Goal: Task Accomplishment & Management: Manage account settings

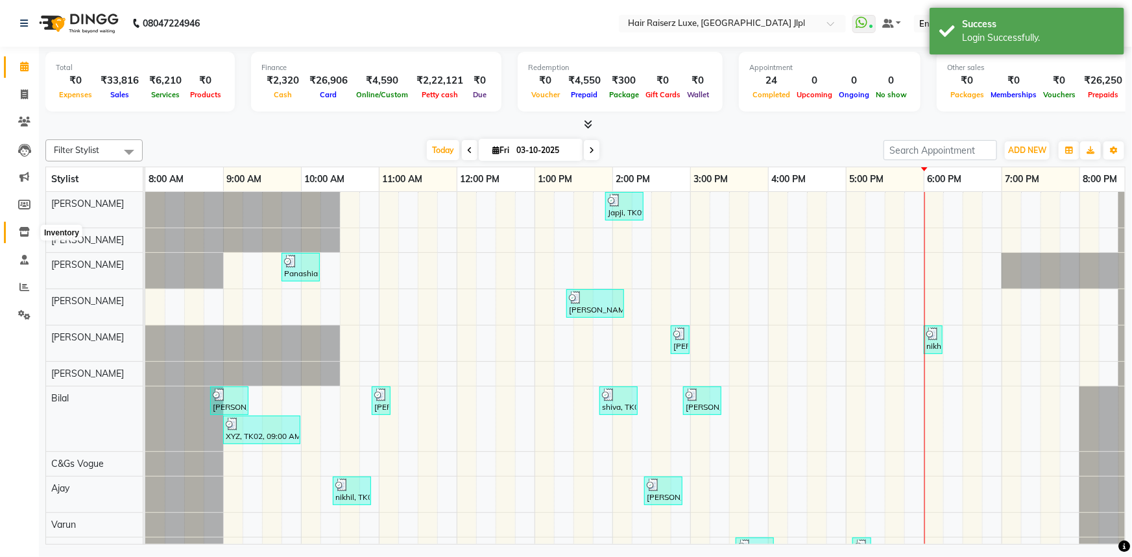
click at [21, 235] on icon at bounding box center [24, 232] width 11 height 10
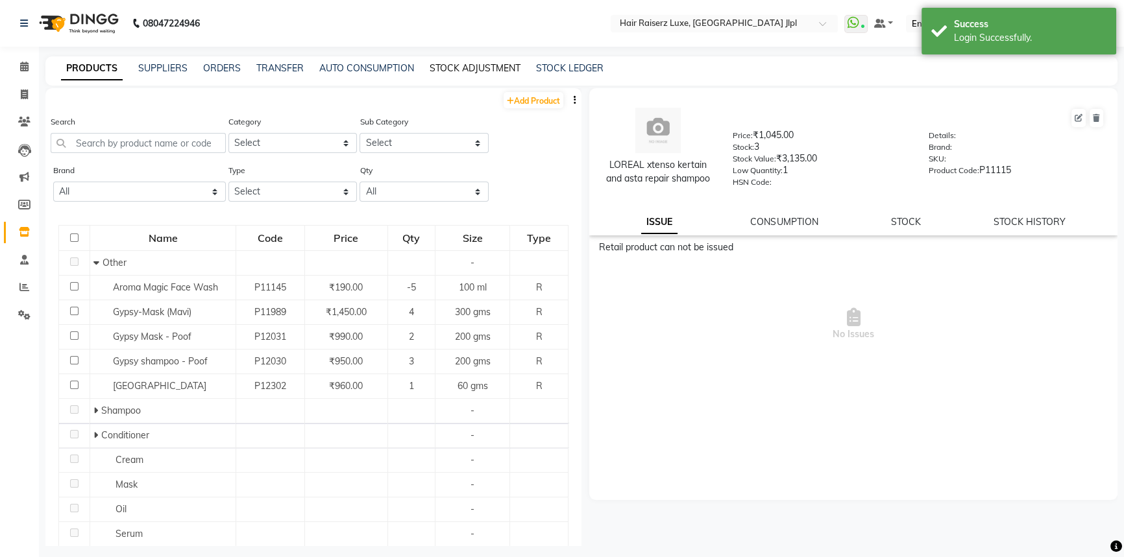
click at [441, 70] on link "STOCK ADJUSTMENT" at bounding box center [474, 68] width 91 height 12
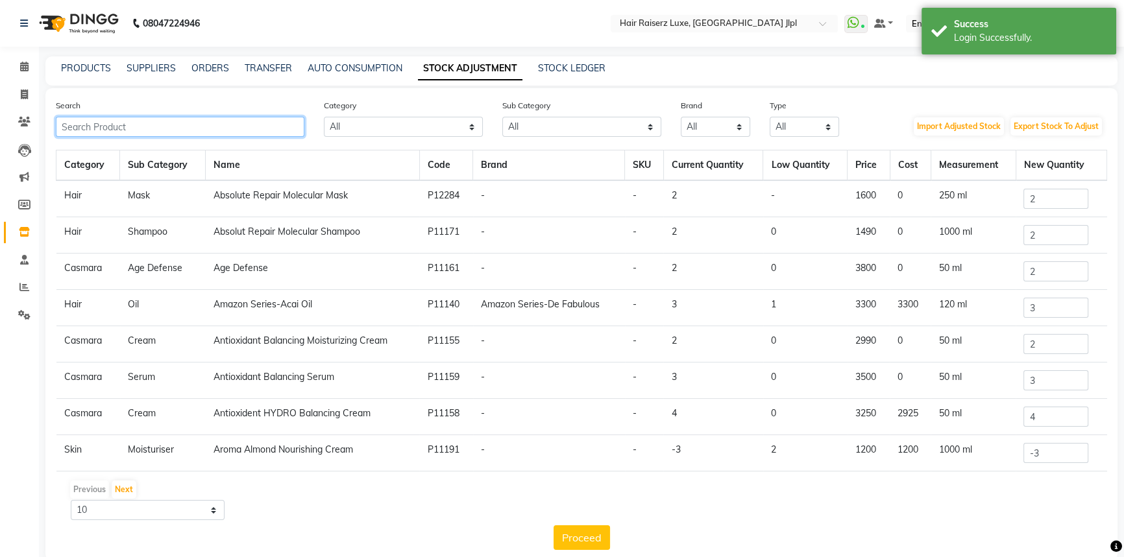
click at [244, 123] on input "text" at bounding box center [180, 127] width 248 height 20
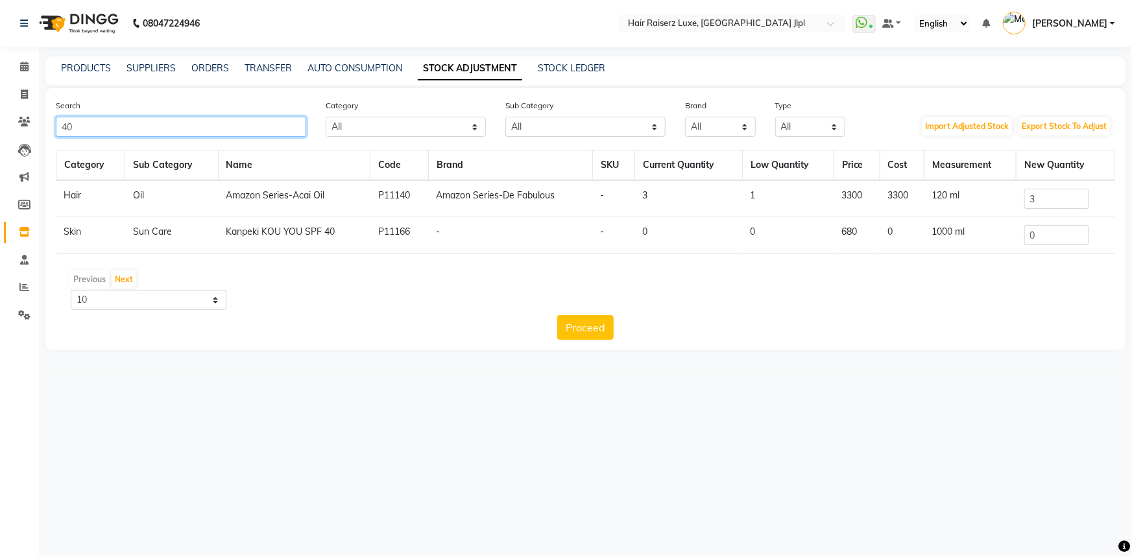
type input "40"
drag, startPoint x: 1039, startPoint y: 233, endPoint x: 1012, endPoint y: 234, distance: 26.6
click at [1012, 234] on tr "Skin Sun Care Kanpeki KOU YOU SPF 40 P11166 - - 0 0 680 0 1000 ml 0" at bounding box center [585, 235] width 1059 height 36
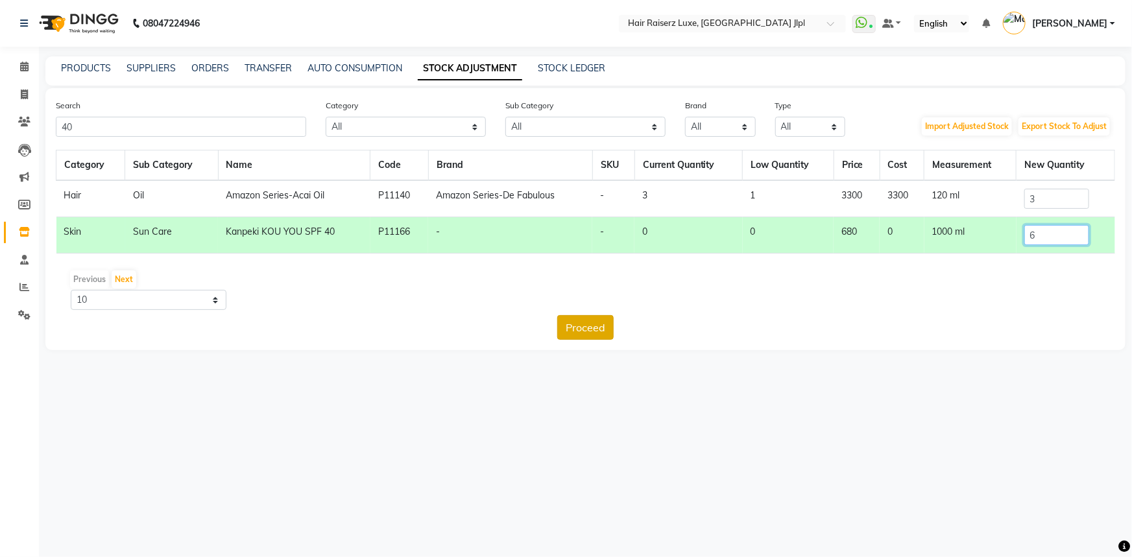
type input "6"
click at [603, 327] on button "Proceed" at bounding box center [585, 327] width 56 height 25
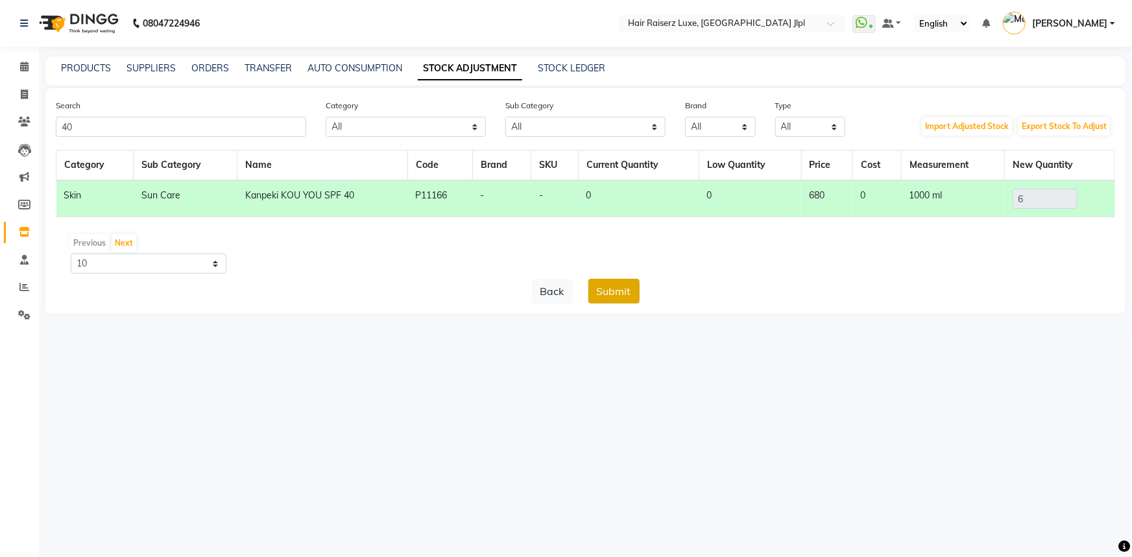
click at [618, 297] on button "Submit" at bounding box center [613, 291] width 51 height 25
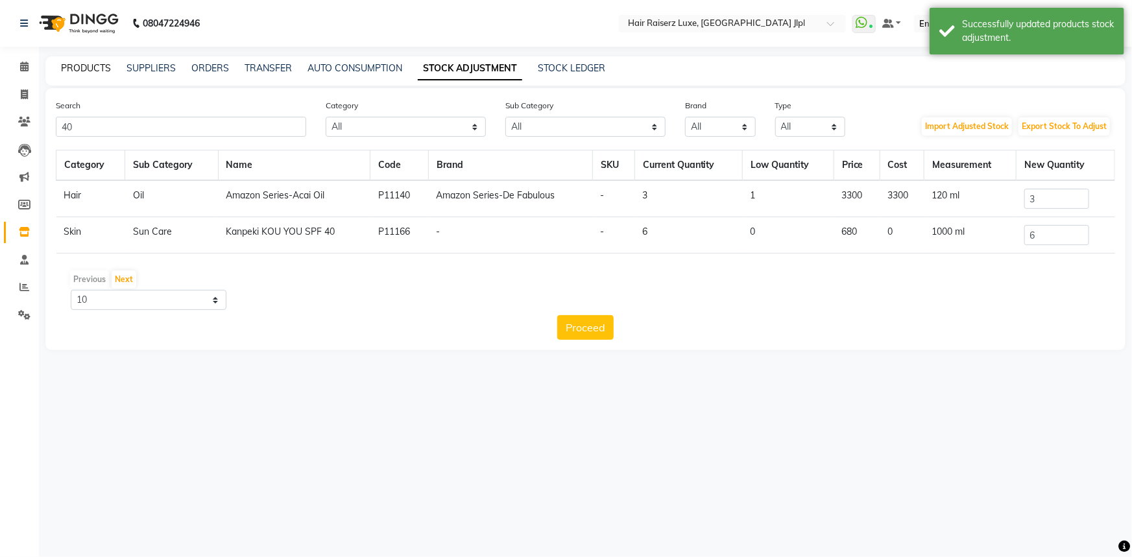
click at [101, 67] on link "PRODUCTS" at bounding box center [86, 68] width 50 height 12
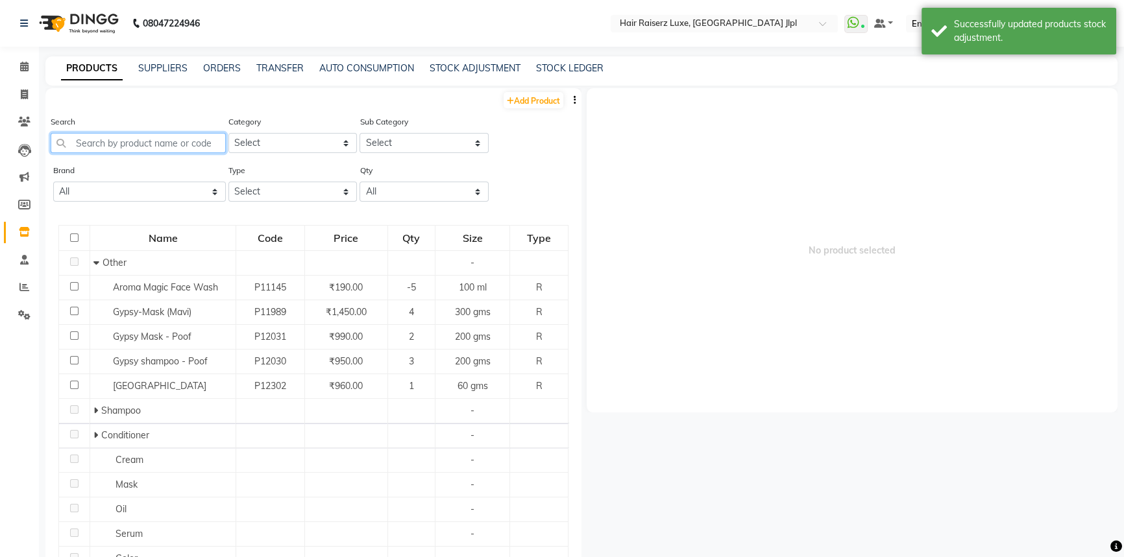
click at [97, 142] on input "text" at bounding box center [138, 143] width 175 height 20
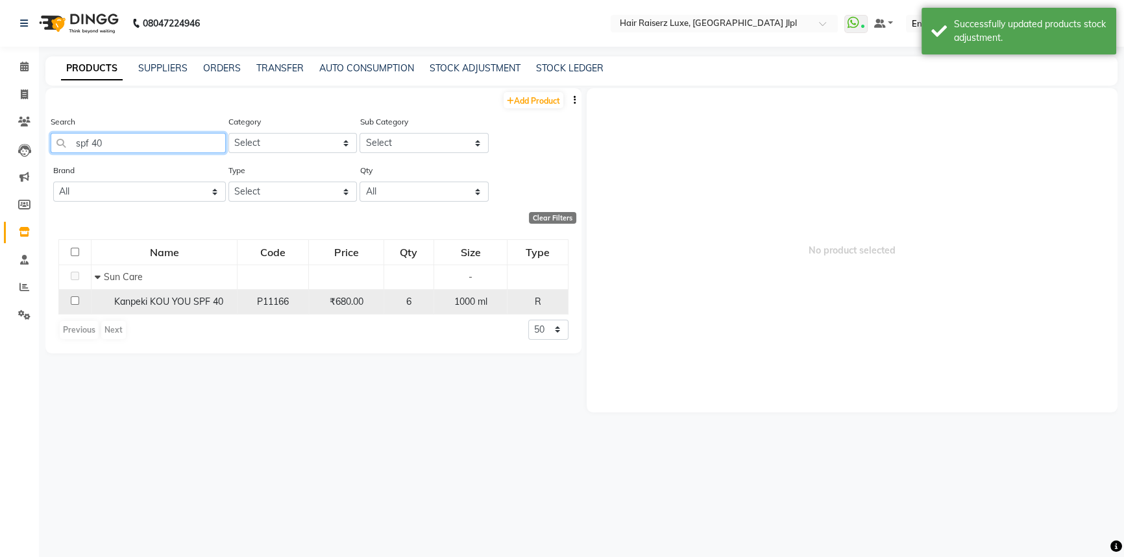
type input "spf 40"
click at [128, 300] on span "Kanpeki KOU YOU SPF 40" at bounding box center [168, 302] width 109 height 12
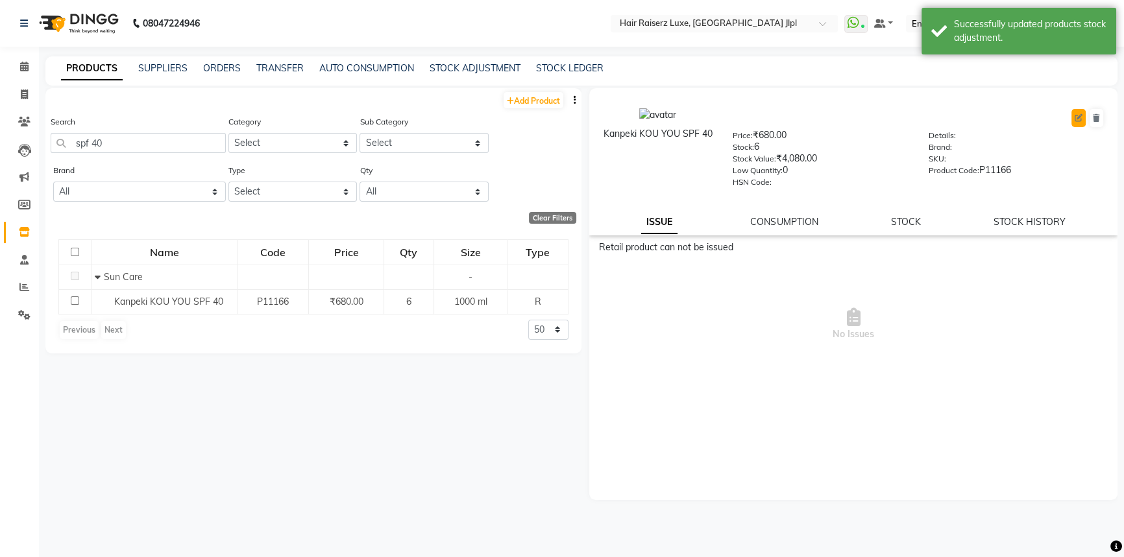
click at [1080, 117] on icon at bounding box center [1078, 118] width 8 height 8
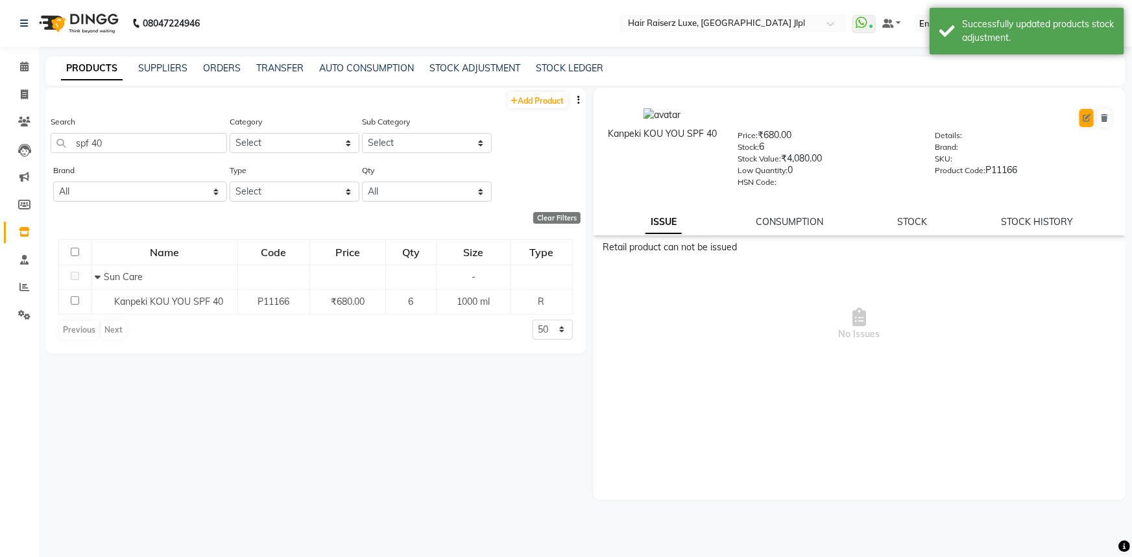
select select "R"
select select "528001150"
select select "528001156"
select select "true"
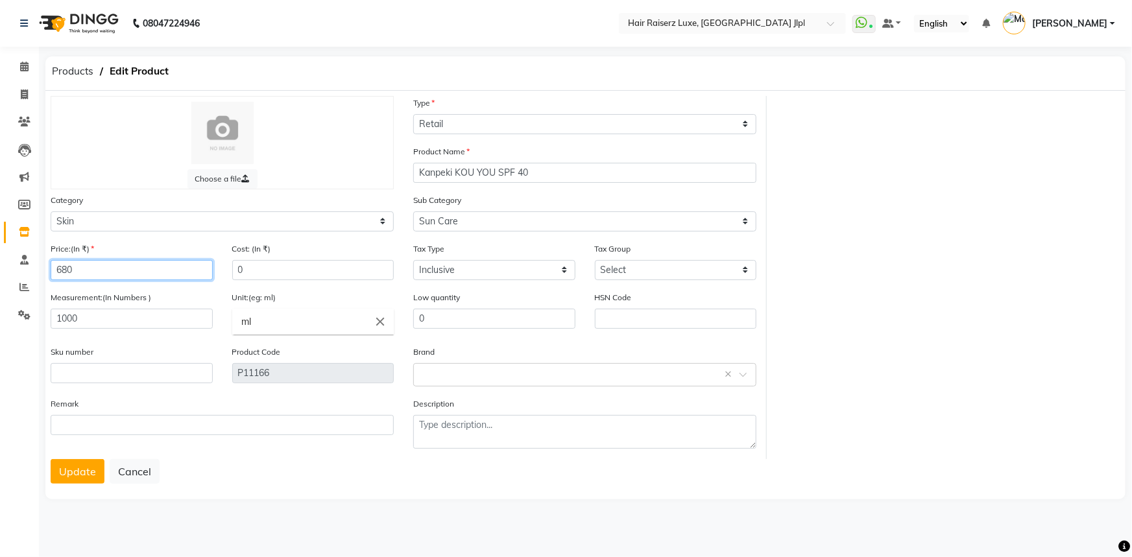
drag, startPoint x: 91, startPoint y: 272, endPoint x: 0, endPoint y: 271, distance: 90.8
click at [0, 271] on app-home "08047224946 Select Location × Hair Raiserz Luxe, Sector 91 Jlpl WhatsApp Status…" at bounding box center [566, 261] width 1132 height 522
type input "750"
click at [77, 471] on button "Update" at bounding box center [78, 471] width 54 height 25
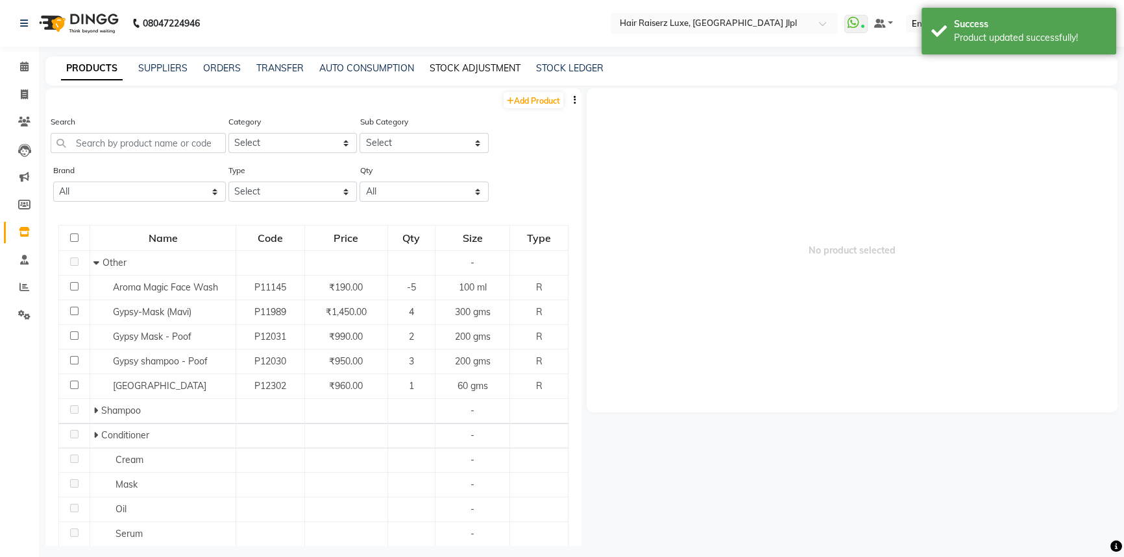
click at [439, 67] on link "STOCK ADJUSTMENT" at bounding box center [474, 68] width 91 height 12
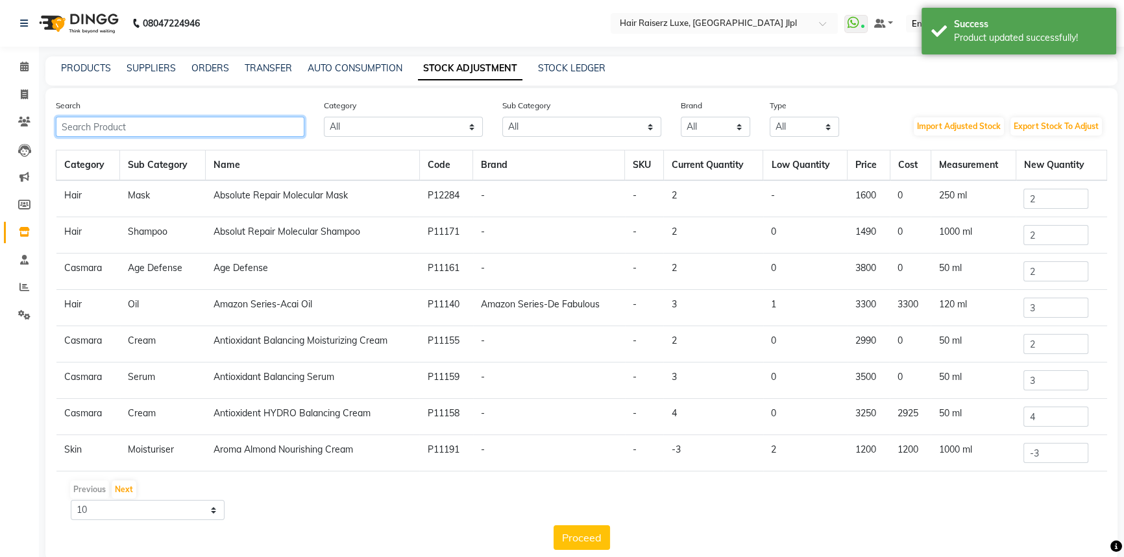
click at [200, 130] on input "text" at bounding box center [180, 127] width 248 height 20
click at [211, 126] on input "text" at bounding box center [180, 127] width 248 height 20
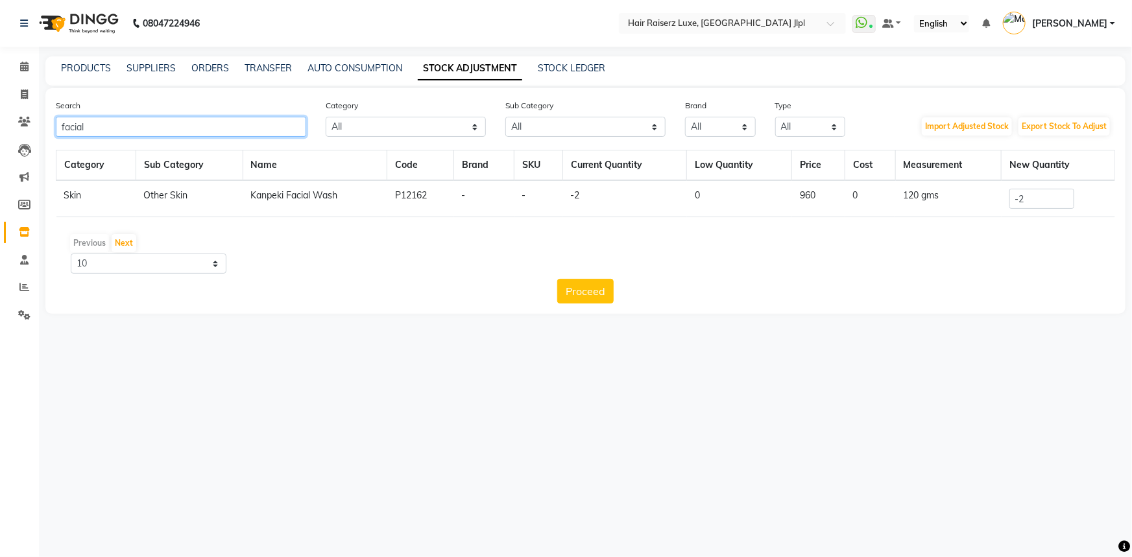
type input "facial"
drag, startPoint x: 1030, startPoint y: 195, endPoint x: 983, endPoint y: 199, distance: 46.9
click at [983, 199] on tr "Skin Other Skin Kanpeki Facial Wash P12162 - - -2 0 960 0 120 gms -2" at bounding box center [585, 198] width 1059 height 37
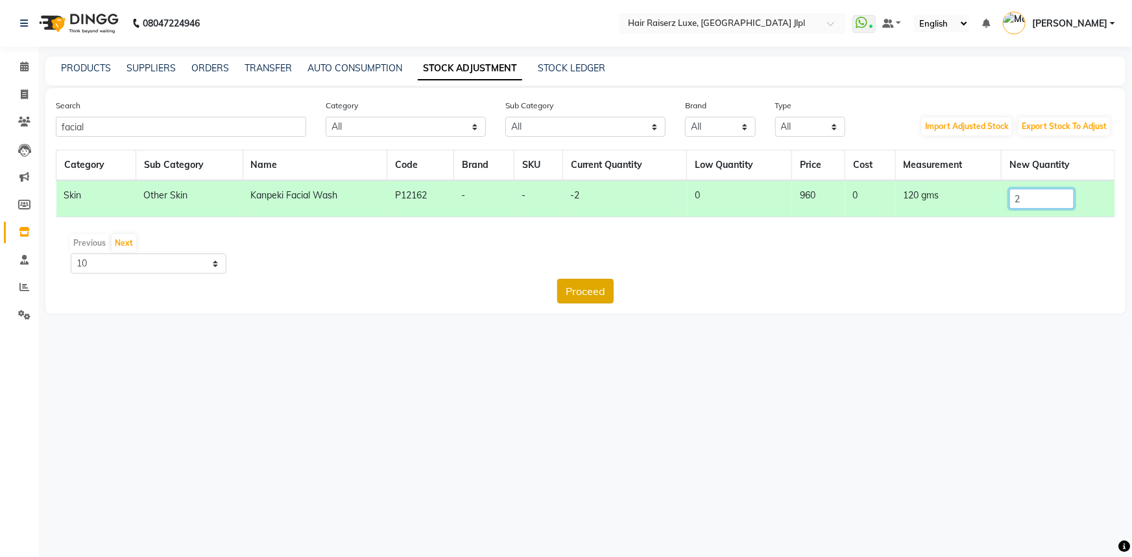
type input "2"
click at [585, 293] on button "Proceed" at bounding box center [585, 291] width 56 height 25
click at [594, 291] on button "Submit" at bounding box center [613, 291] width 51 height 25
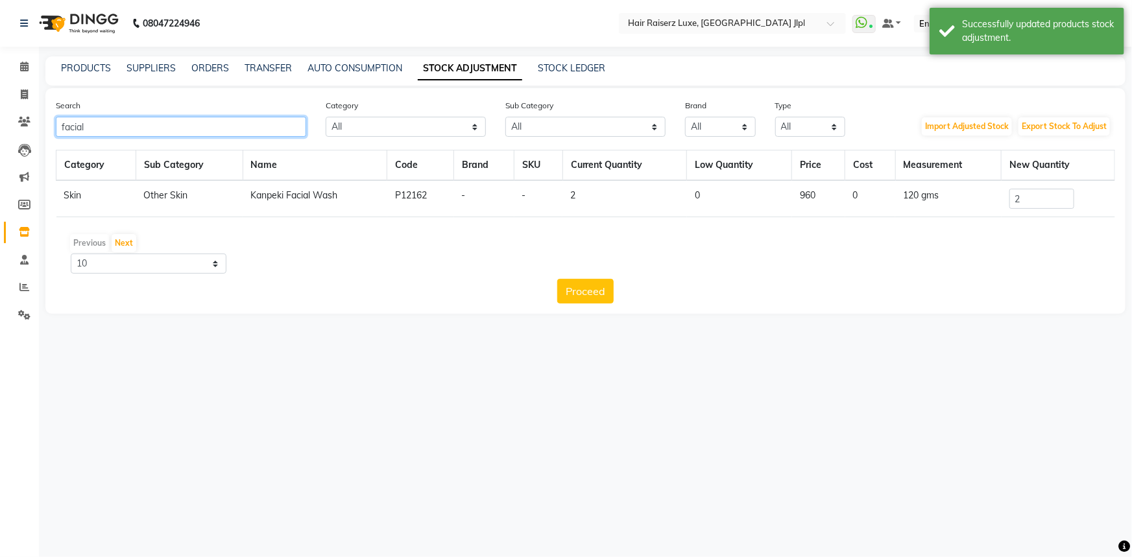
drag, startPoint x: 152, startPoint y: 136, endPoint x: 0, endPoint y: 133, distance: 151.8
click at [0, 133] on app-home "08047224946 Select Location × Hair Raiserz Luxe, Sector 91 Jlpl WhatsApp Status…" at bounding box center [566, 166] width 1132 height 333
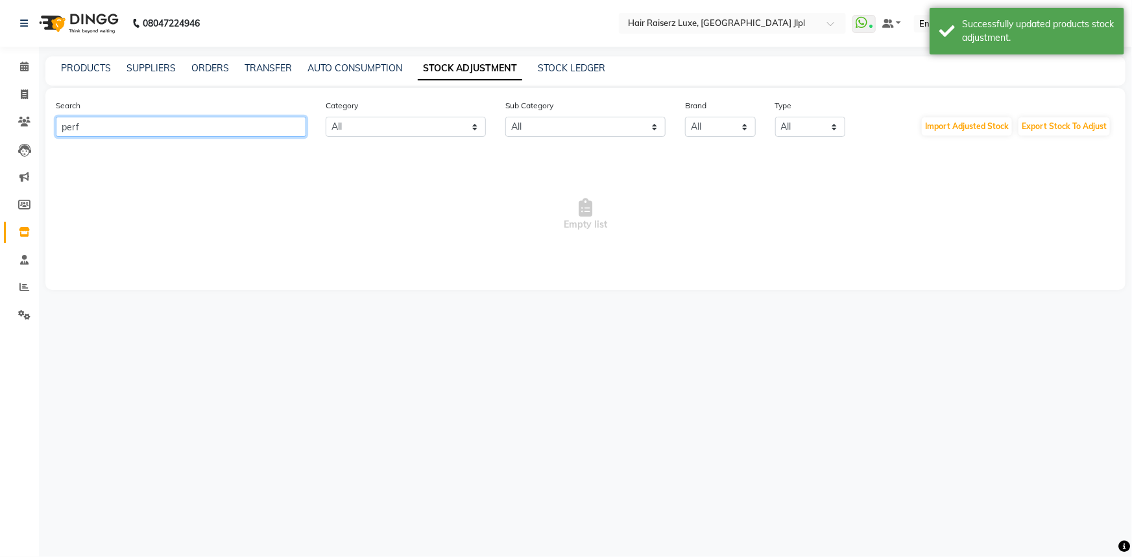
click at [105, 128] on input "perf" at bounding box center [181, 127] width 250 height 20
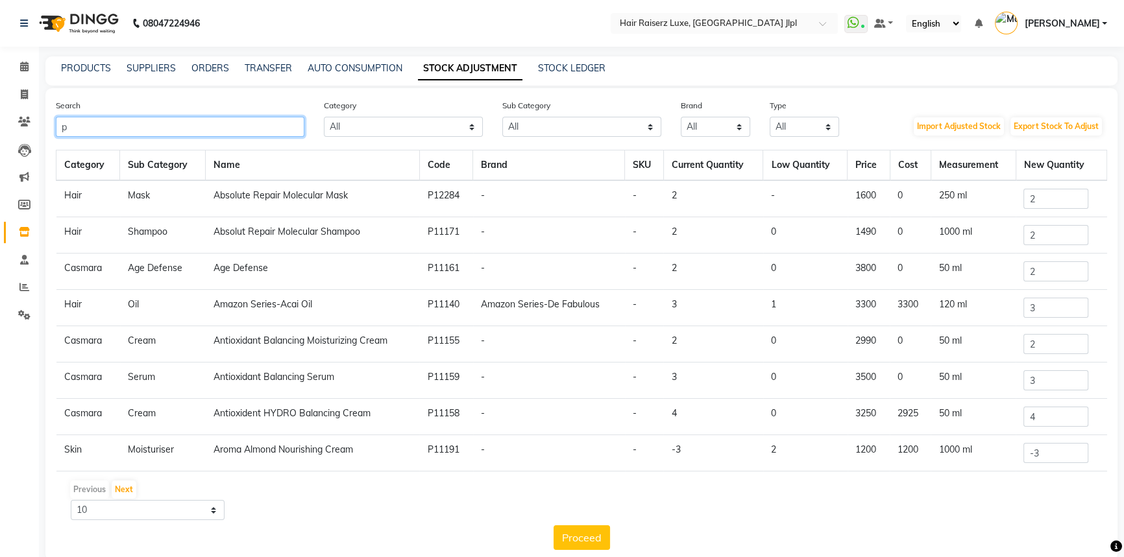
click at [86, 129] on input "p" at bounding box center [180, 127] width 248 height 20
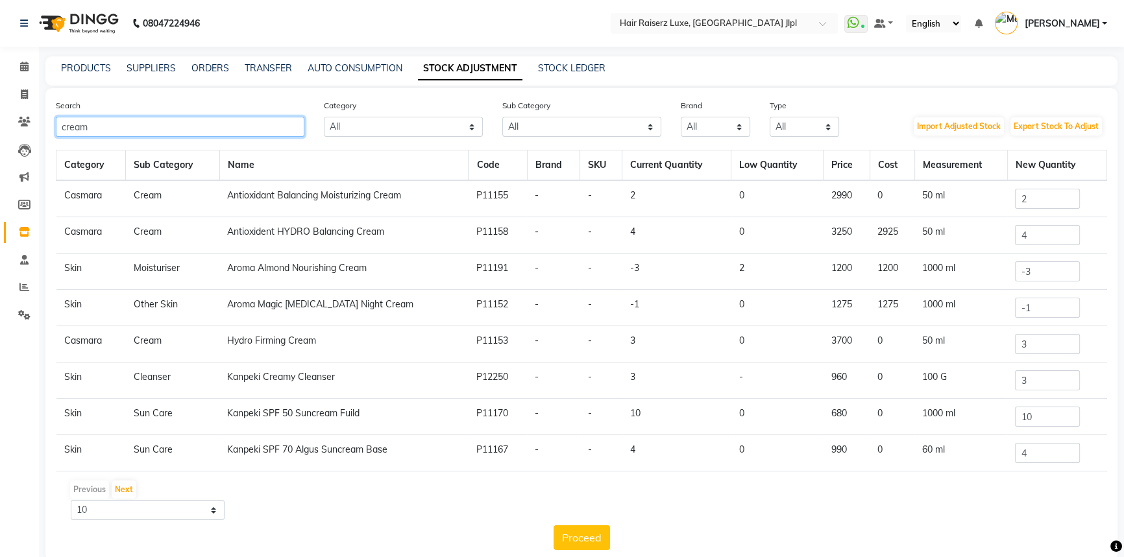
type input "cream"
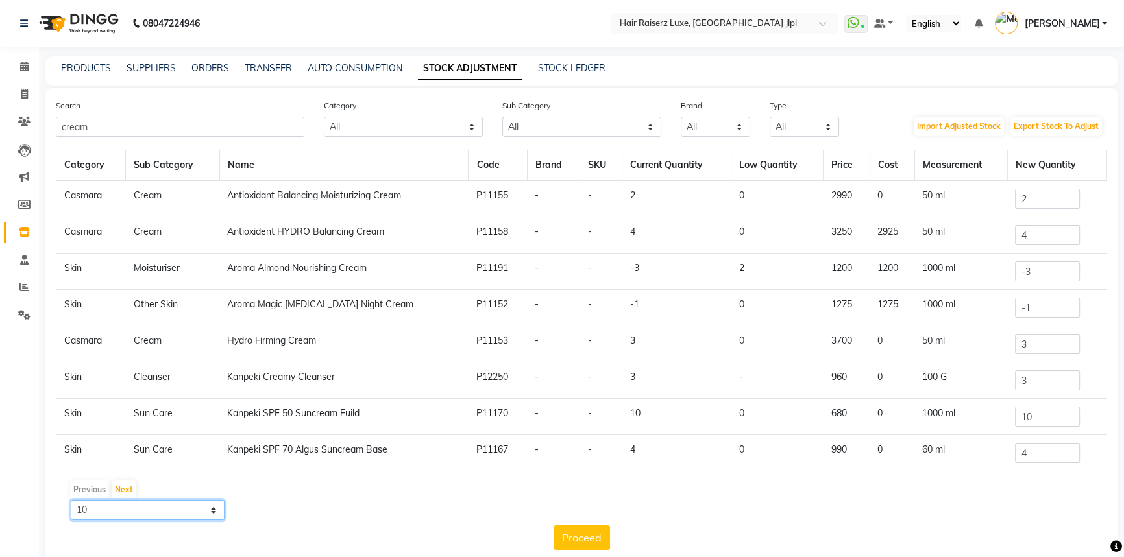
click at [195, 506] on select "10 50 100" at bounding box center [148, 510] width 154 height 20
select select "100"
click at [71, 500] on select "10 50 100" at bounding box center [148, 510] width 154 height 20
click at [88, 67] on link "PRODUCTS" at bounding box center [86, 68] width 50 height 12
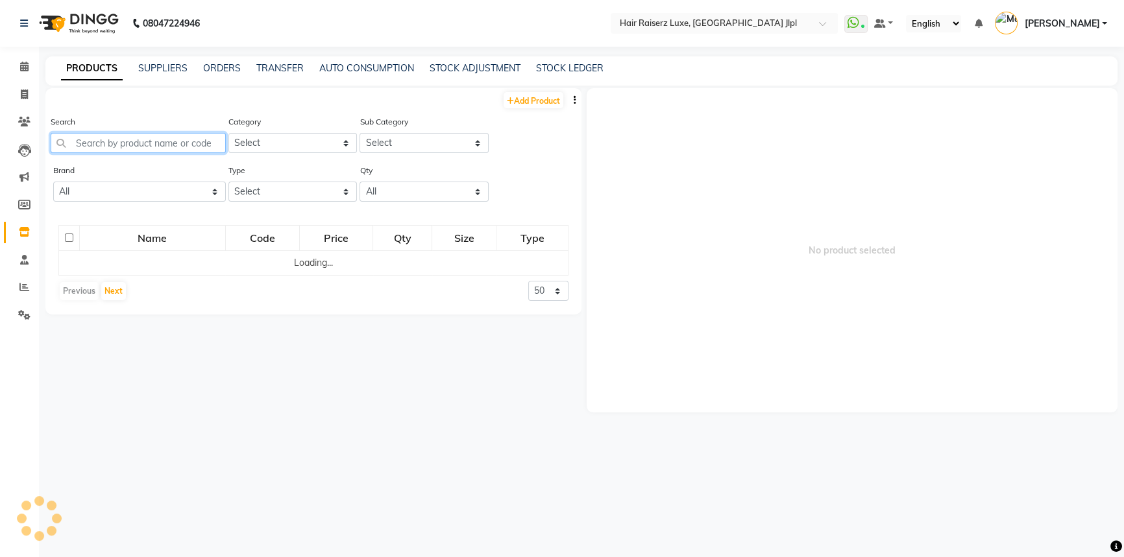
click at [134, 143] on input "text" at bounding box center [138, 143] width 175 height 20
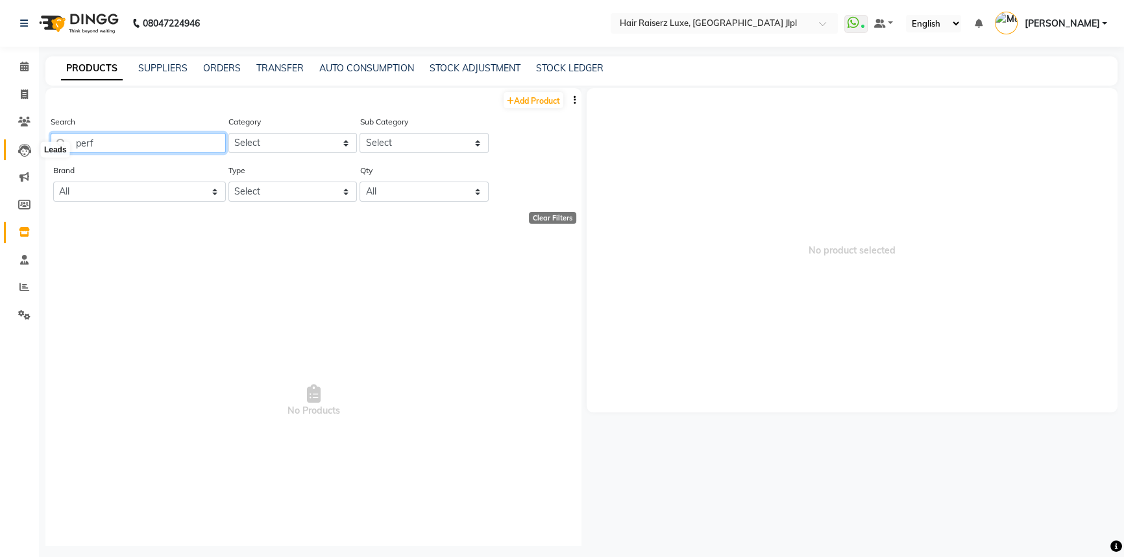
drag, startPoint x: 121, startPoint y: 147, endPoint x: 17, endPoint y: 153, distance: 104.0
click at [17, 153] on app-home "08047224946 Select Location × Hair Raiserz Luxe, Sector 91 Jlpl WhatsApp Status…" at bounding box center [562, 283] width 1124 height 566
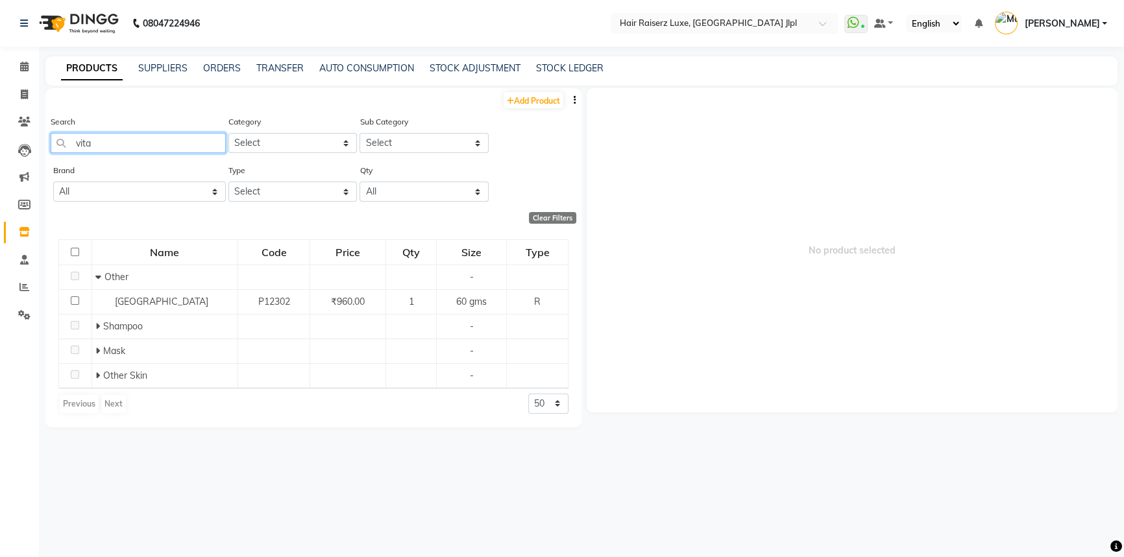
drag, startPoint x: 94, startPoint y: 142, endPoint x: 0, endPoint y: 138, distance: 94.2
click at [0, 138] on app-home "08047224946 Select Location × Hair Raiserz Luxe, Sector 91 Jlpl WhatsApp Status…" at bounding box center [562, 283] width 1124 height 566
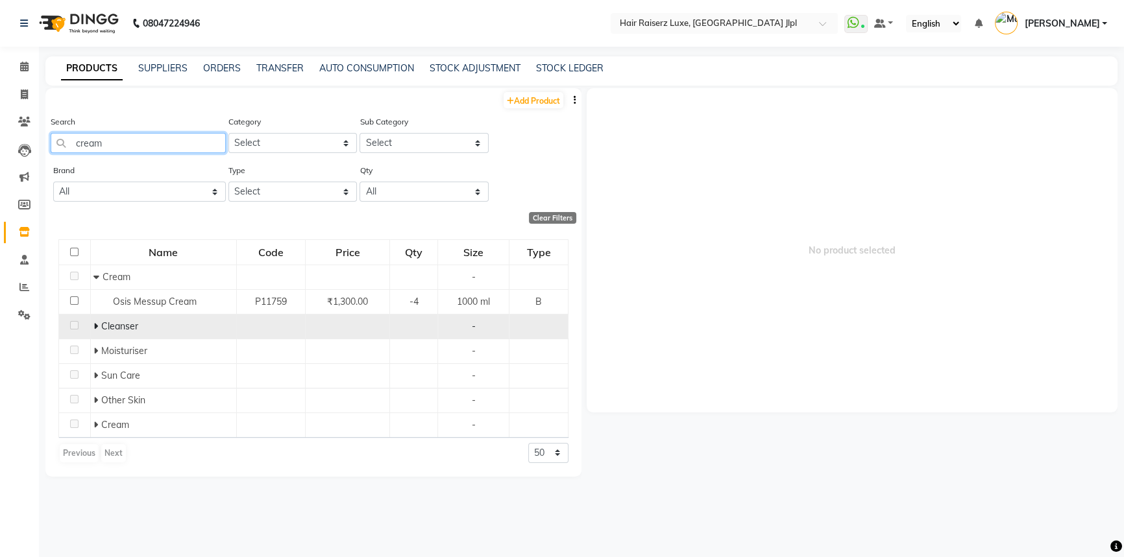
type input "cream"
click at [97, 326] on span at bounding box center [97, 326] width 8 height 12
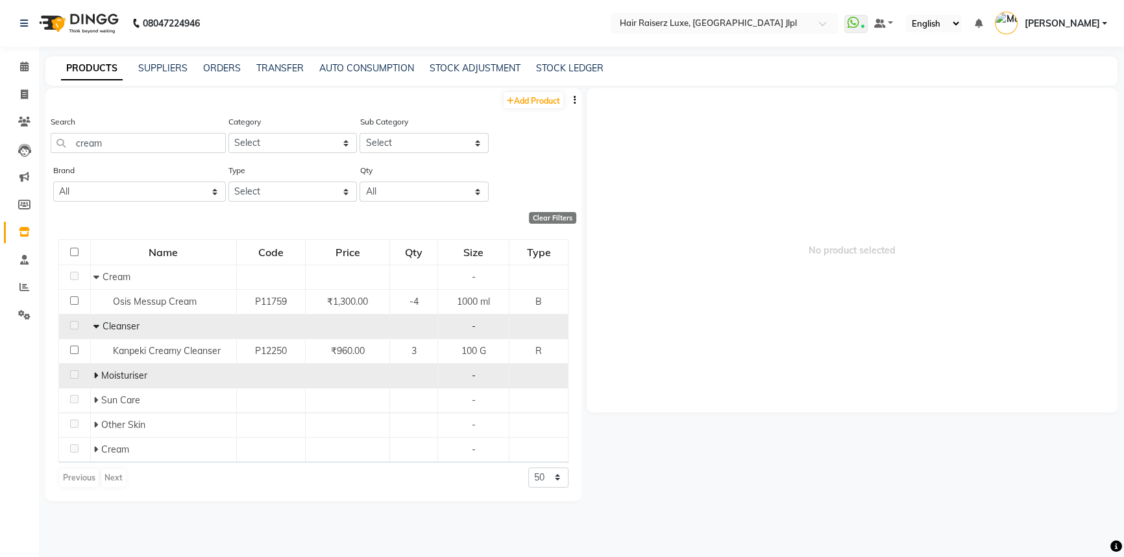
click at [93, 378] on icon at bounding box center [95, 375] width 5 height 9
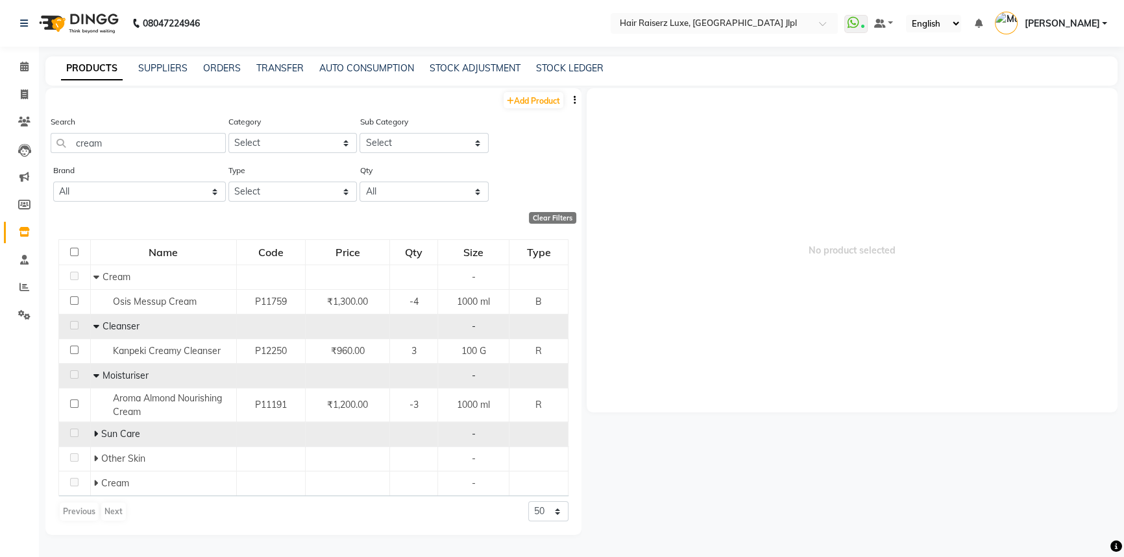
click at [97, 437] on icon at bounding box center [95, 433] width 5 height 9
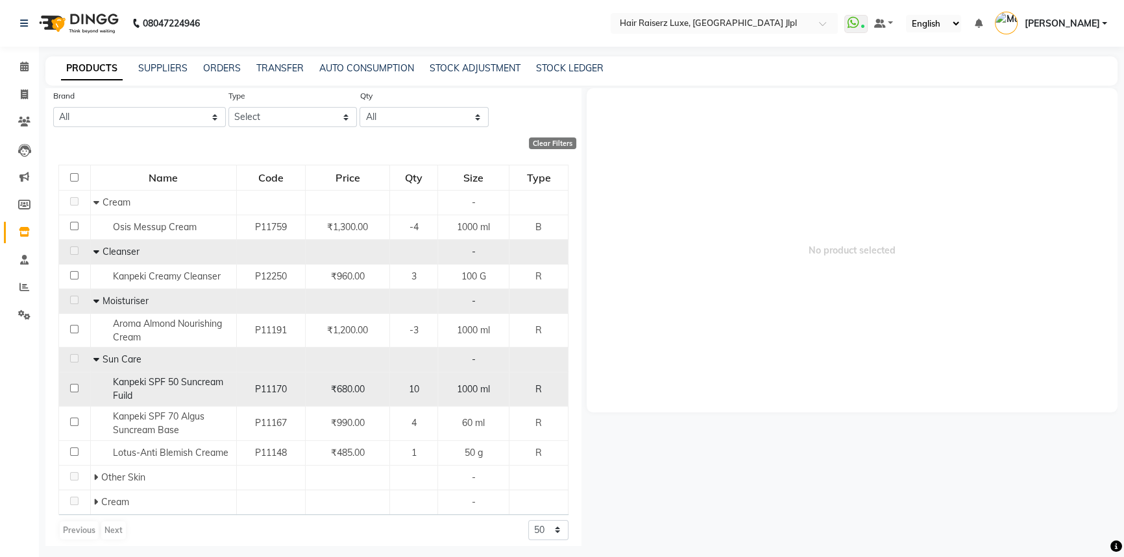
scroll to position [82, 0]
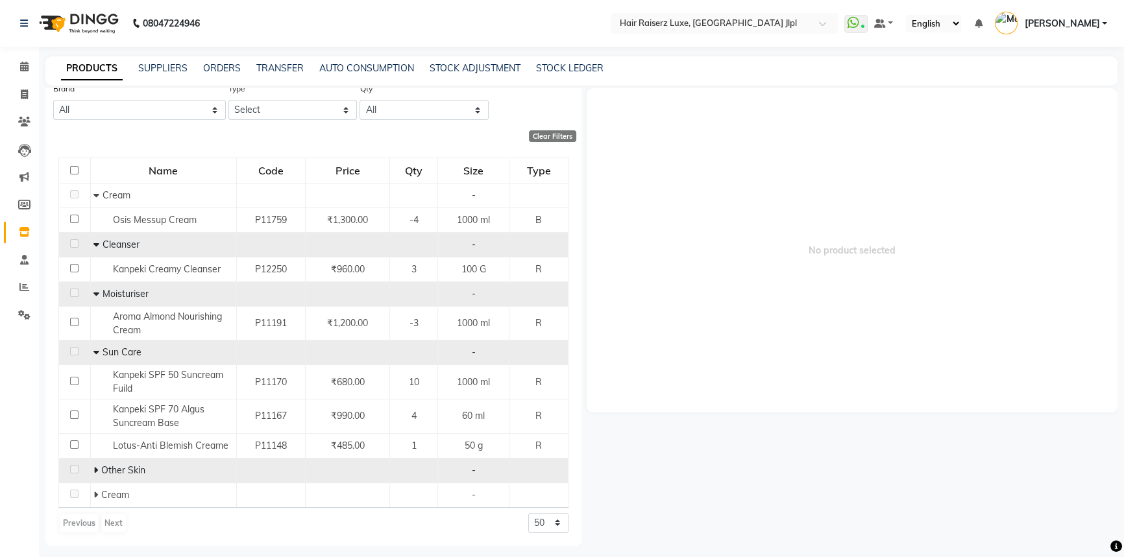
click at [96, 469] on icon at bounding box center [95, 470] width 5 height 9
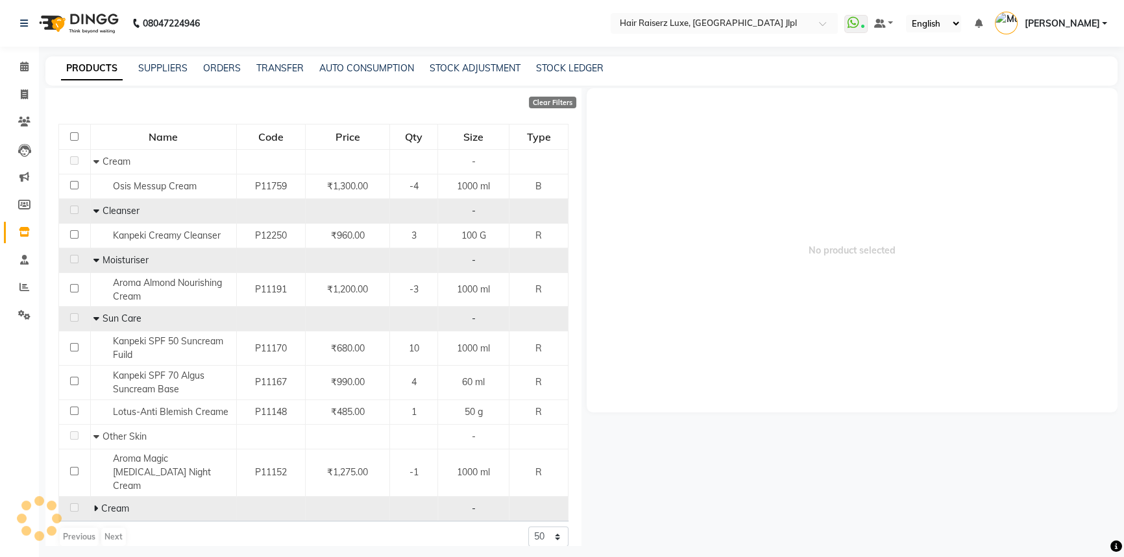
click at [97, 503] on span at bounding box center [97, 509] width 8 height 12
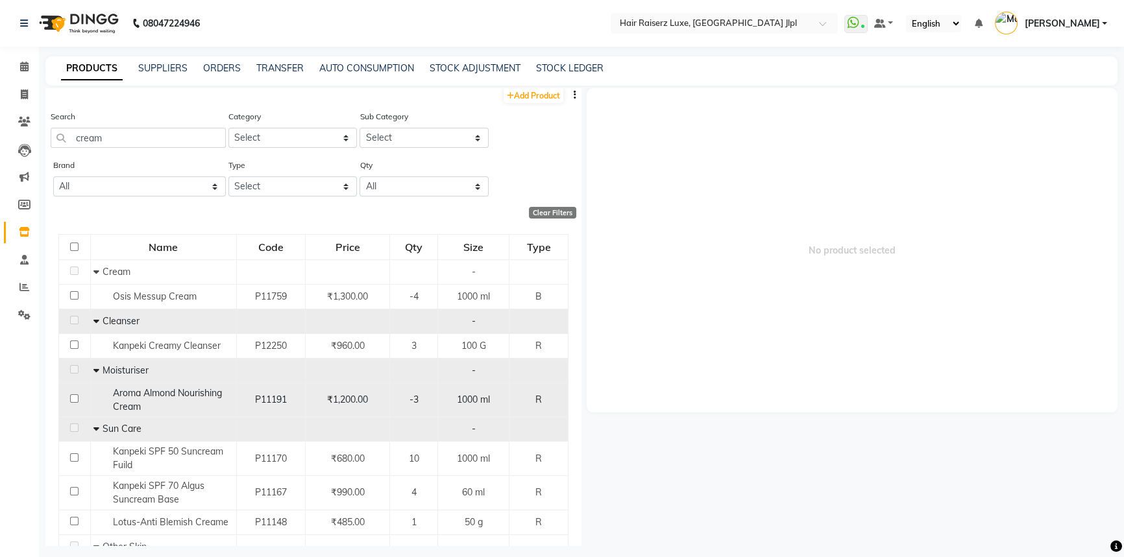
scroll to position [0, 0]
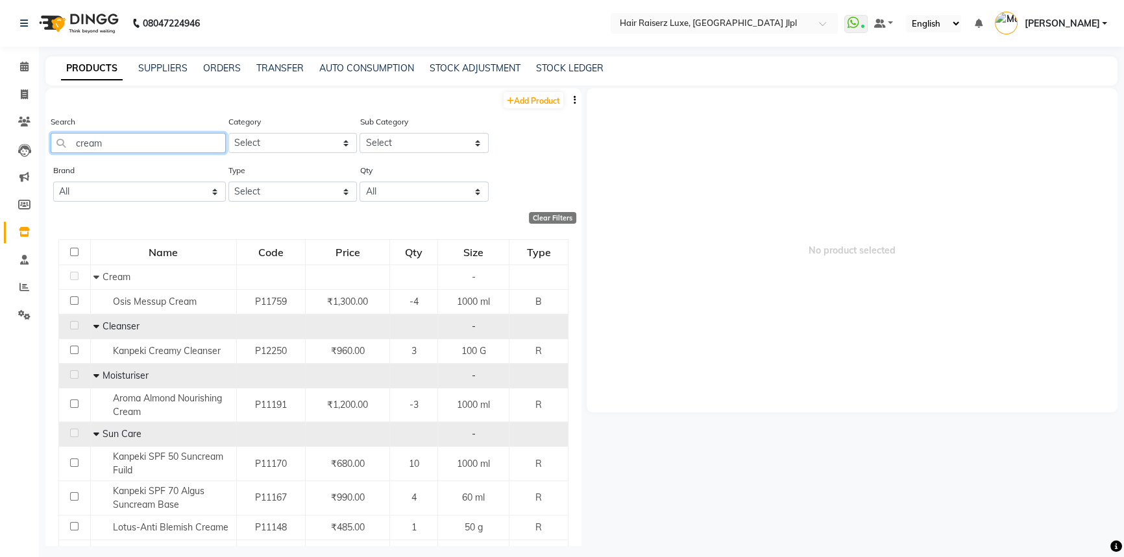
click at [116, 137] on input "cream" at bounding box center [138, 143] width 175 height 20
click at [524, 100] on link "Add Product" at bounding box center [533, 100] width 60 height 16
select select "true"
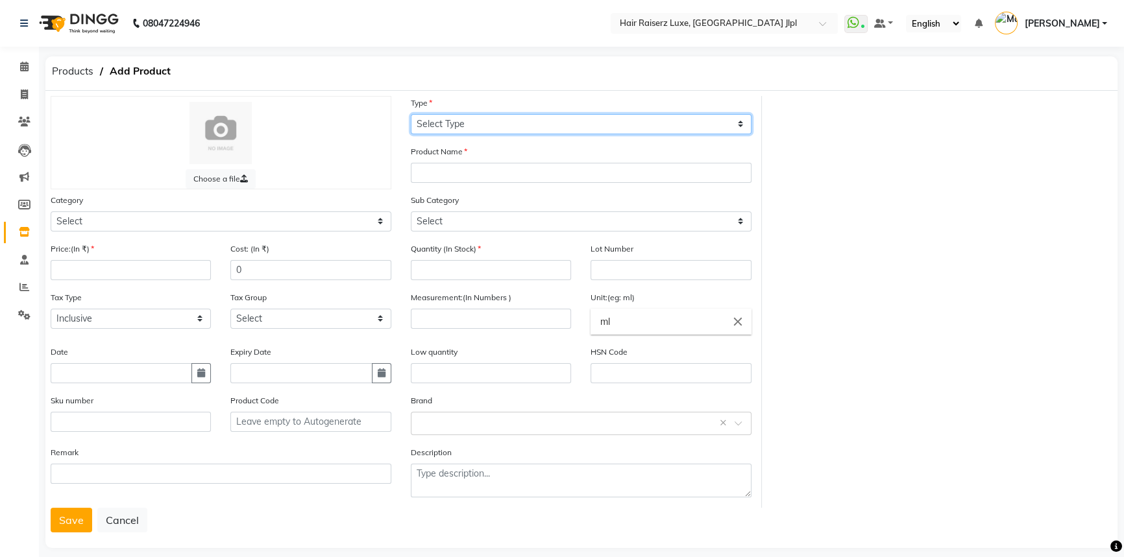
click at [487, 127] on select "Select Type Both Retail Consumable" at bounding box center [581, 124] width 341 height 20
select select "R"
click at [411, 114] on select "Select Type Both Retail Consumable" at bounding box center [581, 124] width 341 height 20
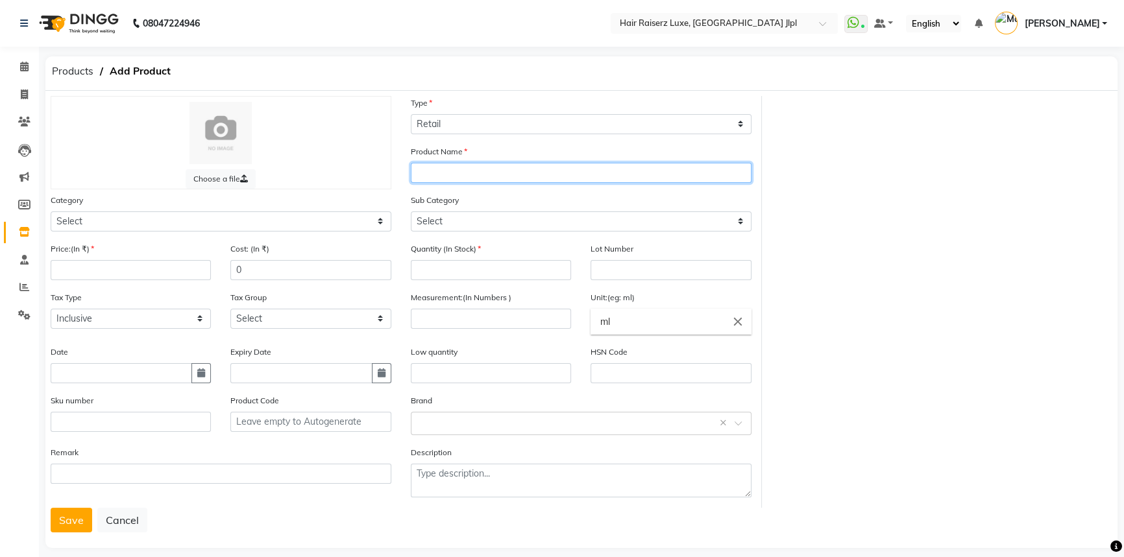
click at [452, 178] on input "text" at bounding box center [581, 173] width 341 height 20
type input "Perfectiong Cream"
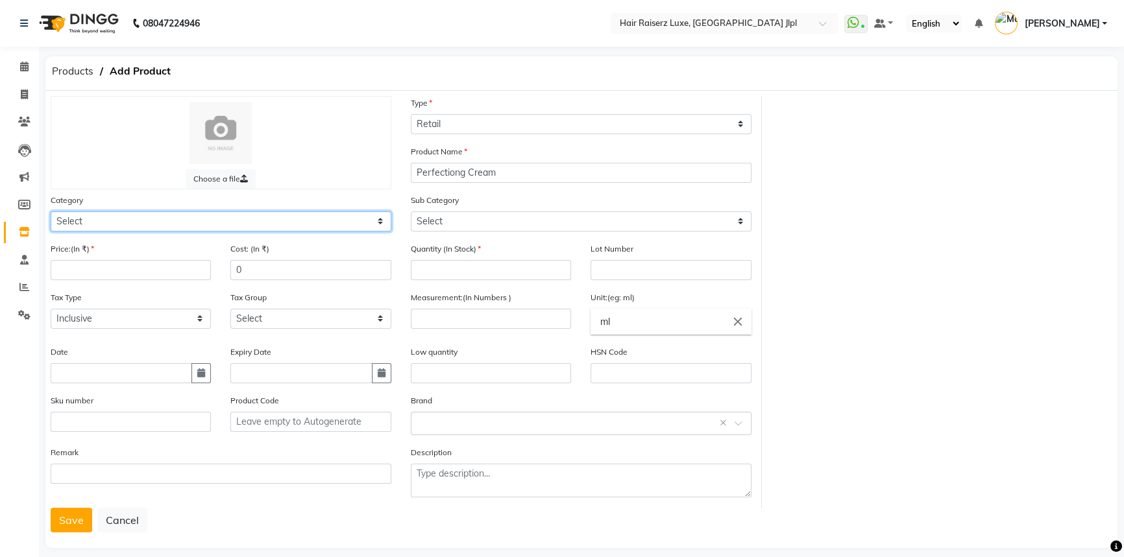
click at [173, 228] on select "Select Hair Skin Makeup Personal Care Appliances Hands and Feet Waxing Disposab…" at bounding box center [221, 221] width 341 height 20
select select "528001150"
click at [51, 212] on select "Select Hair Skin Makeup Personal Care Appliances Hands and Feet Waxing Disposab…" at bounding box center [221, 221] width 341 height 20
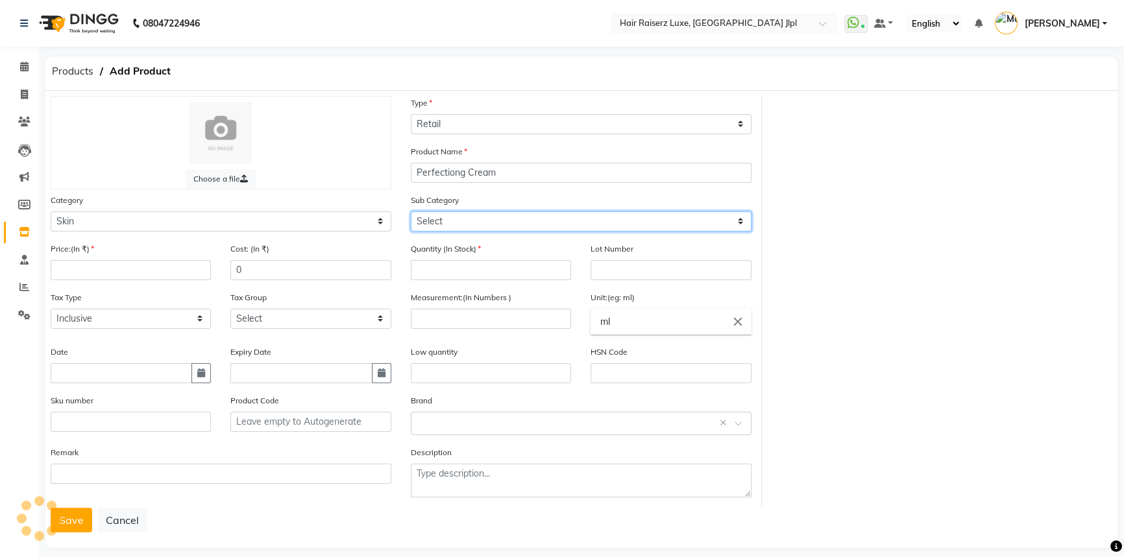
click at [479, 223] on select "Select" at bounding box center [581, 221] width 341 height 20
click at [468, 219] on select "Select" at bounding box center [581, 221] width 341 height 20
click at [467, 220] on select "Select Cleanser Facial Moisturiser Serum Toner Sun Care Masks Lip Care Eye Care…" at bounding box center [581, 221] width 341 height 20
select select "528001153"
click at [411, 212] on select "Select Cleanser Facial Moisturiser Serum Toner Sun Care Masks Lip Care Eye Care…" at bounding box center [581, 221] width 341 height 20
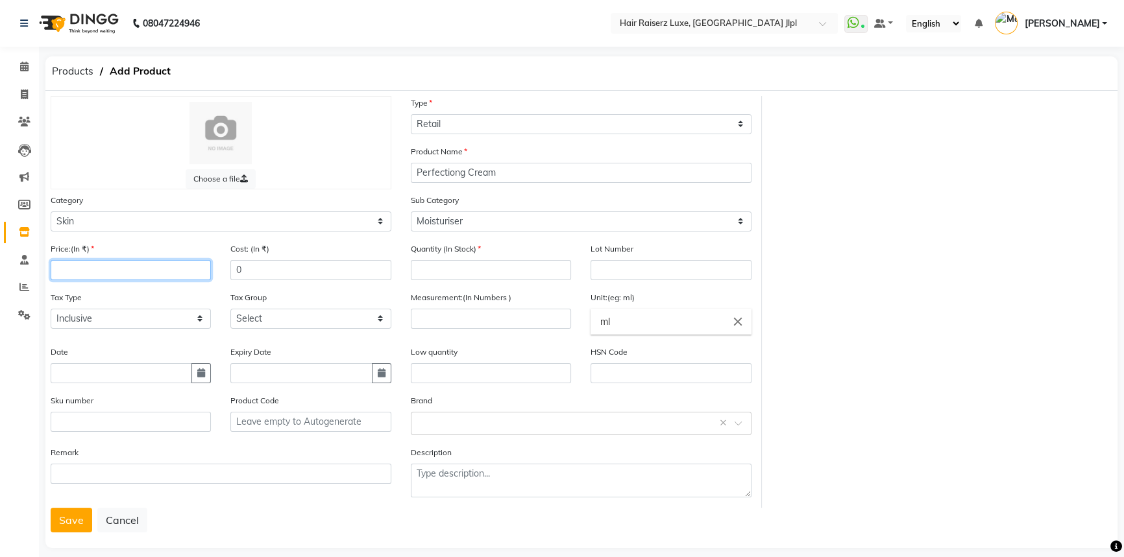
click at [107, 273] on input "number" at bounding box center [131, 270] width 160 height 20
type input "960"
click at [507, 263] on input "number" at bounding box center [491, 270] width 160 height 20
type input "3"
click at [265, 323] on select "Select GST 5% Product GST 5% GST 18%" at bounding box center [310, 319] width 160 height 20
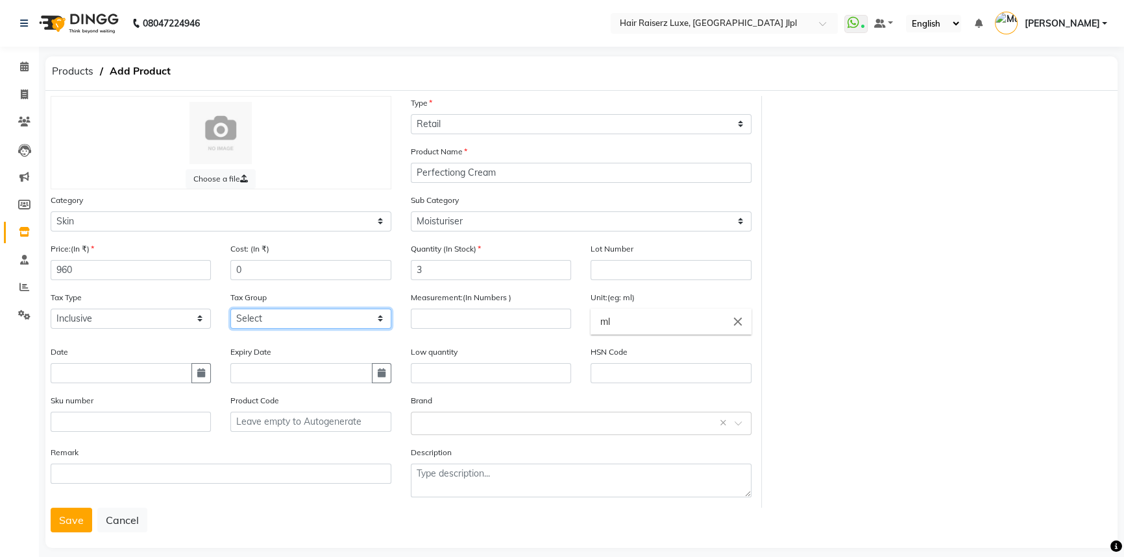
select select "2256"
click at [230, 311] on select "Select GST 5% Product GST 5% GST 18%" at bounding box center [310, 319] width 160 height 20
click at [481, 377] on input "text" at bounding box center [491, 373] width 160 height 20
type input "60"
click at [433, 332] on div "Measurement:(In Numbers )" at bounding box center [491, 318] width 180 height 54
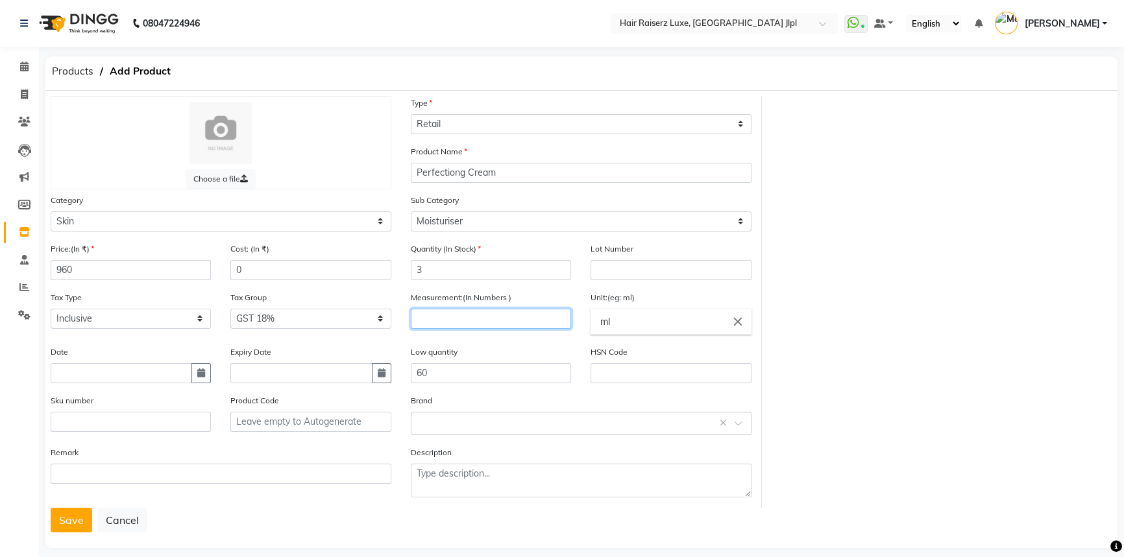
click at [435, 324] on input "number" at bounding box center [491, 319] width 160 height 20
type input "60"
drag, startPoint x: 474, startPoint y: 380, endPoint x: 80, endPoint y: 380, distance: 394.4
click at [90, 380] on div "Price:(In ₹) 960 Cost: (In ₹) 0 Quantity (In Stock) 3 Lot Number Tax Type Selec…" at bounding box center [401, 375] width 720 height 266
type input "1"
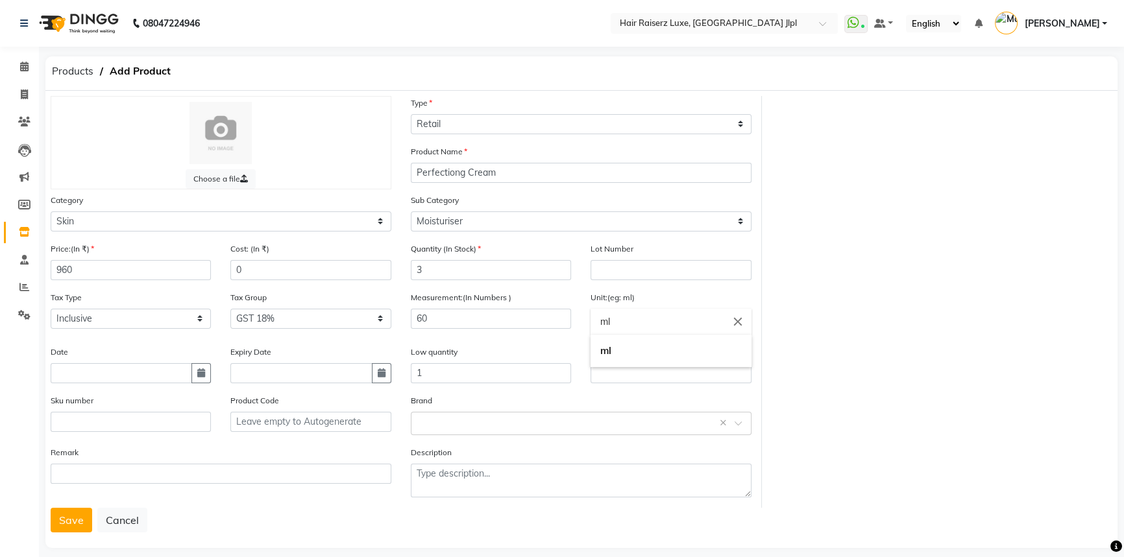
click at [655, 326] on input "ml" at bounding box center [670, 322] width 160 height 26
click at [737, 324] on icon "close" at bounding box center [737, 322] width 14 height 14
click at [610, 484] on link "gms" at bounding box center [670, 482] width 160 height 33
type input "gms"
click at [869, 391] on div "Choose a file Type Select Type Both Retail Consumable Product Name Perfectiong …" at bounding box center [581, 302] width 1081 height 412
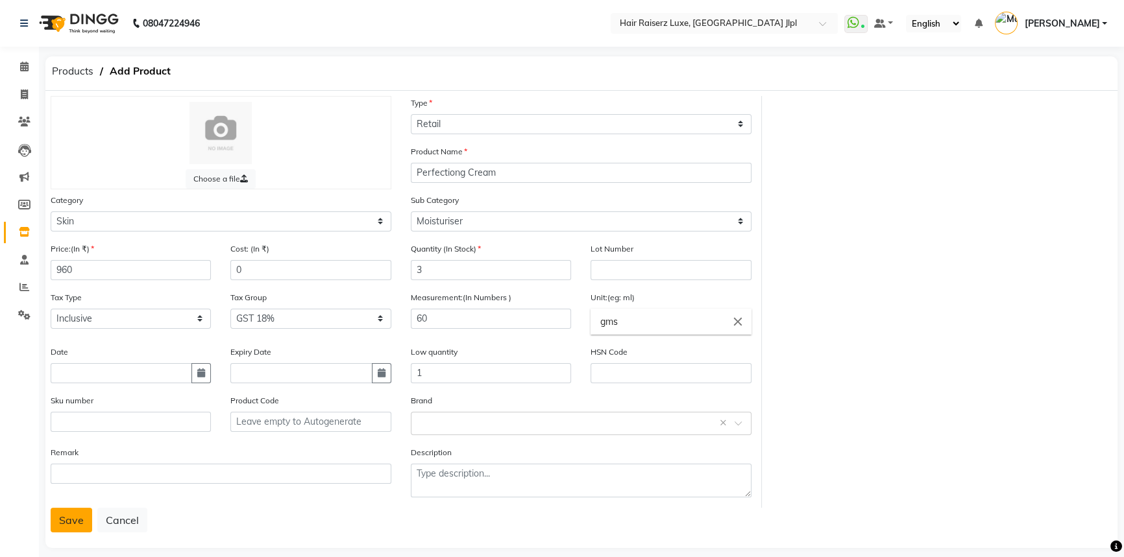
click at [67, 522] on button "Save" at bounding box center [72, 520] width 42 height 25
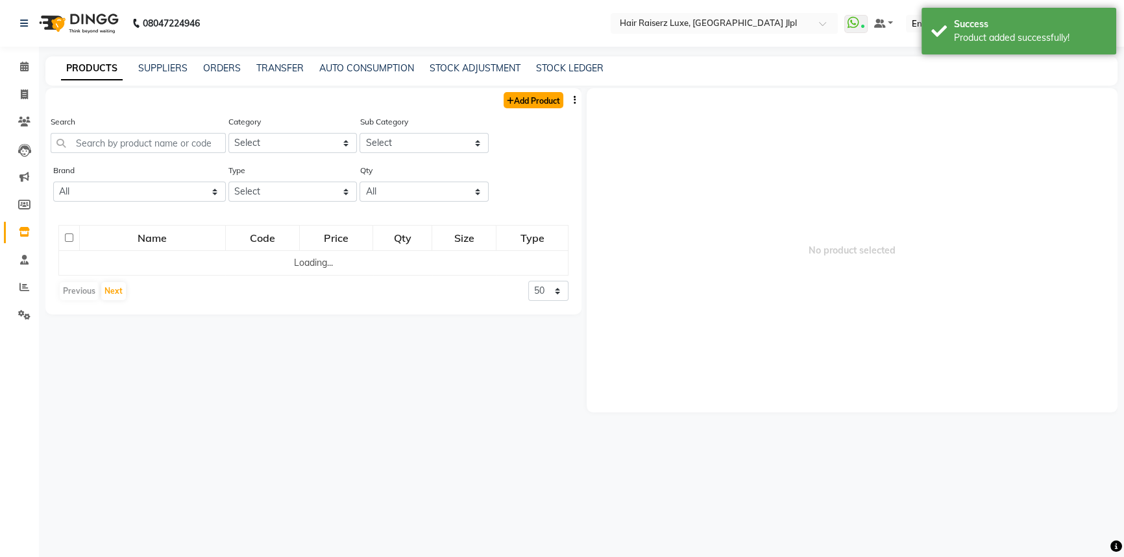
click at [545, 103] on link "Add Product" at bounding box center [533, 100] width 60 height 16
select select "true"
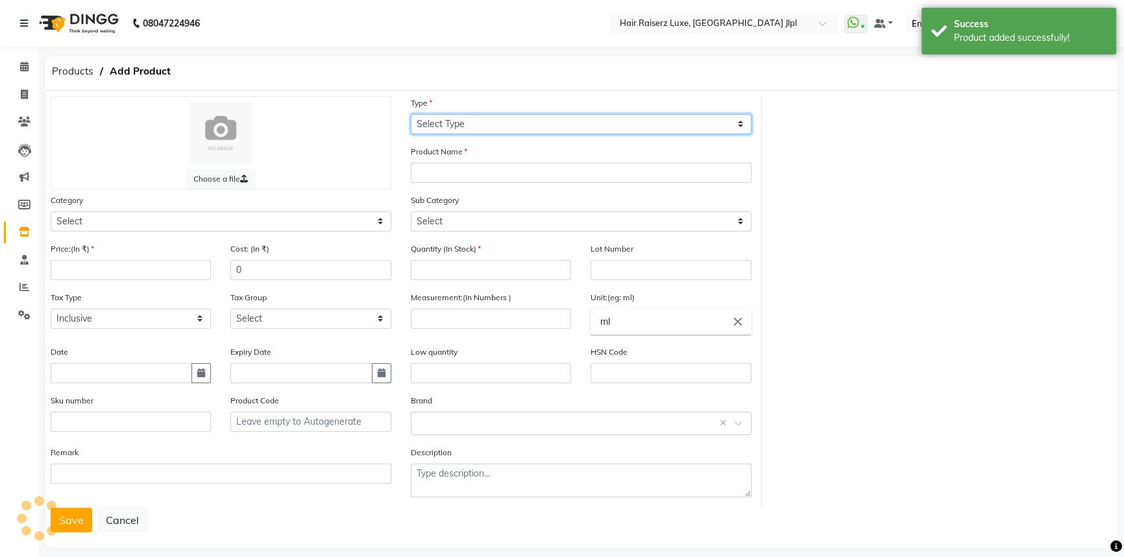
click at [634, 123] on select "Select Type Both Retail Consumable" at bounding box center [581, 124] width 341 height 20
select select "R"
click at [411, 114] on select "Select Type Both Retail Consumable" at bounding box center [581, 124] width 341 height 20
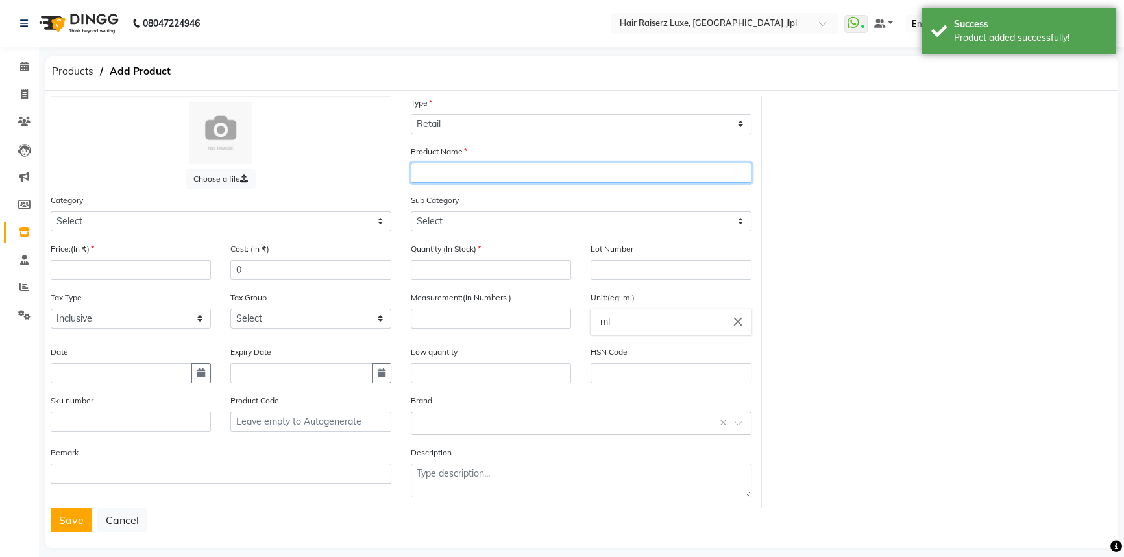
click at [468, 177] on input "text" at bounding box center [581, 173] width 341 height 20
type input "Light Cream"
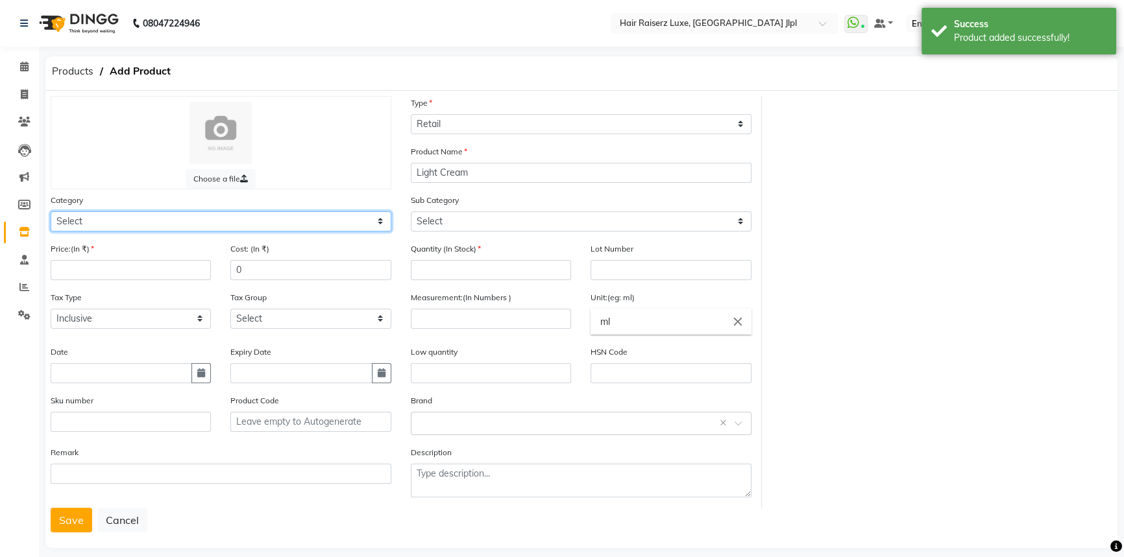
click at [272, 225] on select "Select Hair Skin Makeup Personal Care Appliances Hands and Feet Waxing Disposab…" at bounding box center [221, 221] width 341 height 20
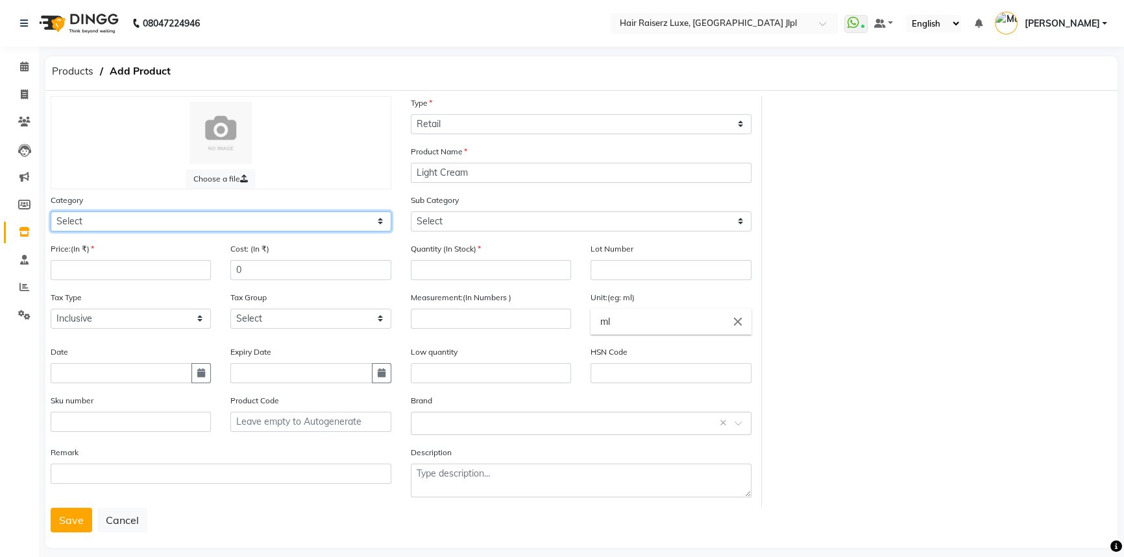
select select "528001150"
click at [51, 212] on select "Select Hair Skin Makeup Personal Care Appliances Hands and Feet Waxing Disposab…" at bounding box center [221, 221] width 341 height 20
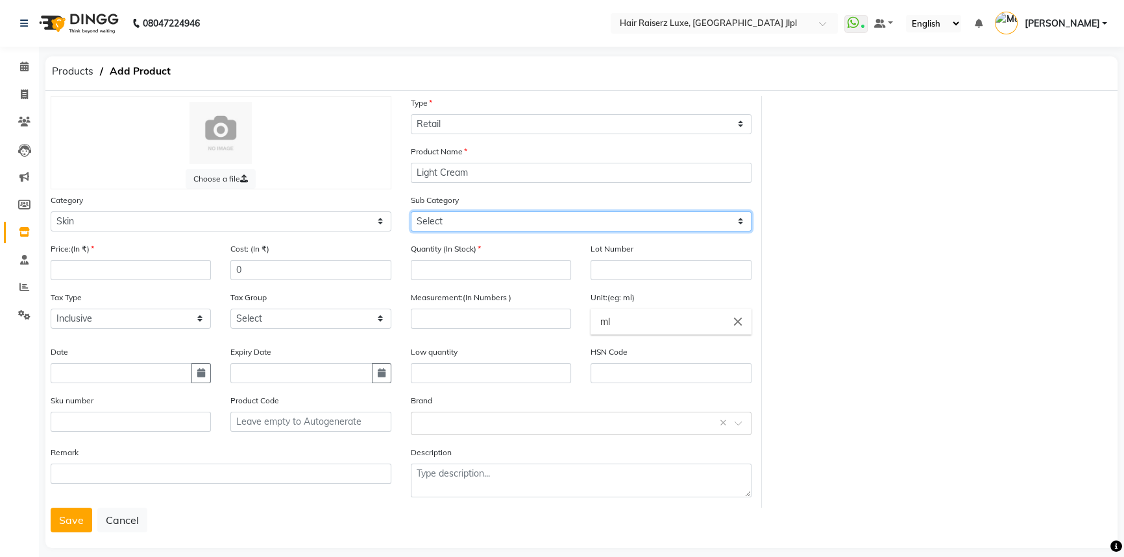
click at [457, 224] on select "Select Cleanser Facial Moisturiser Serum Toner Sun Care Masks Lip Care Eye Care…" at bounding box center [581, 221] width 341 height 20
select select "528001153"
click at [411, 212] on select "Select Cleanser Facial Moisturiser Serum Toner Sun Care Masks Lip Care Eye Care…" at bounding box center [581, 221] width 341 height 20
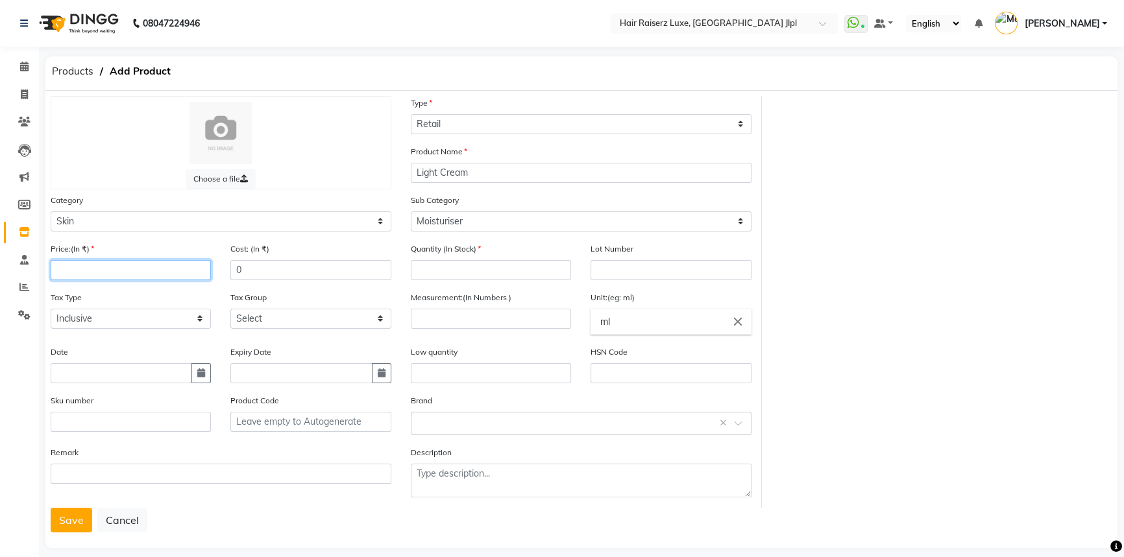
click at [123, 274] on input "number" at bounding box center [131, 270] width 160 height 20
type input "960"
click at [512, 268] on input "number" at bounding box center [491, 270] width 160 height 20
type input "2"
click at [250, 317] on select "Select GST 5% Product GST 5% GST 18%" at bounding box center [310, 319] width 160 height 20
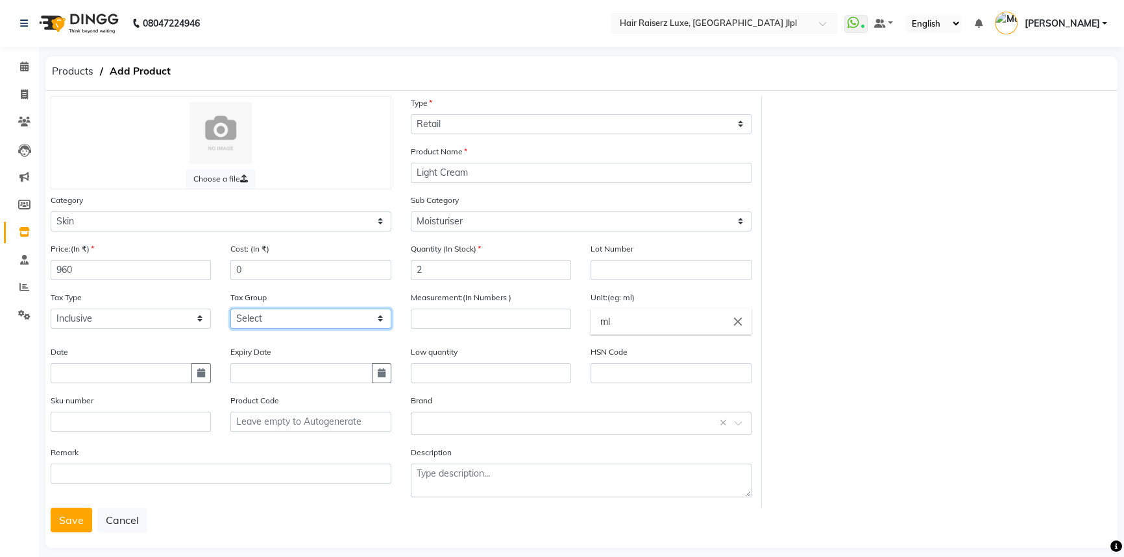
select select "2256"
click at [230, 311] on select "Select GST 5% Product GST 5% GST 18%" at bounding box center [310, 319] width 160 height 20
click at [458, 324] on input "number" at bounding box center [491, 319] width 160 height 20
type input "60"
click at [738, 325] on icon "close" at bounding box center [737, 322] width 14 height 14
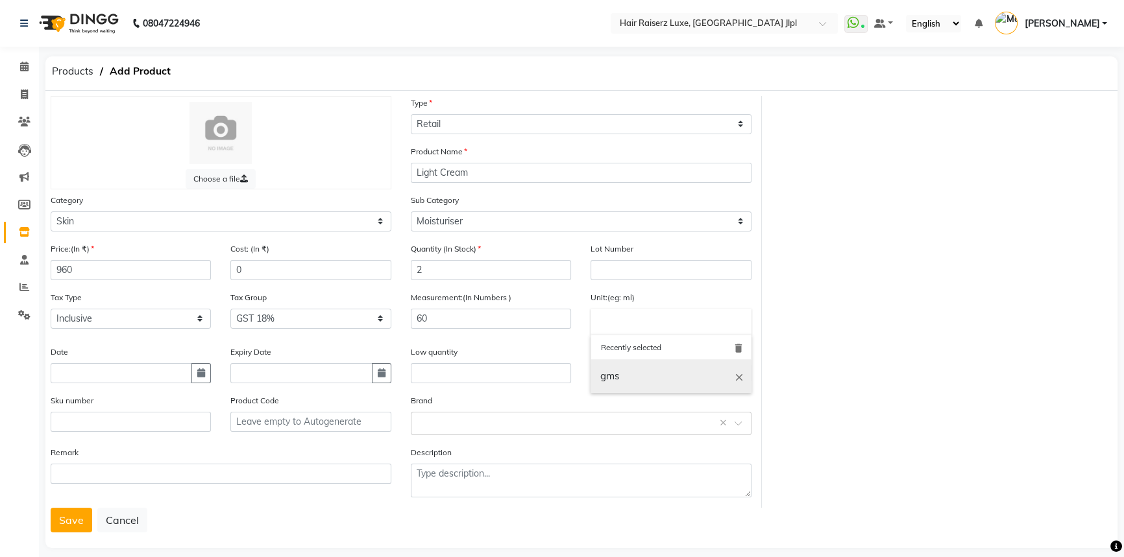
click at [621, 383] on link "gms" at bounding box center [670, 376] width 160 height 33
type input "gms"
click at [891, 389] on div "Choose a file Type Select Type Both Retail Consumable Product Name Light Cream …" at bounding box center [581, 302] width 1081 height 412
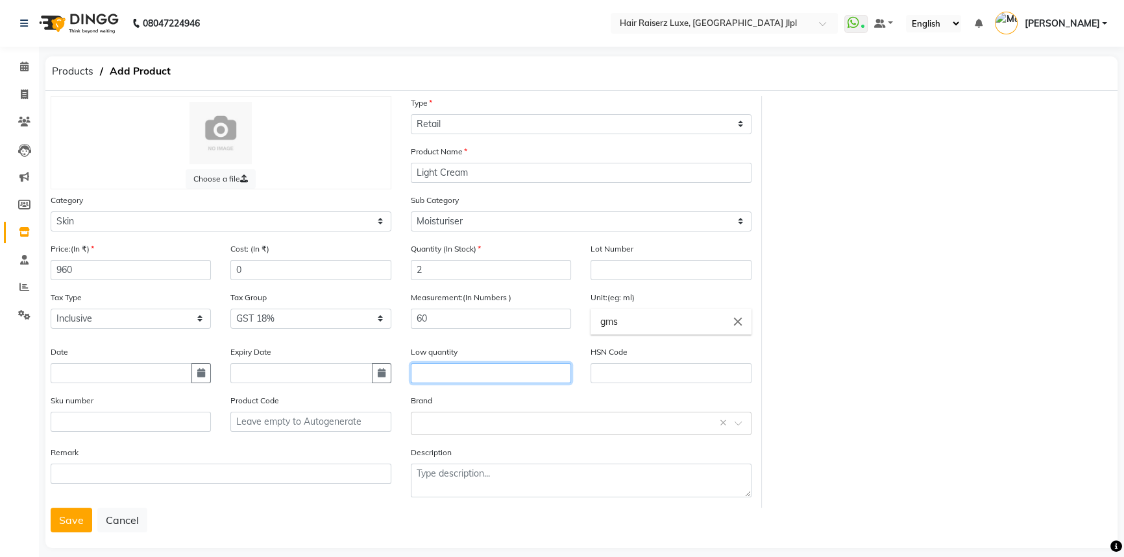
click at [449, 377] on input "text" at bounding box center [491, 373] width 160 height 20
type input "1"
click at [71, 523] on button "Save" at bounding box center [72, 520] width 42 height 25
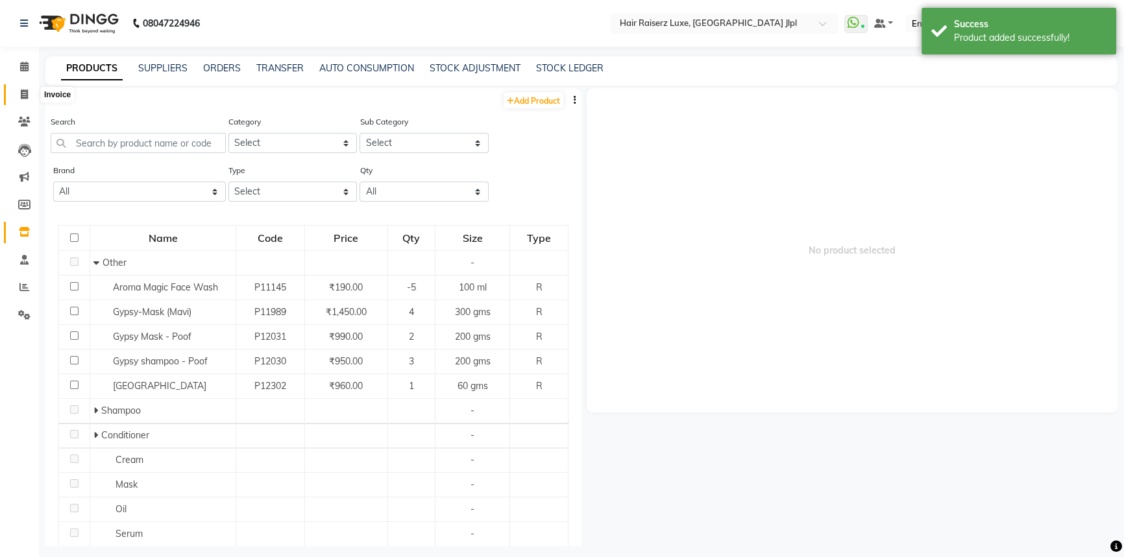
drag, startPoint x: 25, startPoint y: 95, endPoint x: 35, endPoint y: 95, distance: 9.7
click at [25, 95] on icon at bounding box center [24, 95] width 7 height 10
select select "service"
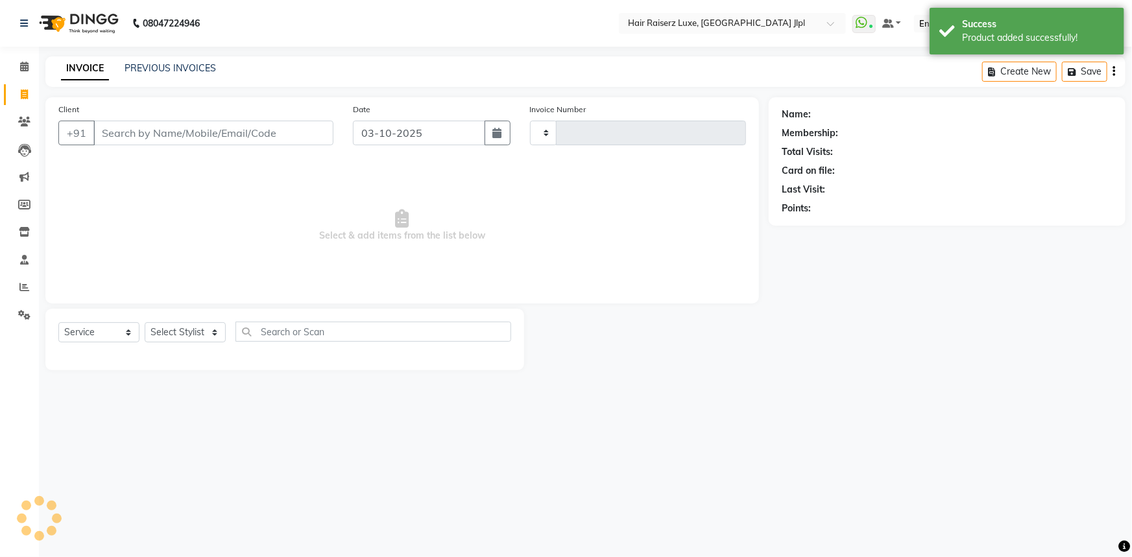
type input "3764"
select select "5409"
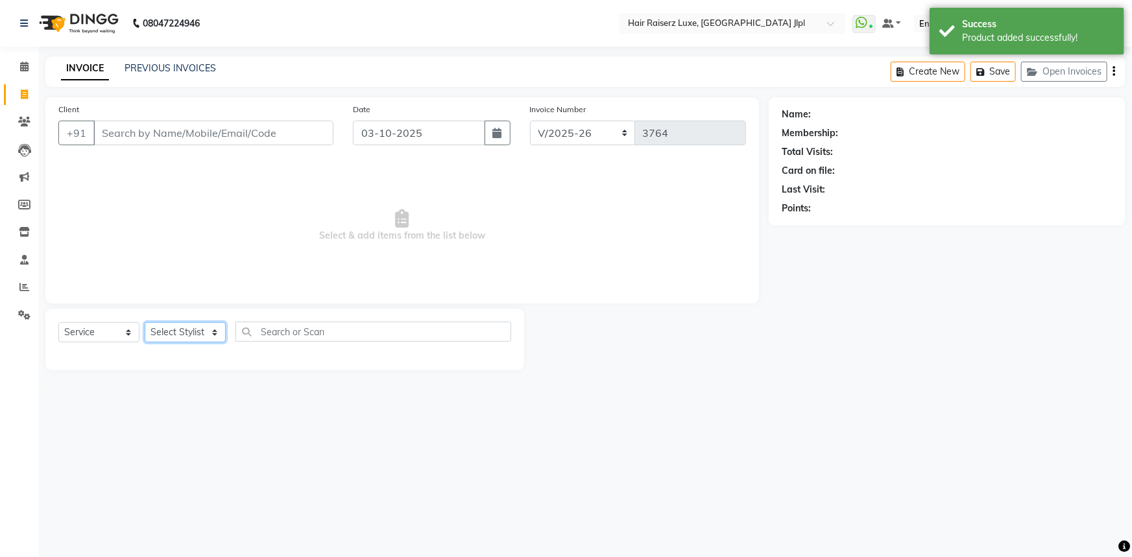
drag, startPoint x: 160, startPoint y: 337, endPoint x: 168, endPoint y: 324, distance: 15.7
click at [162, 335] on select "Select Stylist [PERSON_NAME] [PERSON_NAME] Asma [PERSON_NAME] C&Gs Vogue [PERSO…" at bounding box center [185, 332] width 81 height 20
select select "37206"
click at [145, 322] on select "Select Stylist [PERSON_NAME] [PERSON_NAME] Asma [PERSON_NAME] C&Gs Vogue [PERSO…" at bounding box center [185, 332] width 81 height 20
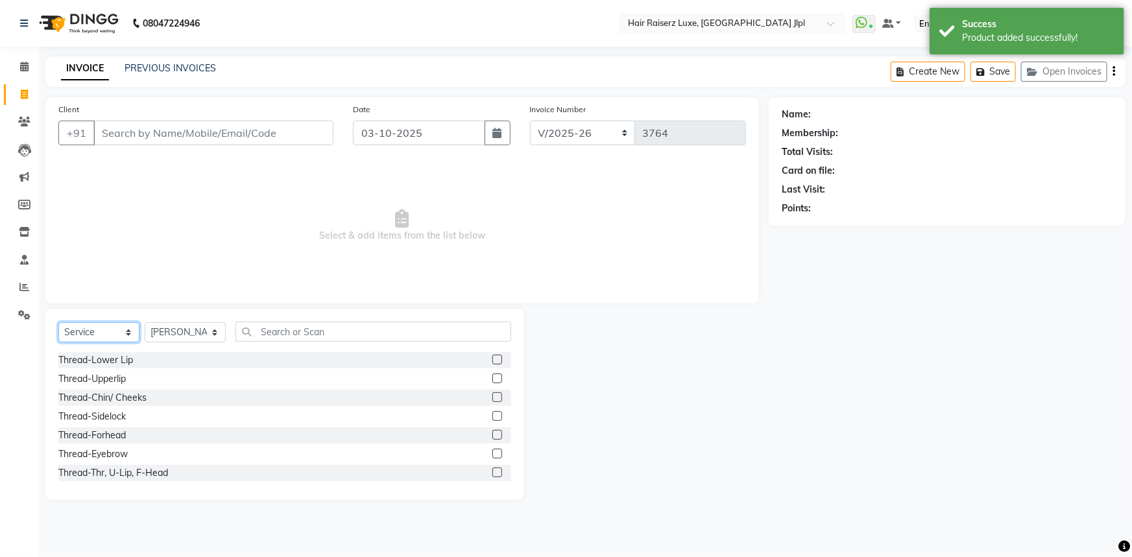
click at [102, 332] on select "Select Service Product Membership Package Voucher Prepaid Gift Card" at bounding box center [98, 332] width 81 height 20
select select "product"
click at [58, 322] on select "Select Service Product Membership Package Voucher Prepaid Gift Card" at bounding box center [98, 332] width 81 height 20
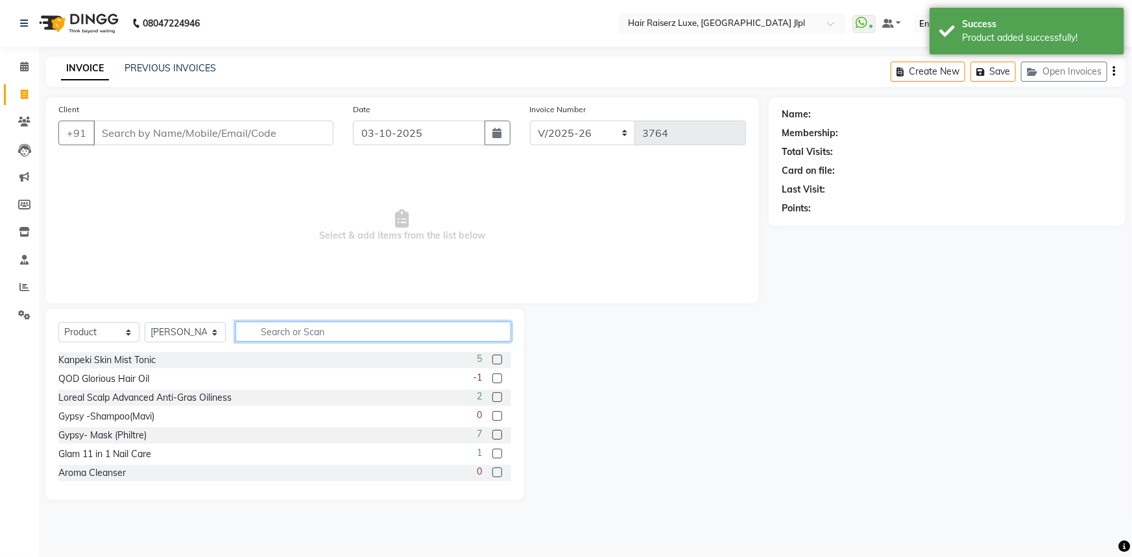
click at [341, 336] on input "text" at bounding box center [373, 332] width 276 height 20
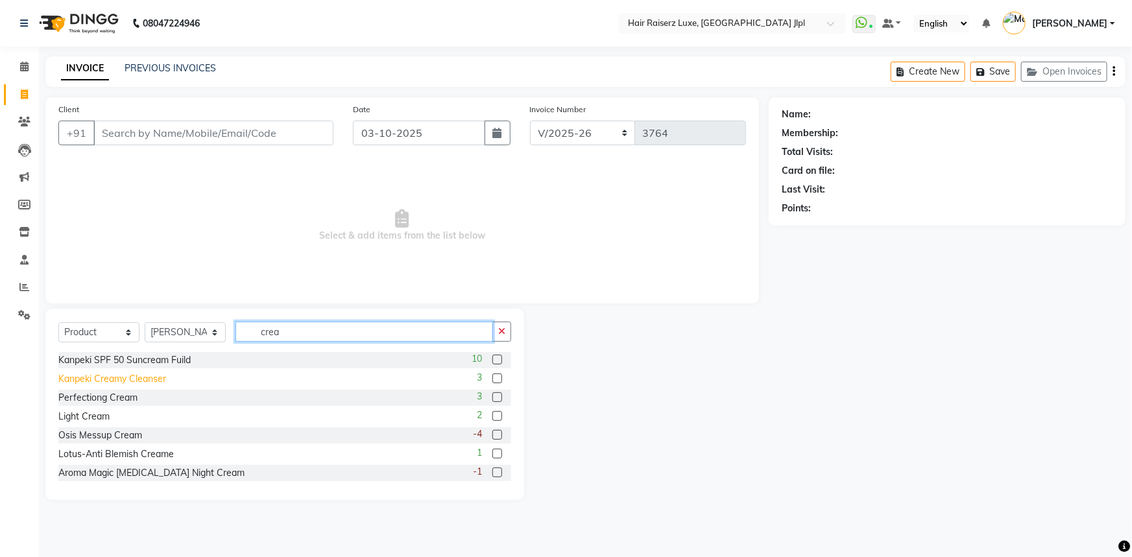
type input "crea"
click at [118, 382] on div "Kanpeki Creamy Cleanser" at bounding box center [112, 379] width 108 height 14
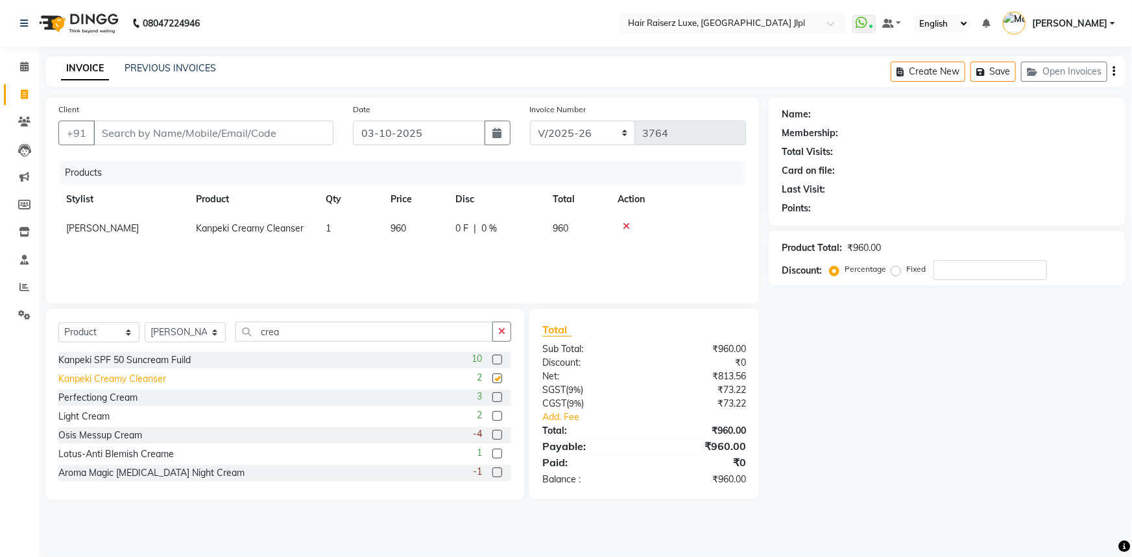
checkbox input "false"
click at [91, 415] on div "Light Cream" at bounding box center [83, 417] width 51 height 14
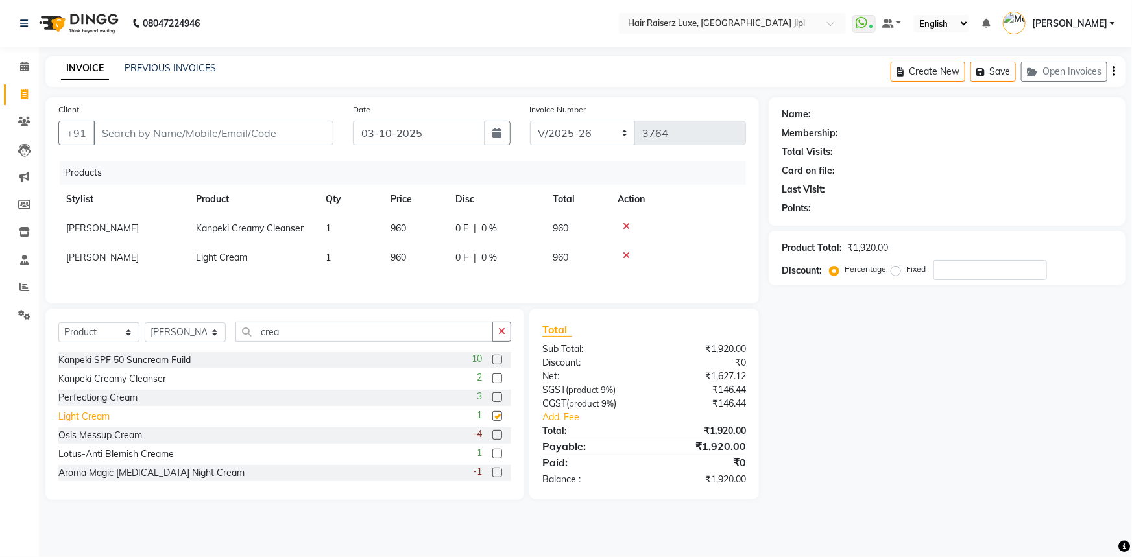
checkbox input "false"
drag, startPoint x: 284, startPoint y: 329, endPoint x: 143, endPoint y: 331, distance: 140.8
click at [143, 331] on div "Select Service Product Membership Package Voucher Prepaid Gift Card Select Styl…" at bounding box center [284, 337] width 453 height 30
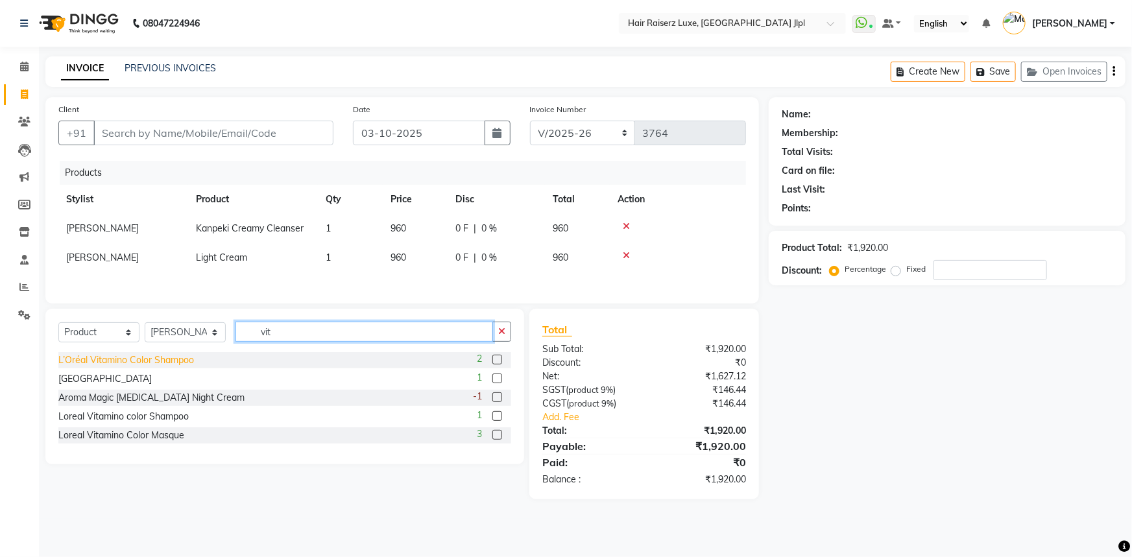
type input "vit"
click at [151, 359] on div "L’Oréal Vitamino Color Shampoo" at bounding box center [126, 361] width 136 height 14
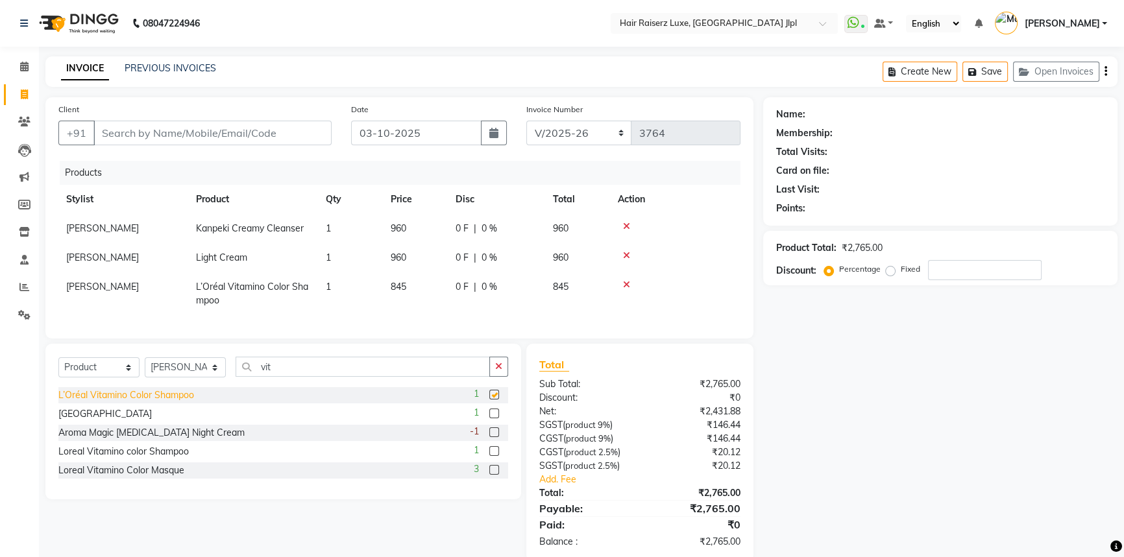
checkbox input "false"
click at [625, 284] on icon at bounding box center [626, 284] width 7 height 9
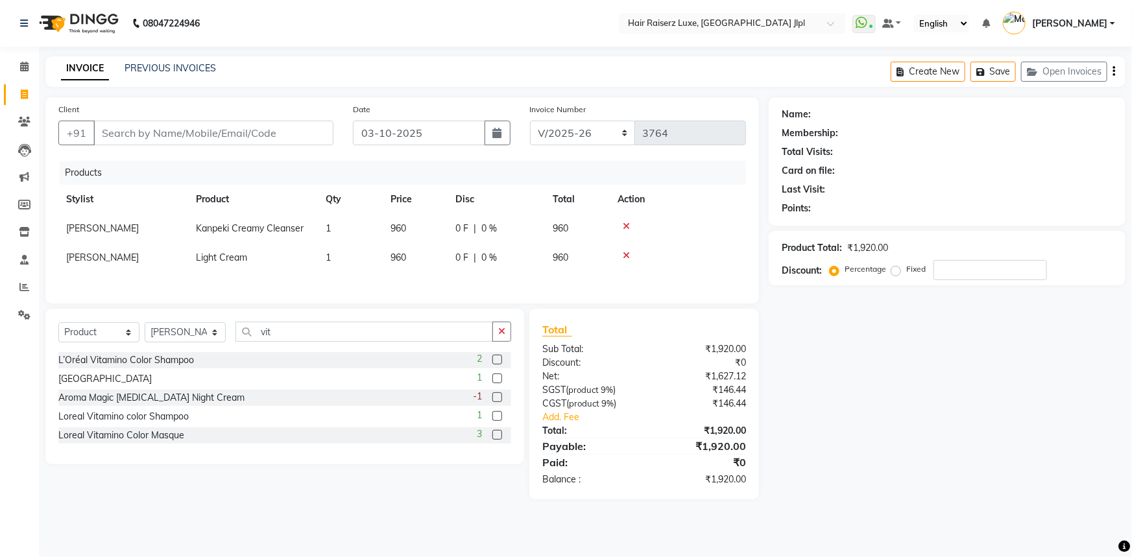
click at [627, 254] on icon at bounding box center [626, 255] width 7 height 9
click at [629, 226] on icon at bounding box center [626, 226] width 7 height 9
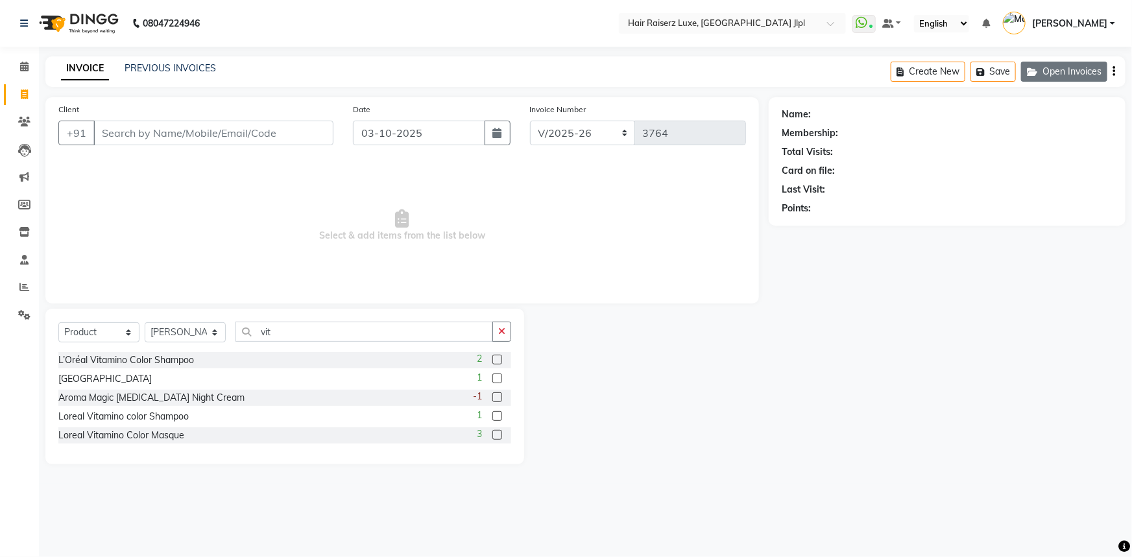
click at [1076, 74] on button "Open Invoices" at bounding box center [1064, 72] width 86 height 20
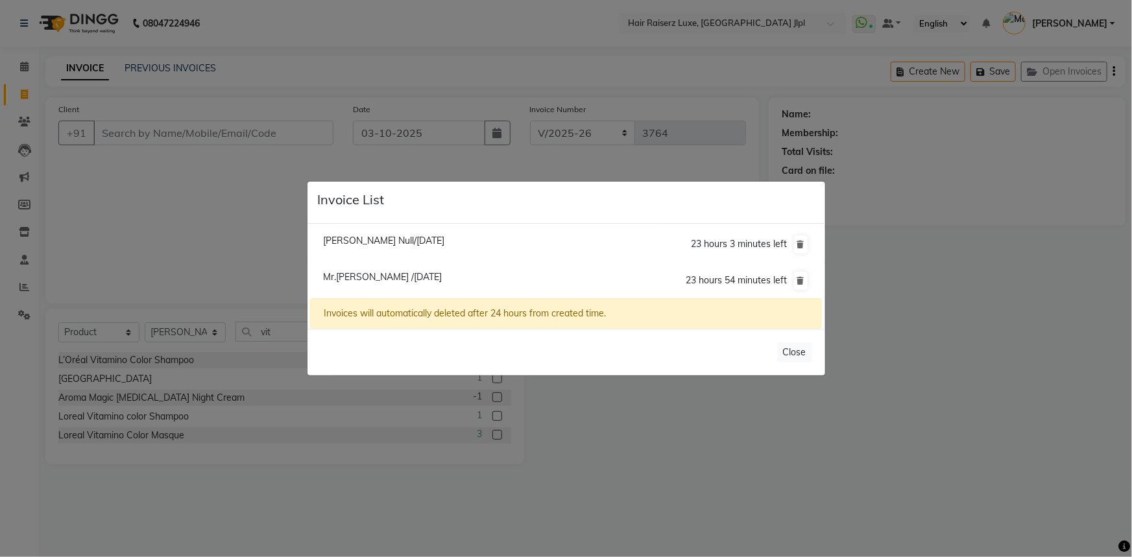
click at [396, 241] on span "[PERSON_NAME] Null/[DATE]" at bounding box center [383, 241] width 121 height 12
type input "7901871229"
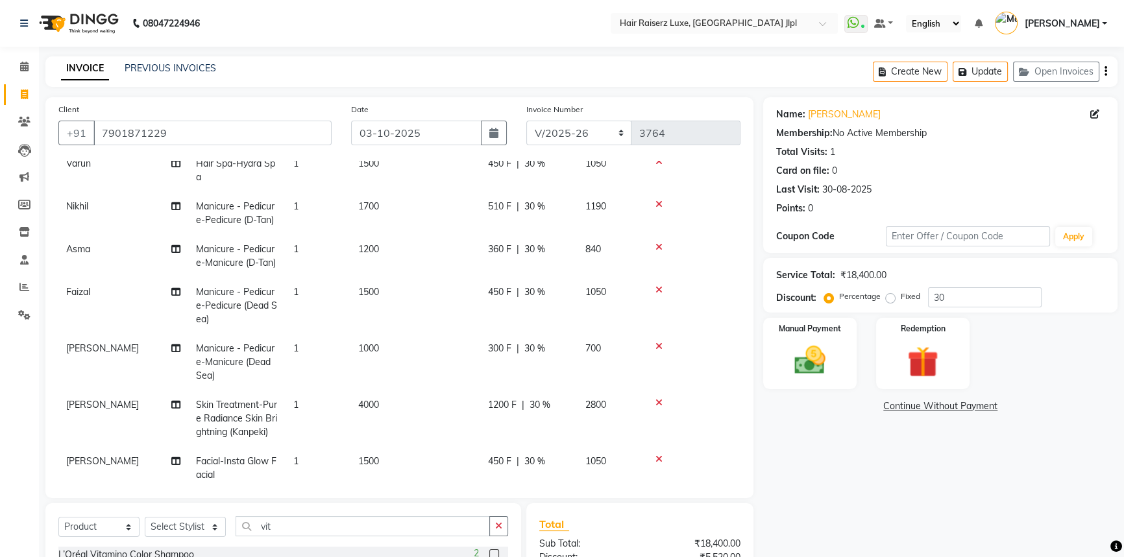
scroll to position [472, 0]
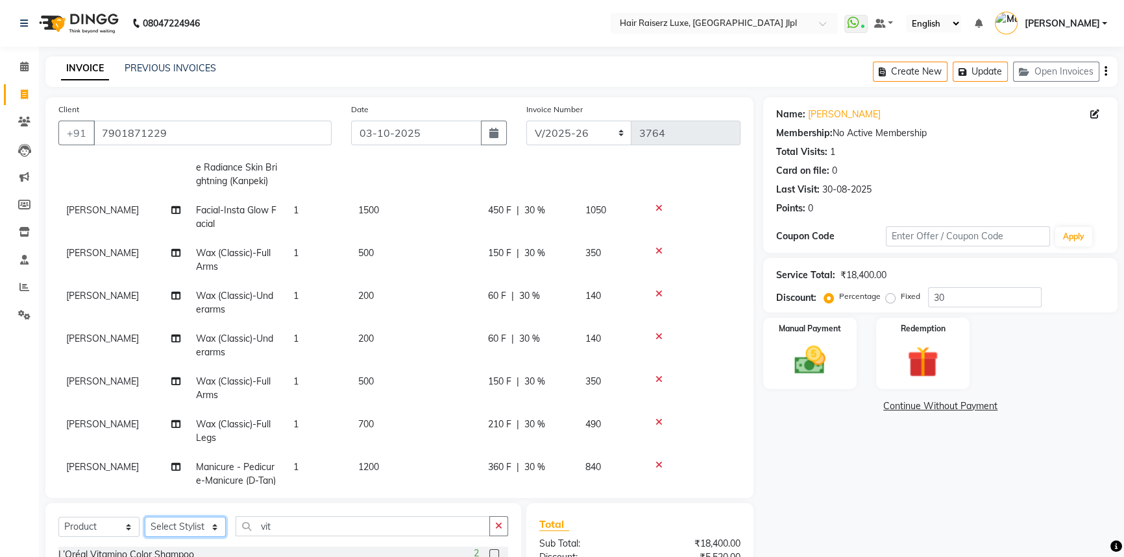
click at [206, 524] on select "Select Stylist [PERSON_NAME] [PERSON_NAME] Asma [PERSON_NAME] C&Gs Vogue [PERSO…" at bounding box center [185, 527] width 81 height 20
select select "84848"
click at [145, 517] on select "Select Stylist [PERSON_NAME] [PERSON_NAME] Asma [PERSON_NAME] C&Gs Vogue [PERSO…" at bounding box center [185, 527] width 81 height 20
drag, startPoint x: 279, startPoint y: 526, endPoint x: 210, endPoint y: 525, distance: 69.4
click at [210, 525] on div "Select Service Product Membership Package Voucher Prepaid Gift Card Select Styl…" at bounding box center [283, 531] width 450 height 30
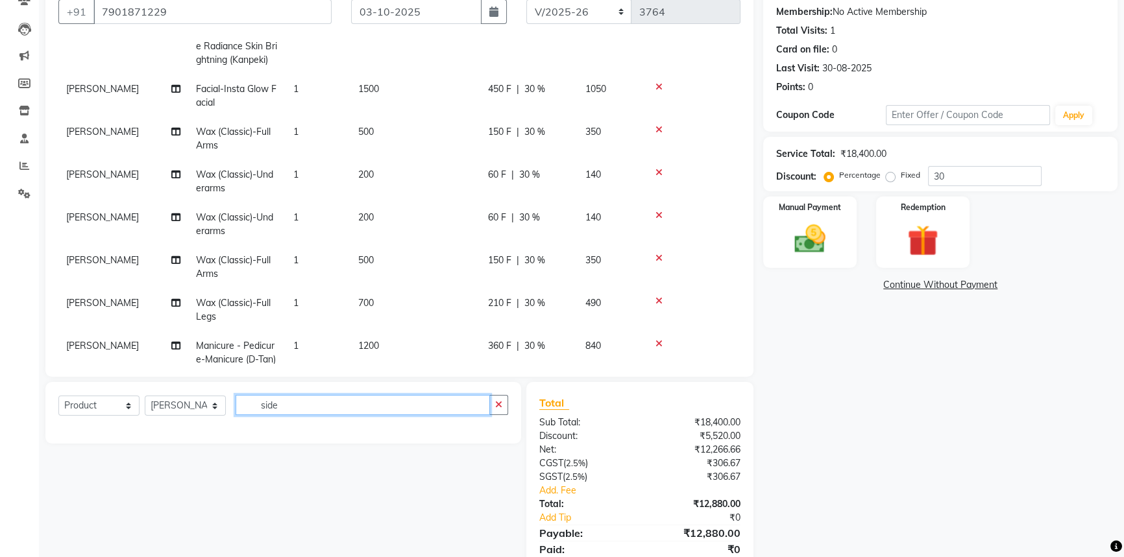
scroll to position [170, 0]
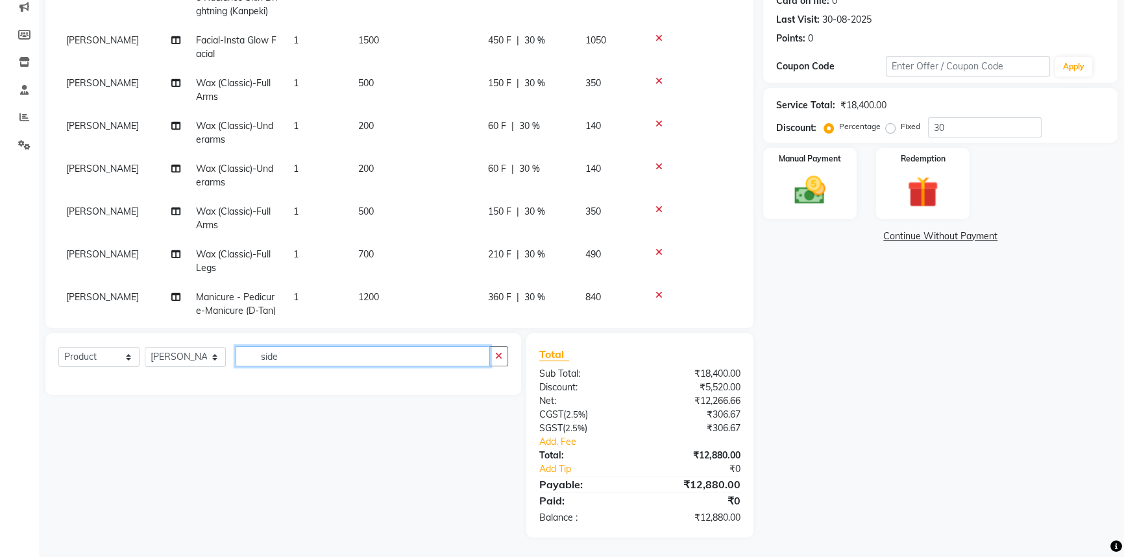
type input "side"
click at [117, 362] on select "Select Service Product Membership Package Voucher Prepaid Gift Card" at bounding box center [98, 357] width 81 height 20
select select "service"
click at [58, 347] on select "Select Service Product Membership Package Voucher Prepaid Gift Card" at bounding box center [98, 357] width 81 height 20
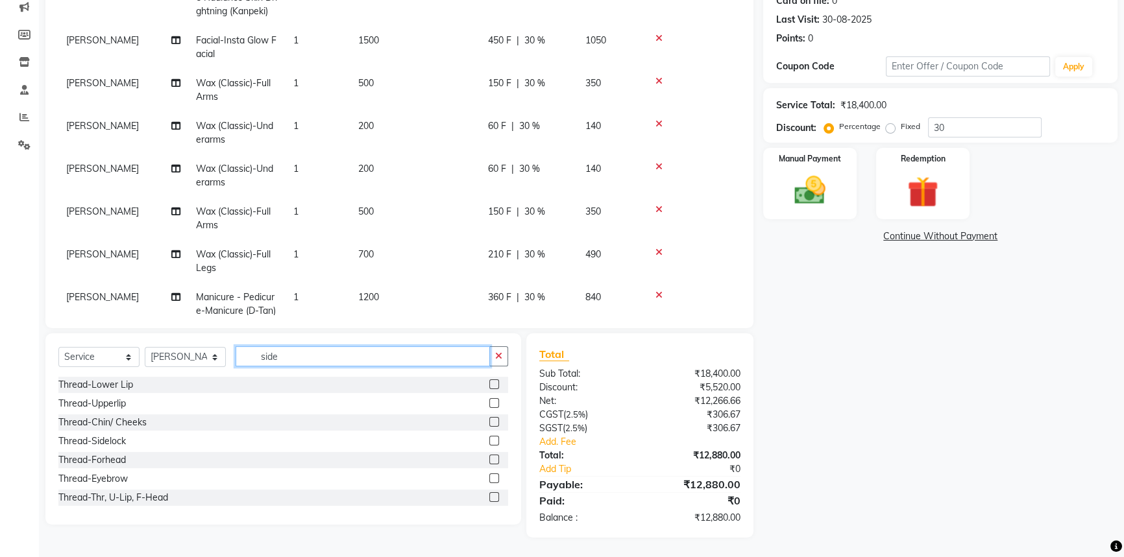
click at [297, 358] on input "side" at bounding box center [362, 356] width 254 height 20
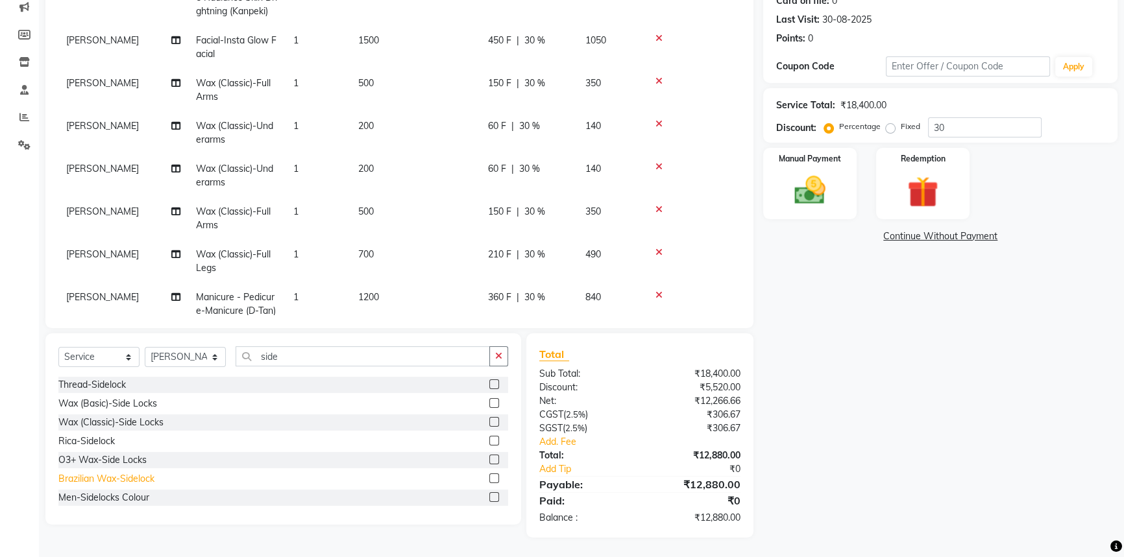
click at [136, 477] on div "Brazilian Wax-Sidelock" at bounding box center [106, 479] width 96 height 14
checkbox input "false"
drag, startPoint x: 225, startPoint y: 355, endPoint x: 175, endPoint y: 354, distance: 50.0
click at [176, 354] on div "Select Service Product Membership Package Voucher Prepaid Gift Card Select Styl…" at bounding box center [283, 361] width 450 height 30
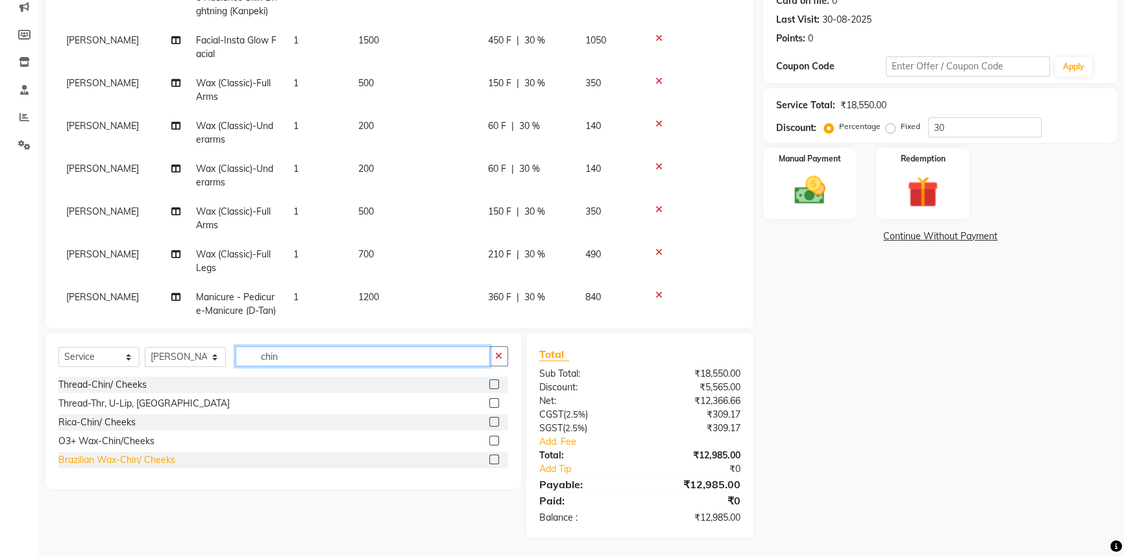
type input "chin"
click at [132, 459] on div "Brazilian Wax-Chin/ Cheeks" at bounding box center [116, 460] width 117 height 14
checkbox input "false"
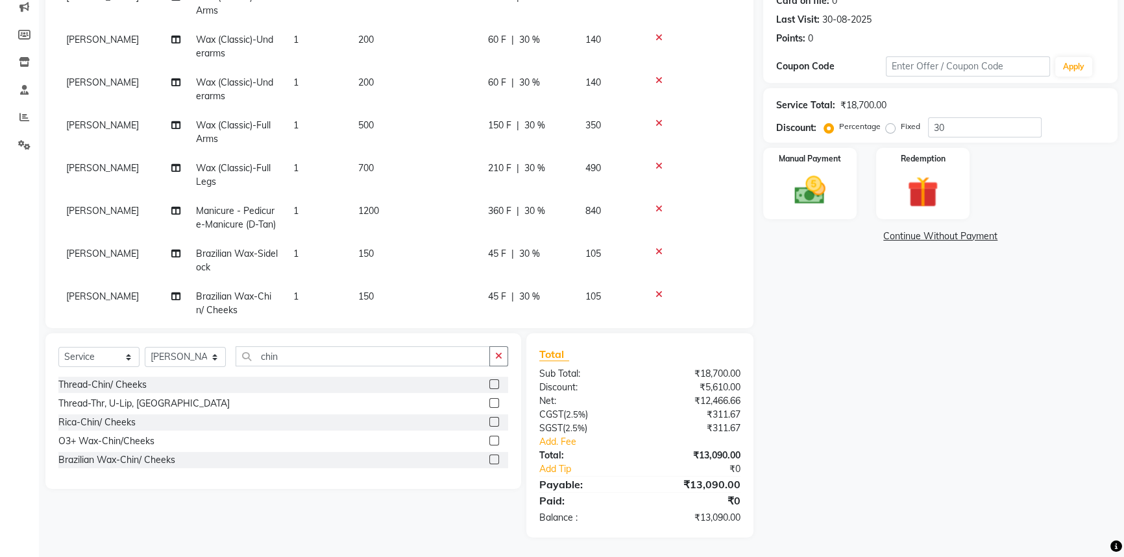
scroll to position [559, 0]
click at [873, 435] on div "Name: Diksha Membership: No Active Membership Total Visits: 1 Card on file: 0 L…" at bounding box center [945, 232] width 364 height 610
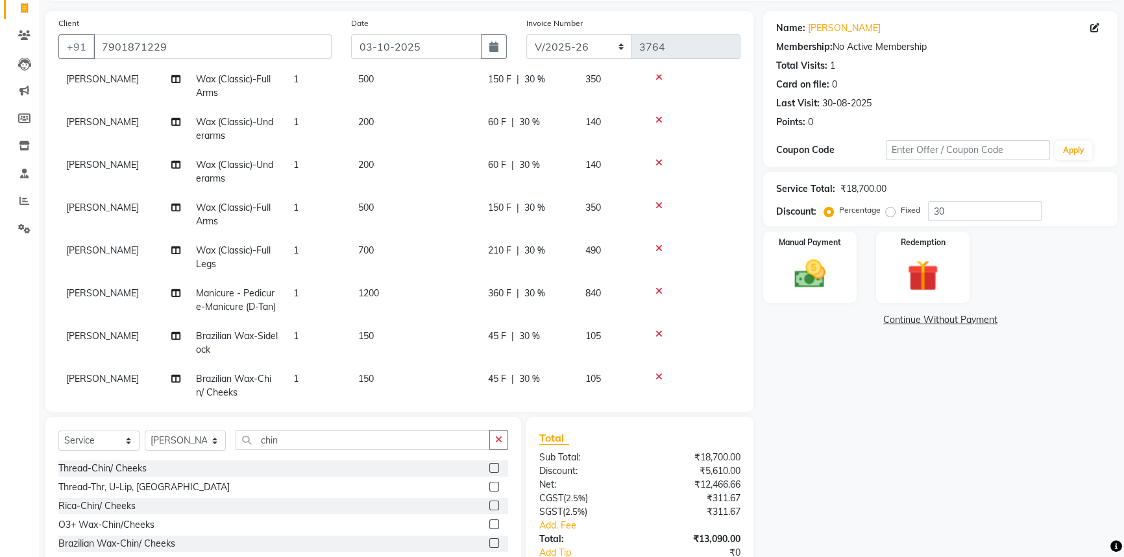
scroll to position [52, 0]
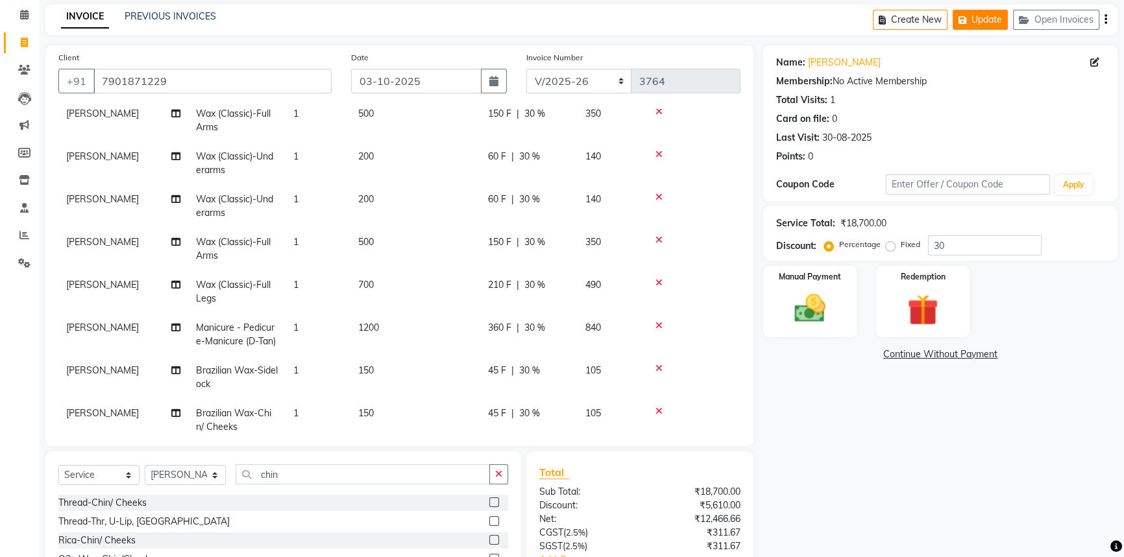
click at [984, 19] on button "Update" at bounding box center [979, 20] width 55 height 20
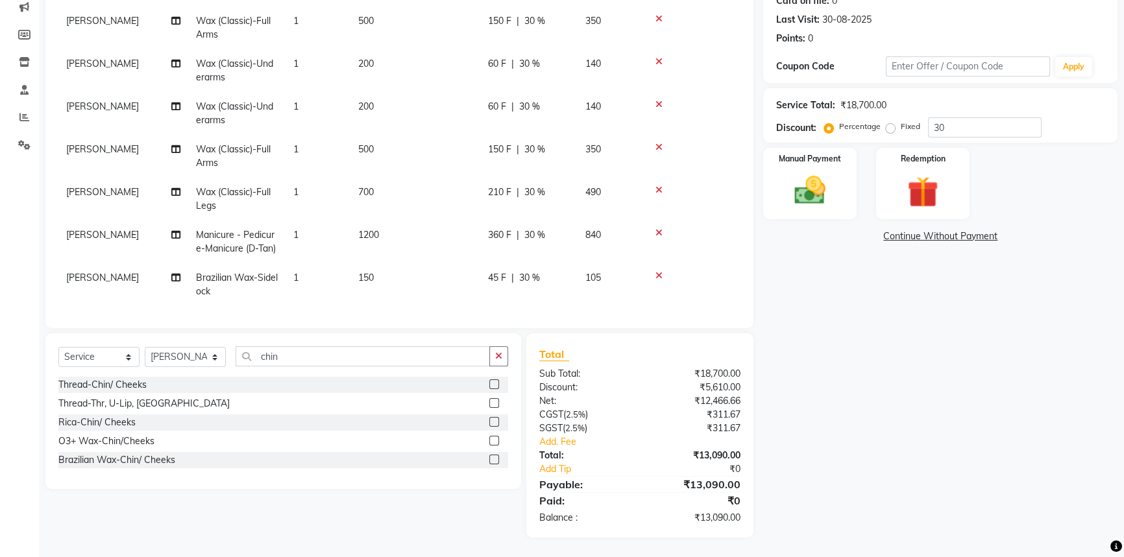
scroll to position [559, 0]
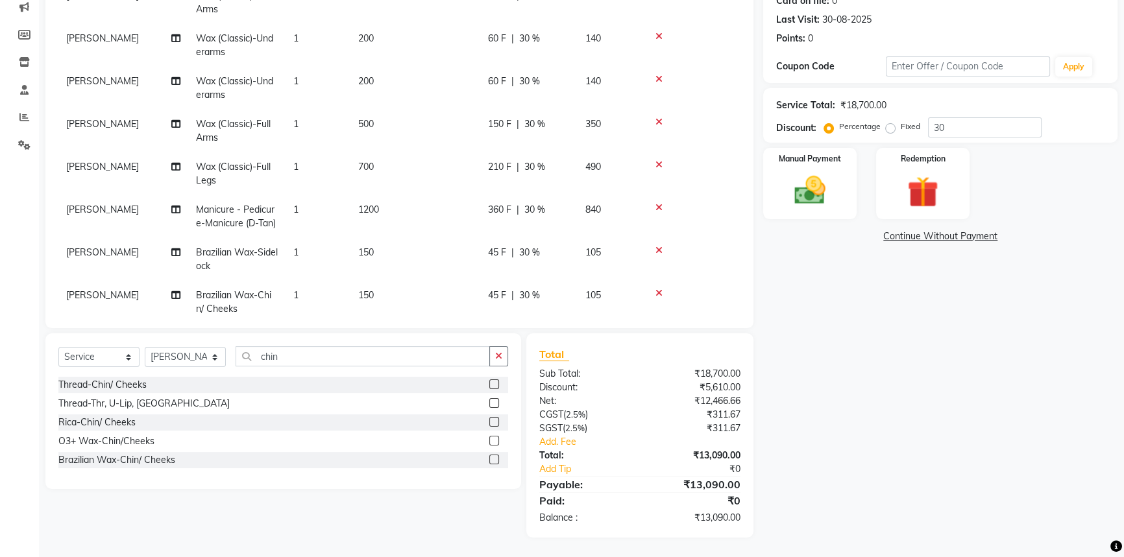
click at [926, 459] on div "Name: Diksha Membership: No Active Membership Total Visits: 1 Card on file: 0 L…" at bounding box center [945, 232] width 364 height 610
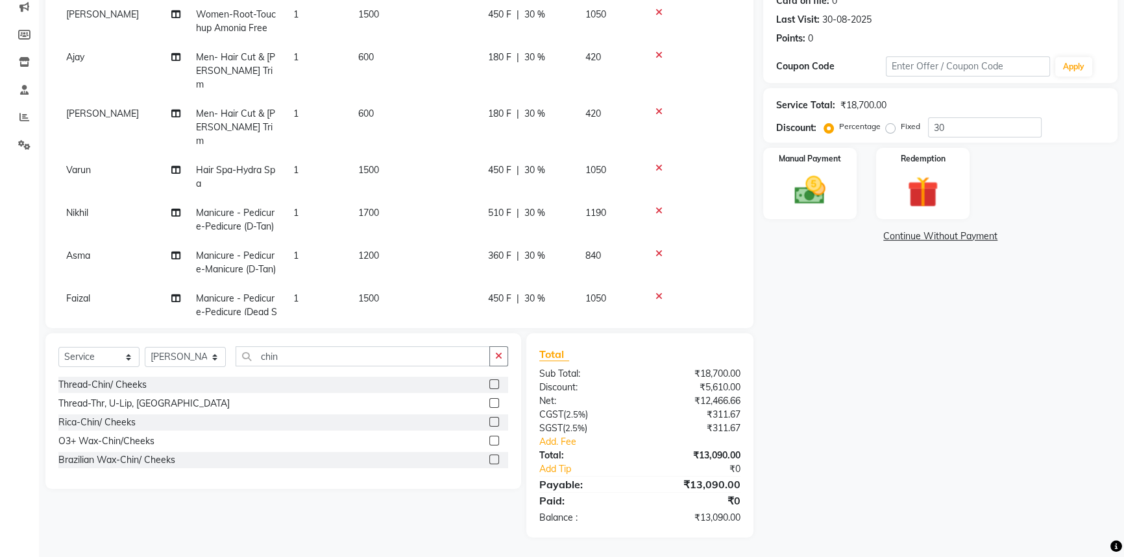
scroll to position [29, 0]
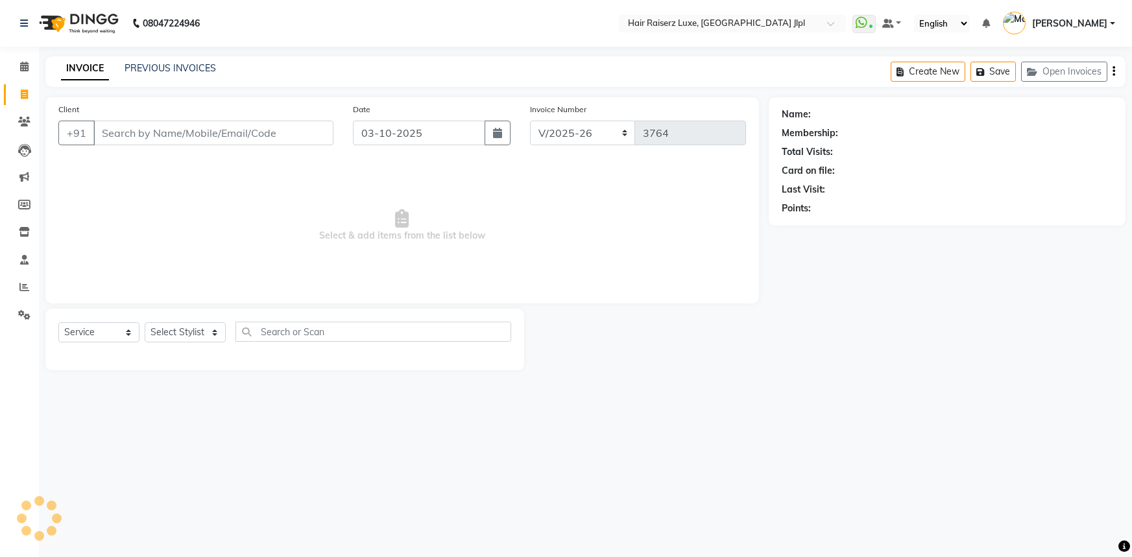
select select "5409"
select select "service"
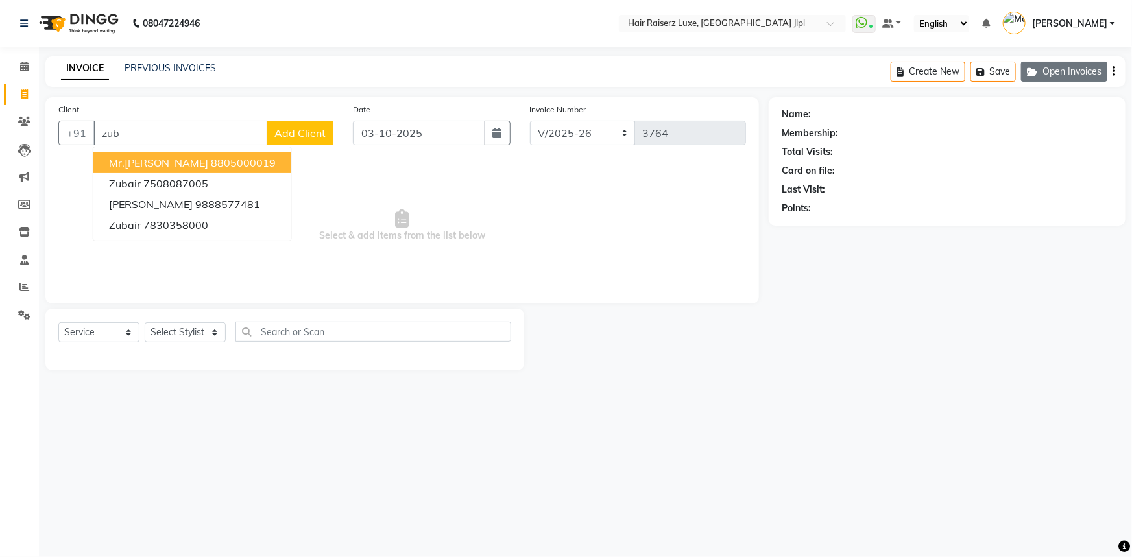
click at [1057, 68] on button "Open Invoices" at bounding box center [1064, 72] width 86 height 20
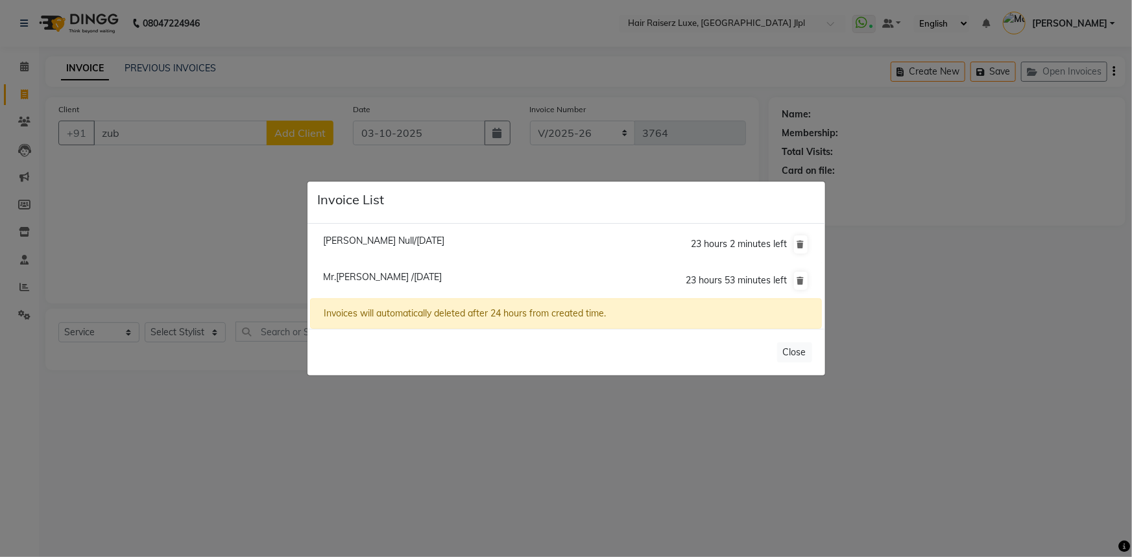
click at [370, 280] on span "Mr.[PERSON_NAME] /[DATE]" at bounding box center [382, 277] width 119 height 12
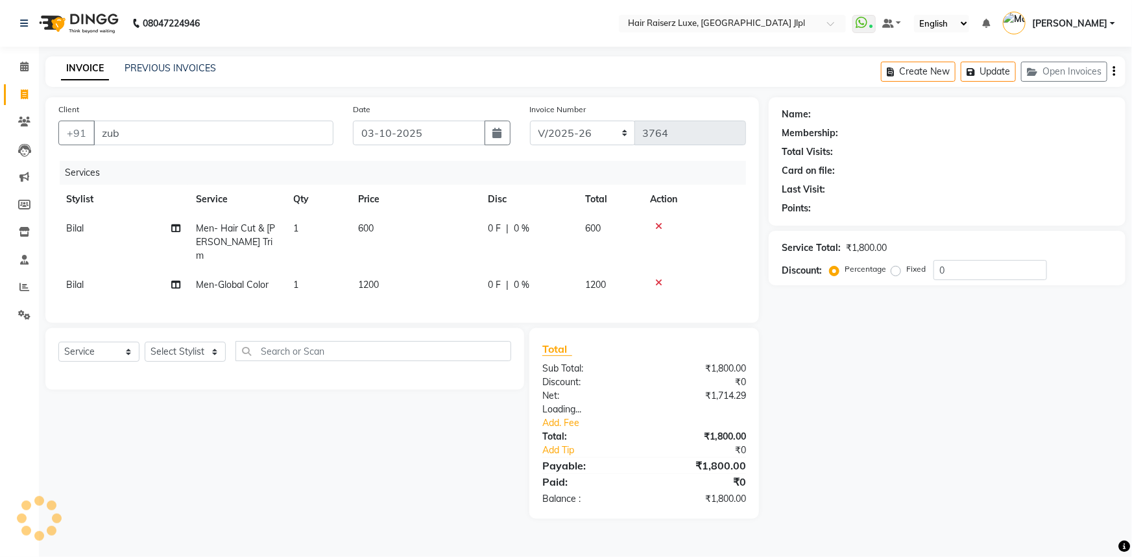
type input "8805000019"
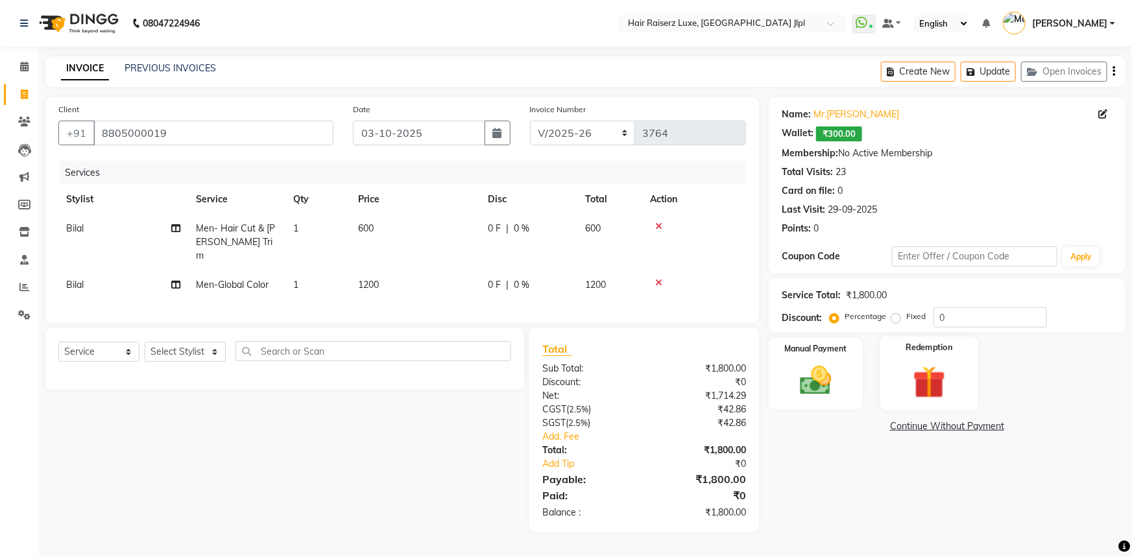
click at [943, 381] on img at bounding box center [929, 382] width 53 height 41
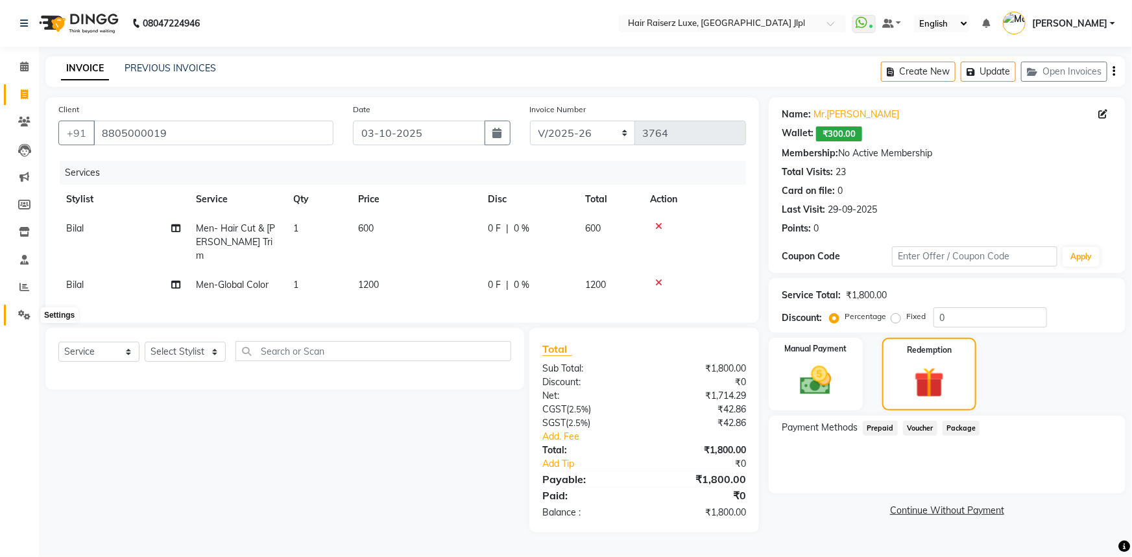
click at [19, 320] on span at bounding box center [24, 315] width 23 height 15
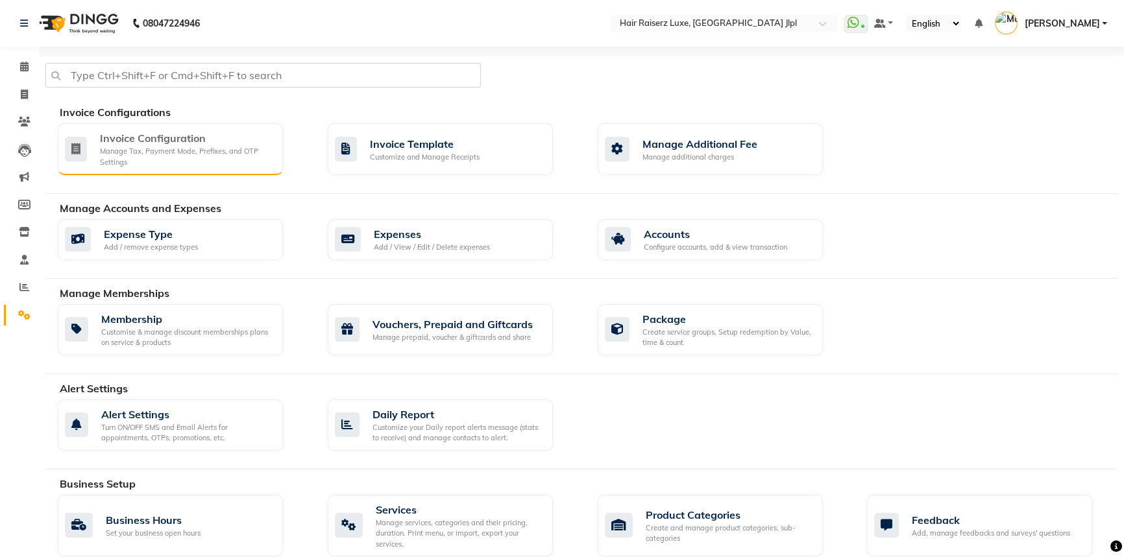
click at [129, 163] on div "Manage Tax, Payment Mode, Prefixes, and OTP Settings" at bounding box center [186, 156] width 173 height 21
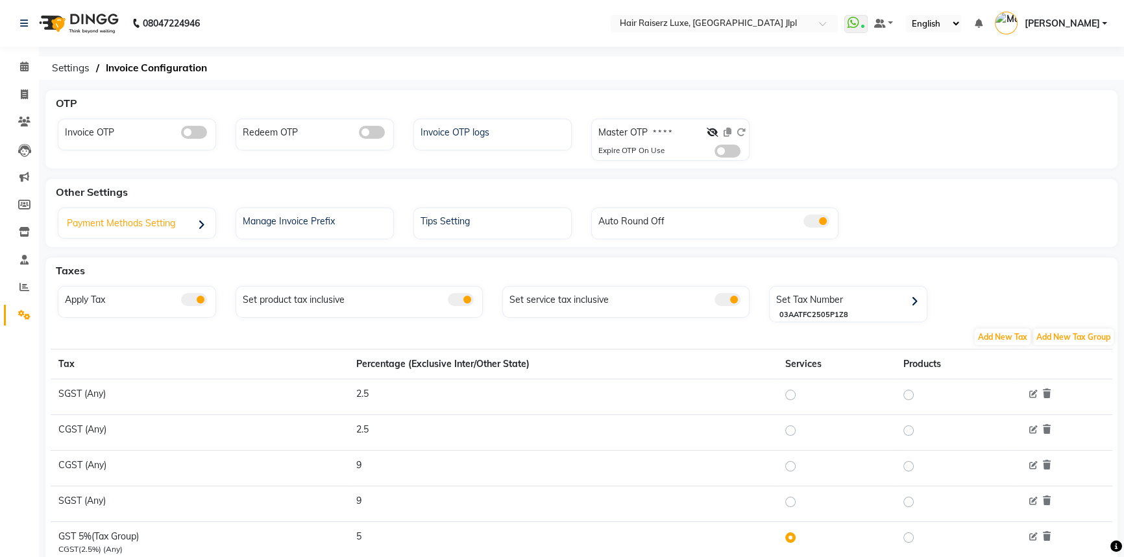
click at [173, 224] on div "Payment Methods Setting" at bounding box center [139, 224] width 154 height 27
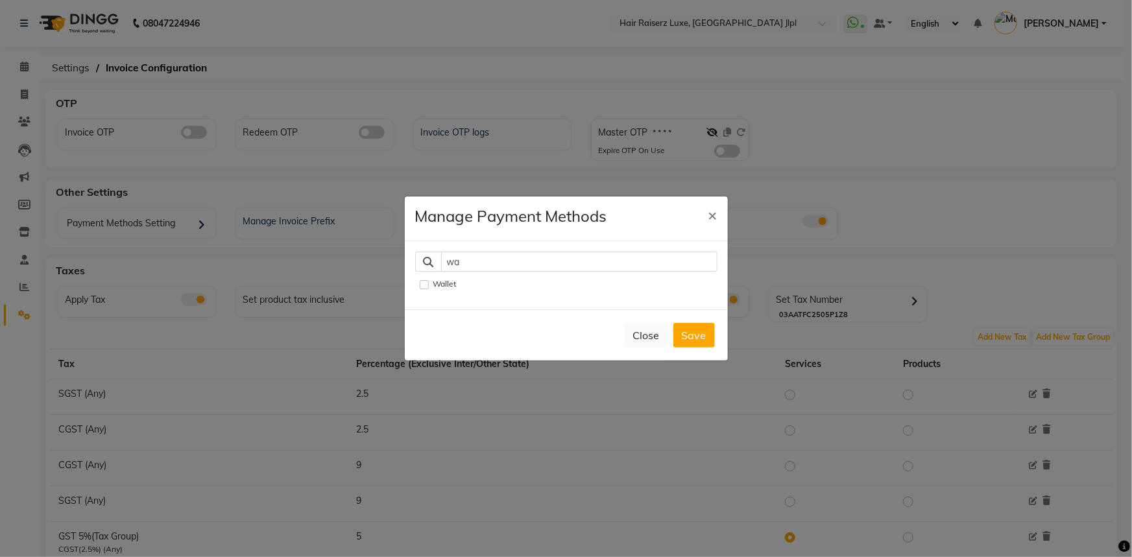
type input "wa"
click at [425, 285] on input "Wallet" at bounding box center [424, 284] width 9 height 9
click at [425, 282] on input "Wallet" at bounding box center [424, 284] width 9 height 9
click at [424, 281] on input "Wallet" at bounding box center [424, 284] width 9 height 9
checkbox input "true"
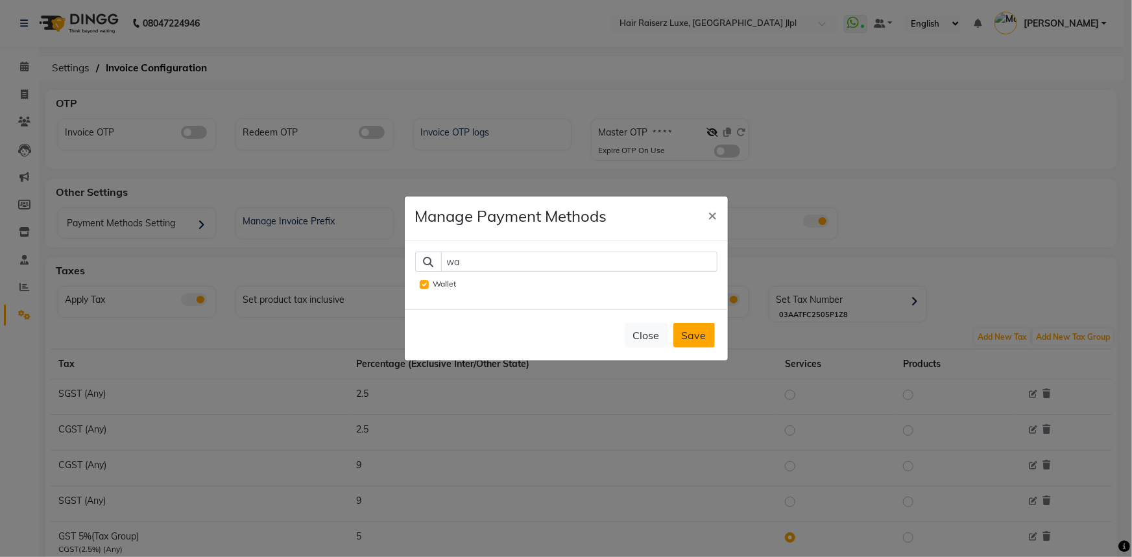
click at [710, 341] on button "Save" at bounding box center [694, 335] width 42 height 25
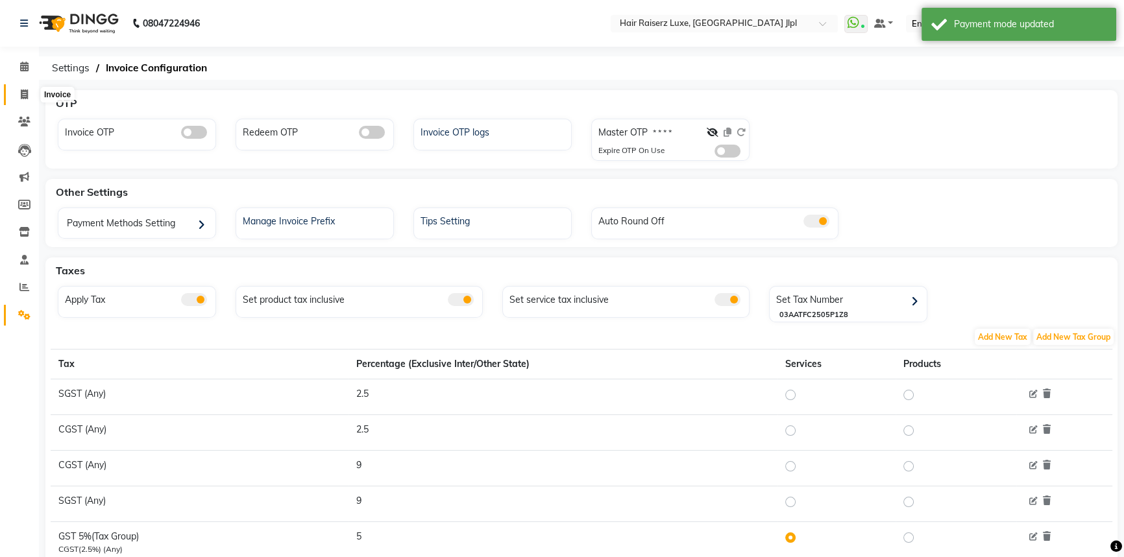
click at [19, 99] on span at bounding box center [24, 95] width 23 height 15
select select "service"
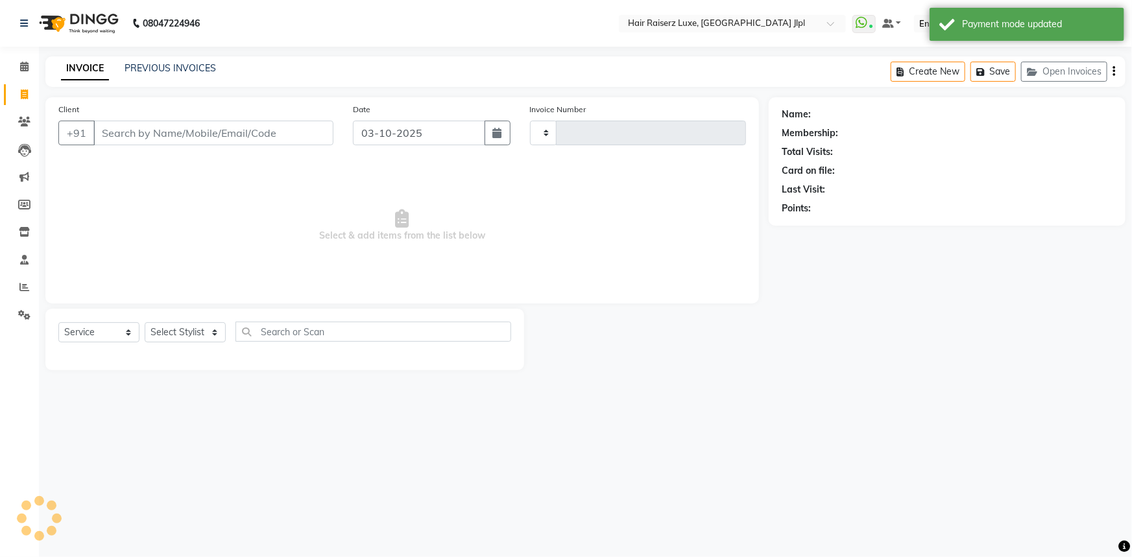
type input "3764"
select select "5409"
click at [1044, 71] on button "Open Invoices" at bounding box center [1064, 72] width 86 height 20
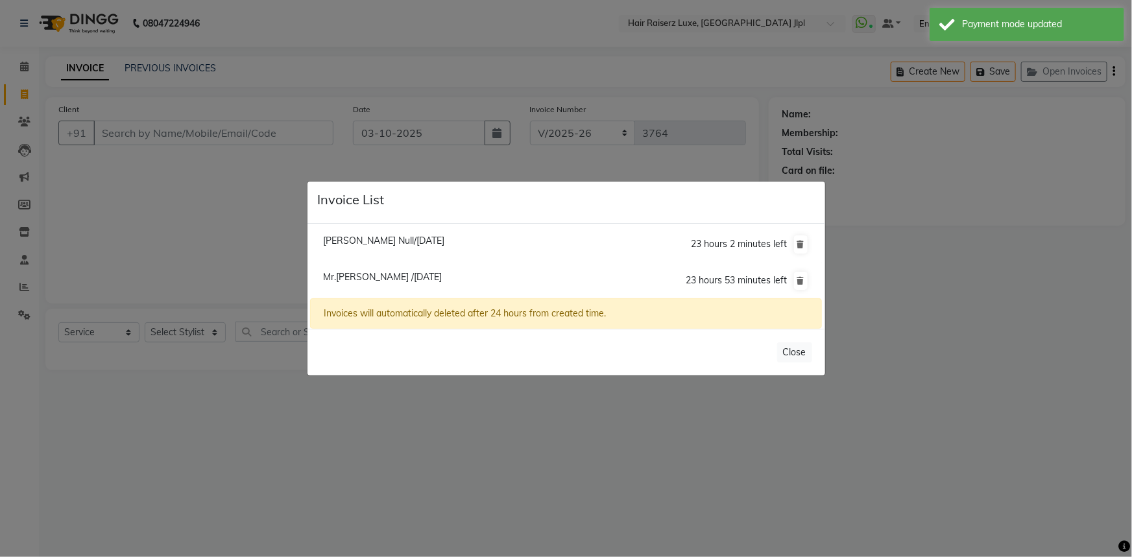
click at [396, 275] on span "Mr.zubin /03 October 2025" at bounding box center [382, 277] width 119 height 12
type input "8805000019"
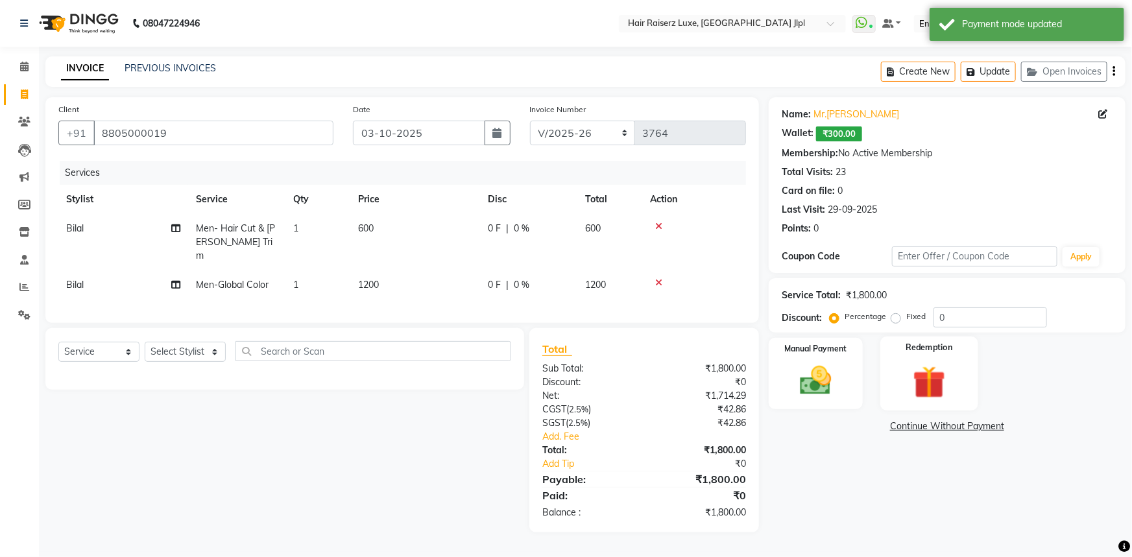
click at [926, 383] on img at bounding box center [929, 382] width 53 height 41
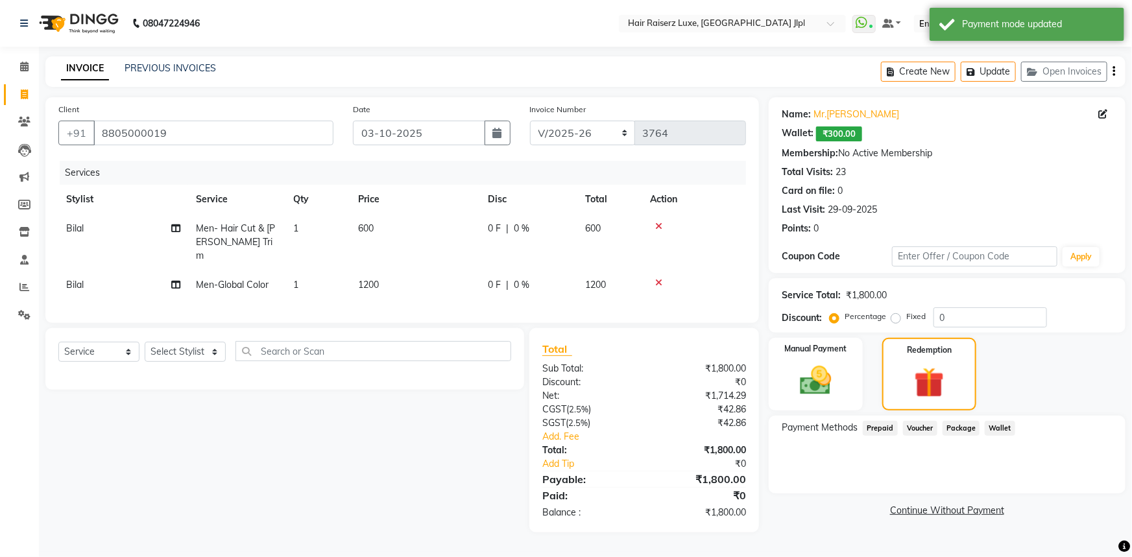
click at [996, 427] on span "Wallet" at bounding box center [1000, 428] width 30 height 15
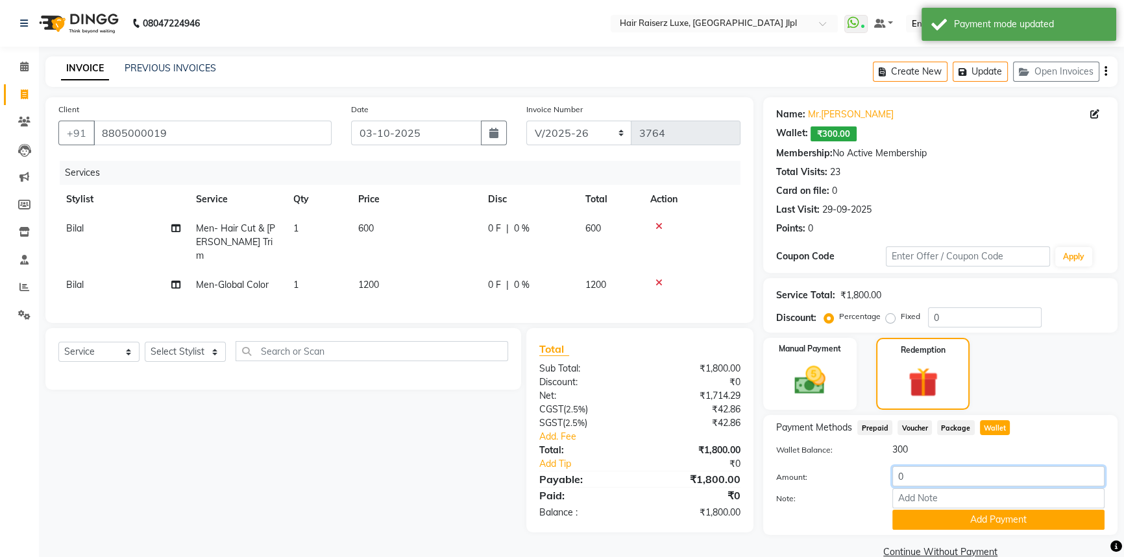
drag, startPoint x: 911, startPoint y: 473, endPoint x: 817, endPoint y: 473, distance: 93.4
click at [823, 473] on div "Amount: 0" at bounding box center [940, 477] width 348 height 22
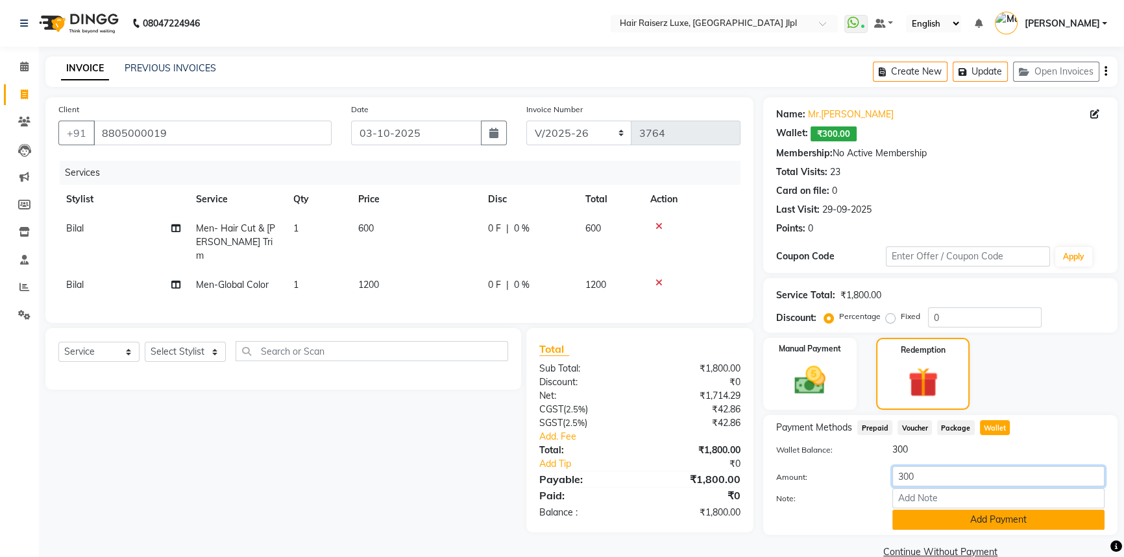
type input "300"
click at [929, 517] on button "Add Payment" at bounding box center [998, 520] width 212 height 20
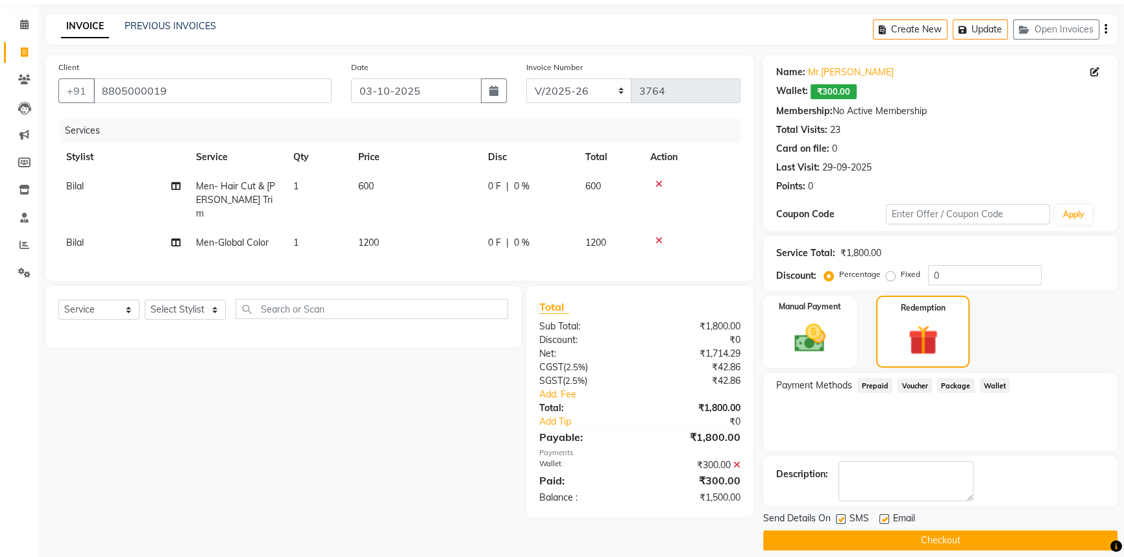
scroll to position [54, 0]
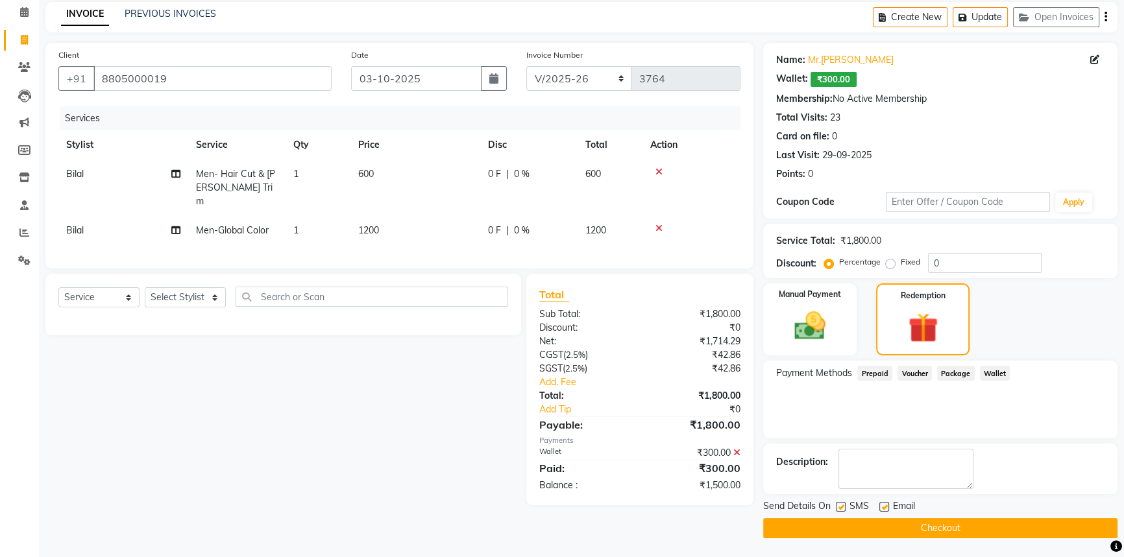
click at [900, 265] on label "Fixed" at bounding box center [909, 262] width 19 height 12
click at [888, 265] on input "Fixed" at bounding box center [892, 262] width 9 height 9
radio input "true"
drag, startPoint x: 941, startPoint y: 261, endPoint x: 882, endPoint y: 260, distance: 59.1
click at [882, 260] on div "Percentage Fixed 0" at bounding box center [934, 263] width 215 height 20
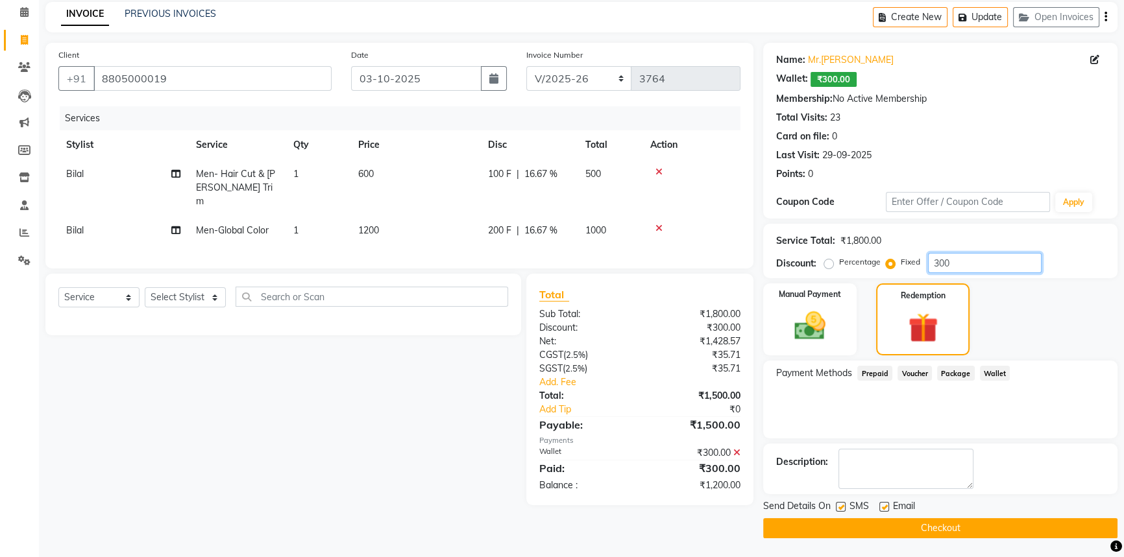
type input "300"
click at [1005, 319] on div "Manual Payment Redemption" at bounding box center [940, 320] width 374 height 72
click at [795, 321] on img at bounding box center [810, 326] width 53 height 37
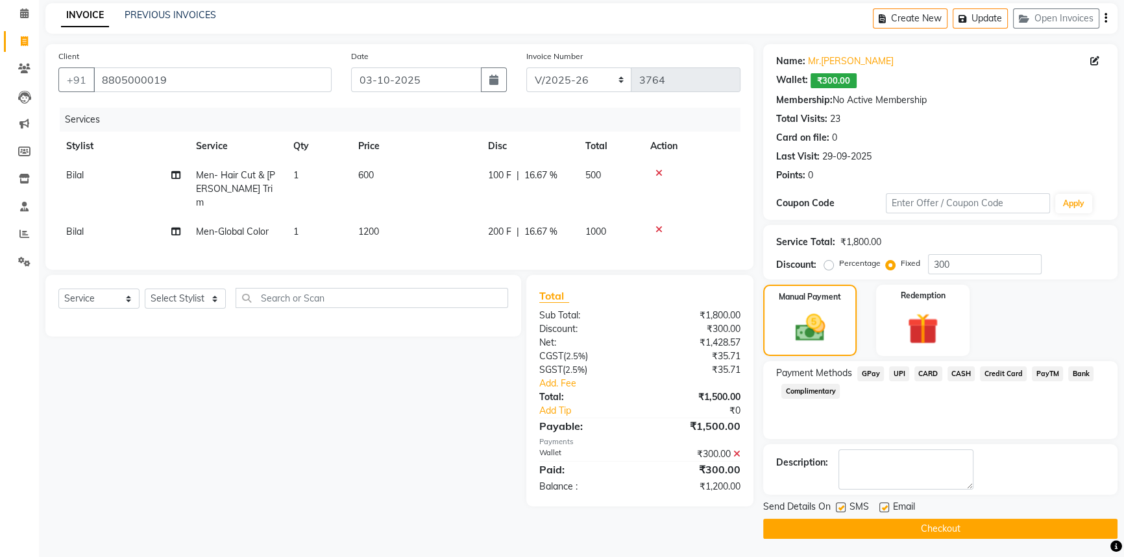
click at [897, 374] on span "UPI" at bounding box center [899, 374] width 20 height 15
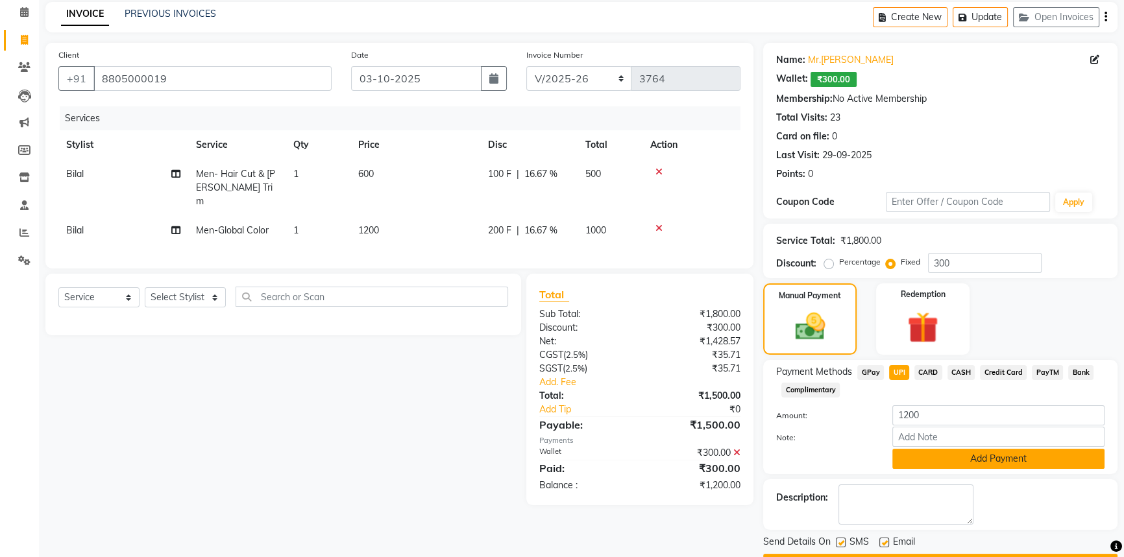
click at [915, 450] on button "Add Payment" at bounding box center [998, 459] width 212 height 20
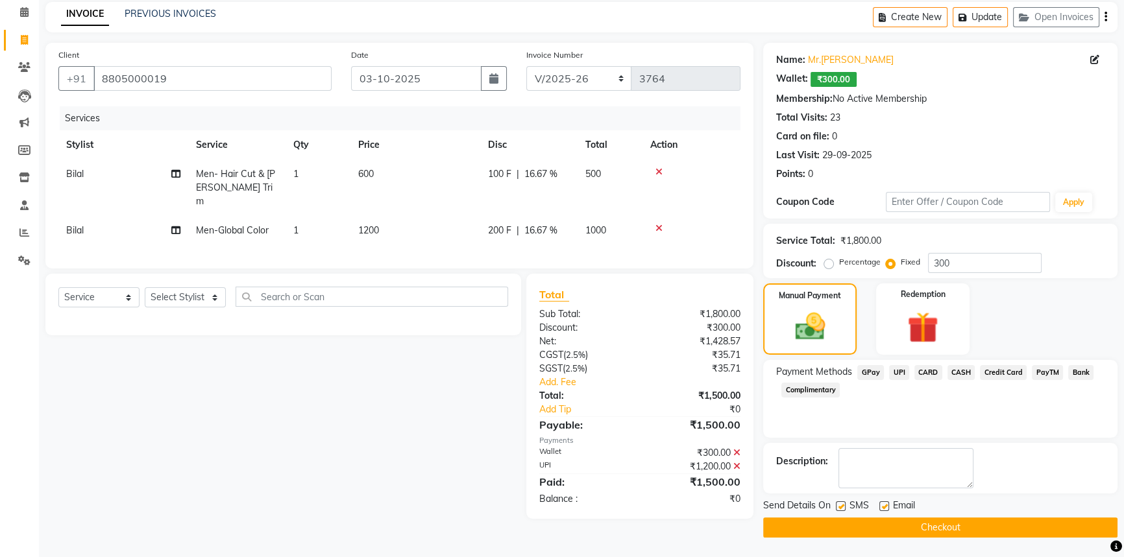
scroll to position [53, 0]
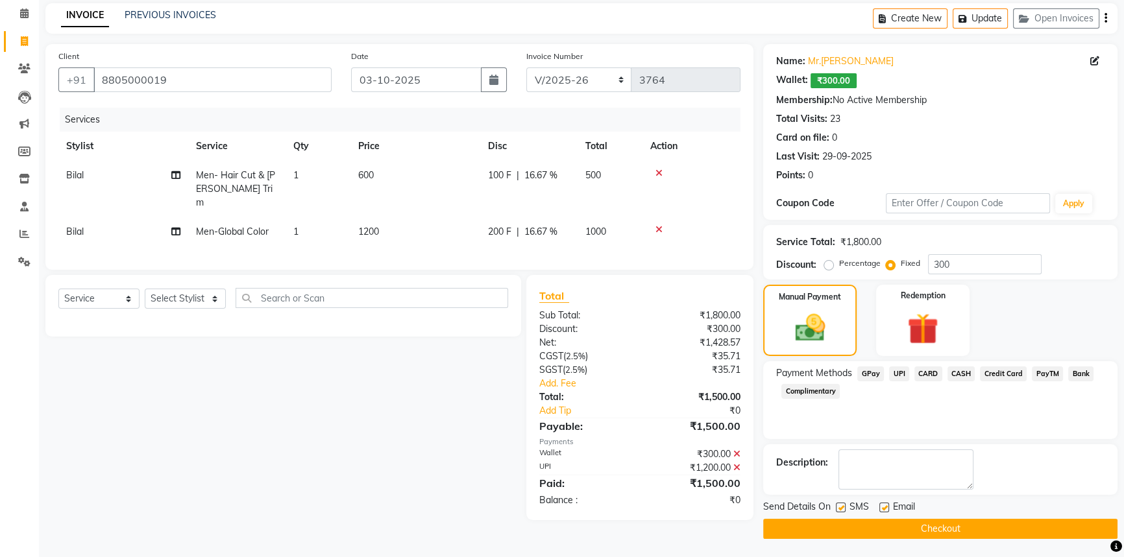
click at [943, 525] on button "Checkout" at bounding box center [940, 529] width 354 height 20
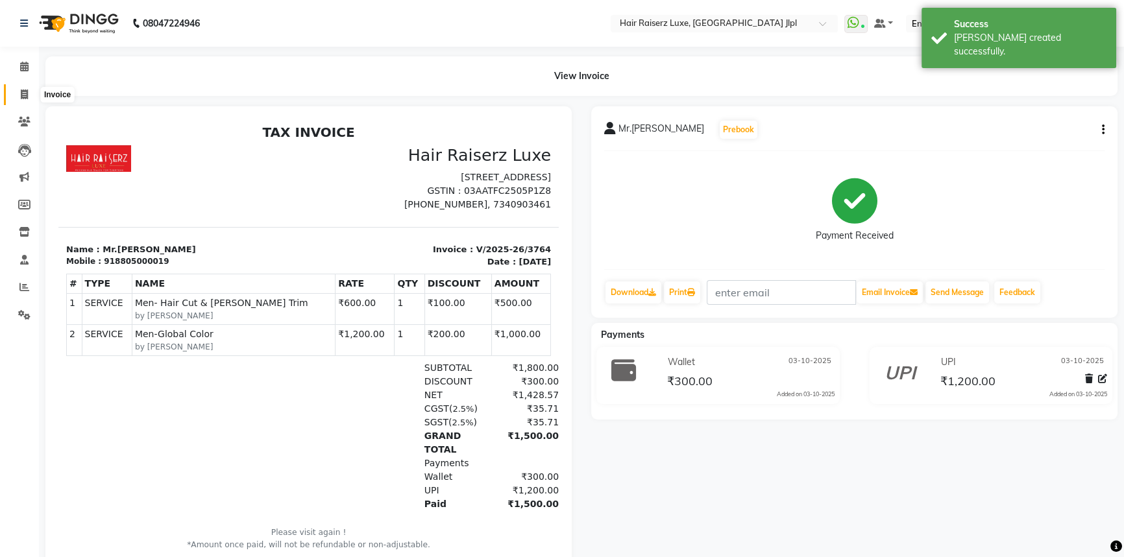
click at [28, 94] on span at bounding box center [24, 95] width 23 height 15
select select "service"
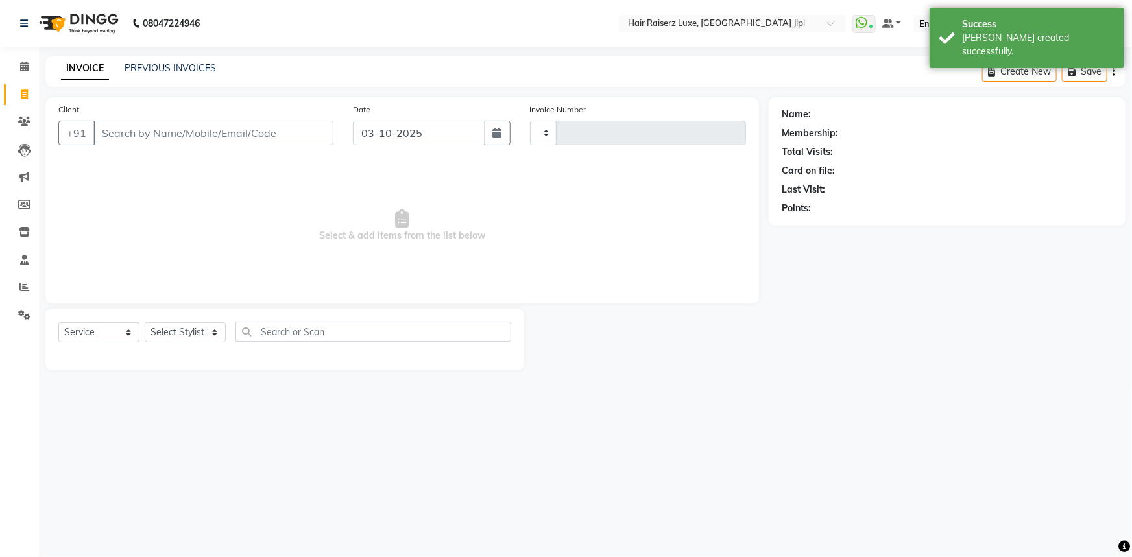
type input "3765"
select select "5409"
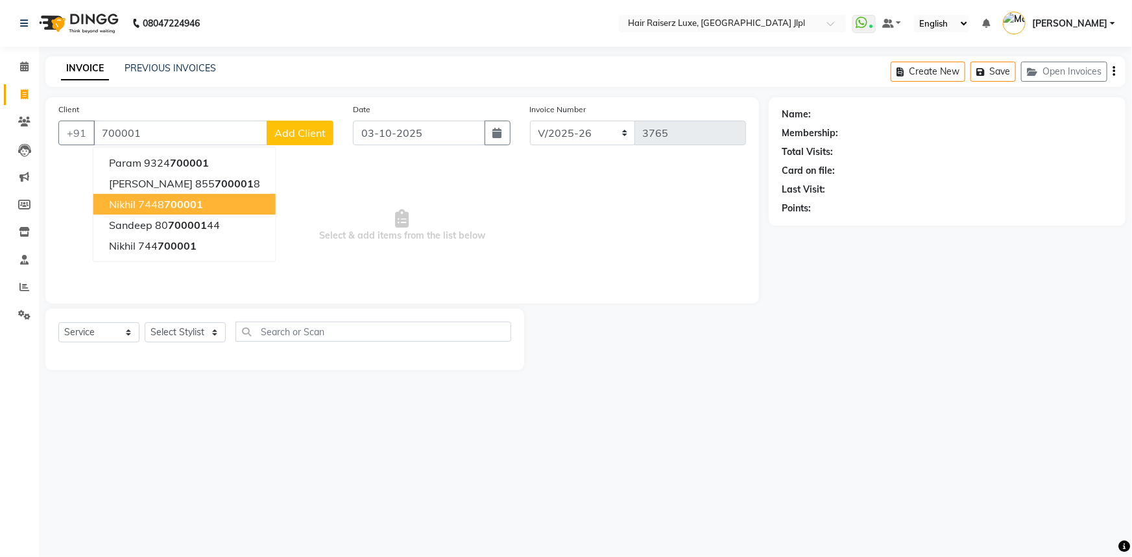
click at [199, 207] on span "700001" at bounding box center [183, 204] width 39 height 13
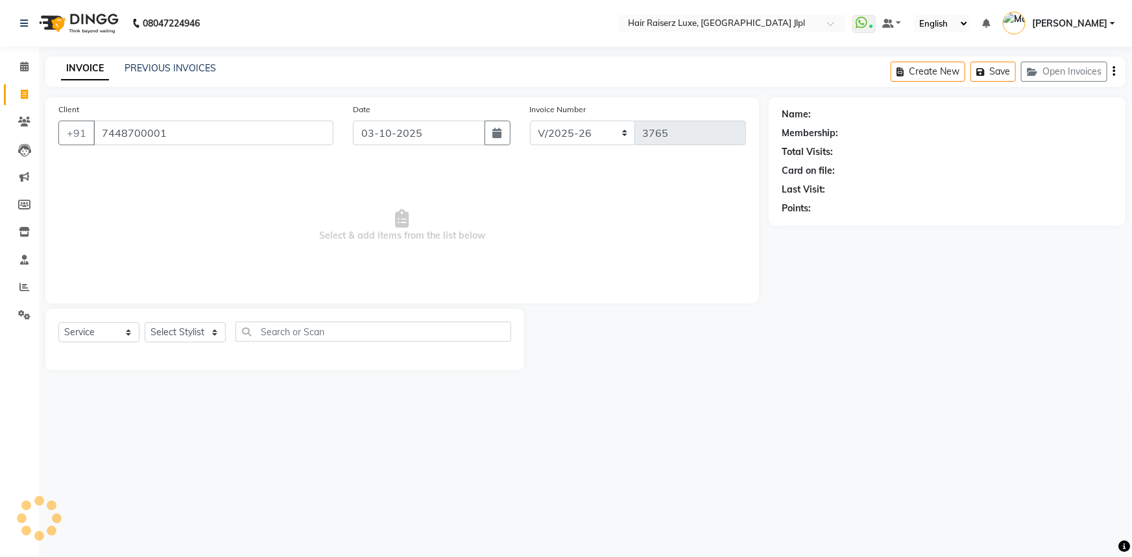
type input "7448700001"
click at [216, 326] on select "Select Stylist Abhishek Aftab Ajay Anand Asma Bhoomika Bilal C&Gs Vogue Chhavi …" at bounding box center [185, 332] width 81 height 20
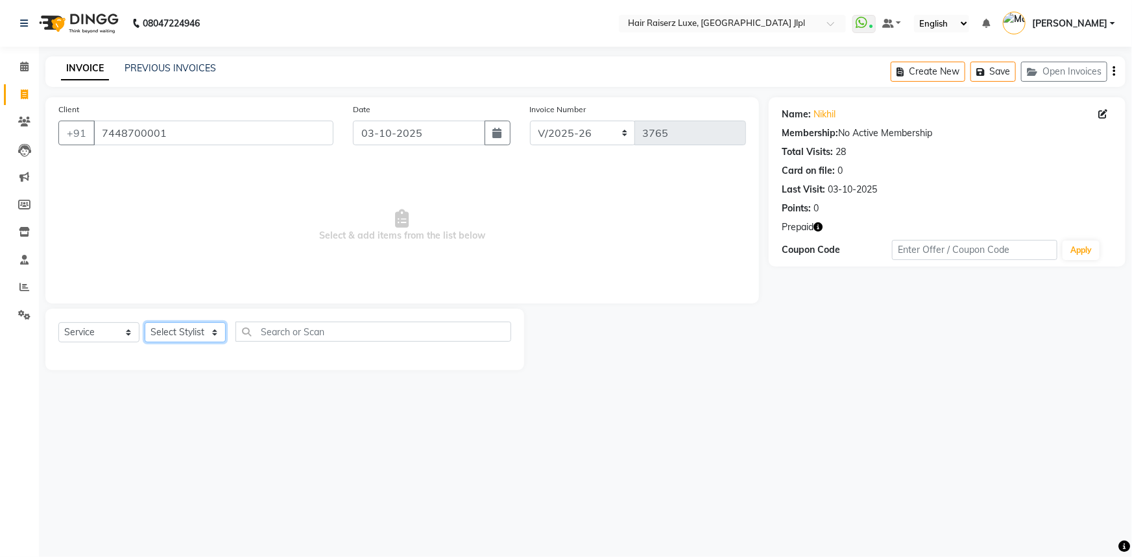
select select "84148"
click at [145, 322] on select "Select Stylist Abhishek Aftab Ajay Anand Asma Bhoomika Bilal C&Gs Vogue Chhavi …" at bounding box center [185, 332] width 81 height 20
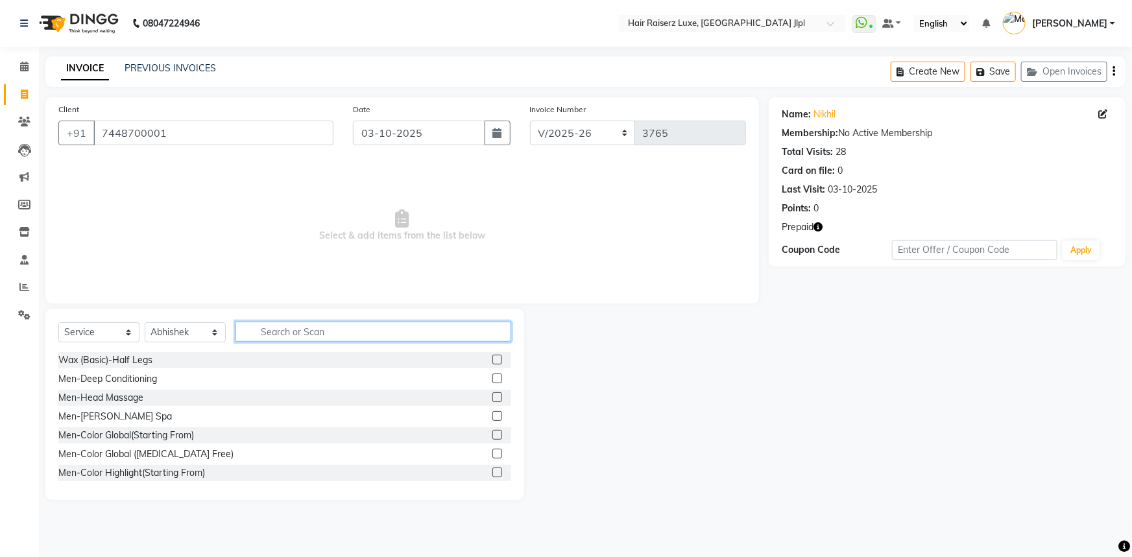
click at [281, 334] on input "text" at bounding box center [373, 332] width 276 height 20
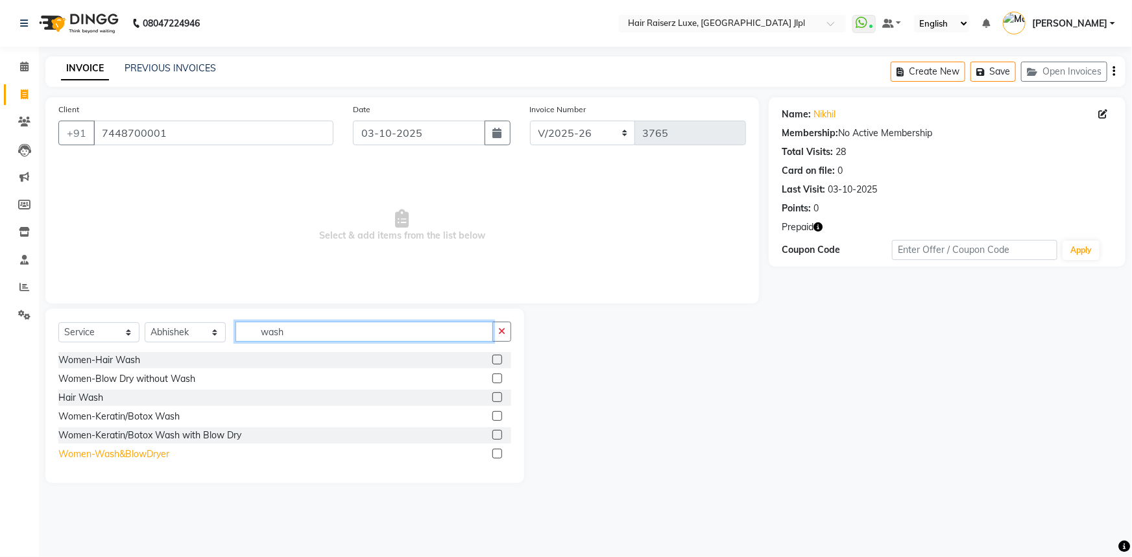
type input "wash"
click at [155, 456] on div "Women-Wash&BlowDryer" at bounding box center [113, 455] width 111 height 14
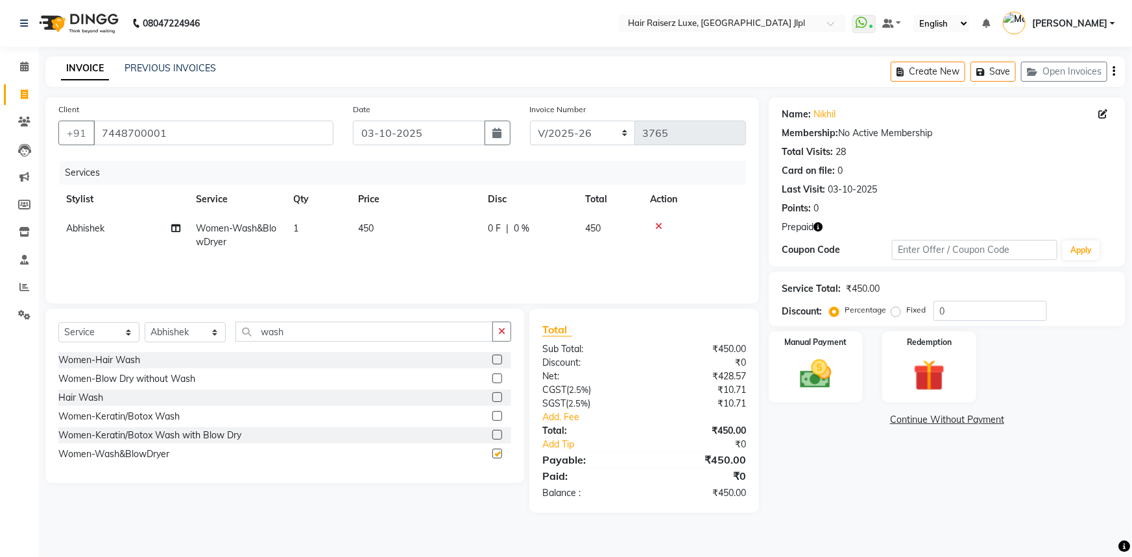
checkbox input "false"
click at [371, 233] on span "450" at bounding box center [366, 229] width 16 height 12
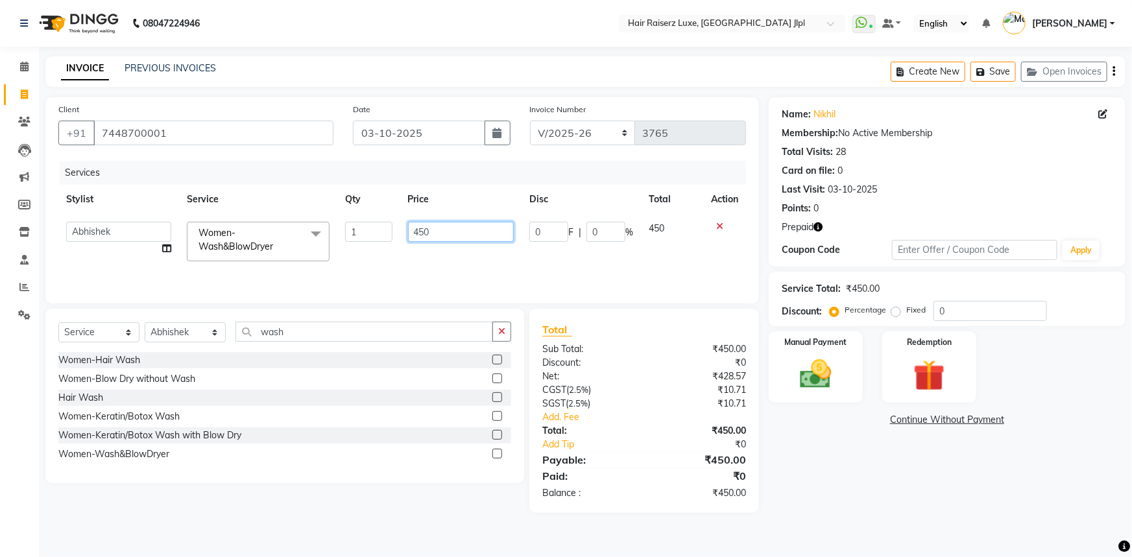
drag, startPoint x: 376, startPoint y: 230, endPoint x: 291, endPoint y: 230, distance: 84.3
click at [291, 230] on tr "Abhishek Aftab Ajay Anand Asma Bhoomika Bilal C&Gs Vogue Chhavi Duati Faizal In…" at bounding box center [402, 241] width 688 height 55
type input "350"
click at [182, 326] on select "Select Stylist [PERSON_NAME] [PERSON_NAME] Asma [PERSON_NAME] C&Gs Vogue [PERSO…" at bounding box center [185, 332] width 81 height 20
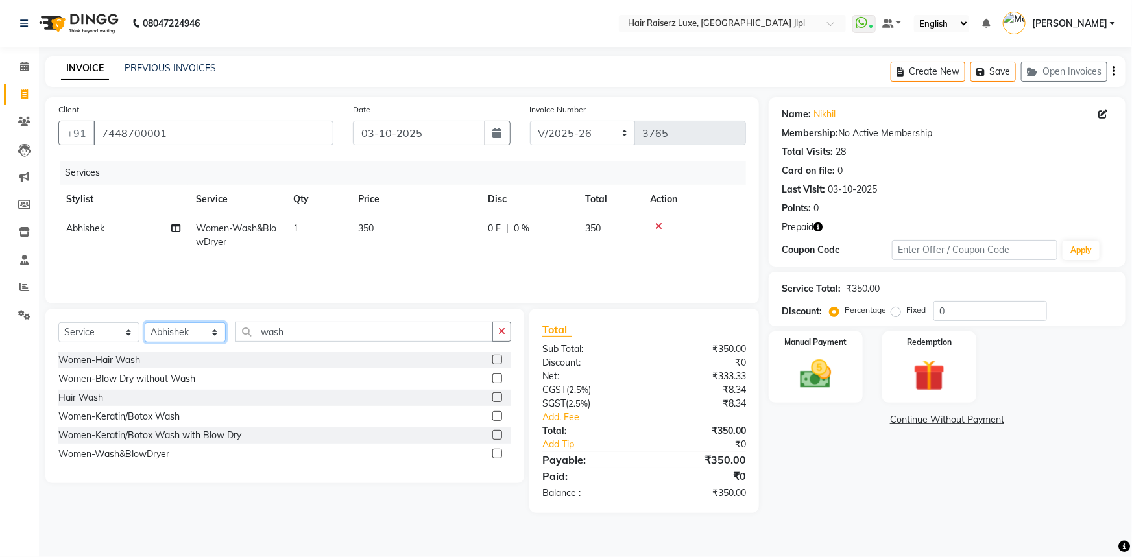
select select "37832"
click at [145, 322] on select "Select Stylist [PERSON_NAME] [PERSON_NAME] Asma [PERSON_NAME] C&Gs Vogue [PERSO…" at bounding box center [185, 332] width 81 height 20
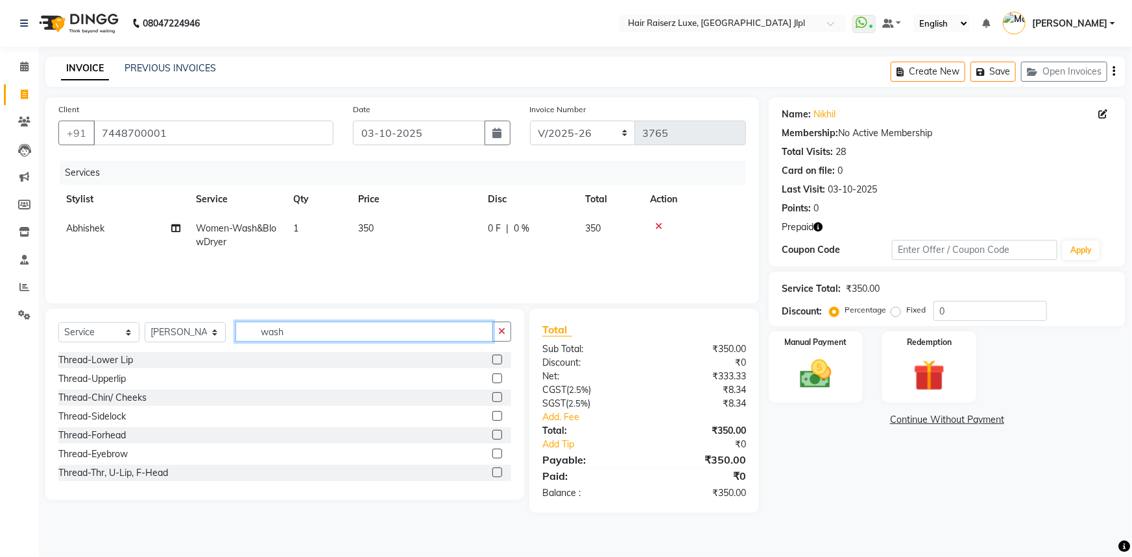
drag, startPoint x: 308, startPoint y: 332, endPoint x: 140, endPoint y: 308, distance: 169.1
click at [140, 308] on div "Client +91 7448700001 Date 03-10-2025 Invoice Number FF/2025-26 PreP/2025-26 BA…" at bounding box center [402, 305] width 733 height 416
click at [175, 67] on link "PREVIOUS INVOICES" at bounding box center [170, 68] width 91 height 12
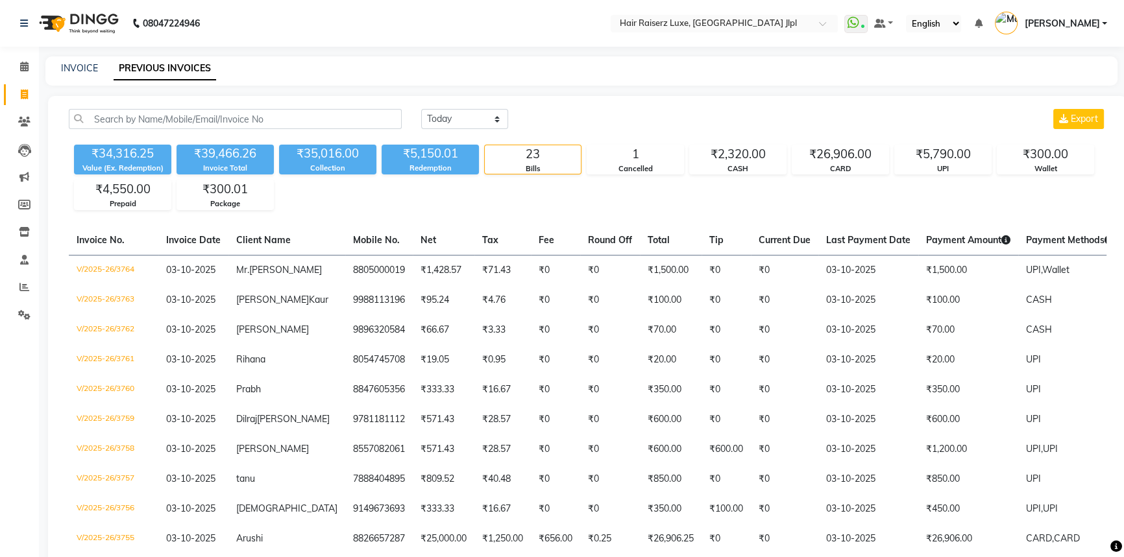
click at [60, 73] on div "INVOICE PREVIOUS INVOICES" at bounding box center [573, 69] width 1056 height 14
click at [69, 64] on link "INVOICE" at bounding box center [79, 68] width 37 height 12
select select "service"
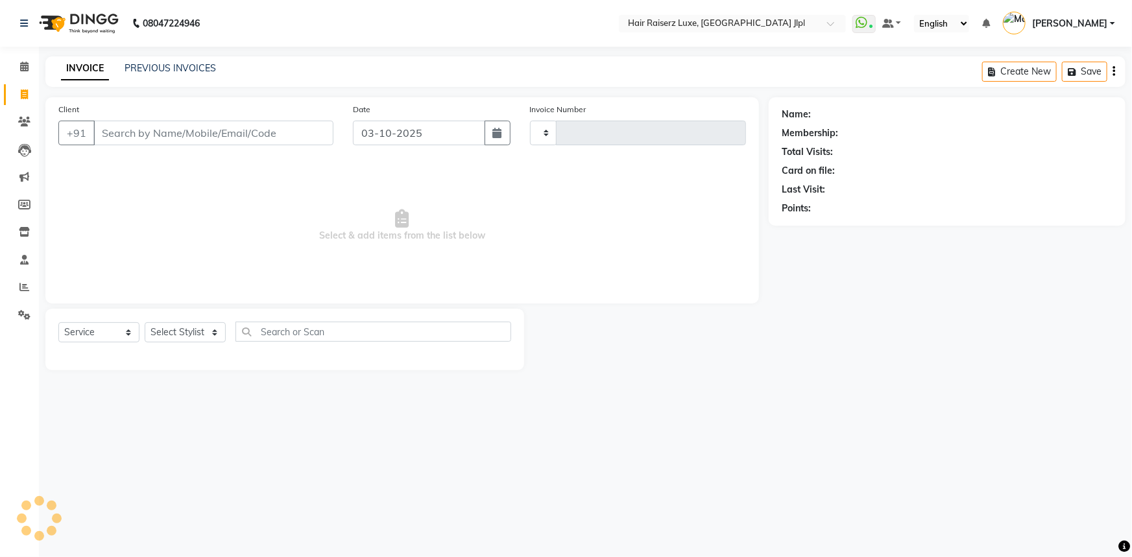
type input "3765"
select select "5409"
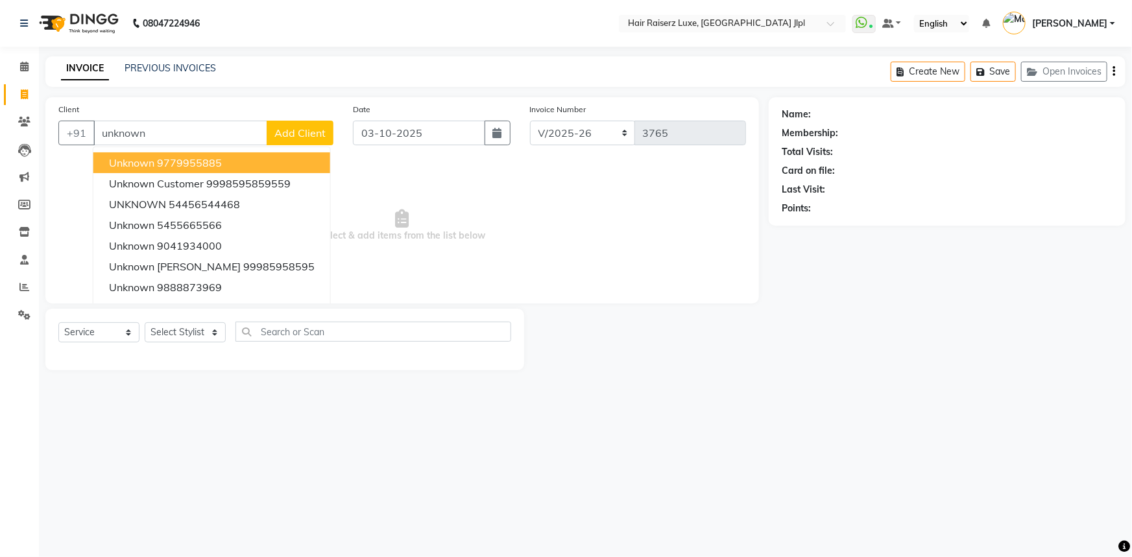
click at [136, 159] on span "unknown" at bounding box center [131, 162] width 45 height 13
type input "9779955885"
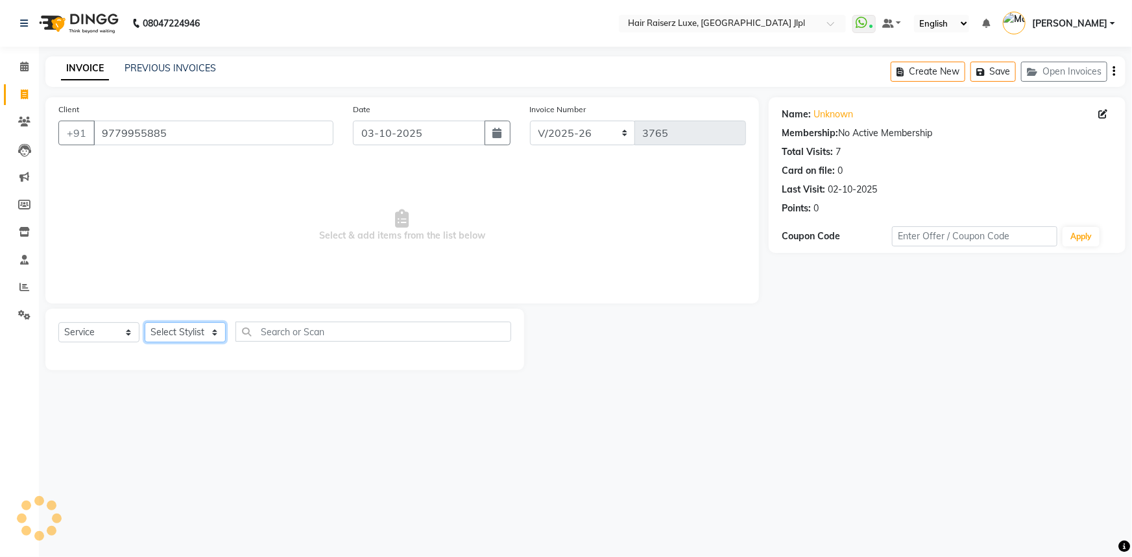
click at [179, 338] on select "Select Stylist Abhishek Aftab Ajay Anand Asma Bhoomika Bilal C&Gs Vogue Chhavi …" at bounding box center [185, 332] width 81 height 20
select select "92918"
click at [145, 322] on select "Select Stylist Abhishek Aftab Ajay Anand Asma Bhoomika Bilal C&Gs Vogue Chhavi …" at bounding box center [185, 332] width 81 height 20
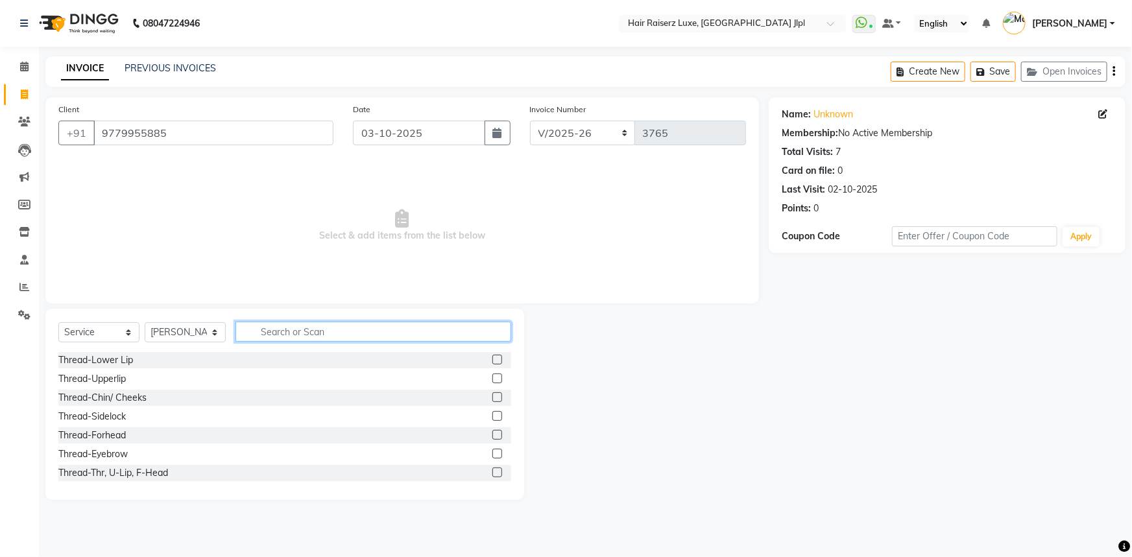
click at [273, 326] on input "text" at bounding box center [373, 332] width 276 height 20
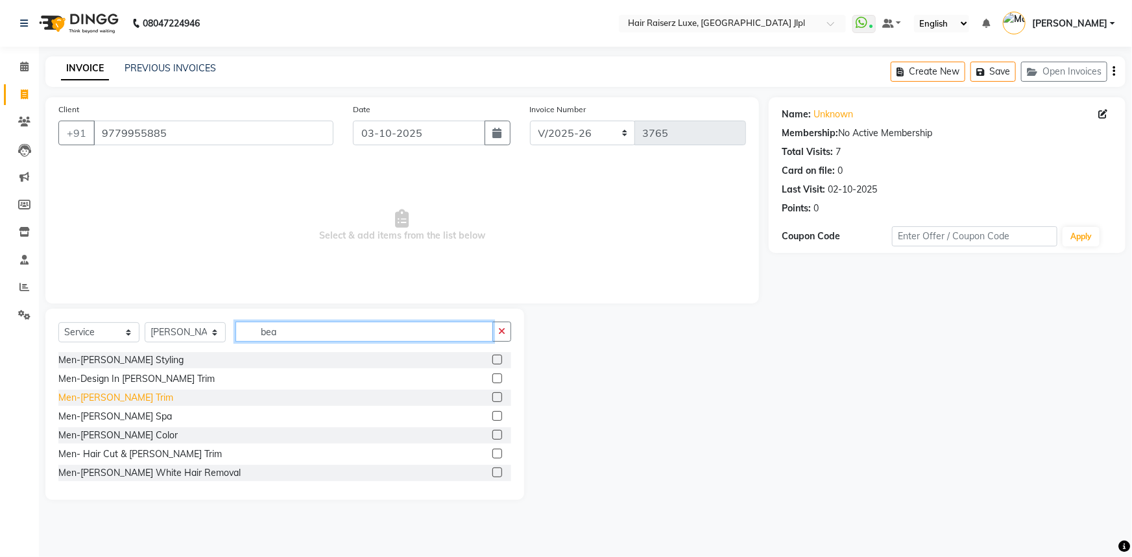
type input "bea"
click at [108, 396] on div "Men-Beard Trim" at bounding box center [115, 398] width 115 height 14
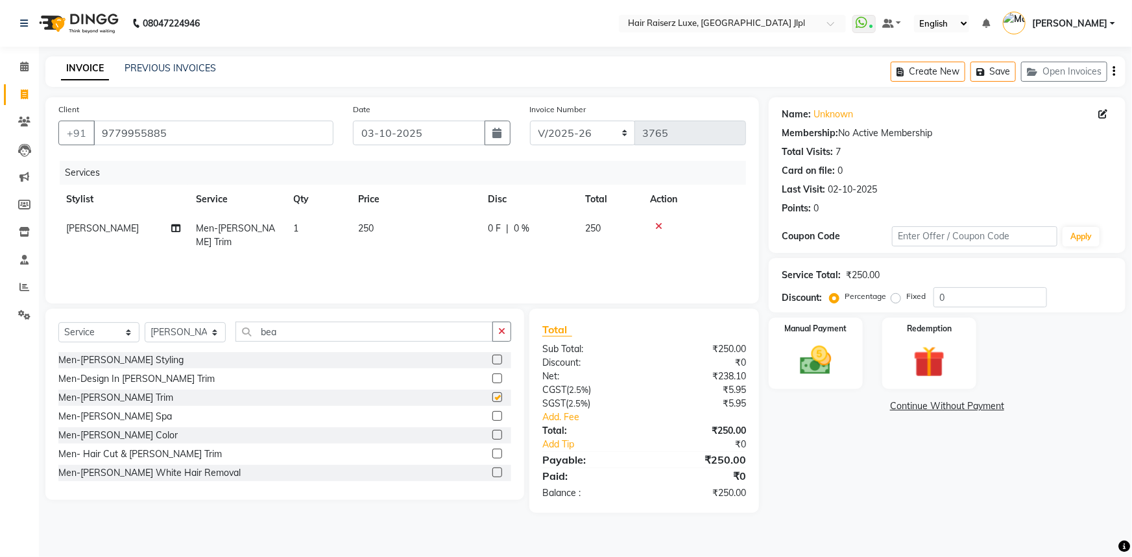
checkbox input "false"
drag, startPoint x: 276, startPoint y: 332, endPoint x: 93, endPoint y: 333, distance: 183.0
click at [93, 333] on div "Select Service Product Membership Package Voucher Prepaid Gift Card Select Styl…" at bounding box center [284, 337] width 453 height 30
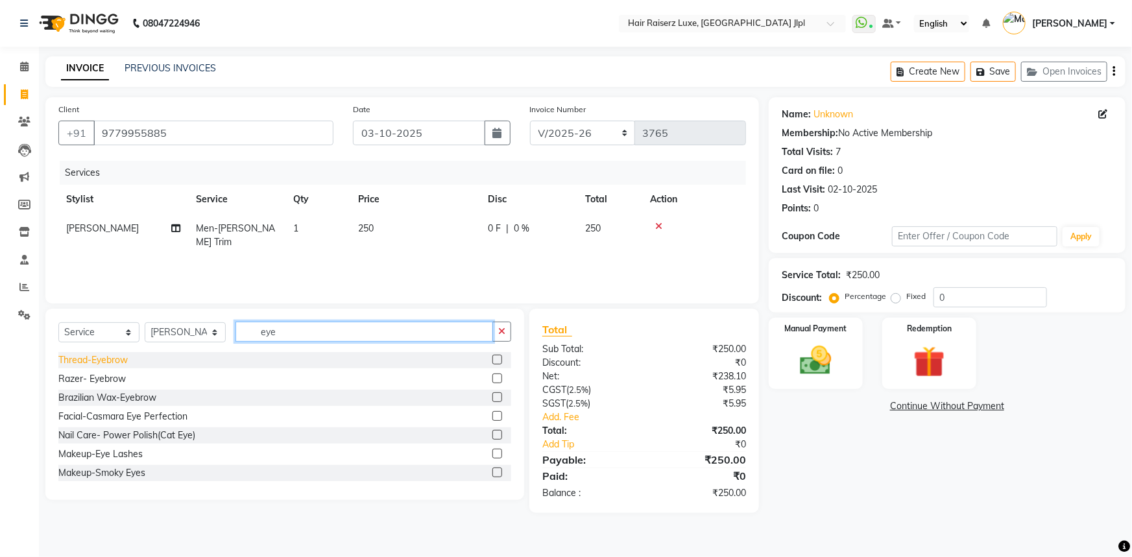
type input "eye"
click at [112, 358] on div "Thread-Eyebrow" at bounding box center [92, 361] width 69 height 14
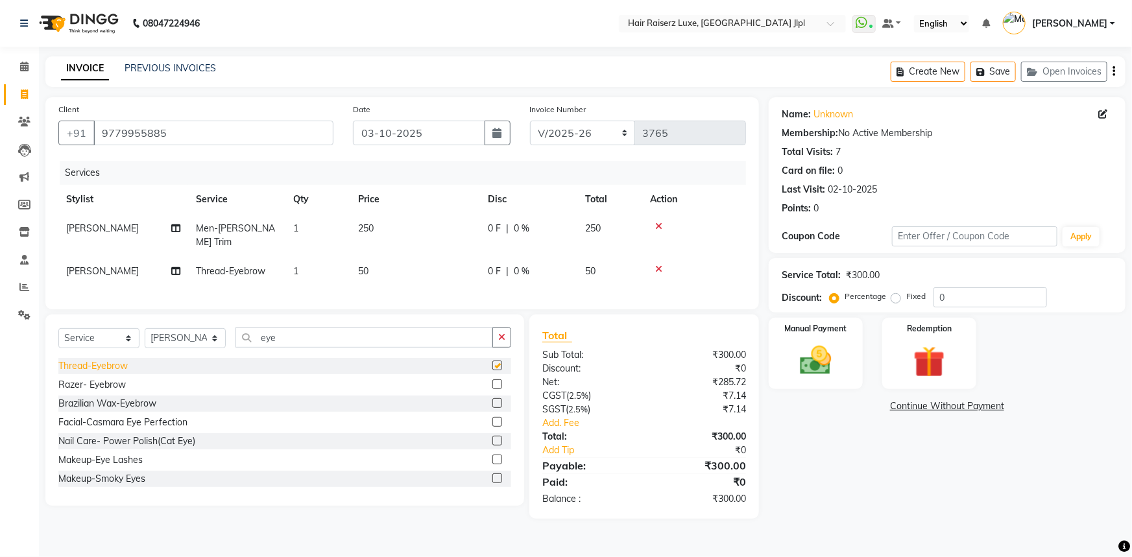
checkbox input "false"
drag, startPoint x: 287, startPoint y: 340, endPoint x: 223, endPoint y: 339, distance: 64.2
click at [223, 339] on div "Select Service Product Membership Package Voucher Prepaid Gift Card Select Styl…" at bounding box center [284, 343] width 453 height 30
click at [191, 332] on select "Select Stylist [PERSON_NAME] [PERSON_NAME] Asma [PERSON_NAME] C&Gs Vogue [PERSO…" at bounding box center [185, 338] width 81 height 20
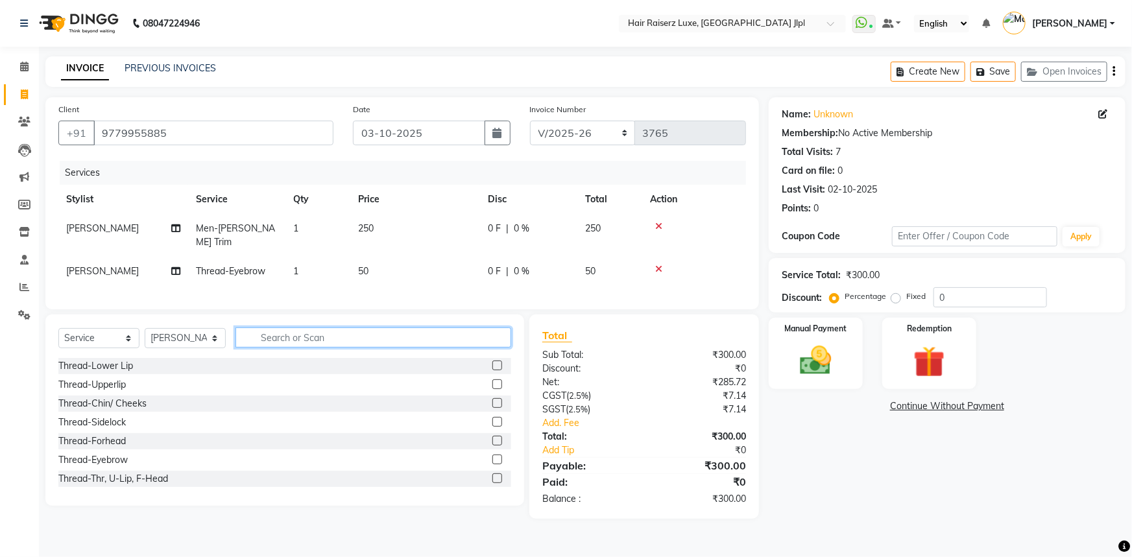
click at [332, 336] on input "text" at bounding box center [373, 338] width 276 height 20
type input "styl"
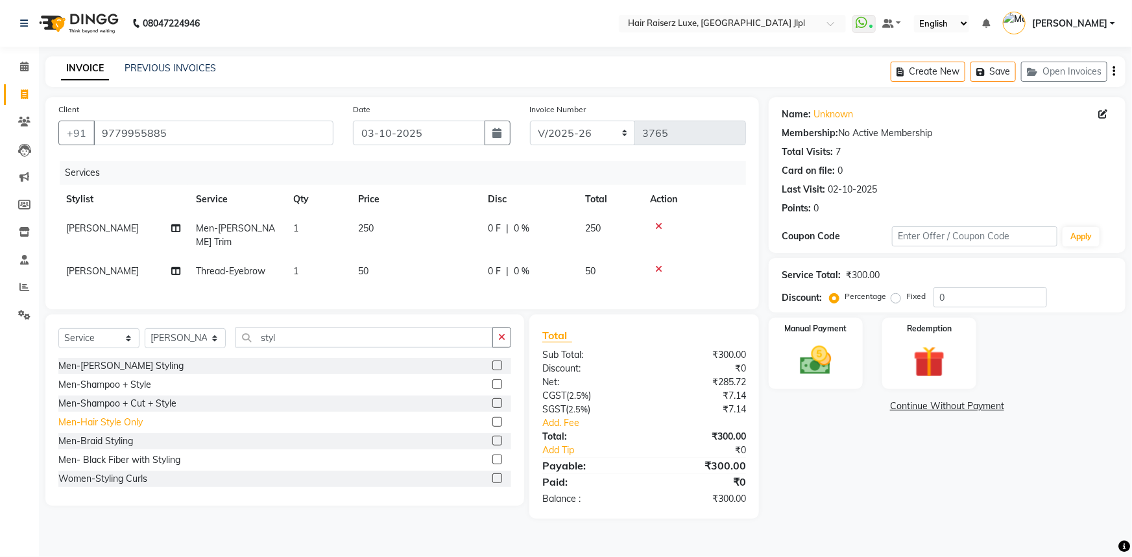
click at [128, 416] on div "Men-Hair Style Only" at bounding box center [100, 423] width 84 height 14
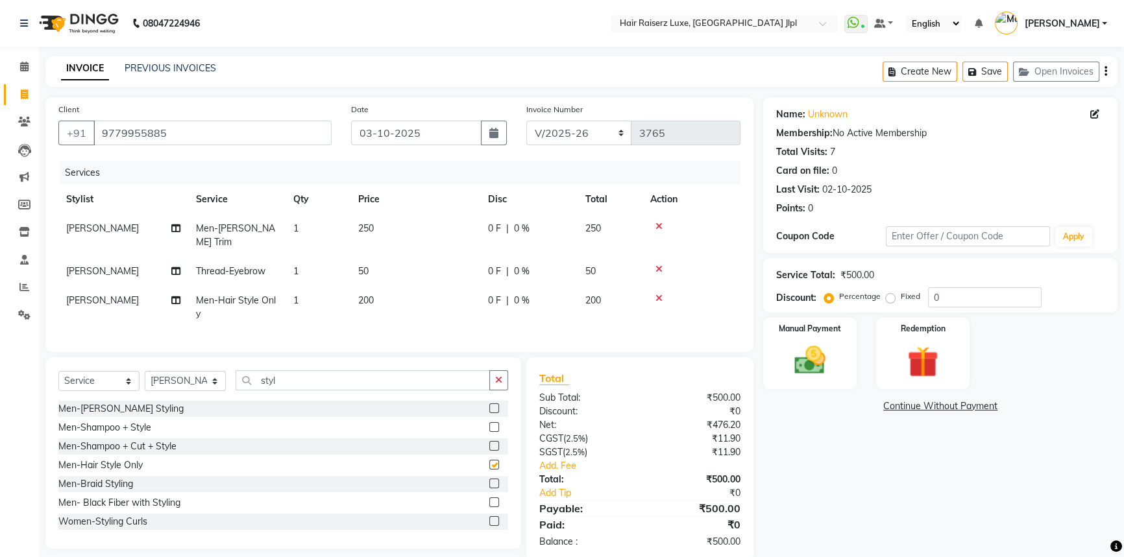
checkbox input "false"
click at [863, 479] on div "Name: Unknown Membership: No Active Membership Total Visits: 7 Card on file: 0 …" at bounding box center [945, 329] width 364 height 465
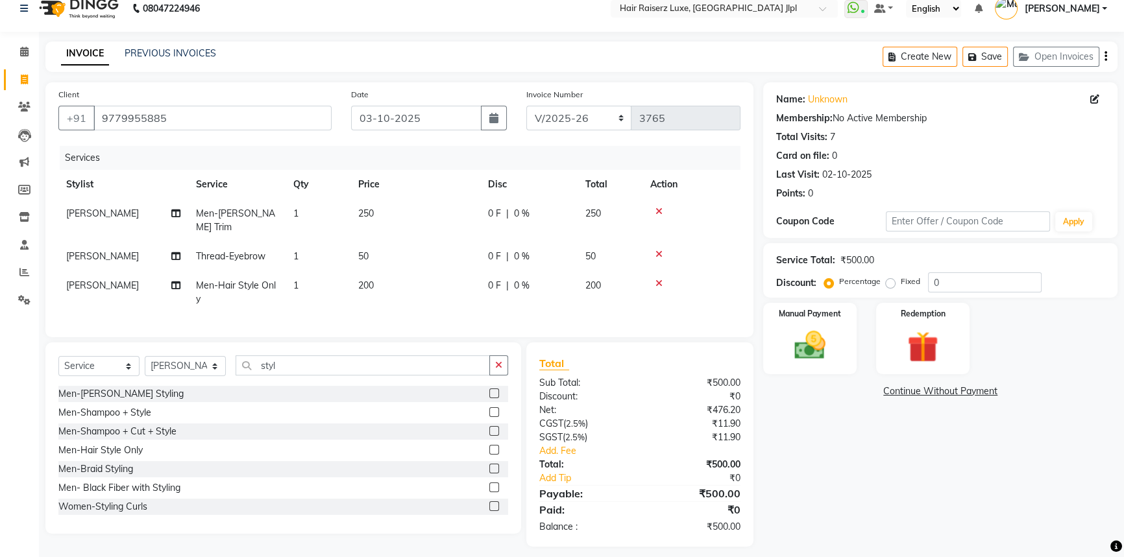
scroll to position [19, 0]
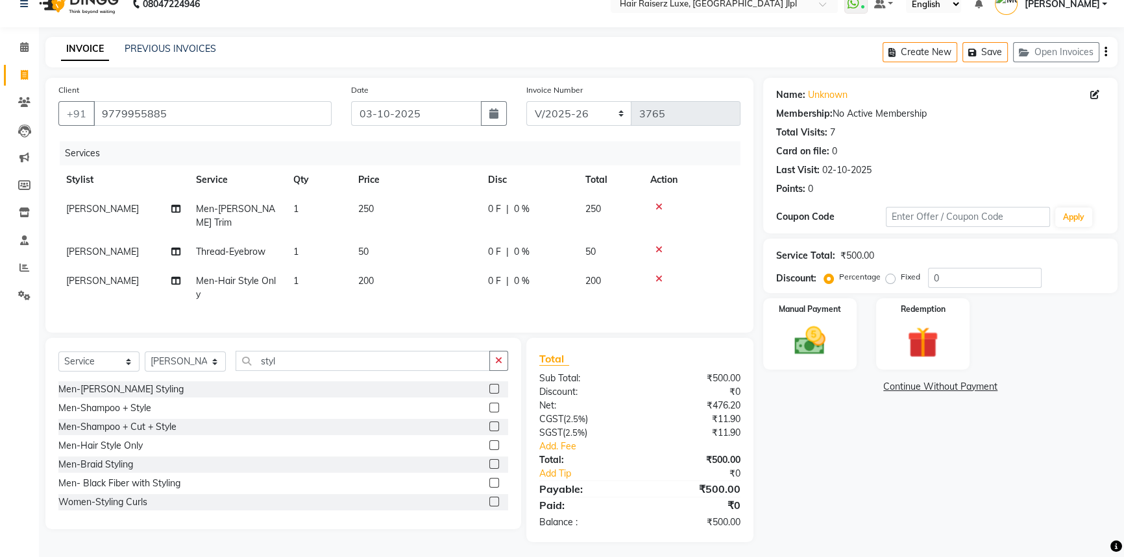
click at [583, 99] on div "Invoice Number FF/2025-26 PreP/2025-26 BANK/2025-26 Paytm/2025-26 CASH/2025-26 …" at bounding box center [633, 109] width 234 height 53
click at [581, 105] on select "FF/2025-26 PreP/2025-26 BANK/2025-26 Paytm/2025-26 CASH/2025-26 V/2025-26" at bounding box center [579, 113] width 106 height 25
select select "8497"
click at [526, 101] on select "FF/2025-26 PreP/2025-26 BANK/2025-26 Paytm/2025-26 CASH/2025-26 V/2025-26" at bounding box center [579, 113] width 106 height 25
type input "0866"
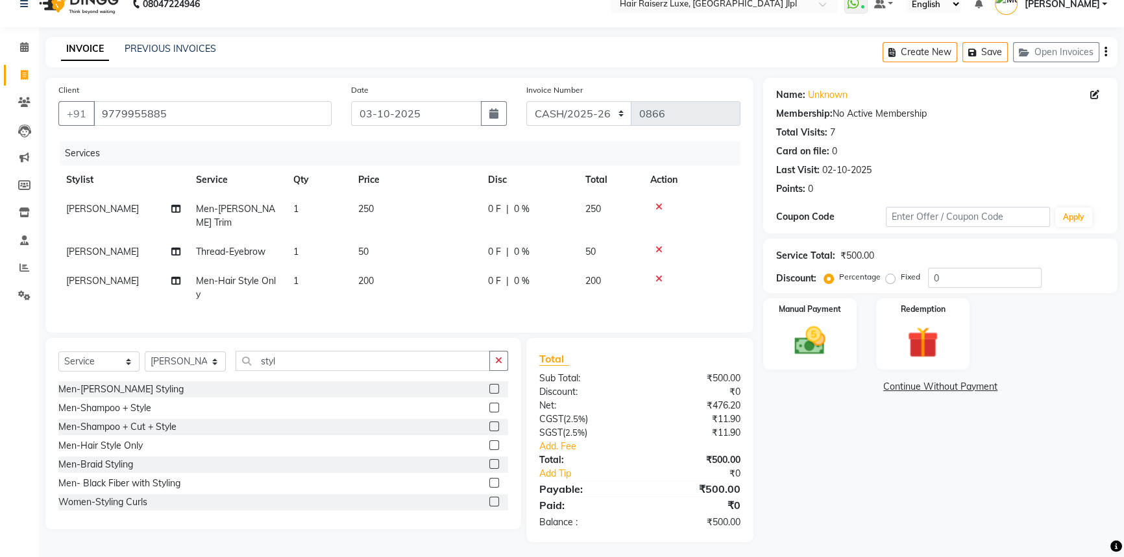
click at [1105, 52] on icon "button" at bounding box center [1105, 52] width 3 height 1
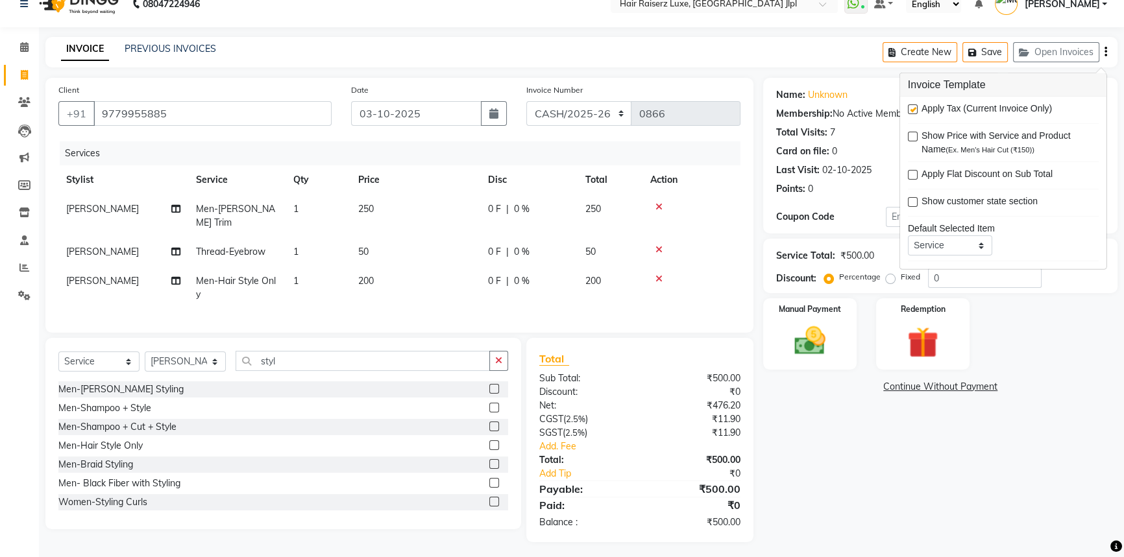
click at [913, 107] on label at bounding box center [913, 109] width 10 height 10
click at [913, 107] on input "checkbox" at bounding box center [912, 110] width 8 height 8
checkbox input "false"
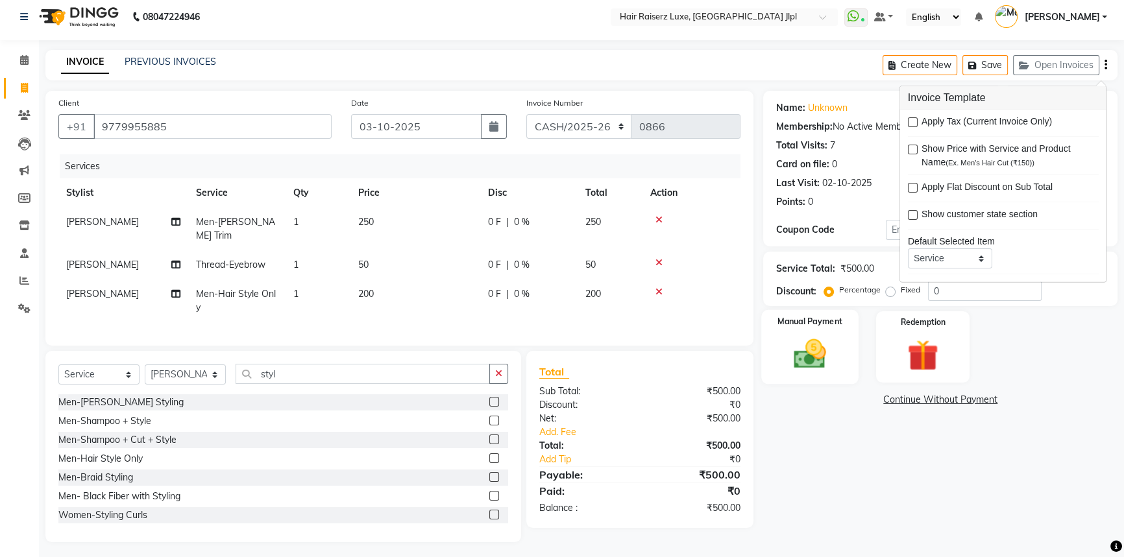
click at [827, 335] on div "Manual Payment" at bounding box center [809, 347] width 97 height 74
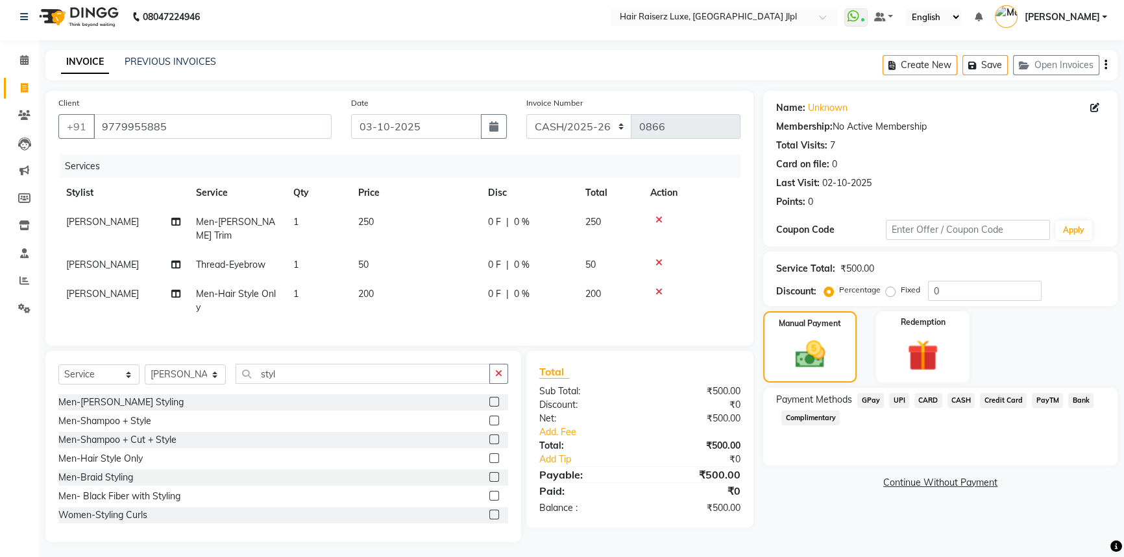
click at [965, 400] on span "CASH" at bounding box center [961, 400] width 28 height 15
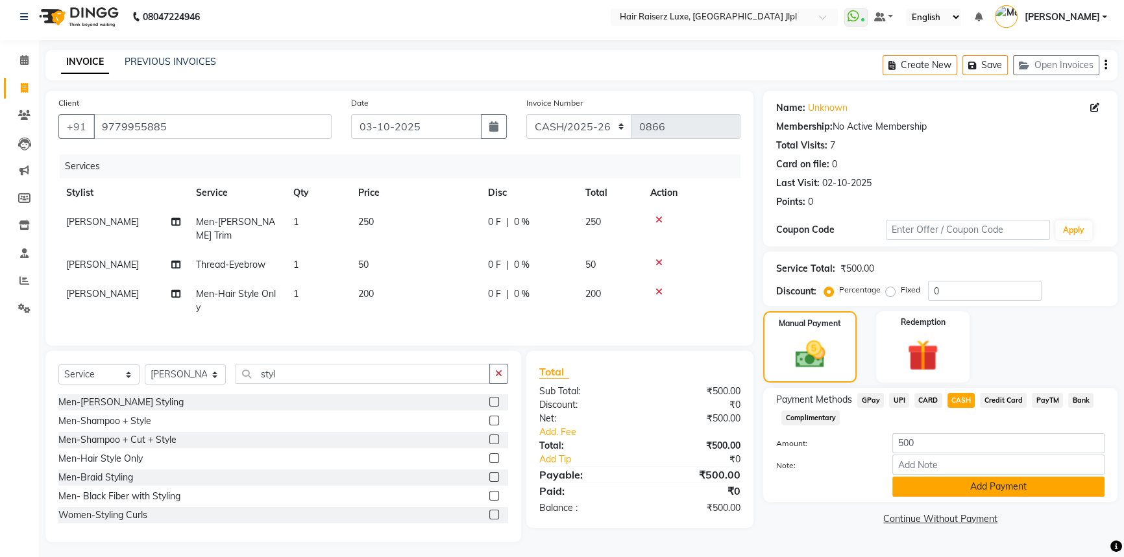
click at [963, 486] on button "Add Payment" at bounding box center [998, 487] width 212 height 20
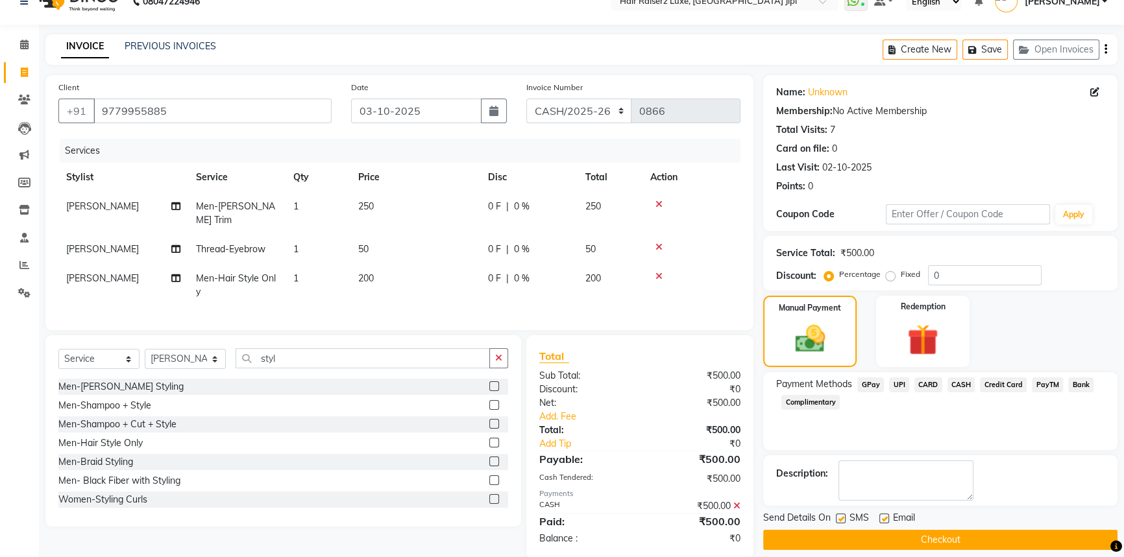
scroll to position [38, 0]
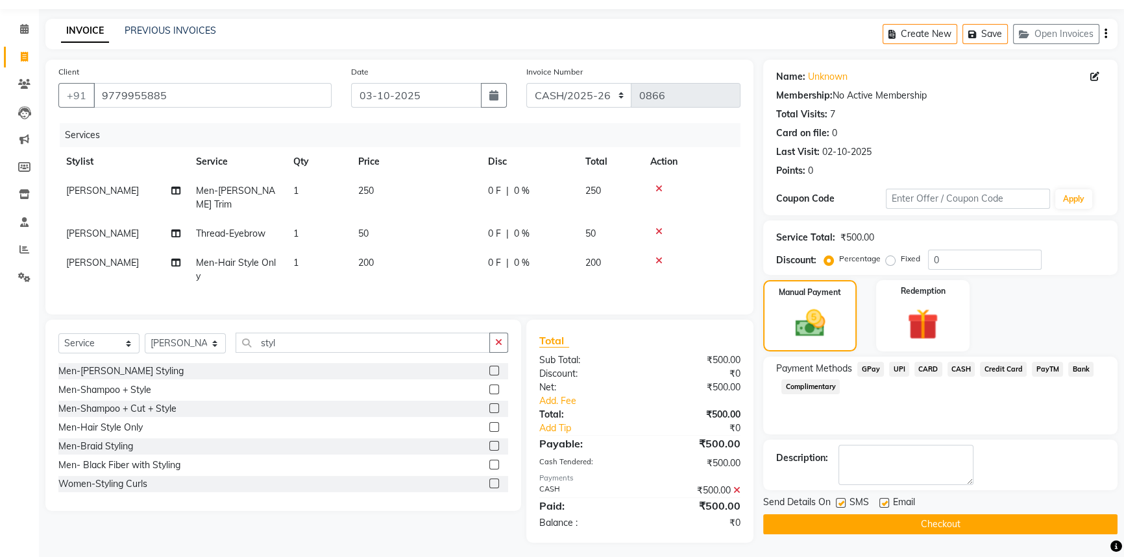
click at [888, 500] on label at bounding box center [884, 503] width 10 height 10
click at [887, 500] on input "checkbox" at bounding box center [883, 504] width 8 height 8
checkbox input "false"
click at [898, 532] on button "Checkout" at bounding box center [940, 524] width 354 height 20
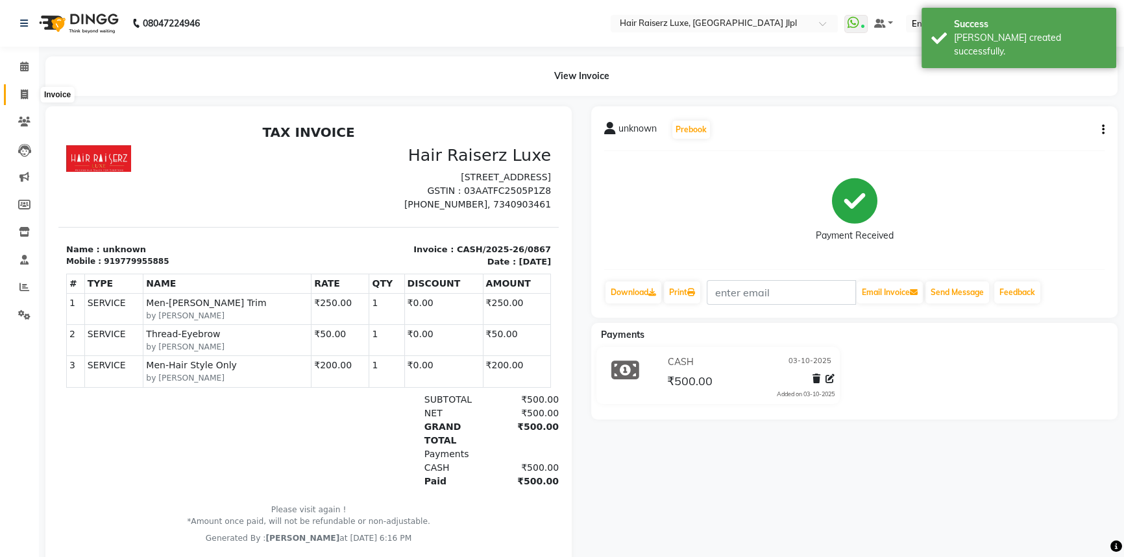
click at [22, 97] on icon at bounding box center [24, 95] width 7 height 10
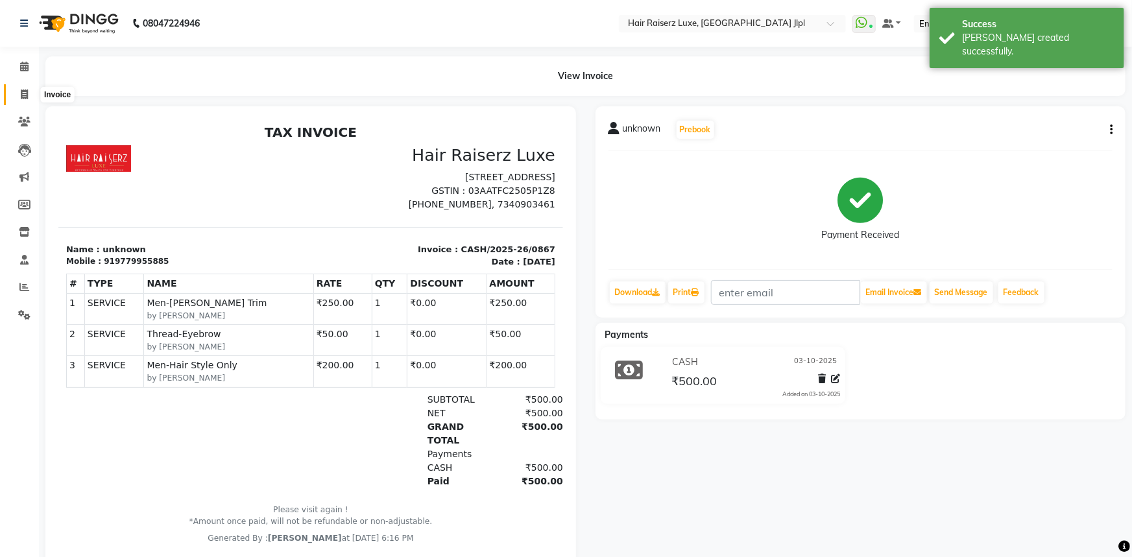
select select "5409"
select select "service"
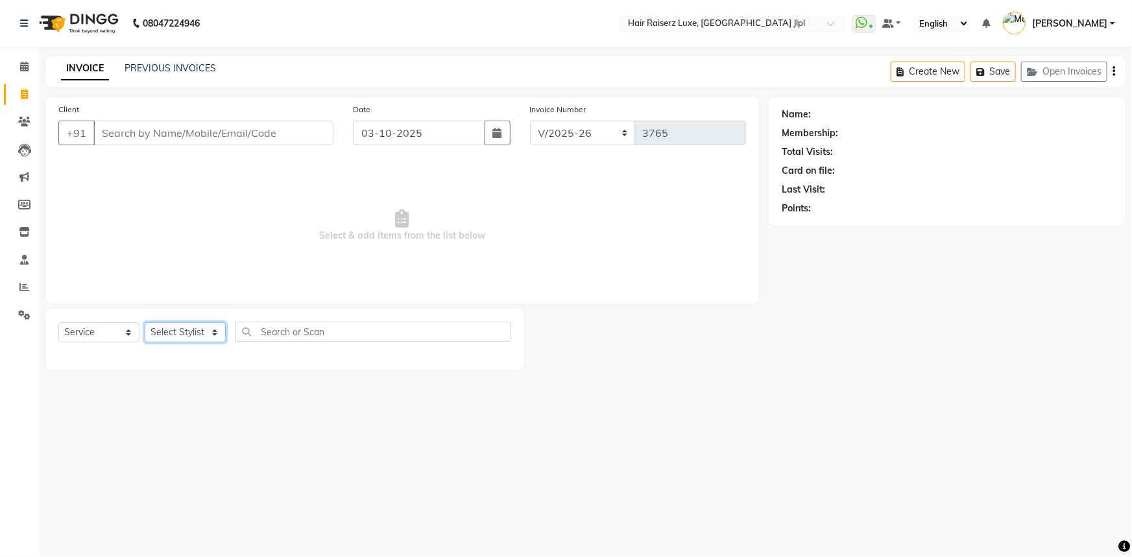
click at [205, 326] on select "Select Stylist Abhishek Aftab Ajay Anand Asma Bhoomika Bilal C&Gs Vogue Chhavi …" at bounding box center [185, 332] width 81 height 20
select select "47928"
click at [145, 322] on select "Select Stylist Abhishek Aftab Ajay Anand Asma Bhoomika Bilal C&Gs Vogue Chhavi …" at bounding box center [185, 332] width 81 height 20
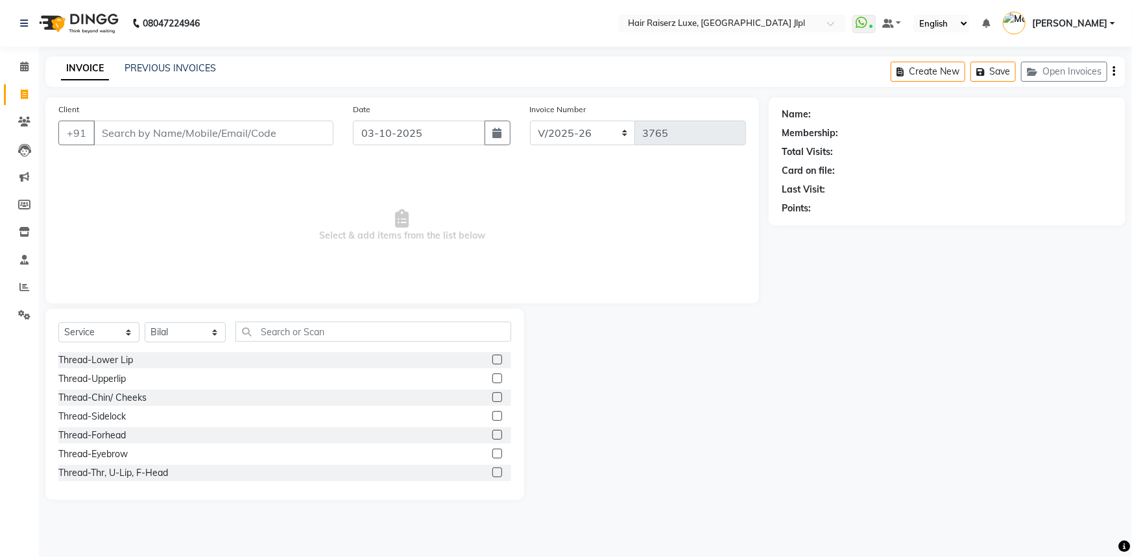
click at [261, 344] on div "Select Service Product Membership Package Voucher Prepaid Gift Card Select Styl…" at bounding box center [284, 337] width 453 height 30
click at [265, 332] on input "text" at bounding box center [373, 332] width 276 height 20
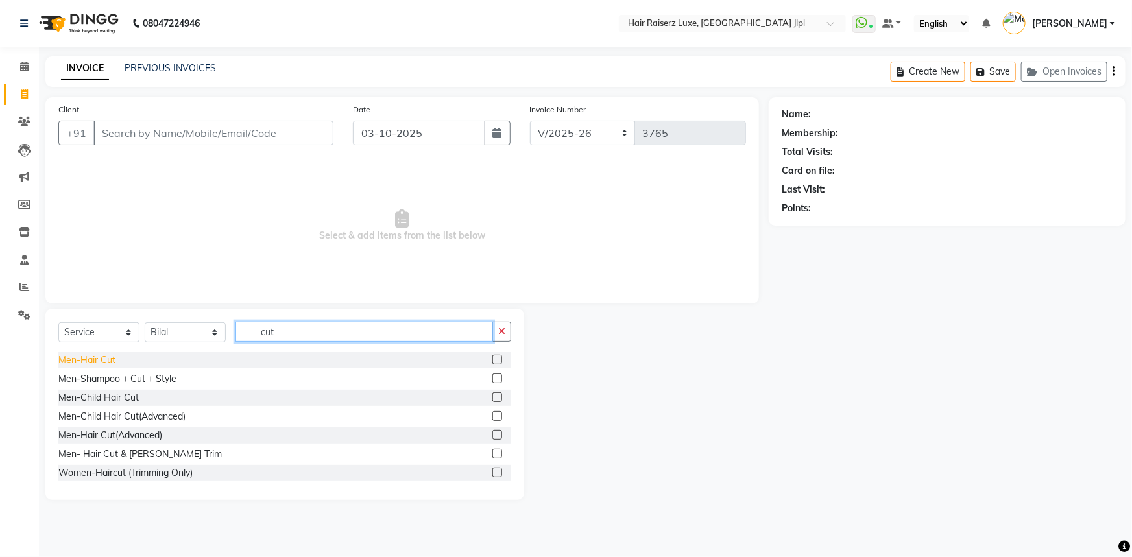
type input "cut"
click at [84, 365] on div "Men-Hair Cut" at bounding box center [86, 361] width 57 height 14
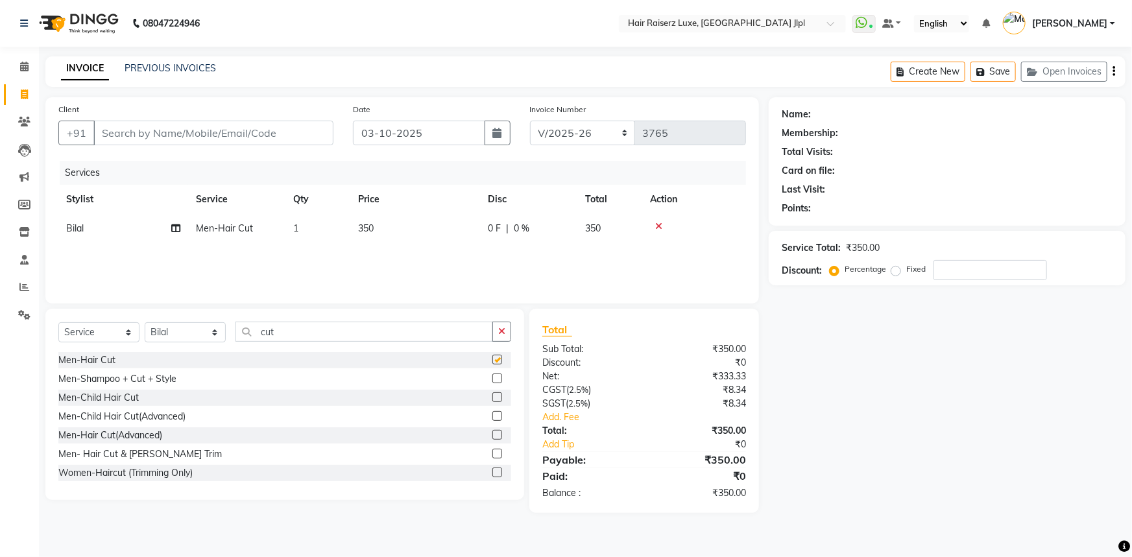
checkbox input "false"
click at [873, 494] on div "Name: Membership: Total Visits: Card on file: Last Visit: Points: Service Total…" at bounding box center [952, 305] width 367 height 416
click at [117, 131] on input "Client" at bounding box center [213, 133] width 240 height 25
type input "9"
type input "0"
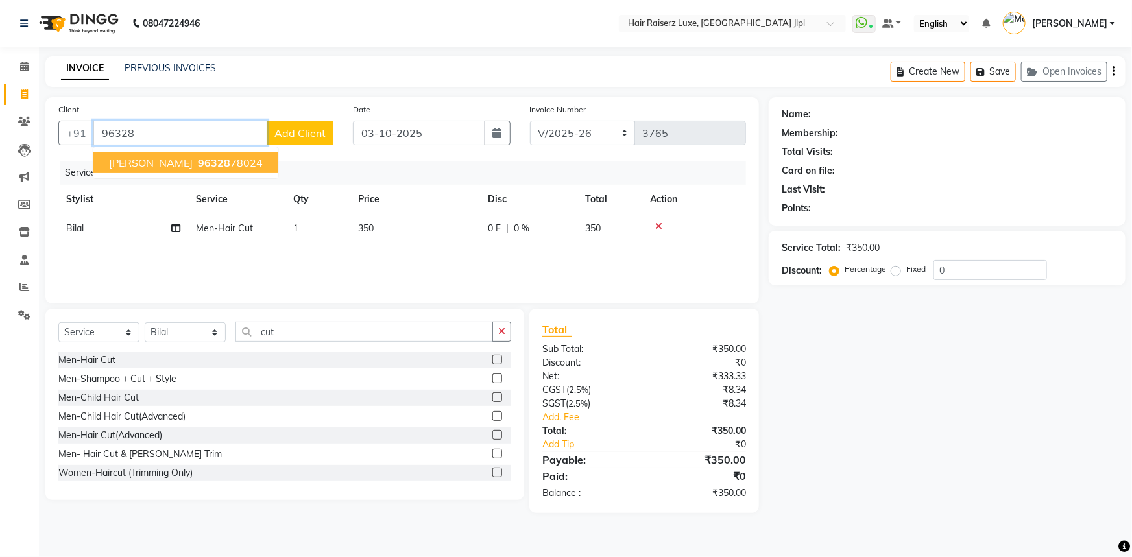
click at [198, 165] on span "96328" at bounding box center [214, 162] width 32 height 13
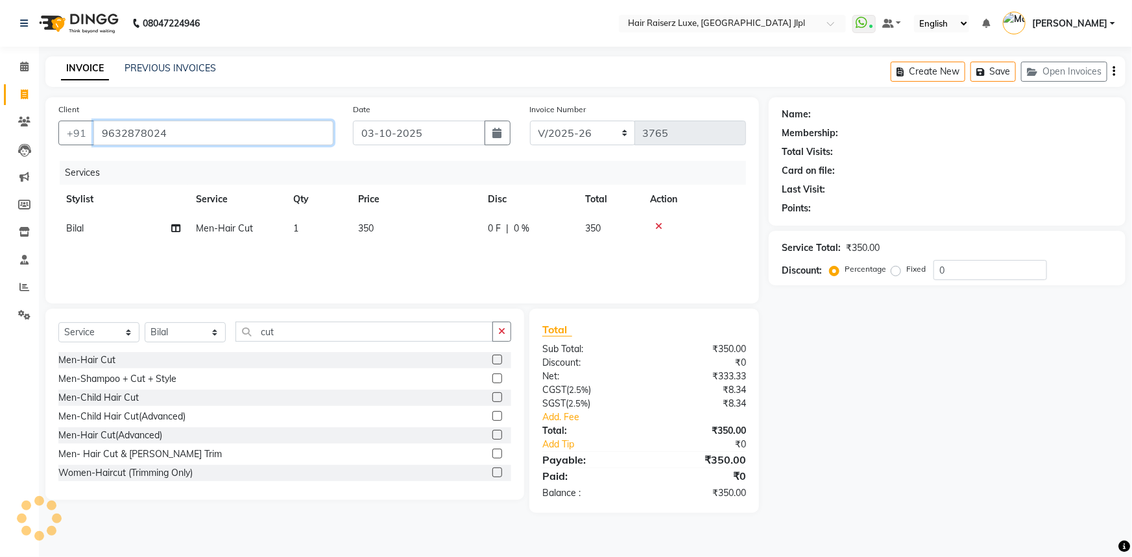
type input "9632878024"
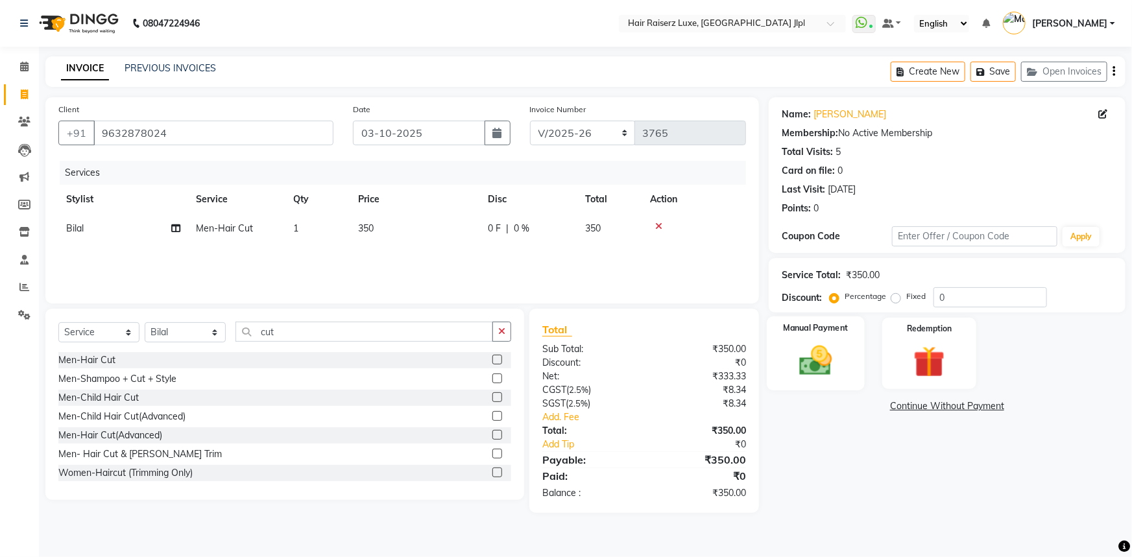
click at [840, 383] on div "Manual Payment" at bounding box center [816, 354] width 98 height 75
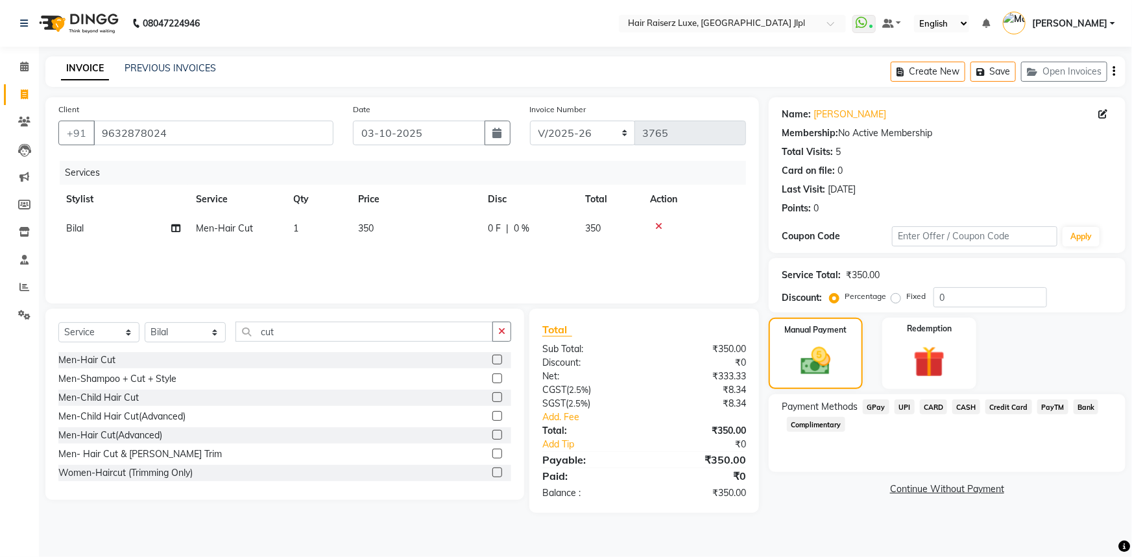
click at [906, 410] on span "UPI" at bounding box center [905, 407] width 20 height 15
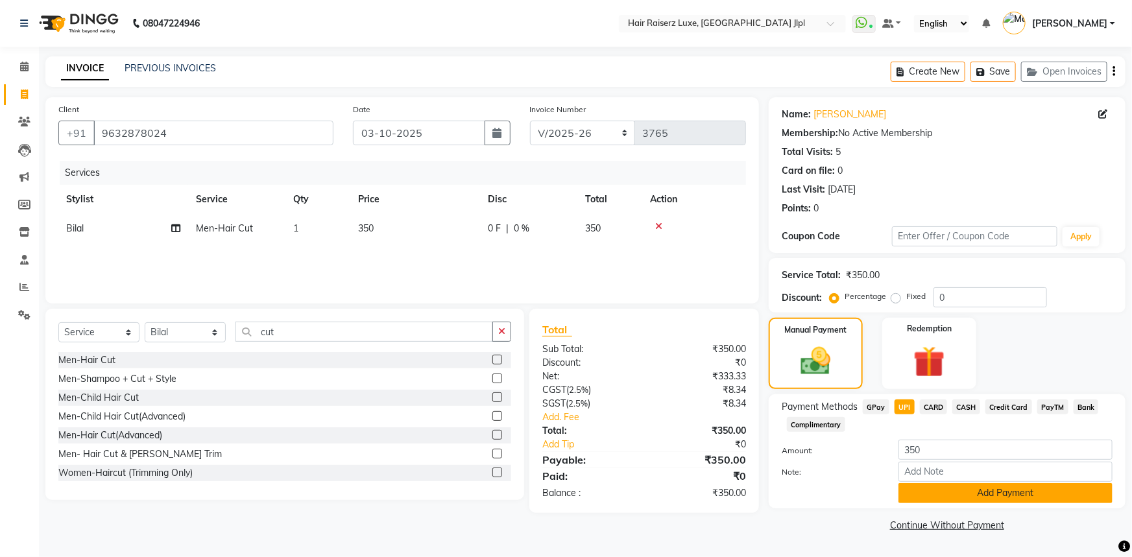
click at [939, 496] on button "Add Payment" at bounding box center [1006, 493] width 214 height 20
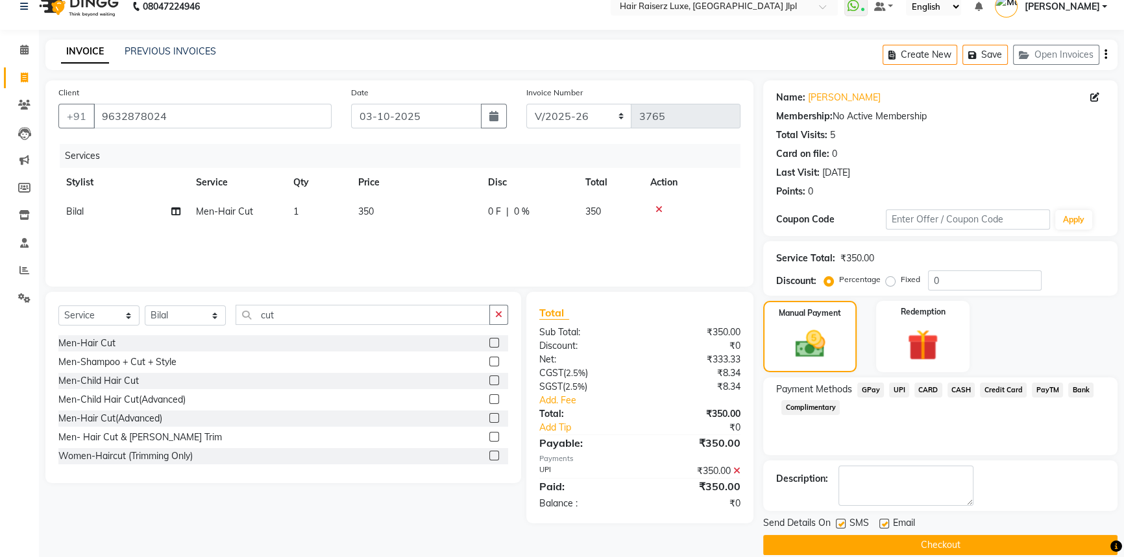
scroll to position [33, 0]
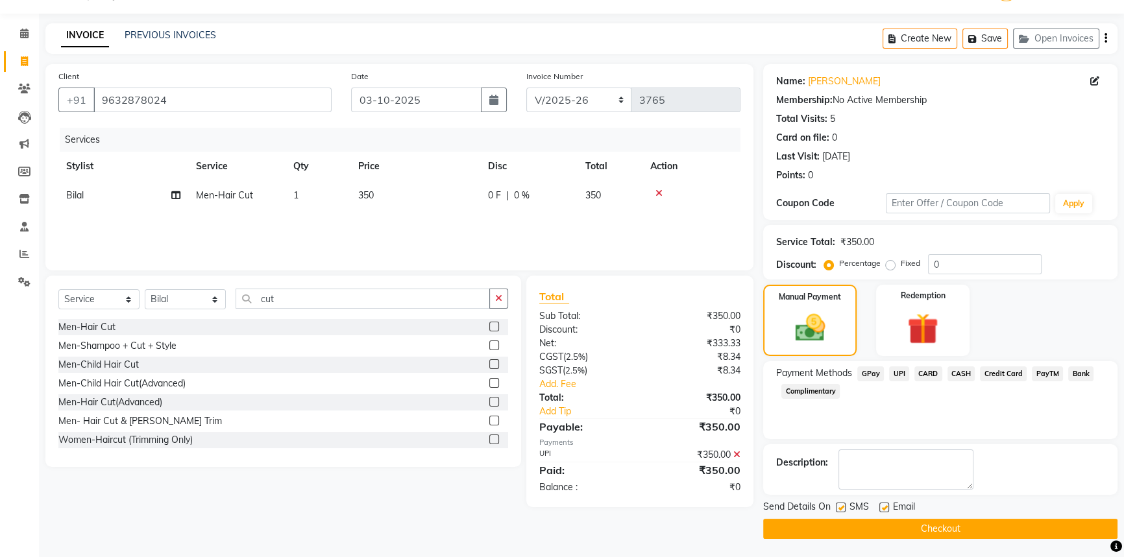
click at [884, 507] on label at bounding box center [884, 508] width 10 height 10
click at [884, 507] on input "checkbox" at bounding box center [883, 508] width 8 height 8
checkbox input "false"
click at [844, 522] on button "Checkout" at bounding box center [940, 529] width 354 height 20
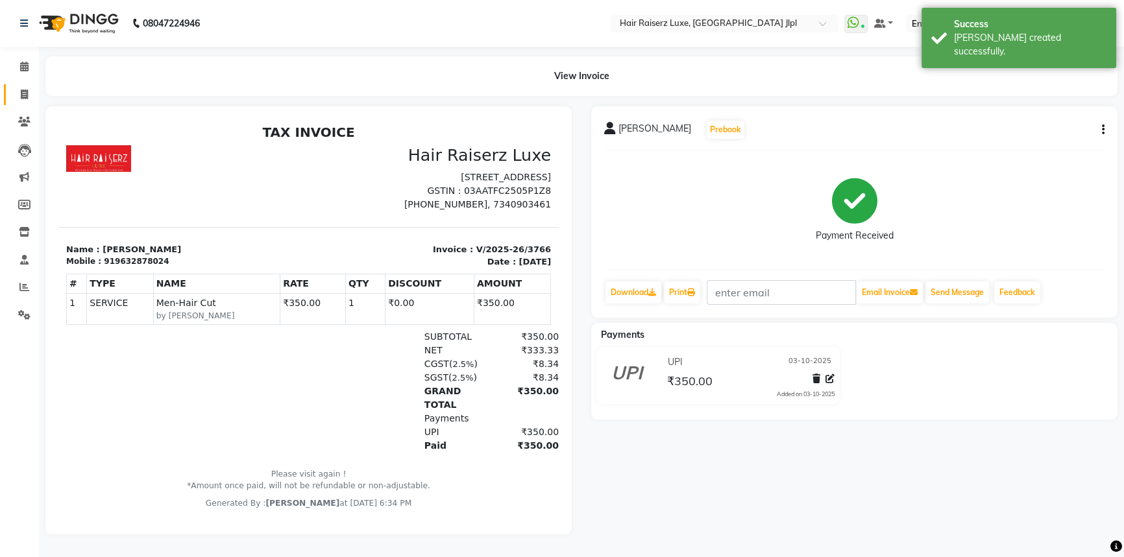
click at [23, 84] on link "Invoice" at bounding box center [19, 94] width 31 height 21
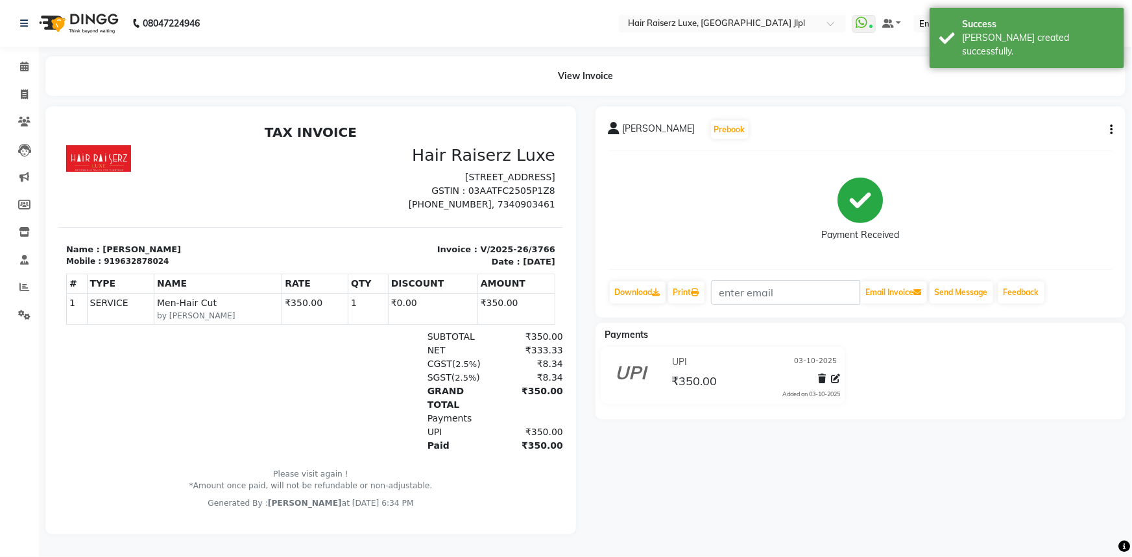
select select "5409"
select select "service"
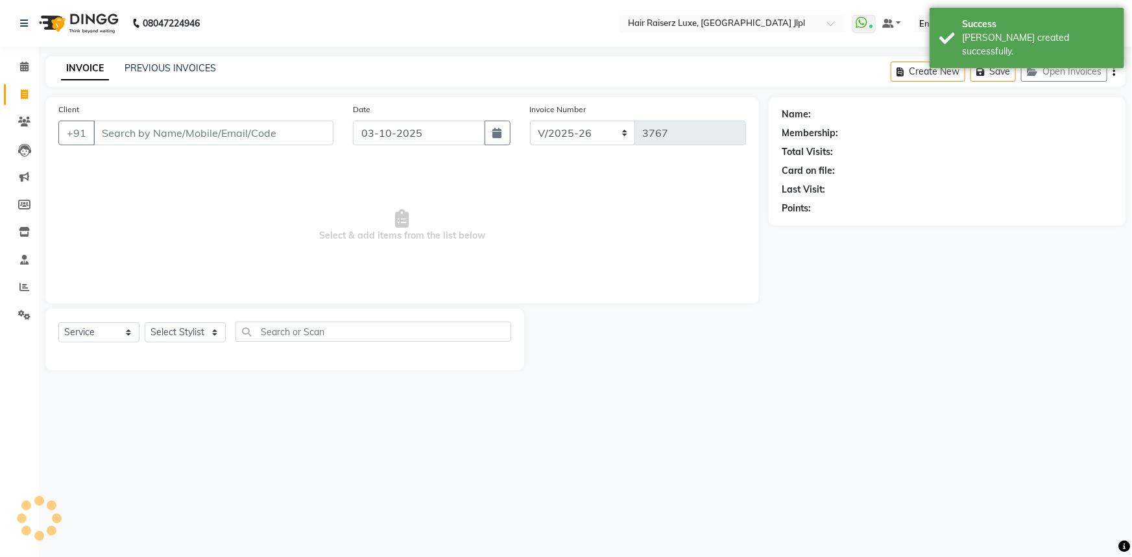
click at [152, 55] on div "08047224946 Select Location × Hair Raiserz Luxe, Sector 91 Jlpl WhatsApp Status…" at bounding box center [566, 278] width 1132 height 557
click at [151, 67] on link "PREVIOUS INVOICES" at bounding box center [170, 68] width 91 height 12
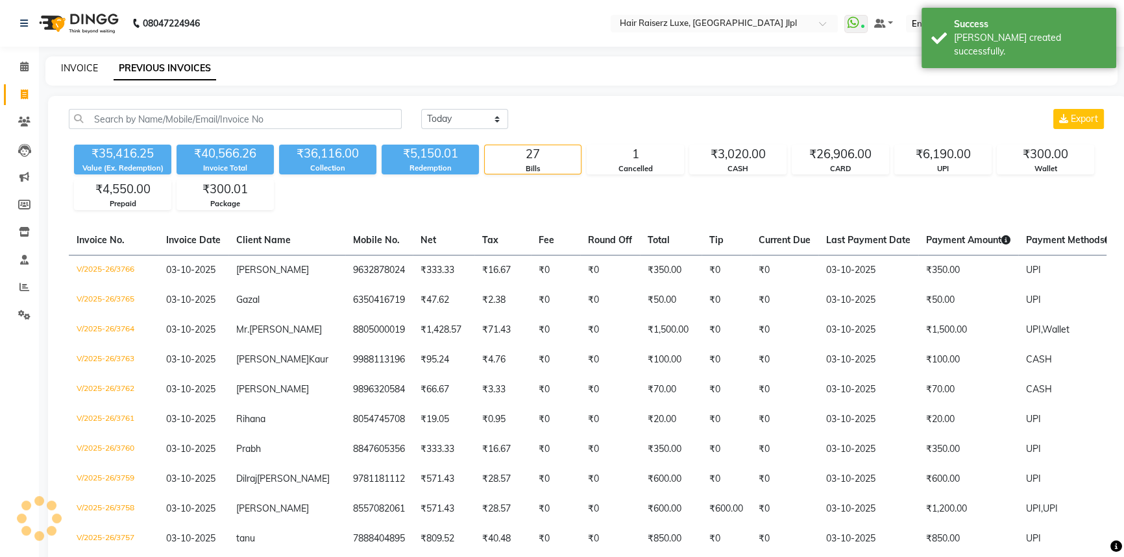
click at [85, 65] on link "INVOICE" at bounding box center [79, 68] width 37 height 12
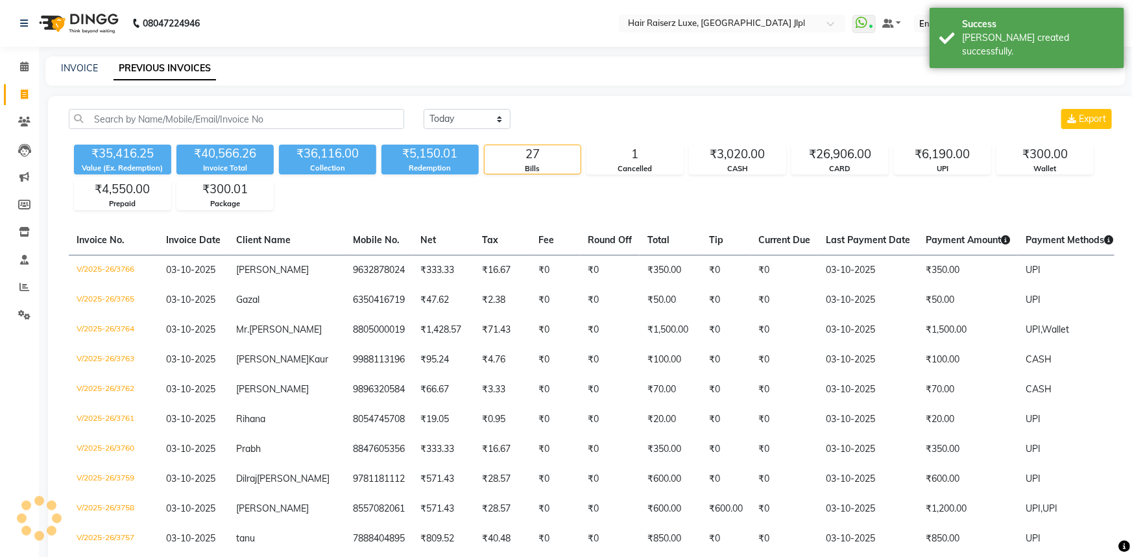
select select "5409"
select select "service"
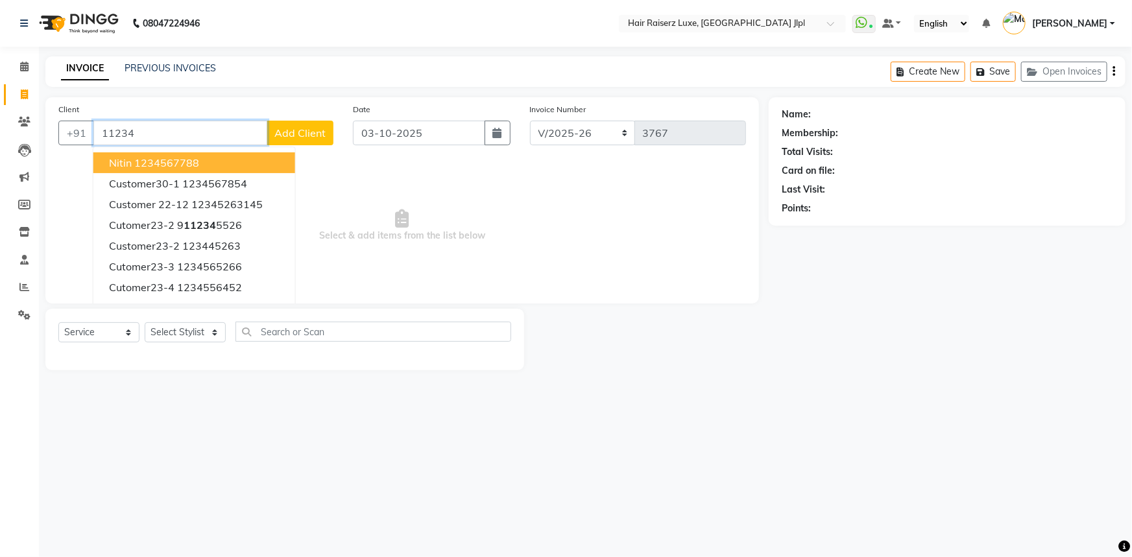
drag, startPoint x: 161, startPoint y: 127, endPoint x: 0, endPoint y: 121, distance: 161.0
click at [0, 121] on app-home "08047224946 Select Location × Hair Raiserz Luxe, Sector 91 Jlpl WhatsApp Status…" at bounding box center [566, 195] width 1132 height 390
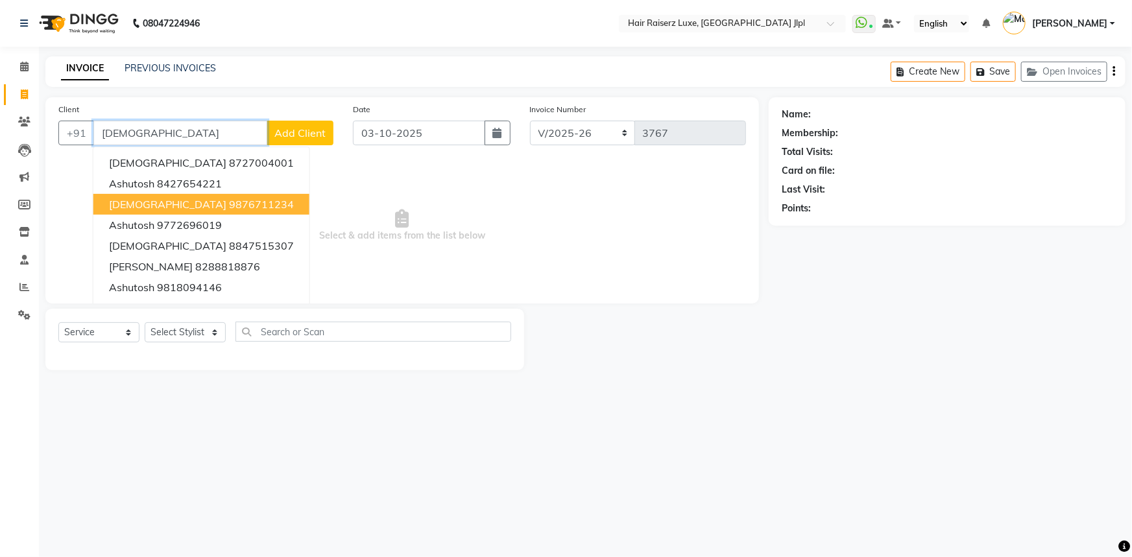
click at [229, 209] on ngb-highlight "9876711234" at bounding box center [261, 204] width 65 height 13
type input "9876711234"
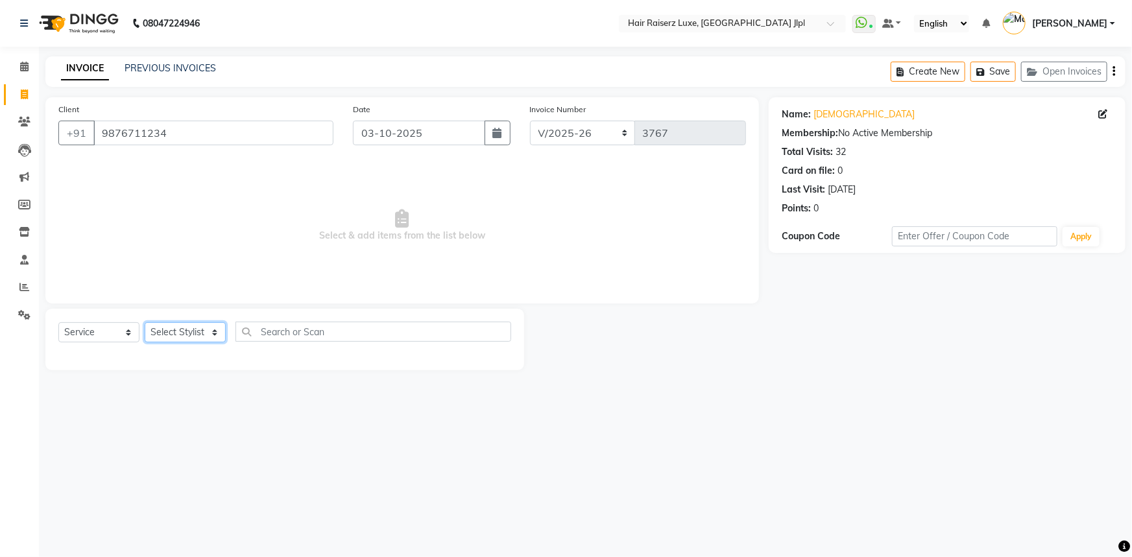
click at [154, 337] on select "Select Stylist Abhishek Aftab Ajay Anand Asma Bhoomika Bilal C&Gs Vogue Chhavi …" at bounding box center [185, 332] width 81 height 20
select select "84148"
click at [145, 322] on select "Select Stylist Abhishek Aftab Ajay Anand Asma Bhoomika Bilal C&Gs Vogue Chhavi …" at bounding box center [185, 332] width 81 height 20
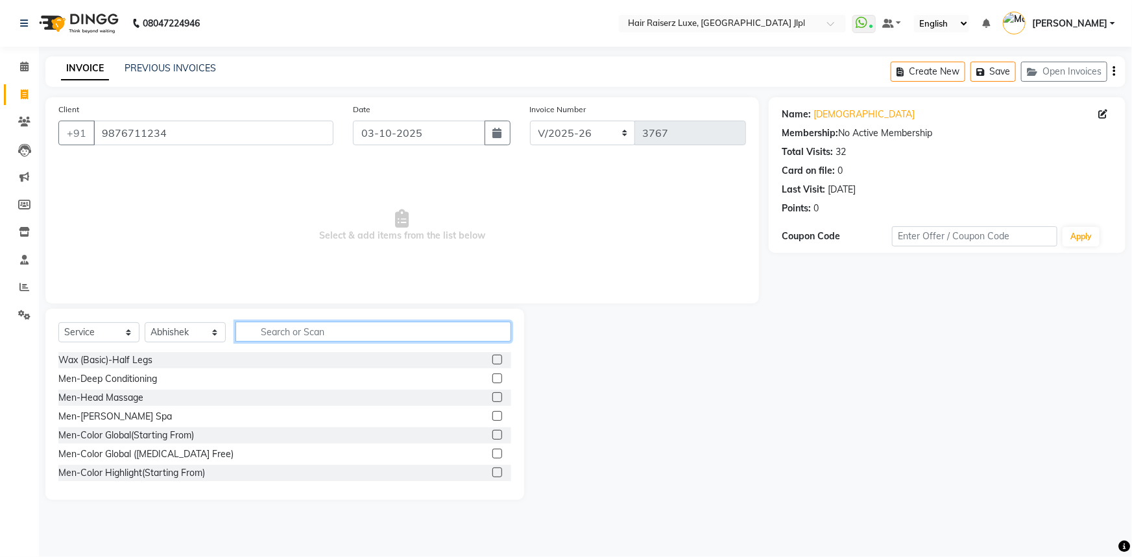
click at [310, 336] on input "text" at bounding box center [373, 332] width 276 height 20
type input "e"
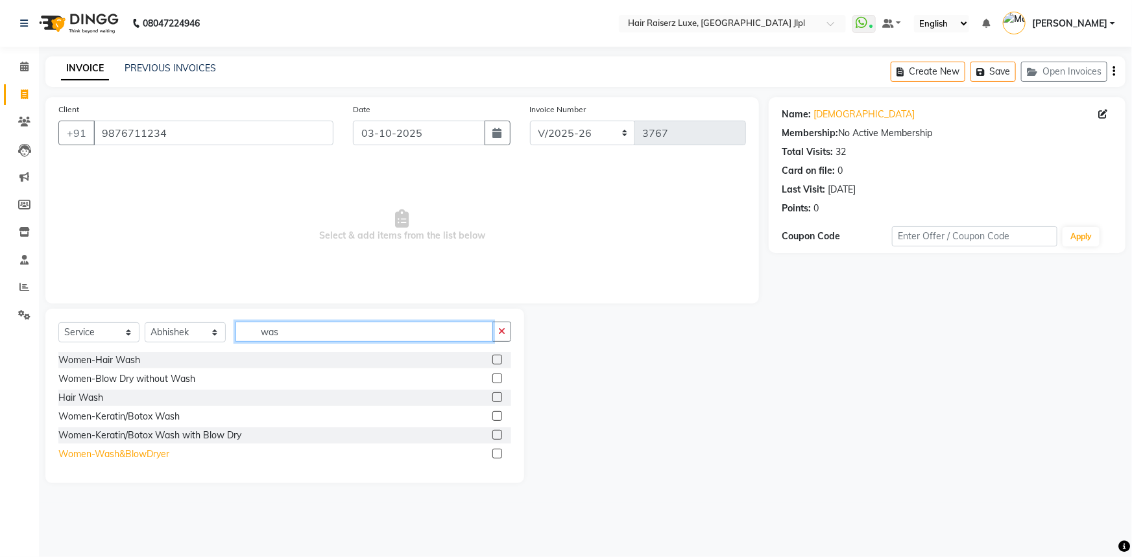
type input "was"
click at [158, 457] on div "Women-Wash&BlowDryer" at bounding box center [113, 455] width 111 height 14
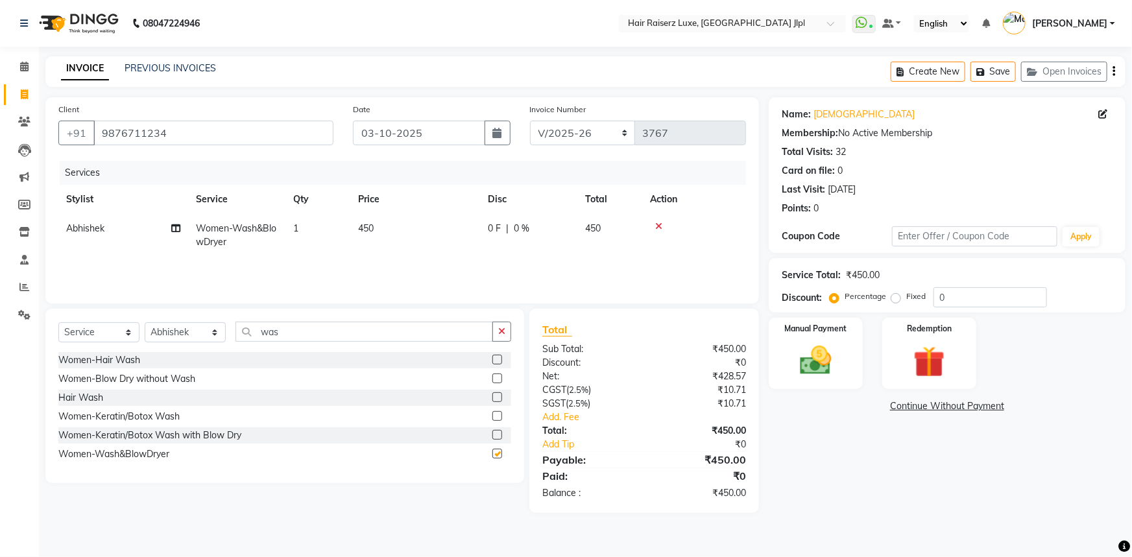
checkbox input "false"
click at [363, 230] on span "450" at bounding box center [366, 229] width 16 height 12
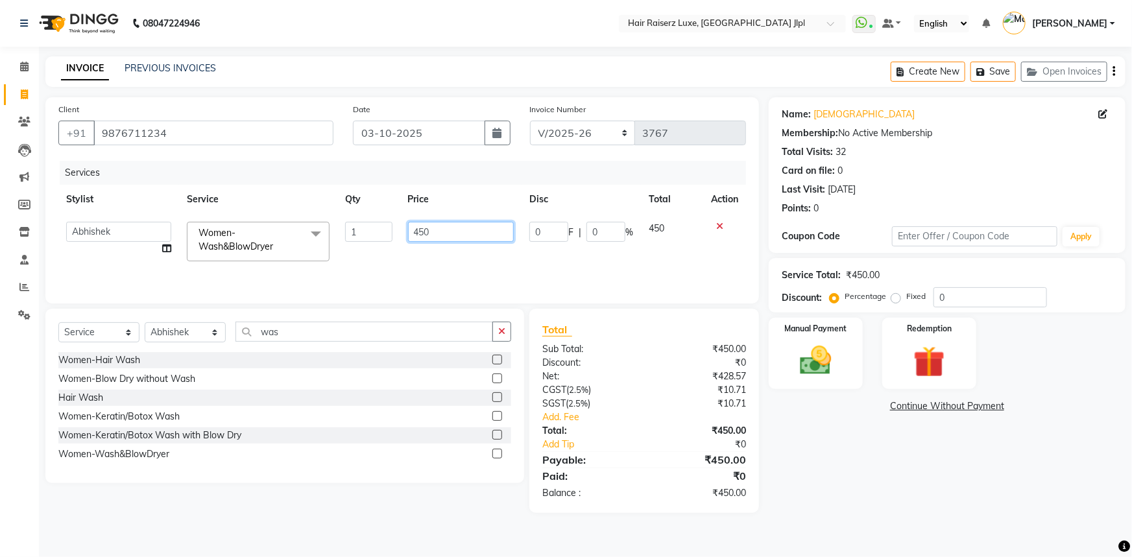
drag, startPoint x: 420, startPoint y: 226, endPoint x: 357, endPoint y: 226, distance: 63.6
click at [357, 226] on tr "Abhishek Aftab Ajay Anand Asma Bhoomika Bilal C&Gs Vogue Chhavi Duati Faizal In…" at bounding box center [402, 241] width 688 height 55
type input "550"
click at [407, 515] on main "INVOICE PREVIOUS INVOICES Create New Save Open Invoices Client +91 9876711234 D…" at bounding box center [585, 294] width 1093 height 476
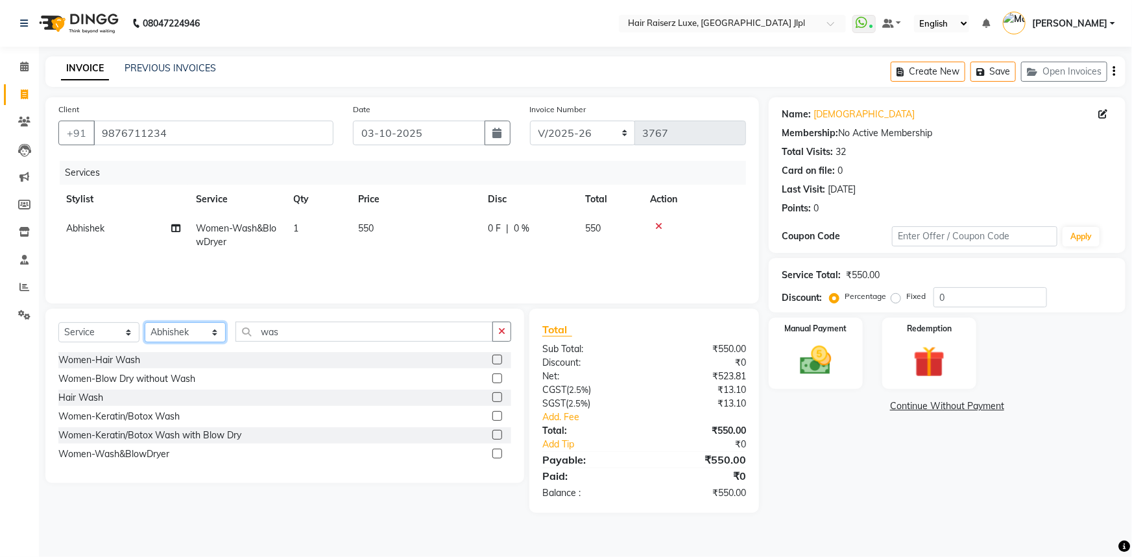
click at [215, 330] on select "Select Stylist Abhishek Aftab Ajay Anand Asma Bhoomika Bilal C&Gs Vogue Chhavi …" at bounding box center [185, 332] width 81 height 20
select select "37832"
click at [145, 322] on select "Select Stylist Abhishek Aftab Ajay Anand Asma Bhoomika Bilal C&Gs Vogue Chhavi …" at bounding box center [185, 332] width 81 height 20
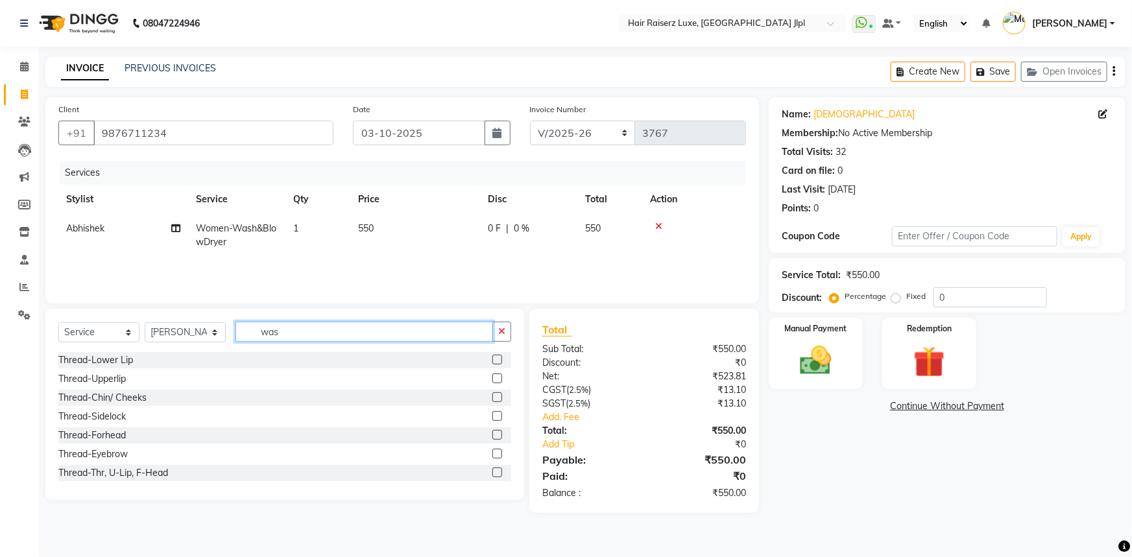
drag, startPoint x: 292, startPoint y: 332, endPoint x: 198, endPoint y: 330, distance: 94.1
click at [199, 330] on div "Select Service Product Membership Package Voucher Prepaid Gift Card Select Styl…" at bounding box center [284, 337] width 453 height 30
click at [103, 454] on div "Thread-Eyebrow" at bounding box center [92, 455] width 69 height 14
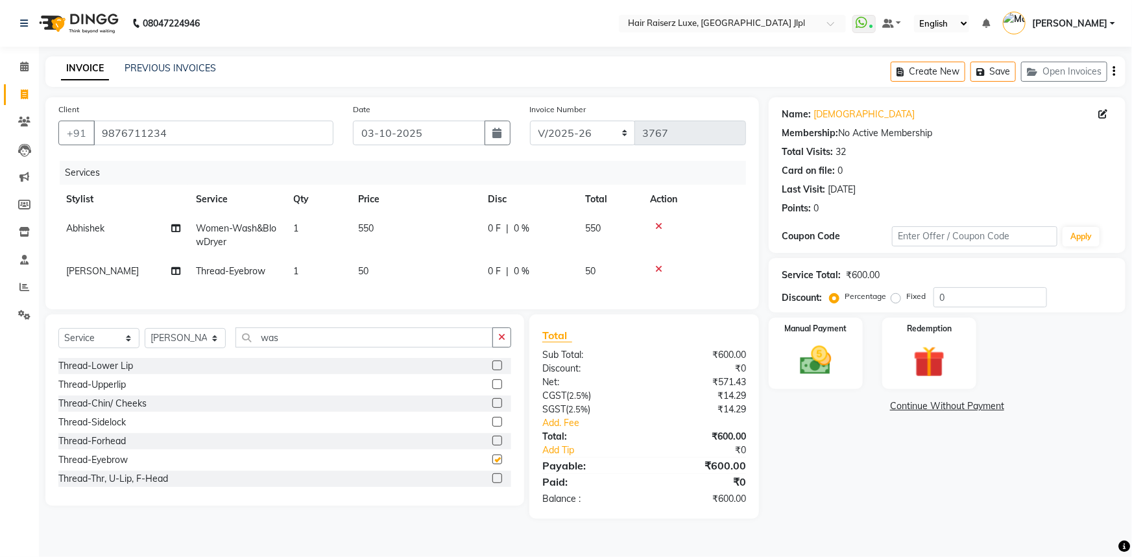
checkbox input "false"
click at [117, 373] on div "Thread-Lower Lip" at bounding box center [95, 366] width 75 height 14
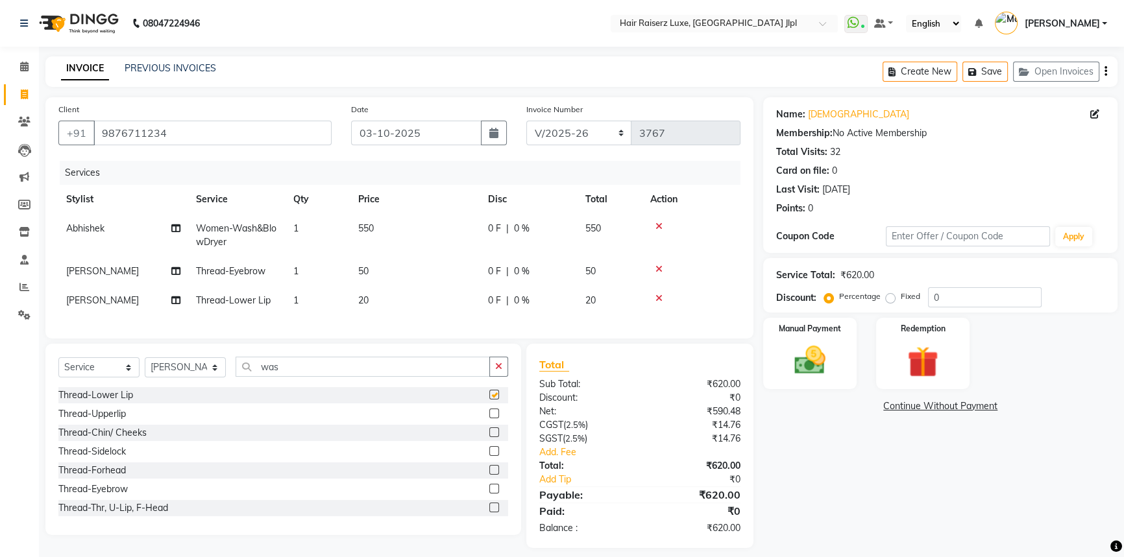
checkbox input "false"
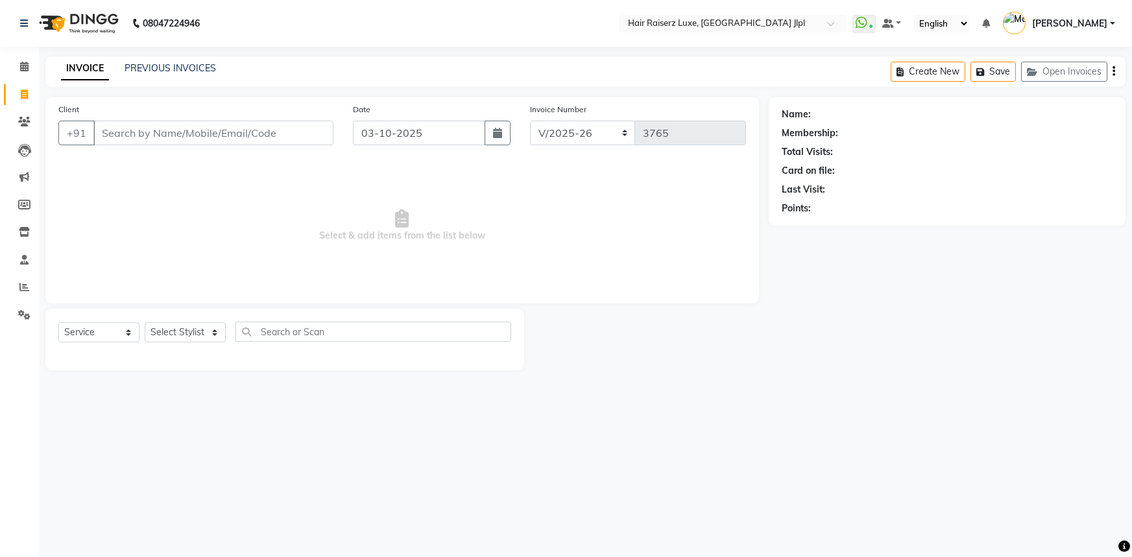
select select "5409"
select select "service"
click at [1067, 71] on button "Open Invoices" at bounding box center [1064, 72] width 86 height 20
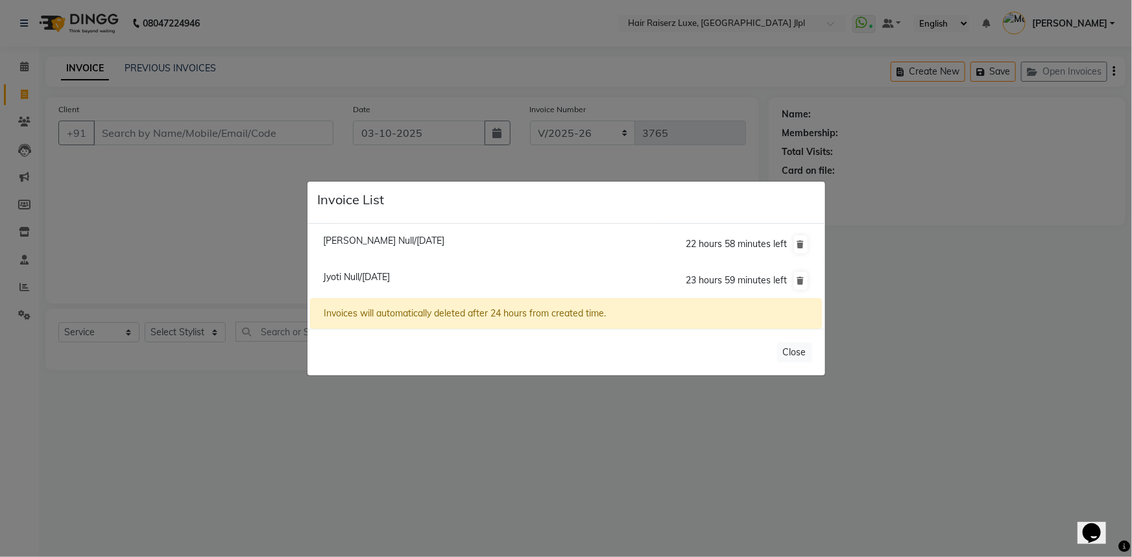
click at [360, 278] on span "Jyoti Null/03 October 2025" at bounding box center [356, 277] width 67 height 12
type input "9845509284"
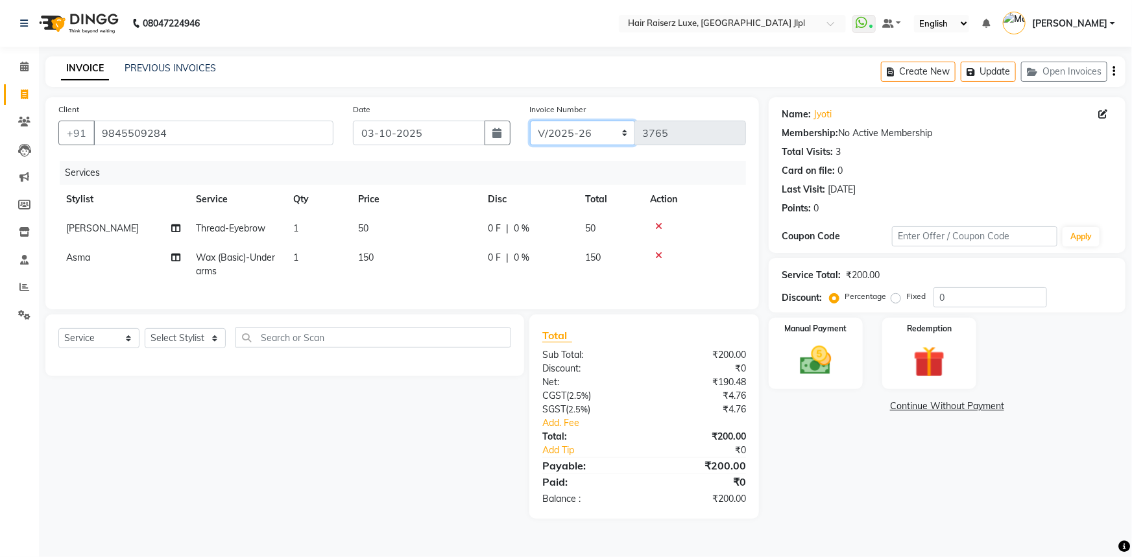
click at [571, 130] on select "FF/2025-26 PreP/2025-26 BANK/2025-26 Paytm/2025-26 CASH/2025-26 V/2025-26" at bounding box center [583, 133] width 106 height 25
select select "8497"
click at [530, 121] on select "FF/2025-26 PreP/2025-26 BANK/2025-26 Paytm/2025-26 CASH/2025-26 V/2025-26" at bounding box center [583, 133] width 106 height 25
type input "0866"
click at [818, 350] on img at bounding box center [816, 361] width 53 height 38
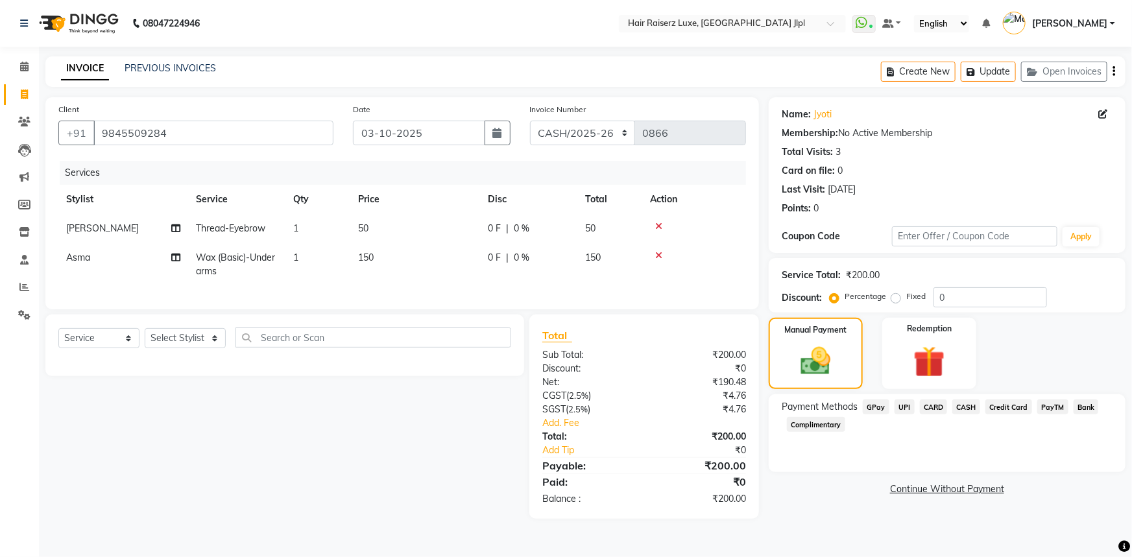
click at [974, 409] on span "CASH" at bounding box center [966, 407] width 28 height 15
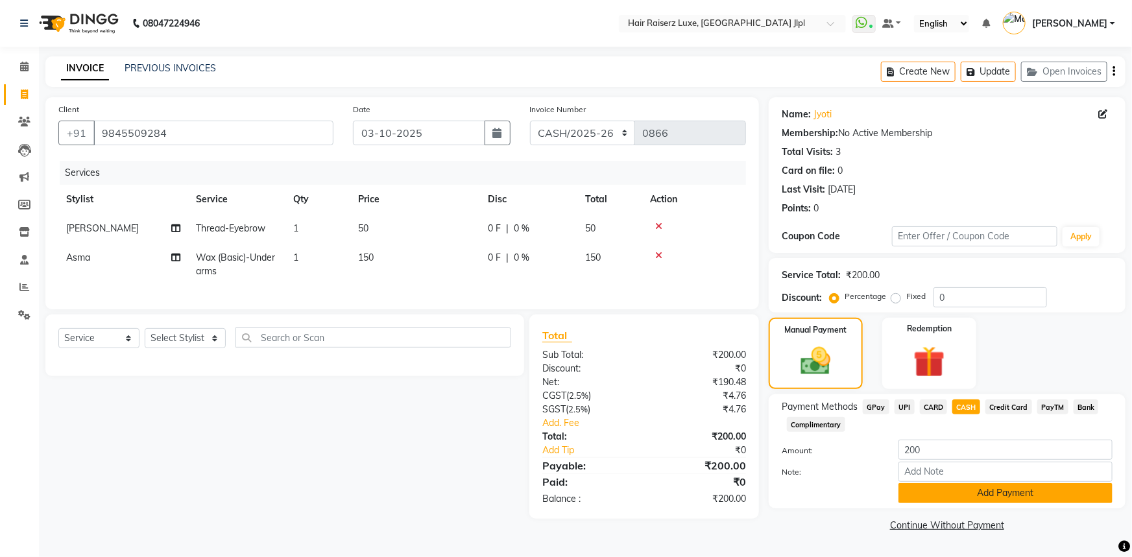
click at [977, 494] on button "Add Payment" at bounding box center [1006, 493] width 214 height 20
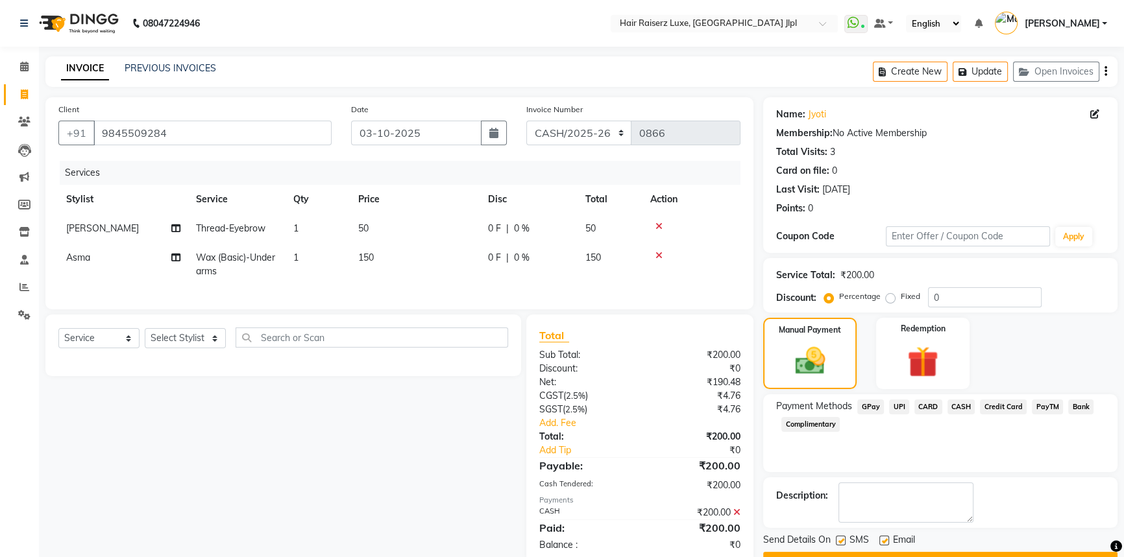
click at [882, 539] on label at bounding box center [884, 541] width 10 height 10
click at [882, 539] on input "checkbox" at bounding box center [883, 541] width 8 height 8
checkbox input "false"
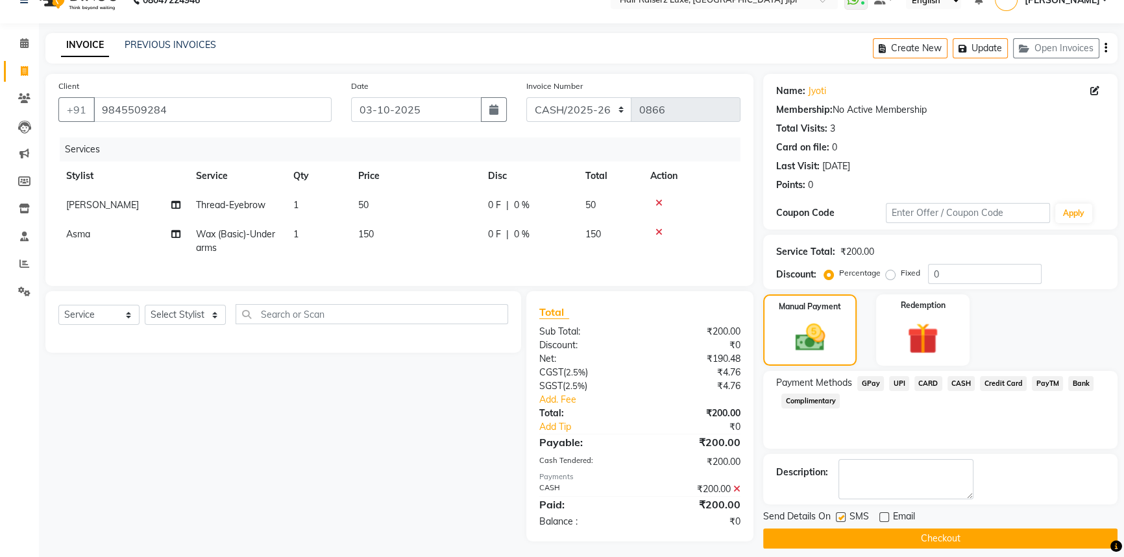
scroll to position [36, 0]
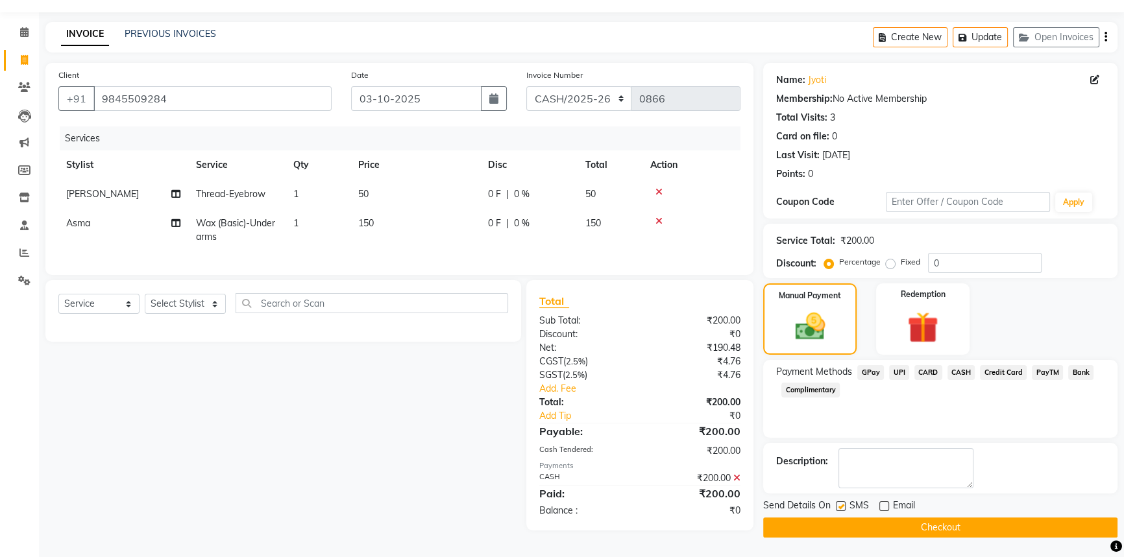
click at [892, 524] on button "Checkout" at bounding box center [940, 528] width 354 height 20
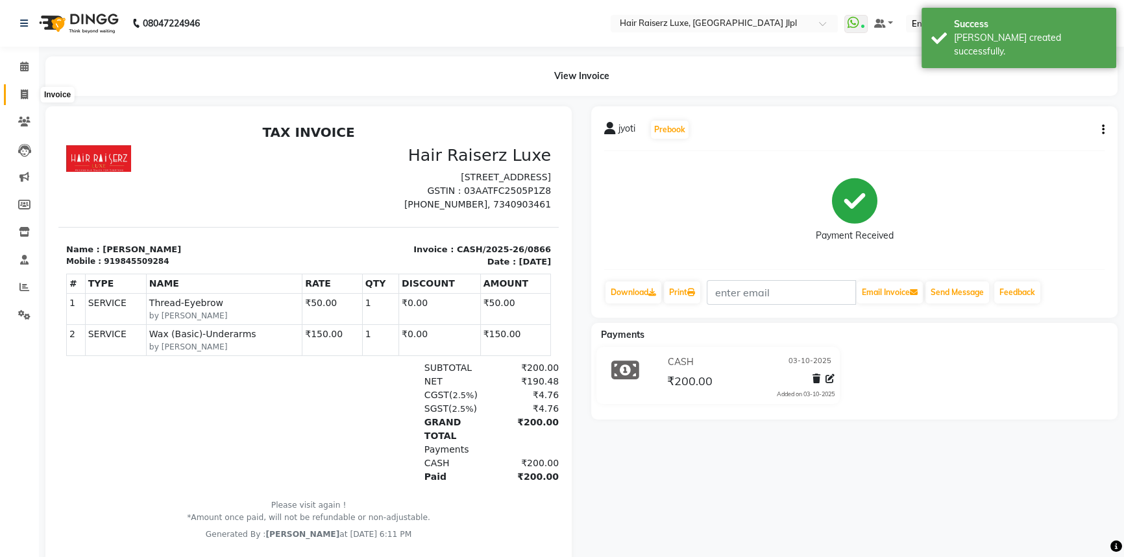
click at [21, 91] on icon at bounding box center [24, 95] width 7 height 10
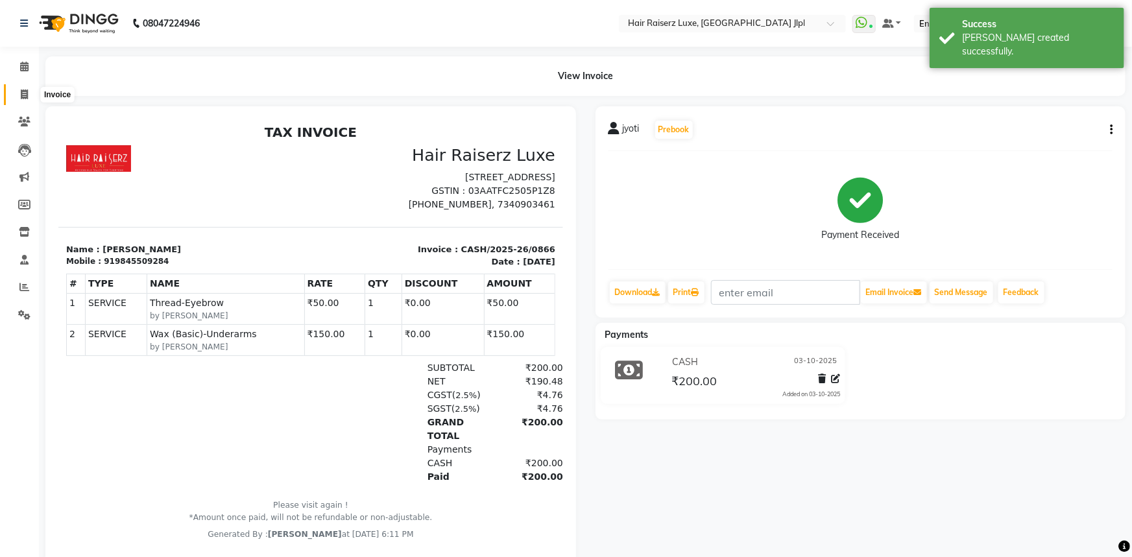
select select "5409"
select select "service"
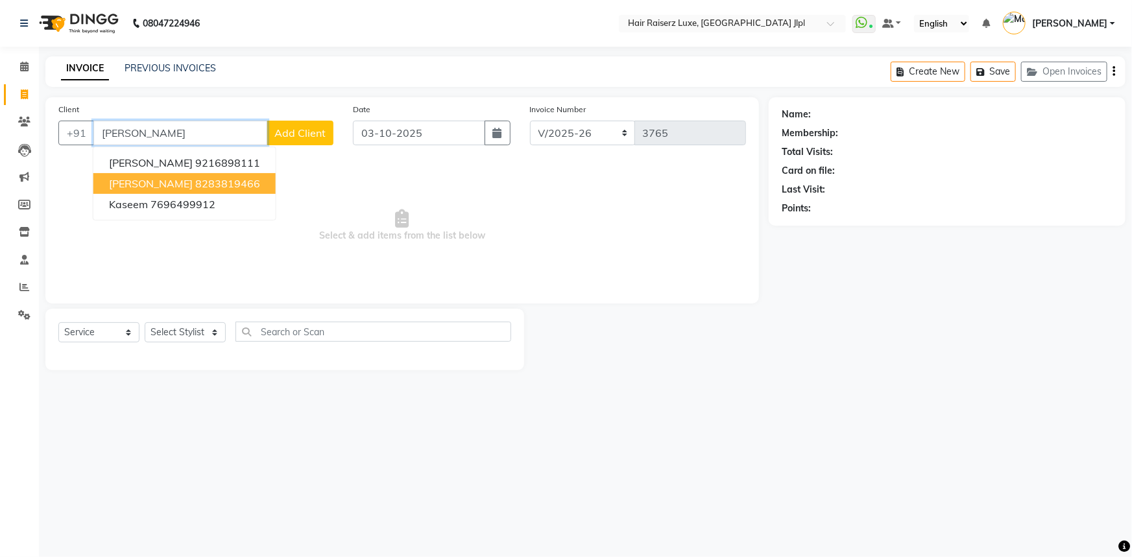
click at [182, 177] on button "Aseem Narang 8283819466" at bounding box center [184, 183] width 182 height 21
type input "8283819466"
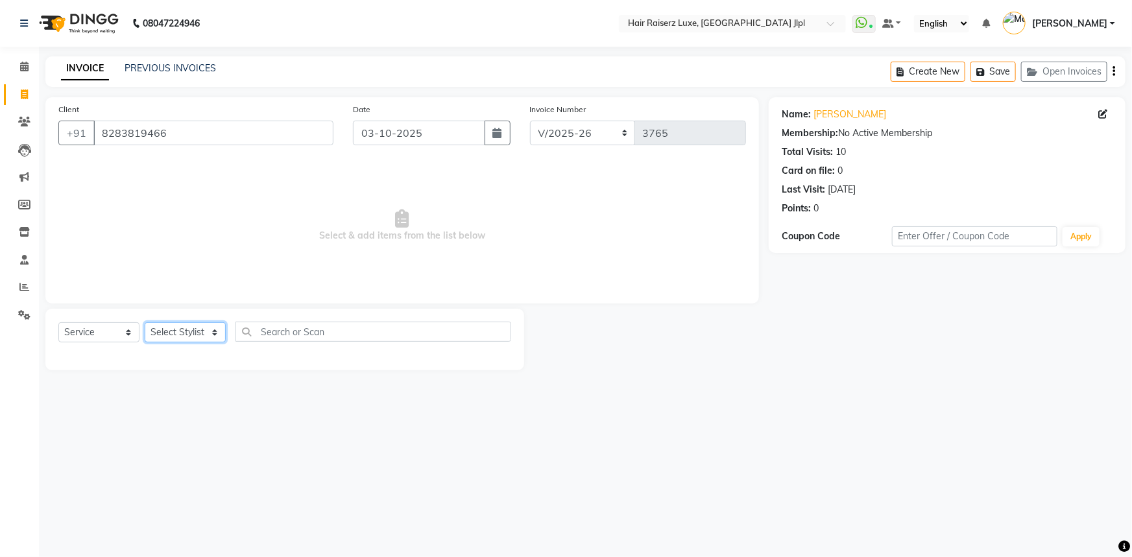
click at [219, 335] on select "Select Stylist [PERSON_NAME] [PERSON_NAME] Asma [PERSON_NAME] C&Gs Vogue [PERSO…" at bounding box center [185, 332] width 81 height 20
select select "64563"
click at [145, 322] on select "Select Stylist [PERSON_NAME] [PERSON_NAME] Asma [PERSON_NAME] C&Gs Vogue [PERSO…" at bounding box center [185, 332] width 81 height 20
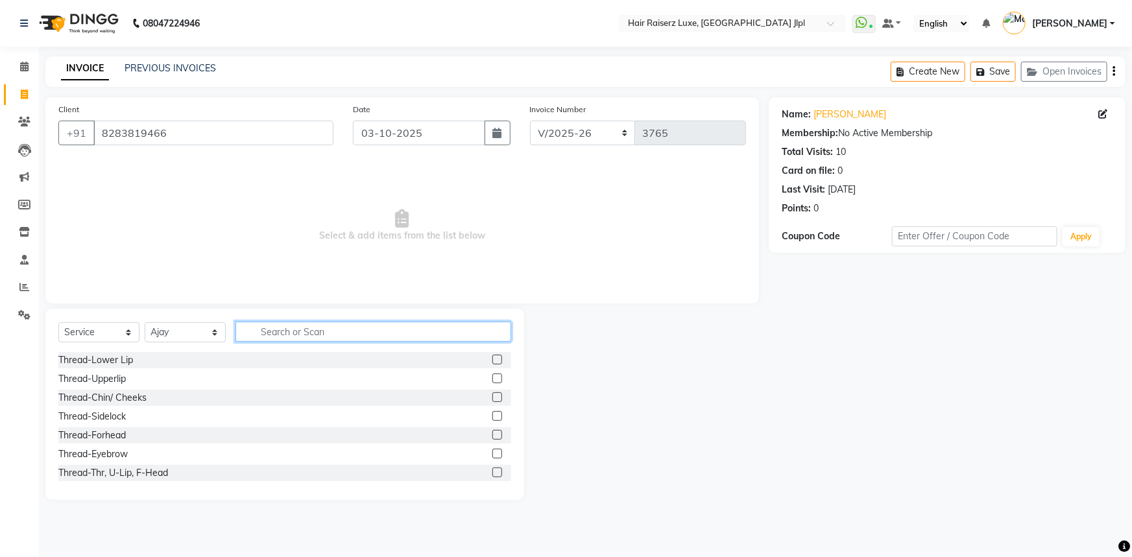
click at [274, 330] on input "text" at bounding box center [373, 332] width 276 height 20
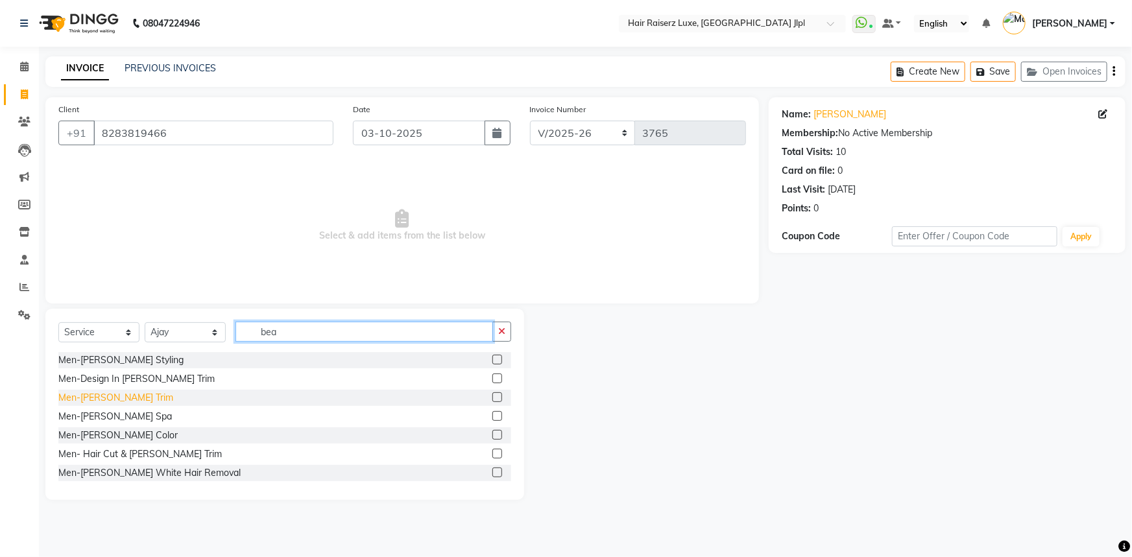
type input "bea"
click at [110, 396] on div "Men-[PERSON_NAME] Trim" at bounding box center [115, 398] width 115 height 14
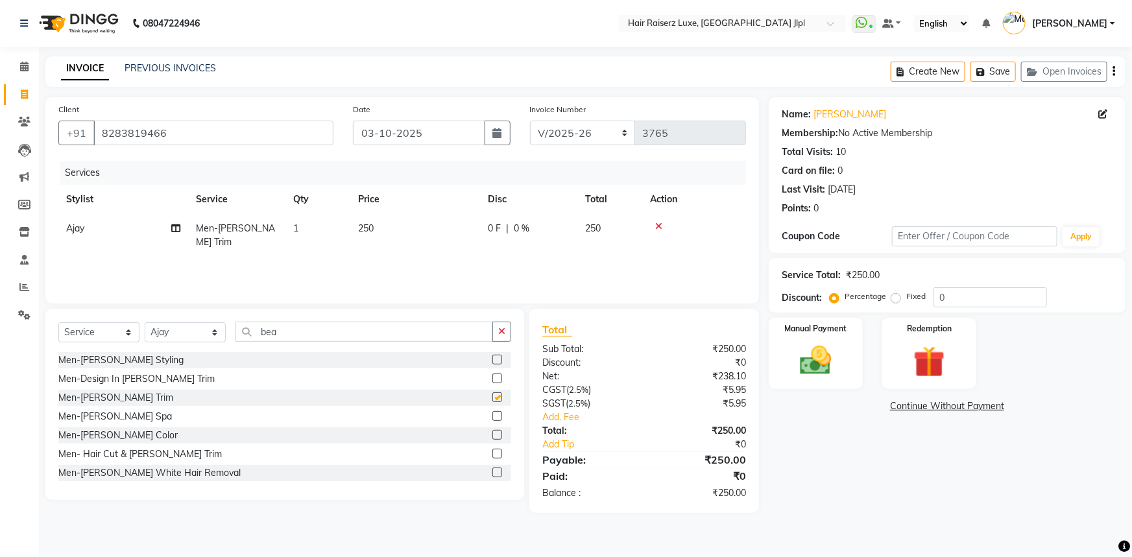
checkbox input "false"
drag, startPoint x: 290, startPoint y: 335, endPoint x: 114, endPoint y: 341, distance: 175.9
click at [114, 341] on div "Select Service Product Membership Package Voucher Prepaid Gift Card Select Styl…" at bounding box center [284, 337] width 453 height 30
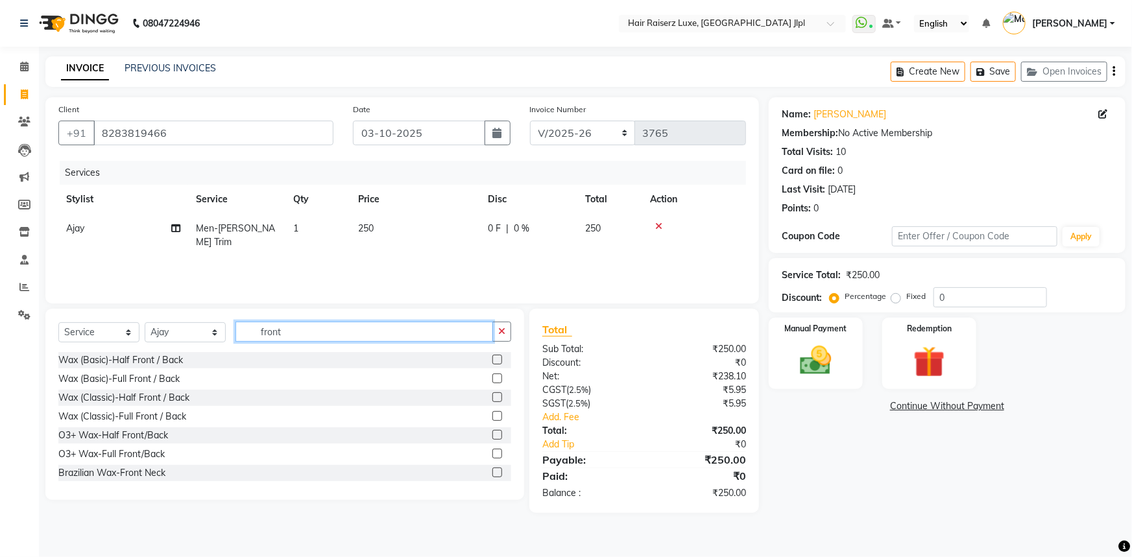
drag, startPoint x: 303, startPoint y: 330, endPoint x: 136, endPoint y: 339, distance: 166.9
click at [136, 339] on div "Select Service Product Membership Package Voucher Prepaid Gift Card Select Styl…" at bounding box center [284, 337] width 453 height 30
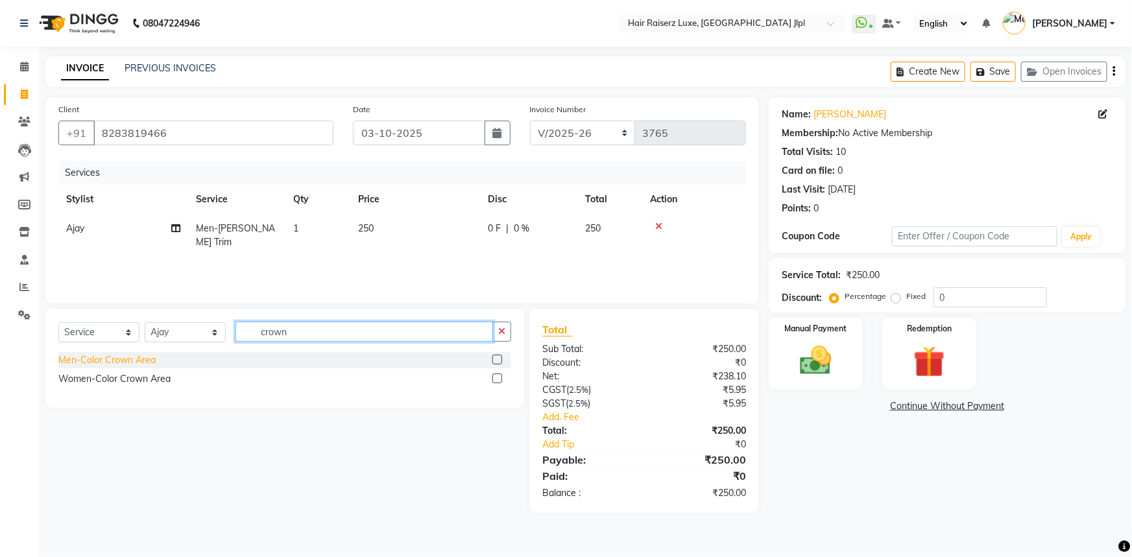
type input "crown"
click at [130, 357] on div "Men-Color Crown Area" at bounding box center [106, 361] width 97 height 14
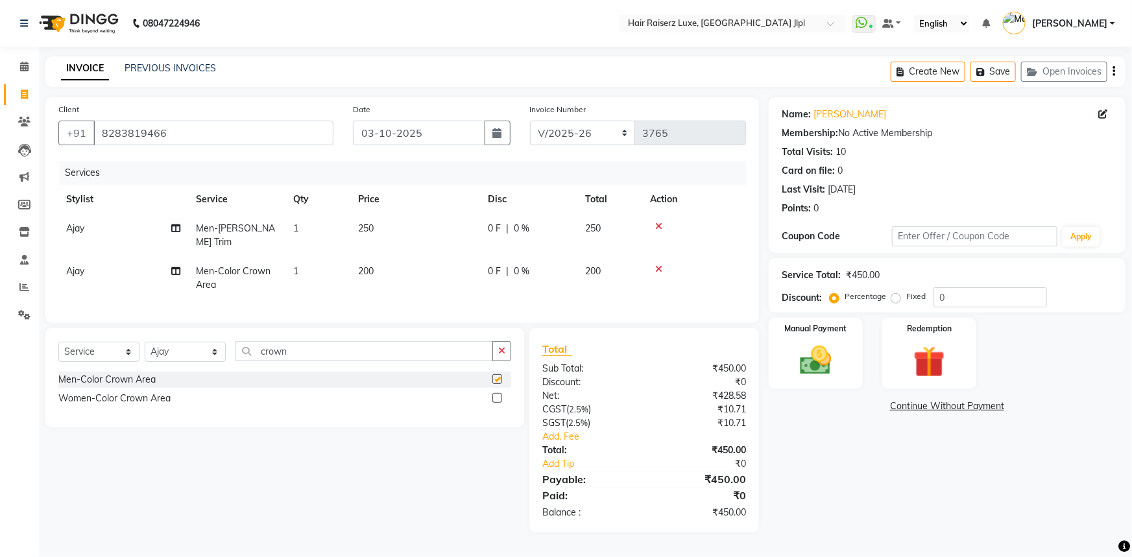
checkbox input "false"
click at [376, 257] on td "200" at bounding box center [415, 278] width 130 height 43
select select "64563"
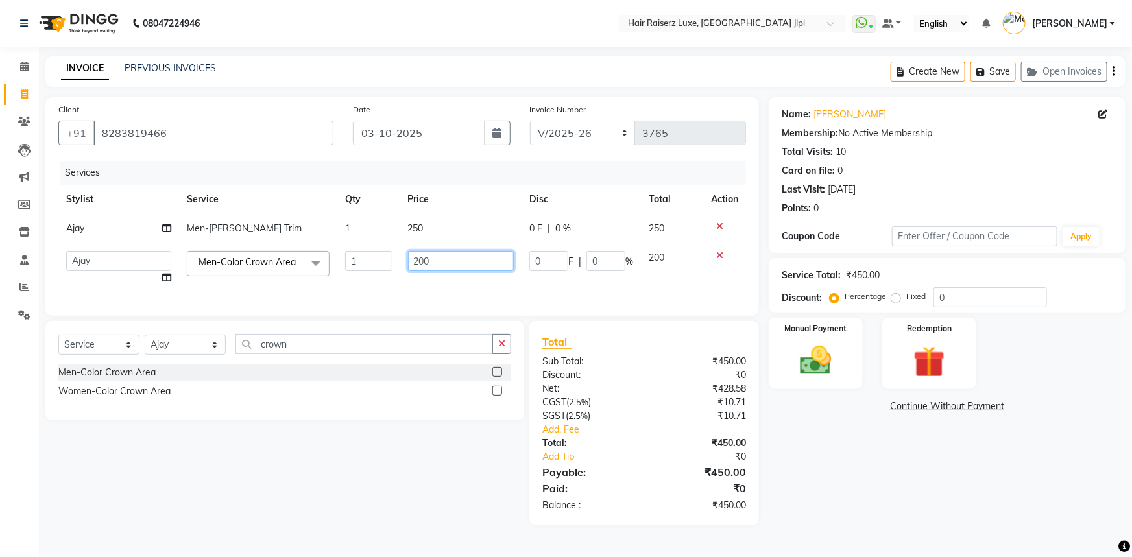
drag, startPoint x: 422, startPoint y: 258, endPoint x: 364, endPoint y: 263, distance: 57.9
click at [364, 263] on tr "Abhishek Aftab Ajay Anand Asma Bhoomika Bilal C&Gs Vogue Chhavi Duati Faizal In…" at bounding box center [402, 267] width 688 height 49
type input "800"
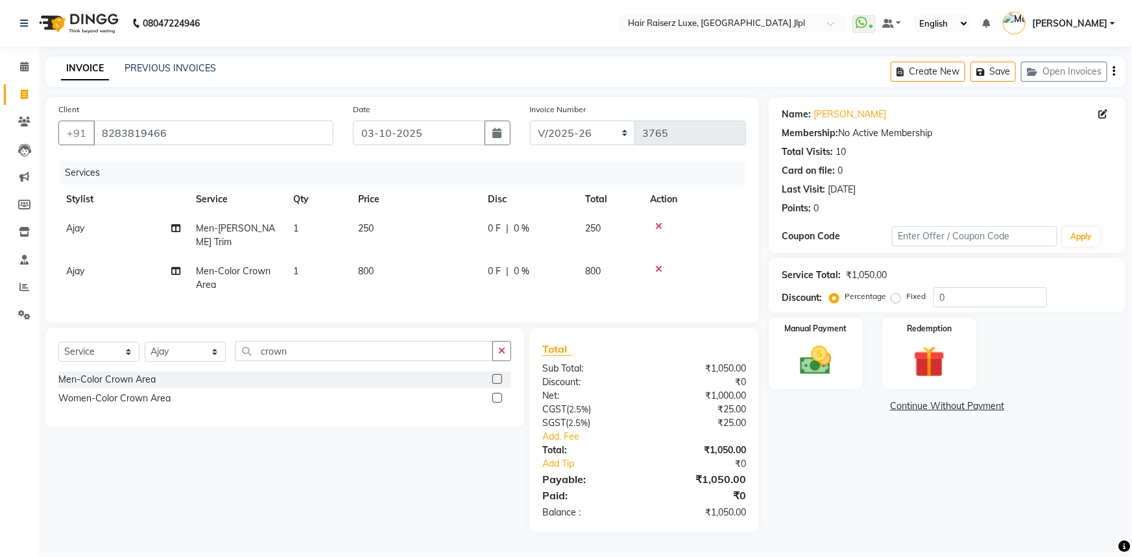
click at [848, 477] on div "Name: Aseem Narang Membership: No Active Membership Total Visits: 10 Card on fi…" at bounding box center [952, 314] width 367 height 435
click at [906, 298] on label "Fixed" at bounding box center [915, 297] width 19 height 12
click at [897, 298] on input "Fixed" at bounding box center [898, 296] width 9 height 9
radio input "true"
click at [937, 298] on input "0" at bounding box center [991, 297] width 114 height 20
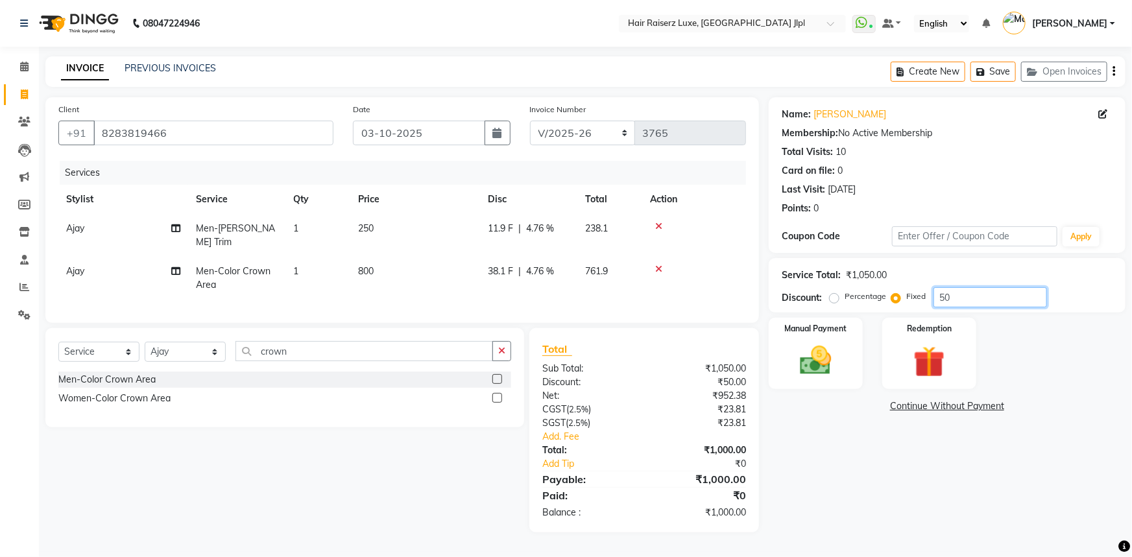
type input "50"
click at [809, 465] on div "Name: Aseem Narang Membership: No Active Membership Total Visits: 10 Card on fi…" at bounding box center [952, 314] width 367 height 435
click at [835, 362] on img at bounding box center [816, 361] width 53 height 38
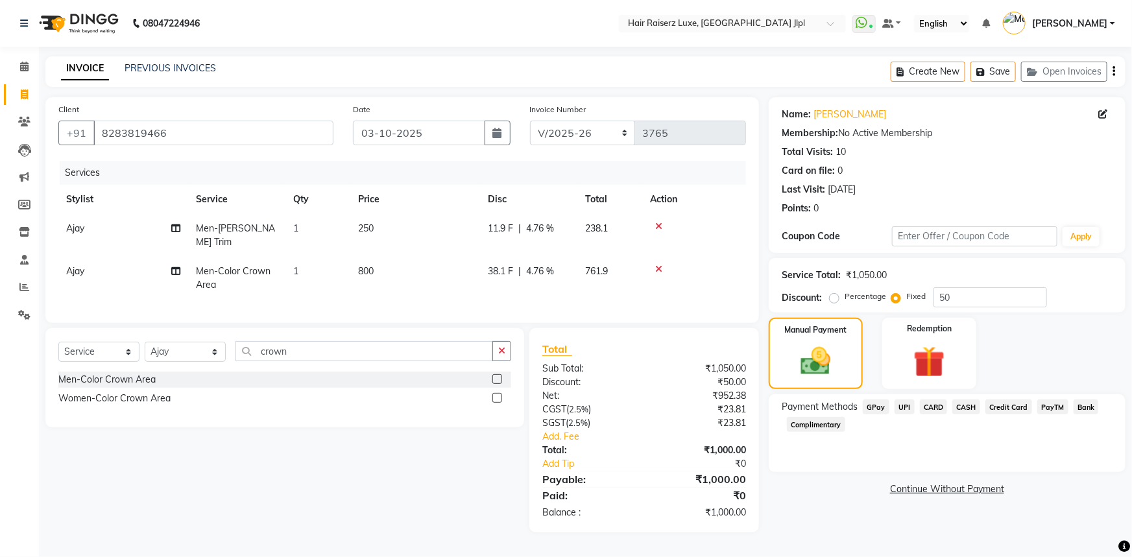
click at [256, 225] on span "Men-[PERSON_NAME] Trim" at bounding box center [235, 235] width 79 height 25
select select "64563"
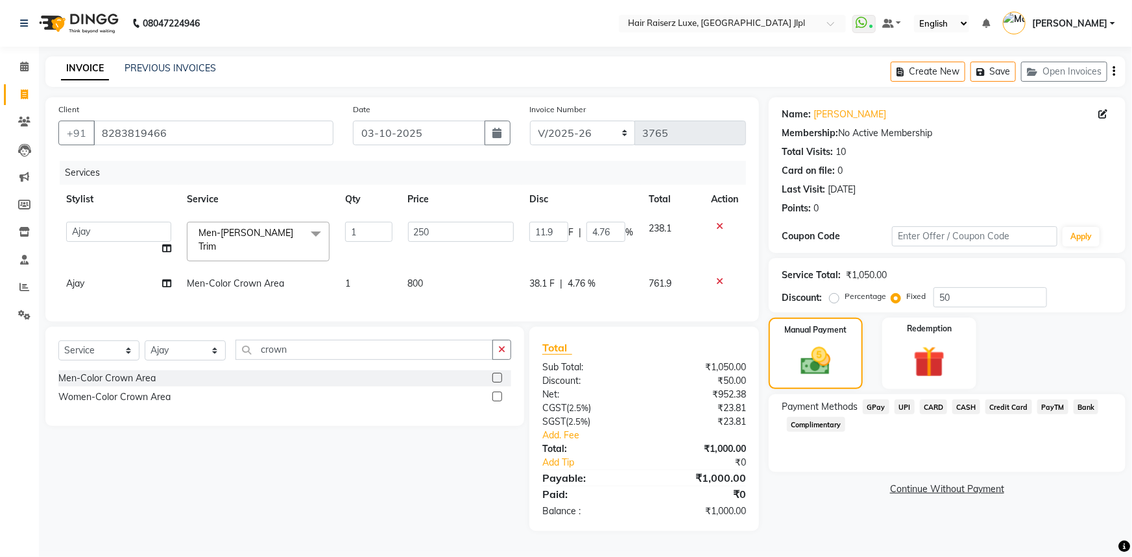
click at [258, 234] on span "Men-[PERSON_NAME] Trim" at bounding box center [246, 239] width 95 height 25
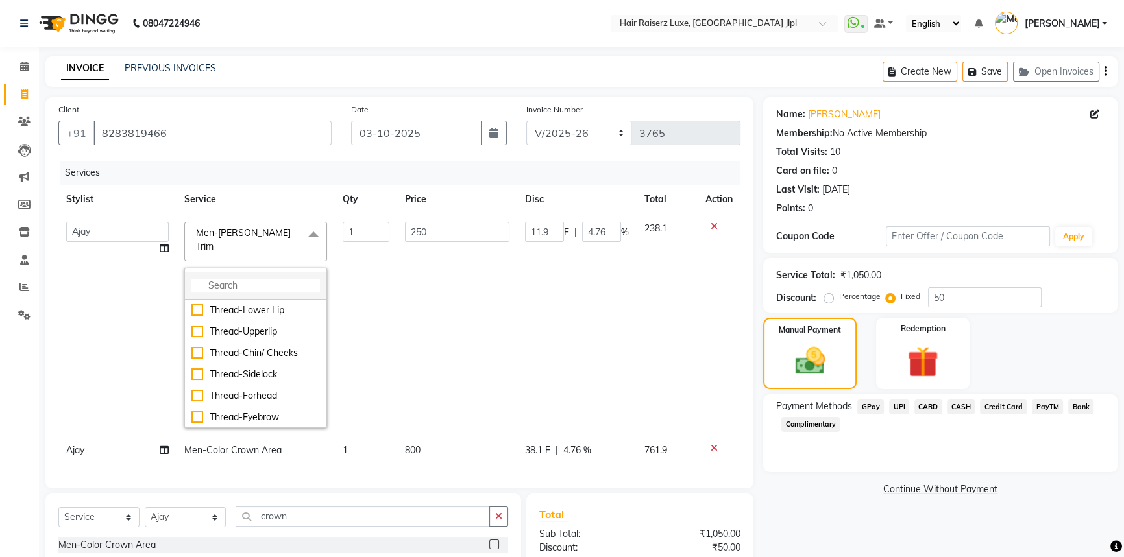
click at [241, 279] on input "multiselect-search" at bounding box center [255, 286] width 128 height 14
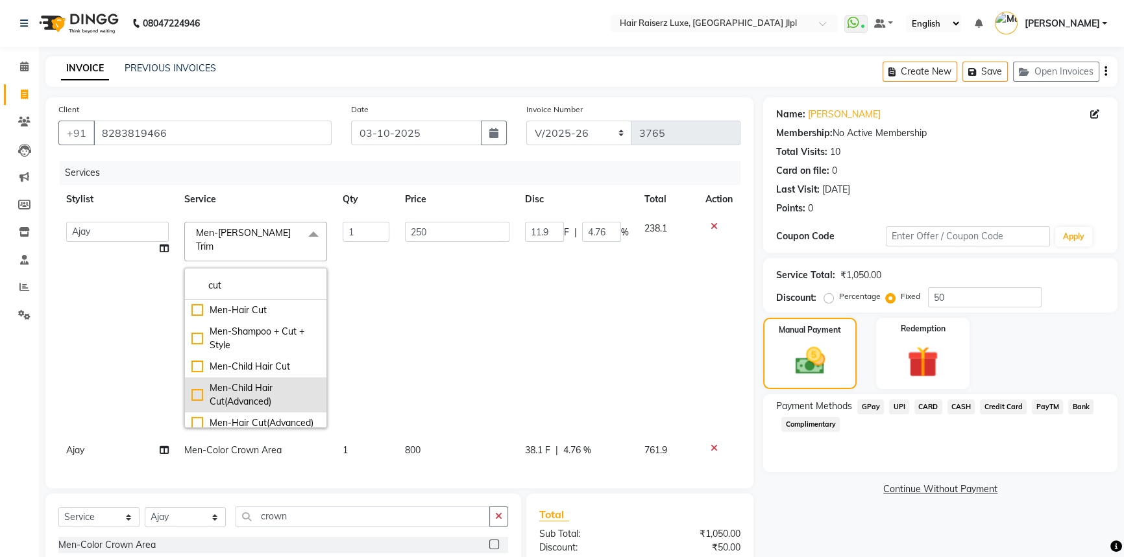
scroll to position [58, 0]
type input "cut"
click at [191, 391] on div "Men- Hair Cut & Beard Trim" at bounding box center [255, 393] width 128 height 27
checkbox input "true"
type input "600"
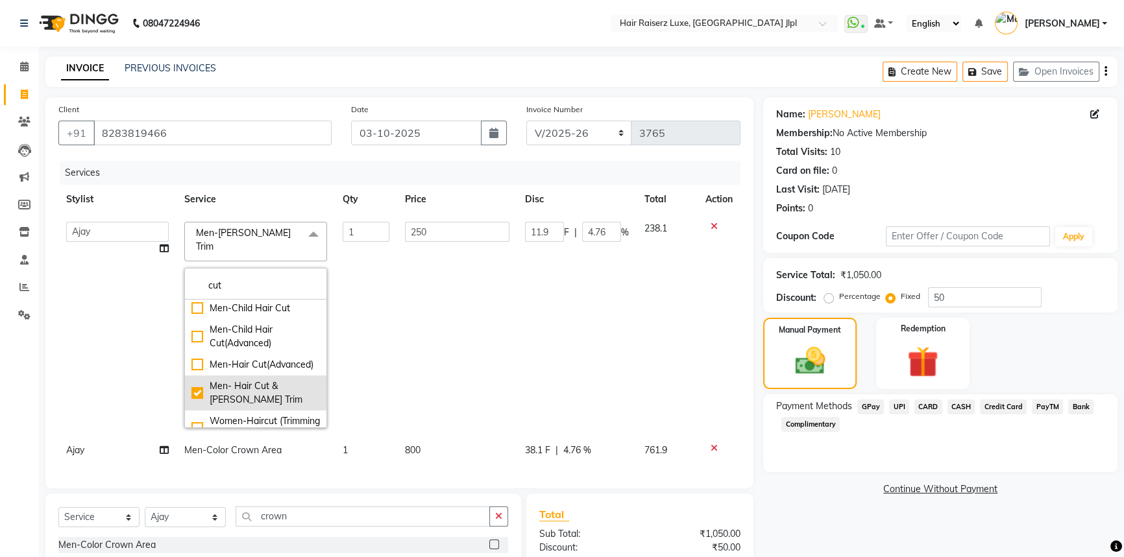
type input "21.43"
type input "3.57"
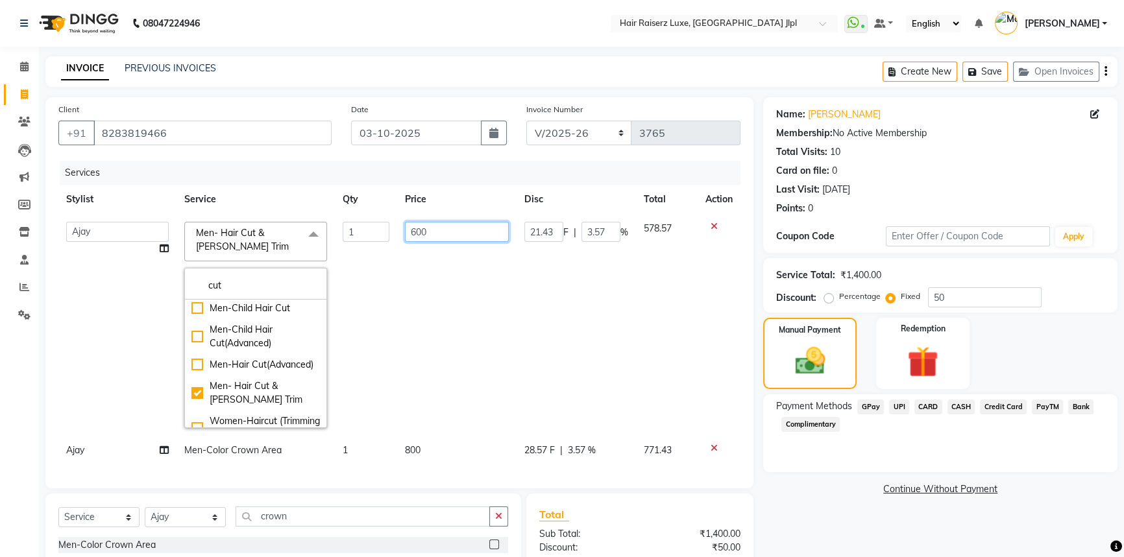
click at [465, 227] on input "600" at bounding box center [457, 232] width 104 height 20
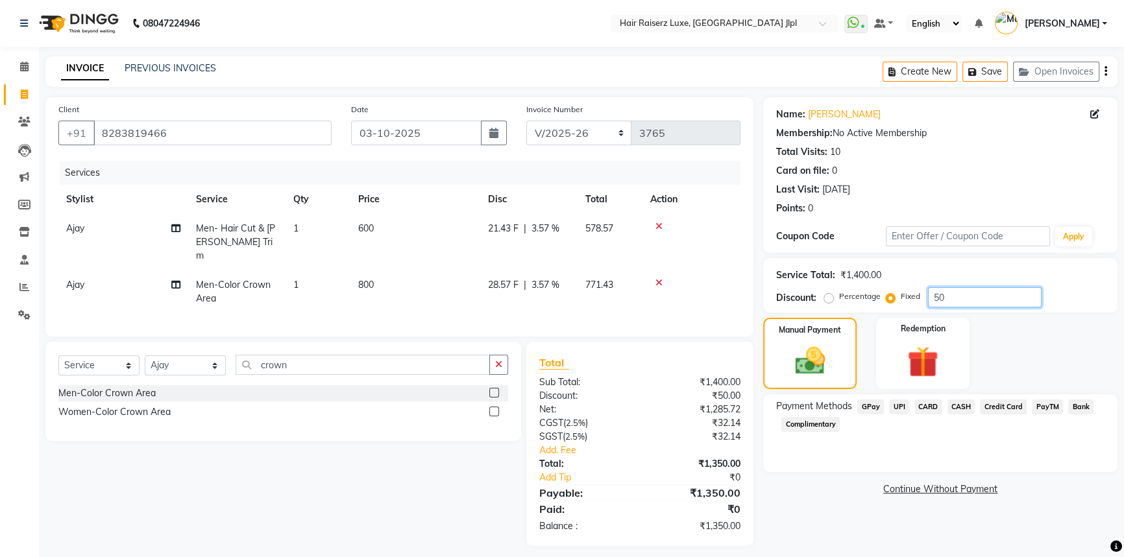
click at [963, 305] on input "50" at bounding box center [985, 297] width 114 height 20
type input "5"
click at [808, 508] on div "Name: Aseem Narang Membership: No Active Membership Total Visits: 10 Card on fi…" at bounding box center [945, 321] width 364 height 449
click at [940, 298] on input "number" at bounding box center [985, 297] width 114 height 20
type input "100"
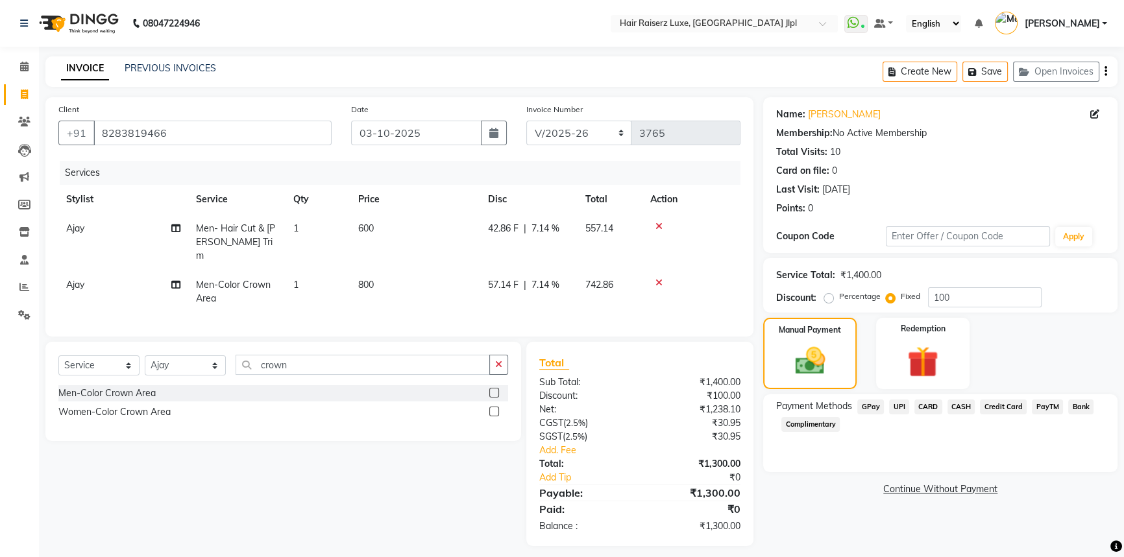
click at [1028, 355] on div "Manual Payment Redemption" at bounding box center [940, 353] width 374 height 71
drag, startPoint x: 960, startPoint y: 291, endPoint x: 630, endPoint y: 296, distance: 330.3
click at [630, 296] on div "Client +91 8283819466 Date 03-10-2025 Invoice Number FF/2025-26 PreP/2025-26 BA…" at bounding box center [581, 321] width 1091 height 449
click at [817, 509] on div "Name: Aseem Narang Membership: No Active Membership Total Visits: 10 Card on fi…" at bounding box center [945, 321] width 364 height 449
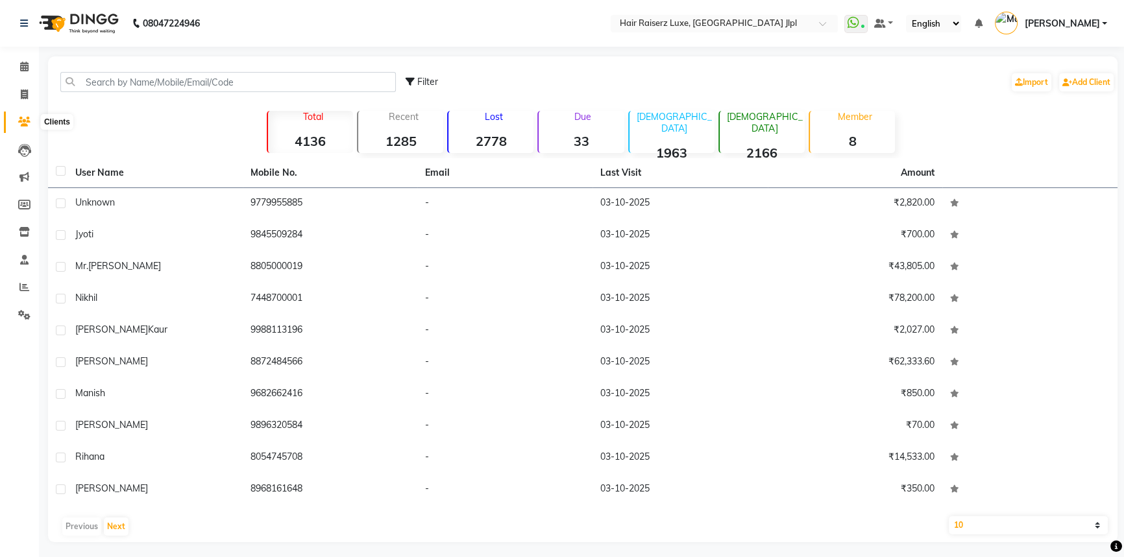
click at [23, 123] on icon at bounding box center [24, 122] width 12 height 10
click at [123, 77] on input "text" at bounding box center [227, 82] width 335 height 20
click at [29, 91] on span at bounding box center [24, 95] width 23 height 15
select select "service"
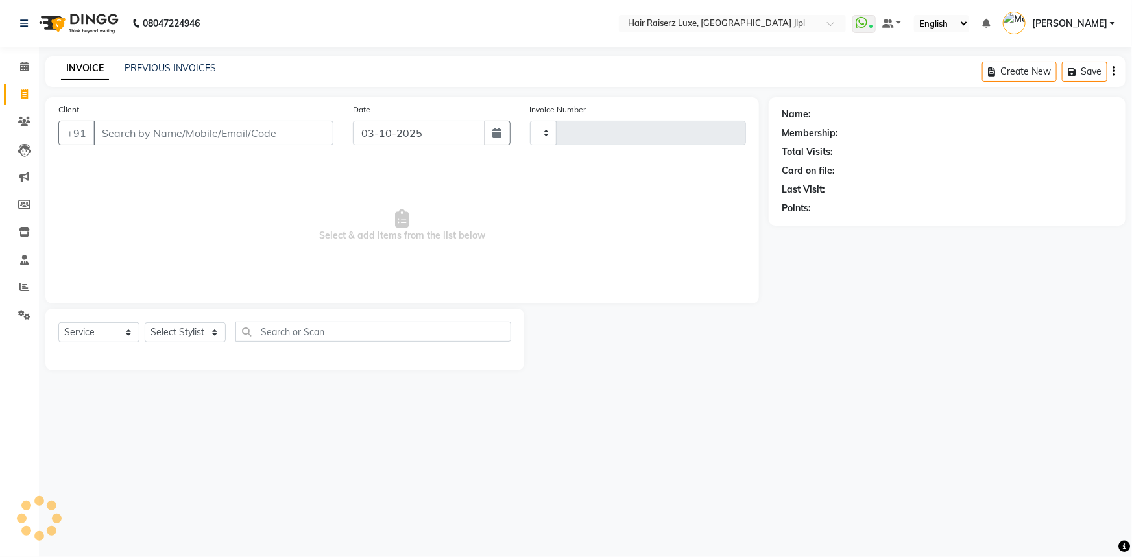
type input "3765"
select select "5409"
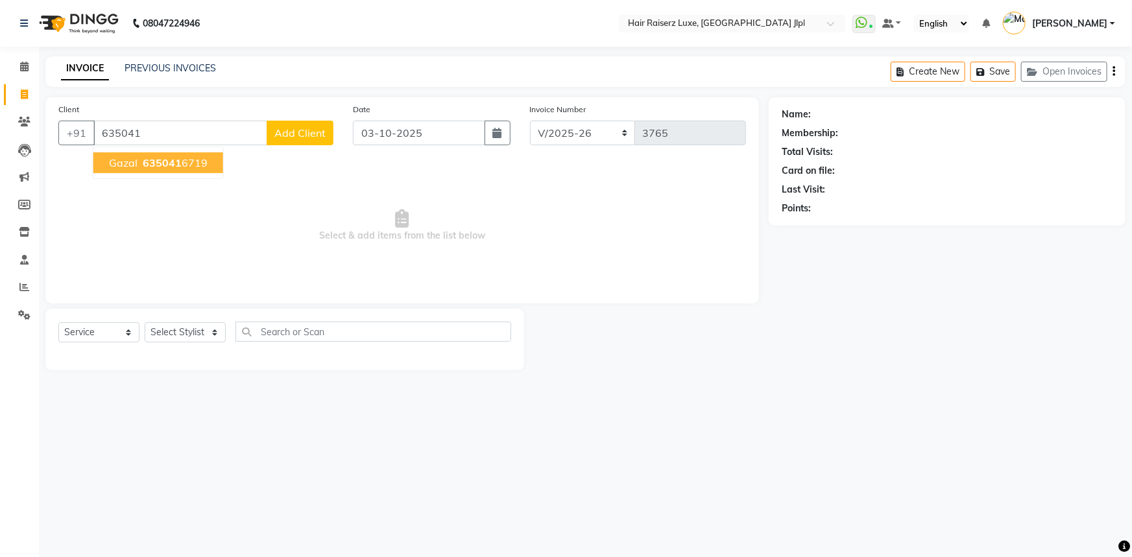
click at [128, 162] on span "Gazal" at bounding box center [123, 162] width 29 height 13
type input "6350416719"
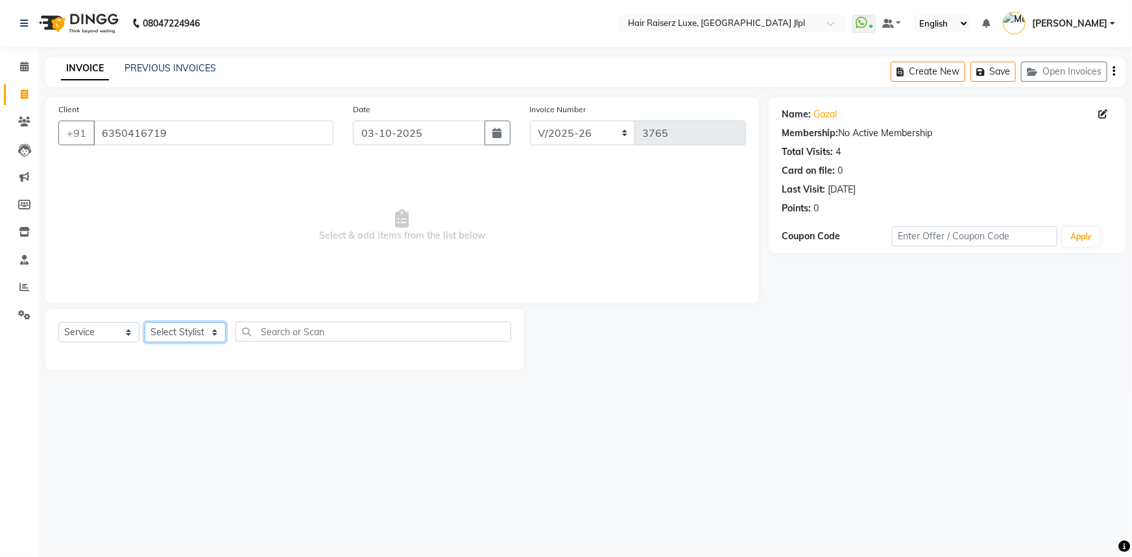
click at [176, 332] on select "Select Stylist [PERSON_NAME] [PERSON_NAME] Asma [PERSON_NAME] C&Gs Vogue [PERSO…" at bounding box center [185, 332] width 81 height 20
select select "68900"
click at [145, 322] on select "Select Stylist [PERSON_NAME] [PERSON_NAME] Asma [PERSON_NAME] C&Gs Vogue [PERSO…" at bounding box center [185, 332] width 81 height 20
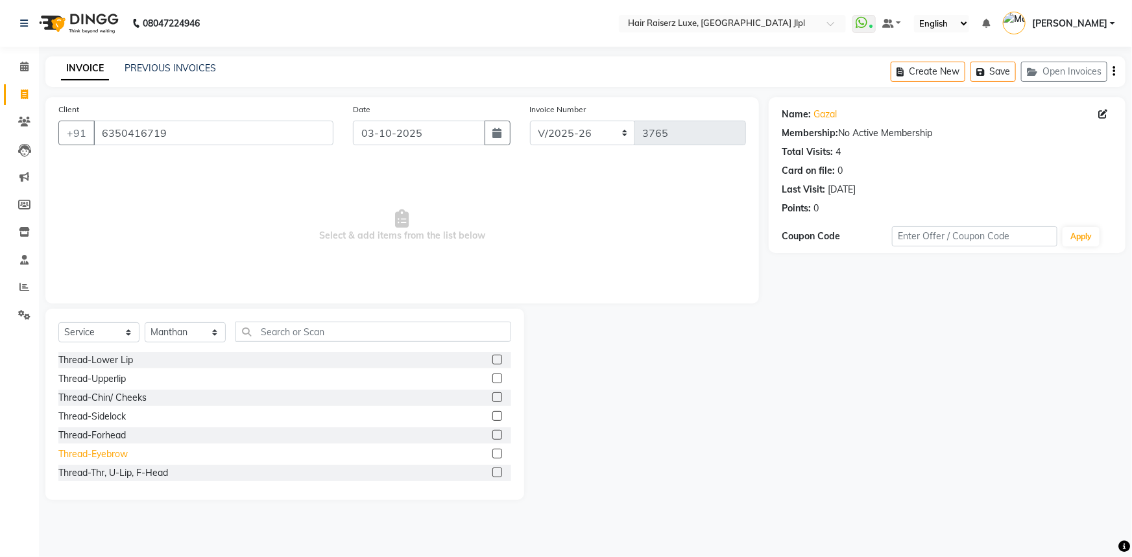
click at [99, 451] on div "Thread-Eyebrow" at bounding box center [92, 455] width 69 height 14
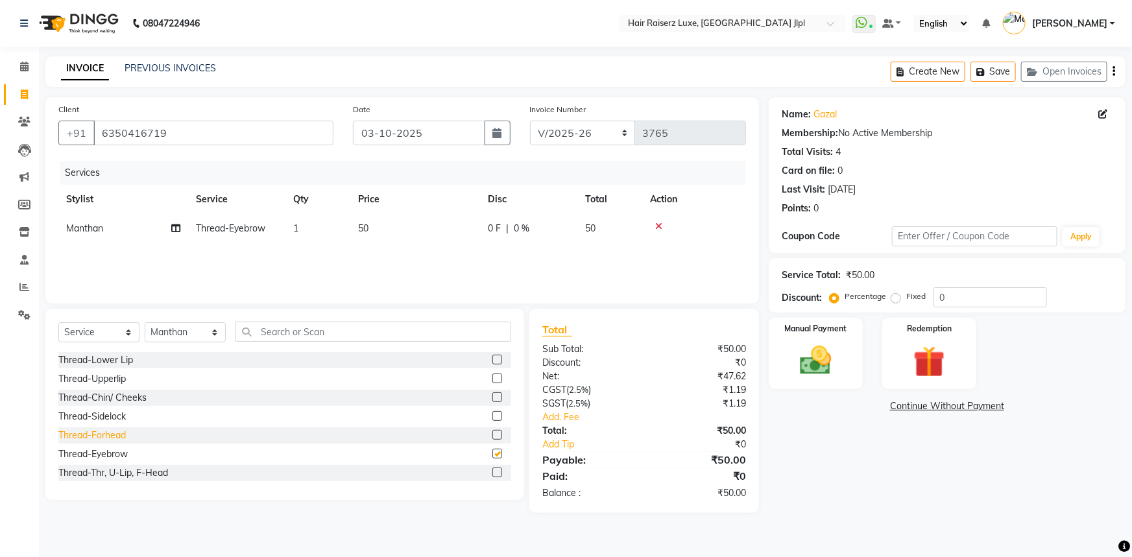
checkbox input "false"
click at [837, 376] on img at bounding box center [816, 361] width 53 height 38
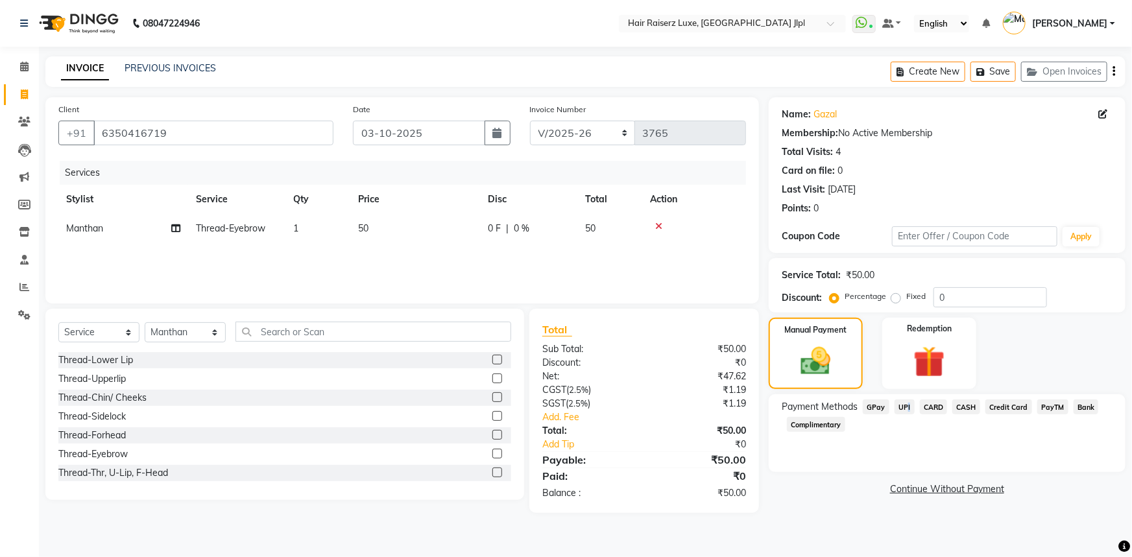
drag, startPoint x: 904, startPoint y: 407, endPoint x: 906, endPoint y: 414, distance: 6.6
click at [906, 414] on span "UPI" at bounding box center [905, 407] width 20 height 15
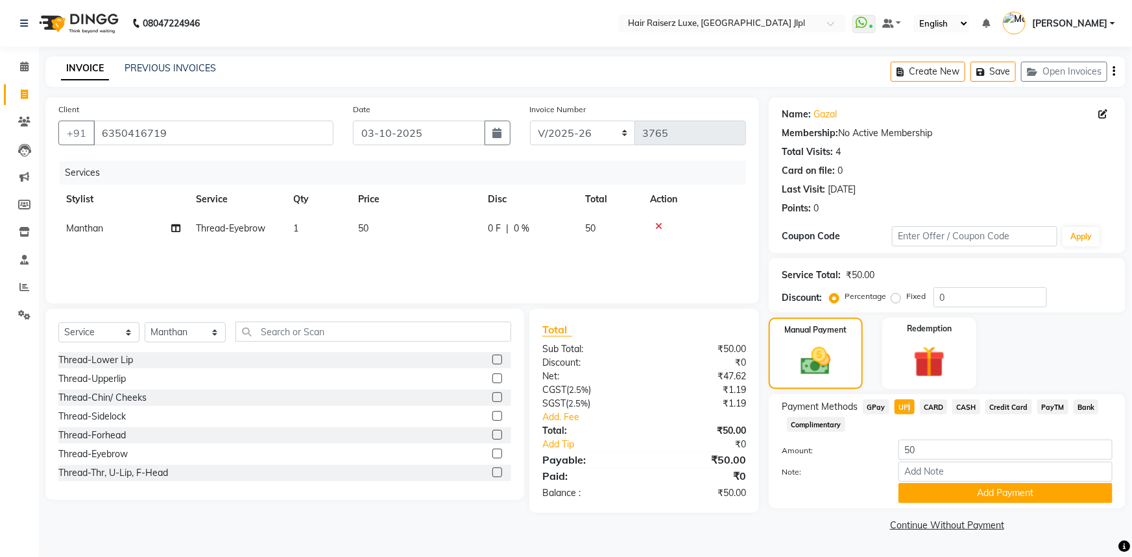
click at [906, 409] on span "UPI" at bounding box center [905, 407] width 20 height 15
click at [958, 494] on button "Add Payment" at bounding box center [1006, 493] width 214 height 20
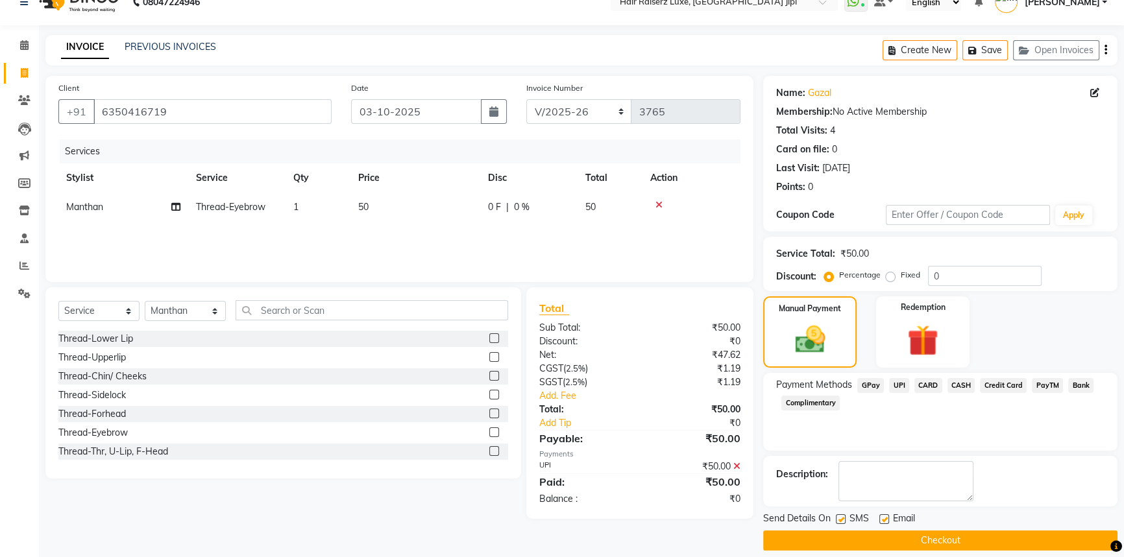
scroll to position [33, 0]
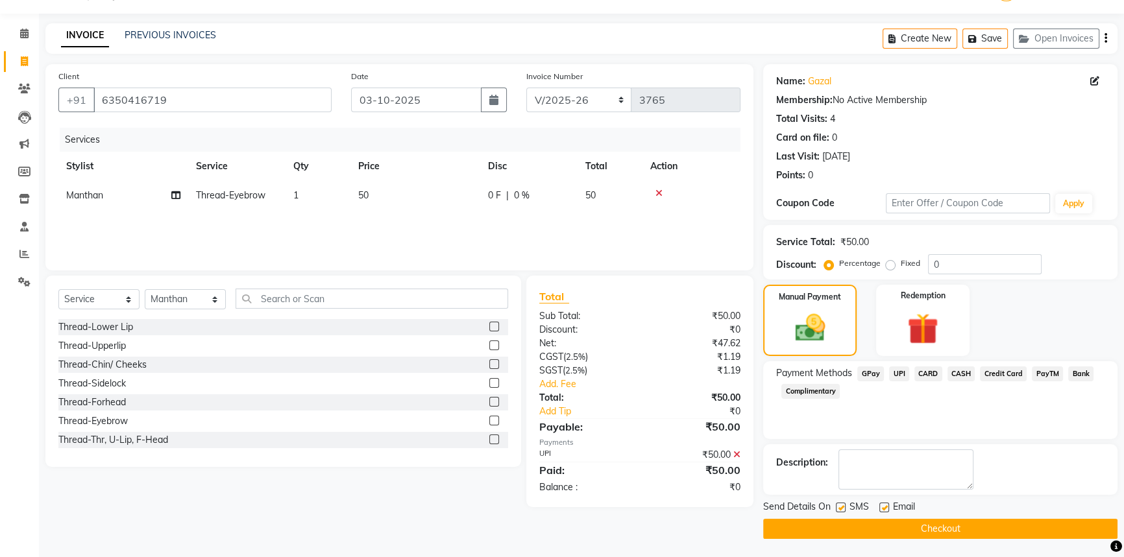
click at [882, 506] on label at bounding box center [884, 508] width 10 height 10
click at [882, 506] on input "checkbox" at bounding box center [883, 508] width 8 height 8
click at [882, 506] on label at bounding box center [884, 508] width 10 height 10
click at [882, 506] on input "checkbox" at bounding box center [883, 508] width 8 height 8
click at [884, 505] on label at bounding box center [884, 508] width 10 height 10
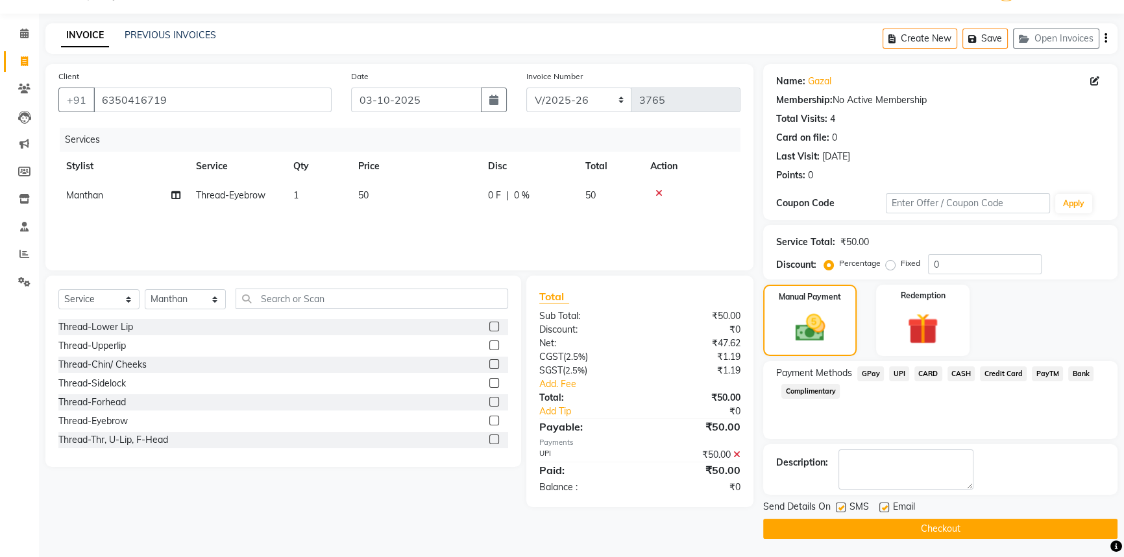
click at [884, 505] on input "checkbox" at bounding box center [883, 508] width 8 height 8
checkbox input "false"
click at [884, 519] on button "Checkout" at bounding box center [940, 529] width 354 height 20
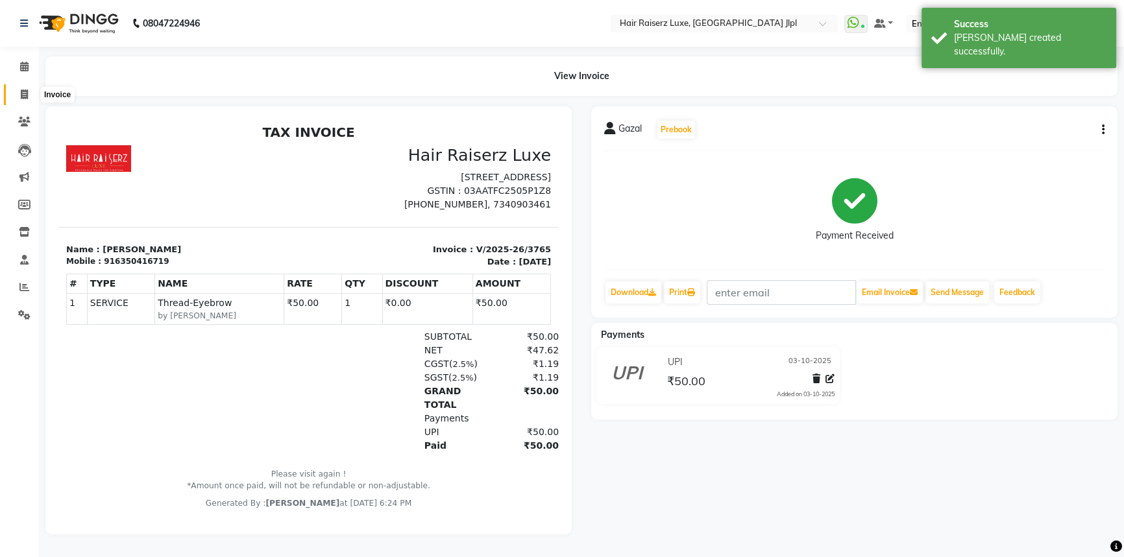
click at [24, 93] on icon at bounding box center [24, 95] width 7 height 10
select select "service"
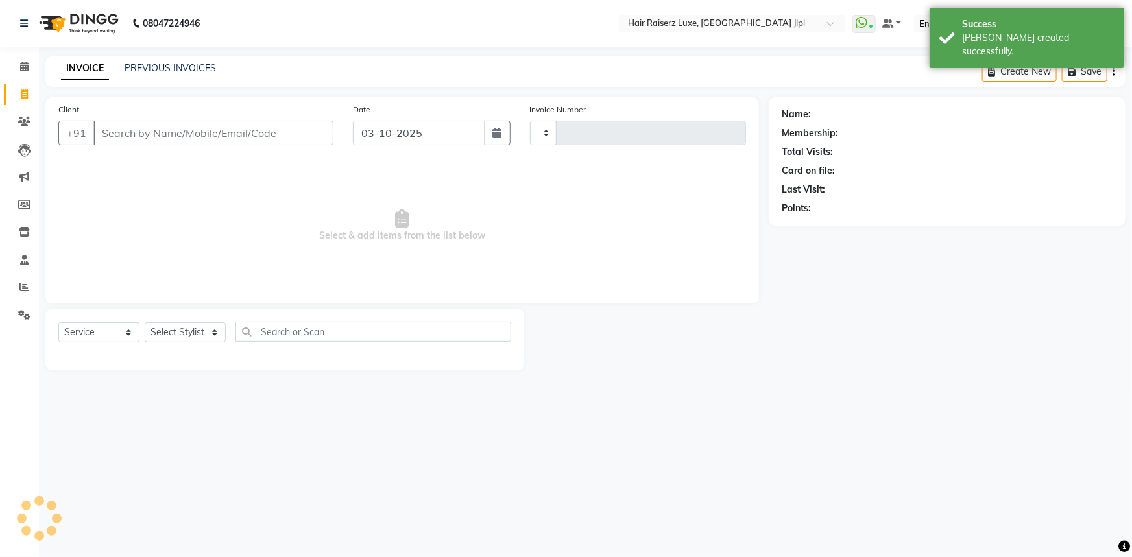
type input "3766"
select select "5409"
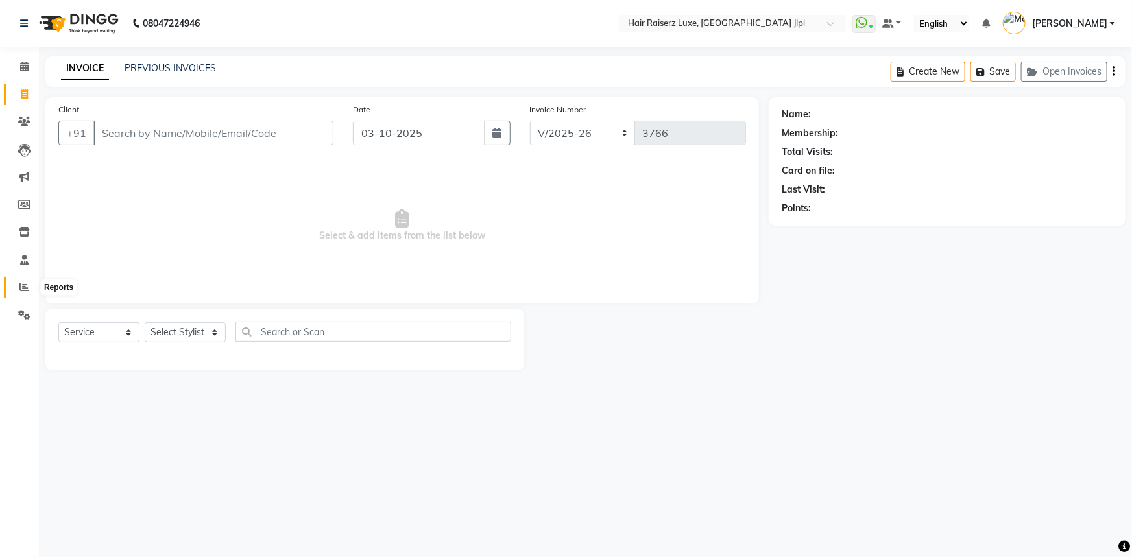
click at [20, 290] on icon at bounding box center [24, 287] width 10 height 10
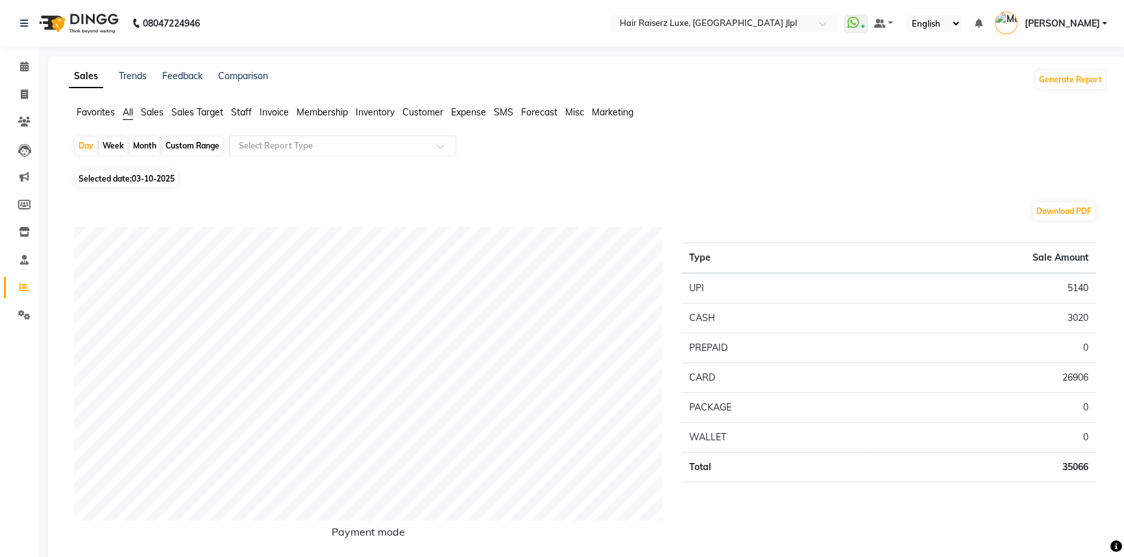
click at [239, 108] on span "Staff" at bounding box center [241, 112] width 21 height 12
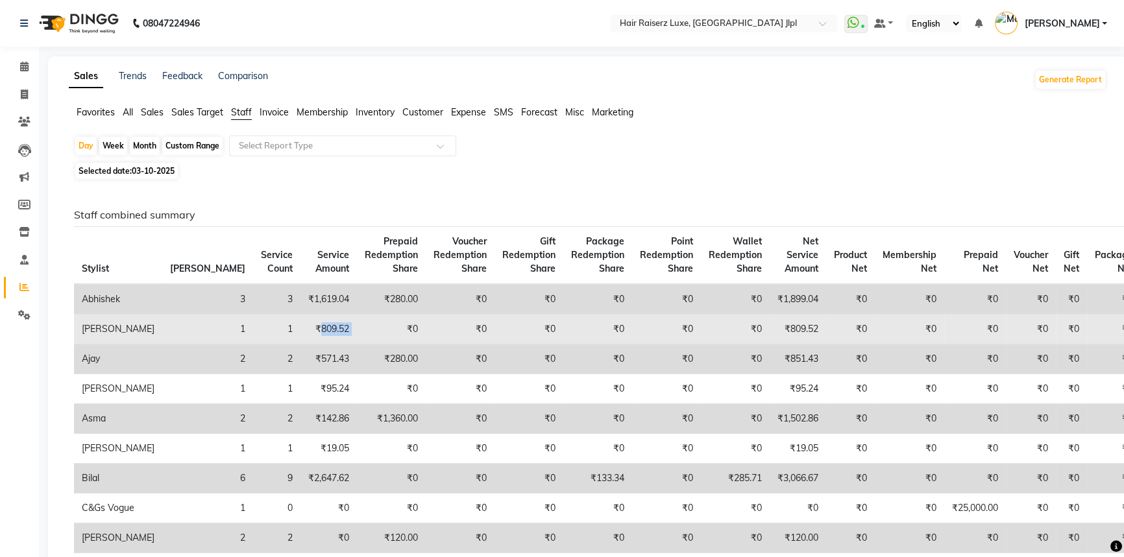
drag, startPoint x: 248, startPoint y: 330, endPoint x: 322, endPoint y: 314, distance: 75.6
click at [322, 315] on tr "Aftab 1 1 ₹809.52 ₹0 ₹0 ₹0 ₹0 ₹0 ₹0 ₹809.52 ₹0 ₹0 ₹0 ₹0 ₹0 ₹0" at bounding box center [607, 330] width 1067 height 30
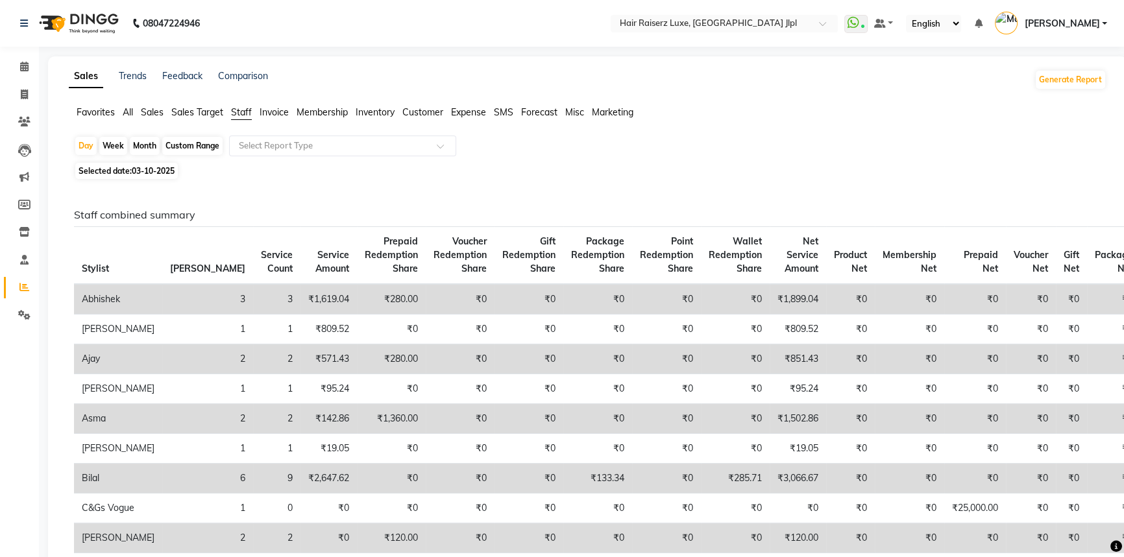
click at [215, 110] on span "Sales Target" at bounding box center [197, 112] width 52 height 12
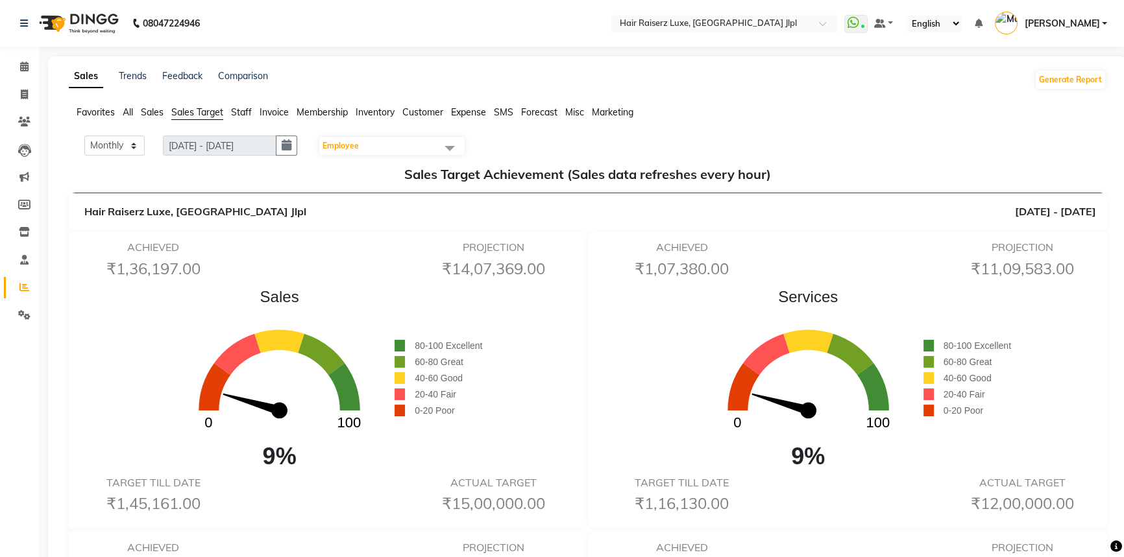
click at [245, 116] on span "Staff" at bounding box center [241, 112] width 21 height 12
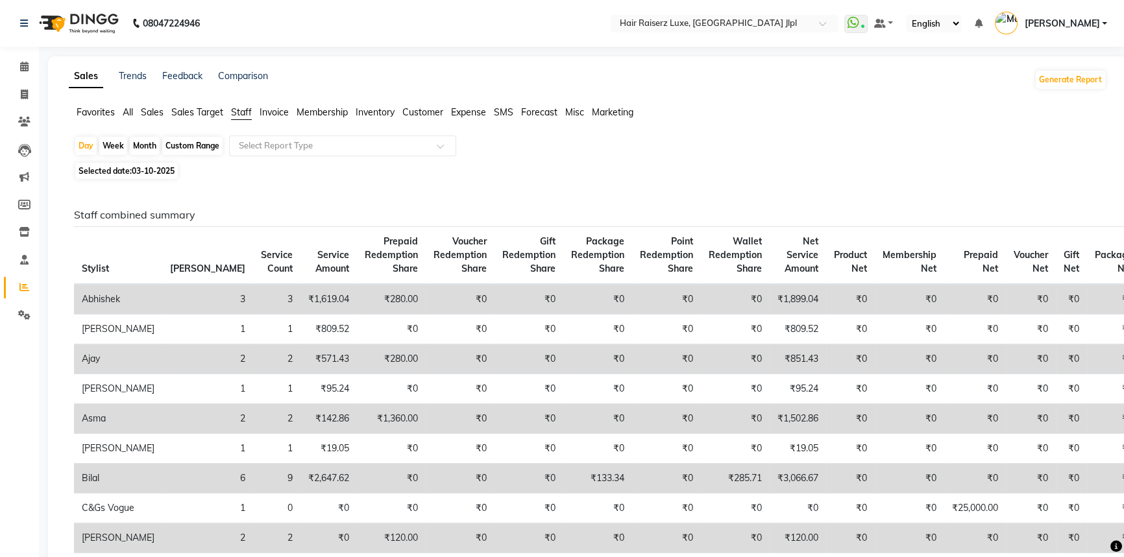
click at [136, 149] on div "Month" at bounding box center [145, 146] width 30 height 18
select select "10"
select select "2025"
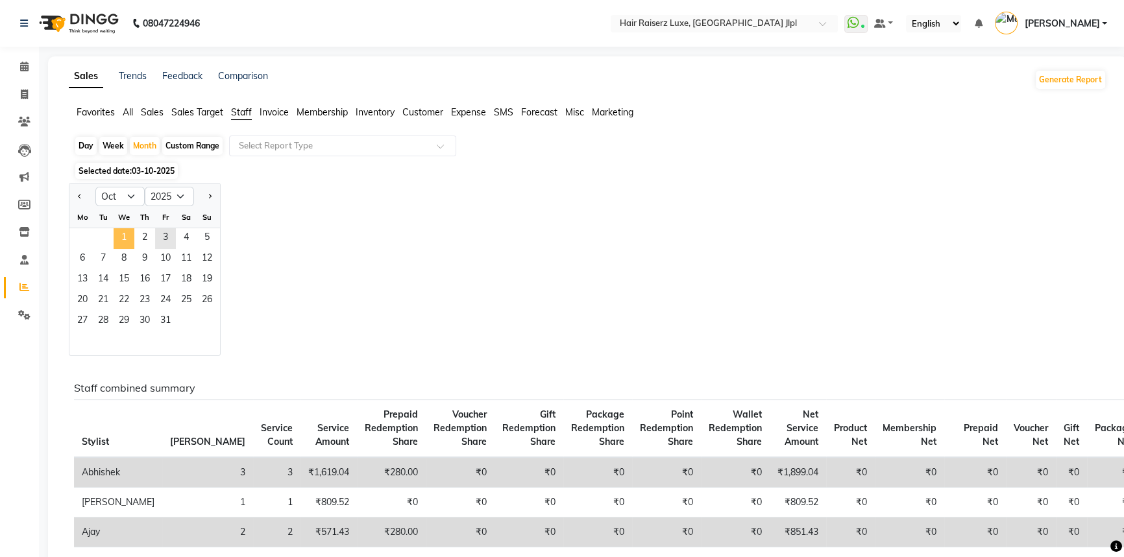
click at [118, 232] on span "1" at bounding box center [124, 238] width 21 height 21
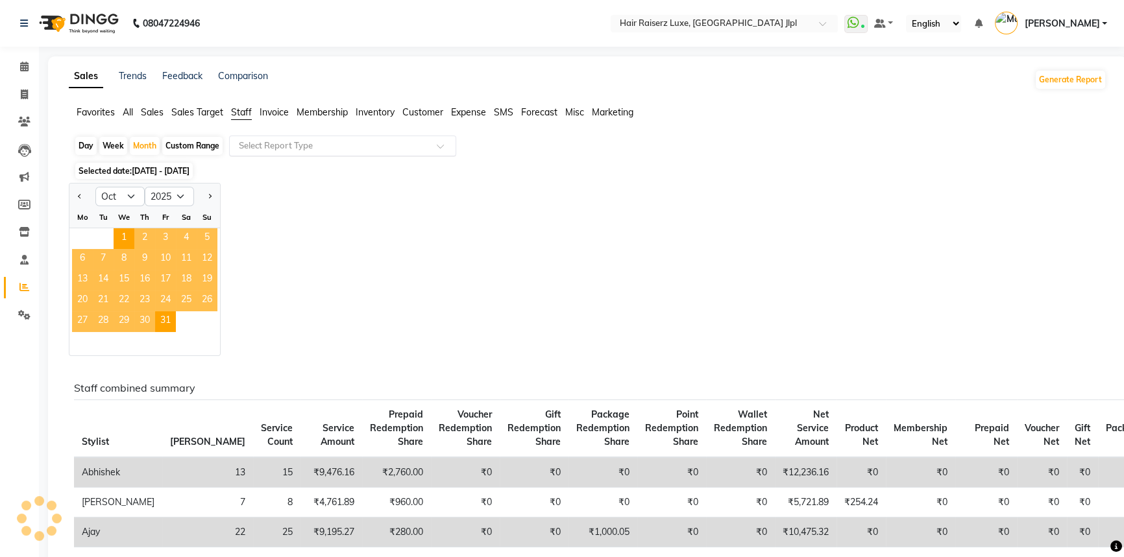
click at [258, 143] on input "text" at bounding box center [329, 145] width 187 height 13
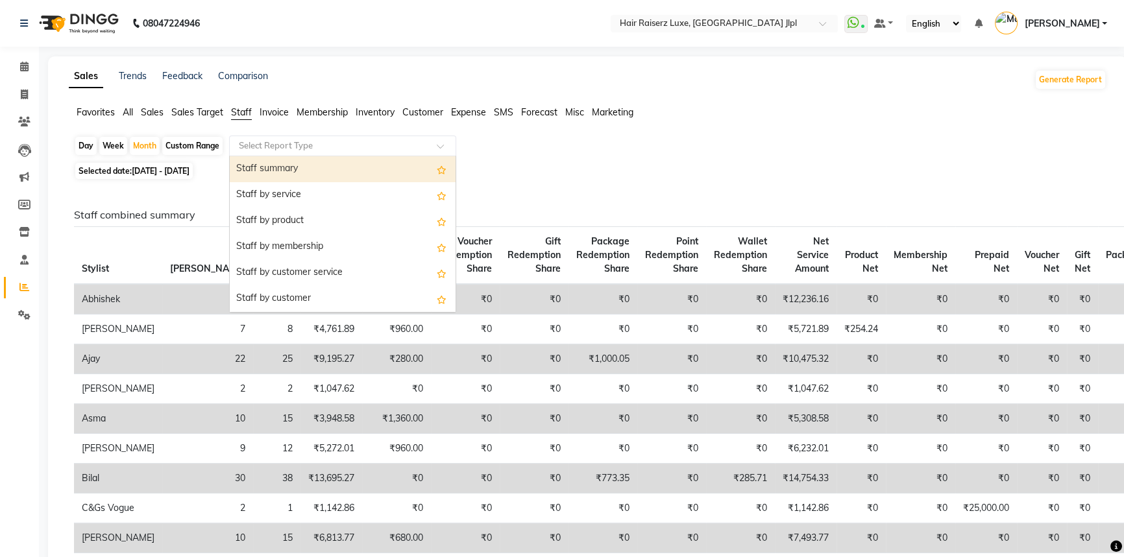
click at [262, 169] on div "Staff summary" at bounding box center [343, 169] width 226 height 26
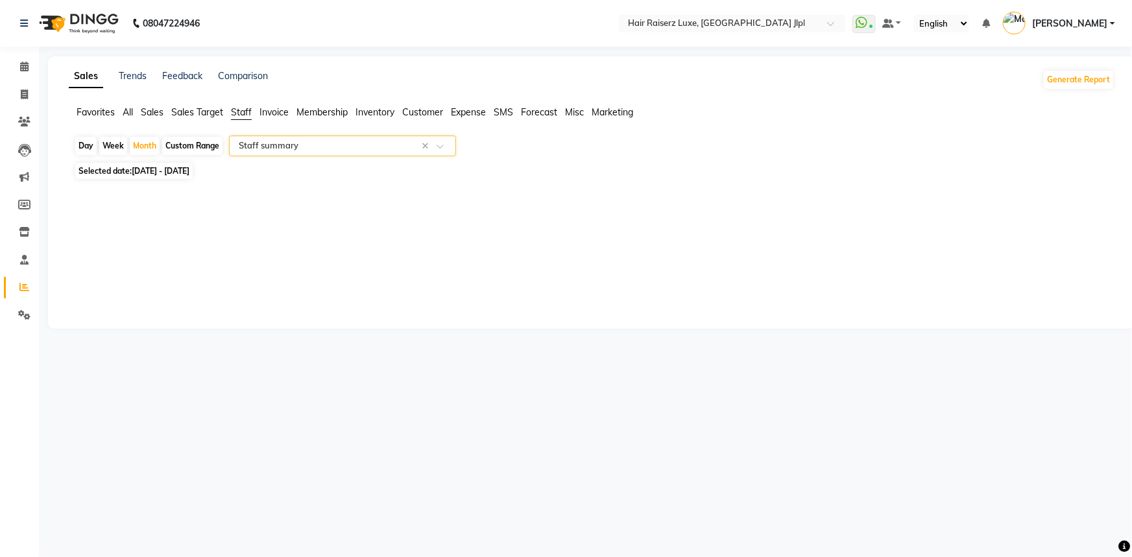
select select "filtered_report"
select select "csv"
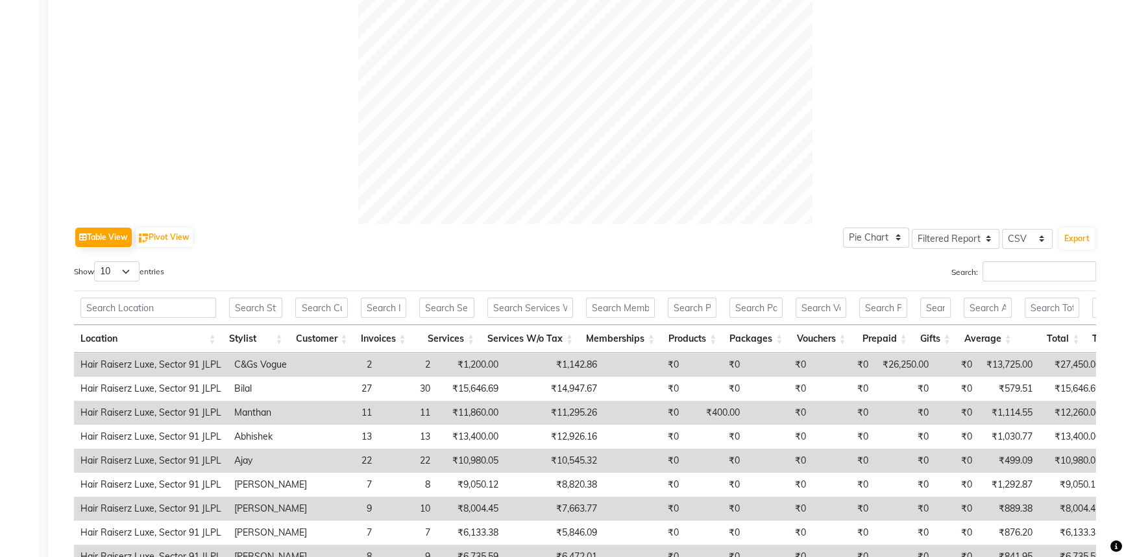
scroll to position [472, 0]
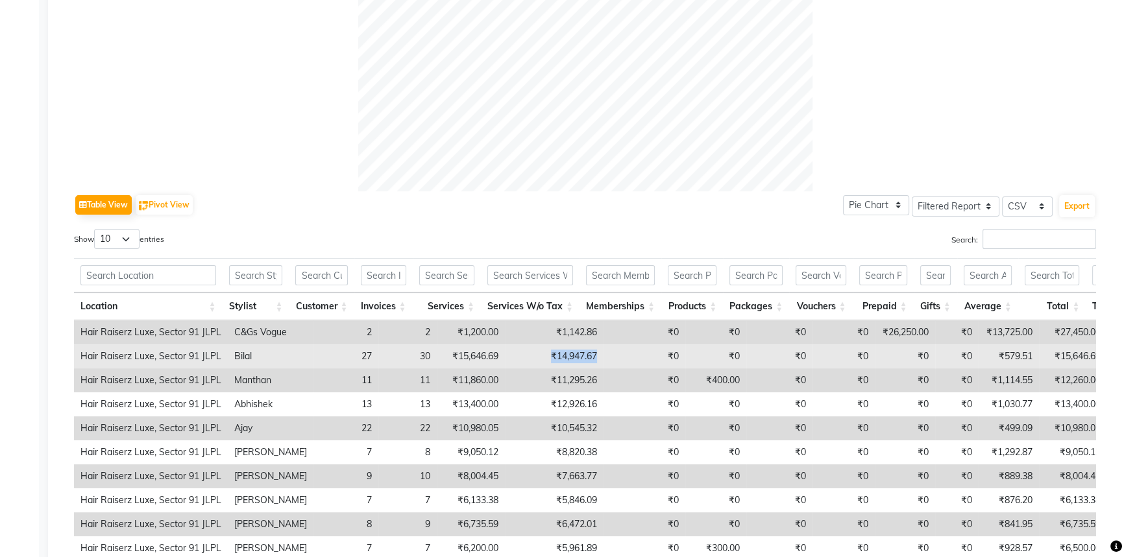
drag, startPoint x: 537, startPoint y: 354, endPoint x: 591, endPoint y: 357, distance: 53.9
click at [591, 357] on tr "Hair Raiserz Luxe, Sector 91 JLPL Bilal 27 30 ₹15,646.69 ₹14,947.67 ₹0 ₹0 ₹0 ₹0…" at bounding box center [791, 356] width 1434 height 24
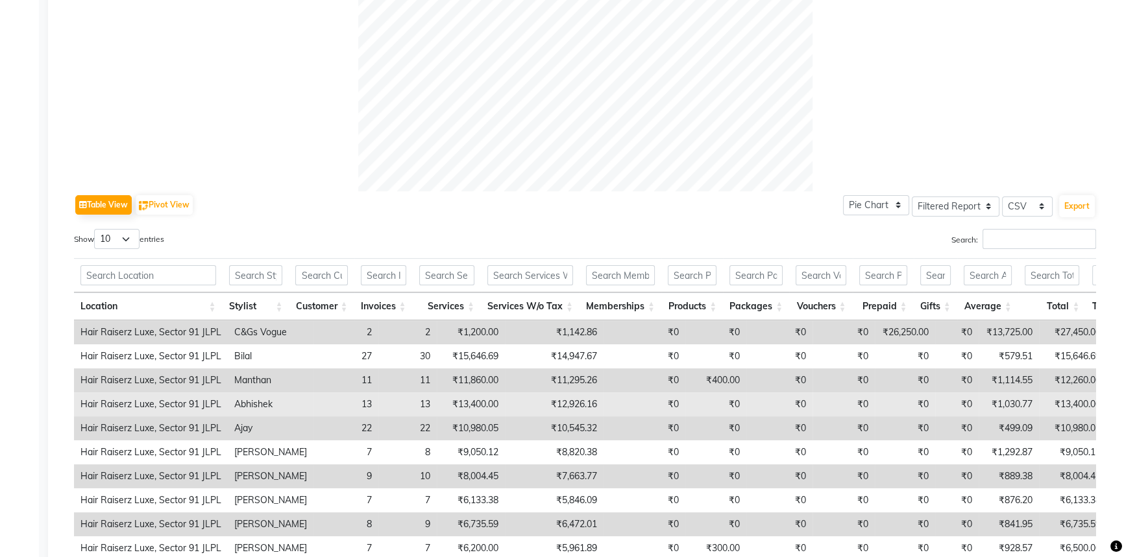
click at [546, 405] on td "₹12,926.16" at bounding box center [554, 404] width 99 height 24
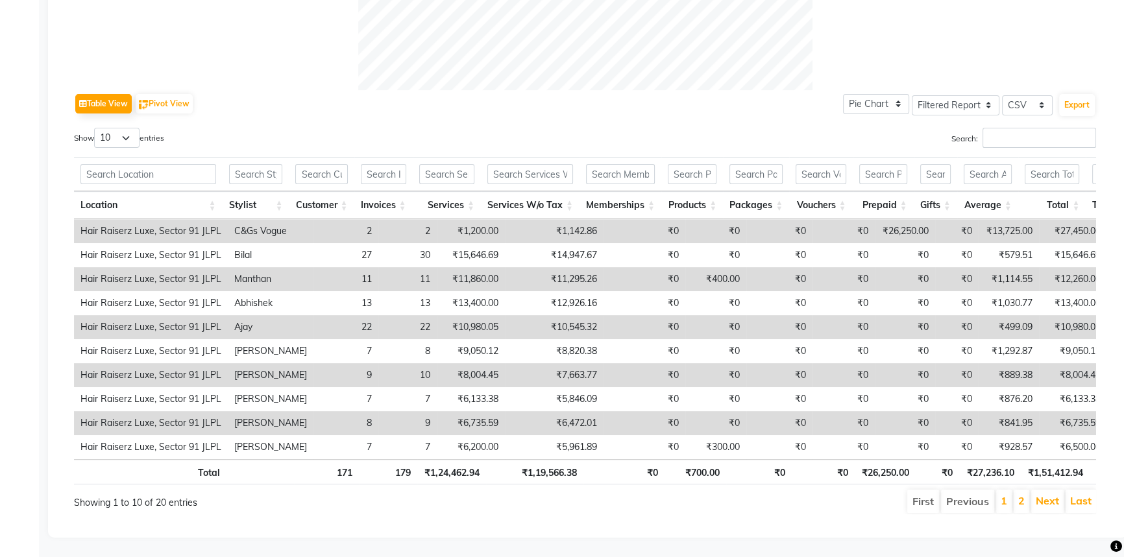
click at [552, 315] on td "₹10,545.32" at bounding box center [554, 327] width 99 height 24
click at [128, 128] on select "10 25 50 100" at bounding box center [116, 138] width 45 height 20
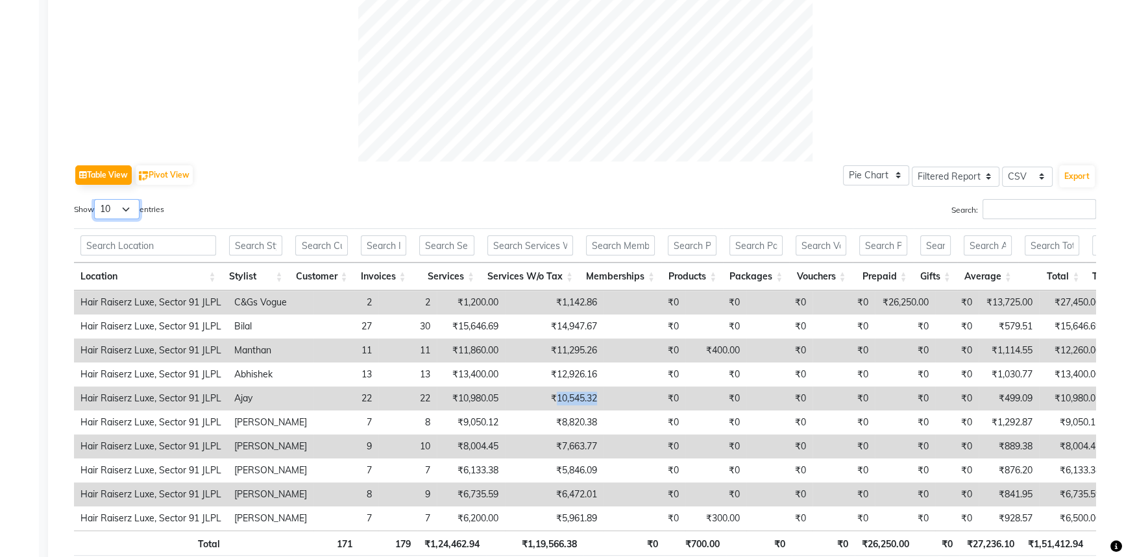
scroll to position [531, 0]
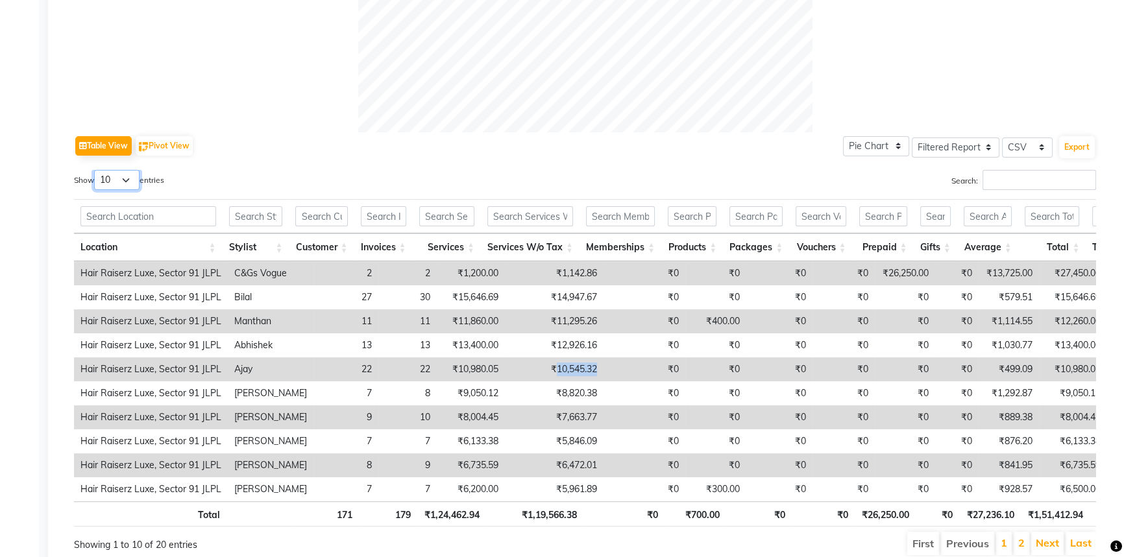
click at [119, 187] on select "10 25 50 100" at bounding box center [116, 180] width 45 height 20
select select "25"
click at [96, 170] on select "10 25 50 100" at bounding box center [116, 180] width 45 height 20
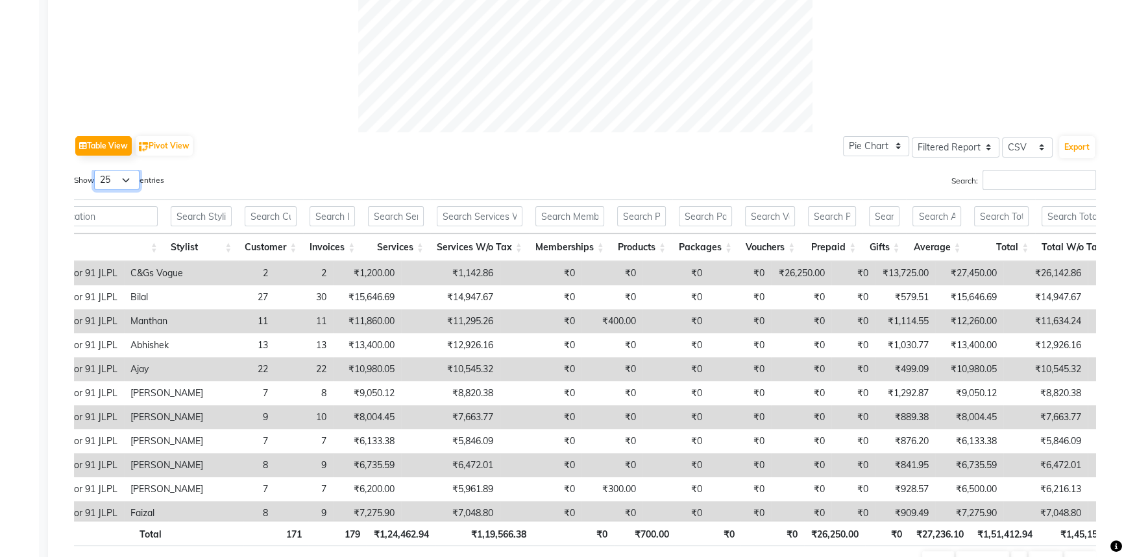
scroll to position [0, 0]
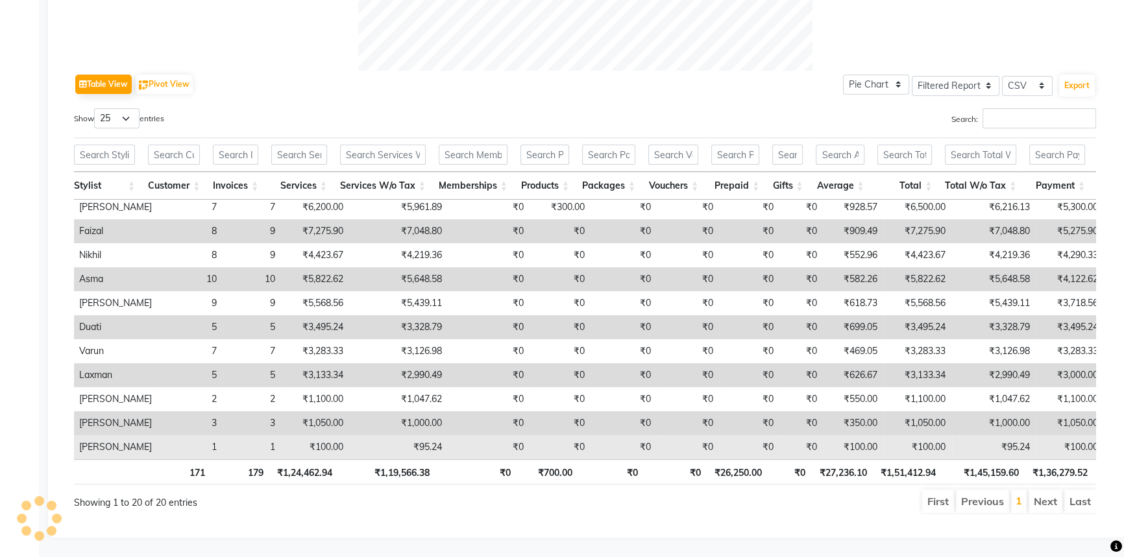
click at [318, 435] on td "₹100.00" at bounding box center [316, 447] width 68 height 24
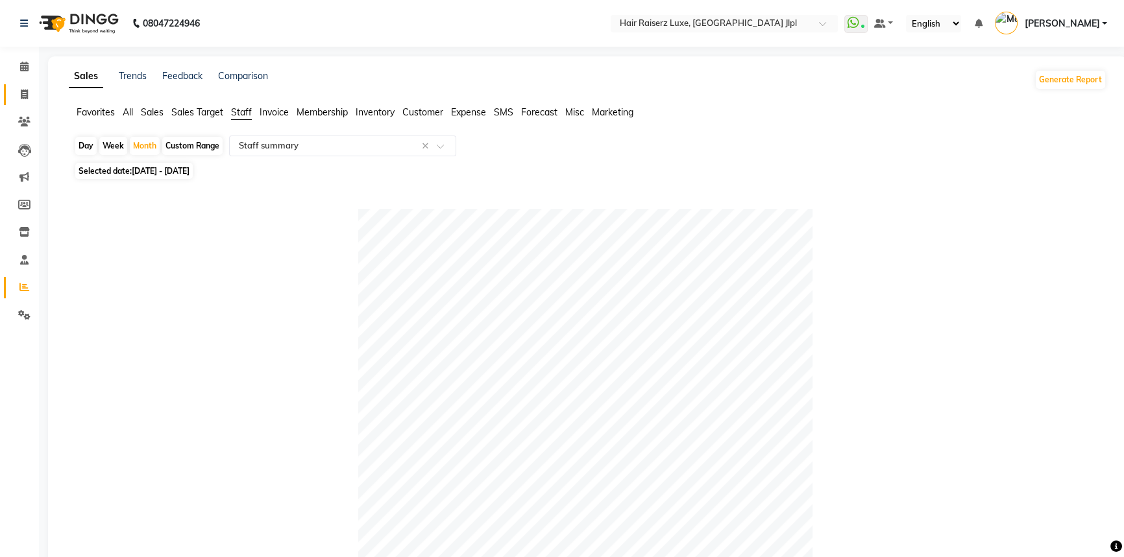
click at [23, 94] on icon at bounding box center [24, 95] width 7 height 10
select select "service"
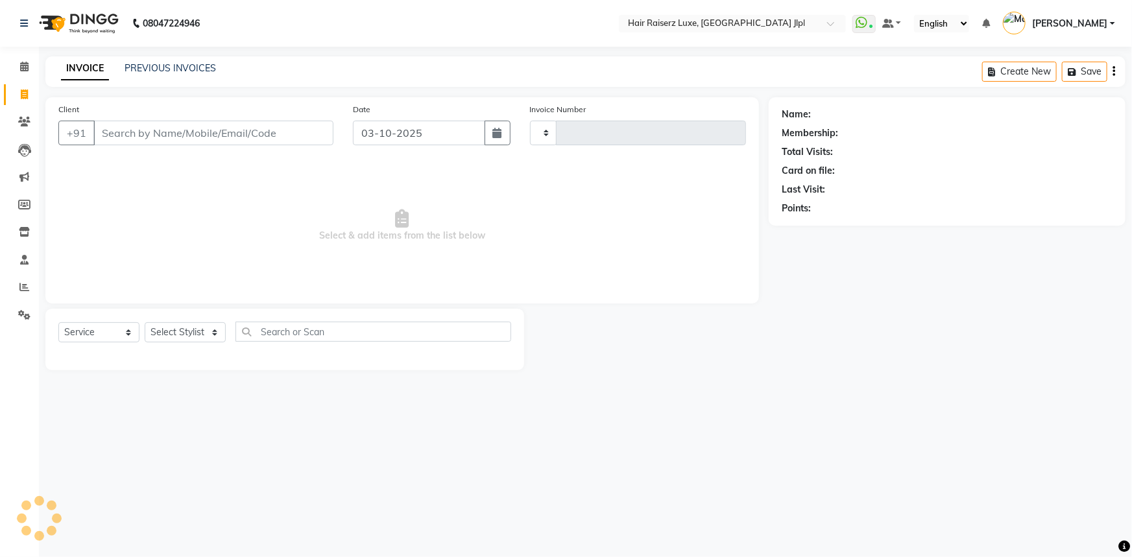
type input "3766"
select select "5409"
click at [173, 65] on link "PREVIOUS INVOICES" at bounding box center [170, 68] width 91 height 12
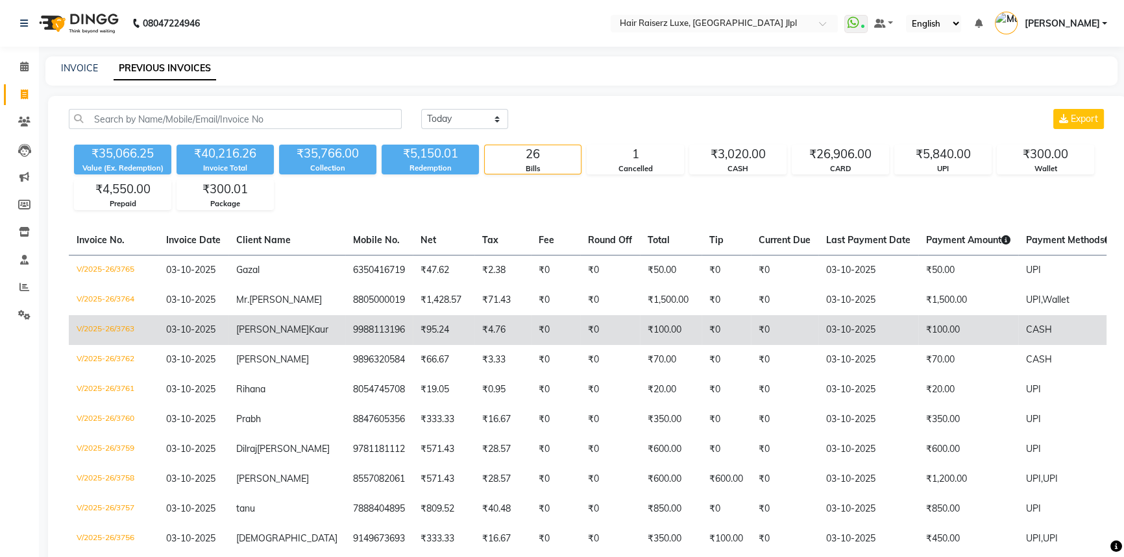
click at [292, 338] on td "Harleen Kaur" at bounding box center [286, 330] width 117 height 30
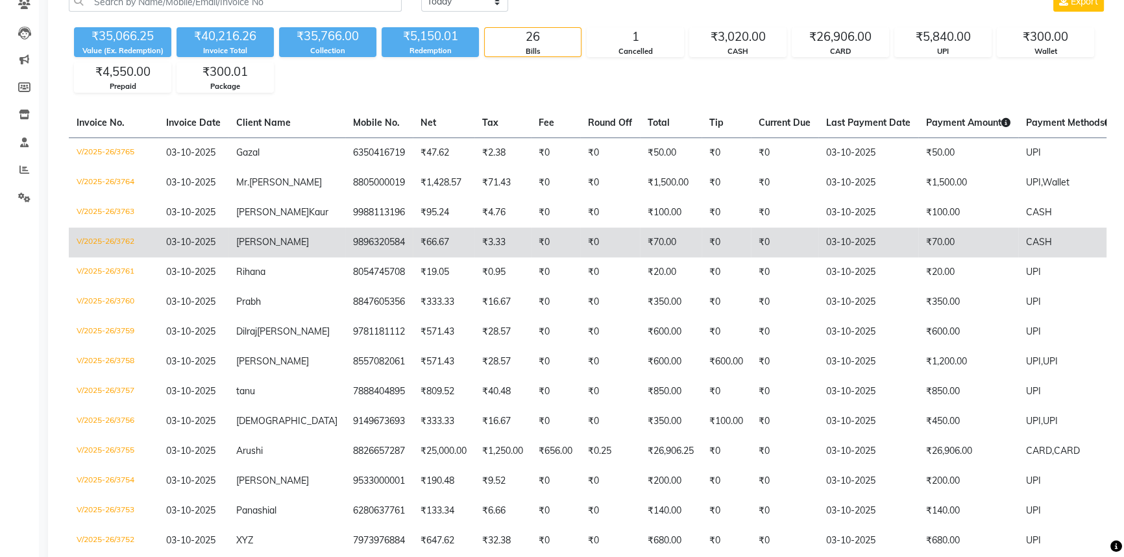
click at [580, 258] on td "₹0" at bounding box center [610, 243] width 60 height 30
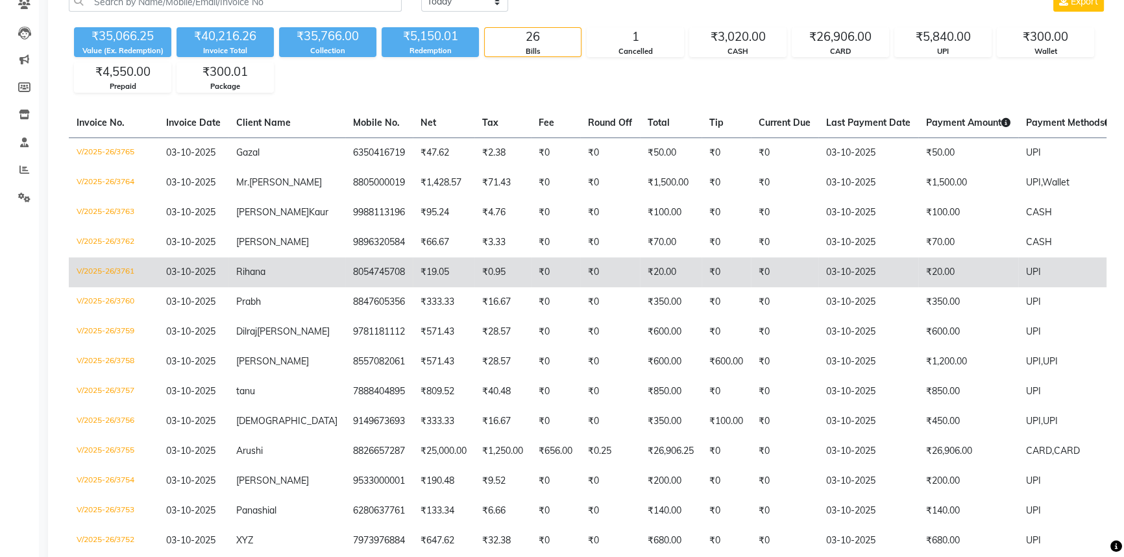
click at [345, 282] on td "8054745708" at bounding box center [378, 273] width 67 height 30
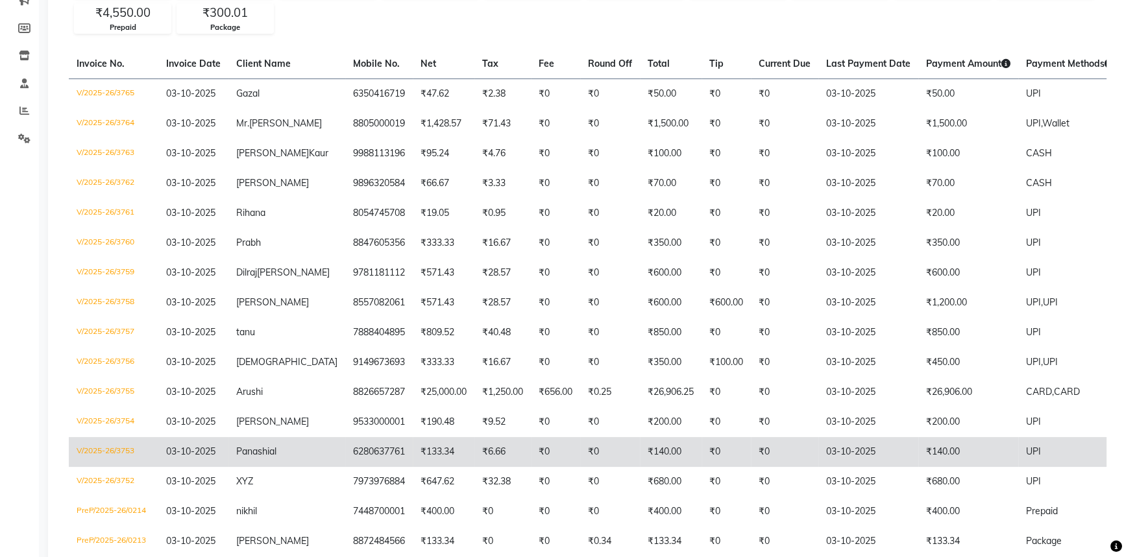
click at [869, 467] on td "03-10-2025" at bounding box center [868, 452] width 100 height 30
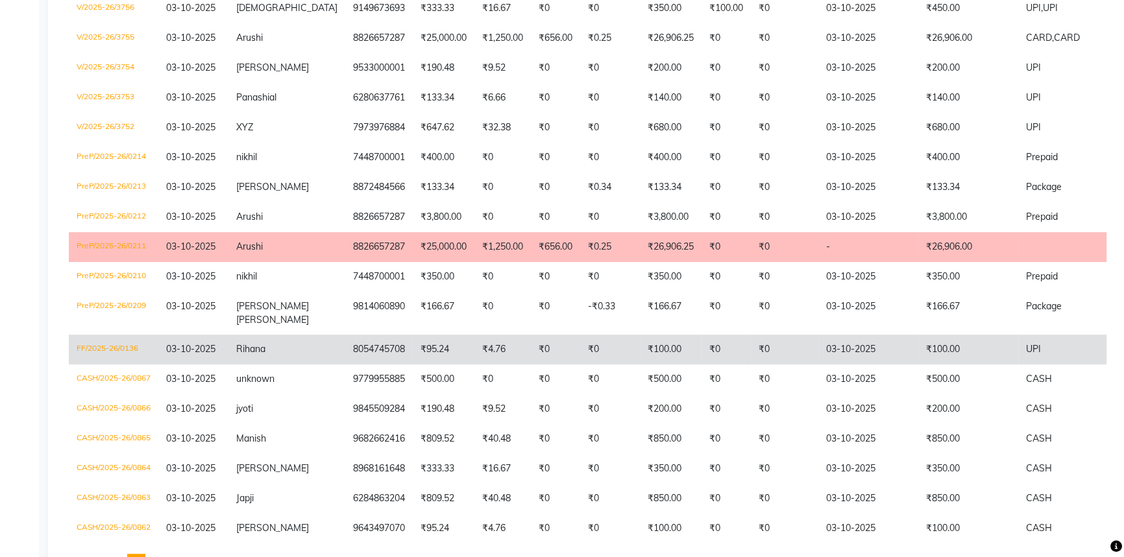
click at [833, 365] on td "03-10-2025" at bounding box center [868, 350] width 100 height 30
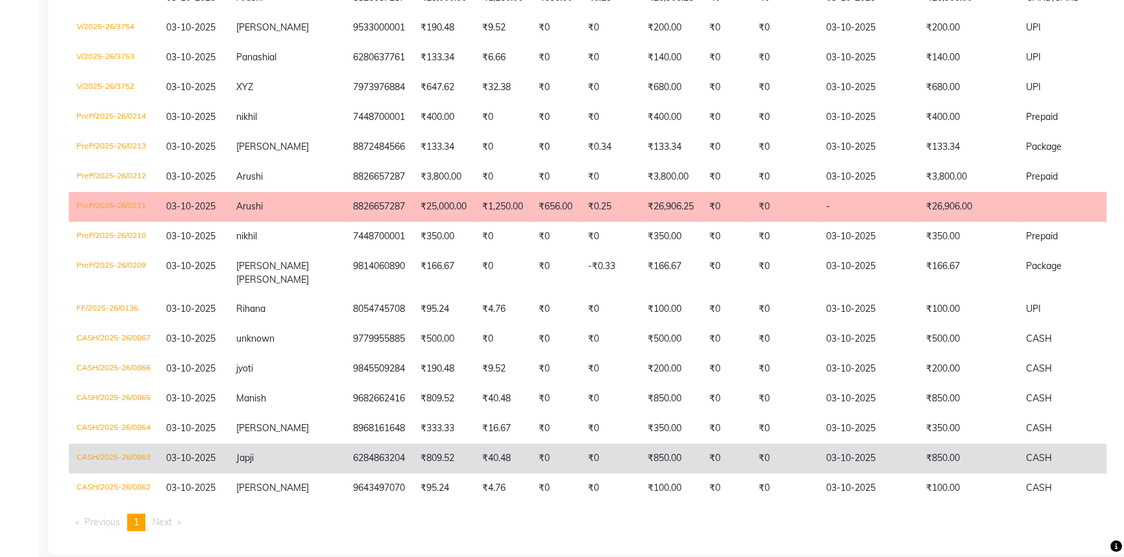
scroll to position [613, 0]
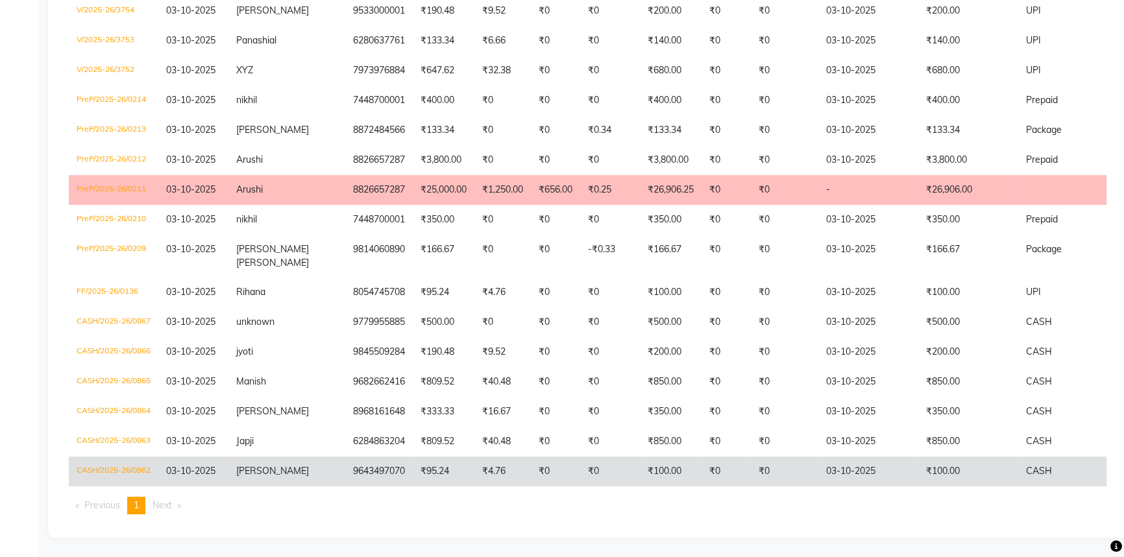
click at [818, 466] on td "03-10-2025" at bounding box center [868, 472] width 100 height 30
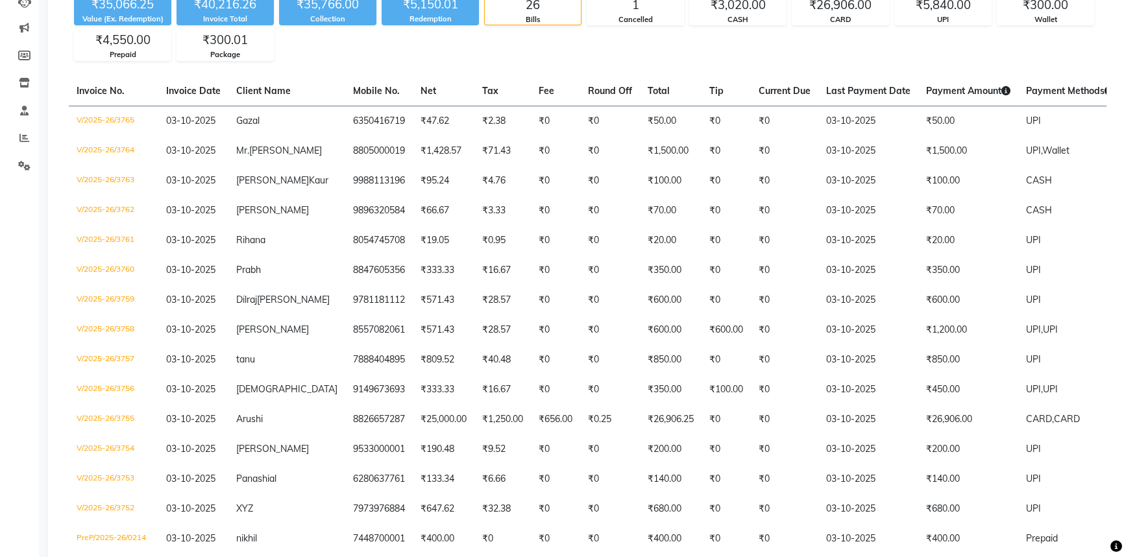
scroll to position [141, 0]
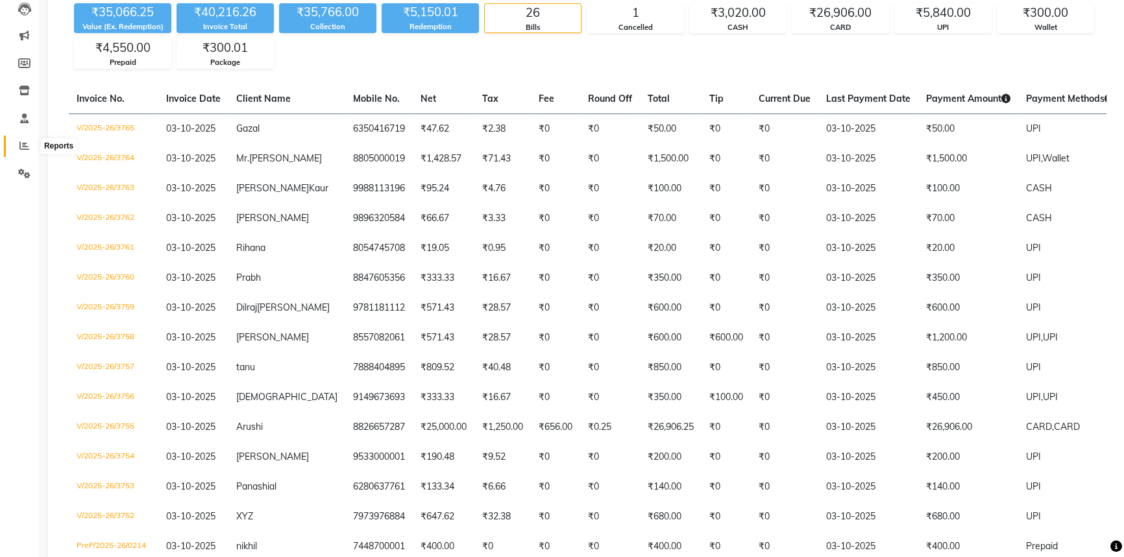
click at [18, 149] on span at bounding box center [24, 146] width 23 height 15
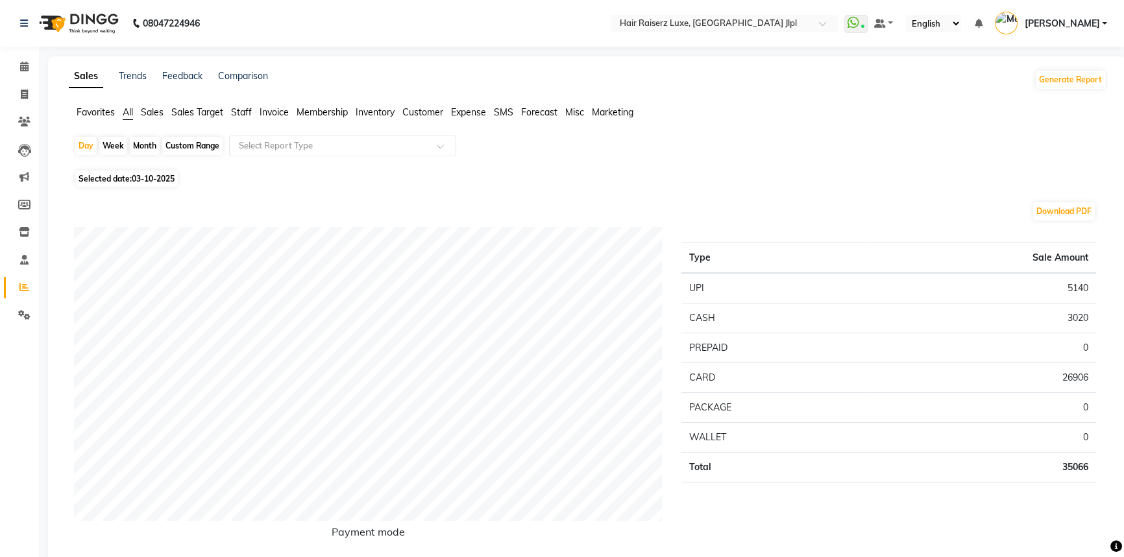
click at [207, 113] on span "Sales Target" at bounding box center [197, 112] width 52 height 12
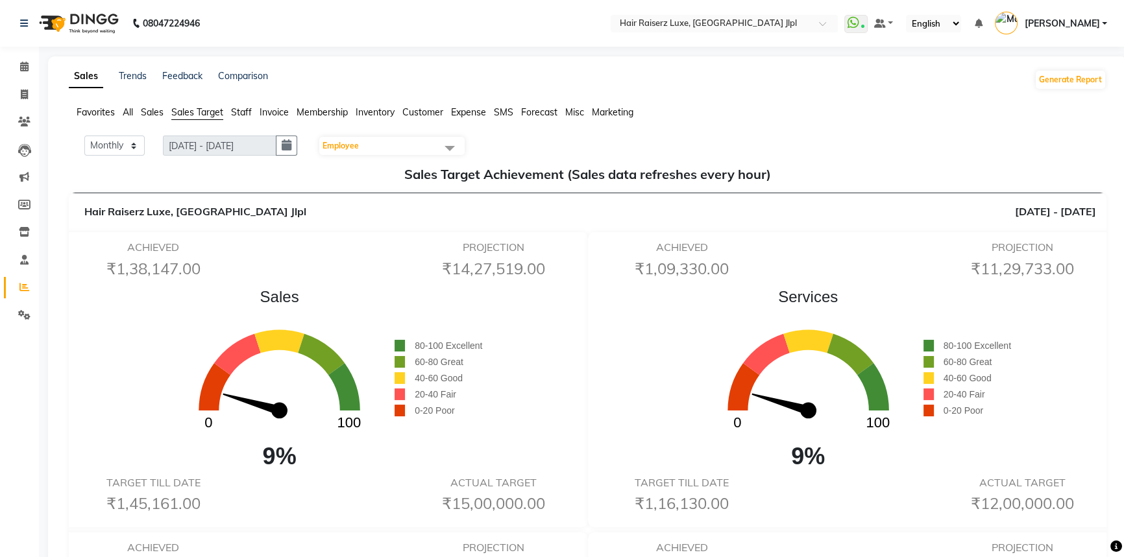
click at [244, 114] on span "Staff" at bounding box center [241, 112] width 21 height 12
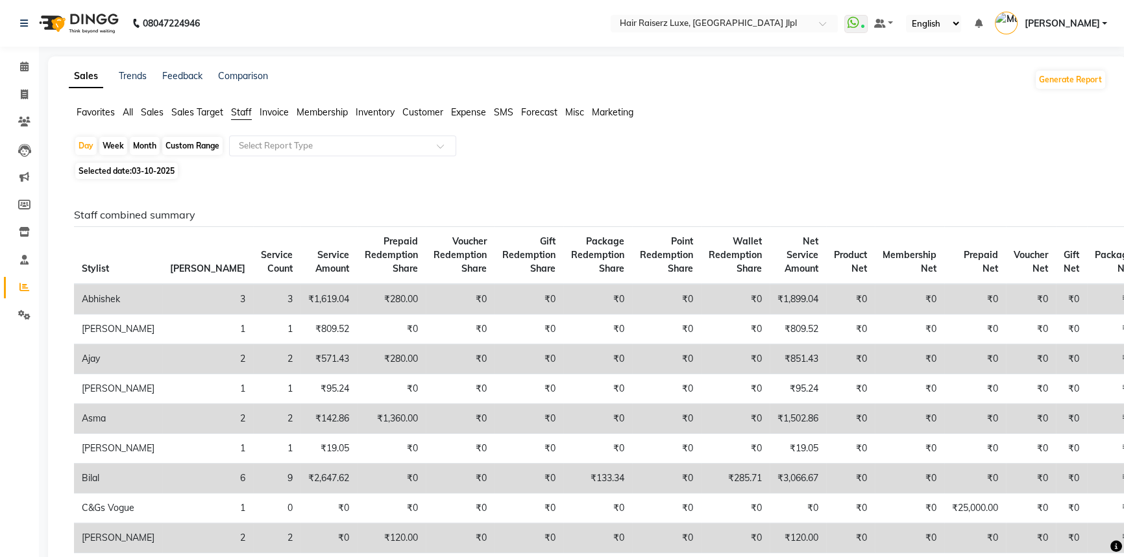
click at [145, 144] on div "Month" at bounding box center [145, 146] width 30 height 18
select select "10"
select select "2025"
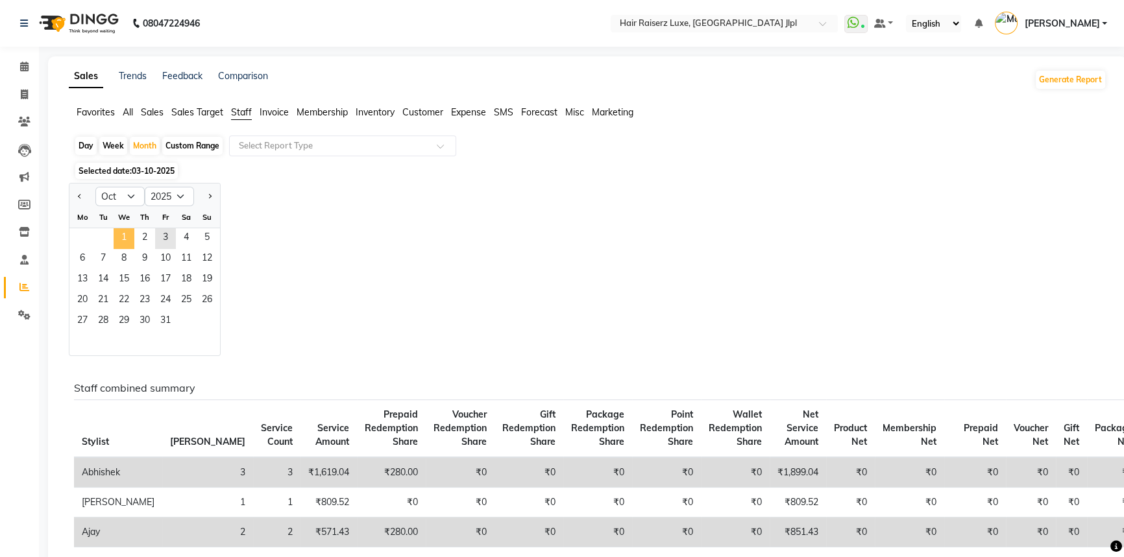
click at [123, 238] on span "1" at bounding box center [124, 238] width 21 height 21
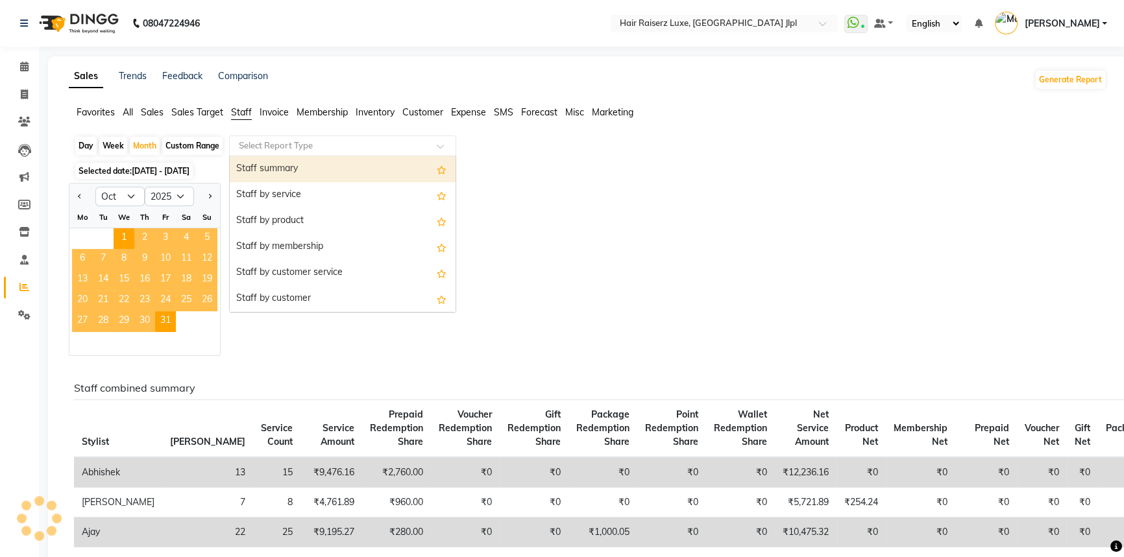
click at [287, 148] on input "text" at bounding box center [329, 145] width 187 height 13
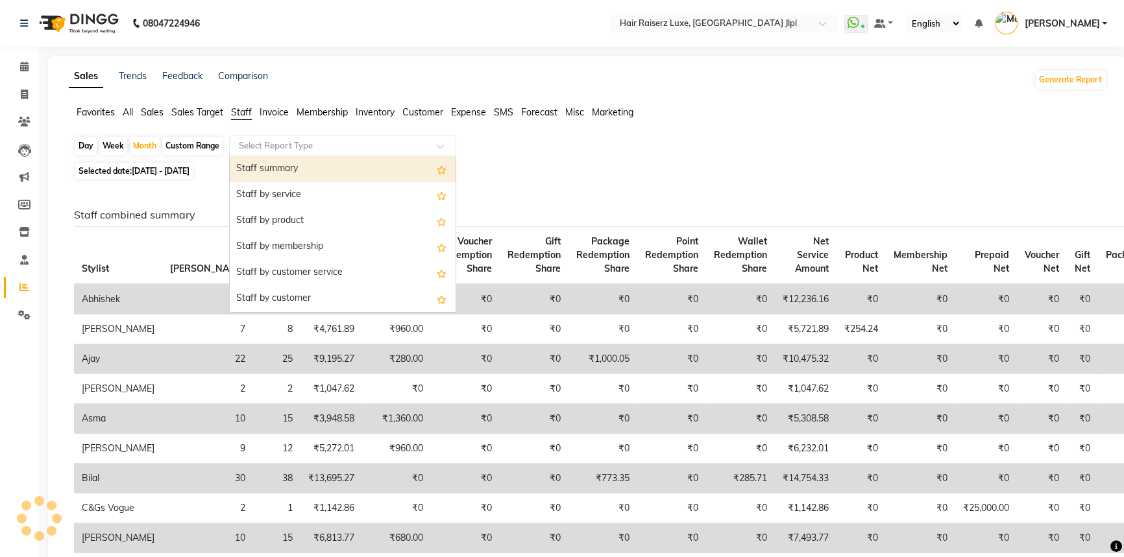
click at [287, 169] on div "Staff summary" at bounding box center [343, 169] width 226 height 26
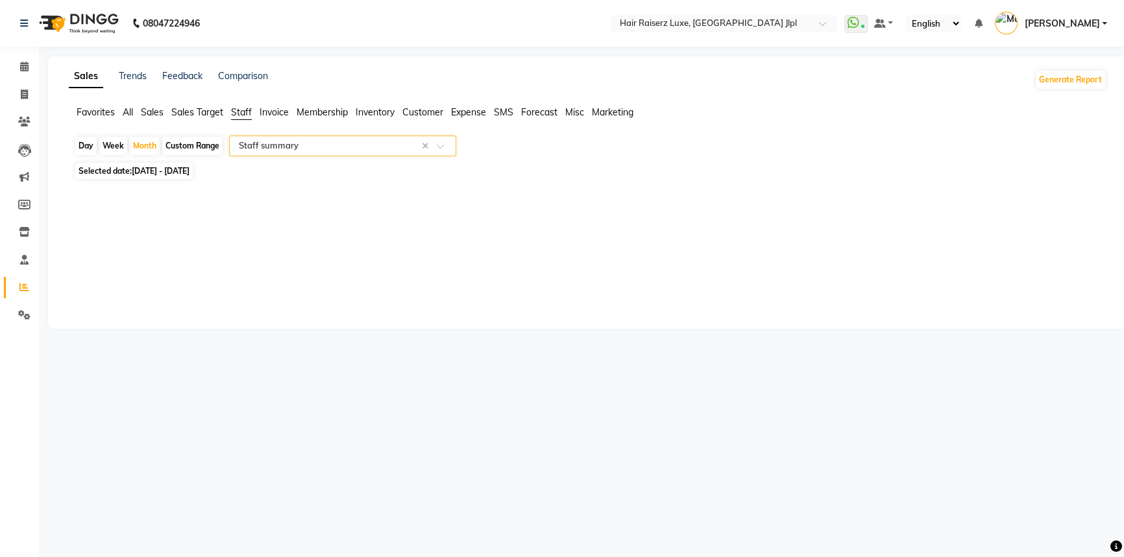
select select "filtered_report"
select select "csv"
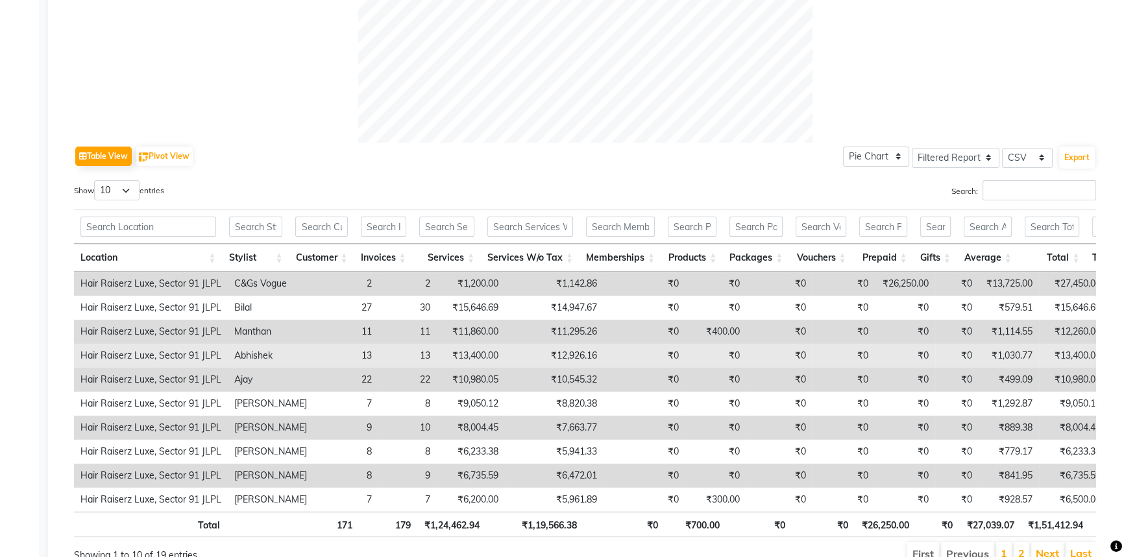
scroll to position [590, 0]
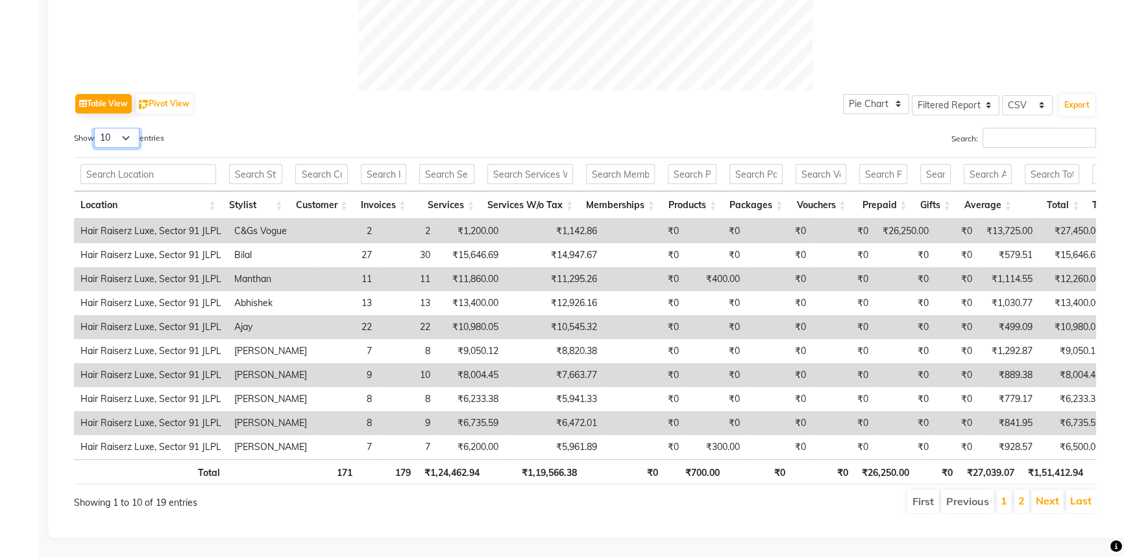
click at [123, 128] on select "10 25 50 100" at bounding box center [116, 138] width 45 height 20
select select "50"
click at [96, 128] on select "10 25 50 100" at bounding box center [116, 138] width 45 height 20
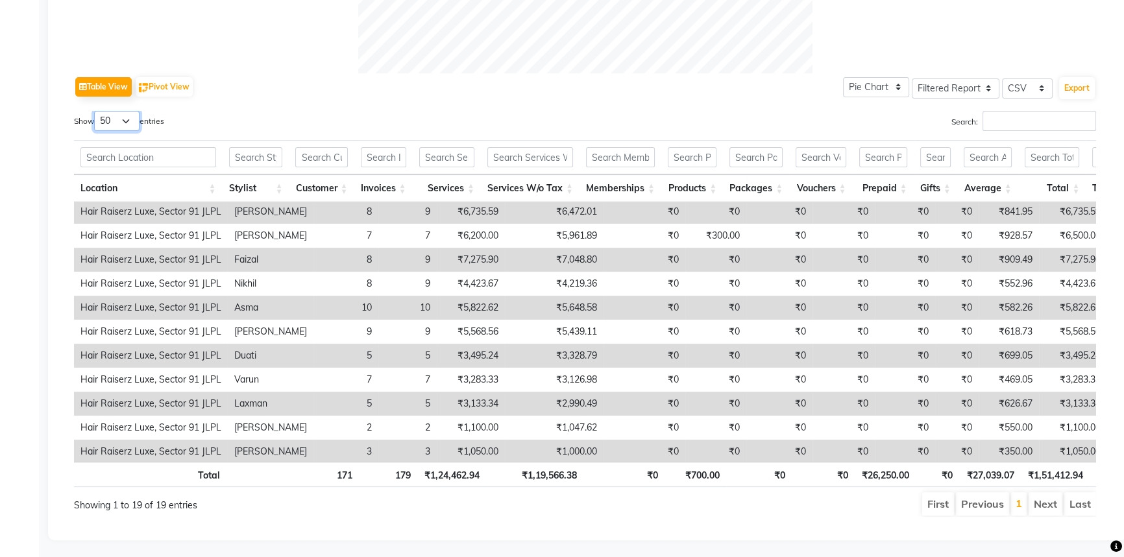
scroll to position [205, 0]
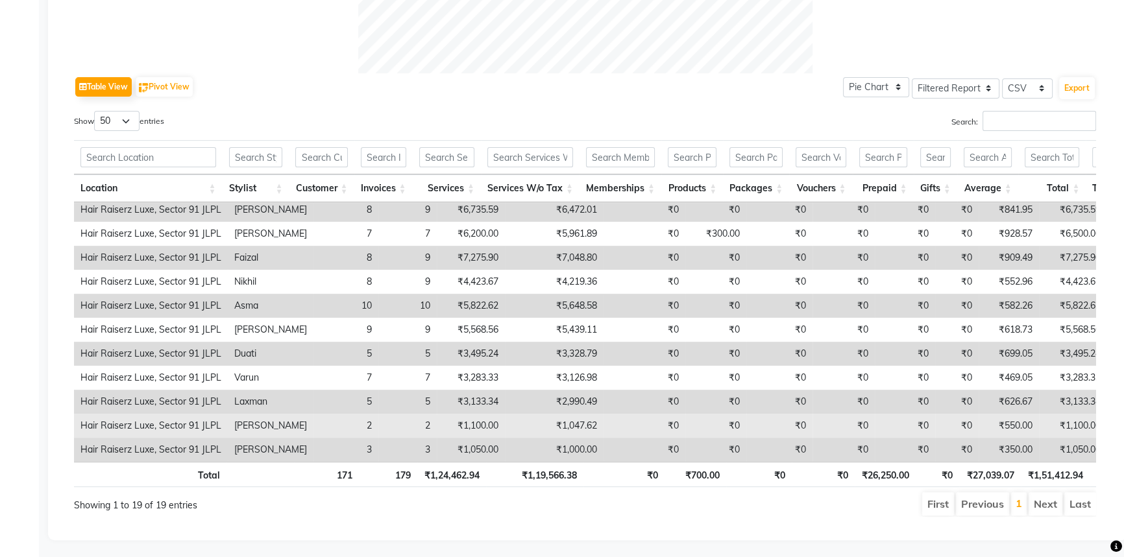
click at [470, 415] on td "₹1,100.00" at bounding box center [471, 426] width 68 height 24
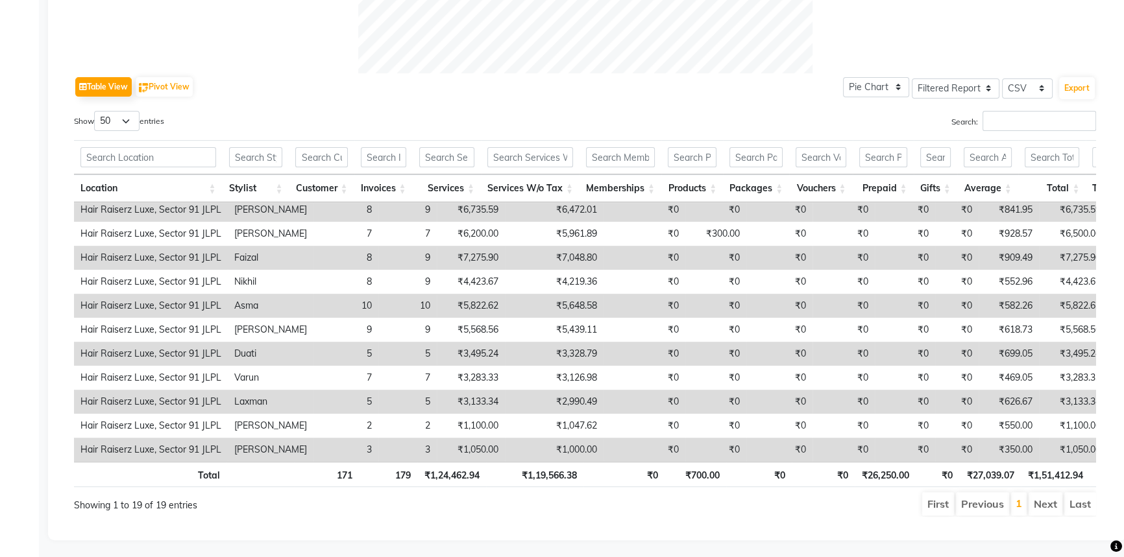
click at [468, 394] on td "₹3,133.34" at bounding box center [471, 402] width 68 height 24
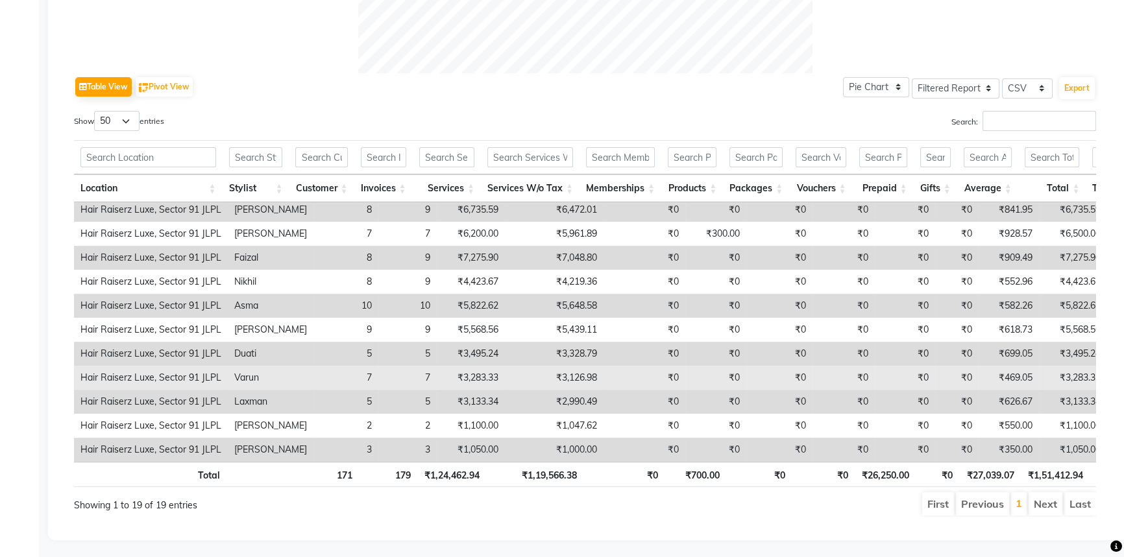
click at [467, 367] on td "₹3,283.33" at bounding box center [471, 378] width 68 height 24
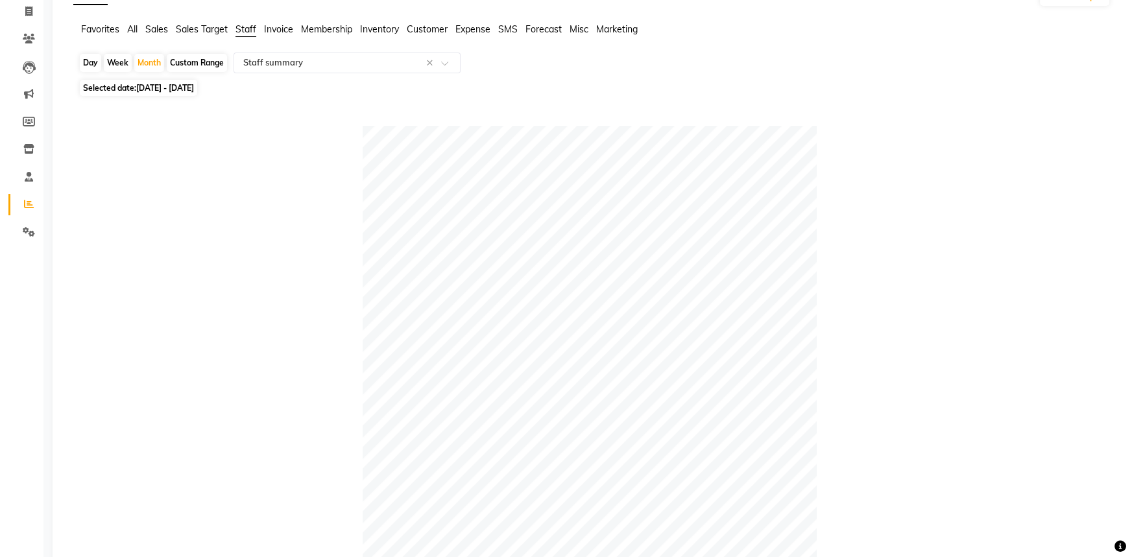
scroll to position [0, 0]
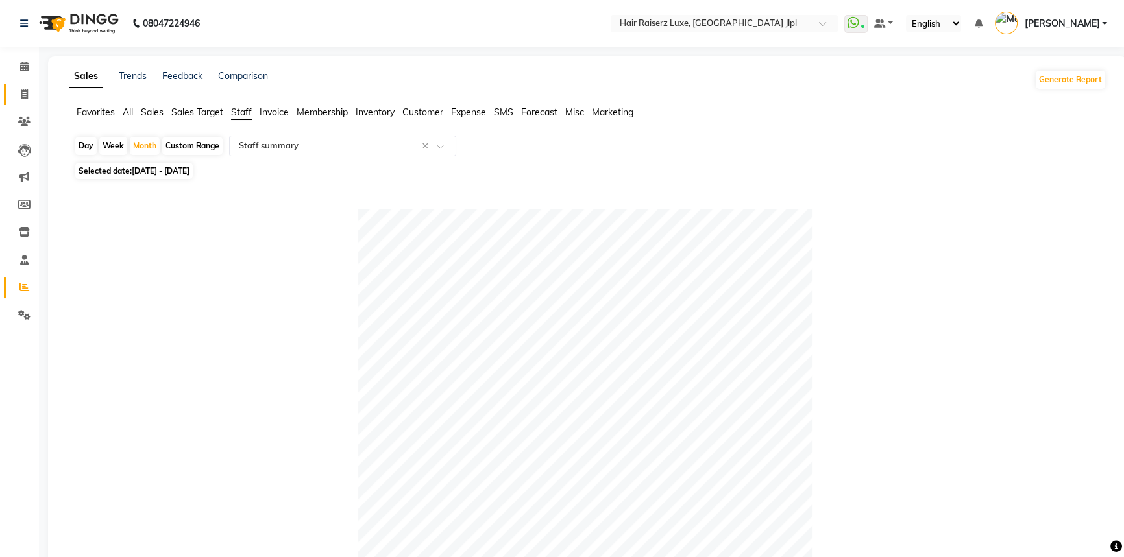
click at [22, 86] on link "Invoice" at bounding box center [19, 94] width 31 height 21
select select "service"
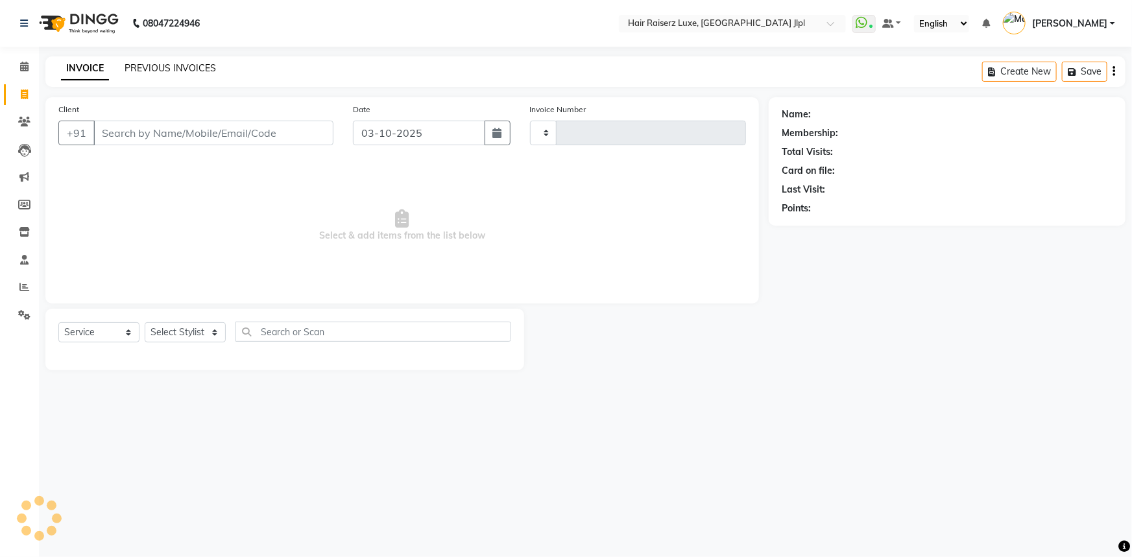
type input "3766"
select select "5409"
click at [149, 72] on link "PREVIOUS INVOICES" at bounding box center [170, 68] width 91 height 12
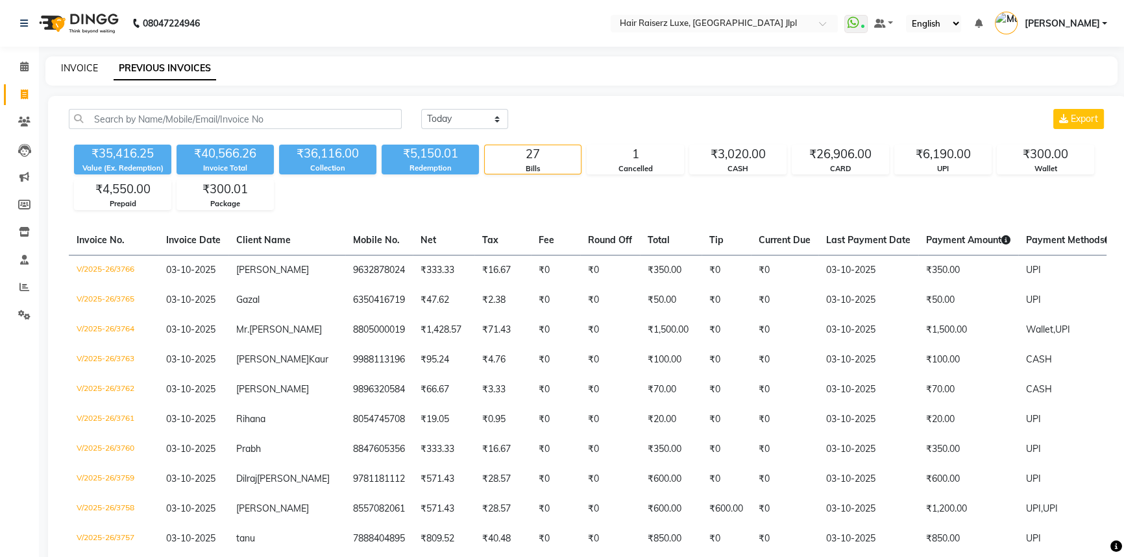
click at [84, 65] on link "INVOICE" at bounding box center [79, 68] width 37 height 12
select select "service"
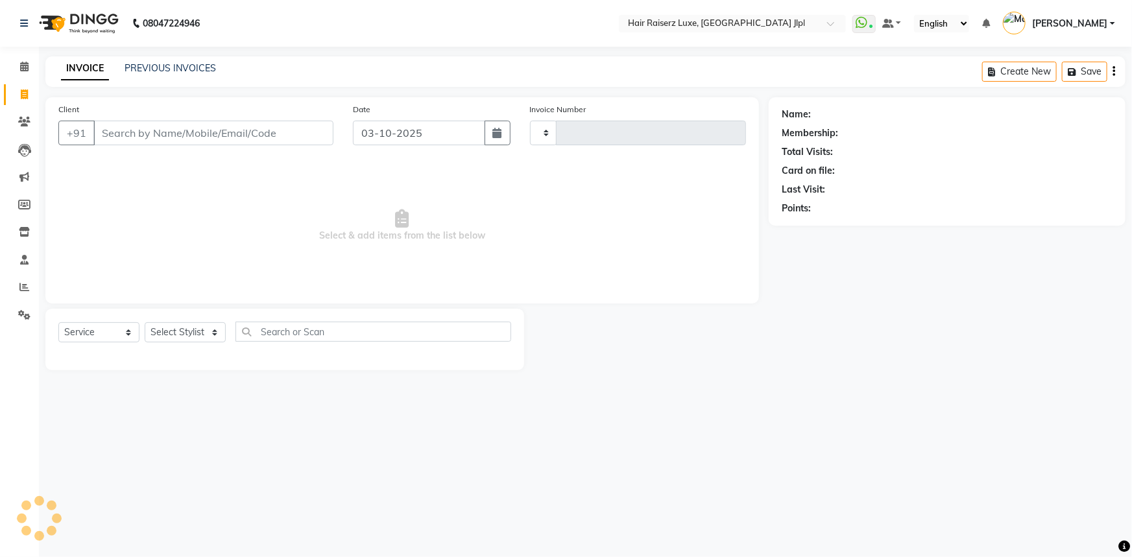
type input "3767"
select select "5409"
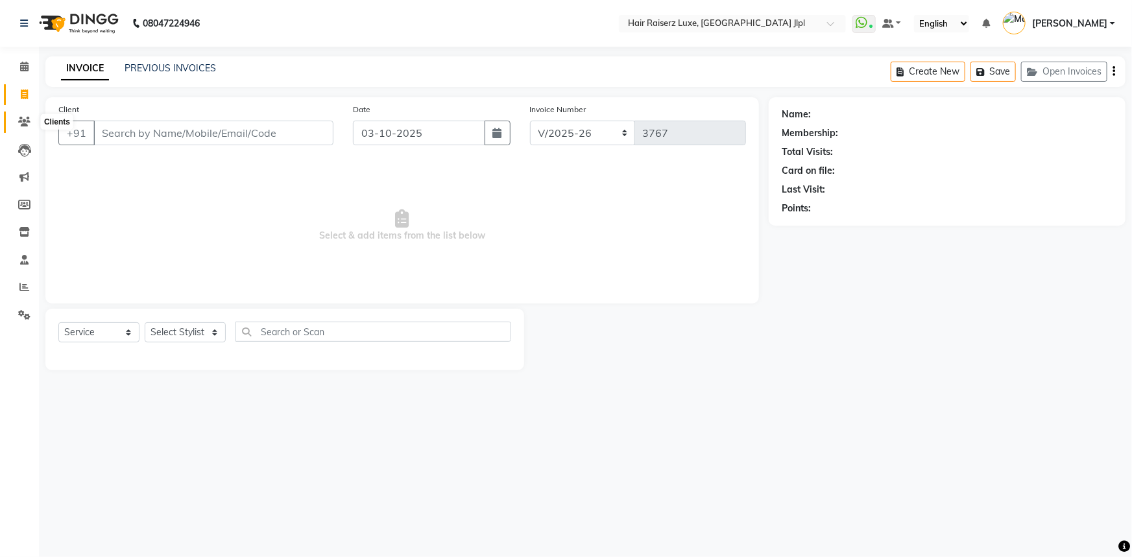
click at [27, 126] on icon at bounding box center [24, 122] width 12 height 10
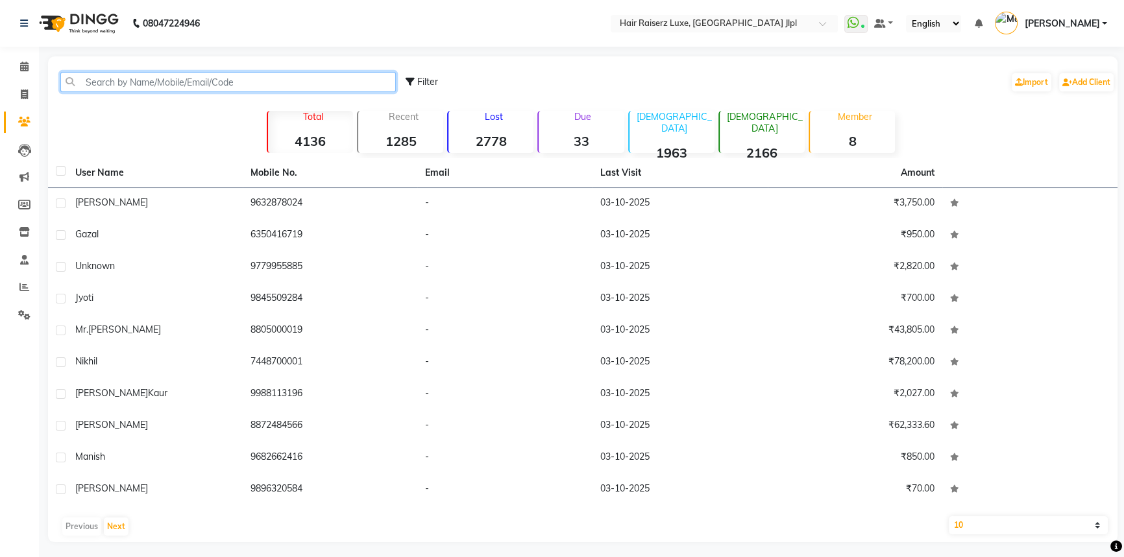
click at [116, 79] on input "text" at bounding box center [227, 82] width 335 height 20
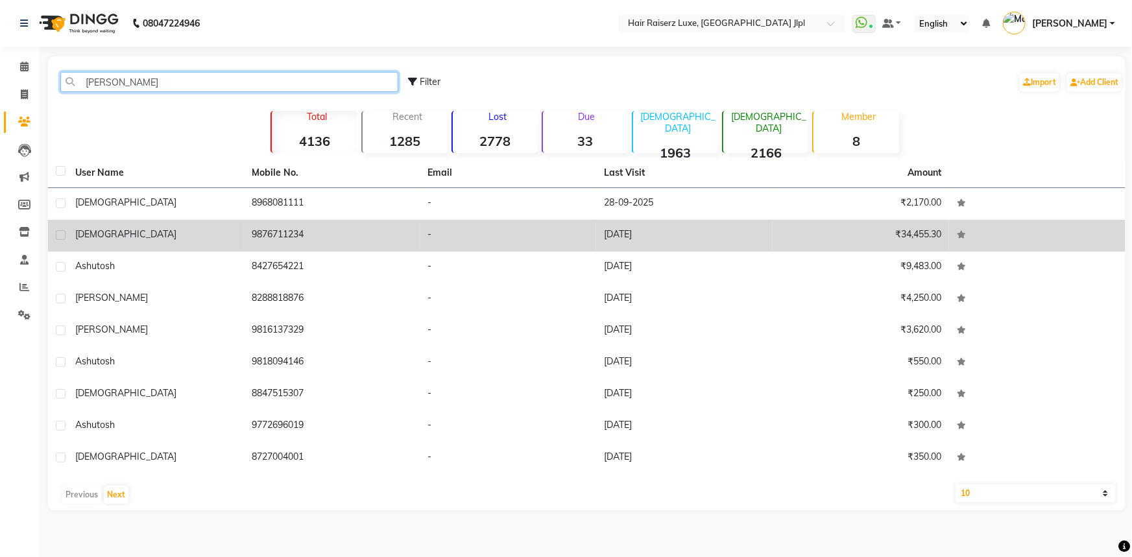
type input "ashu"
click at [175, 237] on div "[DEMOGRAPHIC_DATA]" at bounding box center [155, 235] width 161 height 14
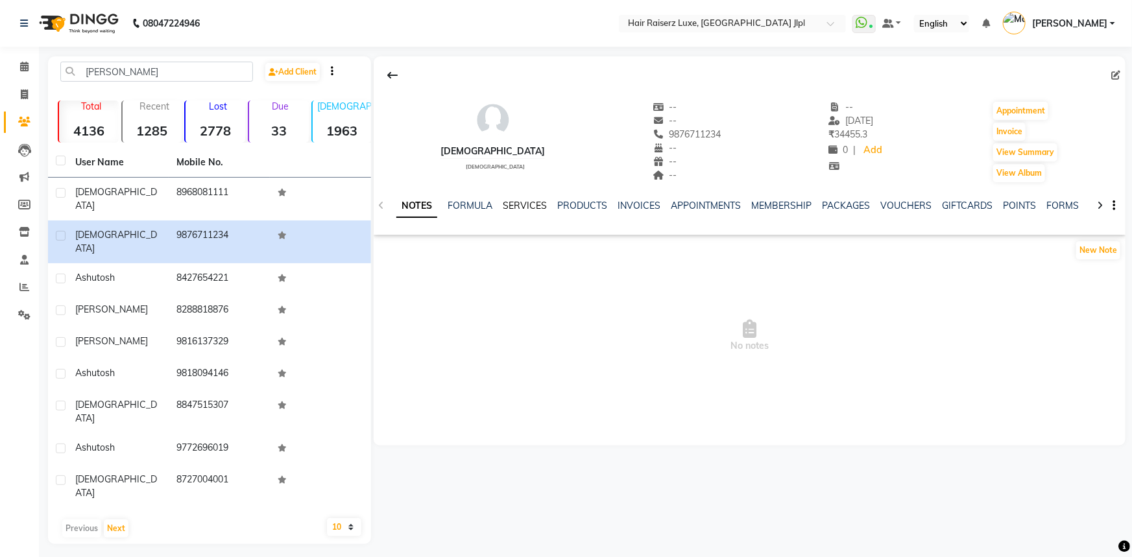
click at [537, 206] on link "SERVICES" at bounding box center [525, 206] width 44 height 12
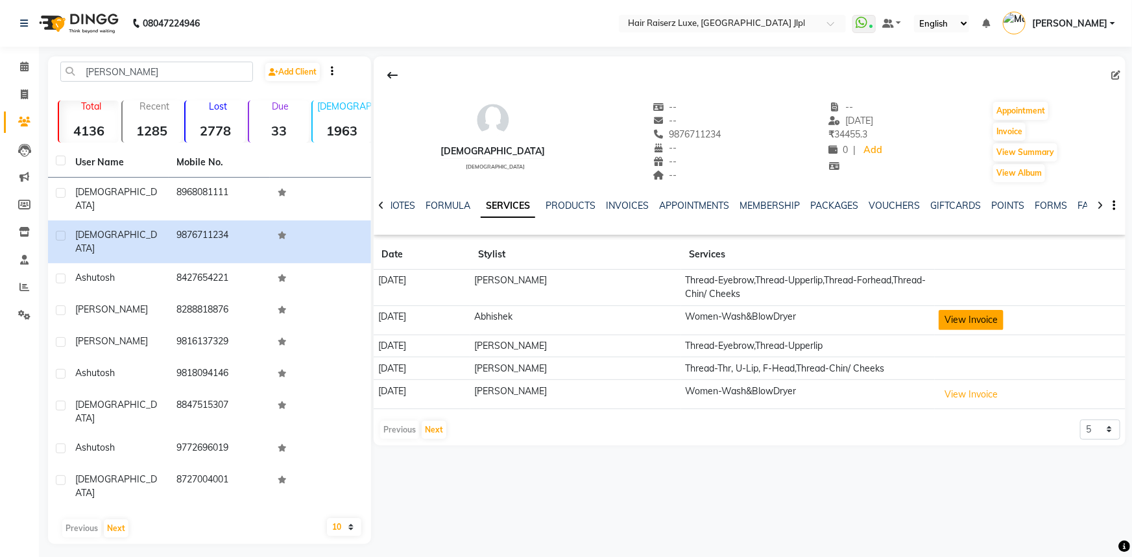
click at [961, 324] on button "View Invoice" at bounding box center [971, 320] width 65 height 20
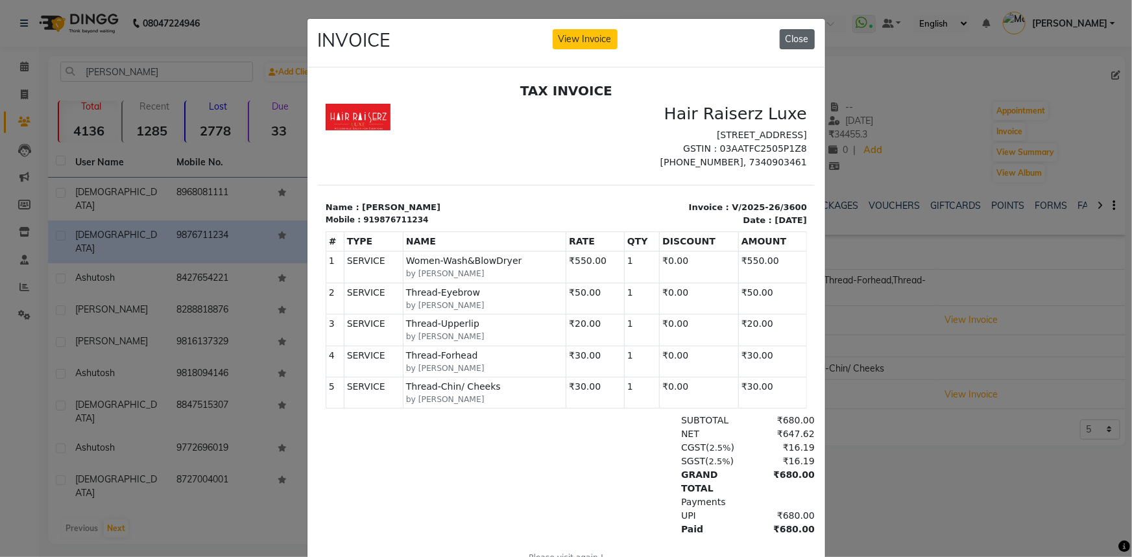
drag, startPoint x: 789, startPoint y: 36, endPoint x: 801, endPoint y: 38, distance: 12.4
click at [789, 37] on button "Close" at bounding box center [797, 39] width 35 height 20
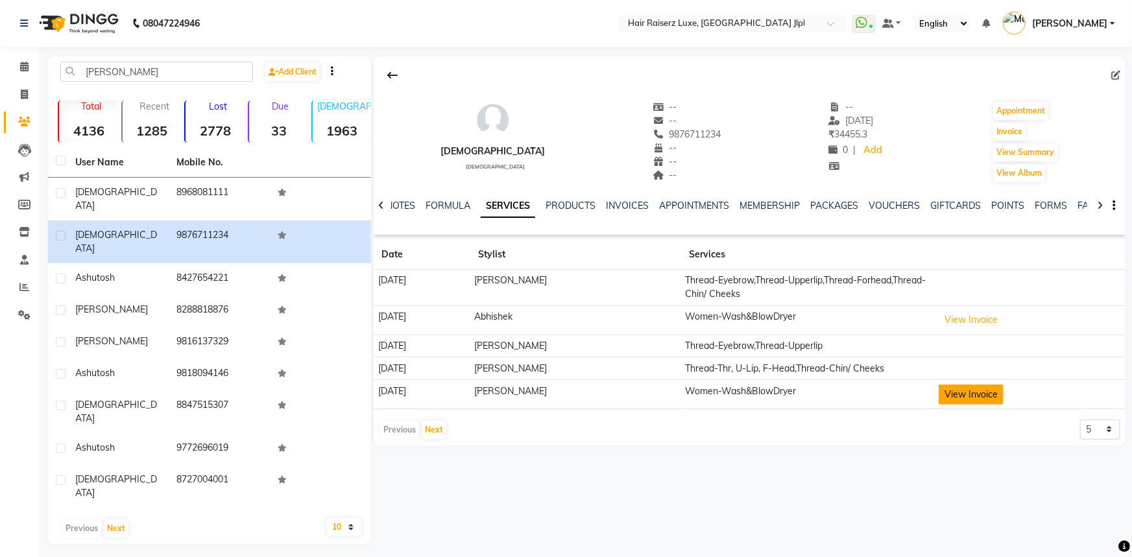
click at [974, 392] on button "View Invoice" at bounding box center [971, 395] width 65 height 20
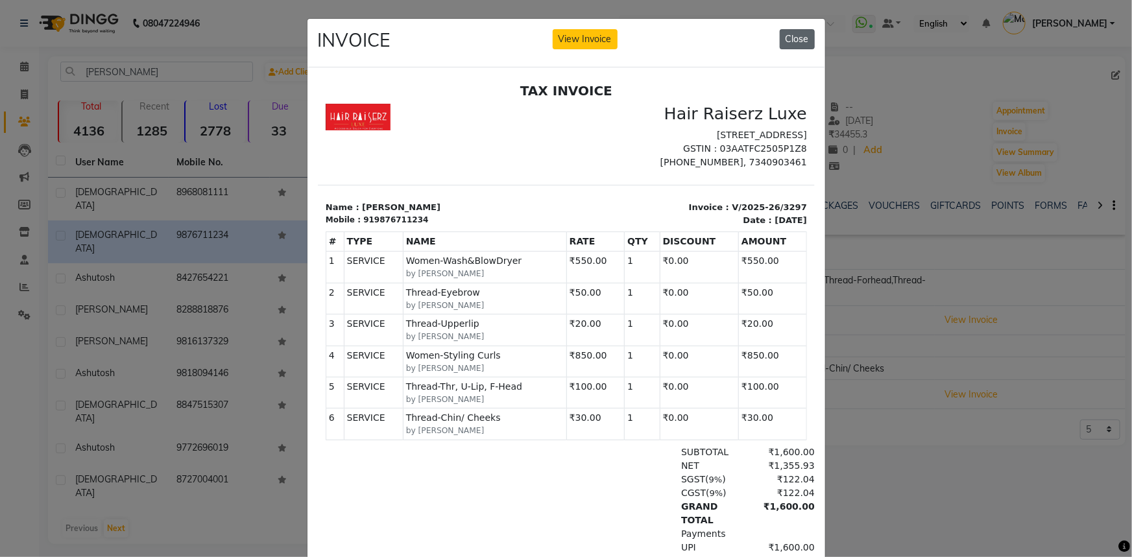
click at [786, 34] on button "Close" at bounding box center [797, 39] width 35 height 20
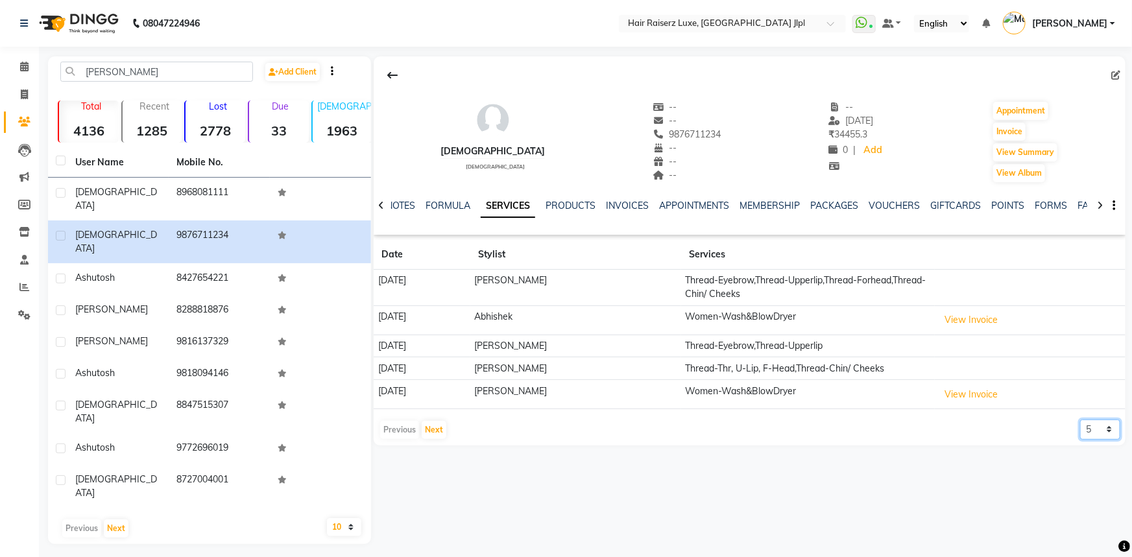
click at [1091, 428] on select "5 10 50 100 500" at bounding box center [1100, 430] width 40 height 20
select select "50"
click at [1080, 420] on select "5 10 50 100 500" at bounding box center [1100, 430] width 40 height 20
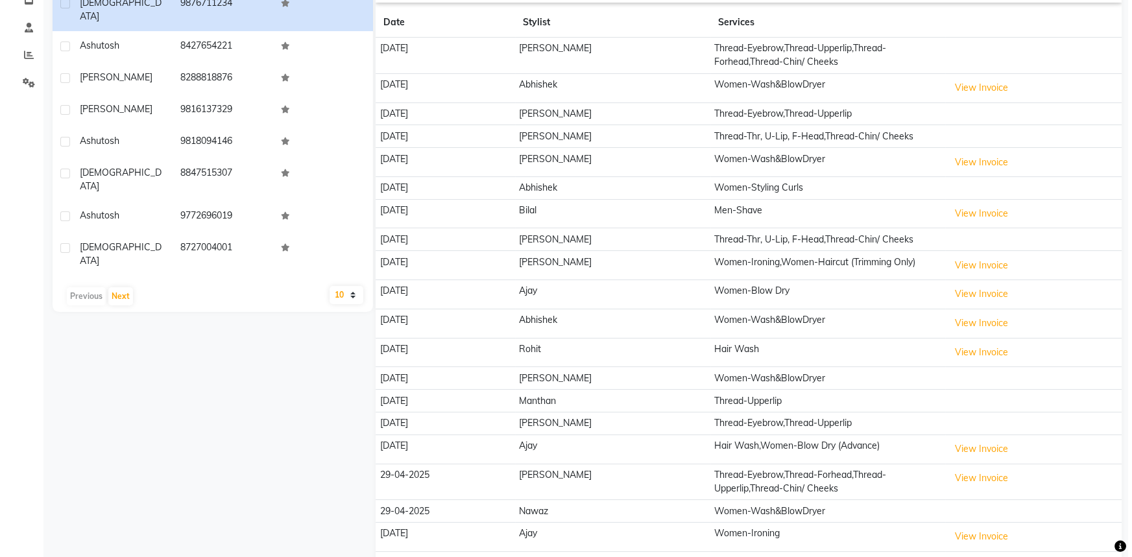
scroll to position [235, 0]
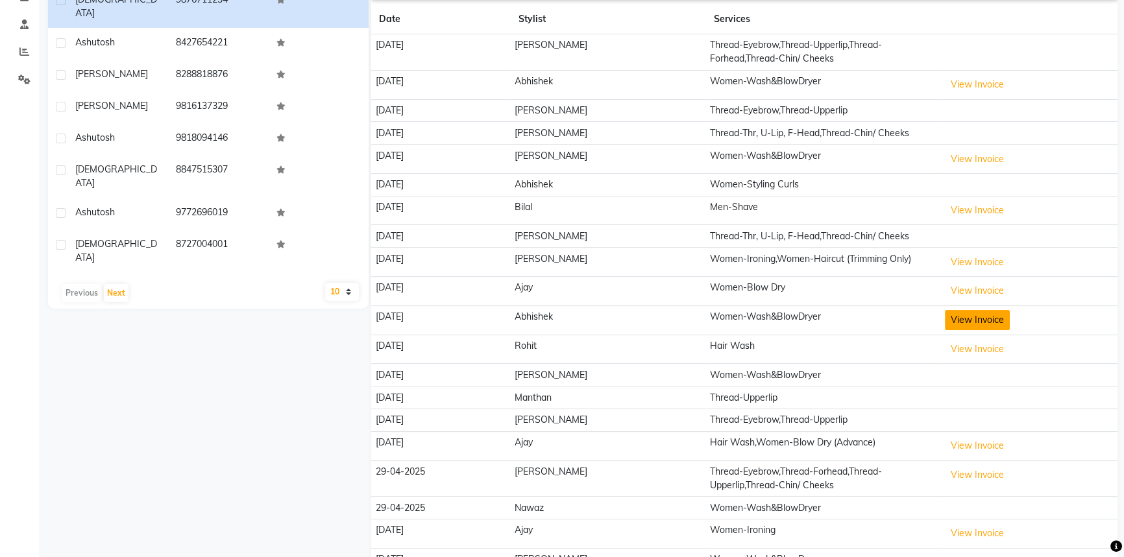
click at [963, 320] on button "View Invoice" at bounding box center [977, 320] width 65 height 20
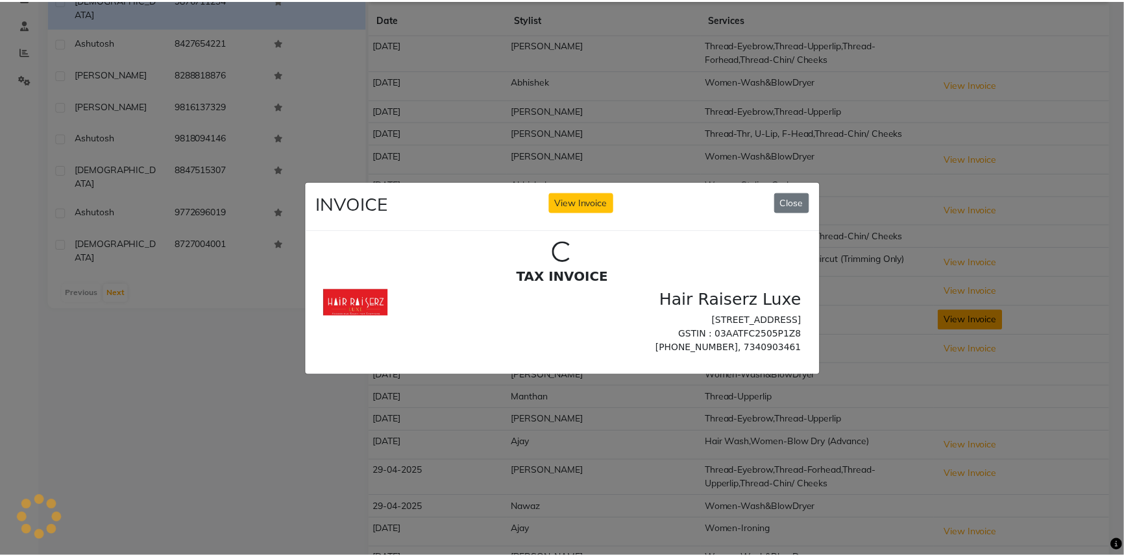
scroll to position [0, 0]
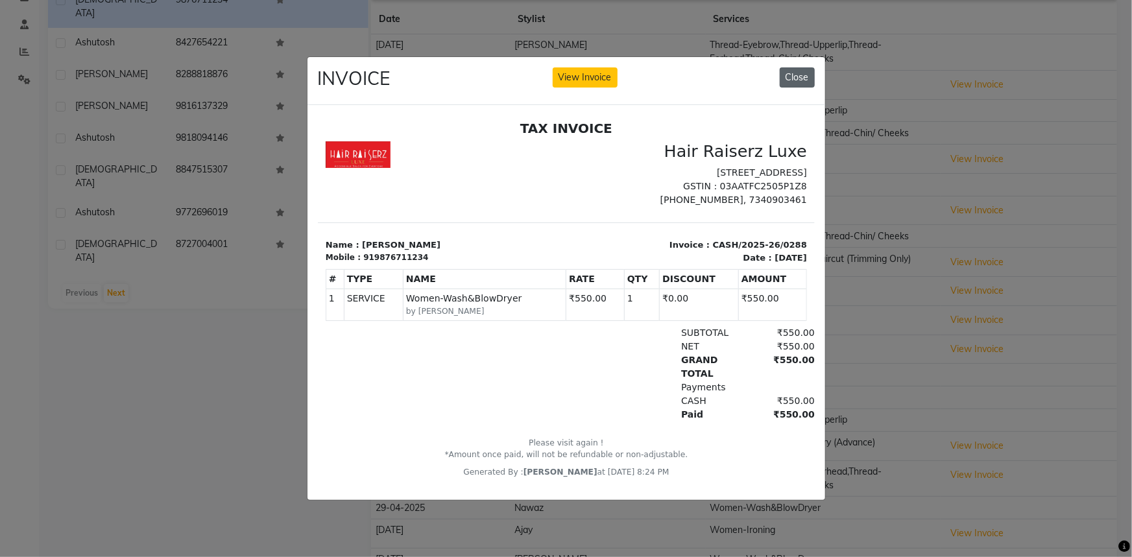
click at [796, 67] on button "Close" at bounding box center [797, 77] width 35 height 20
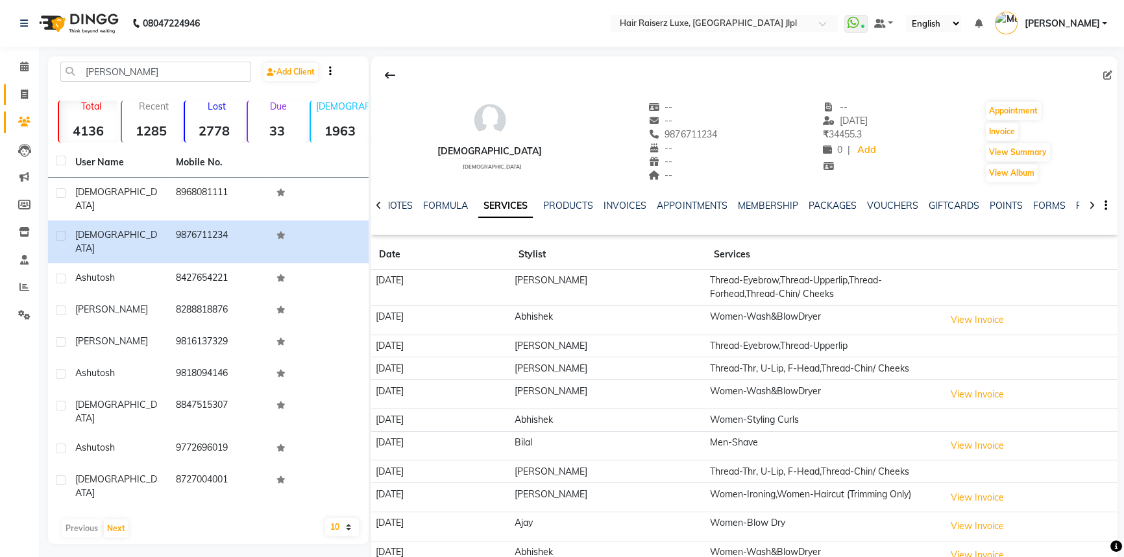
click at [6, 91] on link "Invoice" at bounding box center [19, 94] width 31 height 21
select select "service"
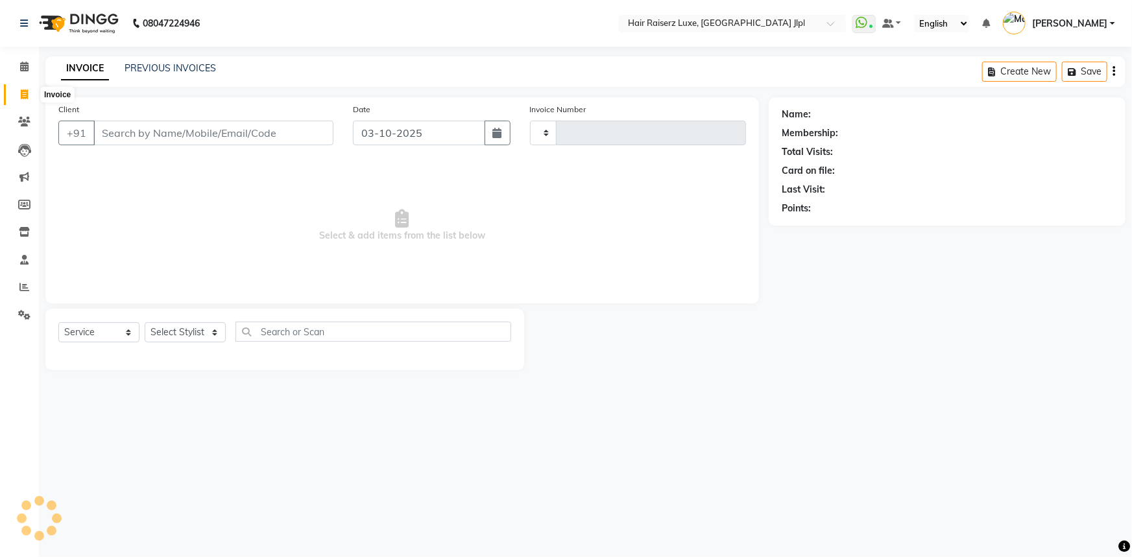
type input "3767"
select select "5409"
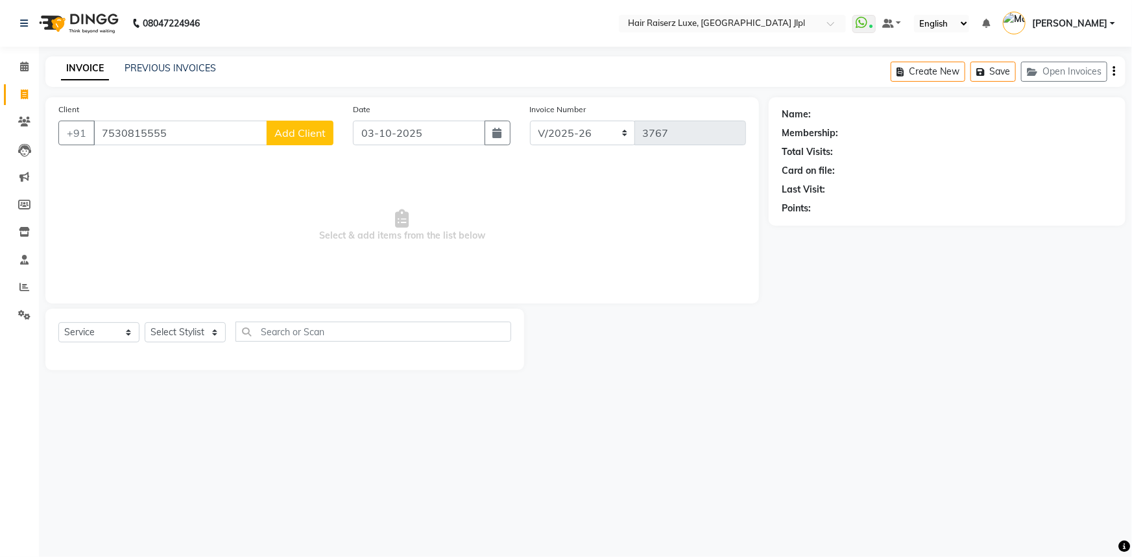
type input "7530815555"
click at [315, 144] on button "Add Client" at bounding box center [300, 133] width 67 height 25
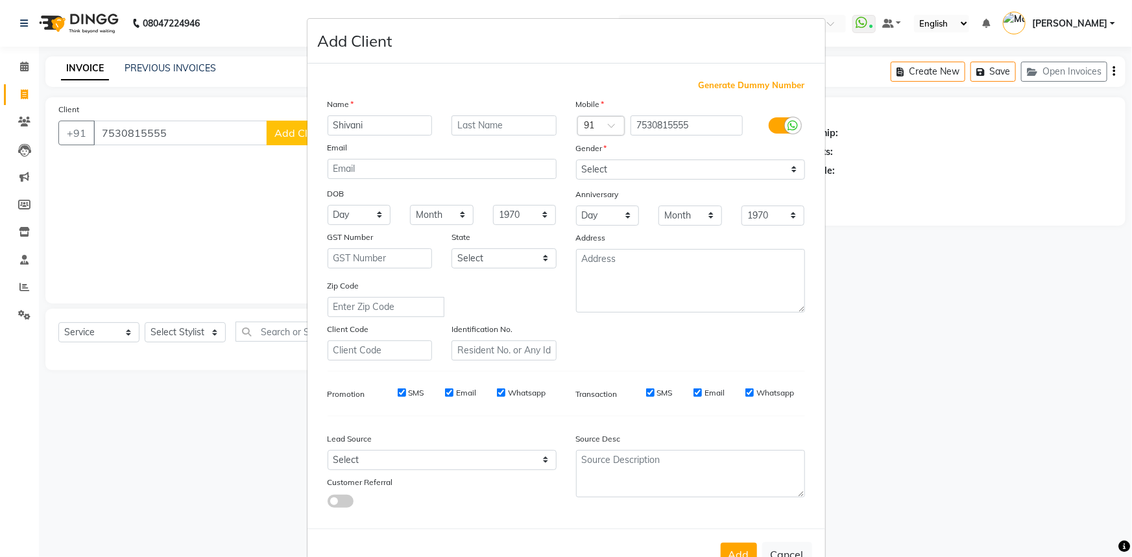
type input "Shivani"
click at [594, 180] on select "Select [DEMOGRAPHIC_DATA] [DEMOGRAPHIC_DATA] Other Prefer Not To Say" at bounding box center [690, 170] width 229 height 20
select select "[DEMOGRAPHIC_DATA]"
click at [576, 160] on select "Select [DEMOGRAPHIC_DATA] [DEMOGRAPHIC_DATA] Other Prefer Not To Say" at bounding box center [690, 170] width 229 height 20
click at [513, 460] on select "Select Walk-in Referral Internet Friend Word of Mouth Advertisement Facebook Ju…" at bounding box center [442, 460] width 229 height 20
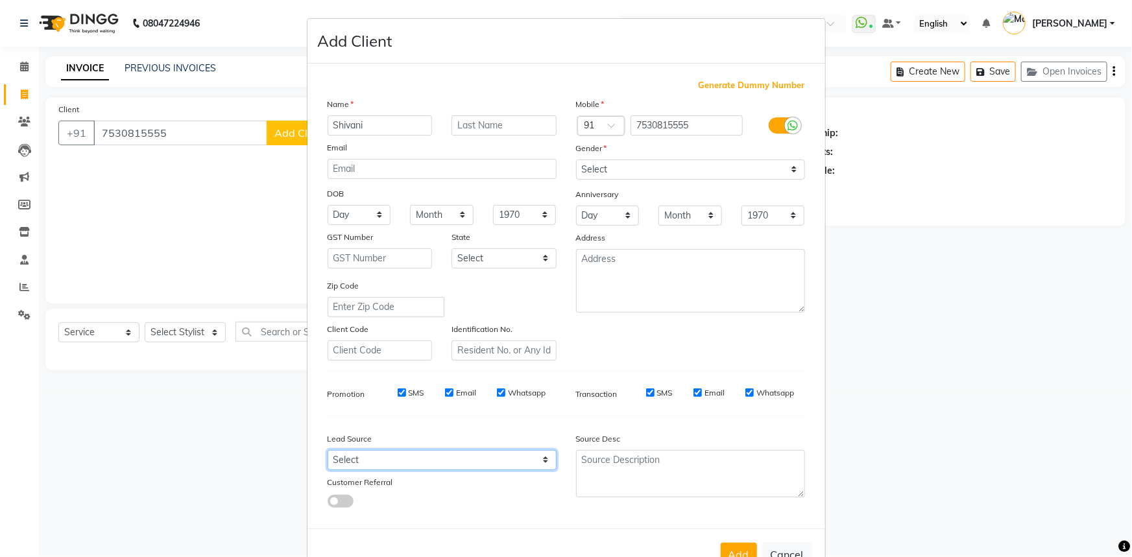
select select "35138"
click at [328, 453] on select "Select Walk-in Referral Internet Friend Word of Mouth Advertisement Facebook Ju…" at bounding box center [442, 460] width 229 height 20
click at [732, 552] on button "Add" at bounding box center [739, 554] width 36 height 23
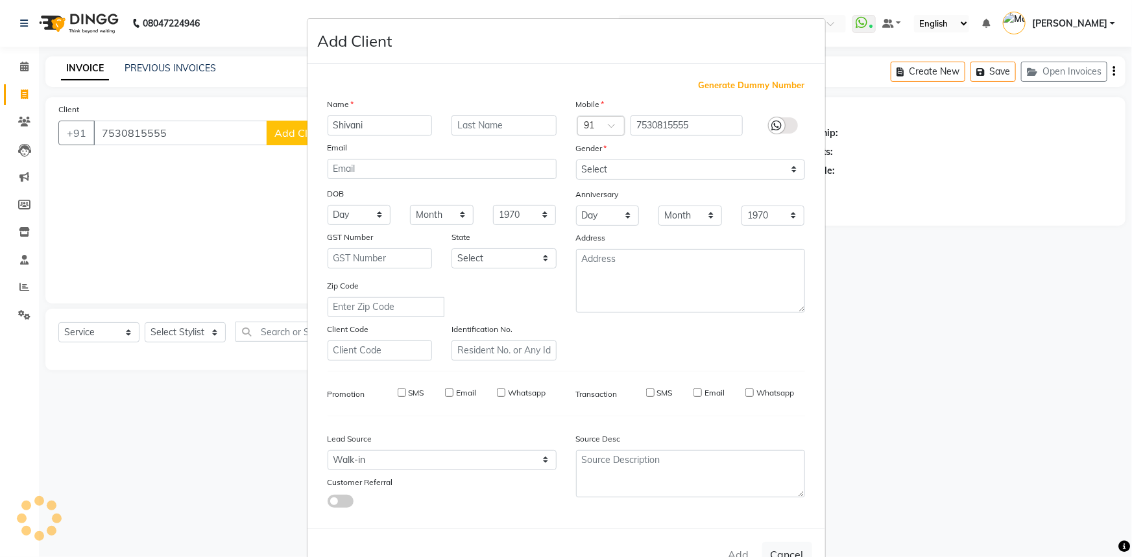
select select
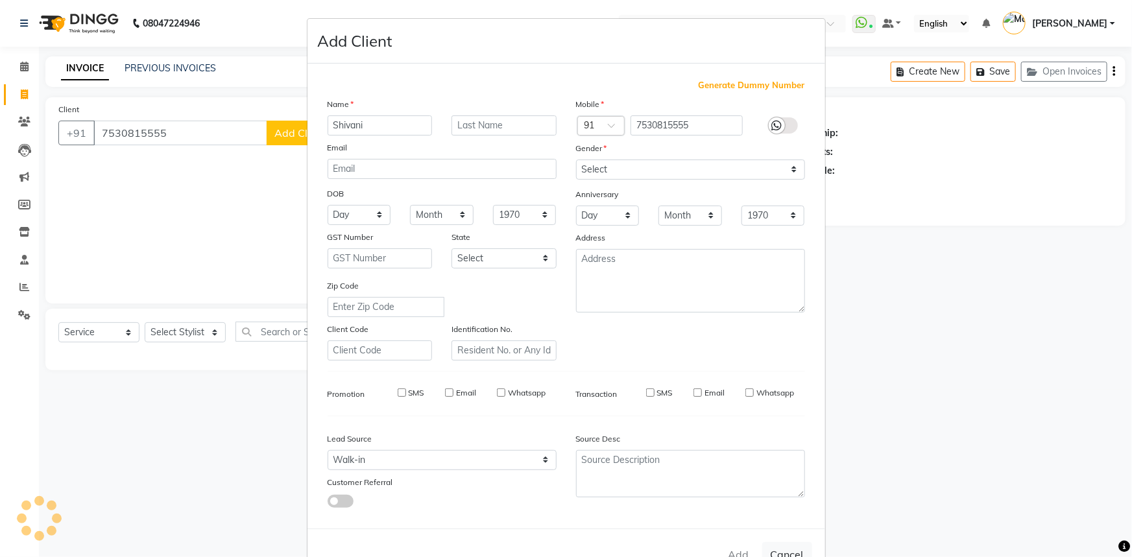
select select
checkbox input "false"
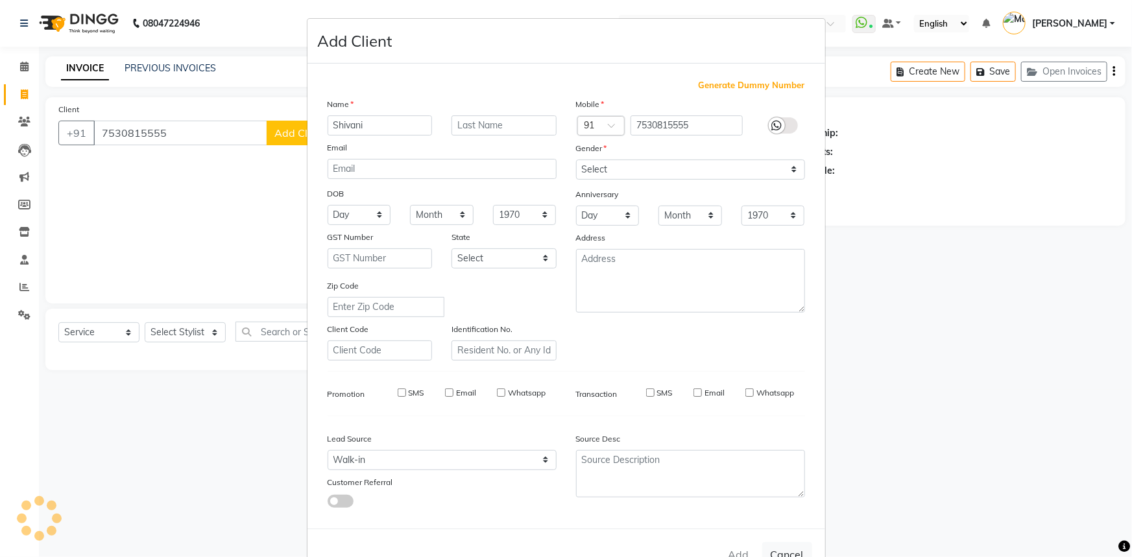
checkbox input "false"
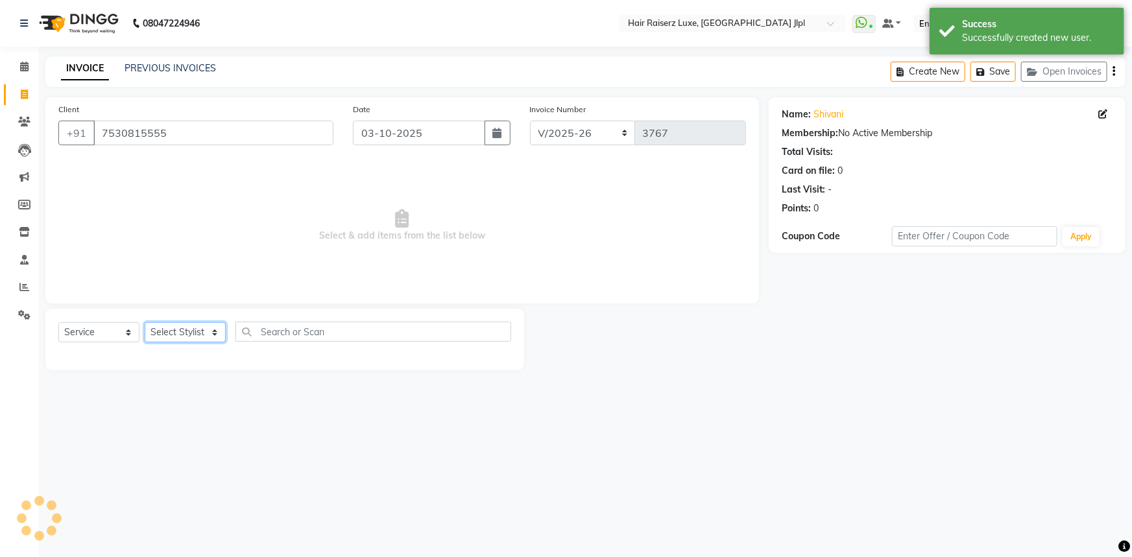
click at [213, 332] on select "Select Stylist Abhishek Aftab Ajay Anand Asma Bhoomika Bilal C&Gs Vogue Chhavi …" at bounding box center [185, 332] width 81 height 20
select select "37832"
click at [145, 322] on select "Select Stylist Abhishek Aftab Ajay Anand Asma Bhoomika Bilal C&Gs Vogue Chhavi …" at bounding box center [185, 332] width 81 height 20
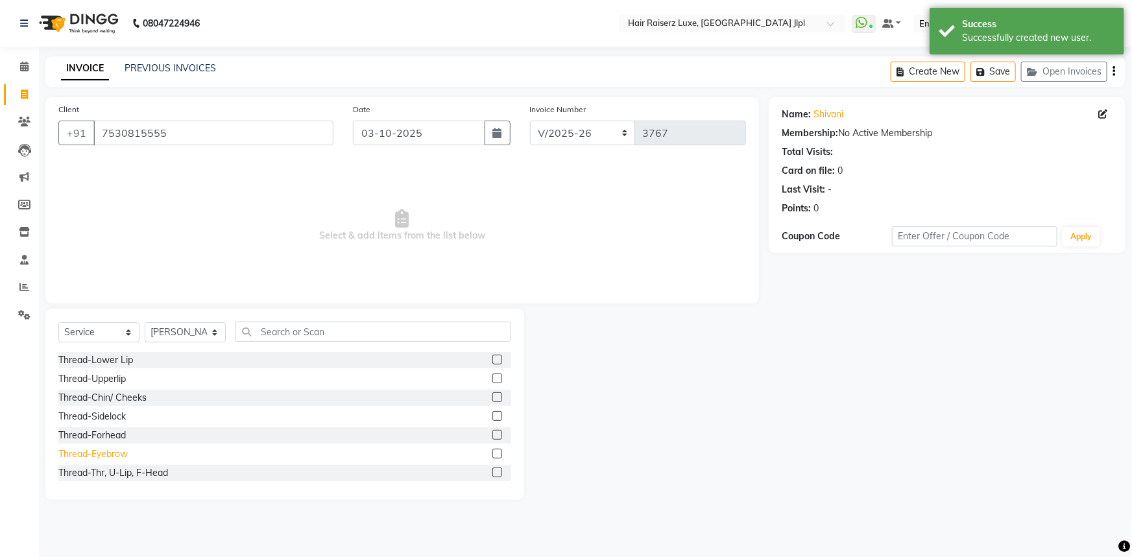
click at [117, 450] on div "Thread-Eyebrow" at bounding box center [92, 455] width 69 height 14
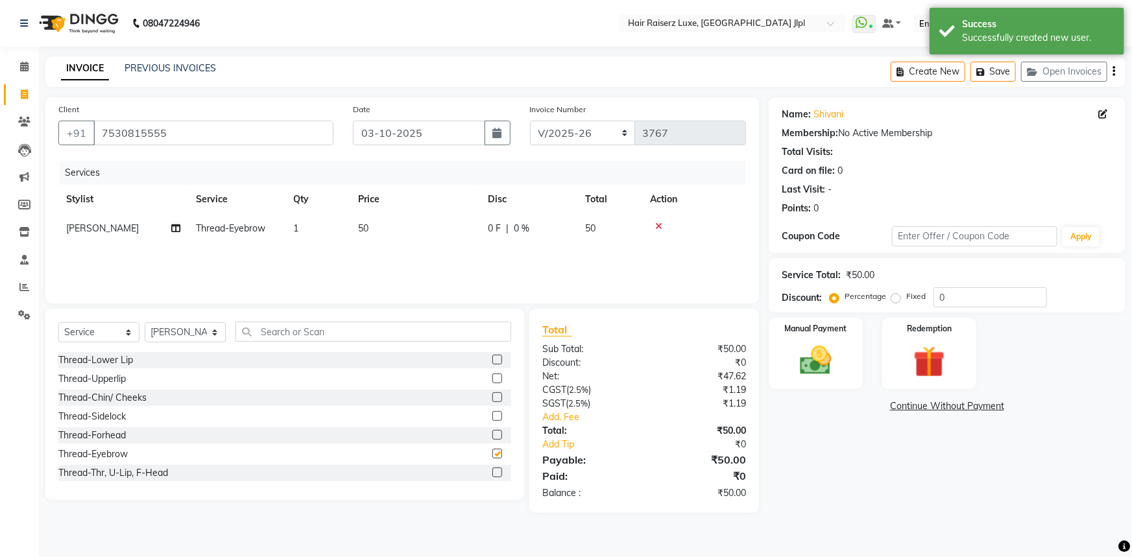
checkbox input "false"
click at [119, 374] on div "Thread-Upperlip" at bounding box center [91, 379] width 67 height 14
checkbox input "false"
click at [169, 337] on select "Select Stylist Abhishek Aftab Ajay Anand Asma Bhoomika Bilal C&Gs Vogue Chhavi …" at bounding box center [185, 332] width 81 height 20
select select "92224"
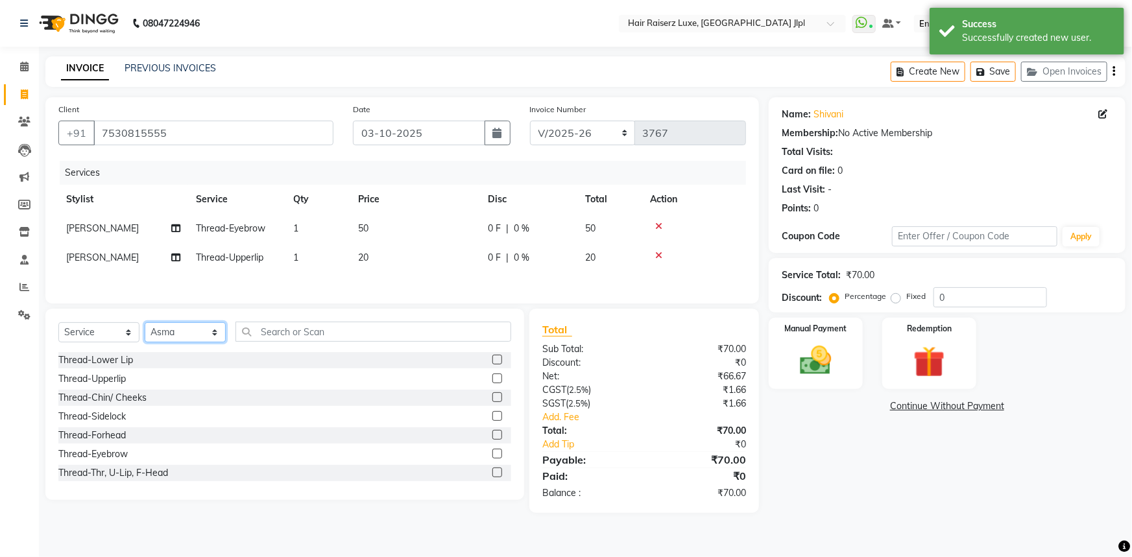
click at [145, 324] on select "Select Stylist Abhishek Aftab Ajay Anand Asma Bhoomika Bilal C&Gs Vogue Chhavi …" at bounding box center [185, 332] width 81 height 20
click at [95, 455] on div "Thread-Eyebrow" at bounding box center [92, 455] width 69 height 14
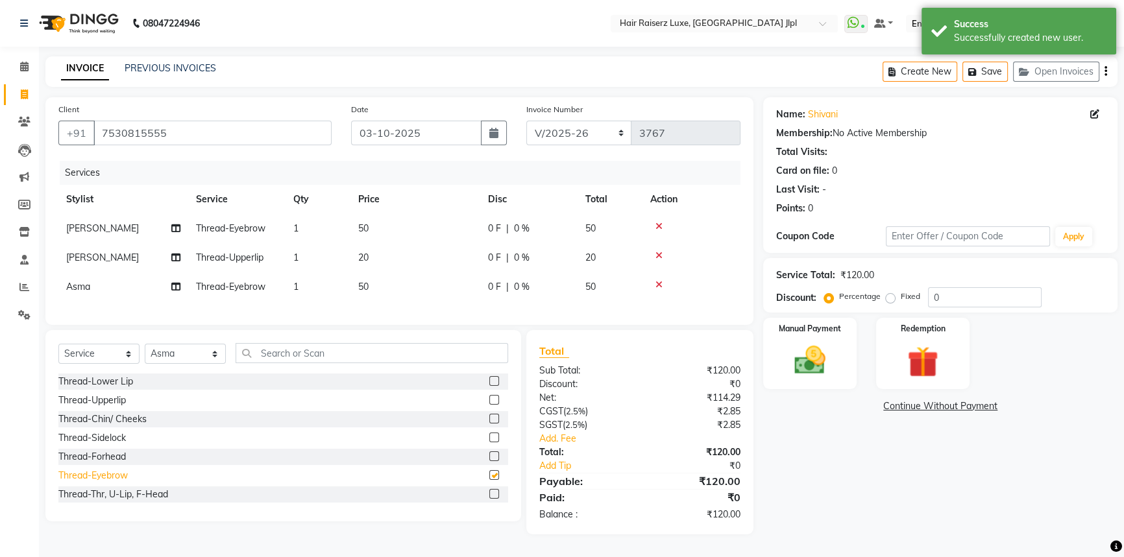
checkbox input "false"
click at [863, 496] on div "Name: Shivani Membership: No Active Membership Total Visits: Card on file: 0 La…" at bounding box center [945, 315] width 364 height 437
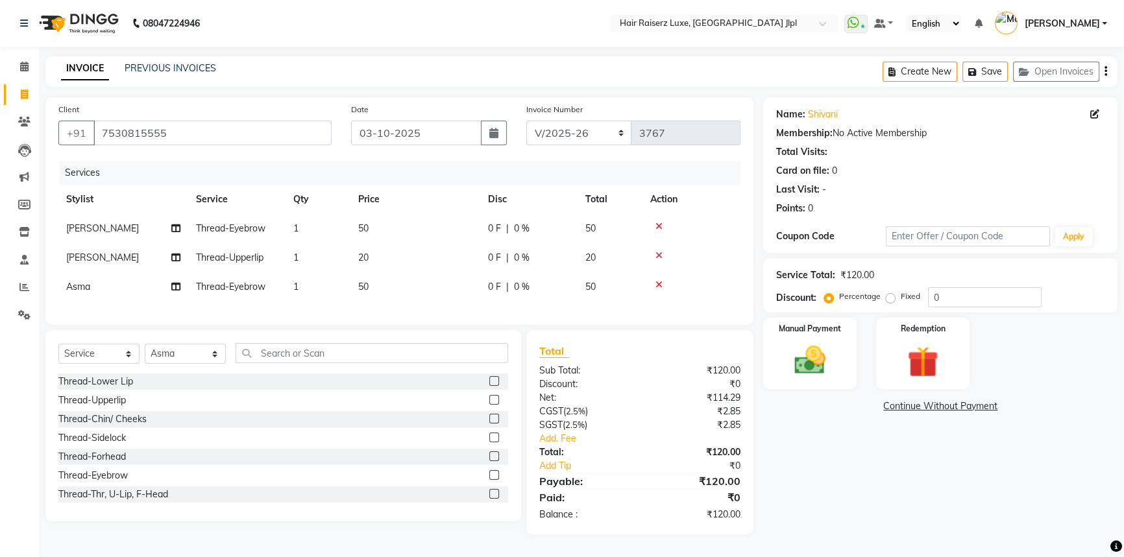
click at [106, 226] on td "[PERSON_NAME]" at bounding box center [123, 228] width 130 height 29
select select "37832"
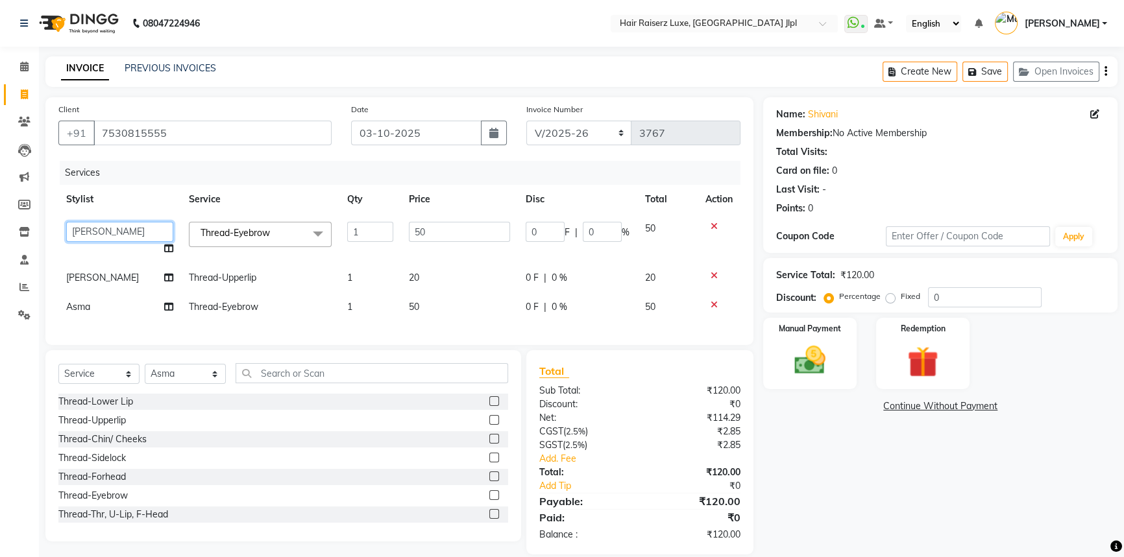
click at [110, 231] on select "Abhishek Aftab Ajay Anand Asma Bhoomika Bilal C&Gs Vogue Chhavi Duati Faizal In…" at bounding box center [119, 232] width 107 height 20
select select "68900"
click at [90, 278] on span "[PERSON_NAME]" at bounding box center [102, 278] width 73 height 12
select select "37832"
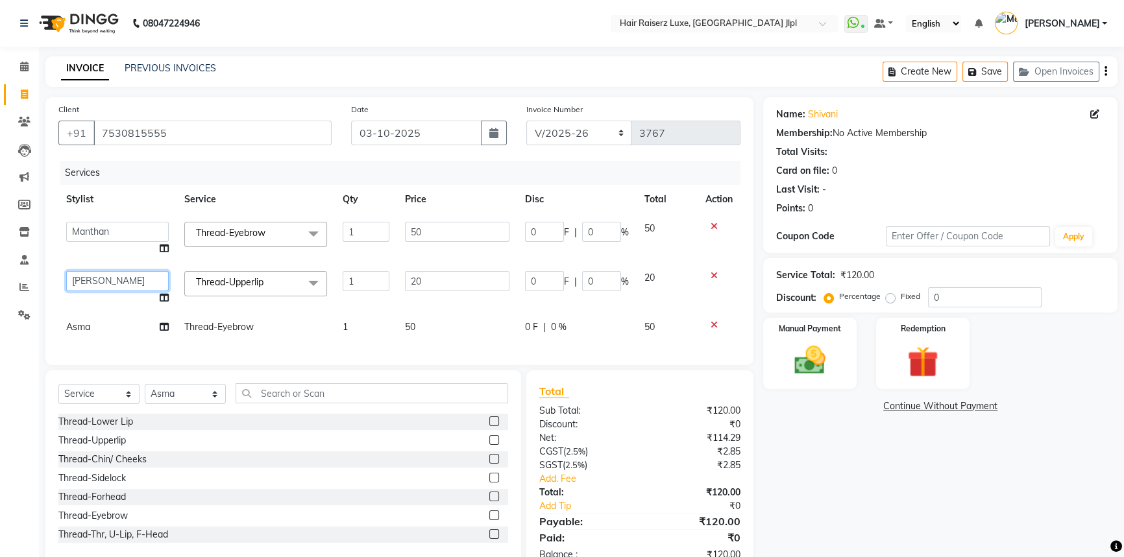
click at [135, 280] on select "Abhishek Aftab Ajay Anand Asma Bhoomika Bilal C&Gs Vogue Chhavi Duati Faizal In…" at bounding box center [117, 281] width 103 height 20
select select "68900"
click at [426, 285] on input "20" at bounding box center [457, 281] width 104 height 20
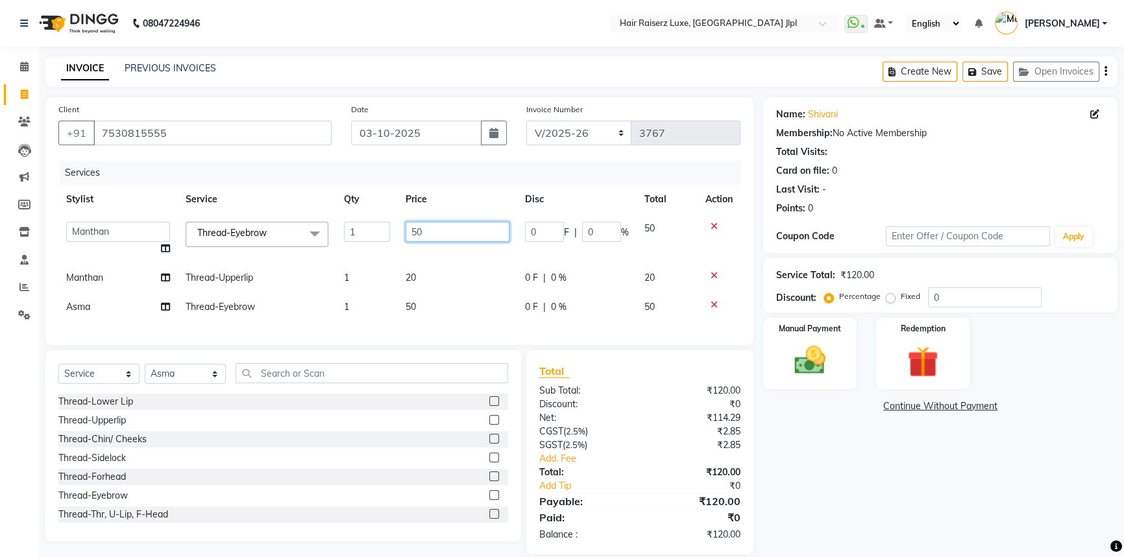
click at [448, 234] on input "50" at bounding box center [457, 232] width 104 height 20
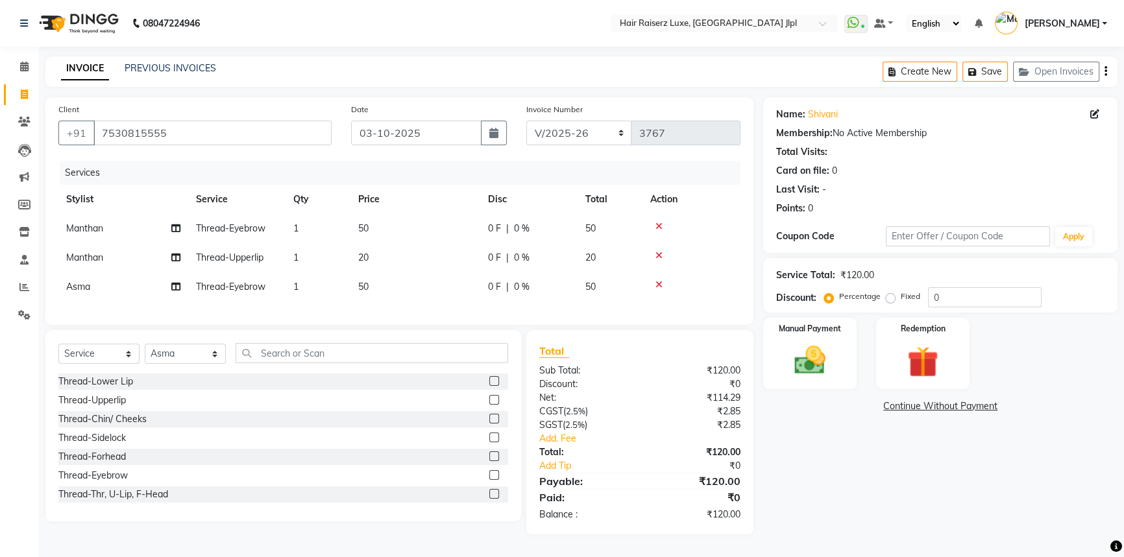
click at [764, 474] on div "Name: Shivani Membership: No Active Membership Total Visits: Card on file: 0 La…" at bounding box center [945, 315] width 364 height 437
click at [818, 446] on div "Name: Shivani Membership: No Active Membership Total Visits: Card on file: 0 La…" at bounding box center [945, 315] width 364 height 437
click at [116, 407] on div "Thread-Upperlip" at bounding box center [91, 401] width 67 height 14
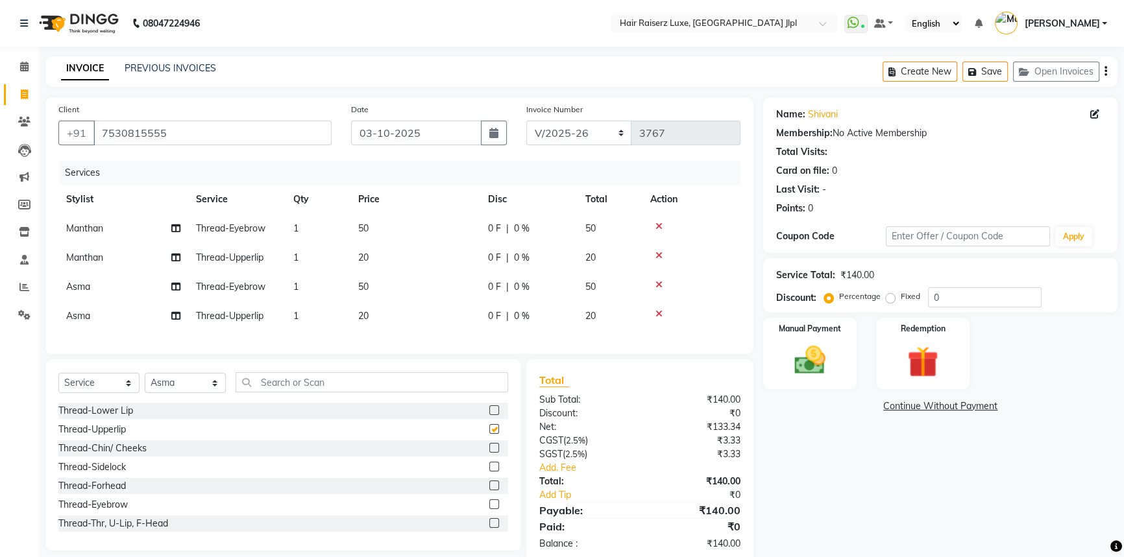
checkbox input "false"
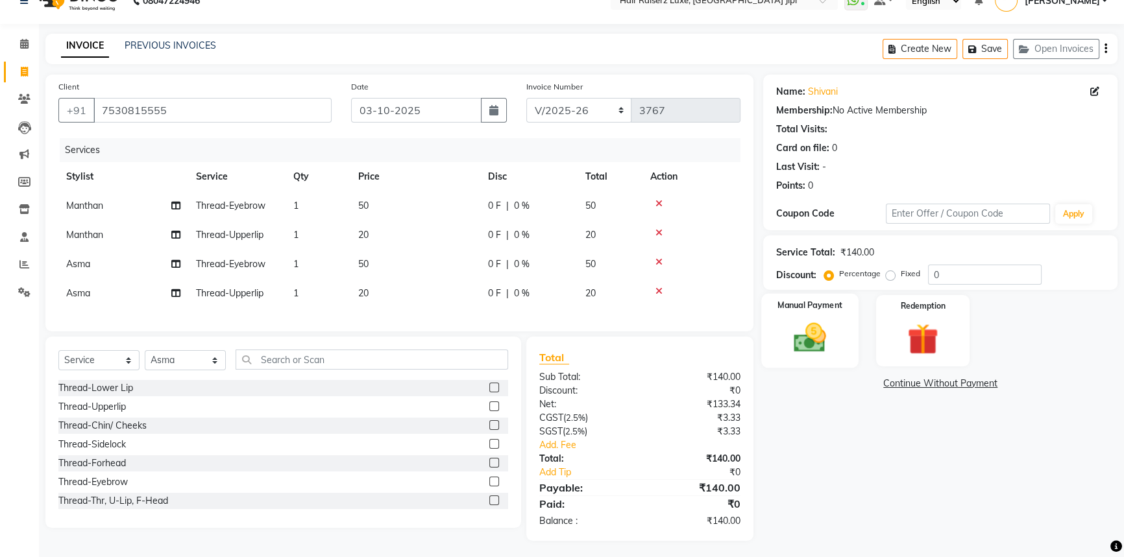
scroll to position [35, 0]
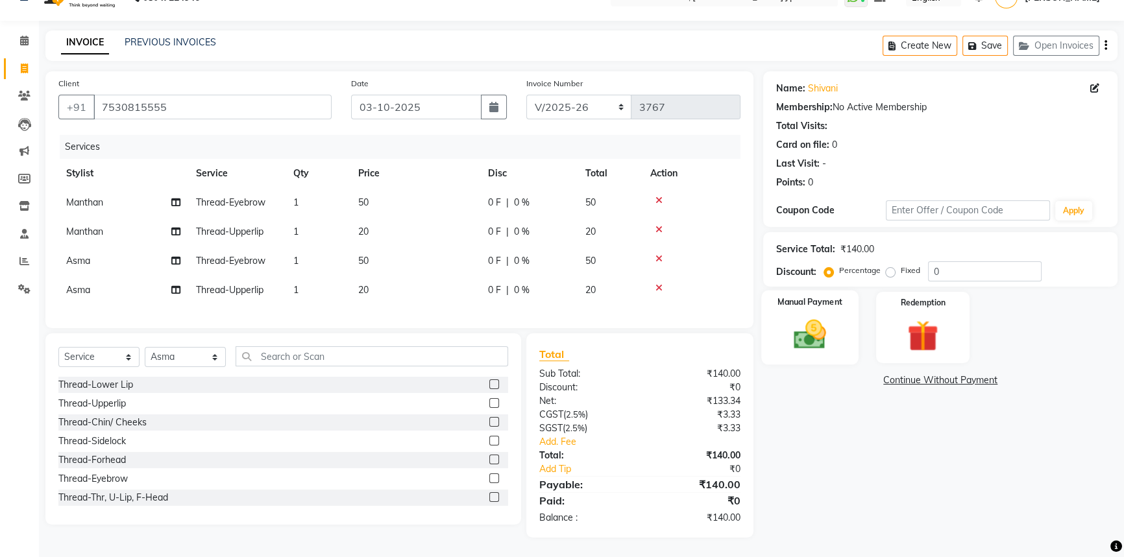
click at [815, 304] on div "Manual Payment" at bounding box center [809, 328] width 97 height 74
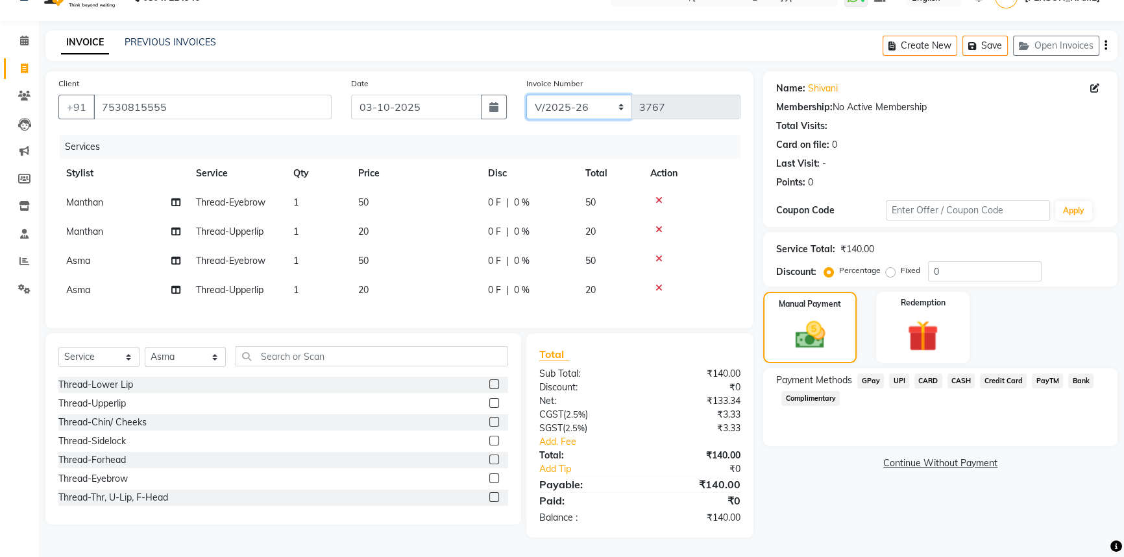
click at [557, 106] on select "FF/2025-26 PreP/2025-26 BANK/2025-26 Paytm/2025-26 CASH/2025-26 V/2025-26" at bounding box center [579, 107] width 106 height 25
select select "8497"
click at [526, 95] on select "FF/2025-26 PreP/2025-26 BANK/2025-26 Paytm/2025-26 CASH/2025-26 V/2025-26" at bounding box center [579, 107] width 106 height 25
type input "0868"
click at [957, 374] on span "CASH" at bounding box center [961, 381] width 28 height 15
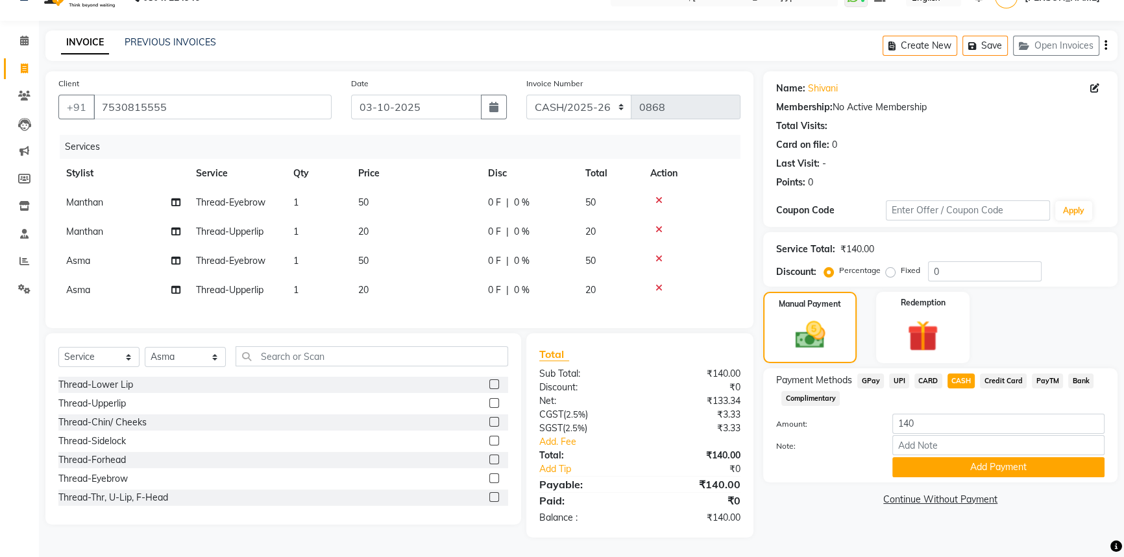
click at [1102, 38] on div "Create New Save Open Invoices" at bounding box center [999, 45] width 235 height 30
click at [1105, 45] on icon "button" at bounding box center [1105, 45] width 3 height 1
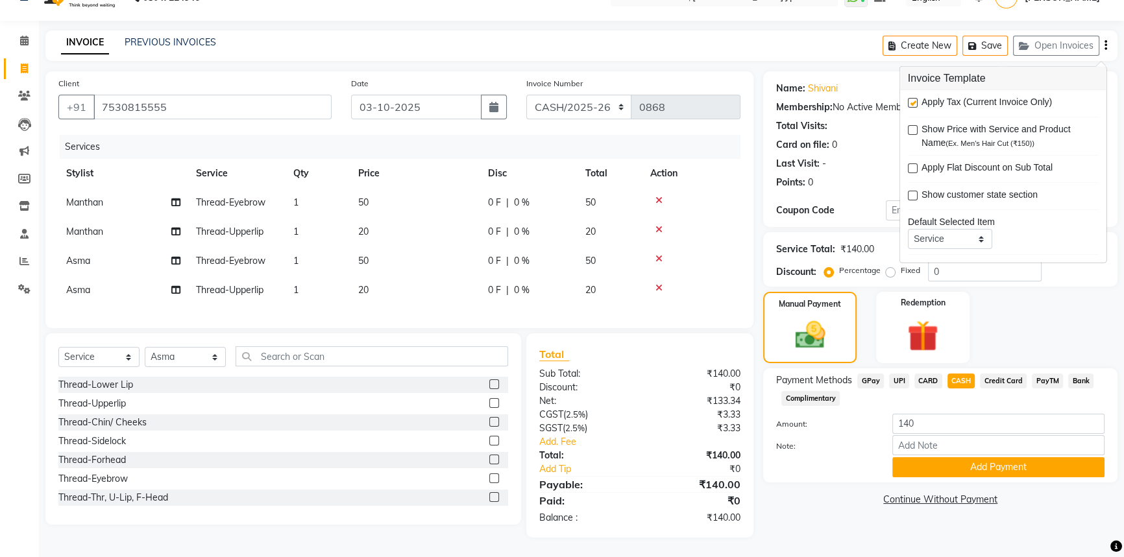
click at [913, 98] on label at bounding box center [913, 103] width 10 height 10
click at [913, 99] on input "checkbox" at bounding box center [912, 103] width 8 height 8
checkbox input "false"
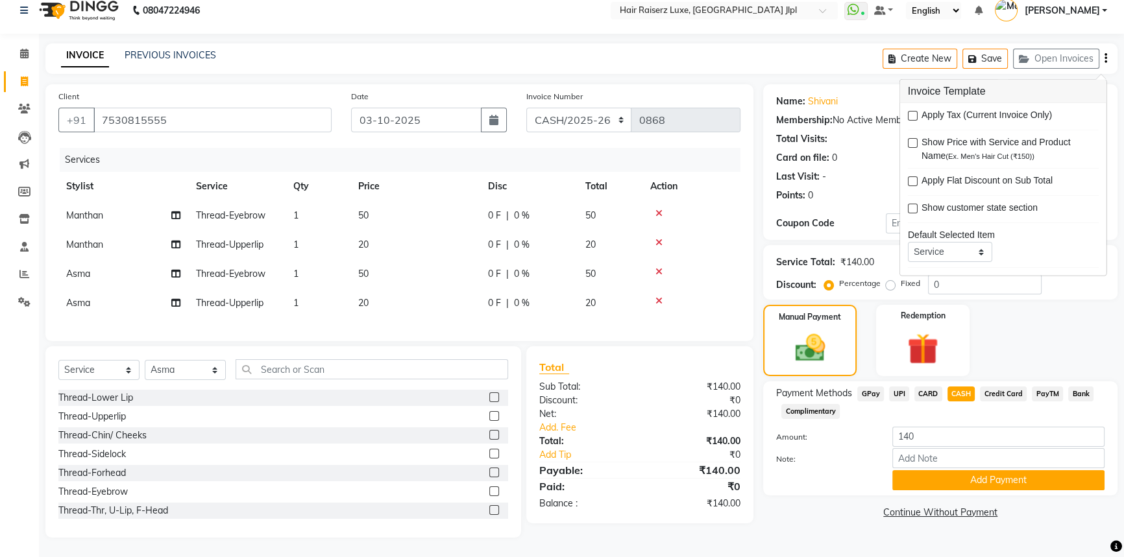
scroll to position [21, 0]
click at [932, 470] on button "Add Payment" at bounding box center [998, 480] width 212 height 20
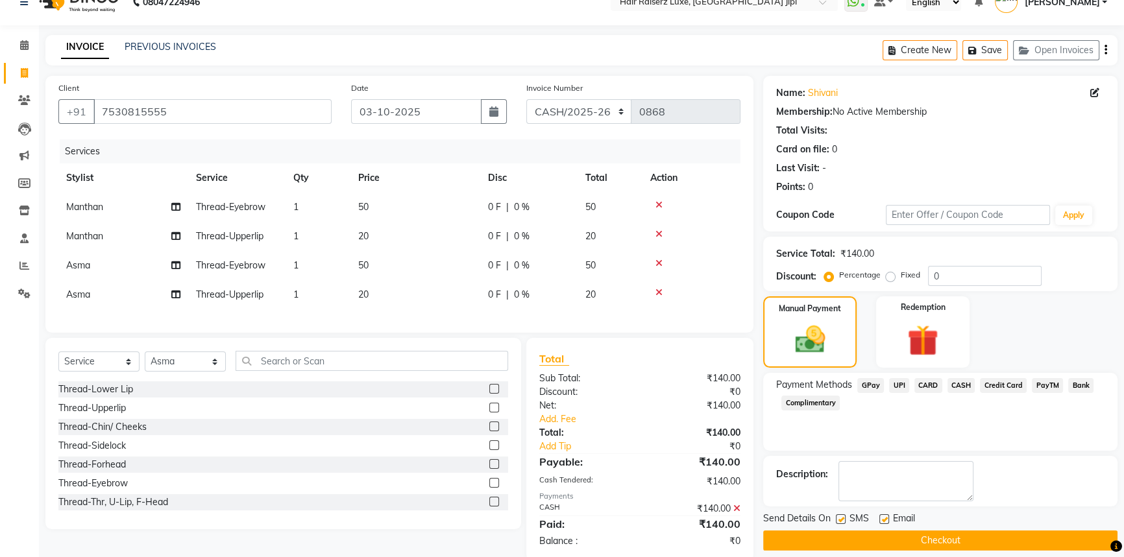
click at [884, 516] on label at bounding box center [884, 519] width 10 height 10
click at [884, 516] on input "checkbox" at bounding box center [883, 520] width 8 height 8
checkbox input "false"
click at [886, 531] on button "Checkout" at bounding box center [940, 541] width 354 height 20
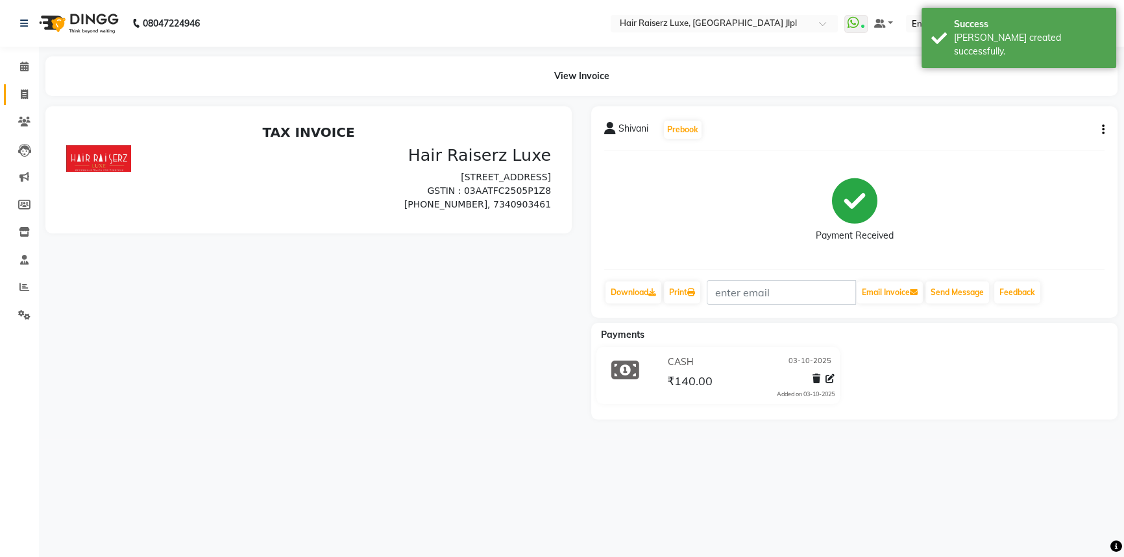
click at [24, 100] on span at bounding box center [24, 95] width 23 height 15
select select "service"
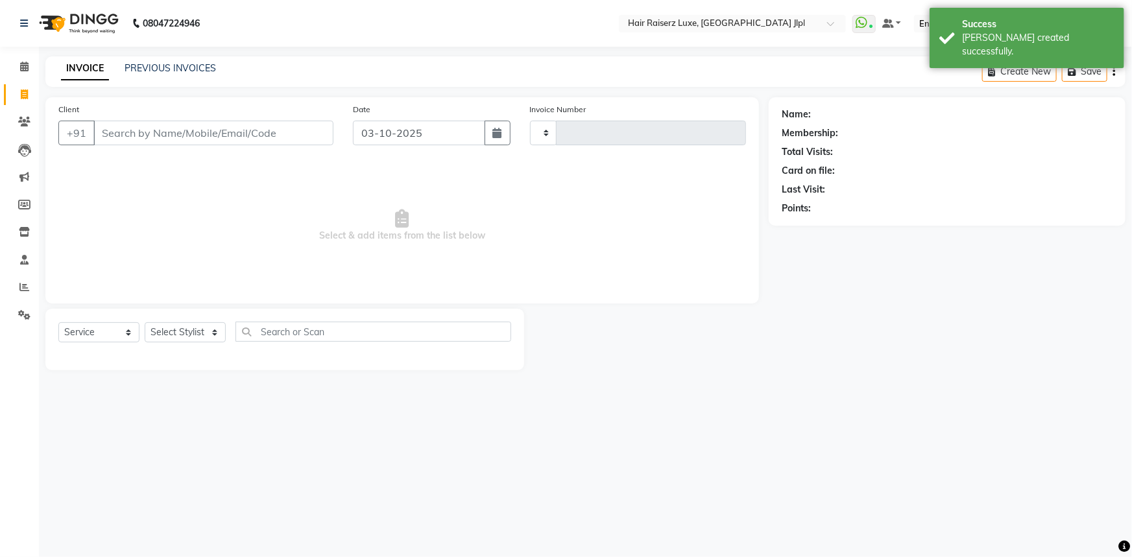
type input "3767"
select select "5409"
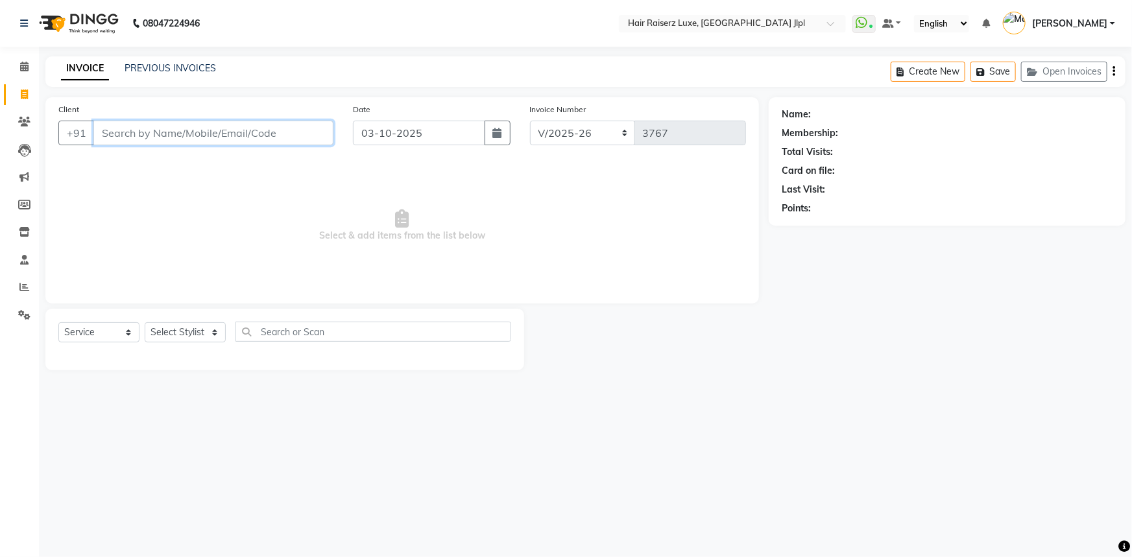
click at [169, 136] on input "Client" at bounding box center [213, 133] width 240 height 25
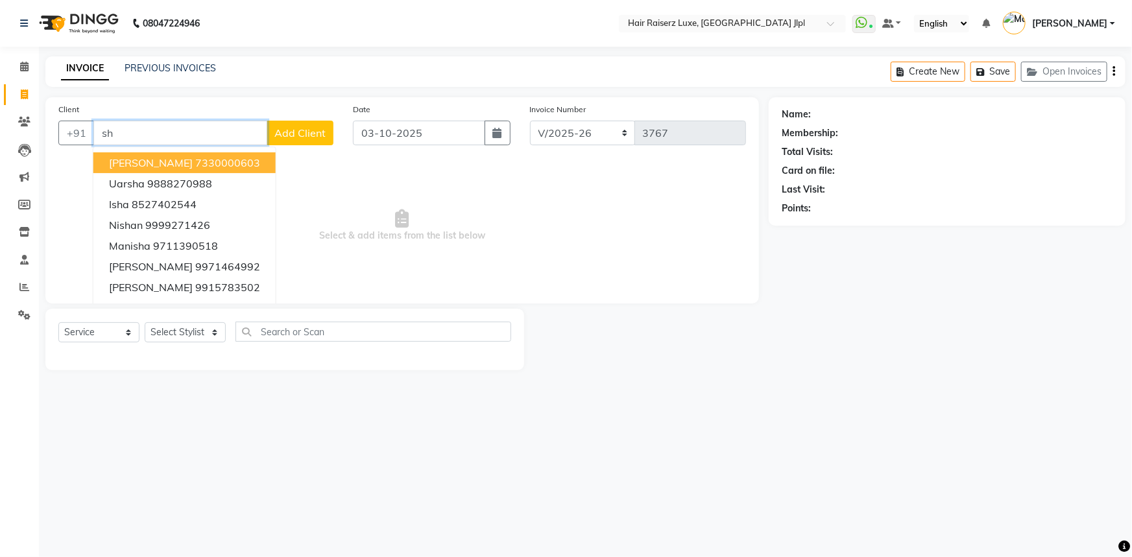
type input "s"
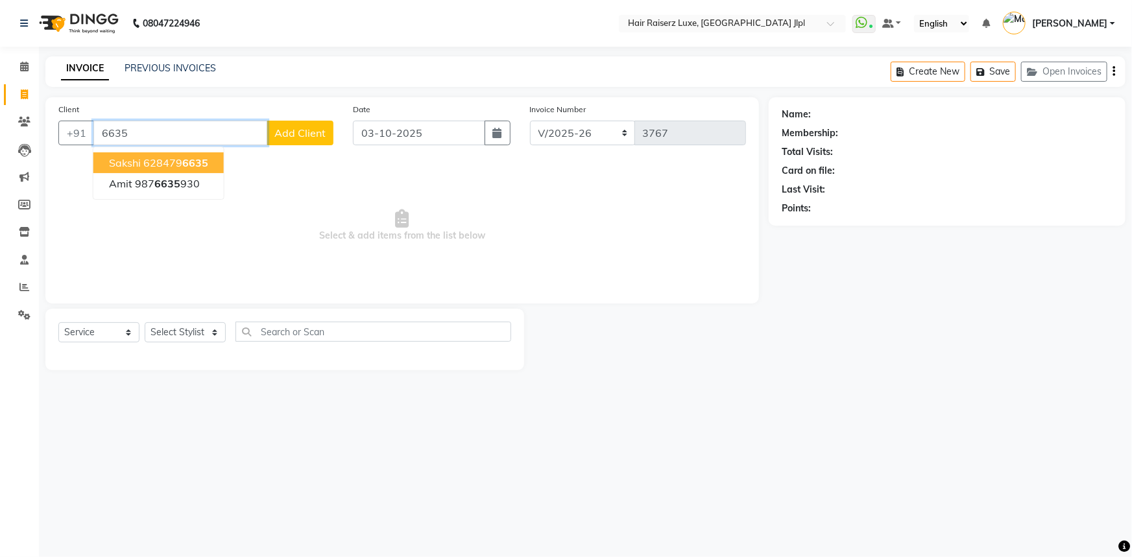
click at [169, 158] on ngb-highlight "628479 6635" at bounding box center [175, 162] width 65 height 13
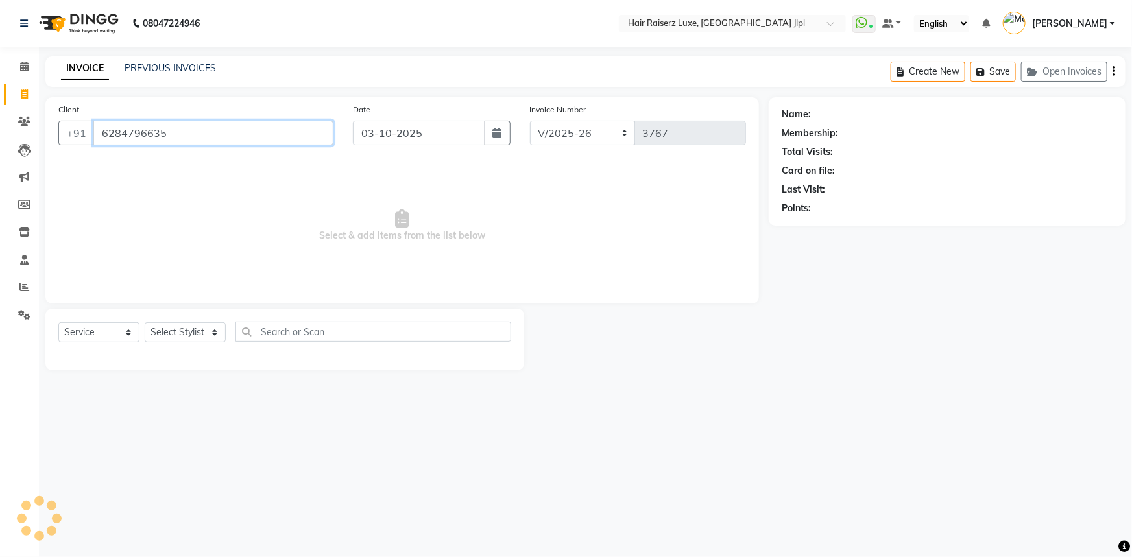
type input "6284796635"
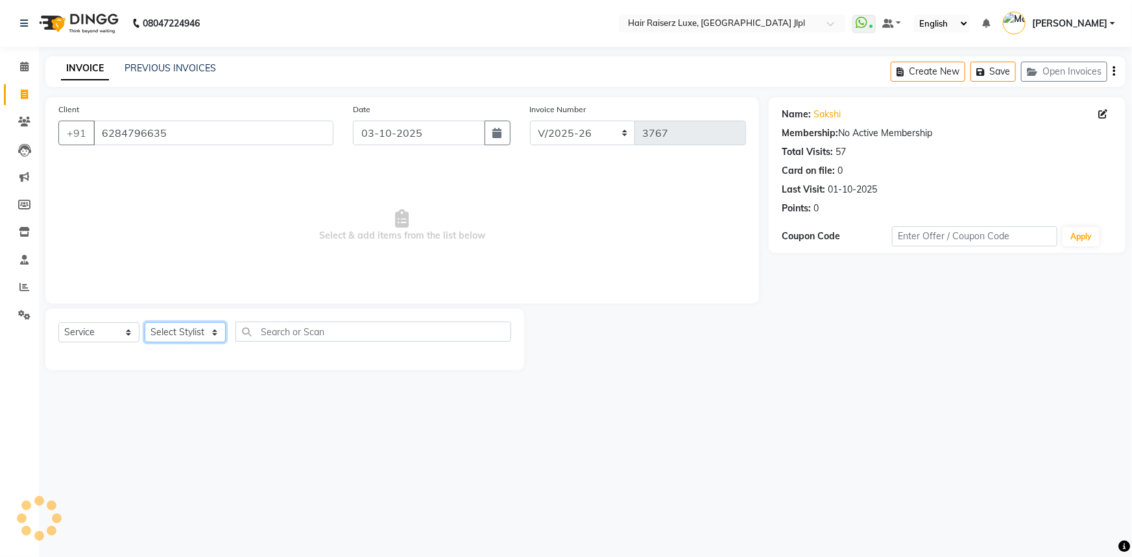
click at [180, 324] on select "Select Stylist Abhishek Aftab Ajay Anand Asma Bhoomika Bilal C&Gs Vogue Chhavi …" at bounding box center [185, 332] width 81 height 20
select select "36164"
click at [145, 322] on select "Select Stylist Abhishek Aftab Ajay Anand Asma Bhoomika Bilal C&Gs Vogue Chhavi …" at bounding box center [185, 332] width 81 height 20
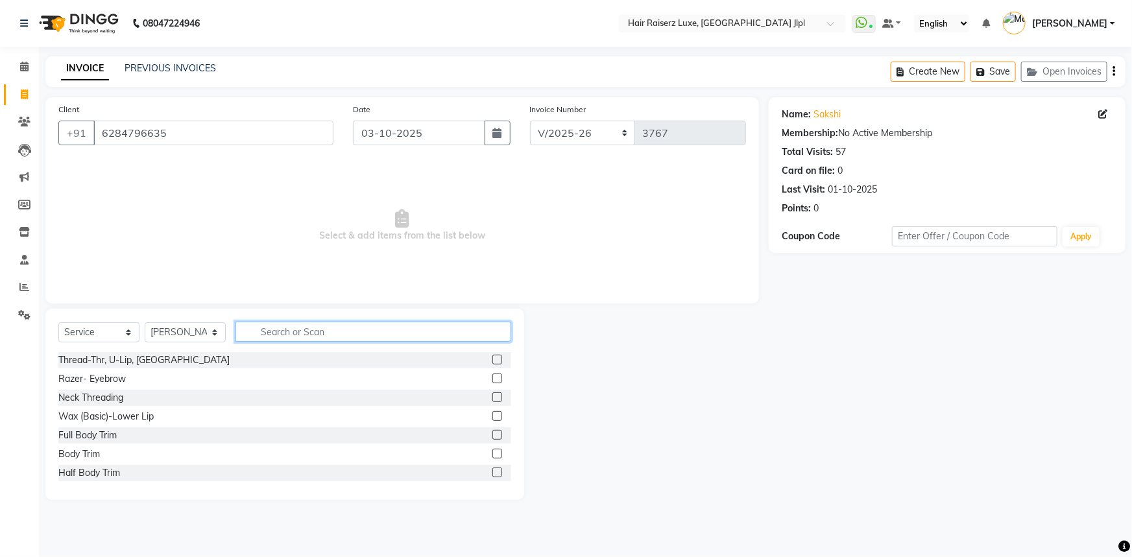
click at [292, 332] on input "text" at bounding box center [373, 332] width 276 height 20
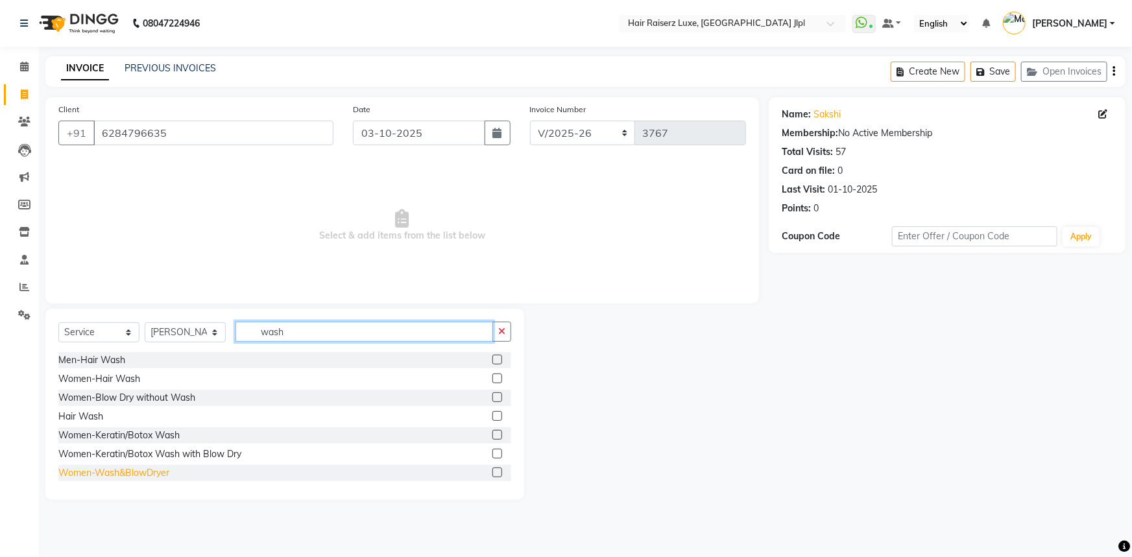
type input "wash"
click at [147, 470] on div "Women-Wash&BlowDryer" at bounding box center [113, 473] width 111 height 14
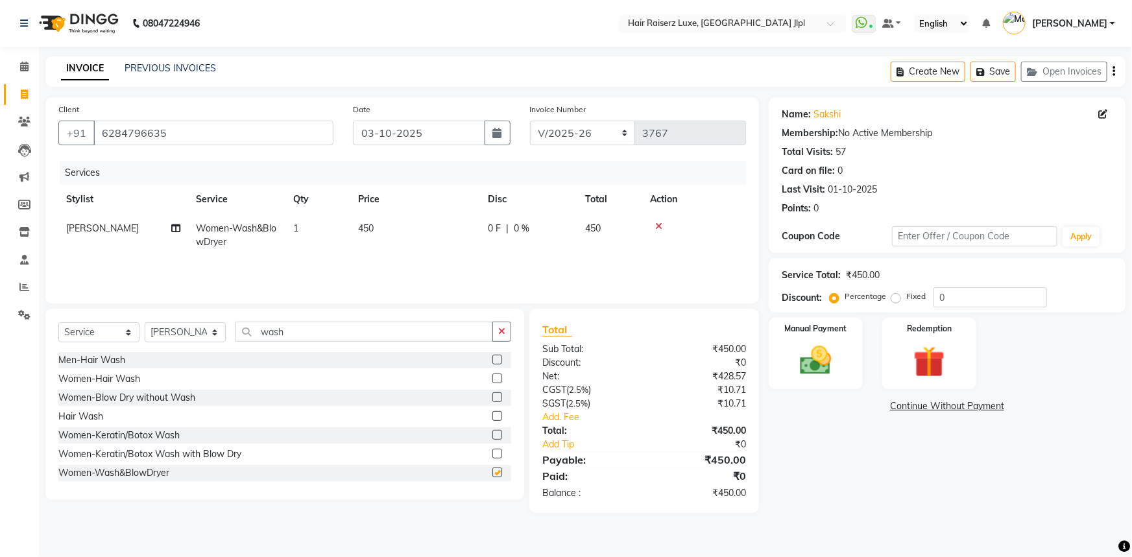
checkbox input "false"
click at [822, 356] on img at bounding box center [816, 361] width 53 height 38
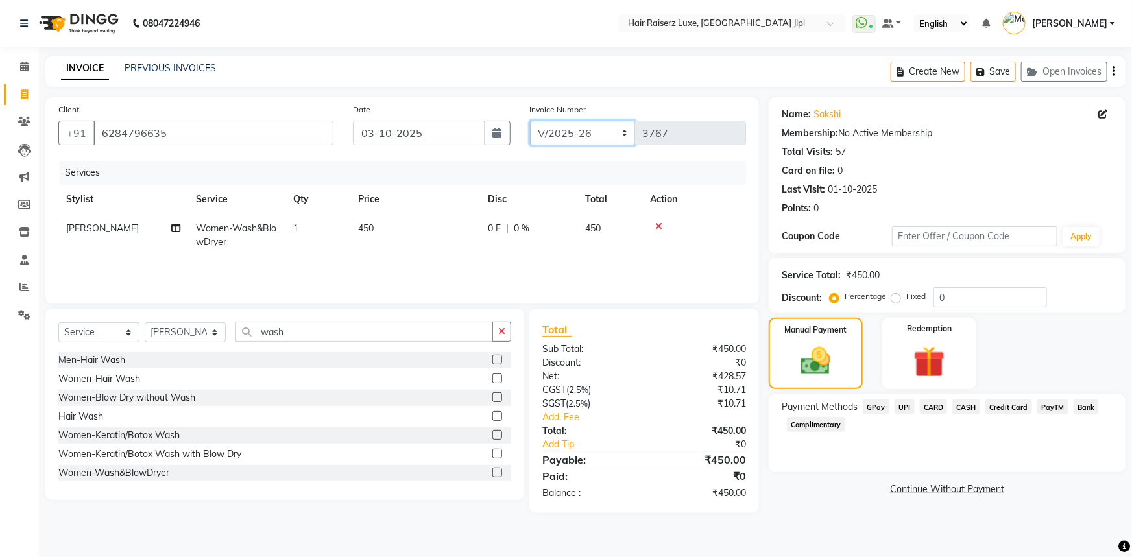
drag, startPoint x: 570, startPoint y: 128, endPoint x: 576, endPoint y: 139, distance: 12.8
click at [570, 128] on select "FF/2025-26 PreP/2025-26 BANK/2025-26 Paytm/2025-26 CASH/2025-26 V/2025-26" at bounding box center [583, 133] width 106 height 25
select select "8499"
click at [530, 121] on select "FF/2025-26 PreP/2025-26 BANK/2025-26 Paytm/2025-26 CASH/2025-26 V/2025-26" at bounding box center [583, 133] width 106 height 25
type input "0318"
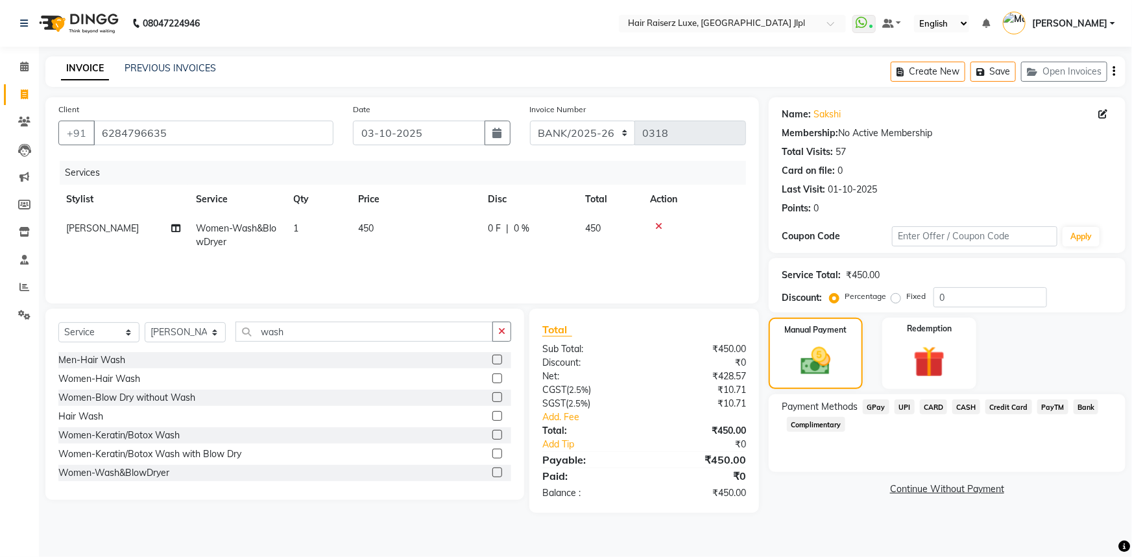
click at [1077, 410] on span "Bank" at bounding box center [1086, 407] width 25 height 15
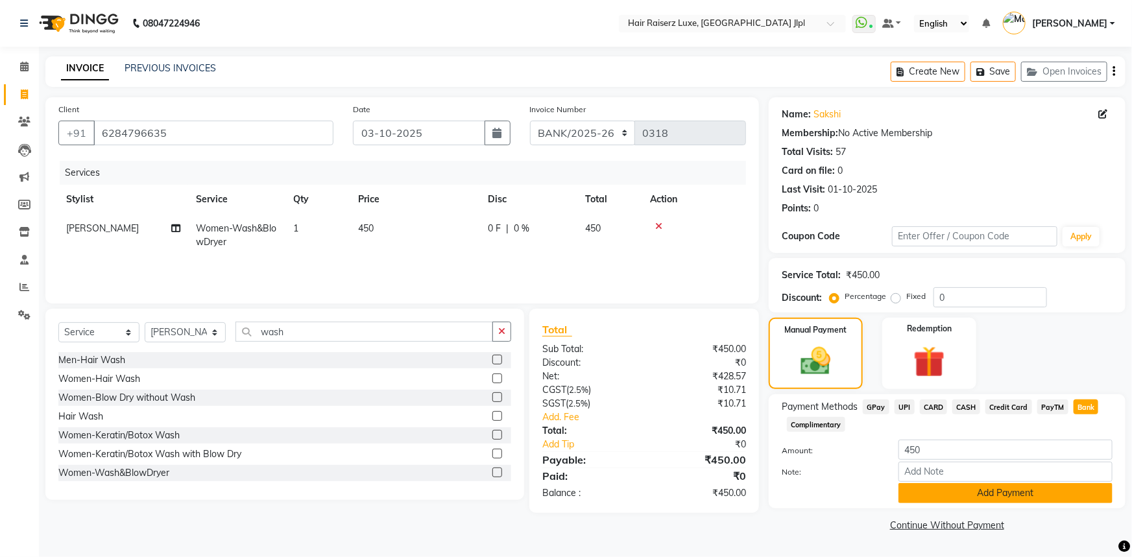
click at [967, 492] on button "Add Payment" at bounding box center [1006, 493] width 214 height 20
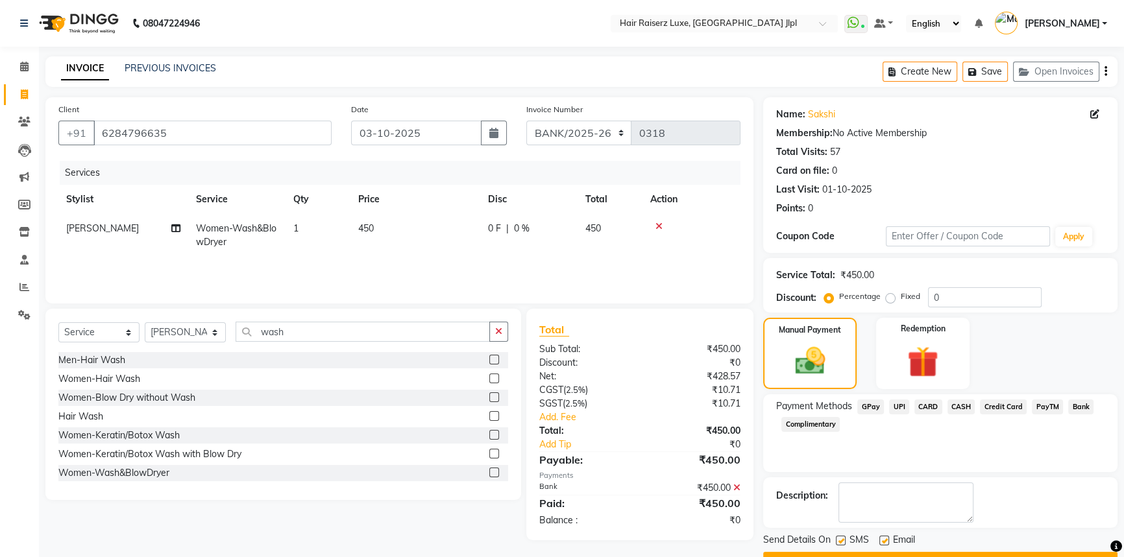
click at [901, 554] on button "Checkout" at bounding box center [940, 562] width 354 height 20
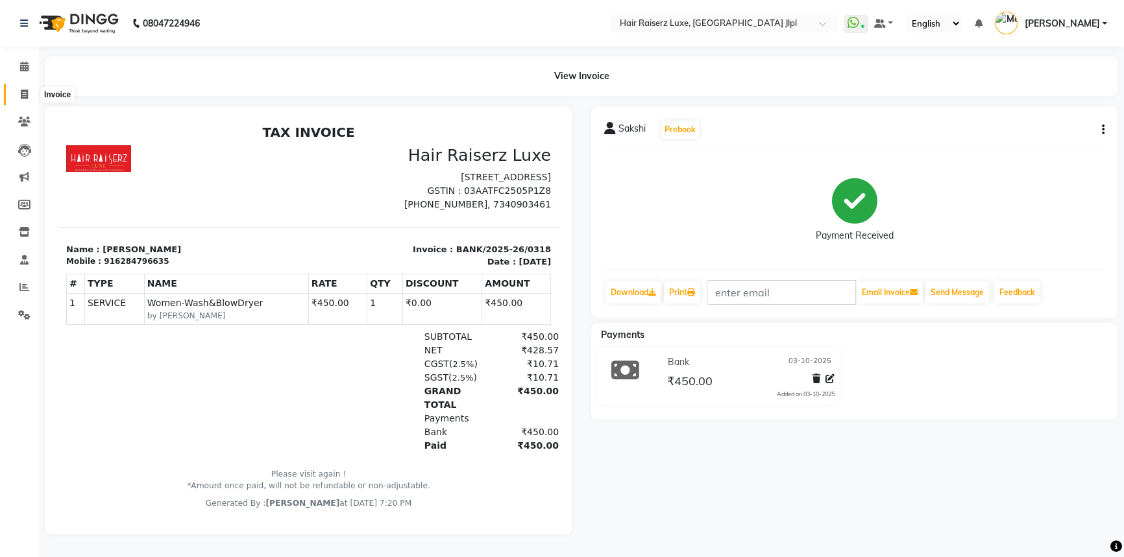
click at [13, 92] on span at bounding box center [24, 95] width 23 height 15
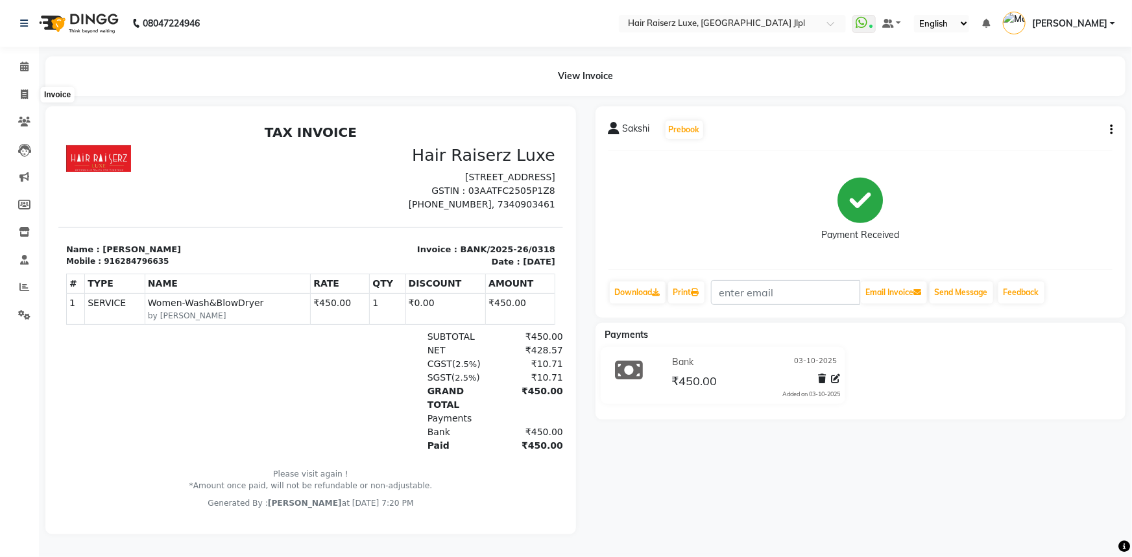
select select "service"
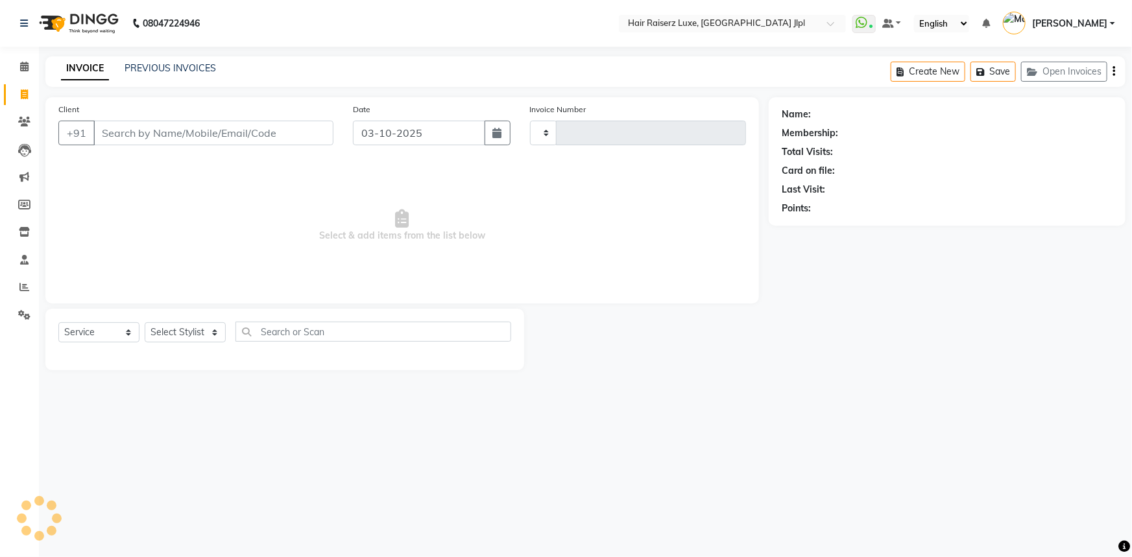
type input "3767"
select select "5409"
click at [175, 69] on link "PREVIOUS INVOICES" at bounding box center [170, 68] width 91 height 12
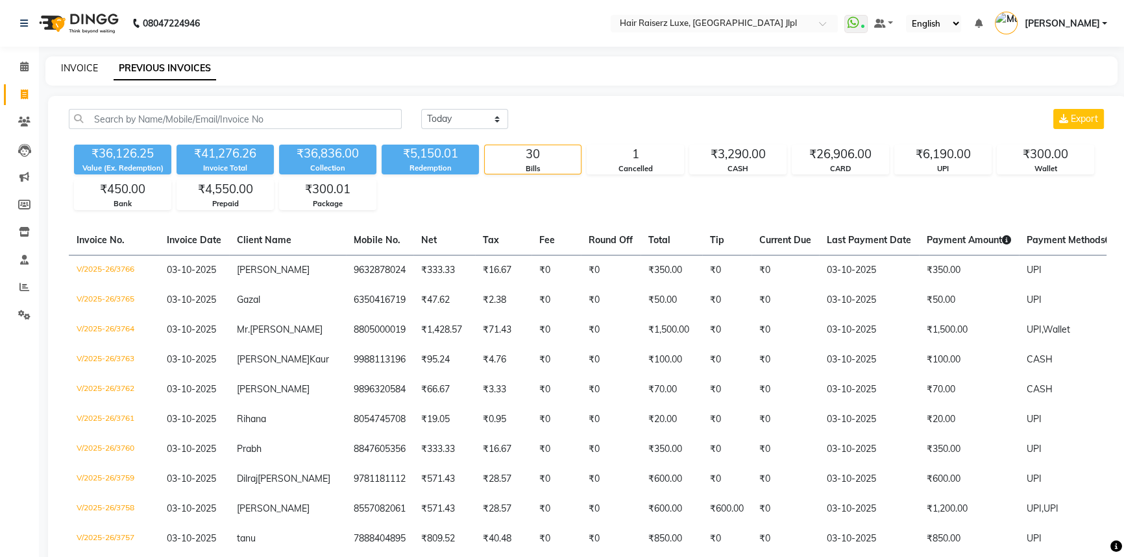
click at [84, 67] on link "INVOICE" at bounding box center [79, 68] width 37 height 12
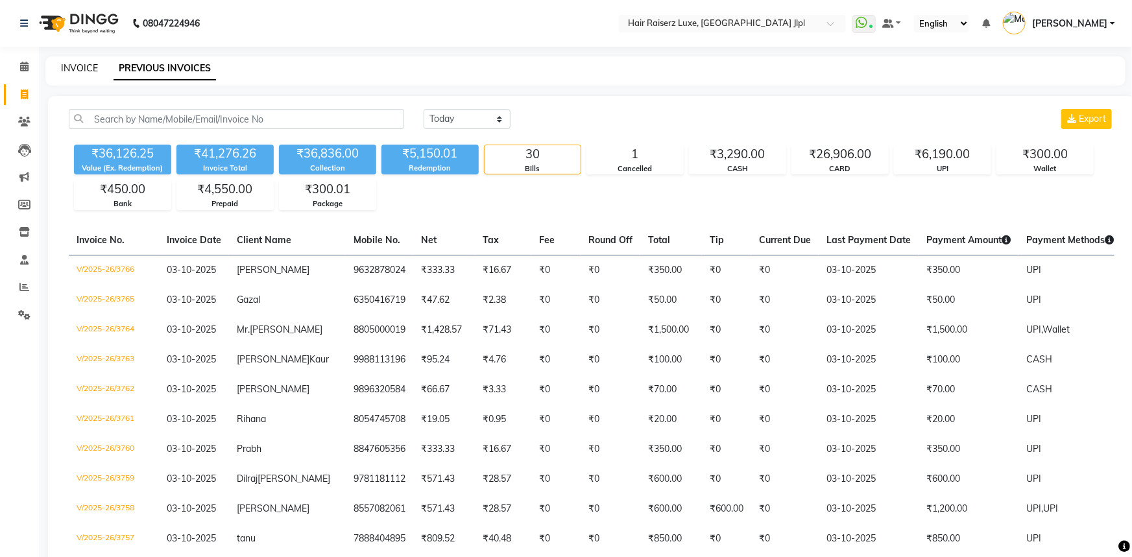
select select "5409"
select select "service"
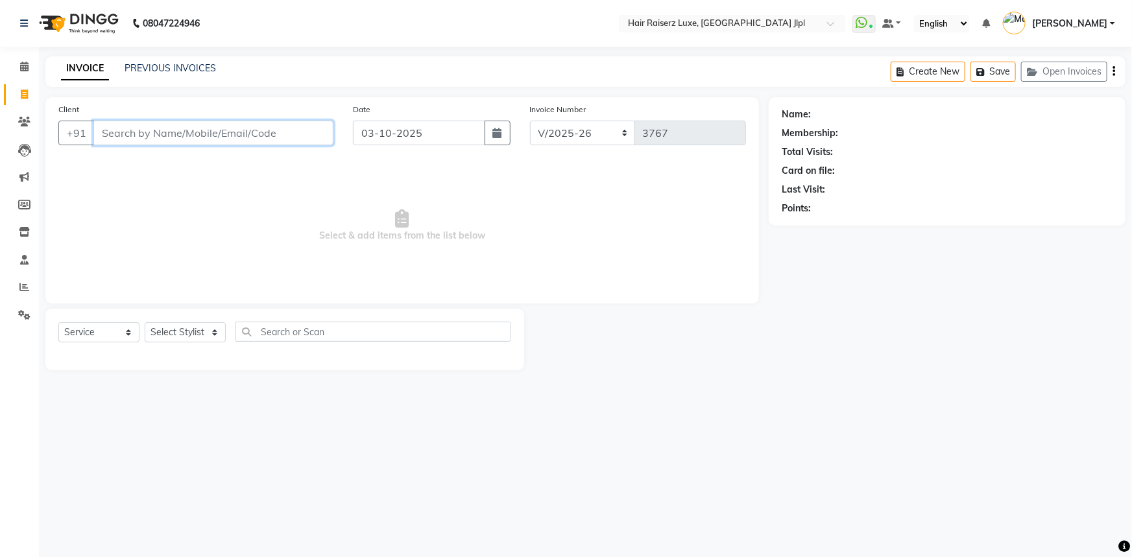
click at [244, 132] on input "Client" at bounding box center [213, 133] width 240 height 25
type input "jogga"
click at [208, 131] on input "jogga" at bounding box center [180, 133] width 174 height 25
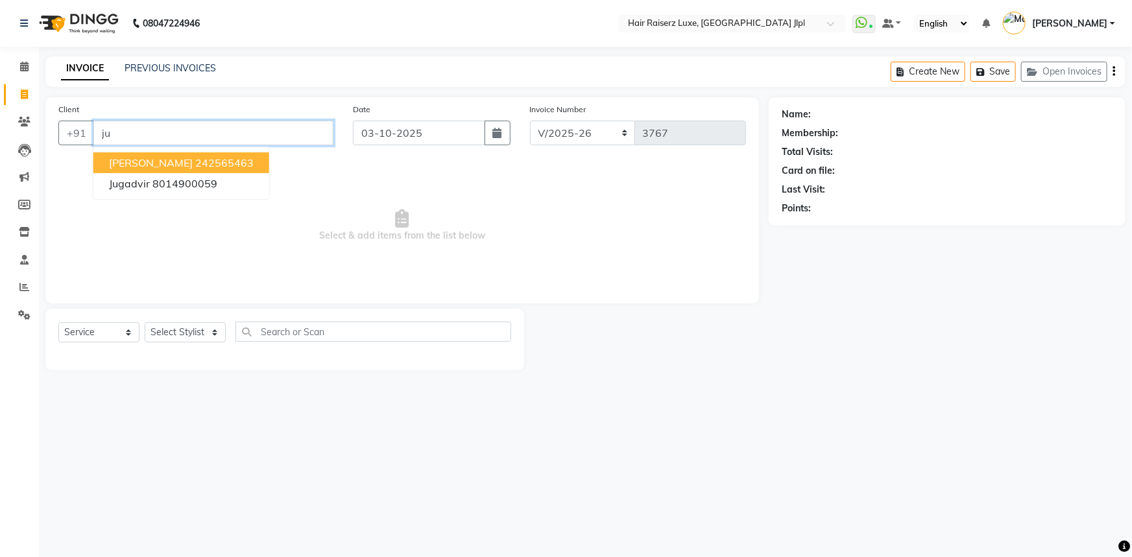
type input "j"
click at [182, 162] on ngb-highlight "708738 3860" at bounding box center [167, 162] width 67 height 13
type input "7087383860"
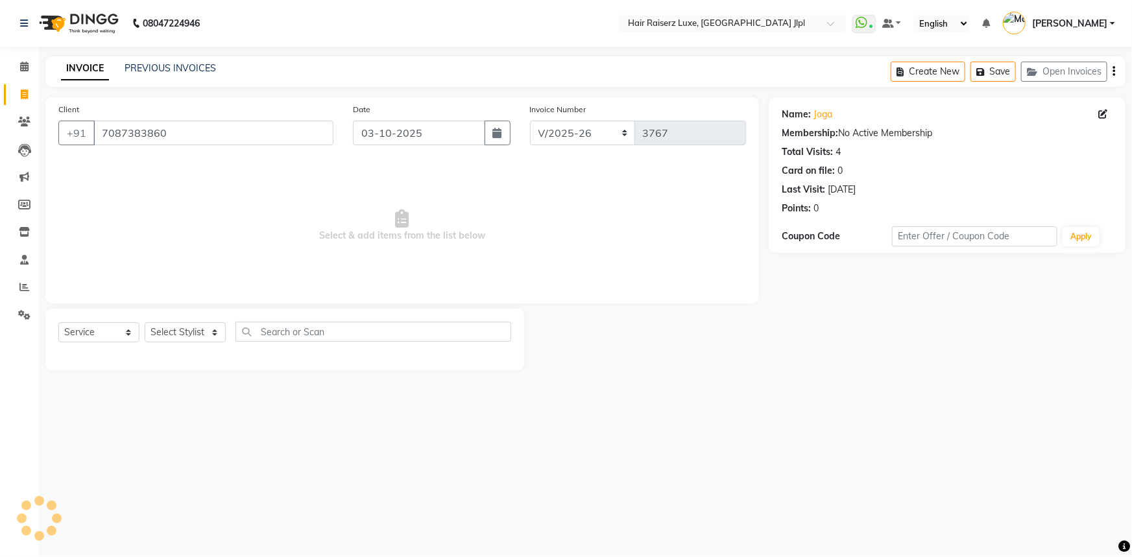
drag, startPoint x: 182, startPoint y: 162, endPoint x: 77, endPoint y: 396, distance: 257.0
click at [76, 396] on div "08047224946 Select Location × Hair Raiserz Luxe, Sector 91 Jlpl WhatsApp Status…" at bounding box center [566, 278] width 1132 height 557
click at [182, 331] on select "Select Stylist Abhishek Aftab Ajay Anand Asma Bhoomika Bilal C&Gs Vogue Chhavi …" at bounding box center [185, 332] width 81 height 20
select select "47928"
click at [145, 322] on select "Select Stylist Abhishek Aftab Ajay Anand Asma Bhoomika Bilal C&Gs Vogue Chhavi …" at bounding box center [185, 332] width 81 height 20
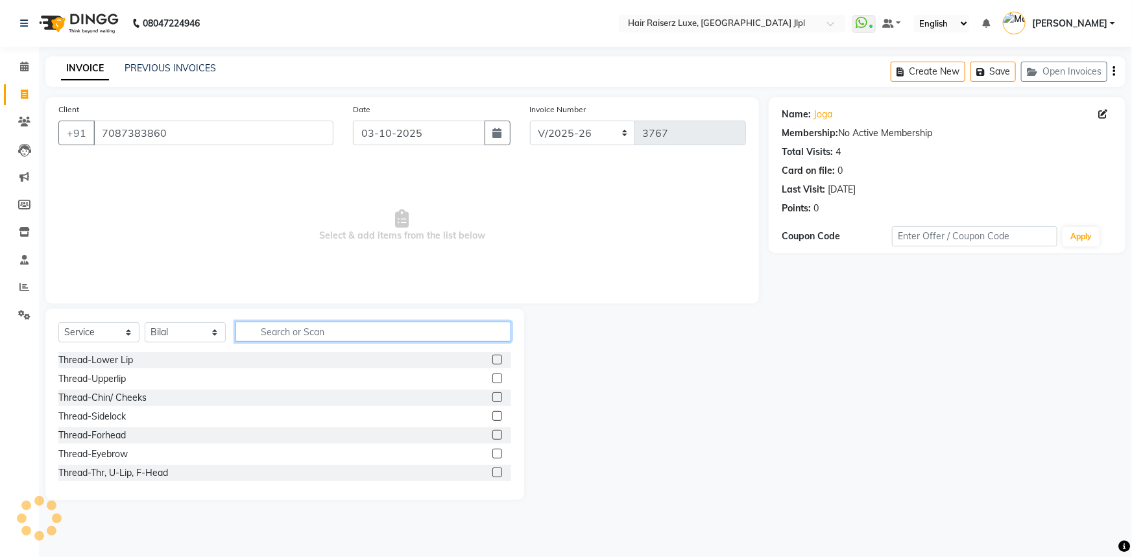
click at [271, 326] on input "text" at bounding box center [373, 332] width 276 height 20
type input "cut"
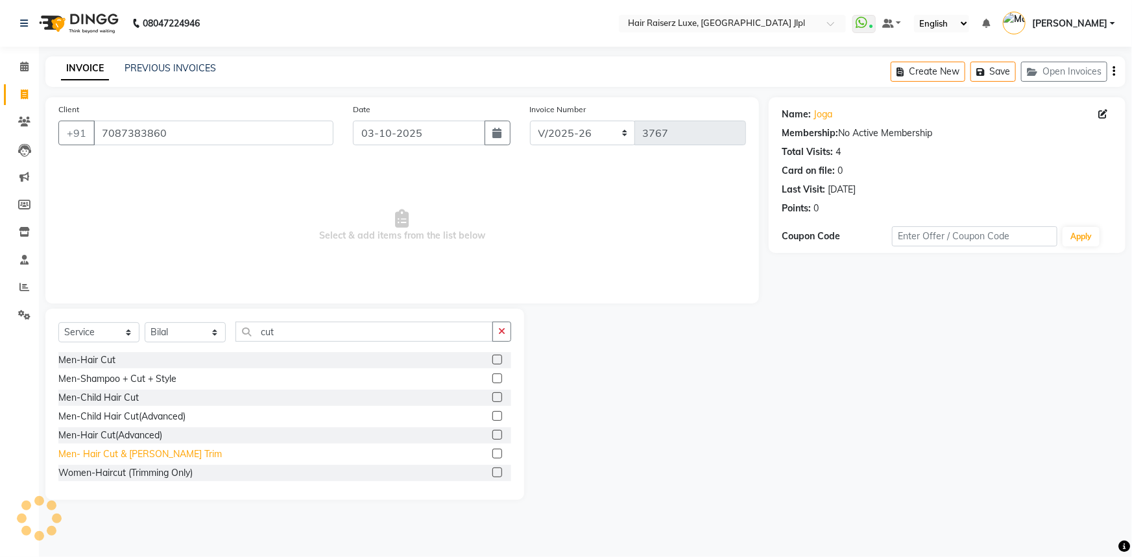
click at [143, 452] on div "Men- Hair Cut & Beard Trim" at bounding box center [139, 455] width 163 height 14
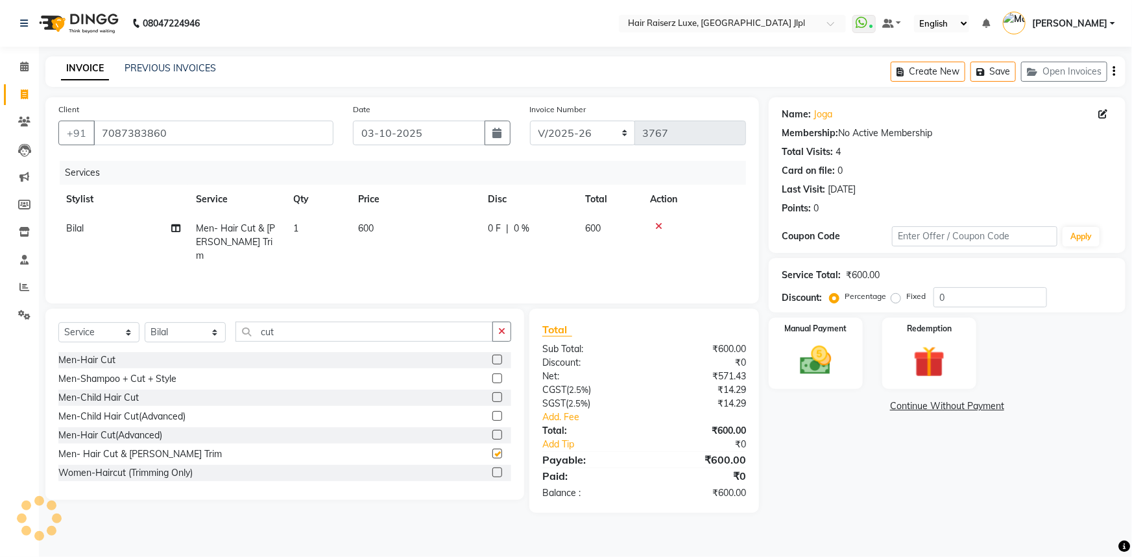
checkbox input "false"
click at [566, 137] on select "FF/2025-26 PreP/2025-26 BANK/2025-26 Paytm/2025-26 CASH/2025-26 V/2025-26" at bounding box center [583, 133] width 106 height 25
select select "8499"
click at [530, 121] on select "FF/2025-26 PreP/2025-26 BANK/2025-26 Paytm/2025-26 CASH/2025-26 V/2025-26" at bounding box center [583, 133] width 106 height 25
type input "0319"
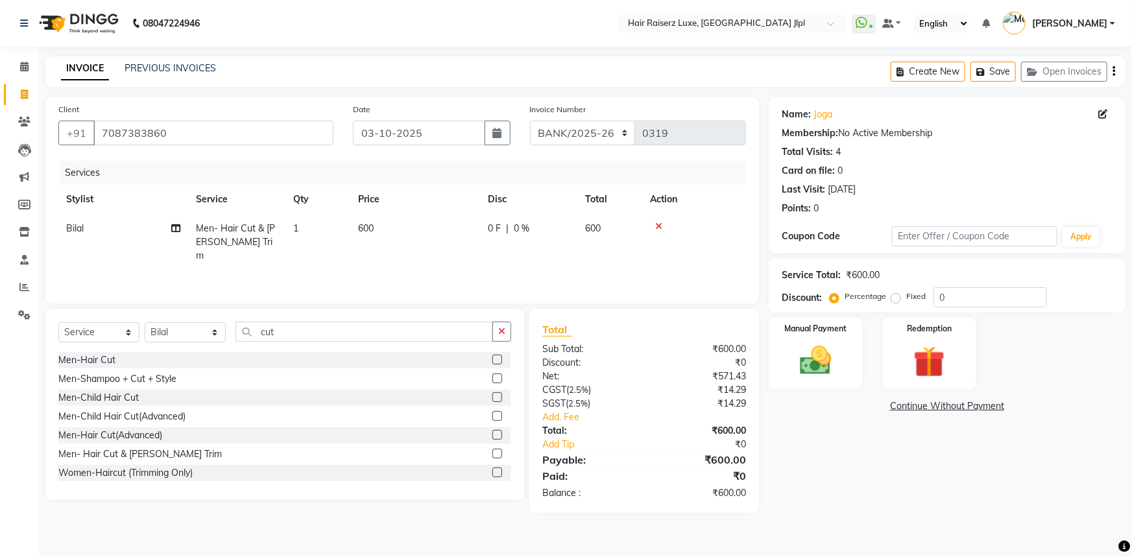
click at [801, 440] on div "Name: Joga Membership: No Active Membership Total Visits: 4 Card on file: 0 Las…" at bounding box center [952, 305] width 367 height 416
click at [835, 354] on img at bounding box center [816, 361] width 53 height 38
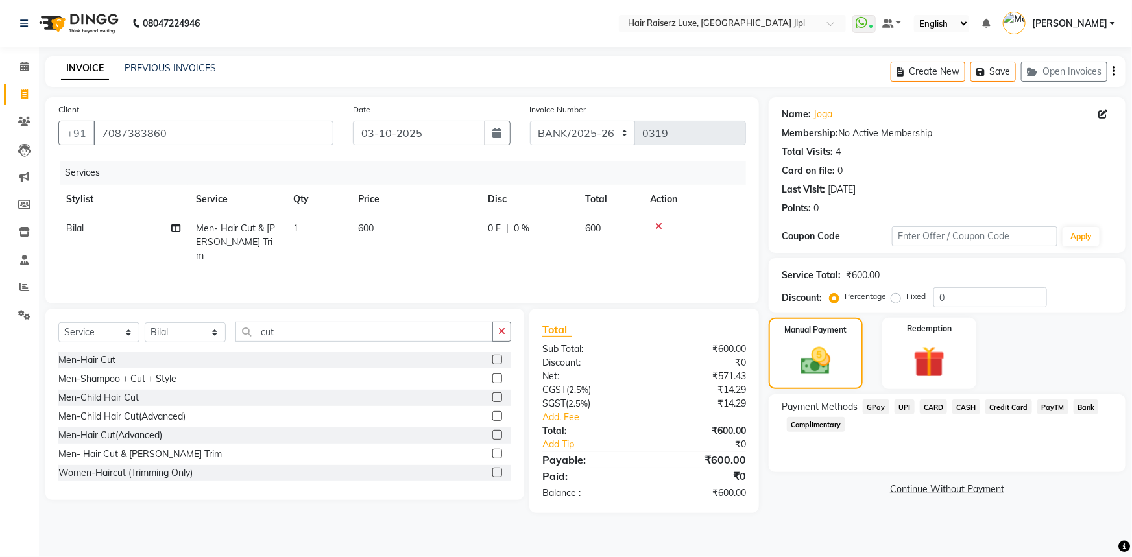
click at [1089, 407] on span "Bank" at bounding box center [1086, 407] width 25 height 15
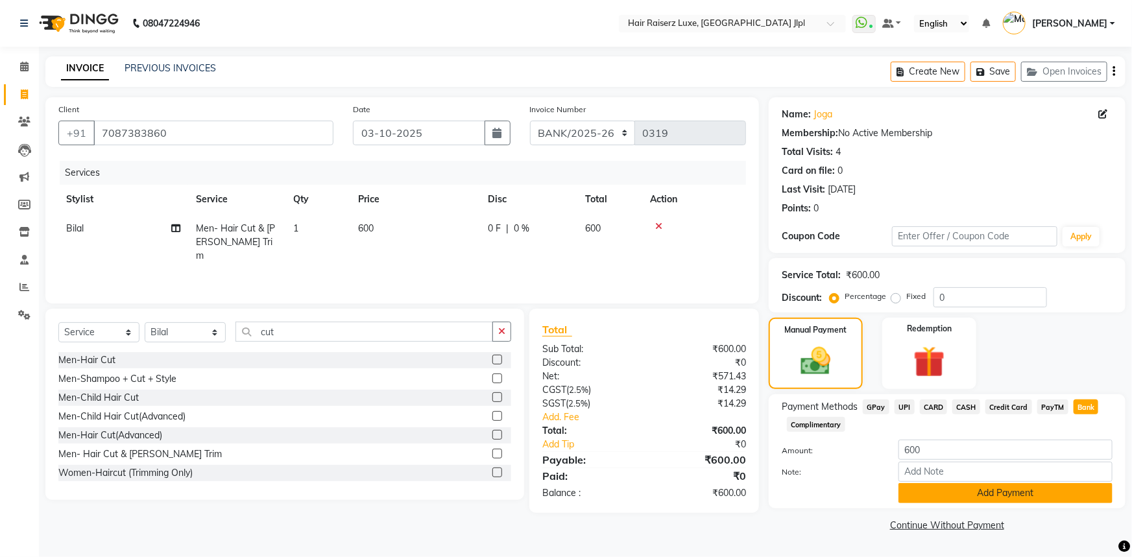
click at [1012, 489] on button "Add Payment" at bounding box center [1006, 493] width 214 height 20
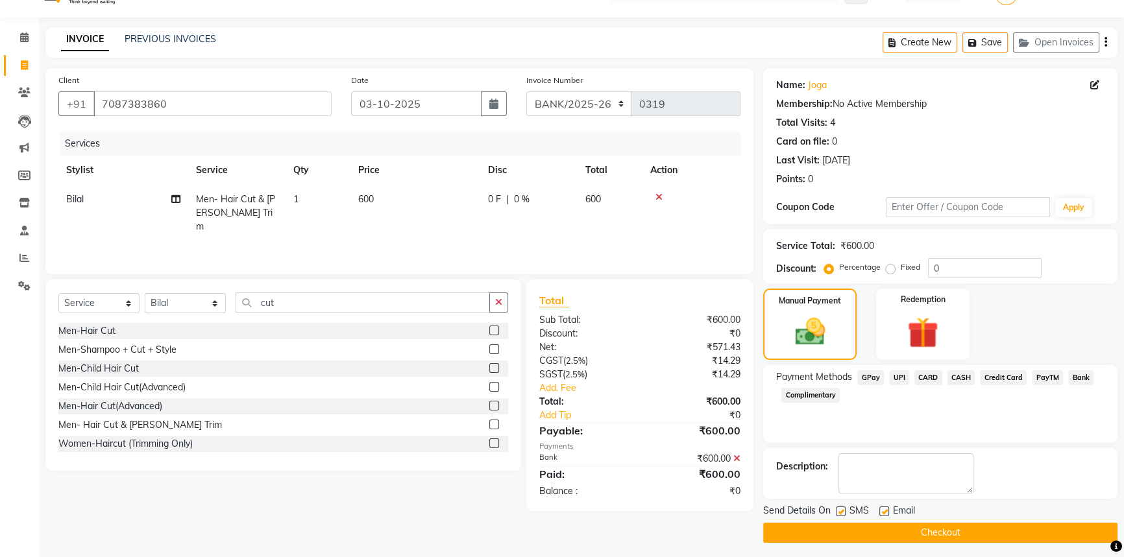
scroll to position [33, 0]
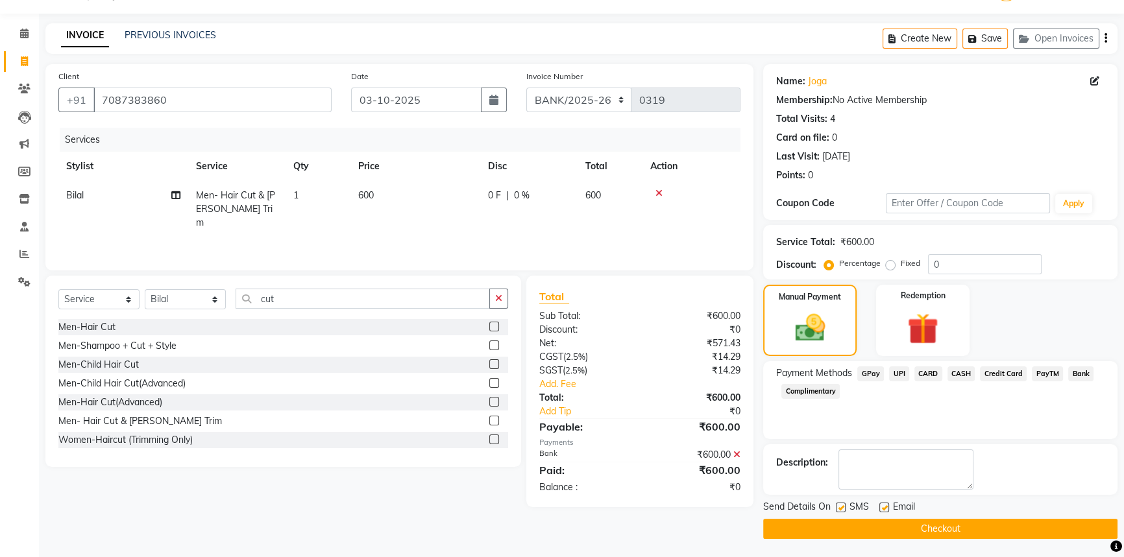
click at [884, 500] on div "Email" at bounding box center [902, 508] width 46 height 16
click at [884, 506] on label at bounding box center [884, 508] width 10 height 10
click at [884, 506] on input "checkbox" at bounding box center [883, 508] width 8 height 8
checkbox input "false"
click at [906, 524] on button "Checkout" at bounding box center [940, 529] width 354 height 20
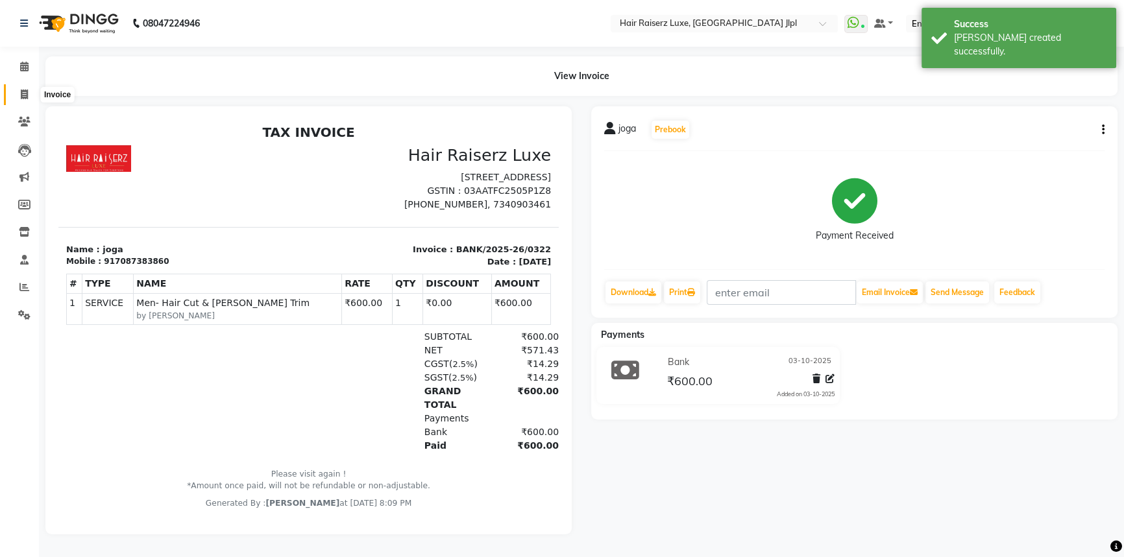
click at [22, 94] on icon at bounding box center [24, 95] width 7 height 10
select select "service"
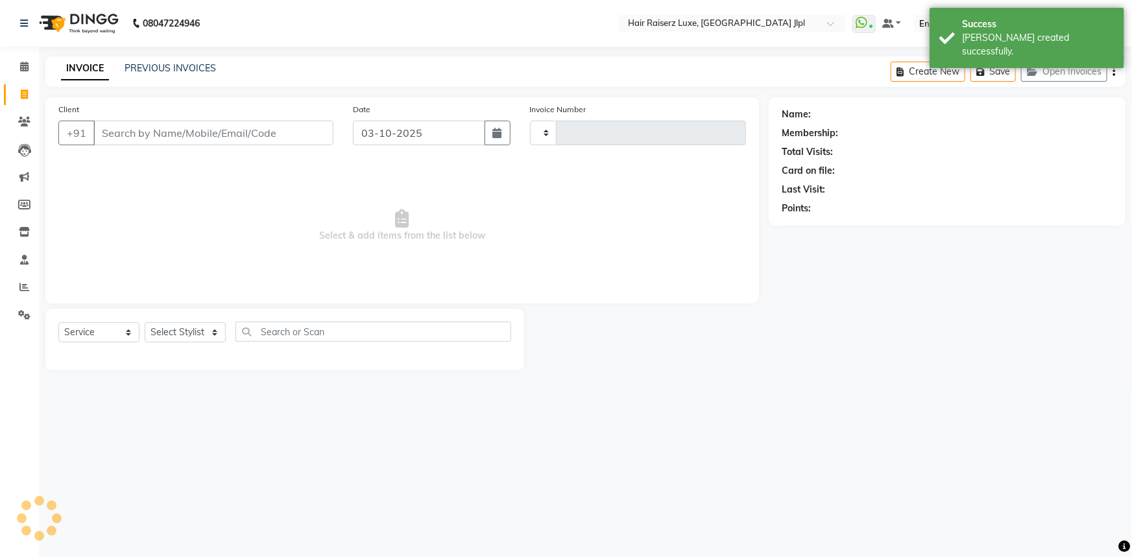
type input "3768"
select select "5409"
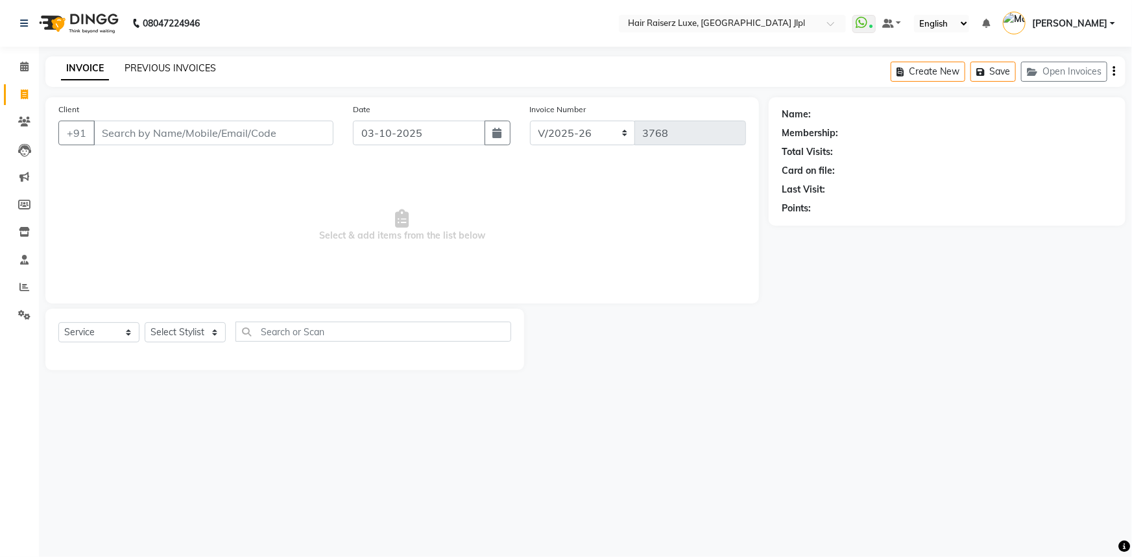
click at [145, 67] on link "PREVIOUS INVOICES" at bounding box center [170, 68] width 91 height 12
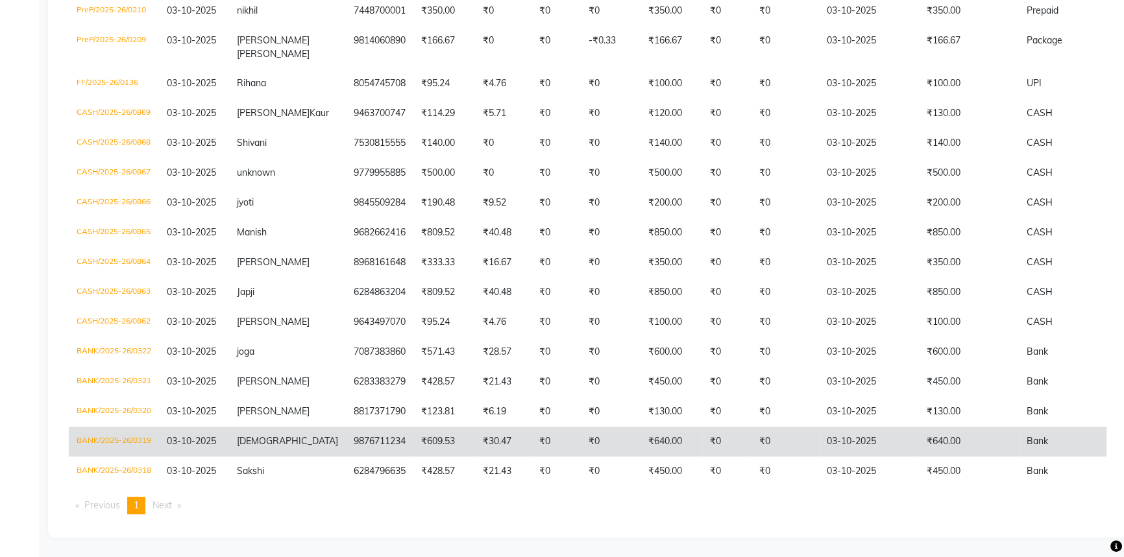
scroll to position [884, 0]
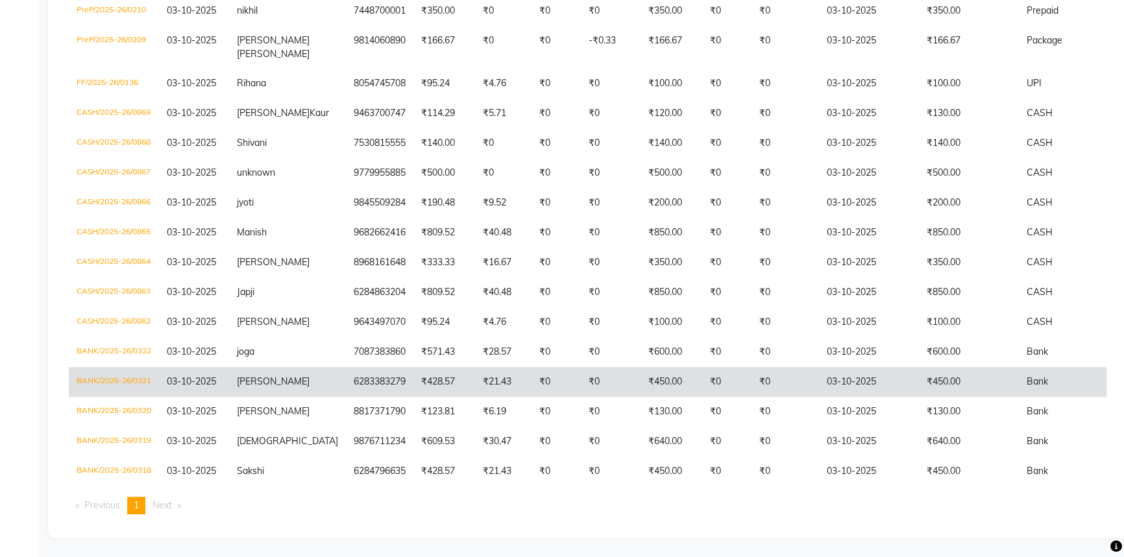
click at [278, 393] on td "[PERSON_NAME]" at bounding box center [287, 382] width 117 height 30
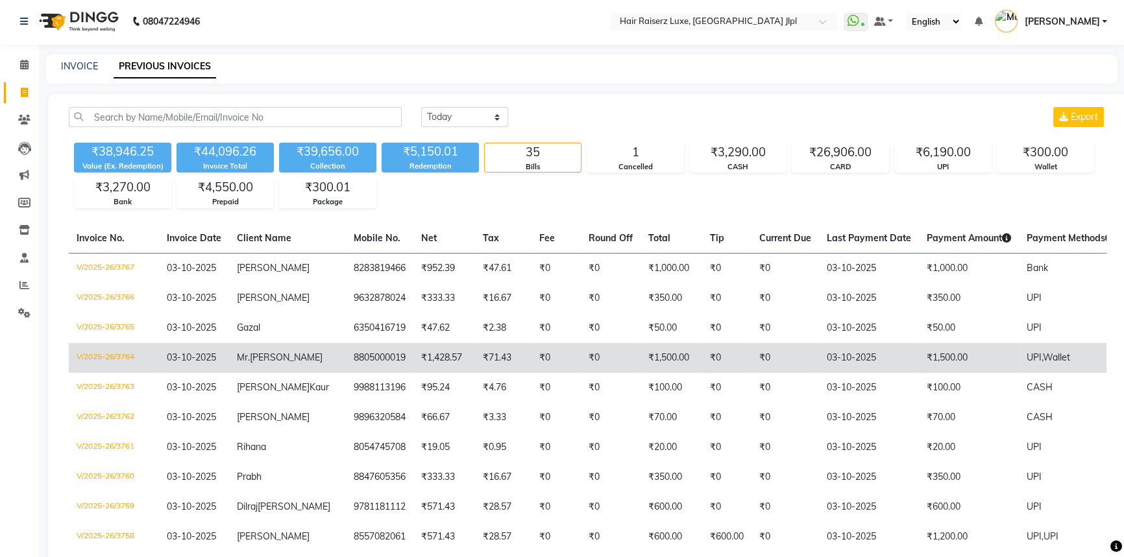
scroll to position [0, 0]
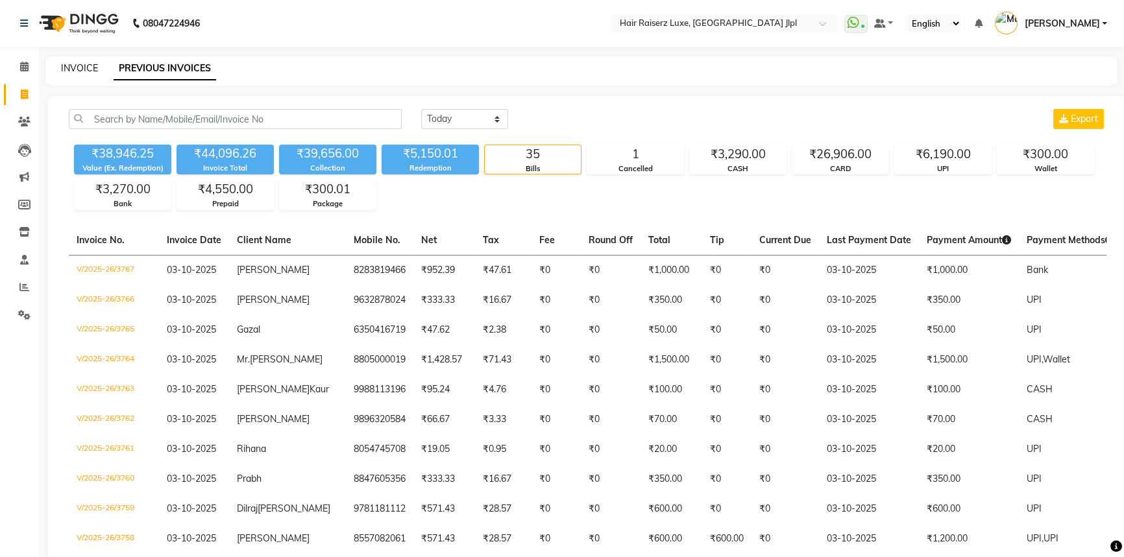
click at [74, 69] on link "INVOICE" at bounding box center [79, 68] width 37 height 12
select select "service"
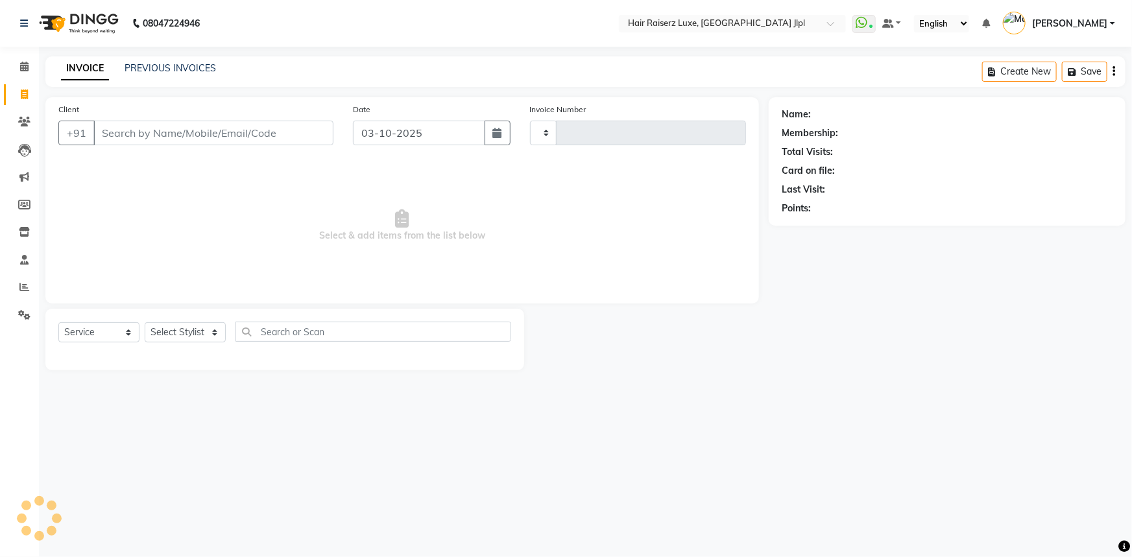
type input "3768"
select select "5409"
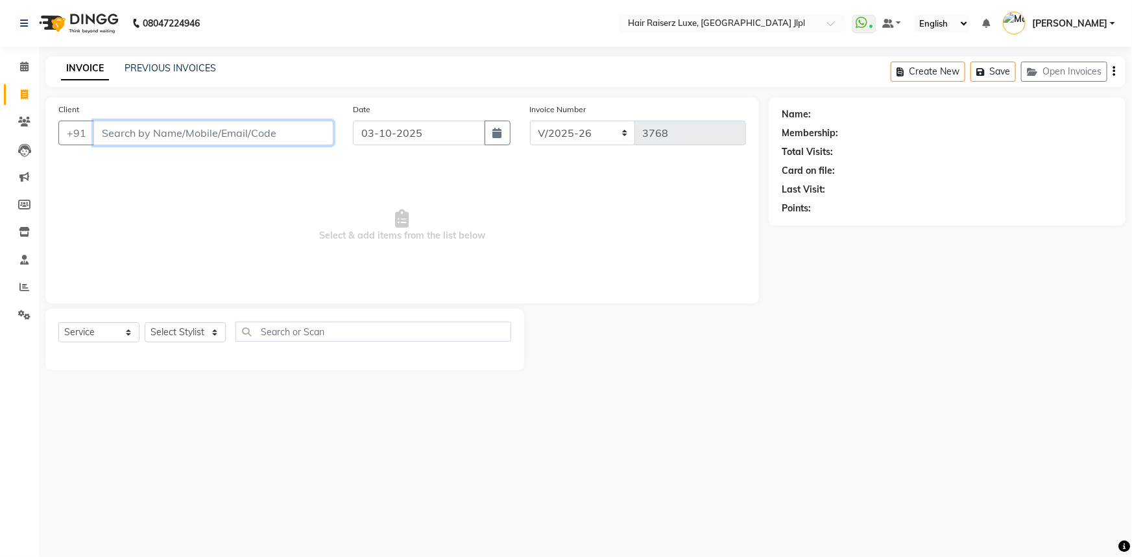
paste input "7901871229"
type input "7901871229"
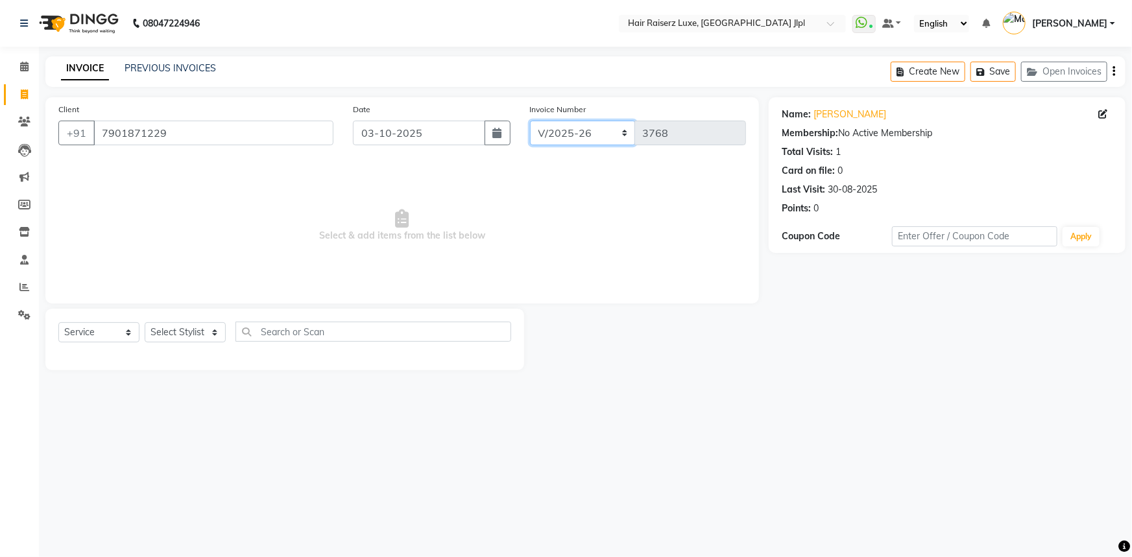
click at [580, 133] on select "FF/2025-26 PreP/2025-26 BANK/2025-26 Paytm/2025-26 CASH/2025-26 V/2025-26" at bounding box center [583, 133] width 106 height 25
select select "8662"
click at [530, 121] on select "FF/2025-26 PreP/2025-26 BANK/2025-26 Paytm/2025-26 CASH/2025-26 V/2025-26" at bounding box center [583, 133] width 106 height 25
type input "0137"
click at [164, 336] on select "Select Stylist Abhishek Aftab Ajay Anand Asma Bhoomika Bilal C&Gs Vogue Chhavi …" at bounding box center [185, 332] width 81 height 20
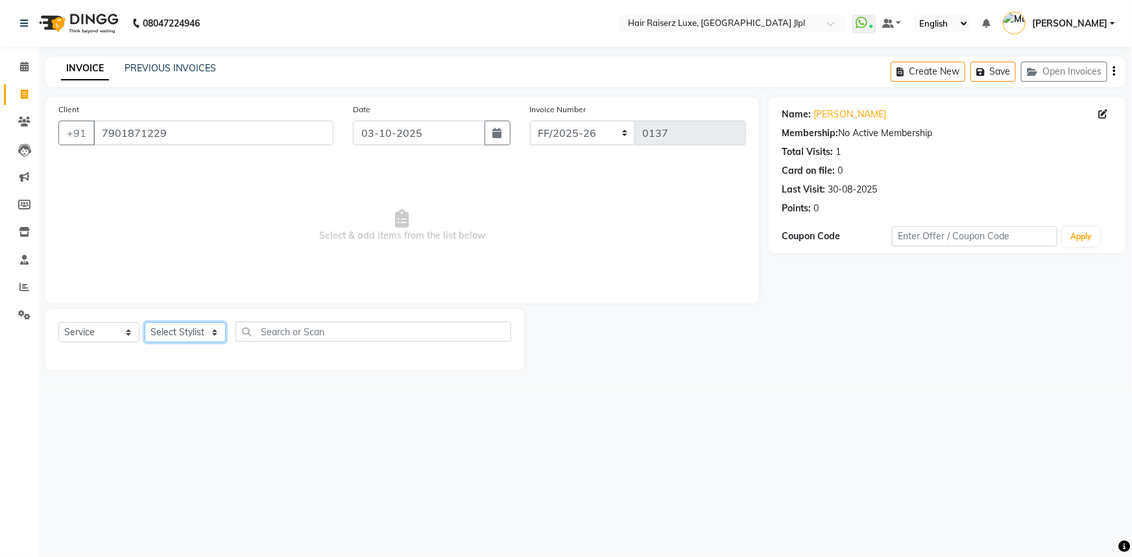
select select "86713"
click at [145, 322] on select "Select Stylist Abhishek Aftab Ajay Anand Asma Bhoomika Bilal C&Gs Vogue Chhavi …" at bounding box center [185, 332] width 81 height 20
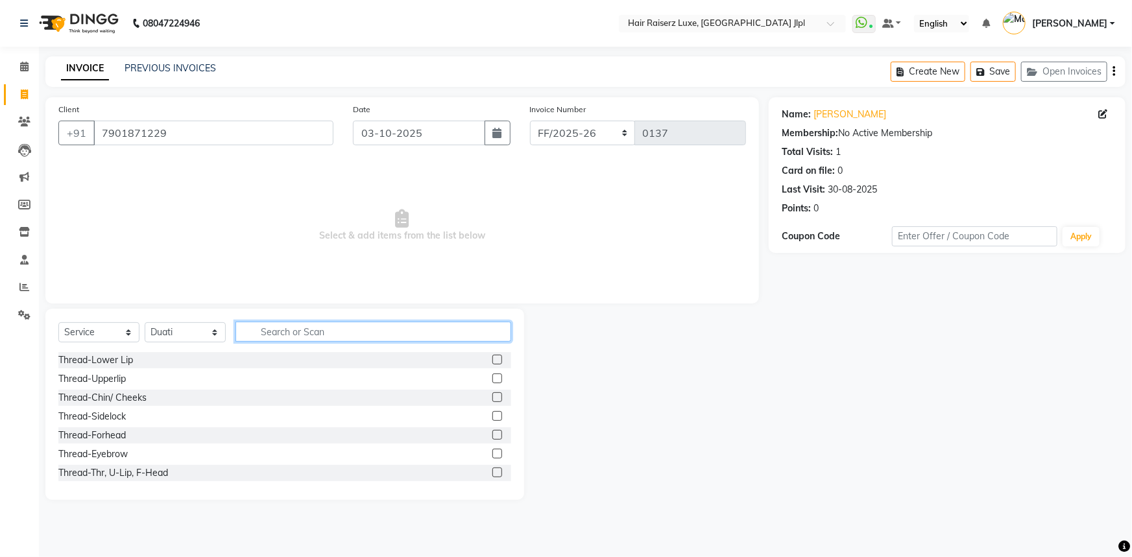
click at [291, 331] on input "text" at bounding box center [373, 332] width 276 height 20
type input "exten"
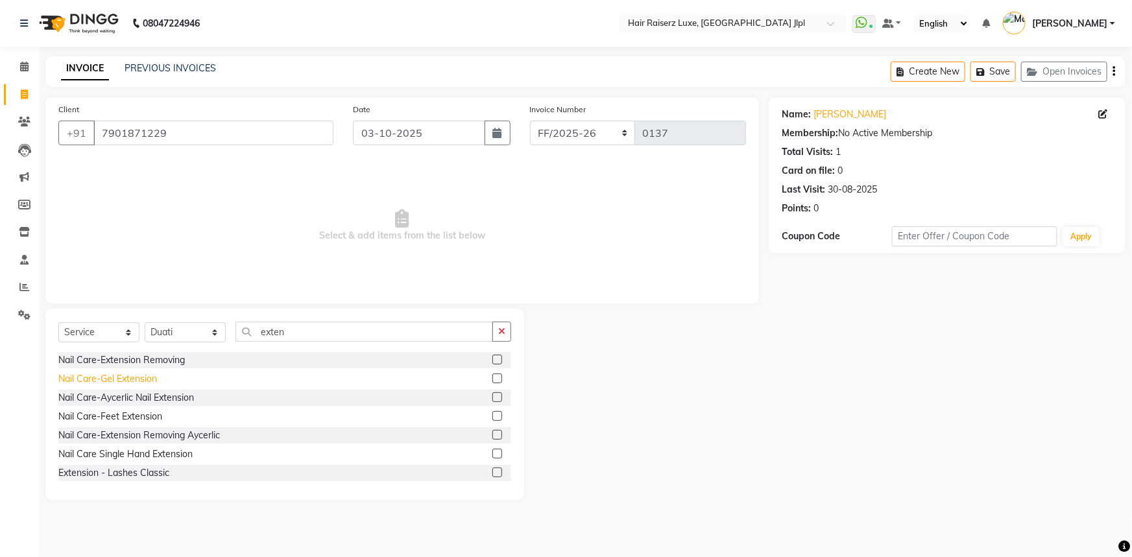
click at [146, 379] on div "Nail Care-Gel Extension" at bounding box center [107, 379] width 99 height 14
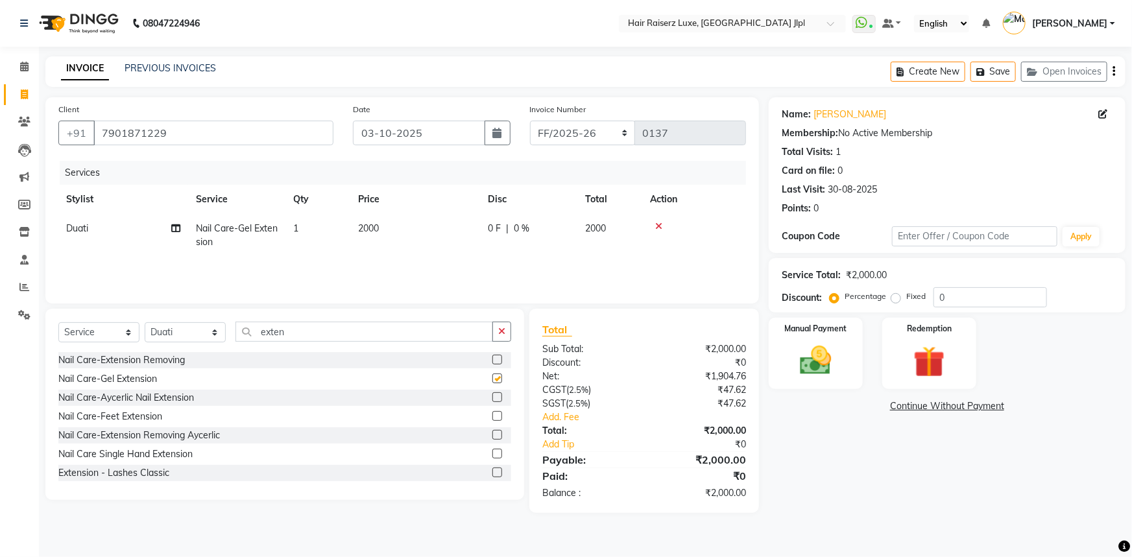
checkbox input "false"
click at [205, 336] on select "Select Stylist Abhishek Aftab Ajay Anand Asma Bhoomika Bilal C&Gs Vogue Chhavi …" at bounding box center [185, 332] width 81 height 20
click at [538, 234] on div "0 F | 0 %" at bounding box center [529, 229] width 82 height 14
select select "86713"
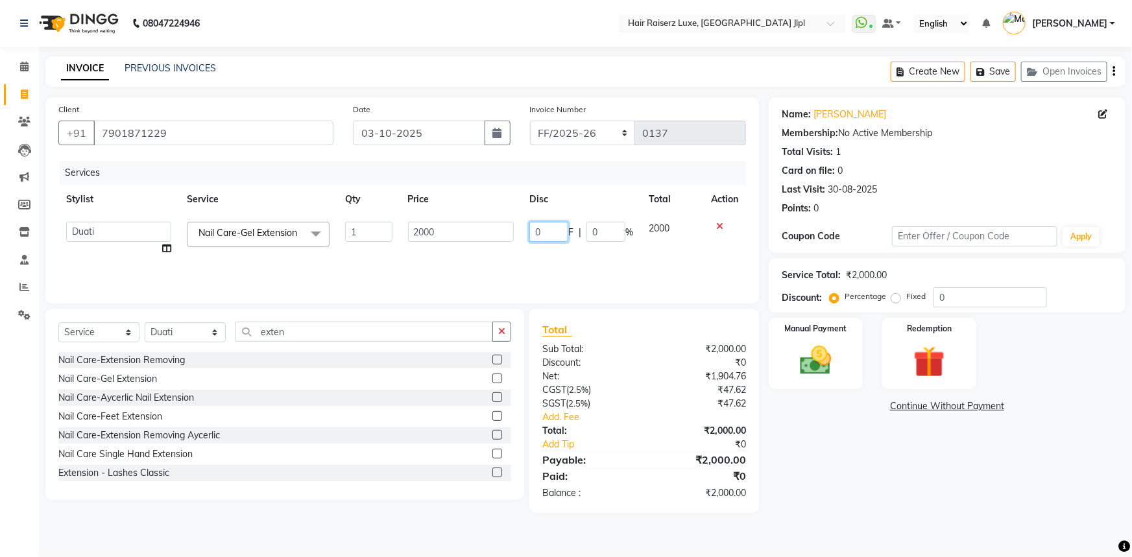
drag, startPoint x: 554, startPoint y: 234, endPoint x: 475, endPoint y: 228, distance: 79.3
click at [475, 228] on tr "Abhishek Aftab Ajay Anand Asma Bhoomika Bilal C&Gs Vogue Chhavi Duati Faizal In…" at bounding box center [402, 238] width 688 height 49
type input "1000"
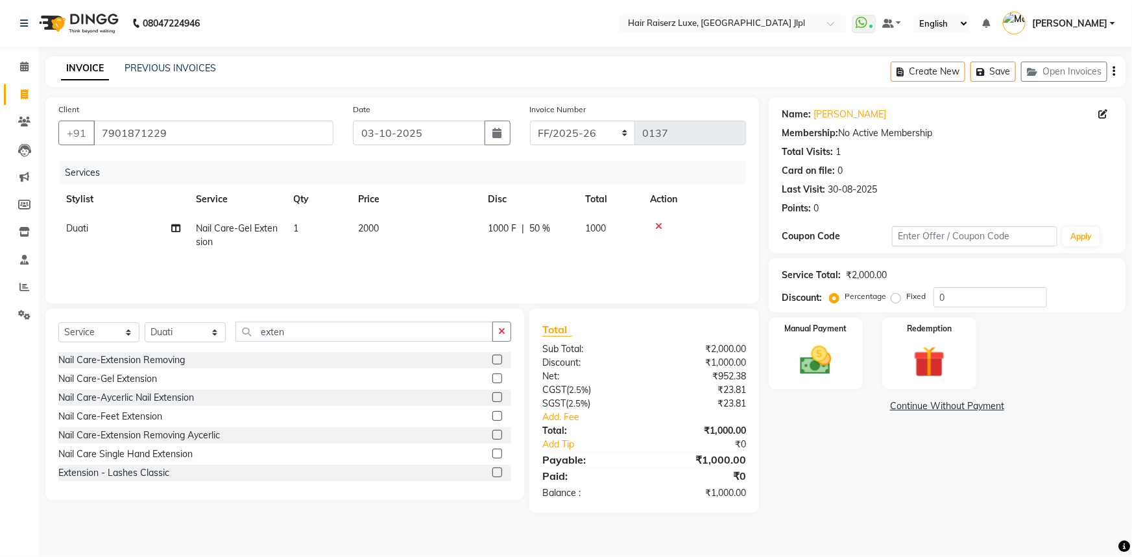
drag, startPoint x: 878, startPoint y: 501, endPoint x: 898, endPoint y: 492, distance: 22.1
click at [880, 501] on div "Name: Diksha Membership: No Active Membership Total Visits: 1 Card on file: 0 L…" at bounding box center [952, 305] width 367 height 416
click at [75, 227] on span "Duati" at bounding box center [77, 229] width 22 height 12
select select "86713"
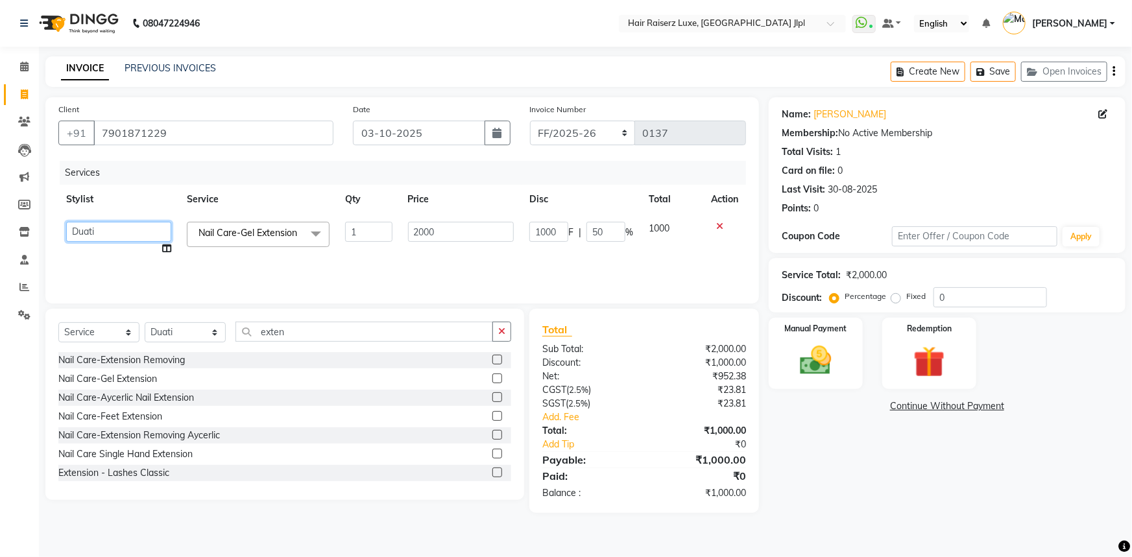
click at [123, 236] on select "Abhishek Aftab Ajay Anand Asma Bhoomika Bilal C&Gs Vogue Chhavi Duati Faizal In…" at bounding box center [118, 232] width 105 height 20
select select "80489"
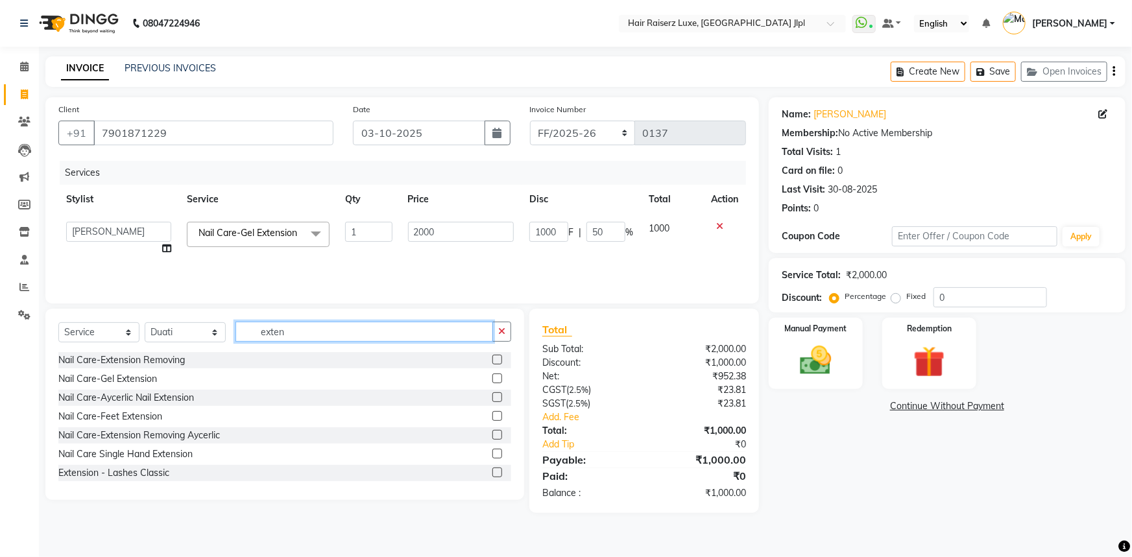
drag, startPoint x: 283, startPoint y: 334, endPoint x: 157, endPoint y: 334, distance: 125.9
click at [157, 334] on div "Select Service Product Membership Package Voucher Prepaid Gift Card Select Styl…" at bounding box center [284, 337] width 453 height 30
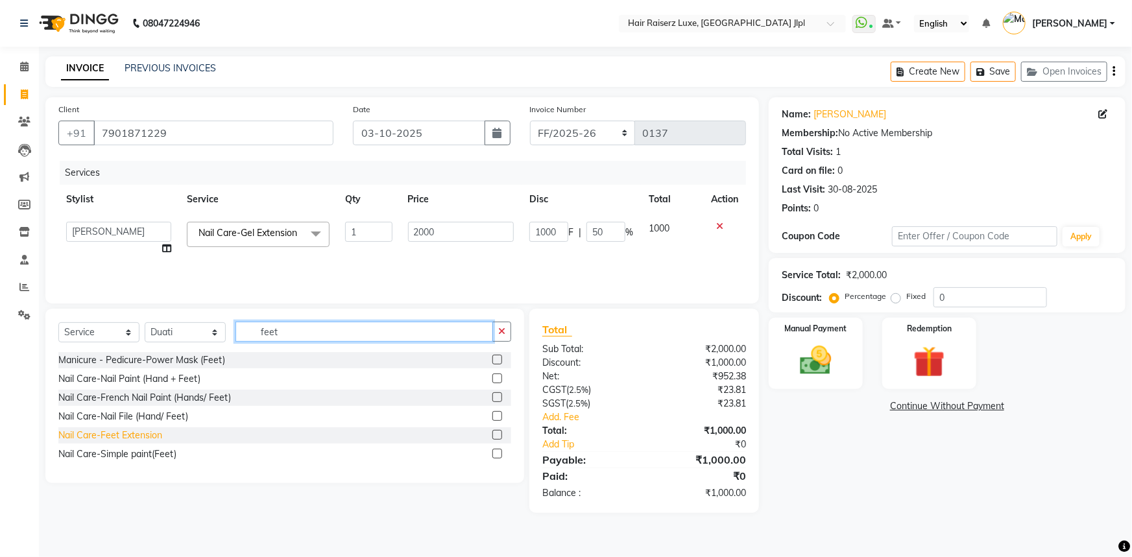
type input "feet"
click at [126, 441] on div "Nail Care-Feet Extension" at bounding box center [110, 436] width 104 height 14
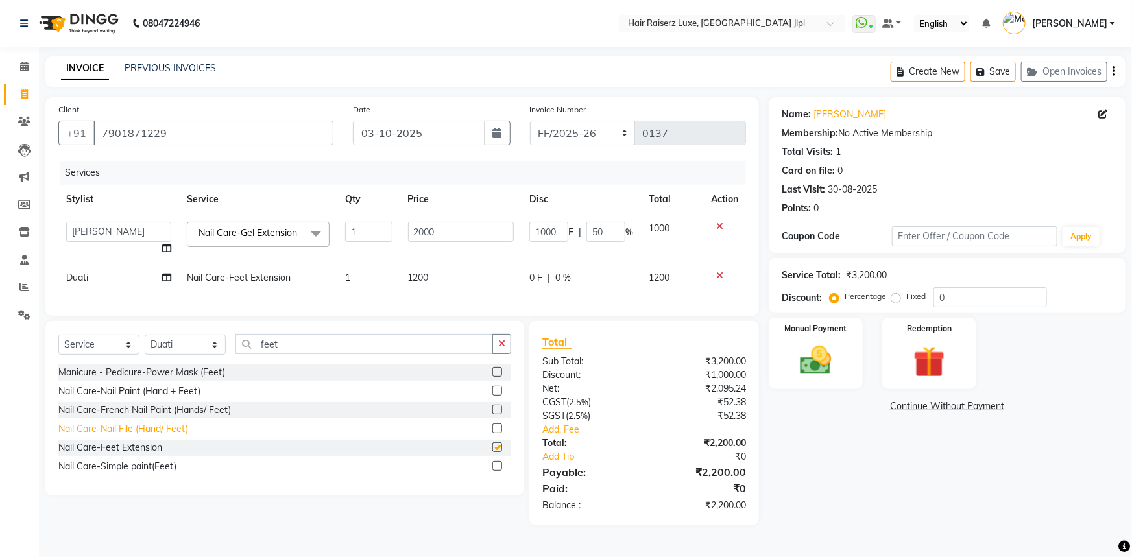
checkbox input "false"
click at [418, 272] on td "1200" at bounding box center [461, 277] width 122 height 29
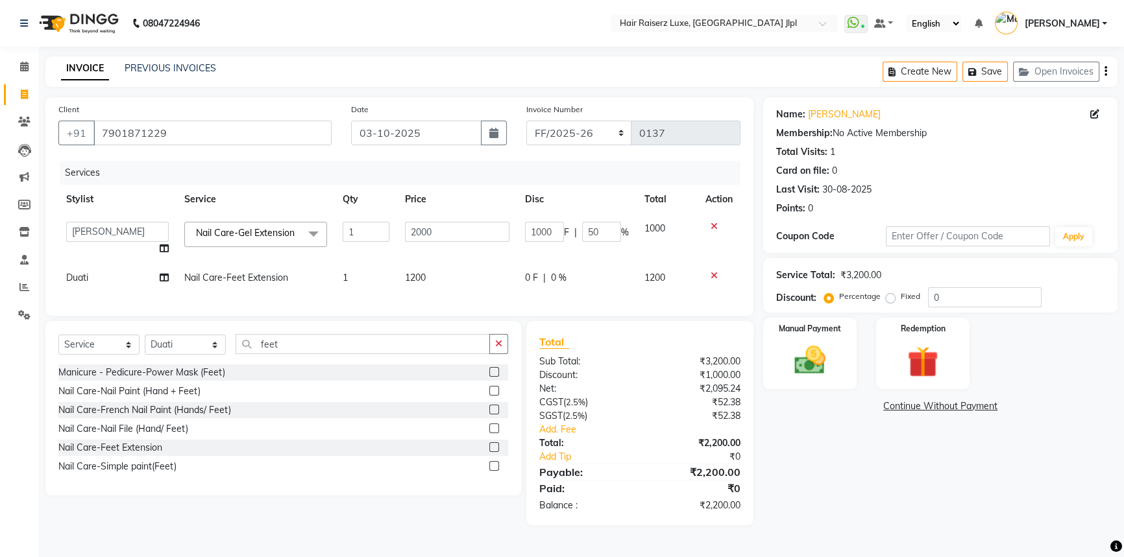
select select "86713"
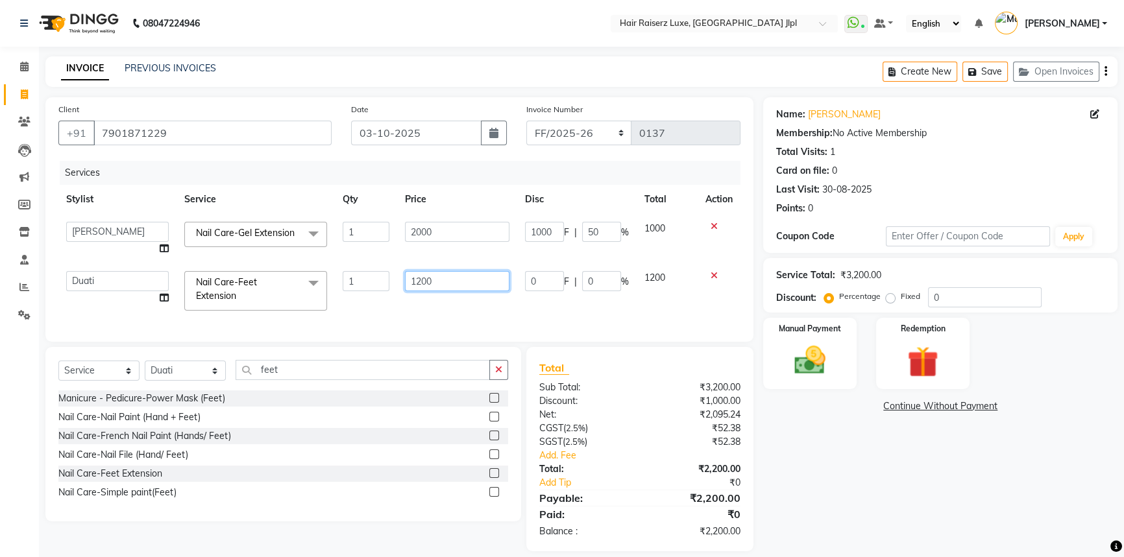
click at [420, 282] on input "1200" at bounding box center [457, 281] width 104 height 20
type input "1500"
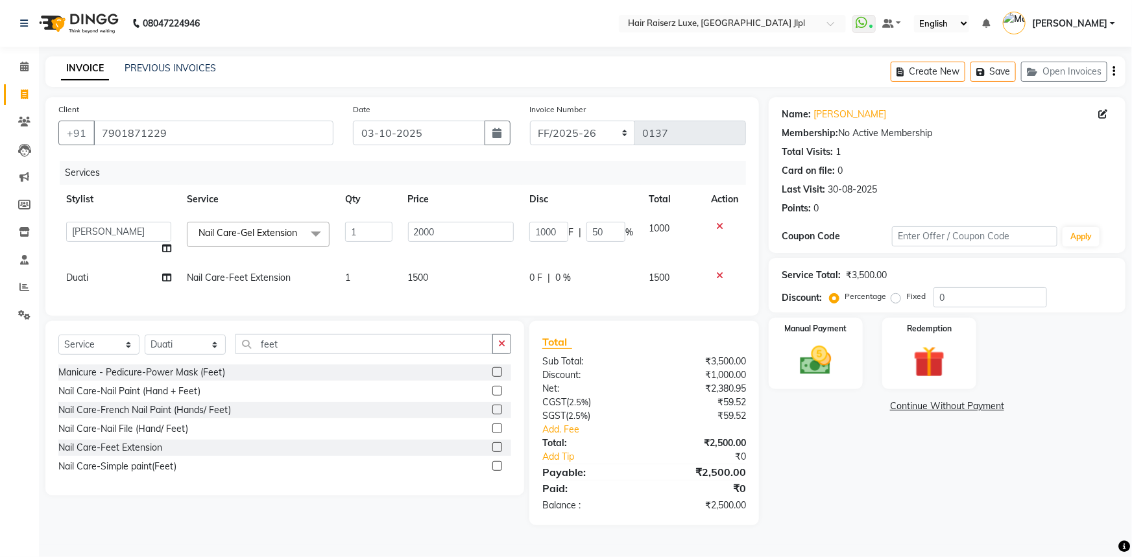
click at [535, 279] on span "0 F" at bounding box center [535, 278] width 13 height 14
select select "86713"
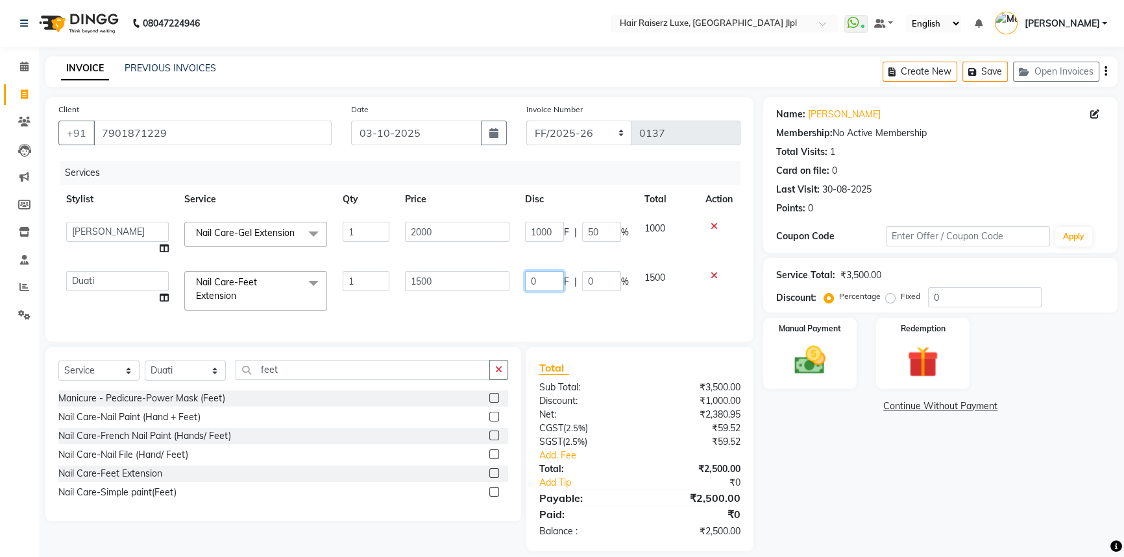
drag, startPoint x: 544, startPoint y: 277, endPoint x: 505, endPoint y: 279, distance: 39.0
click at [505, 279] on tr "Abhishek Aftab Ajay Anand Asma Bhoomika Bilal C&Gs Vogue Chhavi Duati Faizal In…" at bounding box center [399, 290] width 682 height 55
type input "1000"
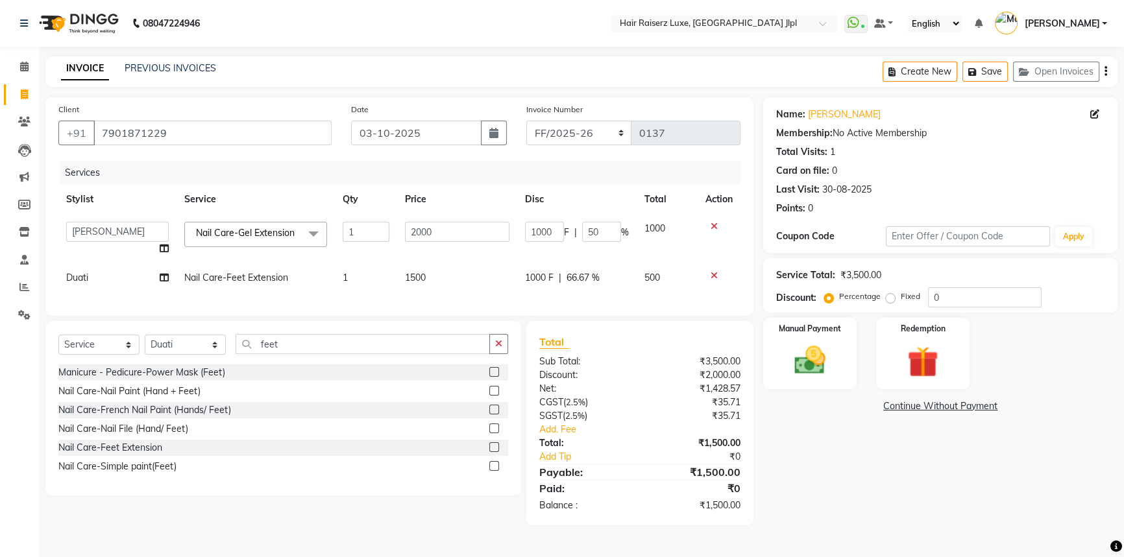
click at [884, 489] on div "Name: Diksha Membership: No Active Membership Total Visits: 1 Card on file: 0 L…" at bounding box center [945, 311] width 364 height 428
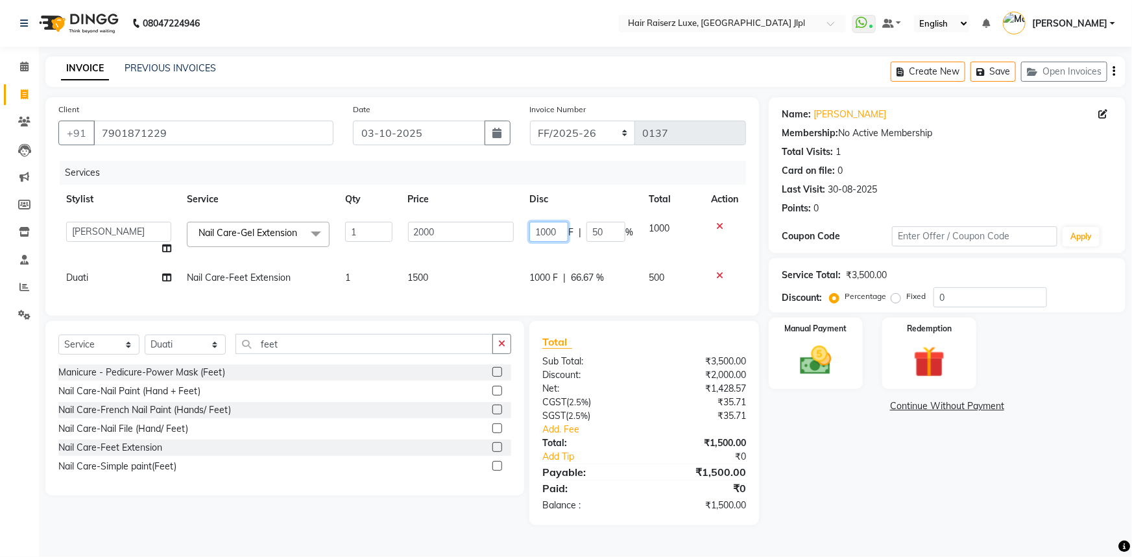
click at [551, 227] on input "1000" at bounding box center [548, 232] width 39 height 20
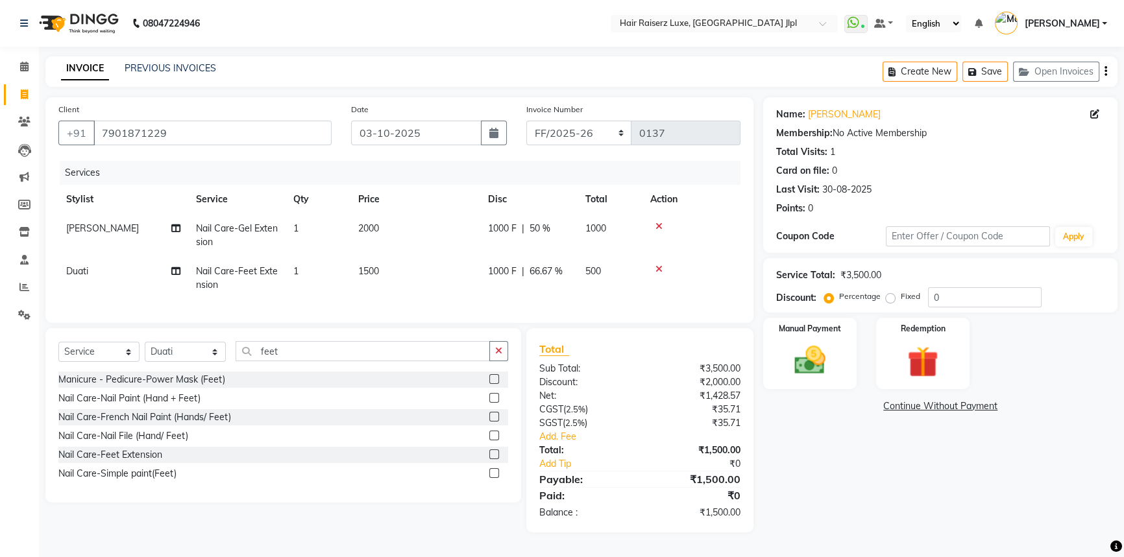
drag, startPoint x: 846, startPoint y: 490, endPoint x: 839, endPoint y: 483, distance: 9.6
click at [845, 490] on div "Name: Diksha Membership: No Active Membership Total Visits: 1 Card on file: 0 L…" at bounding box center [945, 314] width 364 height 435
click at [517, 281] on td "1000 F | 66.67 %" at bounding box center [528, 278] width 97 height 43
select select "86713"
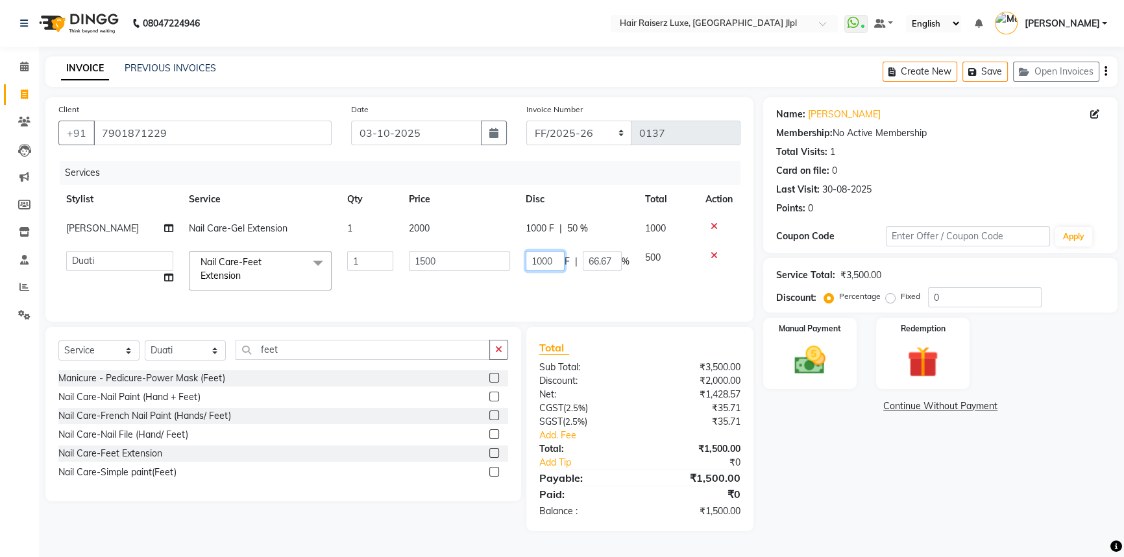
click at [557, 263] on input "1000" at bounding box center [544, 261] width 39 height 20
drag, startPoint x: 558, startPoint y: 258, endPoint x: 442, endPoint y: 258, distance: 116.1
click at [442, 258] on tr "Abhishek Aftab Ajay Anand Asma Bhoomika Bilal C&Gs Vogue Chhavi Duati Faizal In…" at bounding box center [399, 270] width 682 height 55
type input "500"
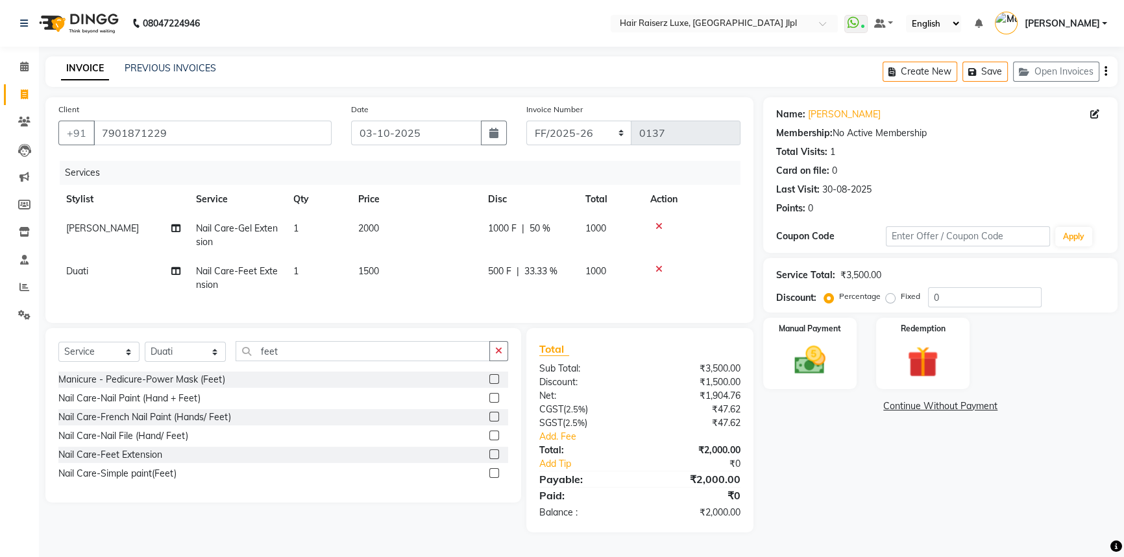
click at [882, 540] on main "INVOICE PREVIOUS INVOICES Create New Save Open Invoices Client +91 7901871229 D…" at bounding box center [581, 304] width 1085 height 496
click at [845, 455] on div "Name: Diksha Membership: No Active Membership Total Visits: 1 Card on file: 0 L…" at bounding box center [945, 314] width 364 height 435
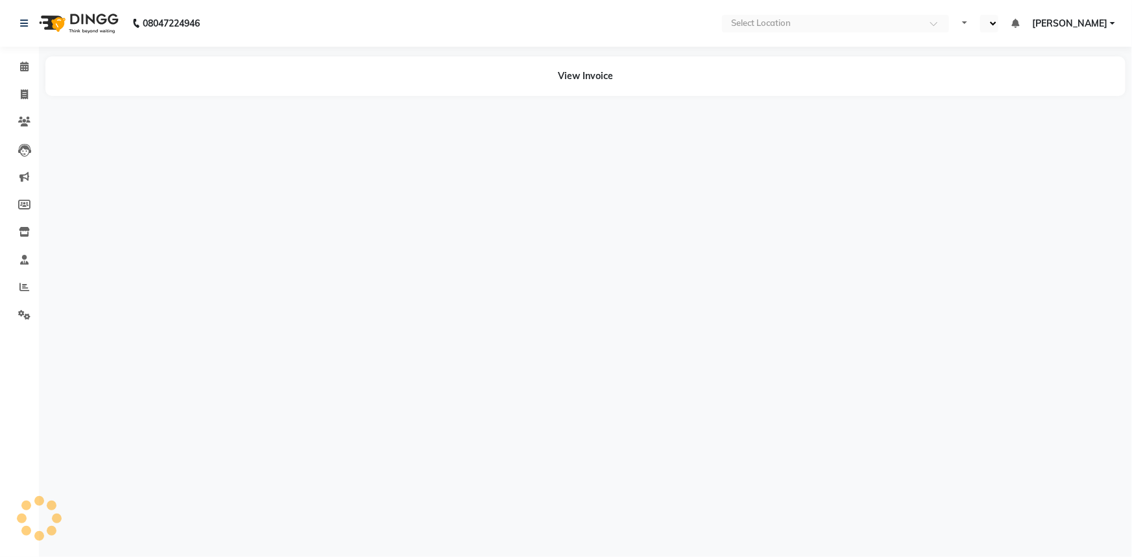
select select "en"
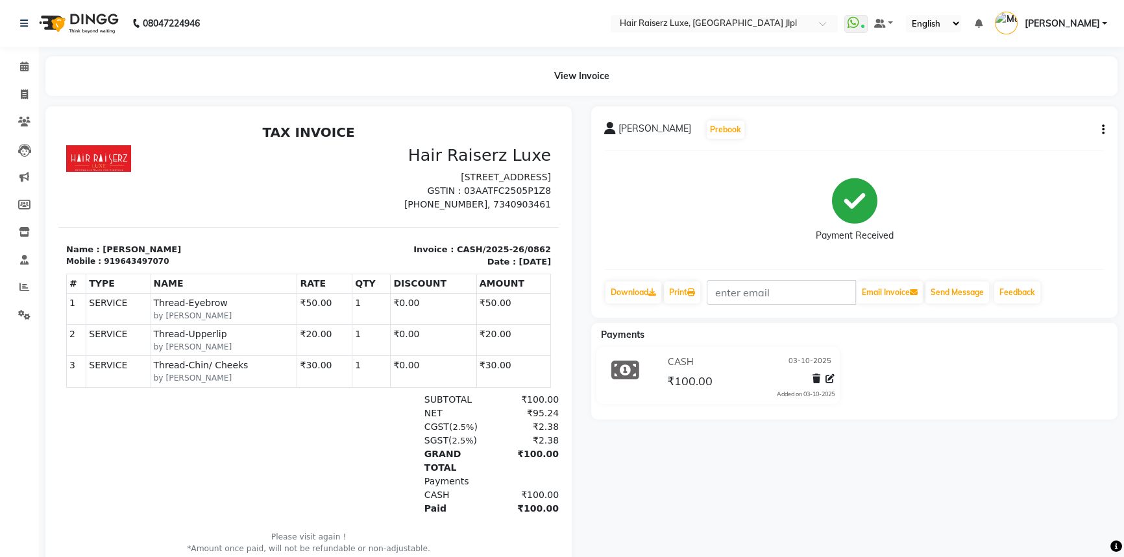
click at [1104, 129] on div "Harkamal Prebook Payment Received Download Print Email Invoice Send Message Fee…" at bounding box center [854, 211] width 526 height 211
click at [1102, 130] on icon "button" at bounding box center [1103, 130] width 3 height 1
click at [1020, 127] on div "Edit Item Staff" at bounding box center [1037, 129] width 89 height 16
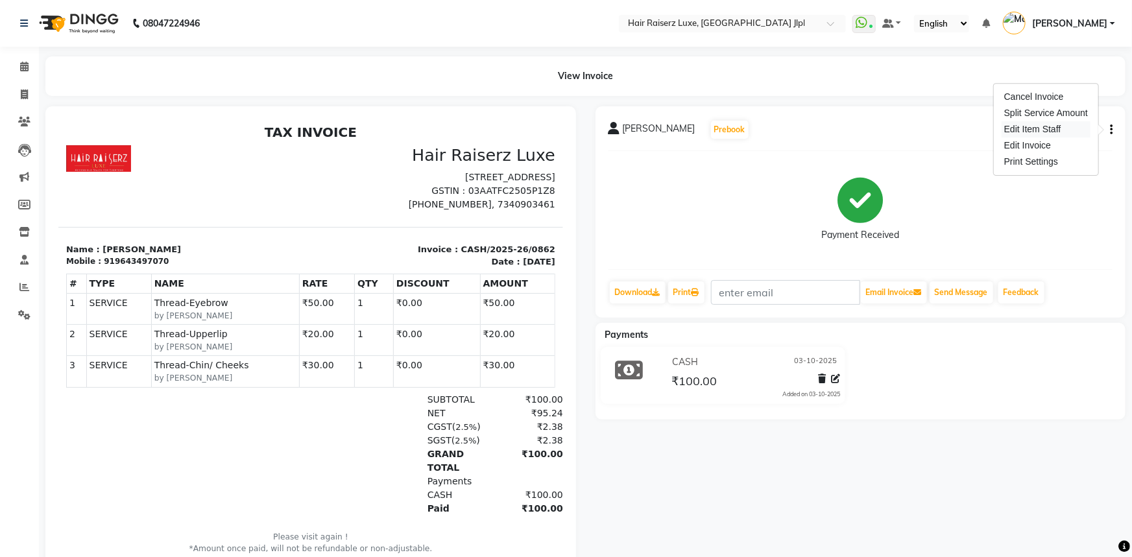
select select
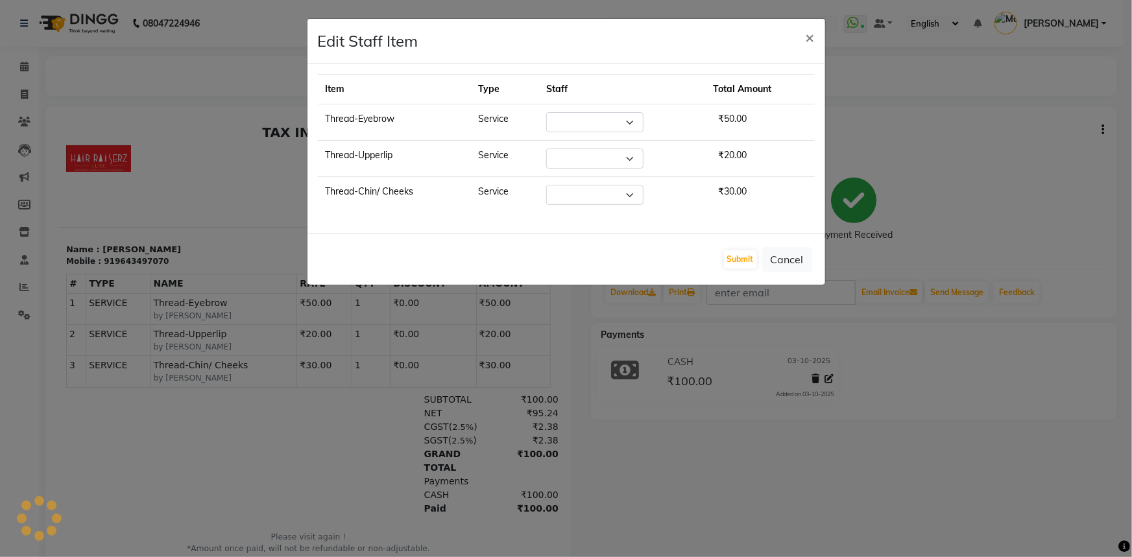
select select "37206"
click at [601, 117] on select "Select Abhishek Aftab Ajay Anand Asma Bhoomika Bilal C&Gs Vogue Chhavi Duati Fa…" at bounding box center [594, 122] width 97 height 20
select select "36165"
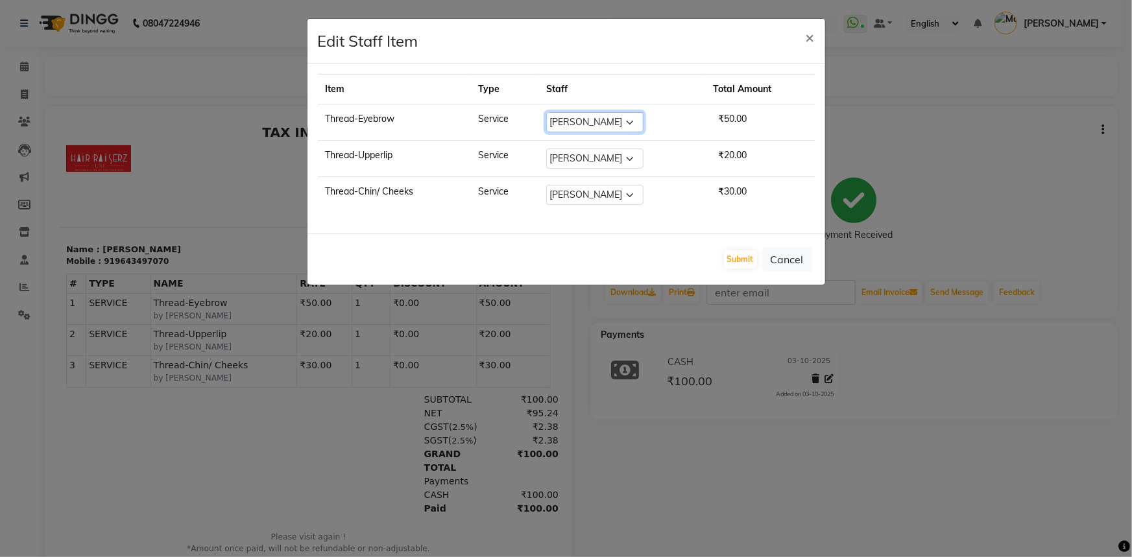
click at [546, 112] on select "Select Abhishek Aftab Ajay Anand Asma Bhoomika Bilal C&Gs Vogue Chhavi Duati Fa…" at bounding box center [594, 122] width 97 height 20
click at [587, 159] on select "Select Abhishek Aftab Ajay Anand Asma Bhoomika Bilal C&Gs Vogue Chhavi Duati Fa…" at bounding box center [594, 159] width 97 height 20
select select "36165"
click at [546, 149] on select "Select Abhishek Aftab Ajay Anand Asma Bhoomika Bilal C&Gs Vogue Chhavi Duati Fa…" at bounding box center [594, 159] width 97 height 20
click at [613, 199] on select "Select Abhishek Aftab Ajay Anand Asma Bhoomika Bilal C&Gs Vogue Chhavi Duati Fa…" at bounding box center [594, 195] width 97 height 20
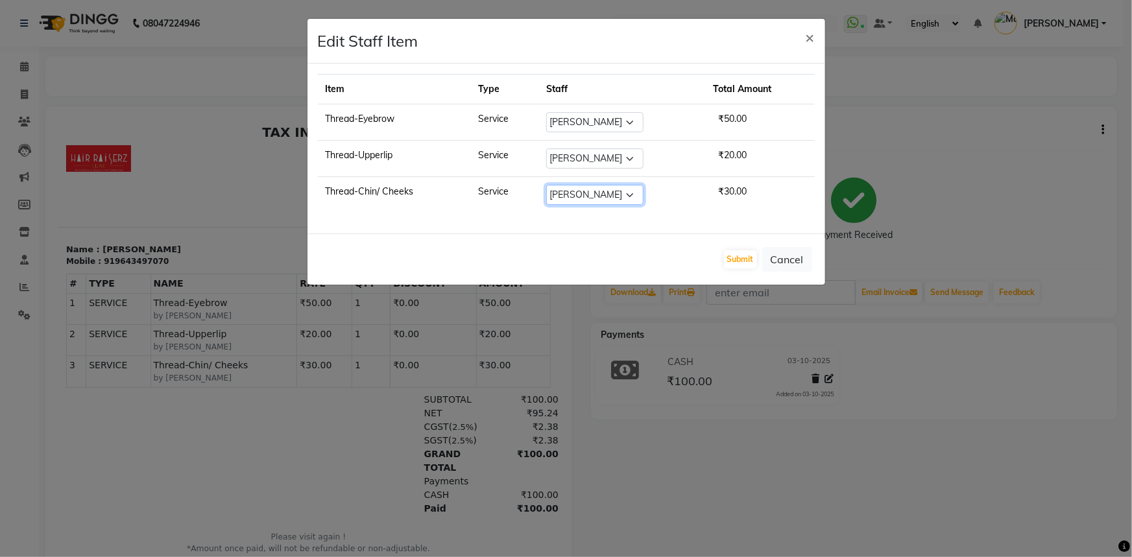
select select "36165"
click at [546, 185] on select "Select Abhishek Aftab Ajay Anand Asma Bhoomika Bilal C&Gs Vogue Chhavi Duati Fa…" at bounding box center [594, 195] width 97 height 20
click at [742, 255] on button "Submit" at bounding box center [740, 259] width 33 height 18
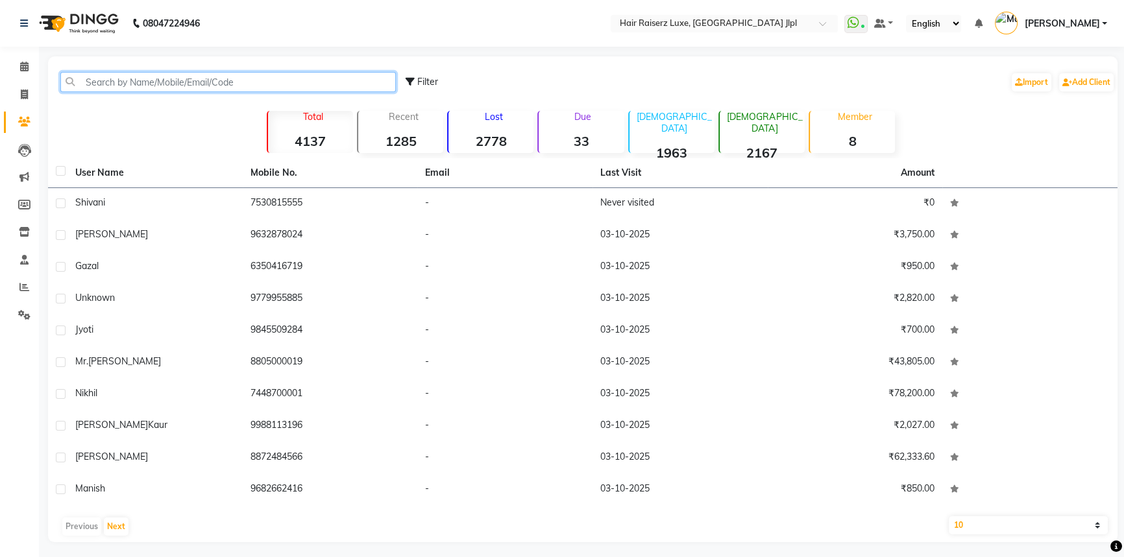
click at [97, 84] on input "text" at bounding box center [227, 82] width 335 height 20
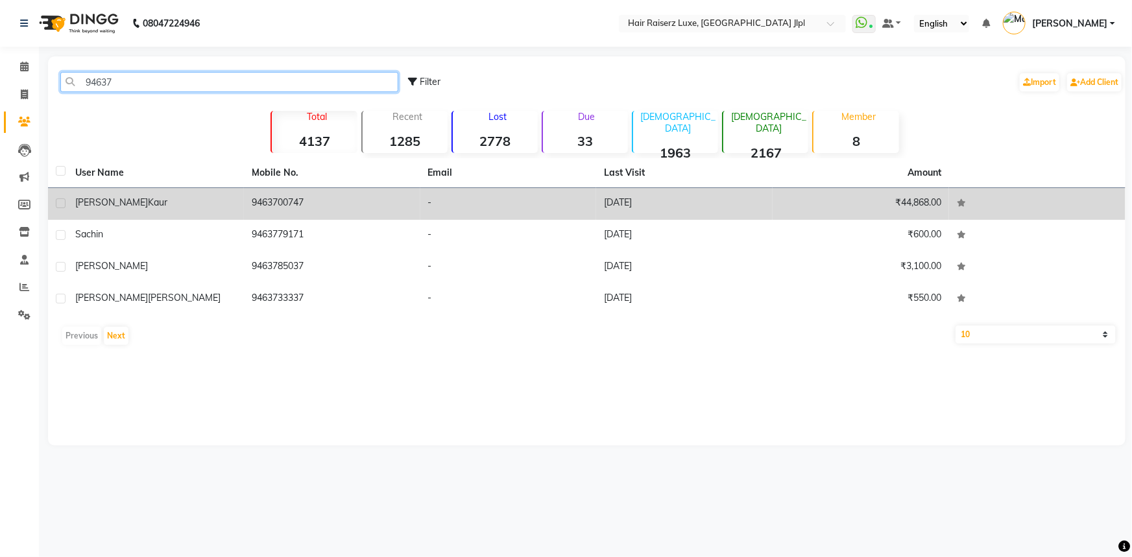
type input "94637"
click at [148, 201] on span "Kaur" at bounding box center [157, 203] width 19 height 12
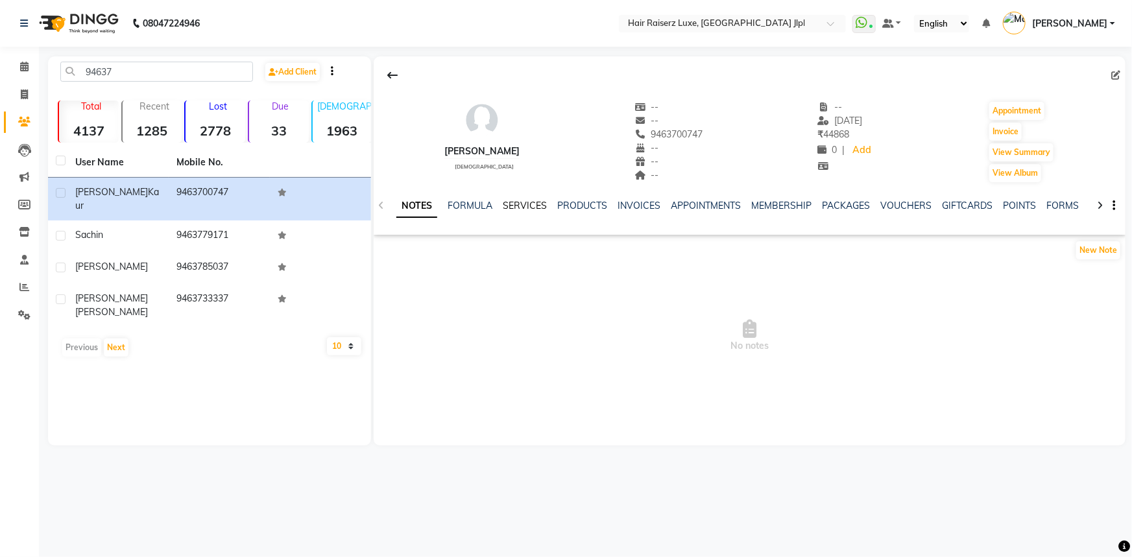
click at [526, 204] on link "SERVICES" at bounding box center [525, 206] width 44 height 12
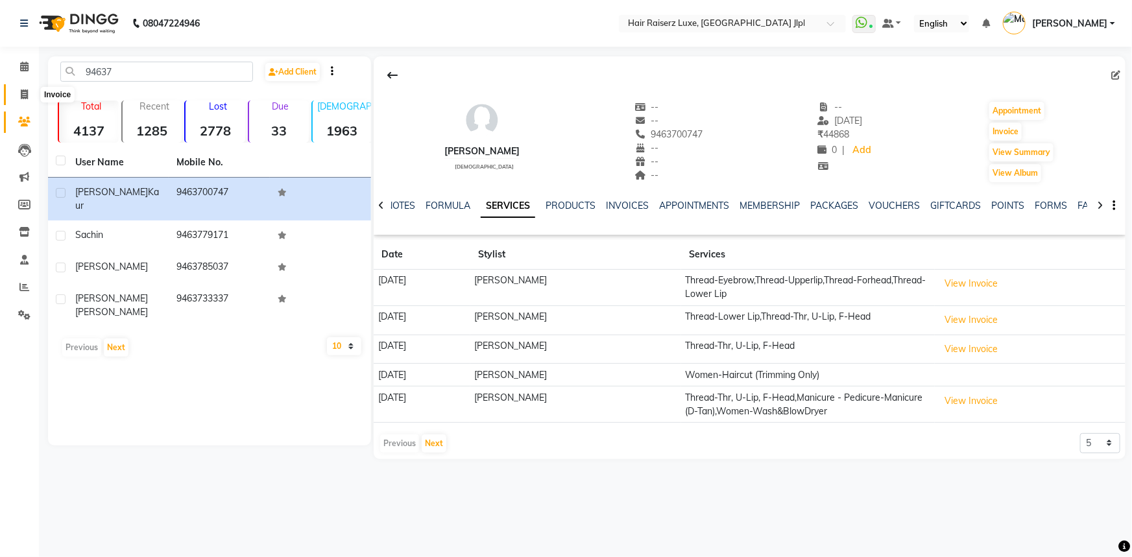
drag, startPoint x: 21, startPoint y: 94, endPoint x: 45, endPoint y: 90, distance: 25.0
click at [21, 94] on icon at bounding box center [24, 95] width 7 height 10
select select "service"
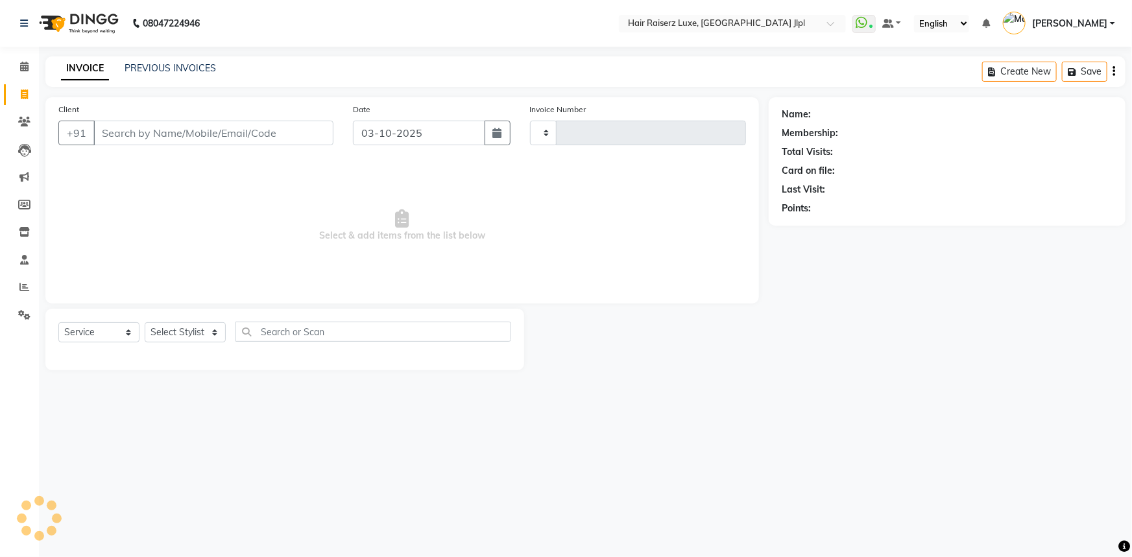
type input "3767"
select select "5409"
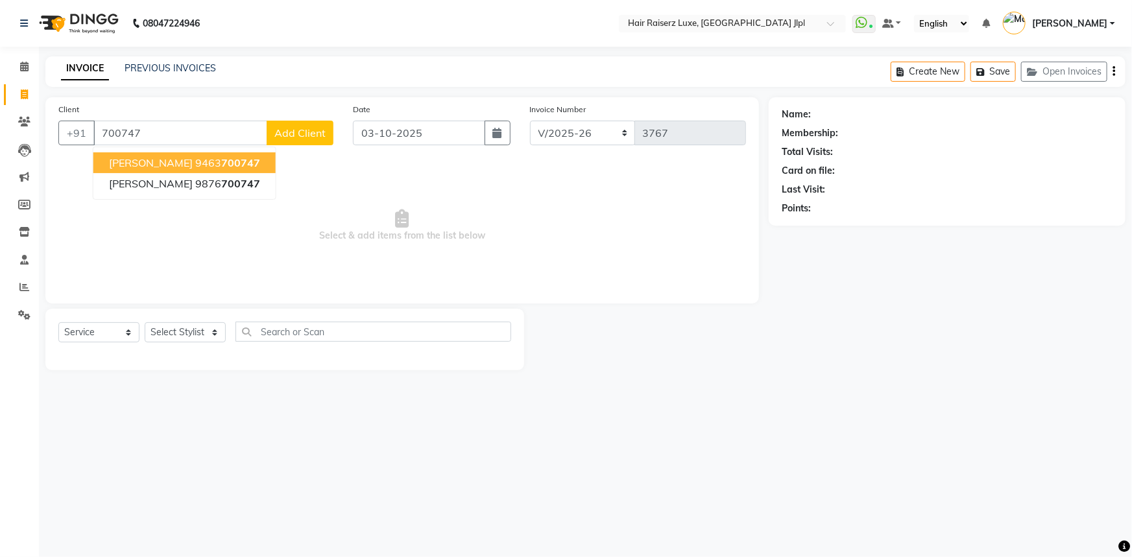
click at [147, 170] on button "[PERSON_NAME] 9463 700747" at bounding box center [184, 162] width 182 height 21
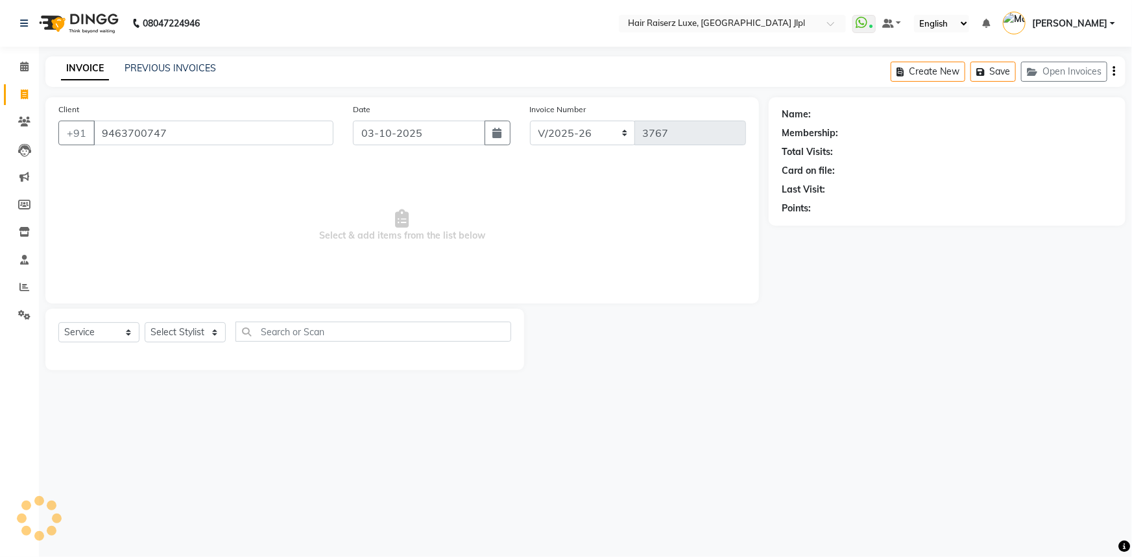
type input "9463700747"
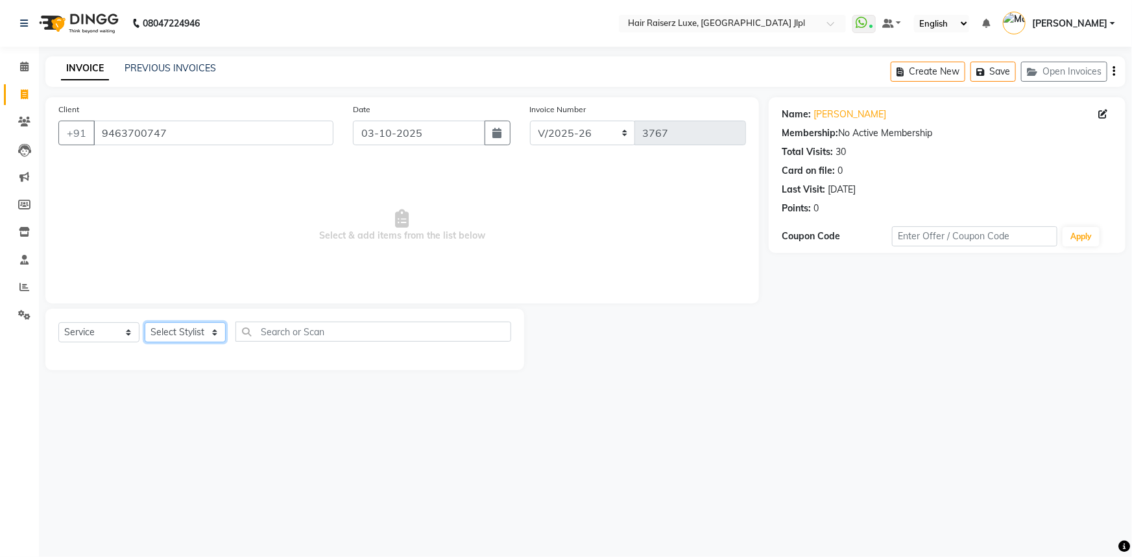
click at [199, 335] on select "Select Stylist [PERSON_NAME] [PERSON_NAME] Asma [PERSON_NAME] C&Gs Vogue [PERSO…" at bounding box center [185, 332] width 81 height 20
select select "38026"
click at [145, 322] on select "Select Stylist [PERSON_NAME] [PERSON_NAME] Asma [PERSON_NAME] C&Gs Vogue [PERSO…" at bounding box center [185, 332] width 81 height 20
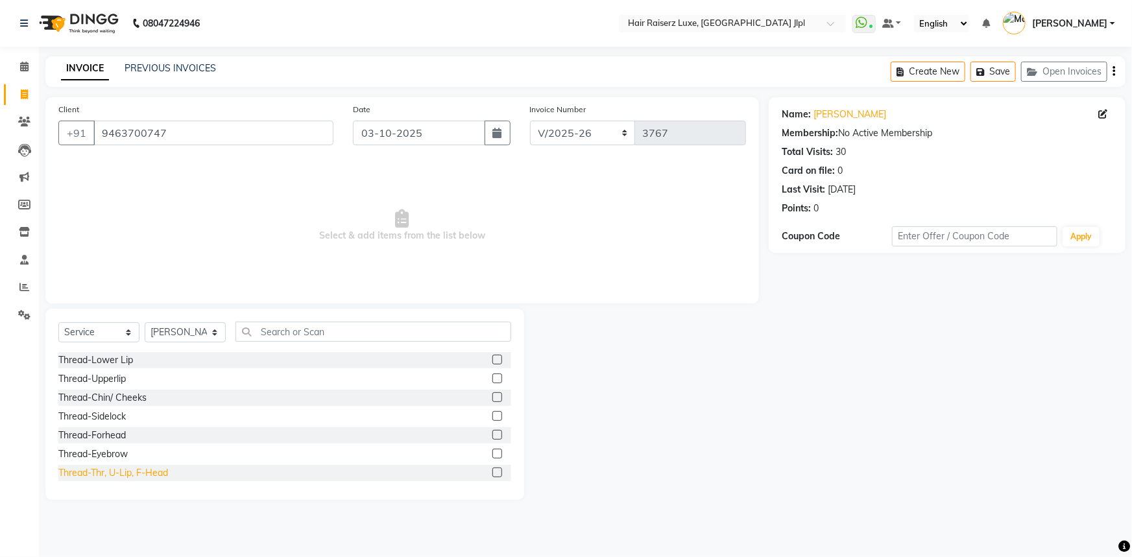
click at [149, 473] on div "Thread-Thr, U-Lip, F-Head" at bounding box center [113, 473] width 110 height 14
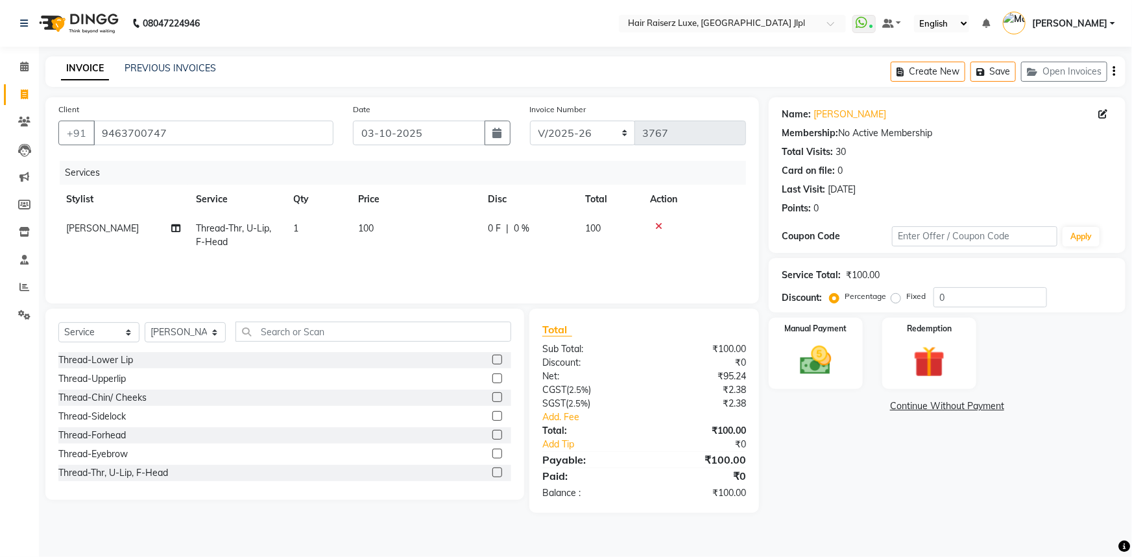
click at [852, 474] on div "Name: [PERSON_NAME] Membership: No Active Membership Total Visits: 30 Card on f…" at bounding box center [952, 305] width 367 height 416
click at [91, 474] on div "Thread-Thr, U-Lip, F-Head" at bounding box center [113, 473] width 110 height 14
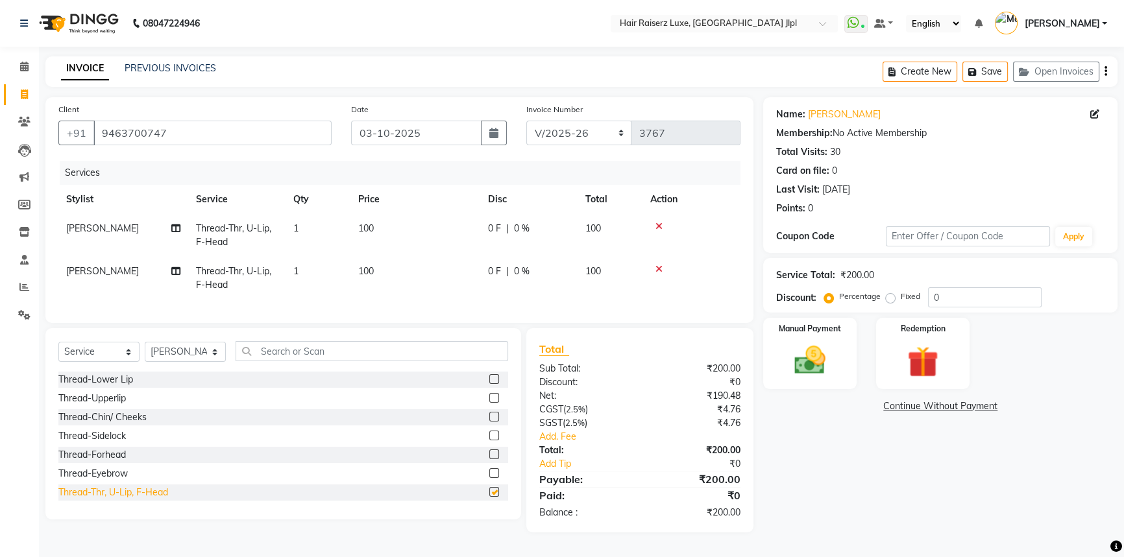
checkbox input "false"
click at [657, 267] on icon at bounding box center [658, 269] width 7 height 9
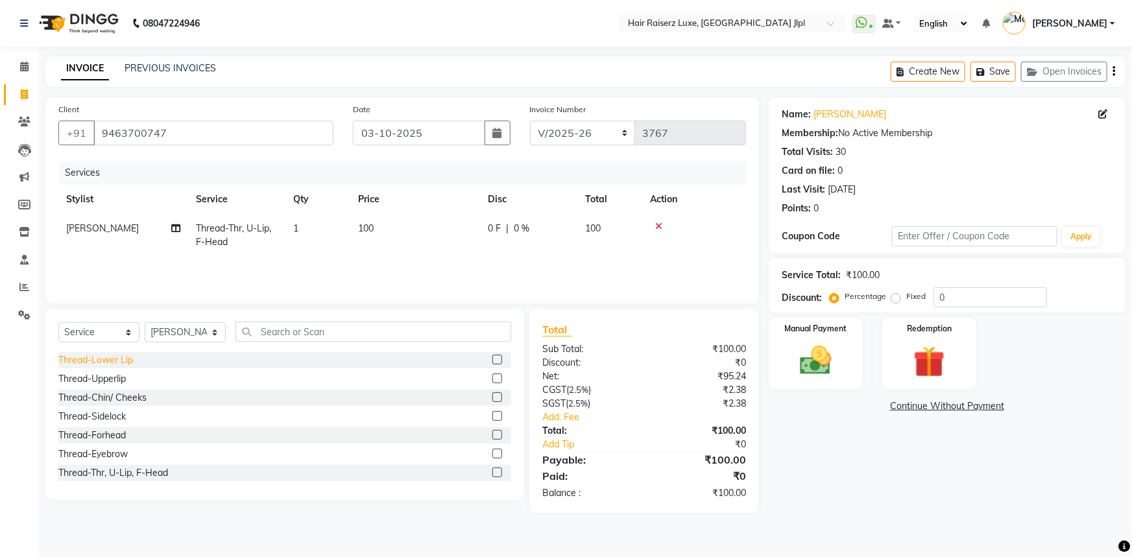
click at [90, 359] on div "Thread-Lower Lip" at bounding box center [95, 361] width 75 height 14
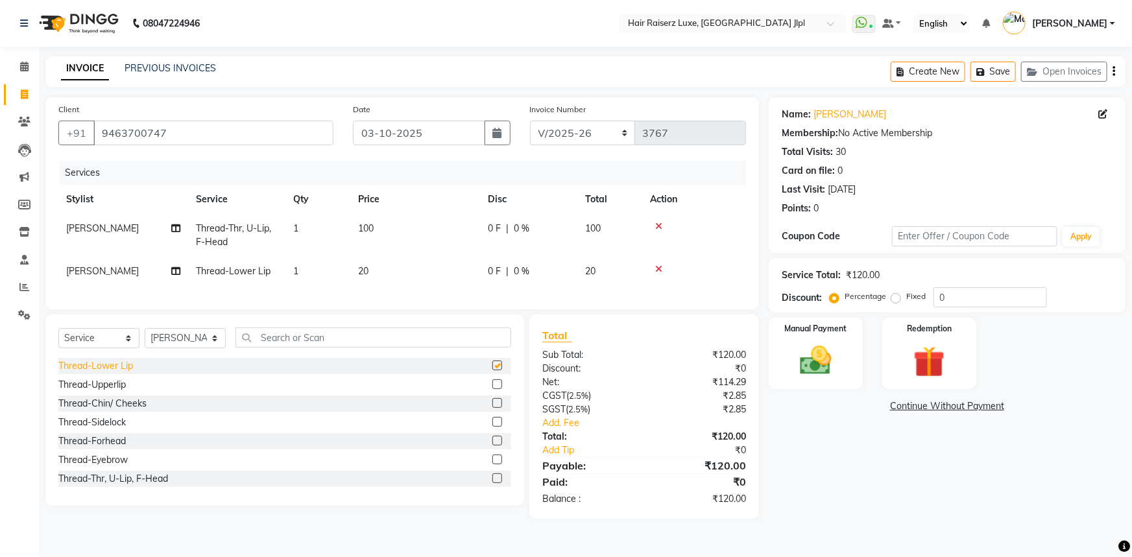
checkbox input "false"
click at [564, 133] on select "FF/2025-26 PreP/2025-26 BANK/2025-26 Paytm/2025-26 CASH/2025-26 V/2025-26" at bounding box center [583, 133] width 106 height 25
select select "8497"
click at [530, 121] on select "FF/2025-26 PreP/2025-26 BANK/2025-26 Paytm/2025-26 CASH/2025-26 V/2025-26" at bounding box center [583, 133] width 106 height 25
type input "0868"
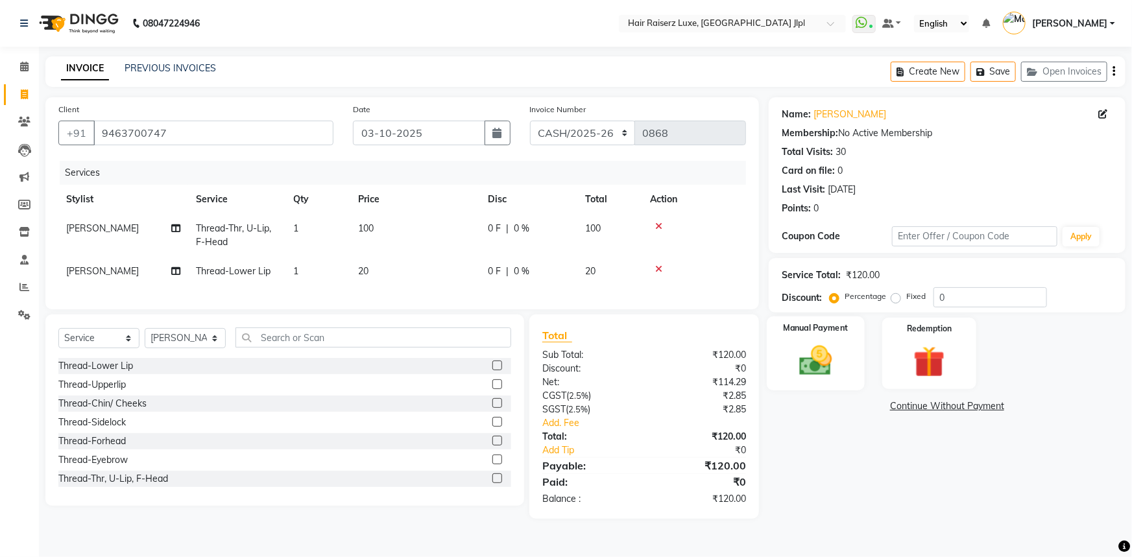
click at [822, 342] on img at bounding box center [816, 361] width 53 height 38
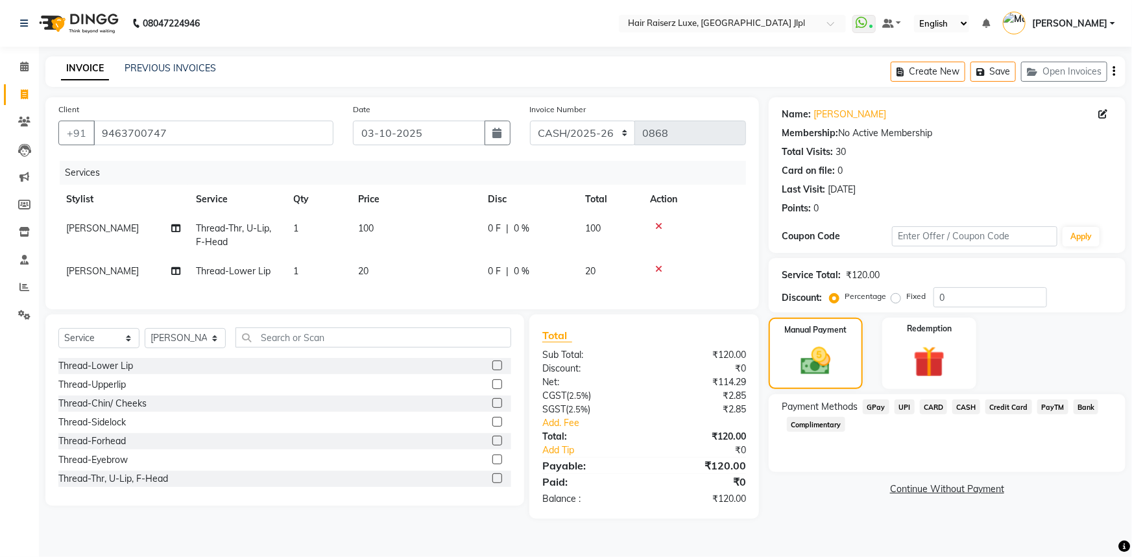
click at [969, 405] on span "CASH" at bounding box center [966, 407] width 28 height 15
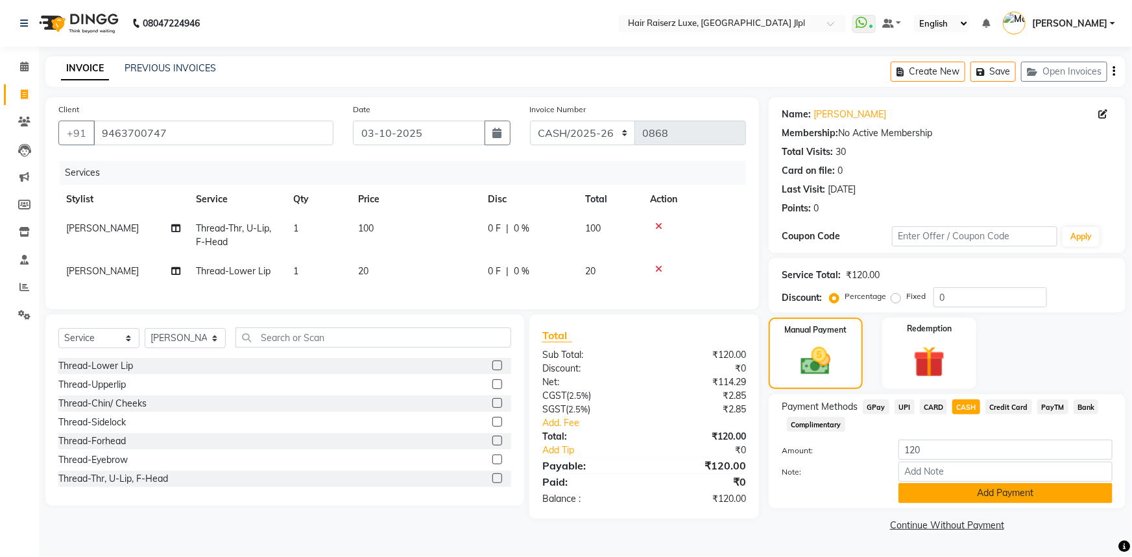
click at [972, 496] on button "Add Payment" at bounding box center [1006, 493] width 214 height 20
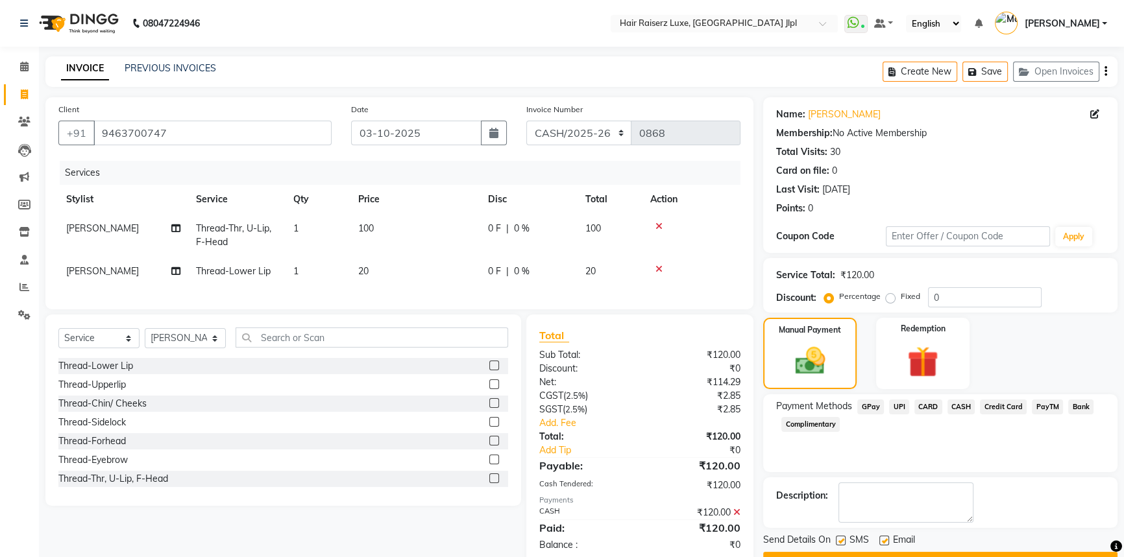
click at [886, 540] on label at bounding box center [884, 541] width 10 height 10
click at [886, 540] on input "checkbox" at bounding box center [883, 541] width 8 height 8
checkbox input "false"
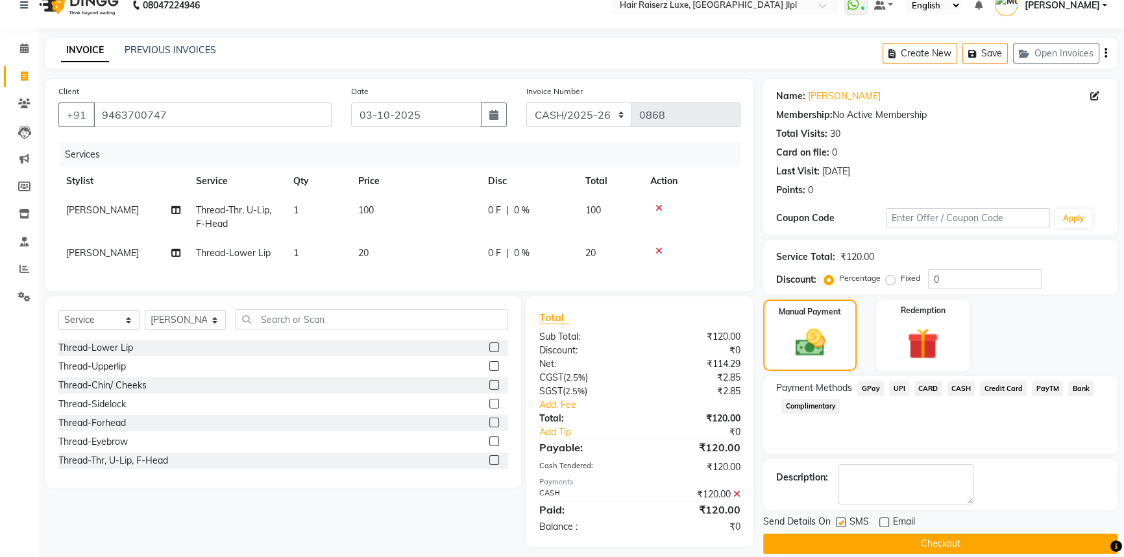
scroll to position [36, 0]
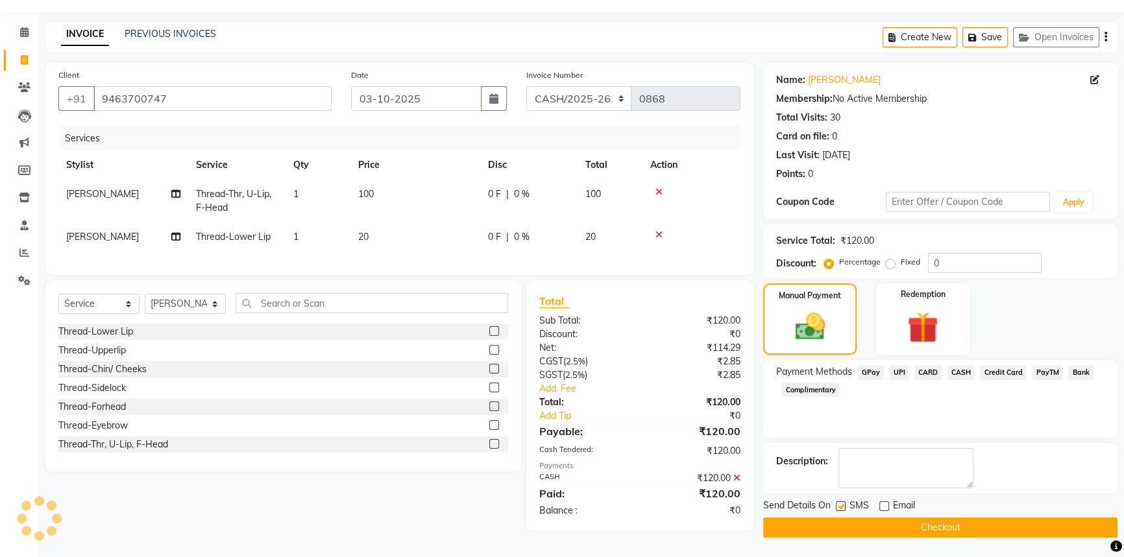
click at [736, 483] on icon at bounding box center [736, 478] width 7 height 9
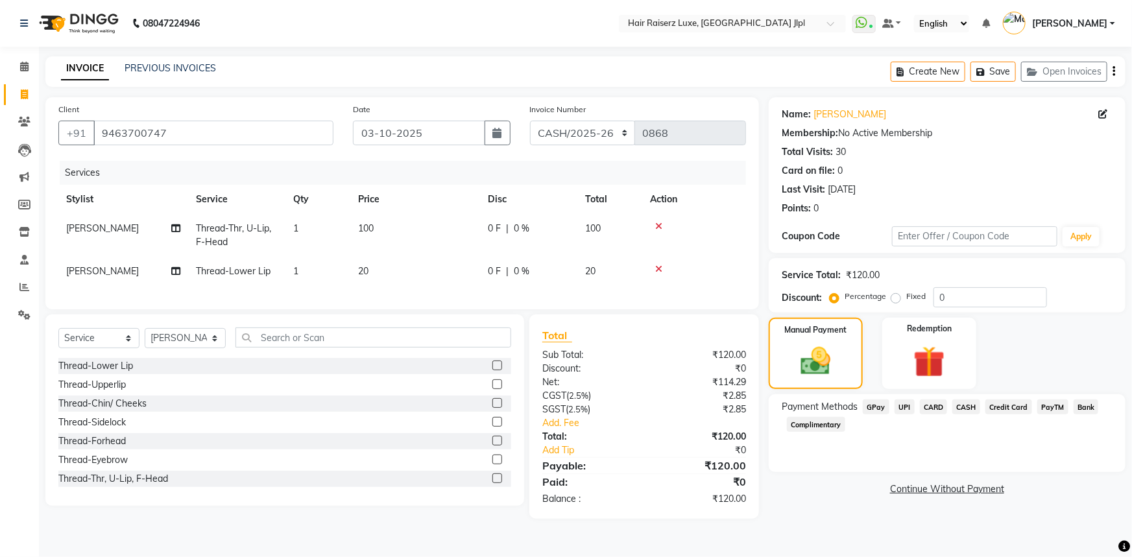
click at [967, 409] on span "CASH" at bounding box center [966, 407] width 28 height 15
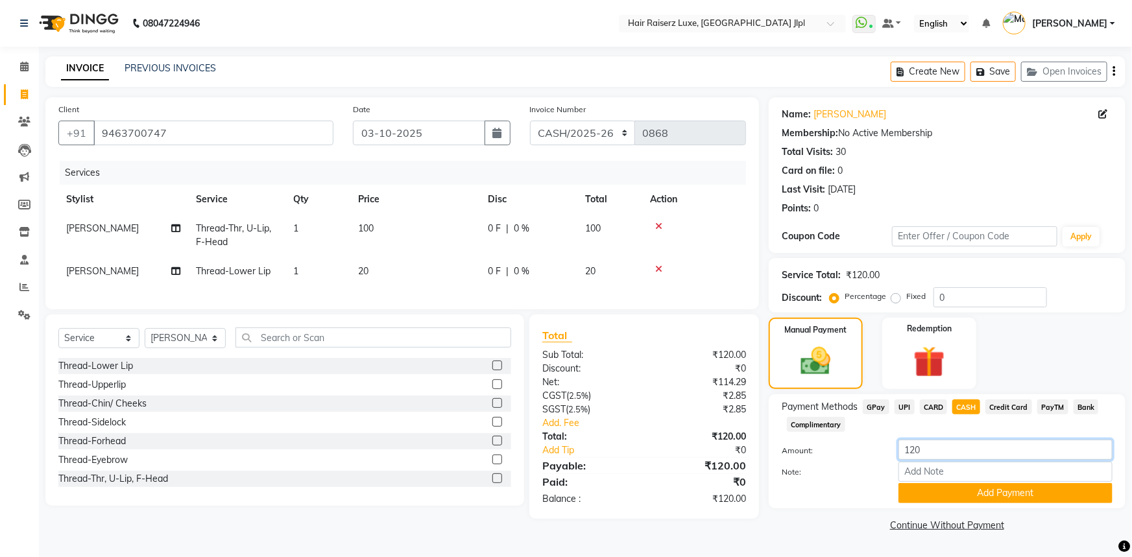
click at [908, 450] on input "120" at bounding box center [1006, 450] width 214 height 20
type input "130"
click at [932, 488] on button "Add Payment" at bounding box center [1006, 493] width 214 height 20
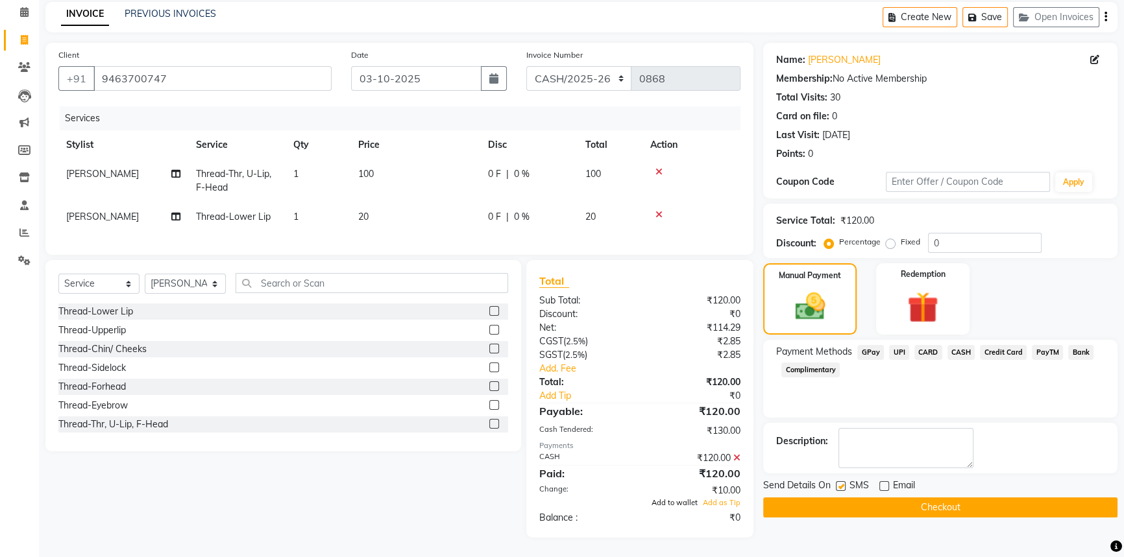
click at [686, 500] on span "Add to wallet" at bounding box center [674, 502] width 46 height 9
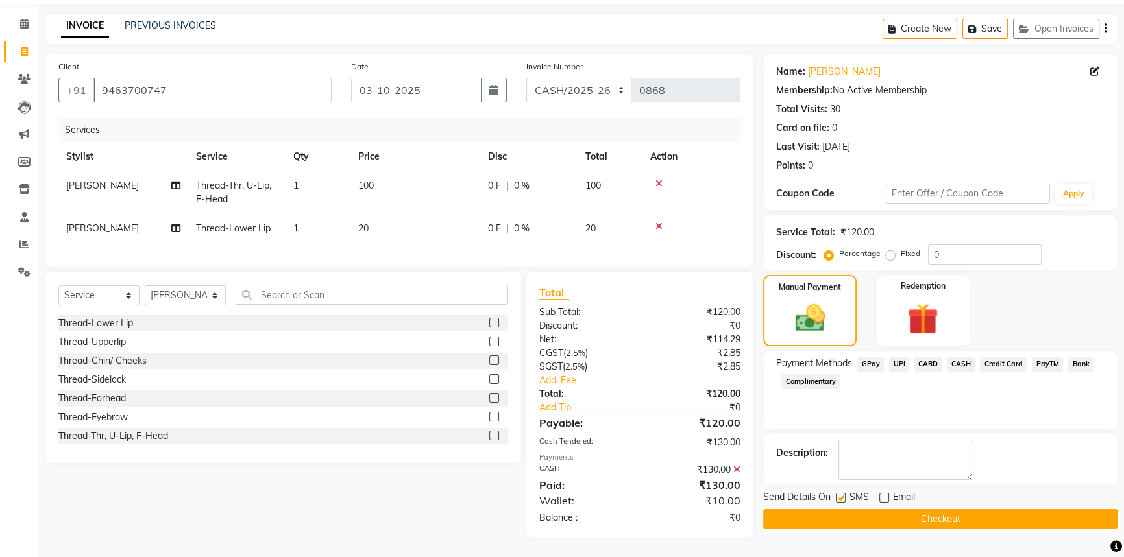
click at [861, 511] on button "Checkout" at bounding box center [940, 519] width 354 height 20
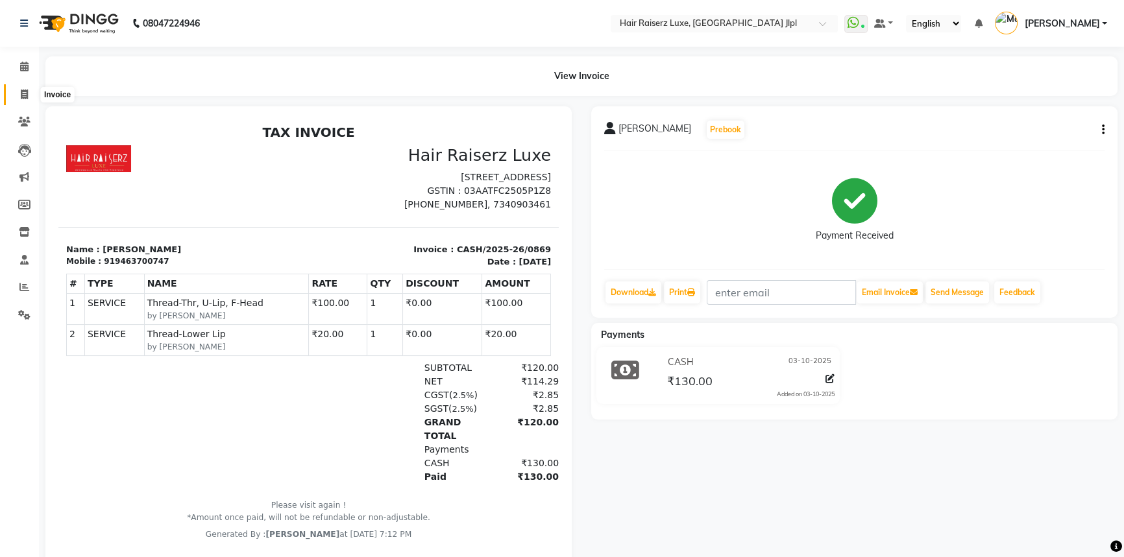
drag, startPoint x: 25, startPoint y: 93, endPoint x: 32, endPoint y: 95, distance: 7.3
click at [25, 93] on icon at bounding box center [24, 95] width 7 height 10
select select "service"
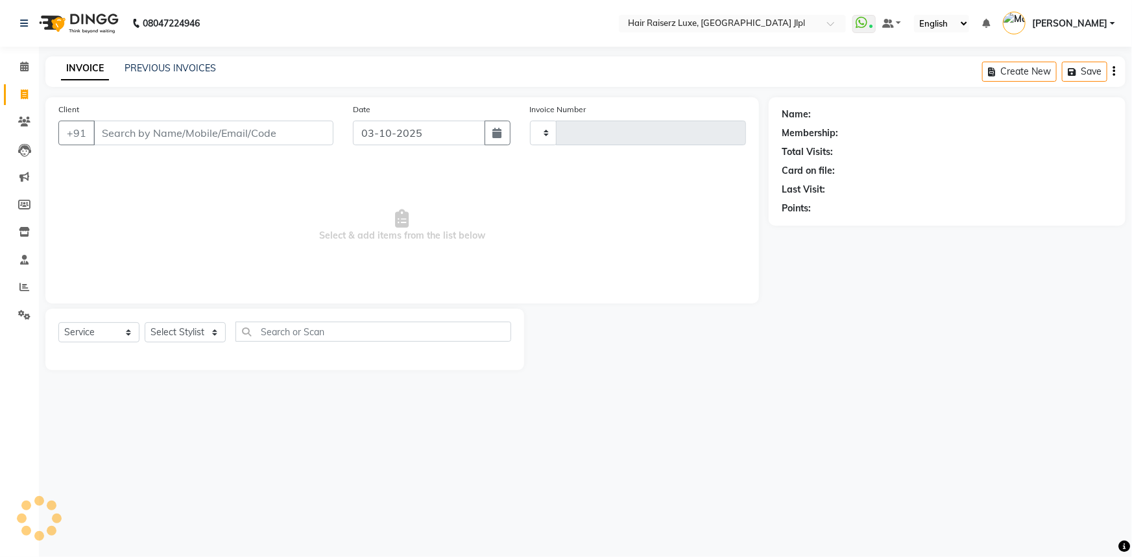
type input "3767"
select select "5409"
click at [134, 136] on input "Client" at bounding box center [213, 133] width 240 height 25
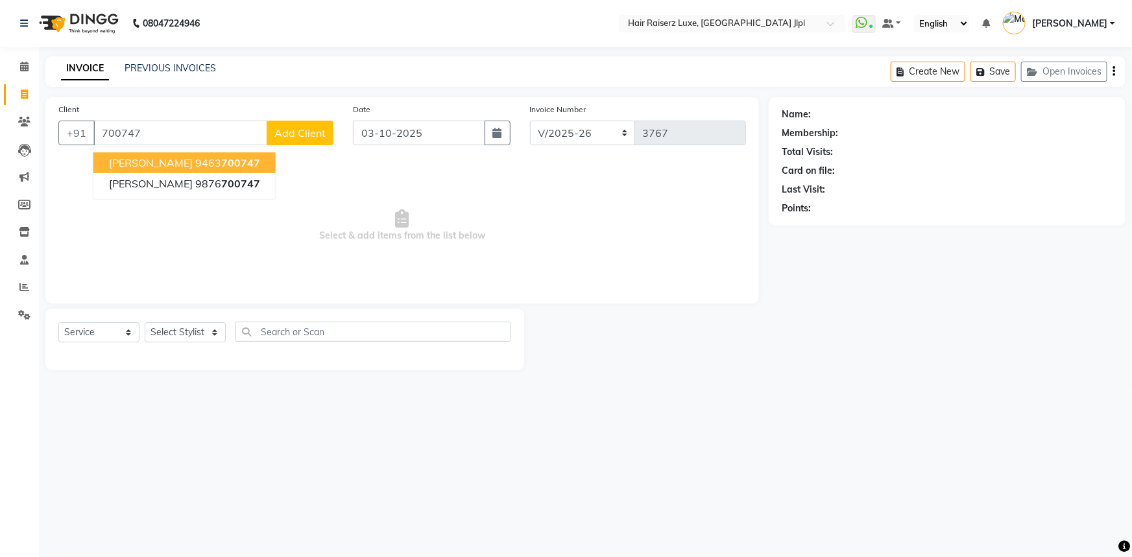
click at [152, 165] on span "[PERSON_NAME]" at bounding box center [151, 162] width 84 height 13
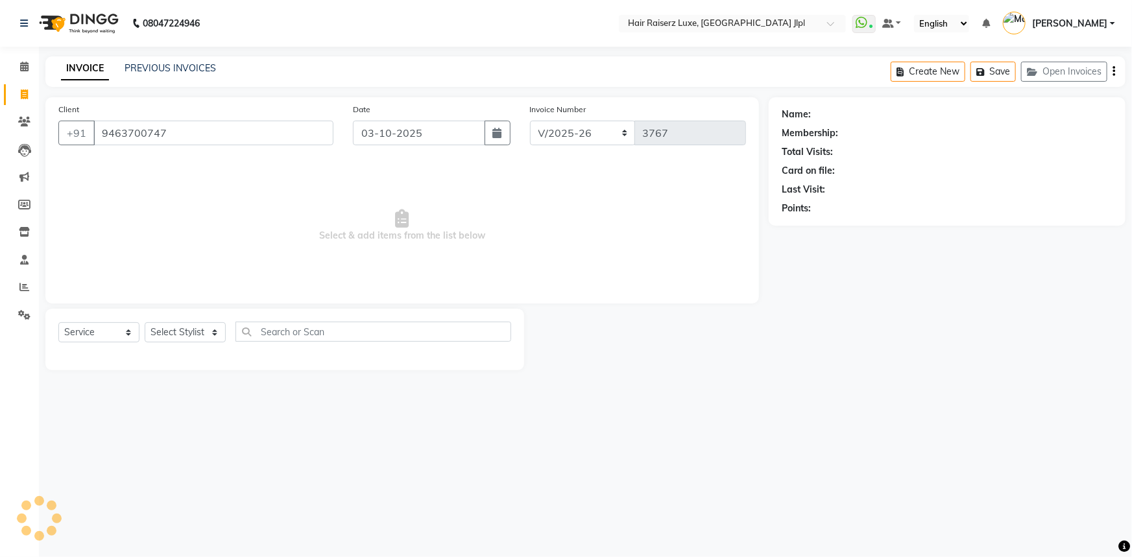
type input "9463700747"
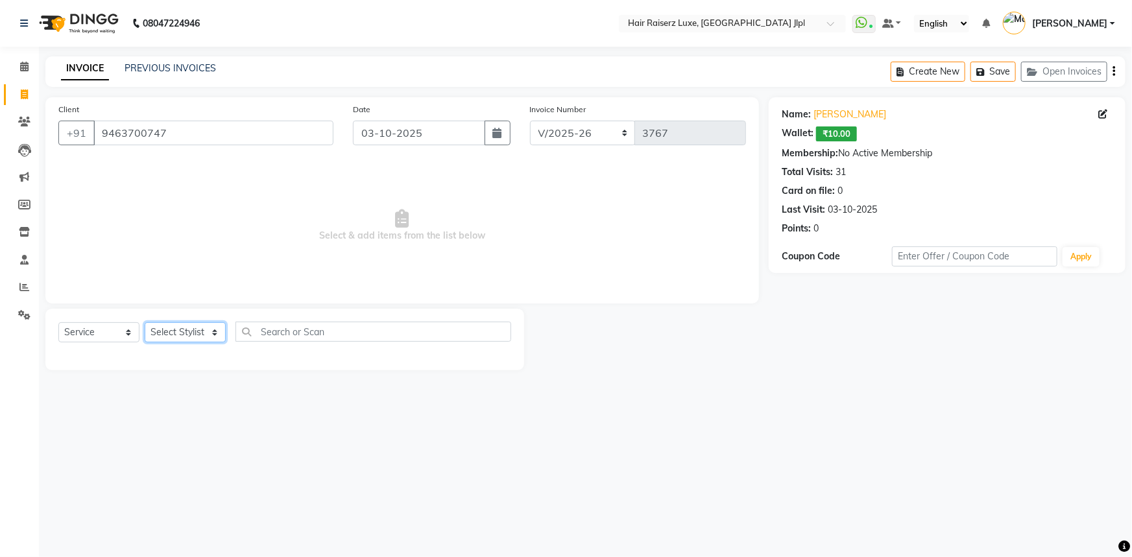
click at [183, 342] on select "Select Stylist [PERSON_NAME] [PERSON_NAME] Asma [PERSON_NAME] C&Gs Vogue [PERSO…" at bounding box center [185, 332] width 81 height 20
select select "38026"
click at [145, 322] on select "Select Stylist [PERSON_NAME] [PERSON_NAME] Asma [PERSON_NAME] C&Gs Vogue [PERSO…" at bounding box center [185, 332] width 81 height 20
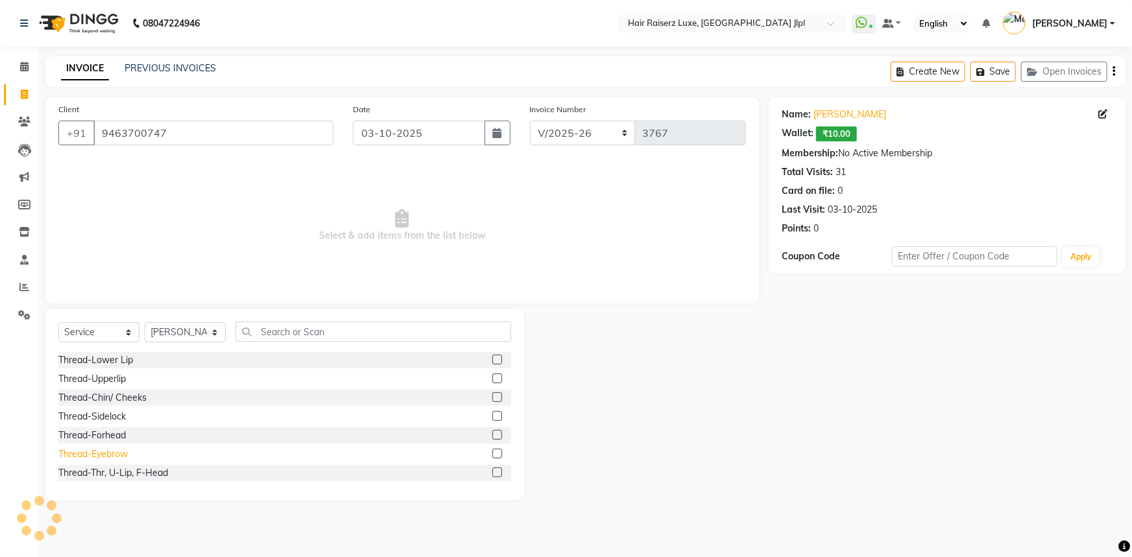
click at [108, 455] on div "Thread-Eyebrow" at bounding box center [92, 455] width 69 height 14
checkbox input "false"
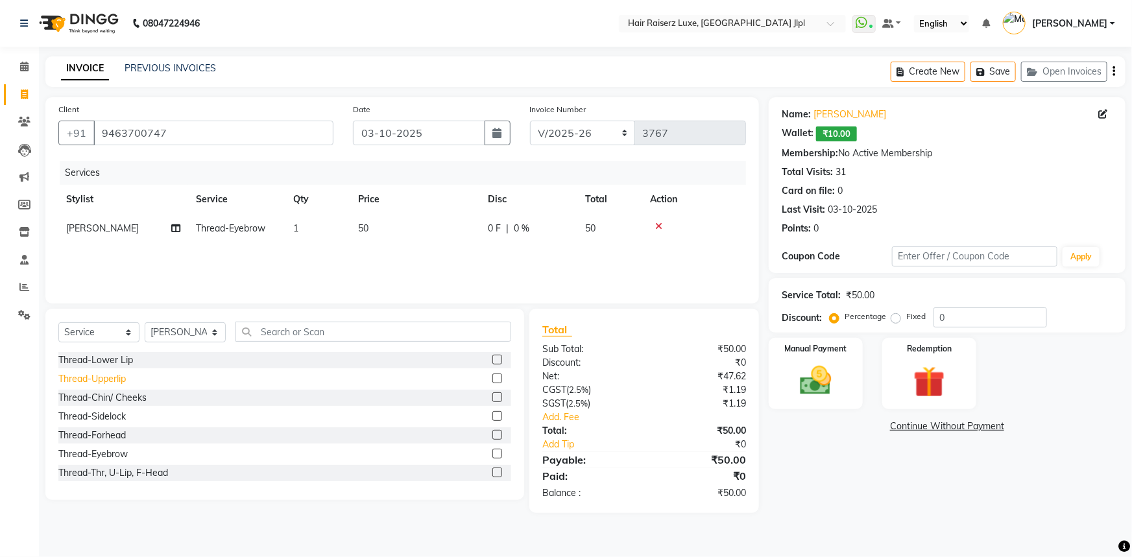
click at [94, 378] on div "Thread-Upperlip" at bounding box center [91, 379] width 67 height 14
checkbox input "false"
click at [123, 436] on div "Thread-Forhead" at bounding box center [91, 436] width 67 height 14
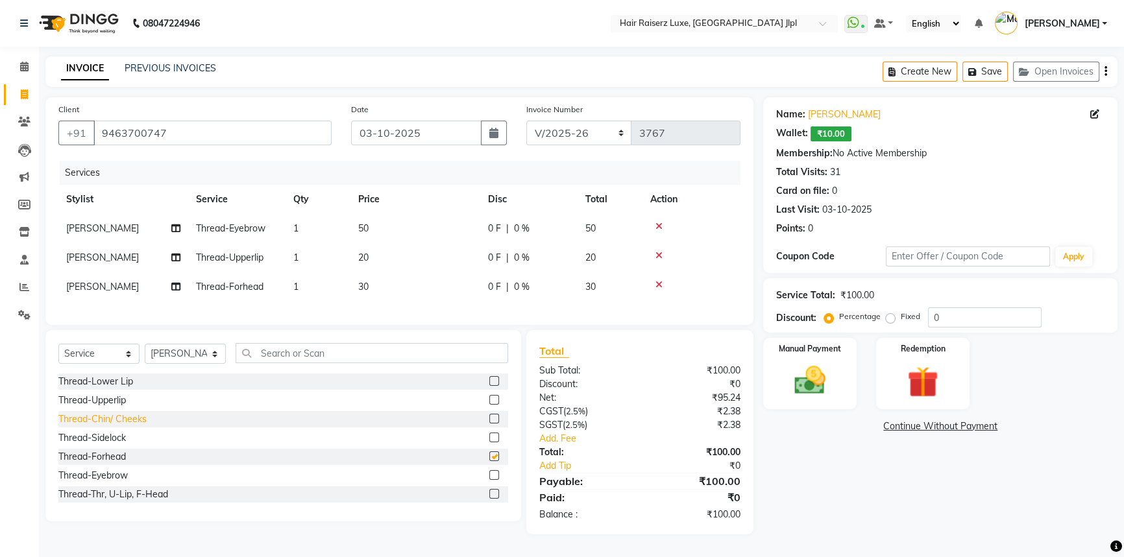
checkbox input "false"
click at [125, 426] on div "Thread-Chin/ Cheeks" at bounding box center [102, 420] width 88 height 14
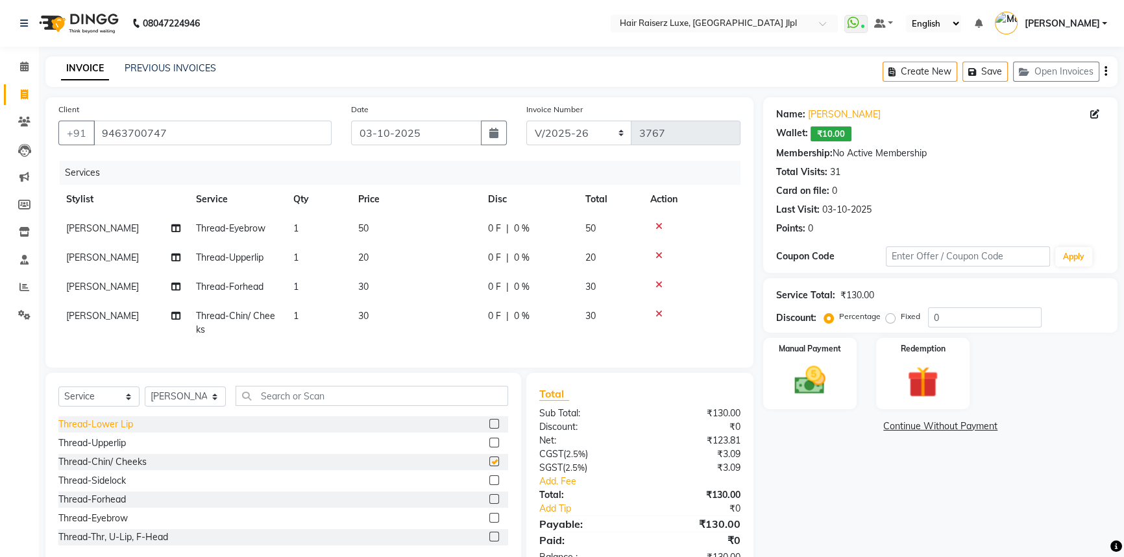
checkbox input "false"
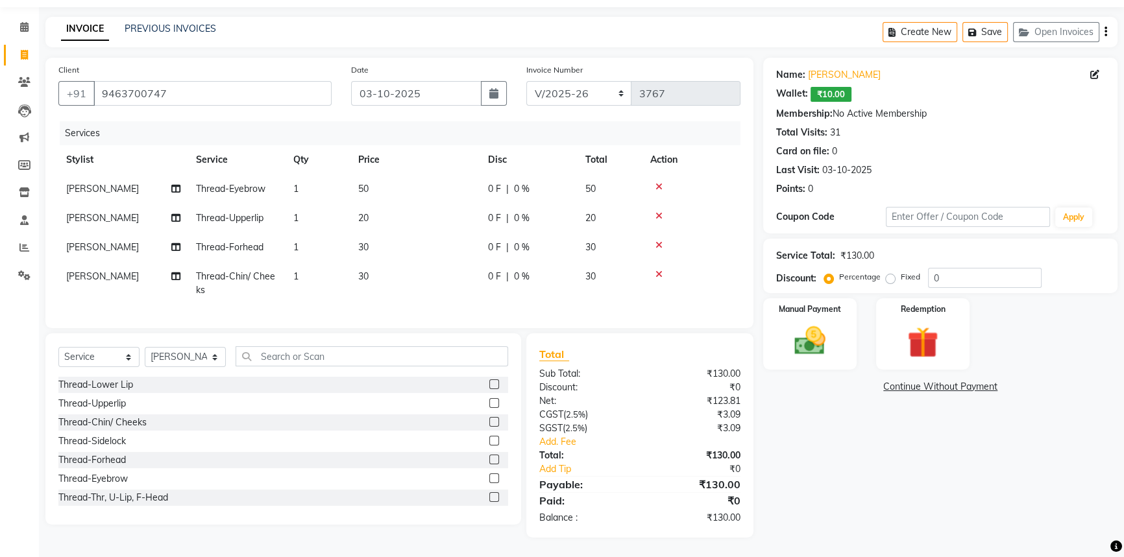
scroll to position [49, 0]
click at [364, 271] on span "30" at bounding box center [363, 277] width 10 height 12
select select "38026"
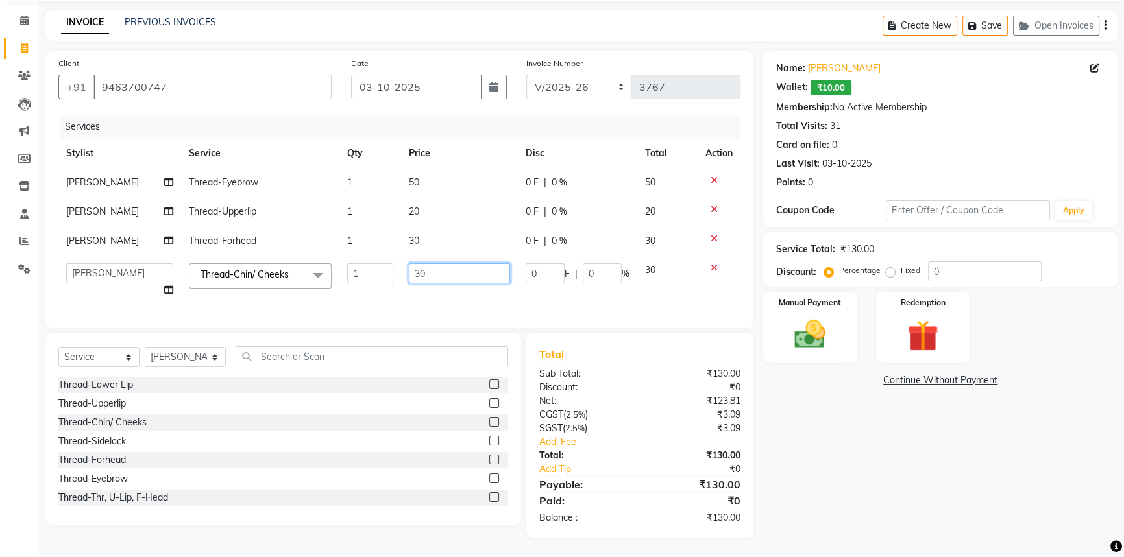
click at [415, 272] on input "30" at bounding box center [459, 273] width 101 height 20
type input "20"
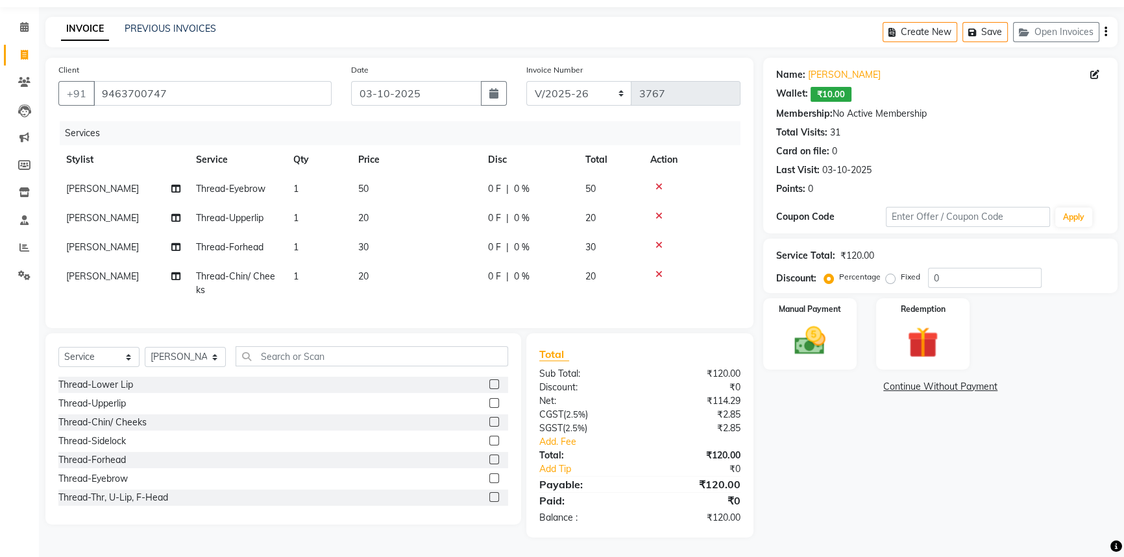
click at [943, 405] on div "Name: Jasmeet Kaur Wallet: ₹10.00 Membership: No Active Membership Total Visits…" at bounding box center [945, 298] width 364 height 480
click at [147, 23] on link "PREVIOUS INVOICES" at bounding box center [170, 29] width 91 height 12
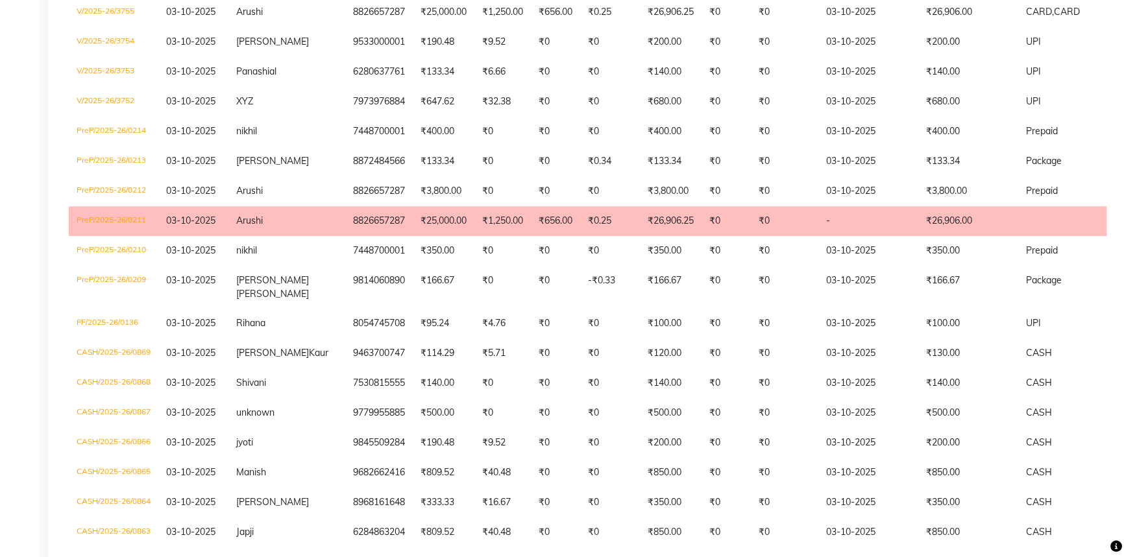
scroll to position [590, 0]
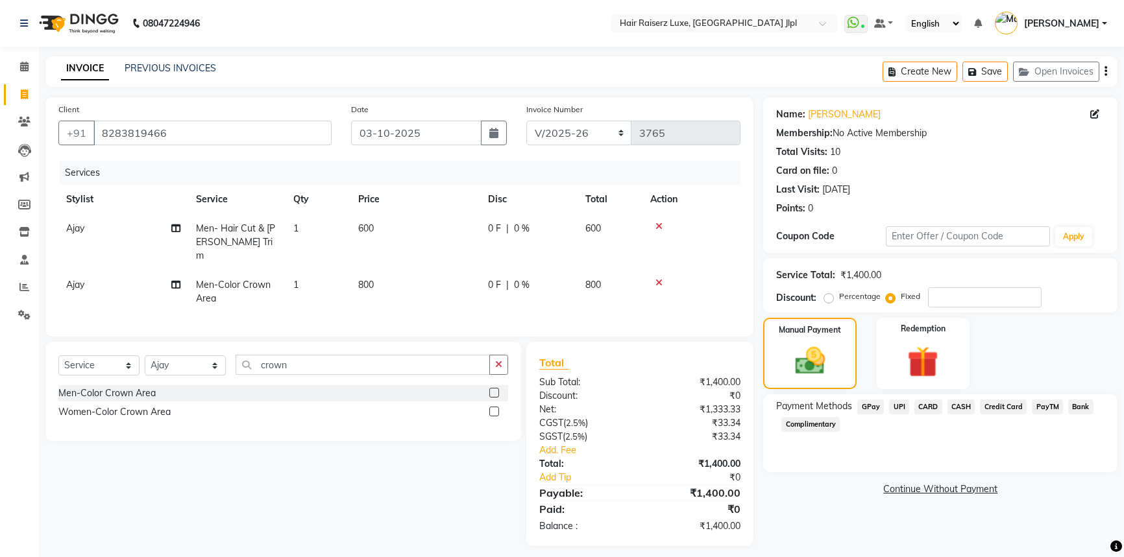
select select "5409"
select select "service"
select select "64563"
click at [252, 220] on td "Men- Hair Cut & [PERSON_NAME] Trim" at bounding box center [236, 242] width 97 height 56
select select "64563"
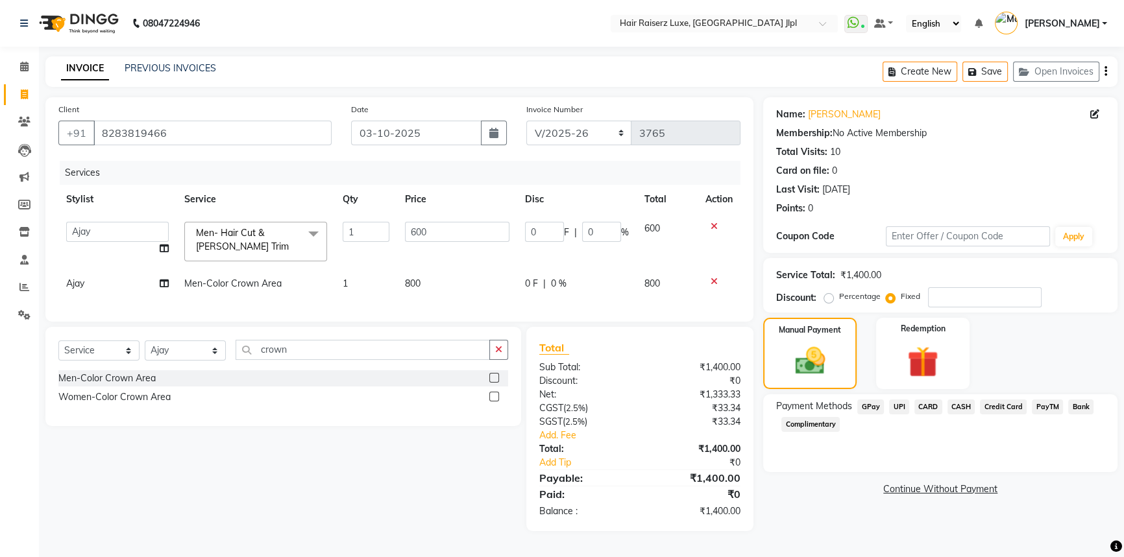
click at [237, 238] on span "Men- Hair Cut & [PERSON_NAME] Trim" at bounding box center [242, 239] width 93 height 25
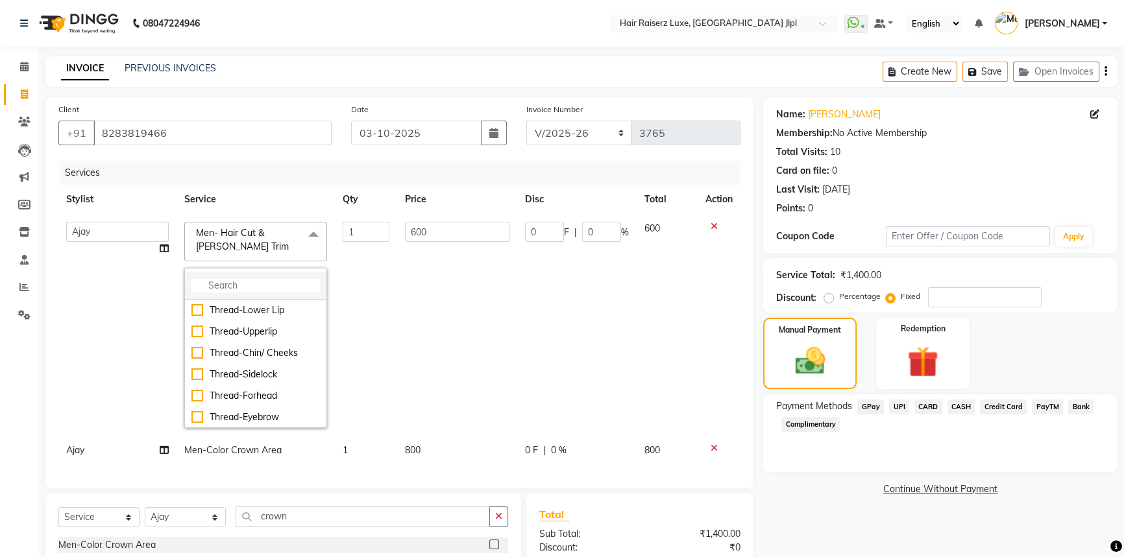
click at [217, 288] on input "multiselect-search" at bounding box center [255, 286] width 128 height 14
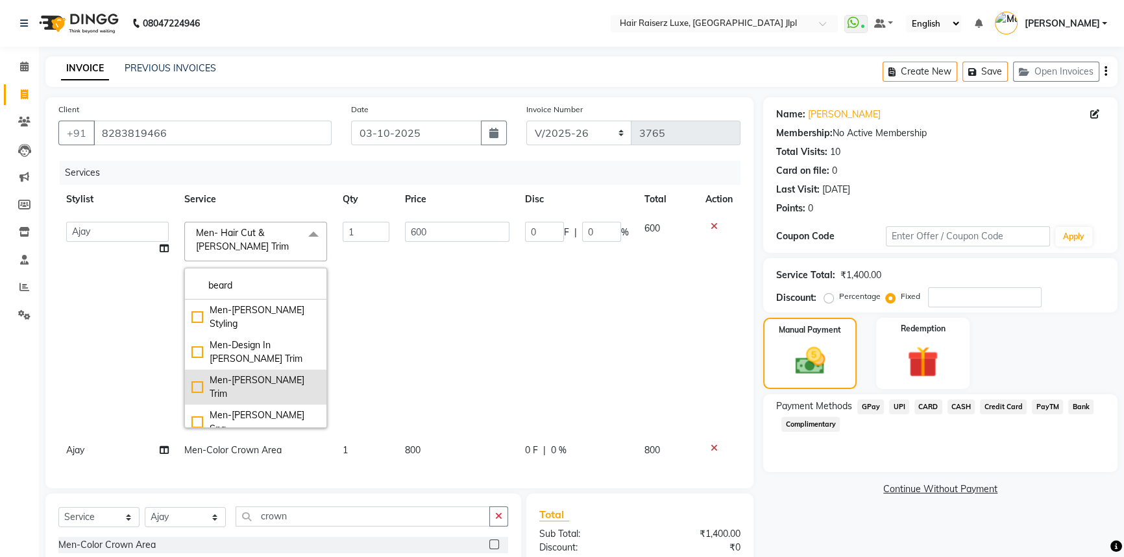
type input "beard"
click at [195, 374] on div "Men-[PERSON_NAME] Trim" at bounding box center [255, 387] width 128 height 27
checkbox input "true"
checkbox input "false"
type input "250"
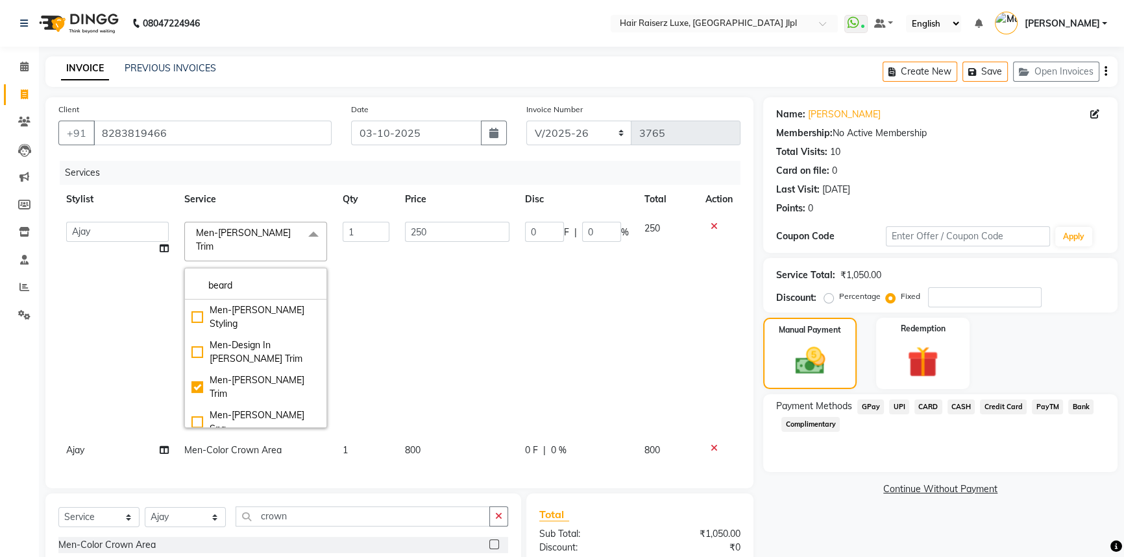
click at [849, 507] on div "Name: [PERSON_NAME] Membership: No Active Membership Total Visits: 10 Card on f…" at bounding box center [945, 397] width 364 height 601
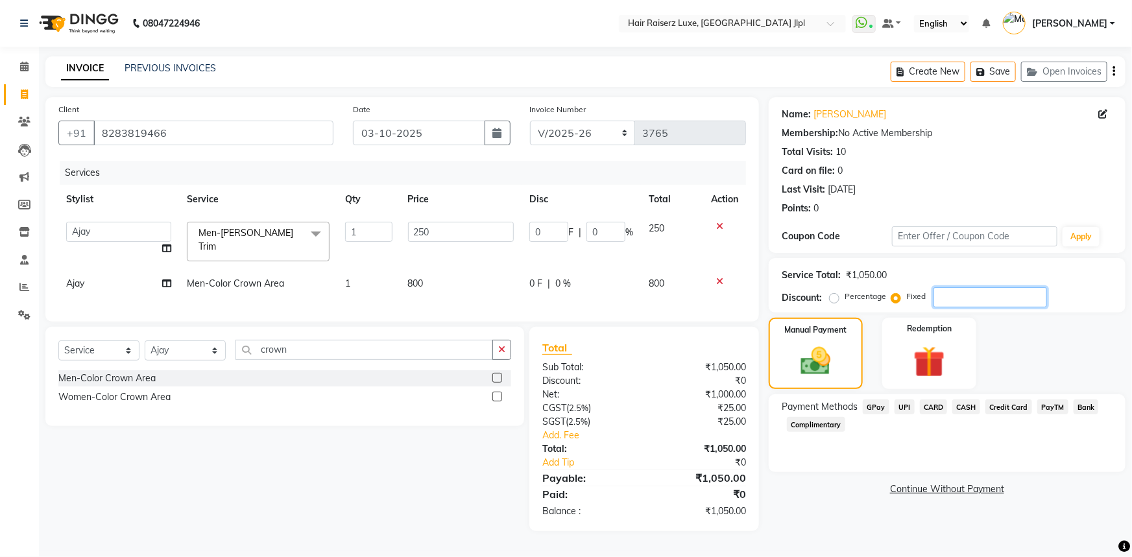
click at [941, 299] on input "number" at bounding box center [991, 297] width 114 height 20
type input "5"
type input "1.19"
type input "0.48"
type input "50"
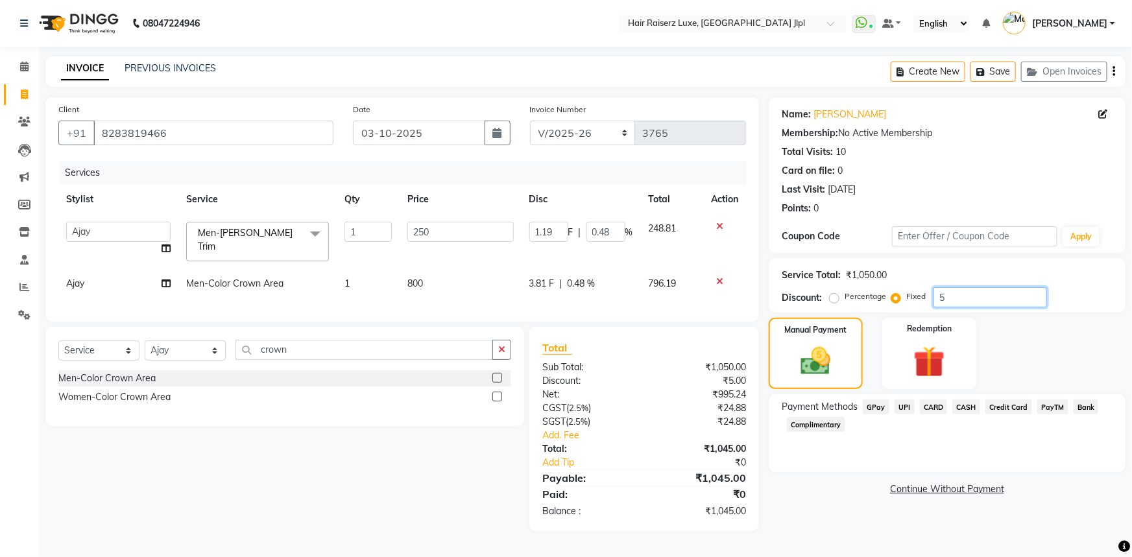
type input "11.9"
type input "4.76"
type input "50"
click at [836, 529] on div "Name: [PERSON_NAME] Membership: No Active Membership Total Visits: 10 Card on f…" at bounding box center [952, 314] width 367 height 434
click at [438, 235] on input "250" at bounding box center [461, 232] width 106 height 20
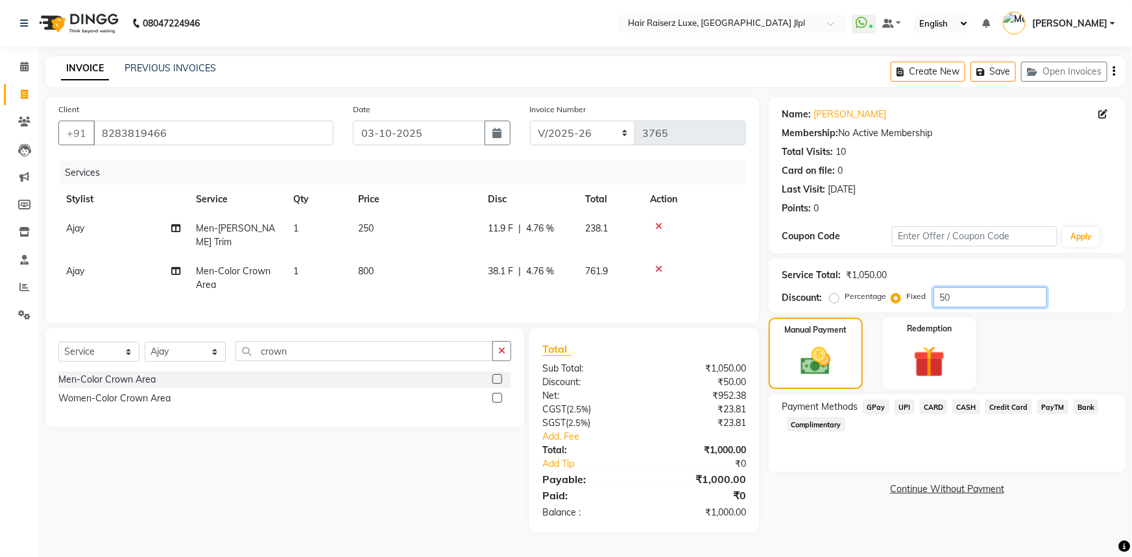
drag, startPoint x: 955, startPoint y: 291, endPoint x: 779, endPoint y: 294, distance: 175.8
click at [780, 293] on div "Service Total: ₹1,050.00 Discount: Percentage Fixed 50" at bounding box center [947, 285] width 357 height 54
click at [493, 265] on span "0 F" at bounding box center [494, 272] width 13 height 14
select select "64563"
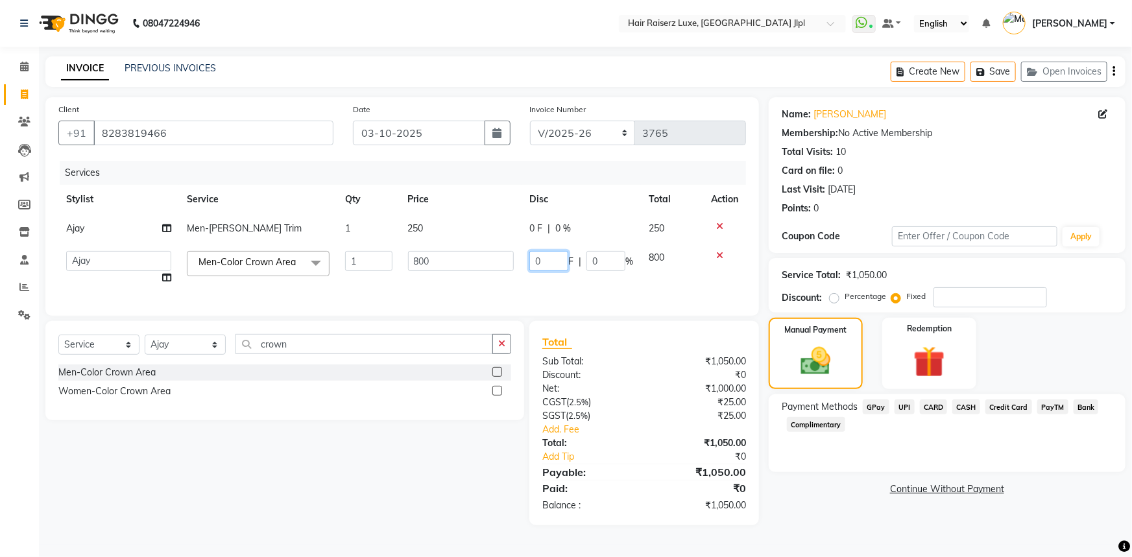
drag, startPoint x: 549, startPoint y: 260, endPoint x: 433, endPoint y: 260, distance: 116.1
click at [433, 260] on tr "[PERSON_NAME] [PERSON_NAME] Asma [PERSON_NAME] C&Gs Vogue [PERSON_NAME] Duati […" at bounding box center [402, 267] width 688 height 49
type input "50"
click at [814, 512] on div "Name: [PERSON_NAME] Membership: No Active Membership Total Visits: 10 Card on f…" at bounding box center [952, 311] width 367 height 428
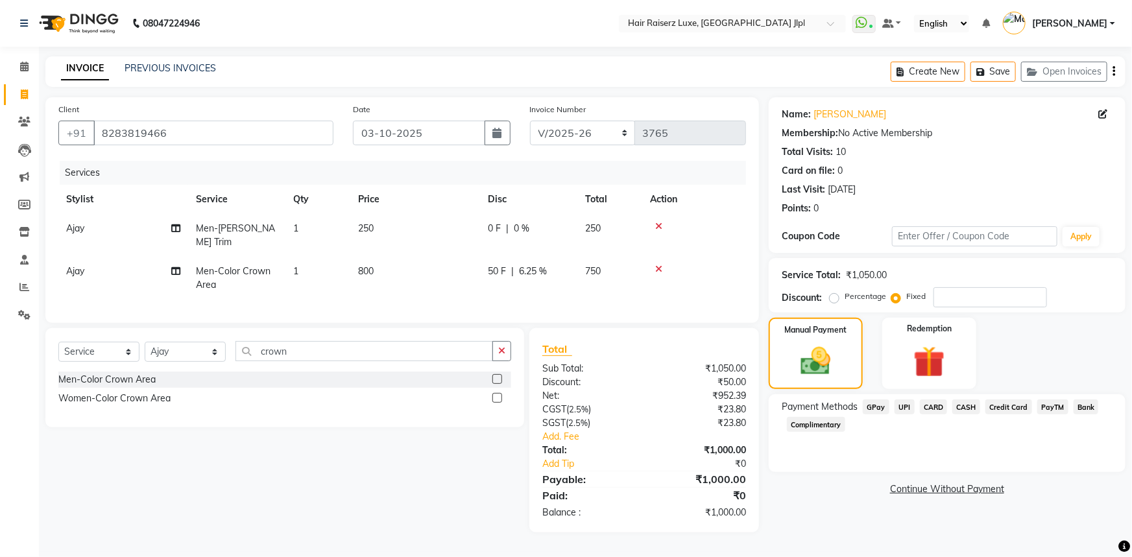
drag, startPoint x: 1085, startPoint y: 408, endPoint x: 1077, endPoint y: 411, distance: 8.4
click at [1084, 408] on span "Bank" at bounding box center [1086, 407] width 25 height 15
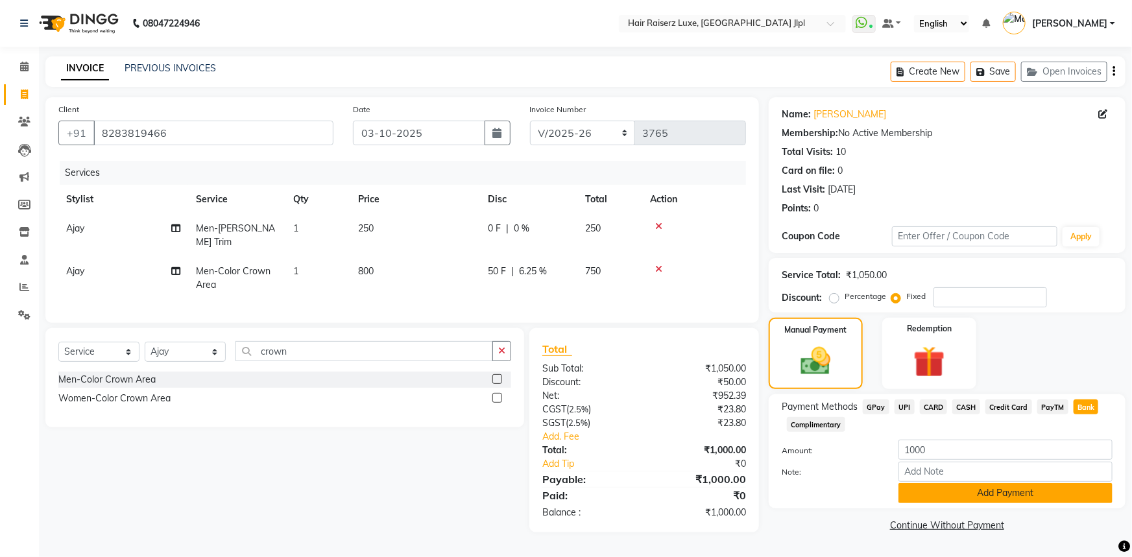
click at [967, 499] on button "Add Payment" at bounding box center [1006, 493] width 214 height 20
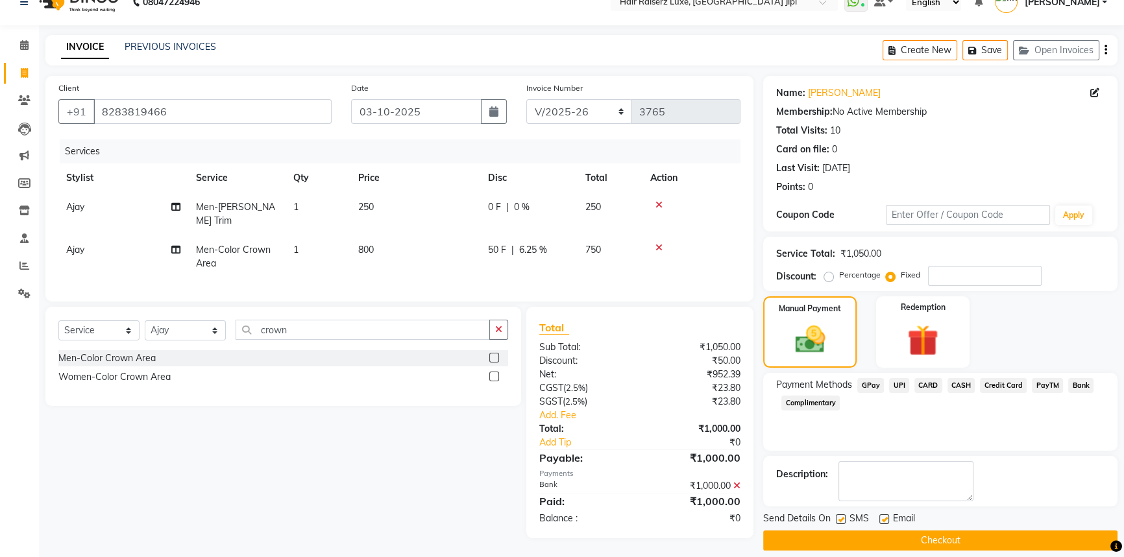
scroll to position [33, 0]
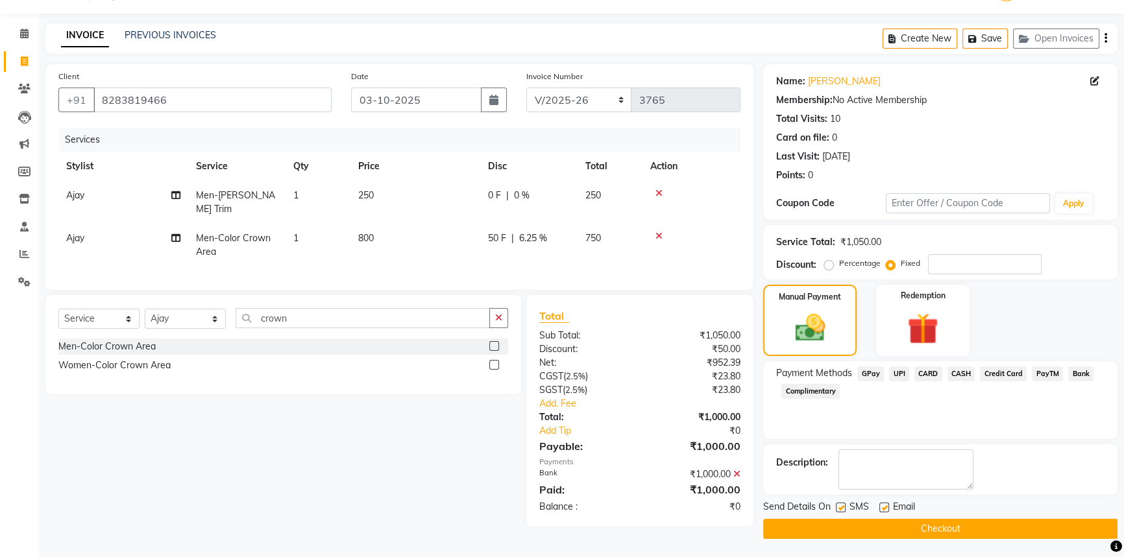
click at [873, 525] on button "Checkout" at bounding box center [940, 529] width 354 height 20
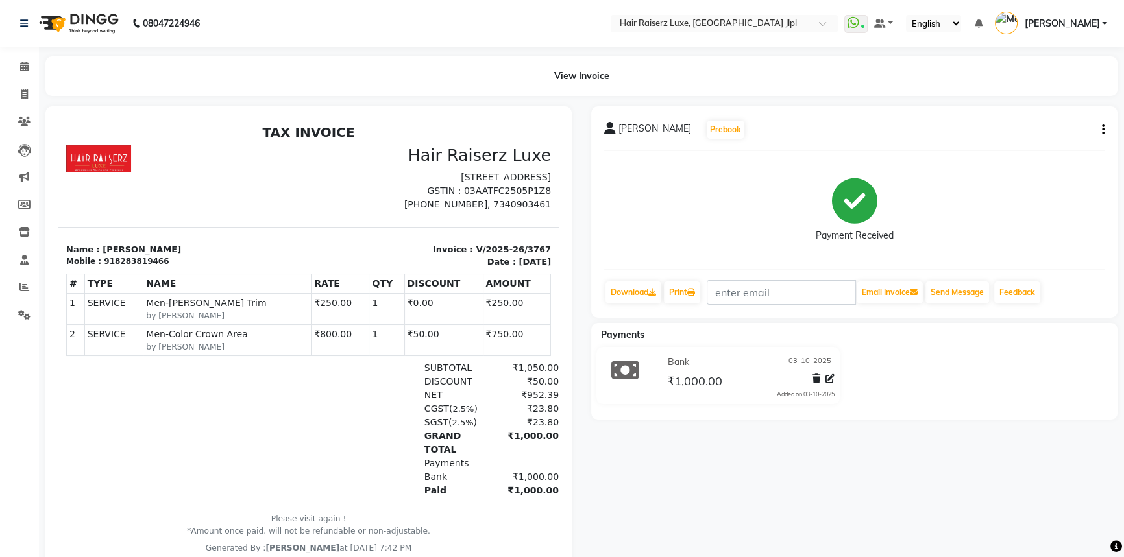
click at [27, 106] on li "Invoice" at bounding box center [19, 95] width 39 height 28
click at [32, 96] on span at bounding box center [24, 95] width 23 height 15
select select "service"
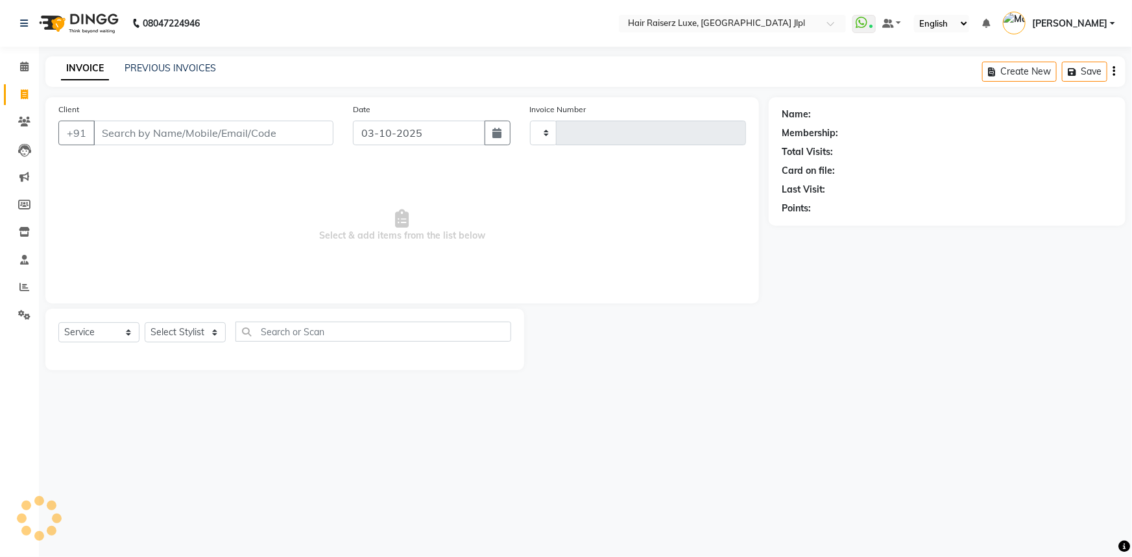
type input "3768"
select select "5409"
click at [152, 69] on link "PREVIOUS INVOICES" at bounding box center [170, 68] width 91 height 12
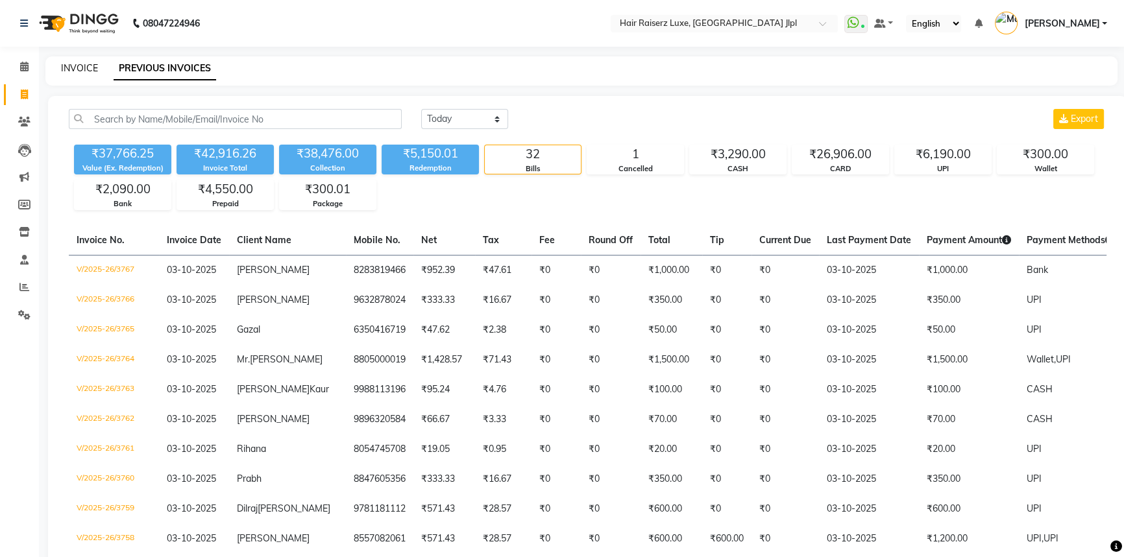
click at [75, 66] on link "INVOICE" at bounding box center [79, 68] width 37 height 12
select select "service"
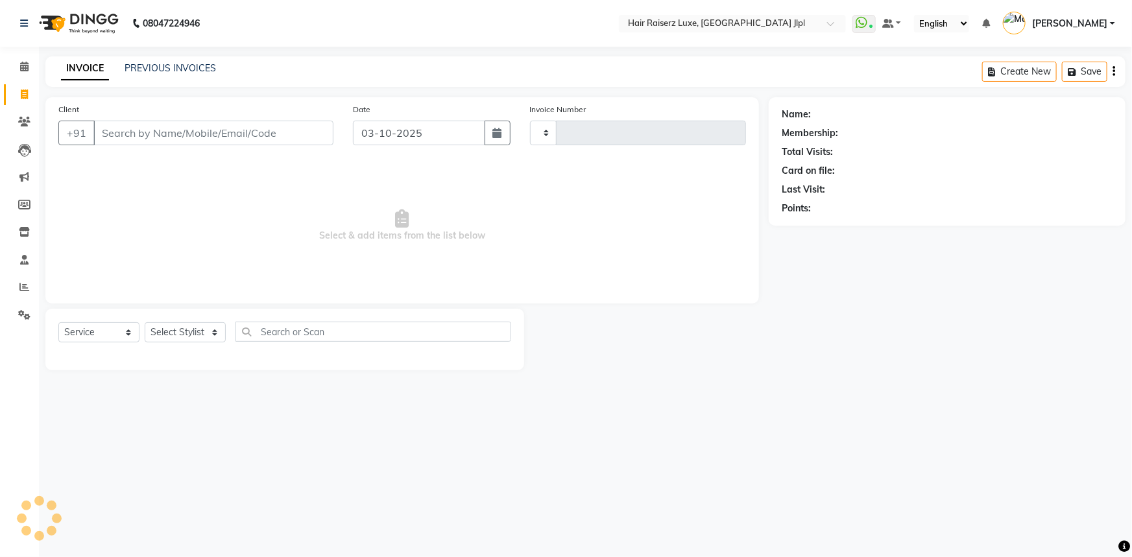
type input "3768"
select select "5409"
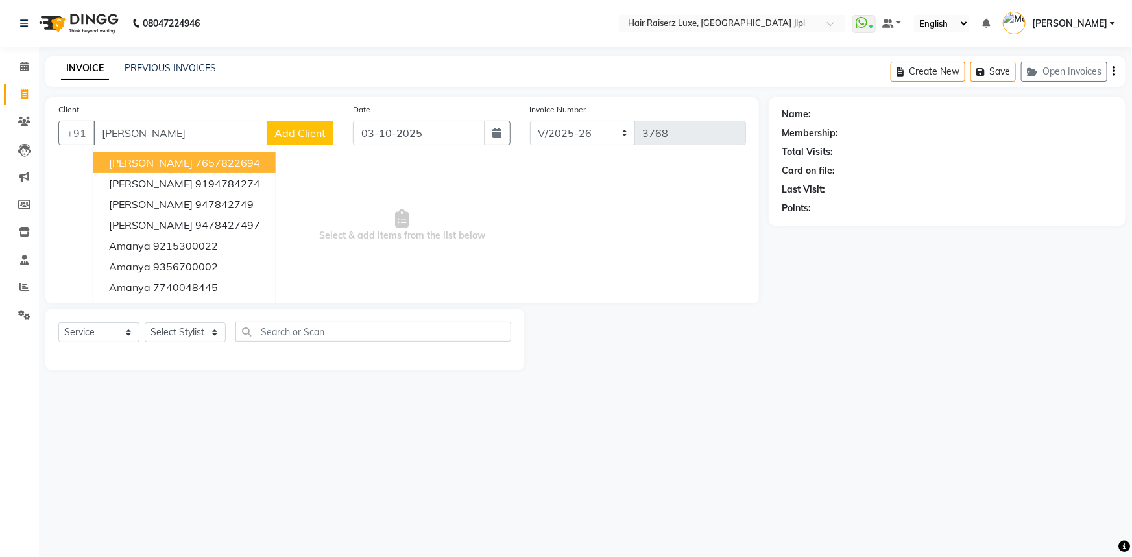
click at [146, 123] on input "manya" at bounding box center [180, 133] width 174 height 25
type input "manya"
click at [178, 126] on input "manya" at bounding box center [180, 133] width 174 height 25
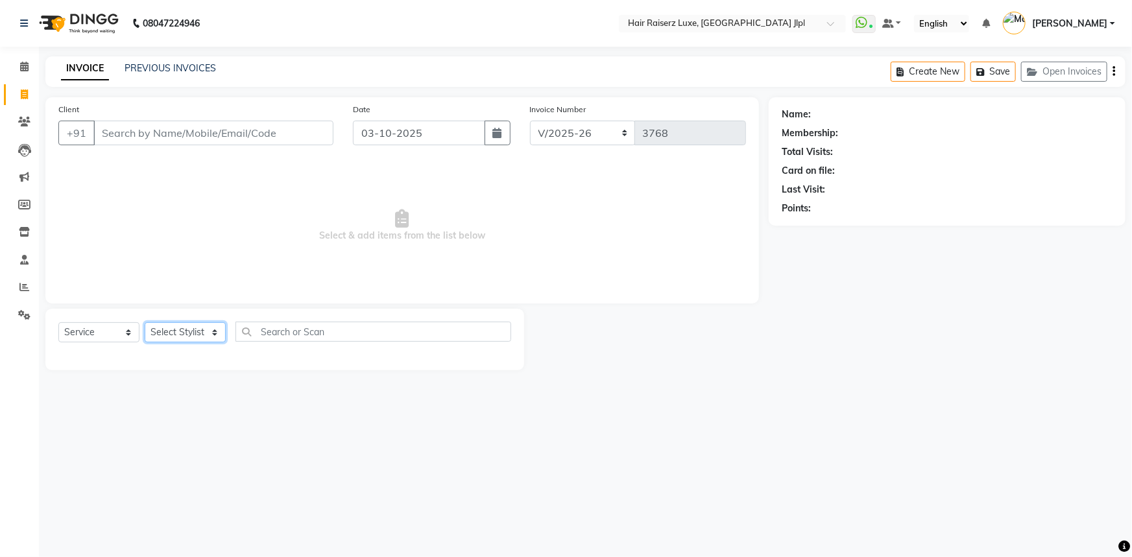
click at [184, 334] on select "Select Stylist [PERSON_NAME] [PERSON_NAME] Asma [PERSON_NAME] C&Gs Vogue [PERSO…" at bounding box center [185, 332] width 81 height 20
select select "88954"
click at [145, 322] on select "Select Stylist [PERSON_NAME] [PERSON_NAME] Asma [PERSON_NAME] C&Gs Vogue [PERSO…" at bounding box center [185, 332] width 81 height 20
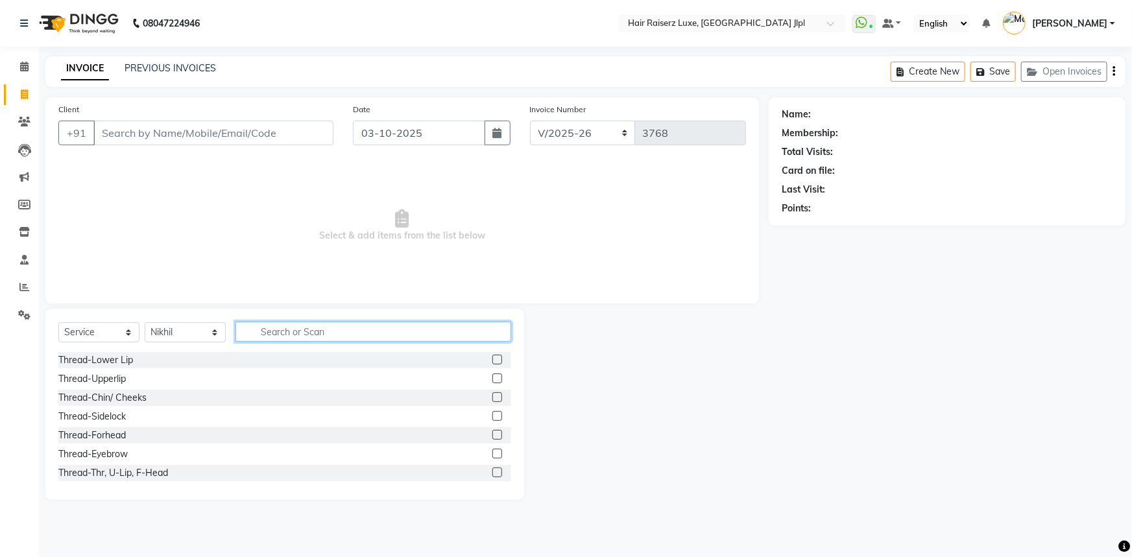
click at [268, 332] on input "text" at bounding box center [373, 332] width 276 height 20
type input "wash"
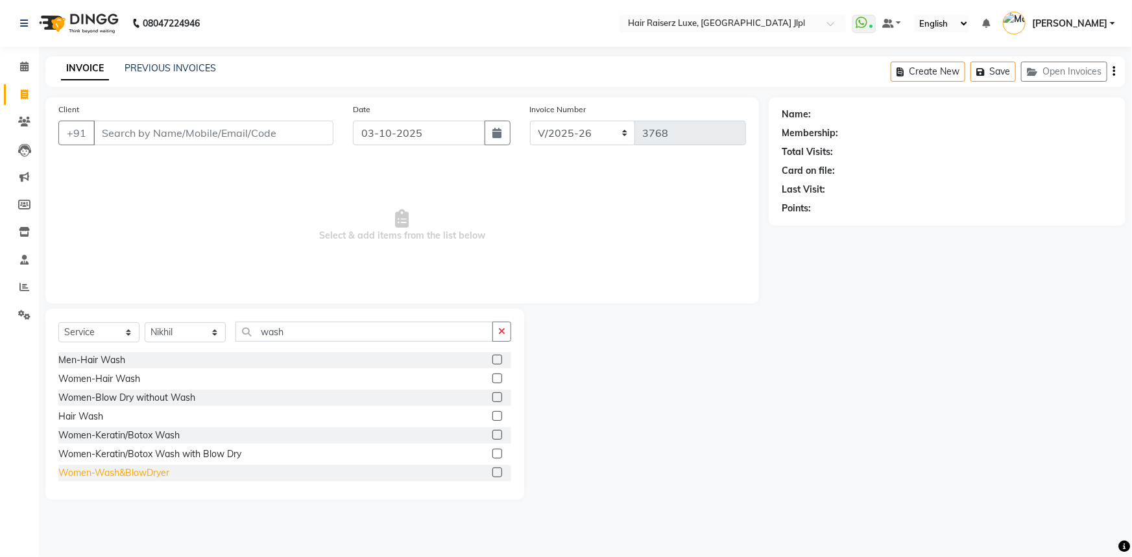
click at [148, 474] on div "Women-Wash&BlowDryer" at bounding box center [113, 473] width 111 height 14
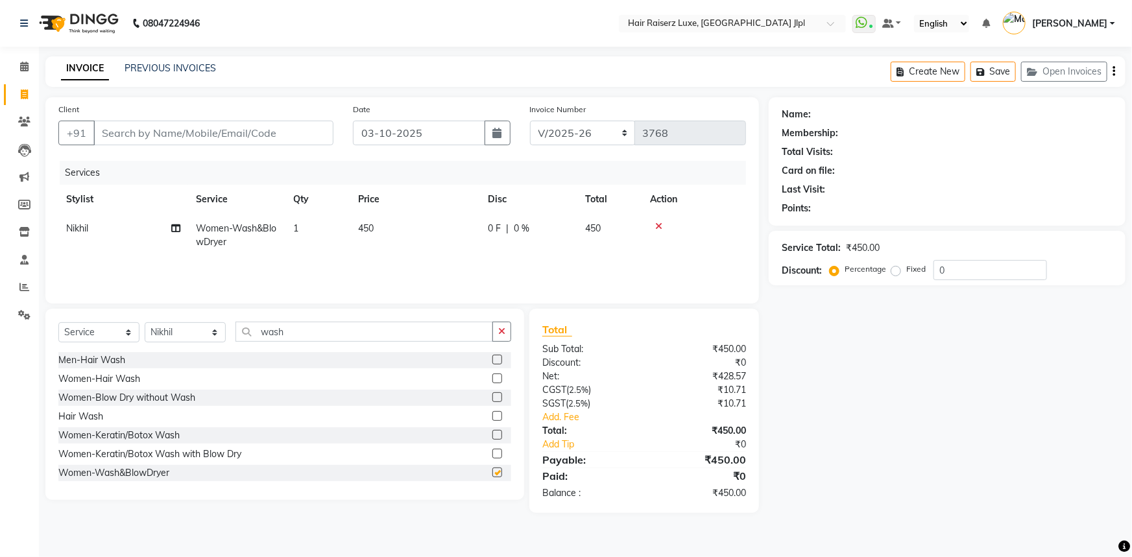
checkbox input "false"
click at [808, 453] on div "Name: Membership: Total Visits: Card on file: Last Visit: Points: Service Total…" at bounding box center [952, 305] width 367 height 416
click at [74, 227] on span "Nikhil" at bounding box center [77, 229] width 22 height 12
select select "88954"
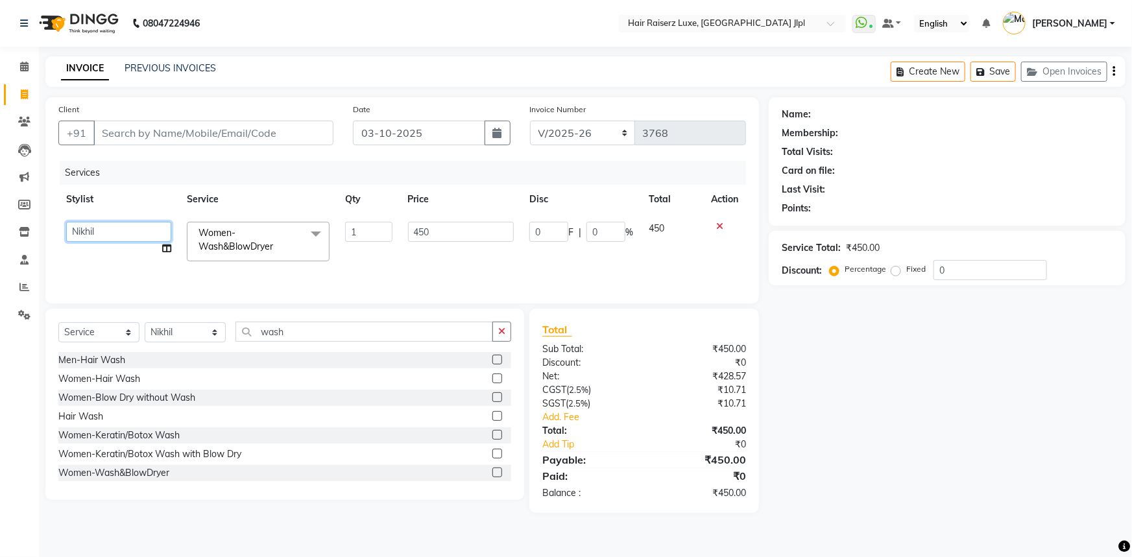
click at [90, 226] on select "Abhishek Aftab Ajay Anand Asma Bhoomika Bilal C&Gs Vogue Chhavi Duati Faizal In…" at bounding box center [118, 232] width 105 height 20
click at [493, 227] on input "450" at bounding box center [461, 232] width 106 height 20
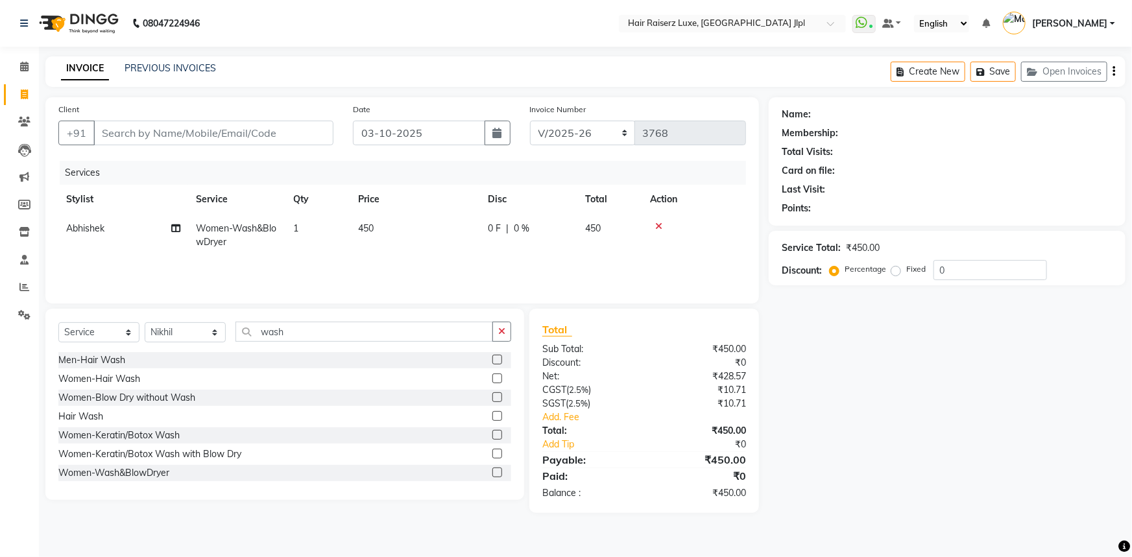
click at [843, 420] on div "Name: Membership: Total Visits: Card on file: Last Visit: Points: Service Total…" at bounding box center [952, 305] width 367 height 416
click at [161, 138] on input "Client" at bounding box center [213, 133] width 240 height 25
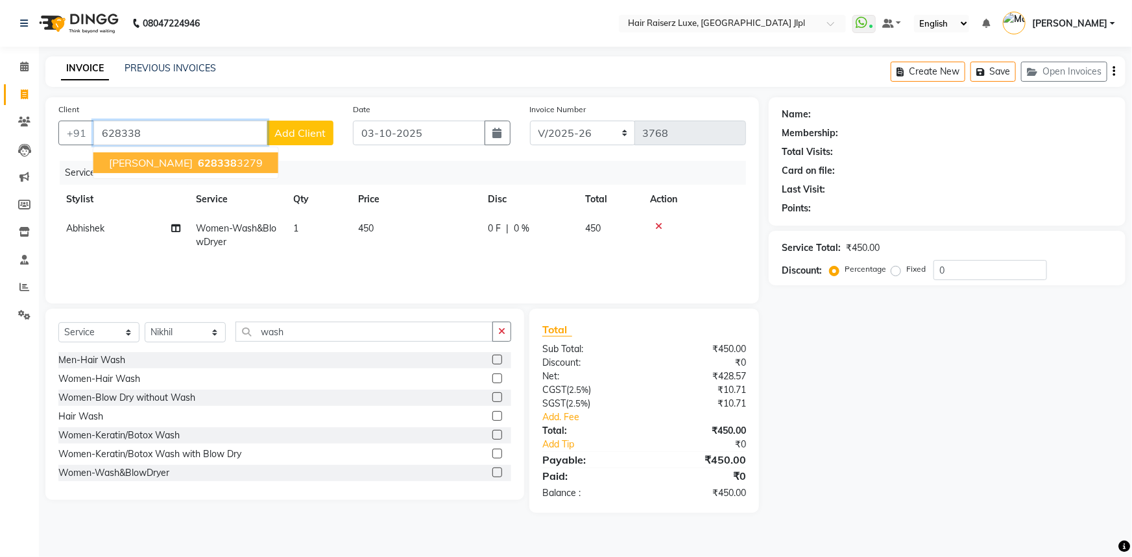
click at [198, 158] on span "628338" at bounding box center [217, 162] width 39 height 13
type input "6283383279"
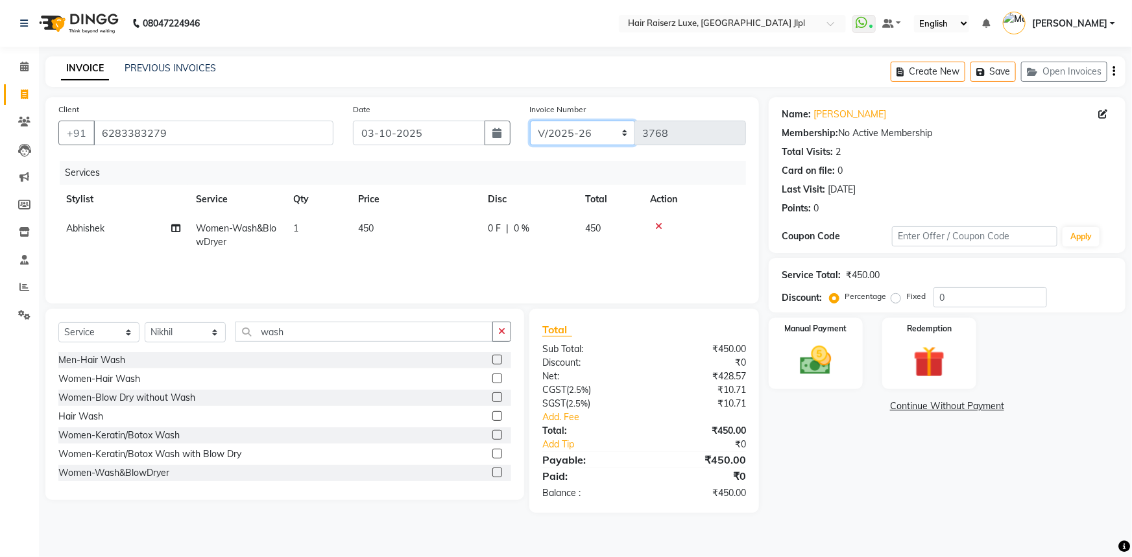
click at [572, 136] on select "FF/2025-26 PreP/2025-26 BANK/2025-26 Paytm/2025-26 CASH/2025-26 V/2025-26" at bounding box center [583, 133] width 106 height 25
select select "8499"
click at [530, 121] on select "FF/2025-26 PreP/2025-26 BANK/2025-26 Paytm/2025-26 CASH/2025-26 V/2025-26" at bounding box center [583, 133] width 106 height 25
type input "0320"
click at [815, 392] on div "Name: Manya Membership: No Active Membership Total Visits: 2 Card on file: 0 La…" at bounding box center [952, 305] width 367 height 416
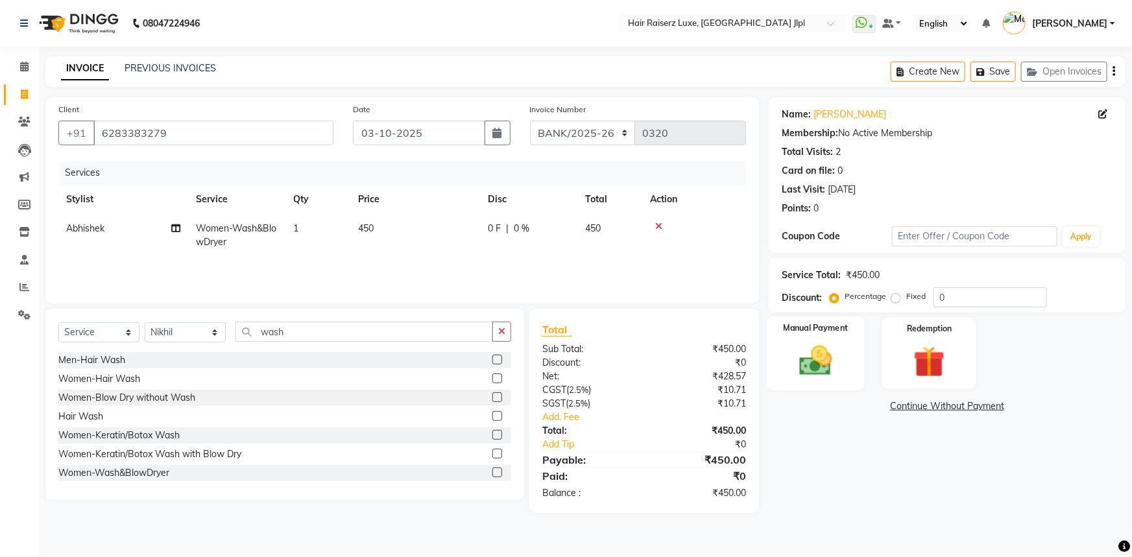
click at [817, 372] on img at bounding box center [816, 361] width 53 height 38
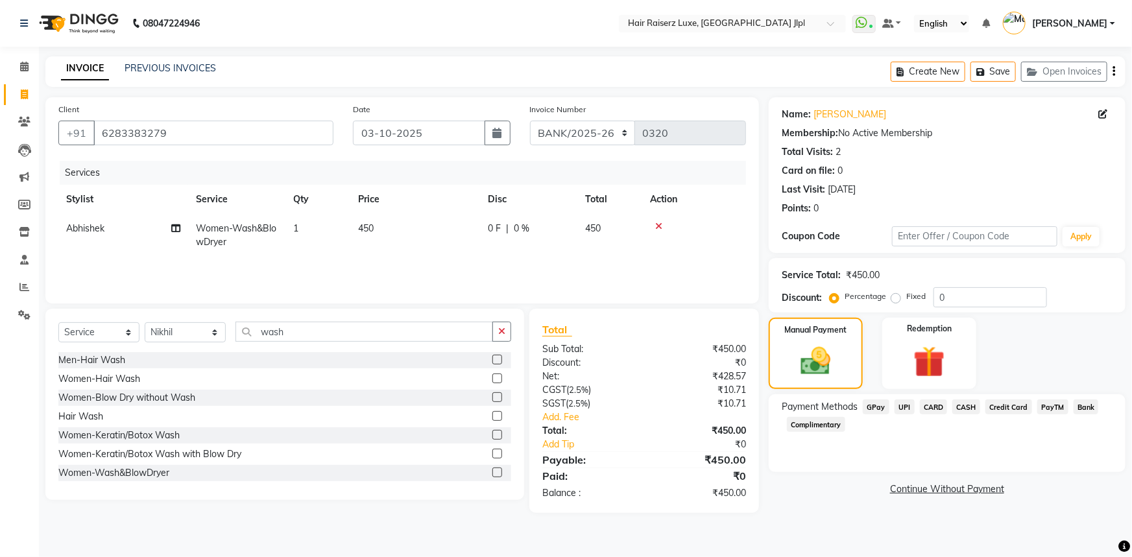
click at [1076, 407] on span "Bank" at bounding box center [1086, 407] width 25 height 15
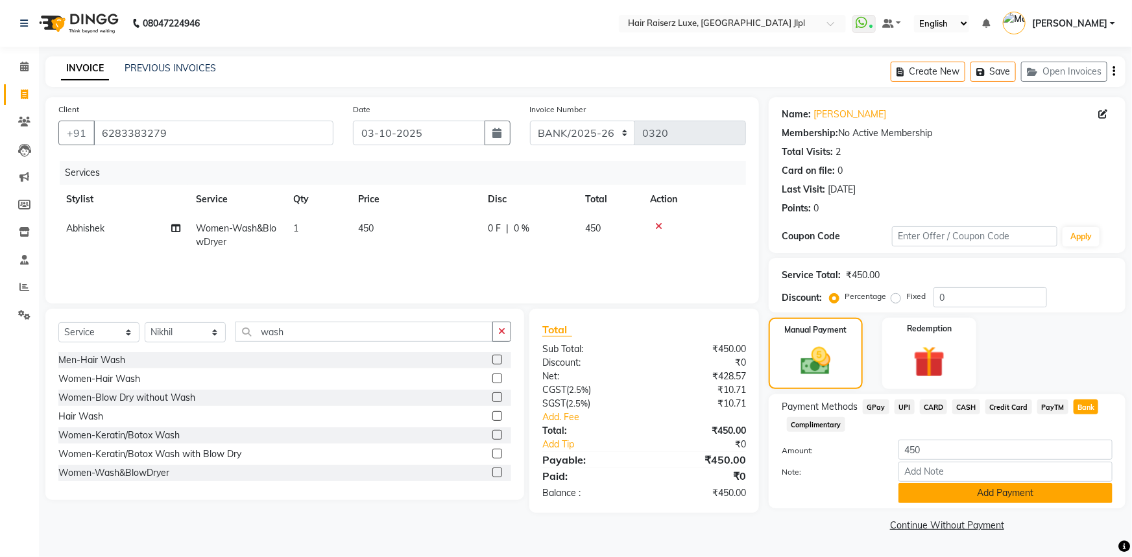
click at [958, 495] on button "Add Payment" at bounding box center [1006, 493] width 214 height 20
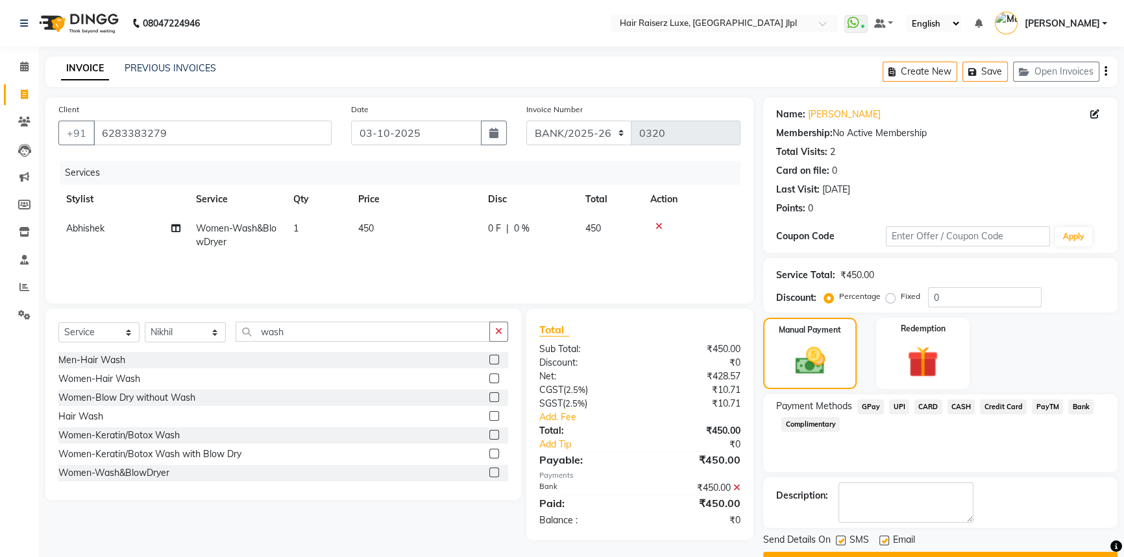
scroll to position [33, 0]
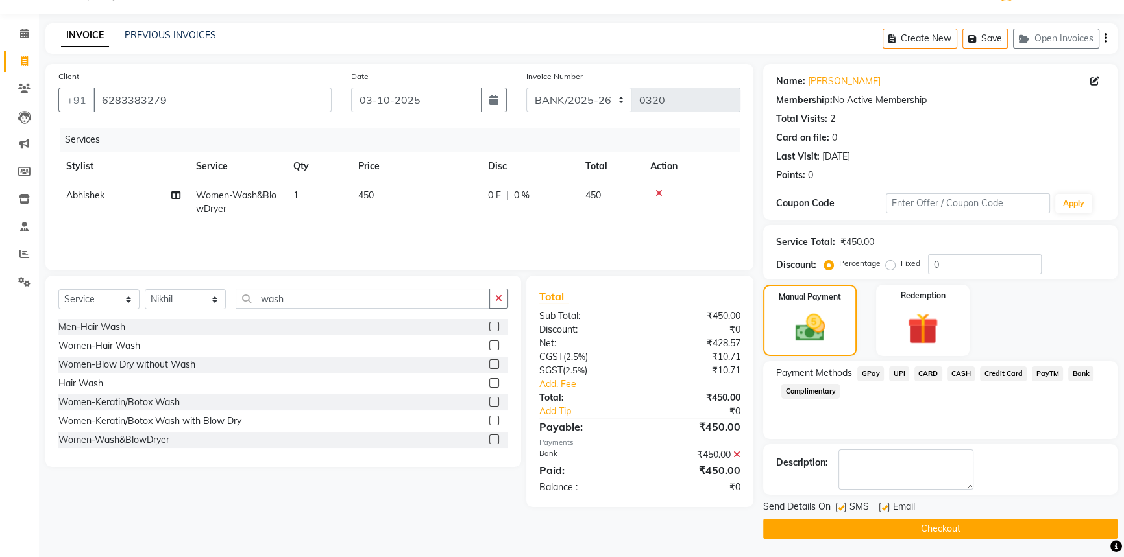
click at [885, 506] on label at bounding box center [884, 508] width 10 height 10
click at [885, 506] on input "checkbox" at bounding box center [883, 508] width 8 height 8
checkbox input "false"
click at [902, 525] on button "Checkout" at bounding box center [940, 529] width 354 height 20
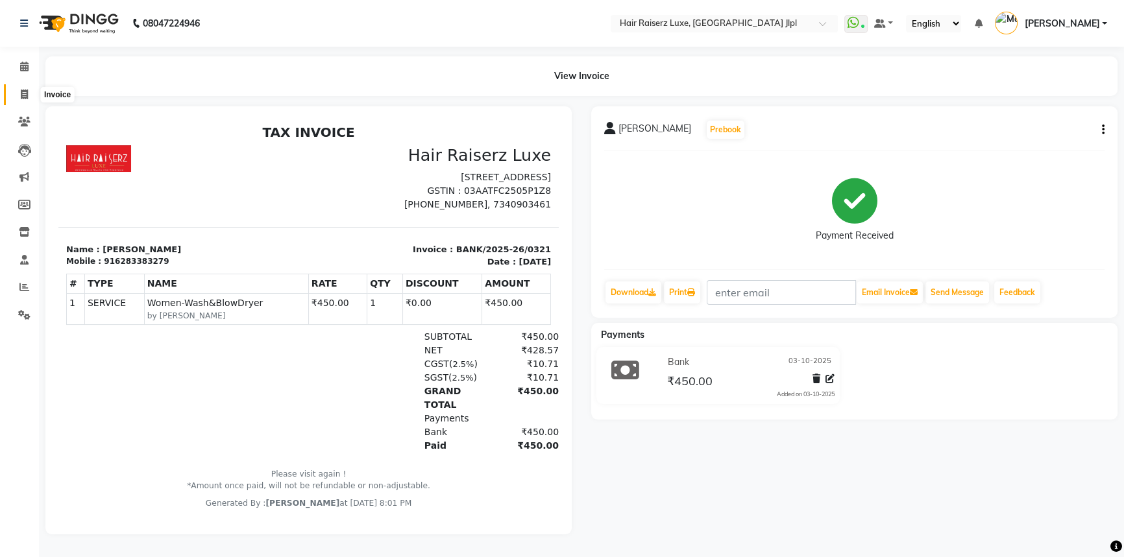
click at [14, 90] on span at bounding box center [24, 95] width 23 height 15
select select "service"
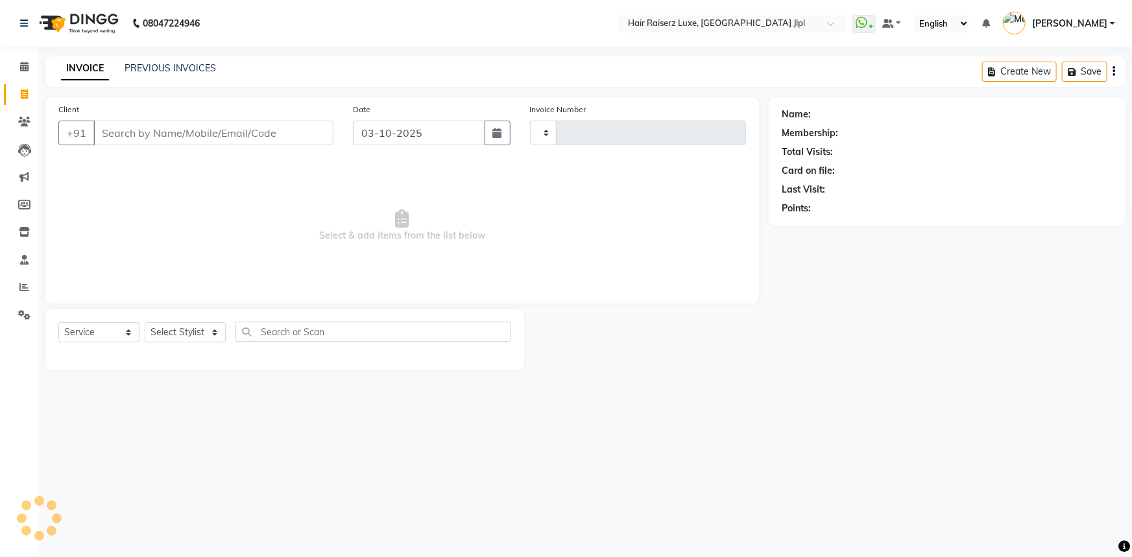
type input "3768"
select select "5409"
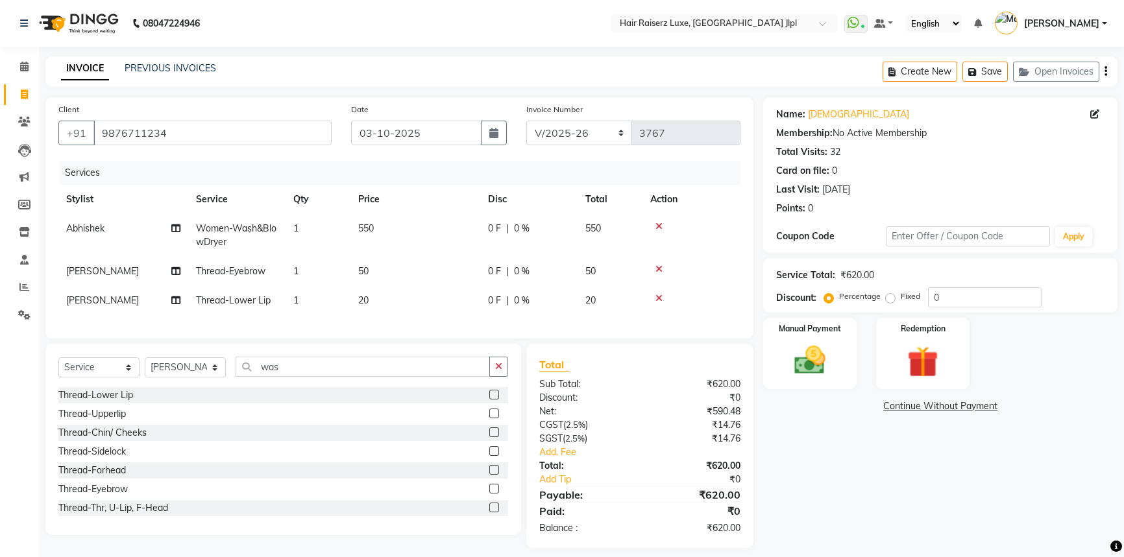
select select "5409"
select select "service"
click at [186, 376] on select "Select Stylist [PERSON_NAME] [PERSON_NAME] Asma [PERSON_NAME] C&Gs Vogue [PERSO…" at bounding box center [185, 367] width 81 height 20
select select "68900"
click at [145, 367] on select "Select Stylist [PERSON_NAME] [PERSON_NAME] Asma [PERSON_NAME] C&Gs Vogue [PERSO…" at bounding box center [185, 367] width 81 height 20
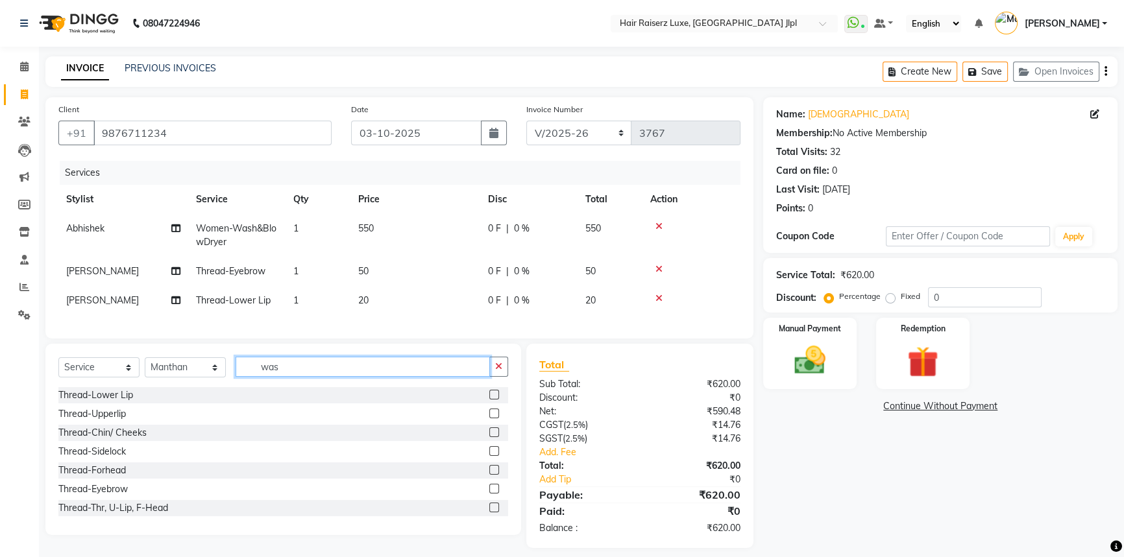
click at [311, 377] on input "was" at bounding box center [362, 367] width 254 height 20
click at [309, 377] on input "was" at bounding box center [362, 367] width 254 height 20
click at [119, 421] on div "Thread-Upperlip" at bounding box center [91, 414] width 67 height 14
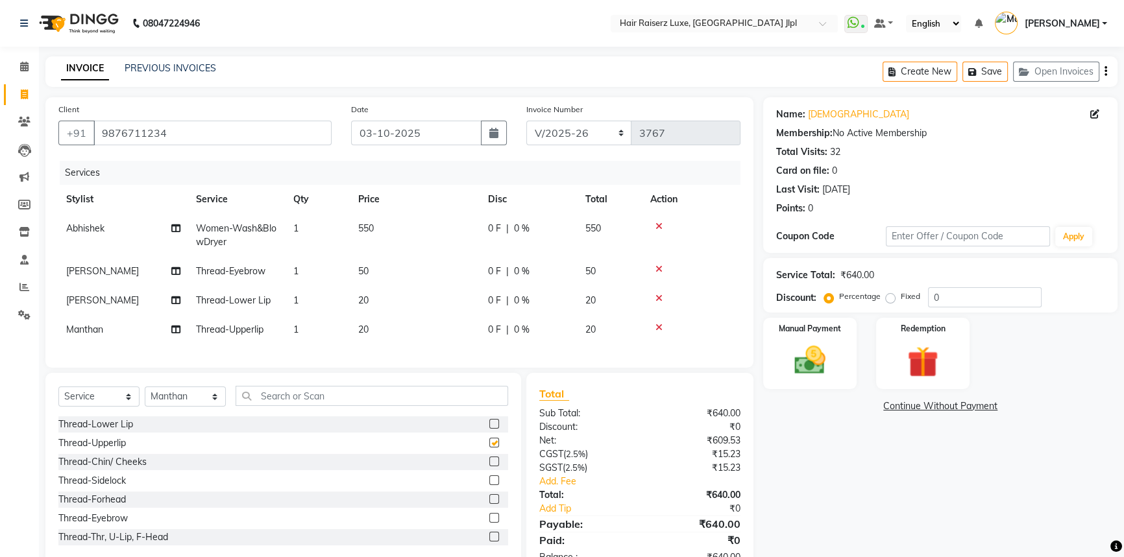
checkbox input "false"
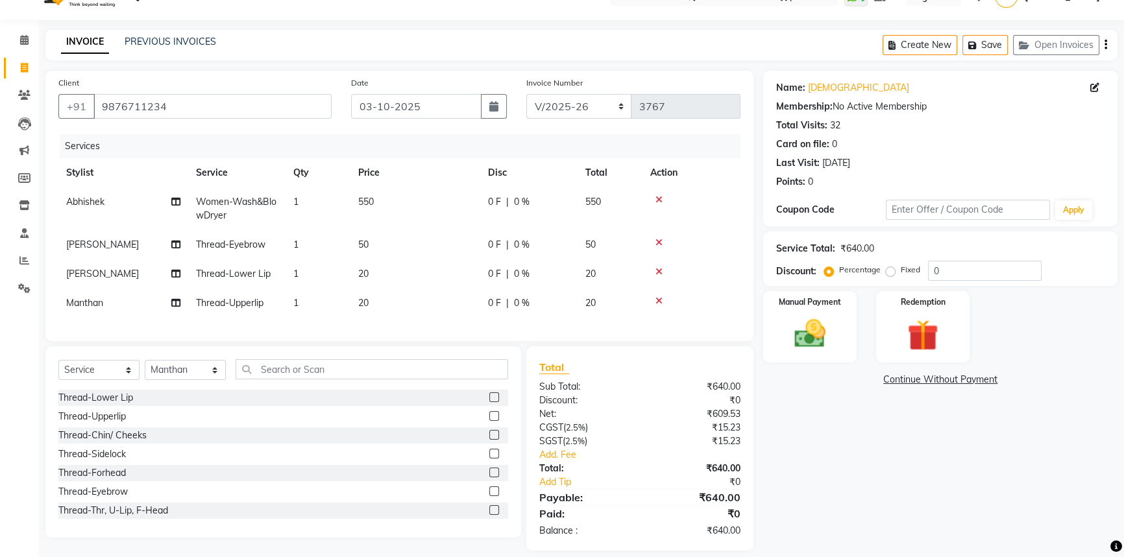
scroll to position [49, 0]
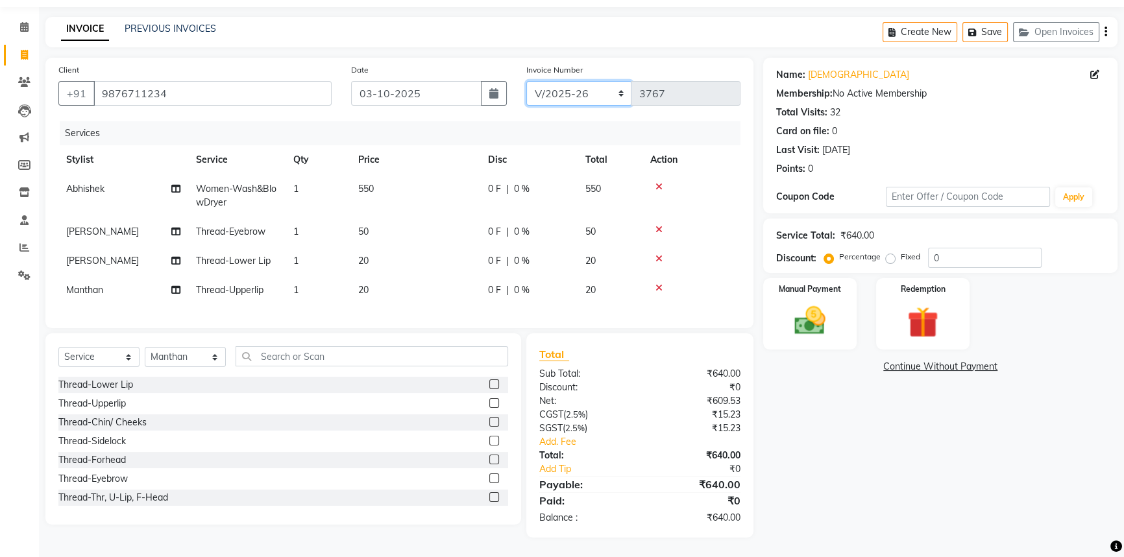
drag, startPoint x: 579, startPoint y: 86, endPoint x: 583, endPoint y: 95, distance: 9.3
click at [579, 86] on select "FF/2025-26 PreP/2025-26 BANK/2025-26 Paytm/2025-26 CASH/2025-26 V/2025-26" at bounding box center [579, 93] width 106 height 25
select select "8499"
click at [526, 81] on select "FF/2025-26 PreP/2025-26 BANK/2025-26 Paytm/2025-26 CASH/2025-26 V/2025-26" at bounding box center [579, 93] width 106 height 25
type input "0318"
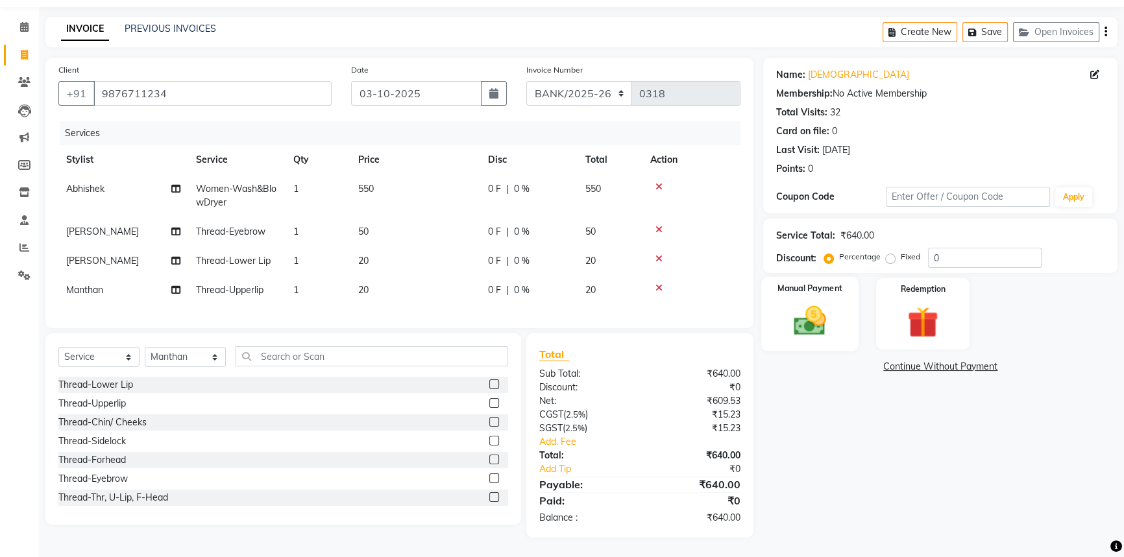
click at [804, 311] on img at bounding box center [810, 320] width 53 height 37
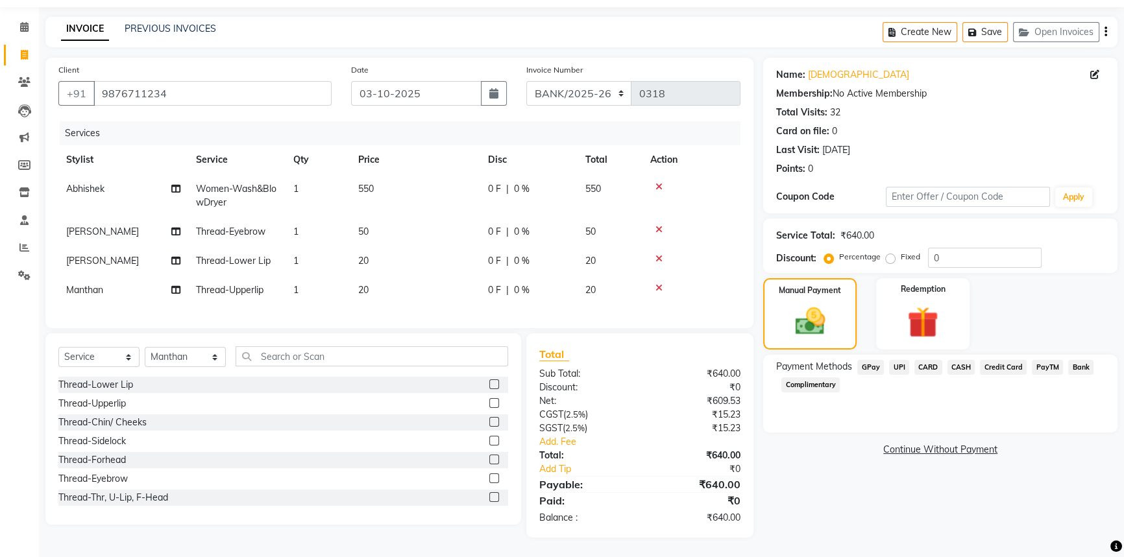
click at [1081, 360] on span "Bank" at bounding box center [1080, 367] width 25 height 15
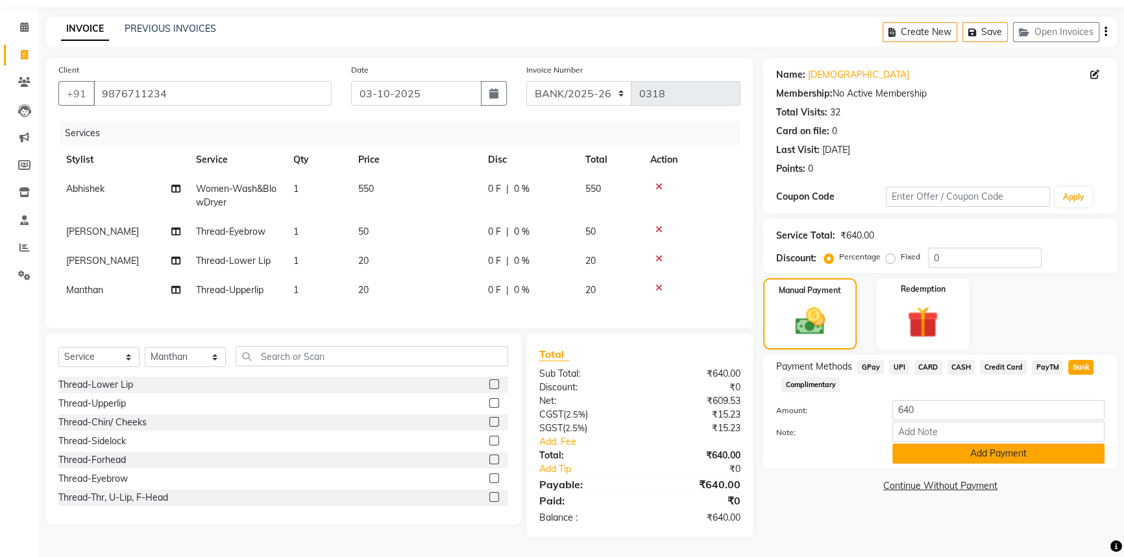
click at [985, 447] on button "Add Payment" at bounding box center [998, 454] width 212 height 20
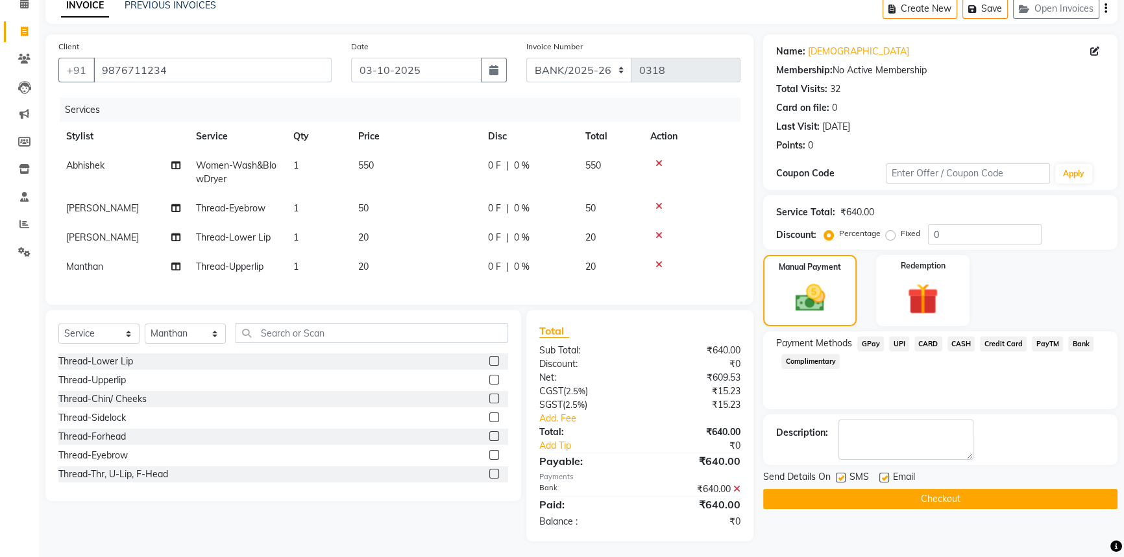
scroll to position [76, 0]
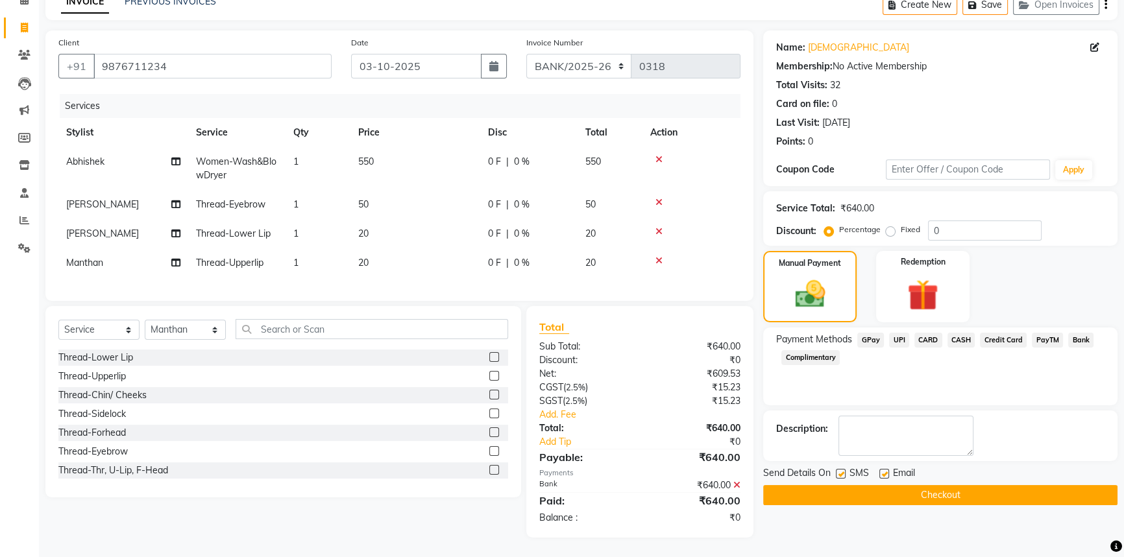
click at [882, 469] on label at bounding box center [884, 474] width 10 height 10
click at [882, 470] on input "checkbox" at bounding box center [883, 474] width 8 height 8
checkbox input "false"
click at [885, 485] on button "Checkout" at bounding box center [940, 495] width 354 height 20
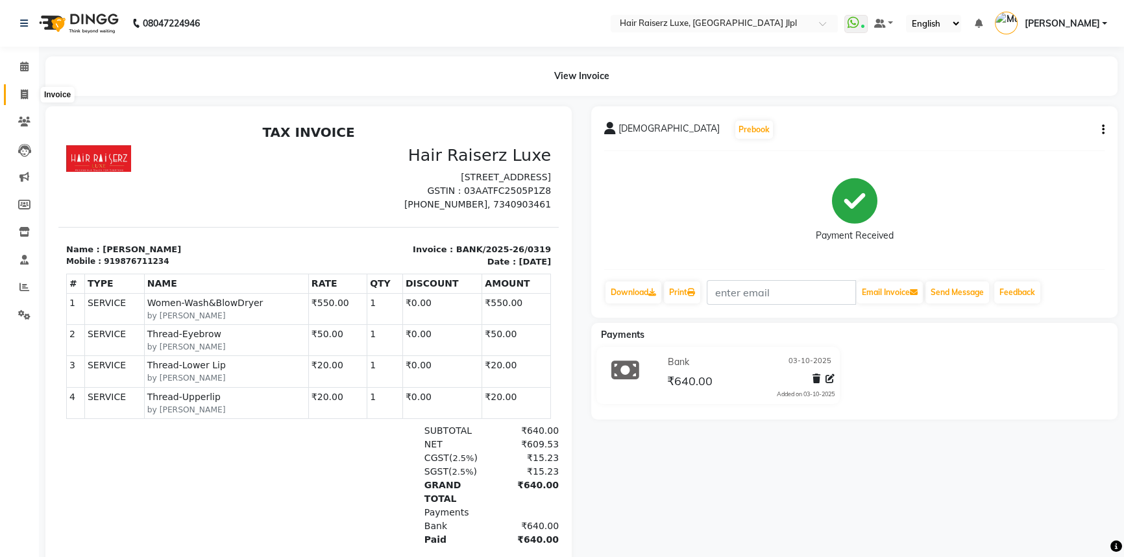
click at [27, 96] on icon at bounding box center [24, 95] width 7 height 10
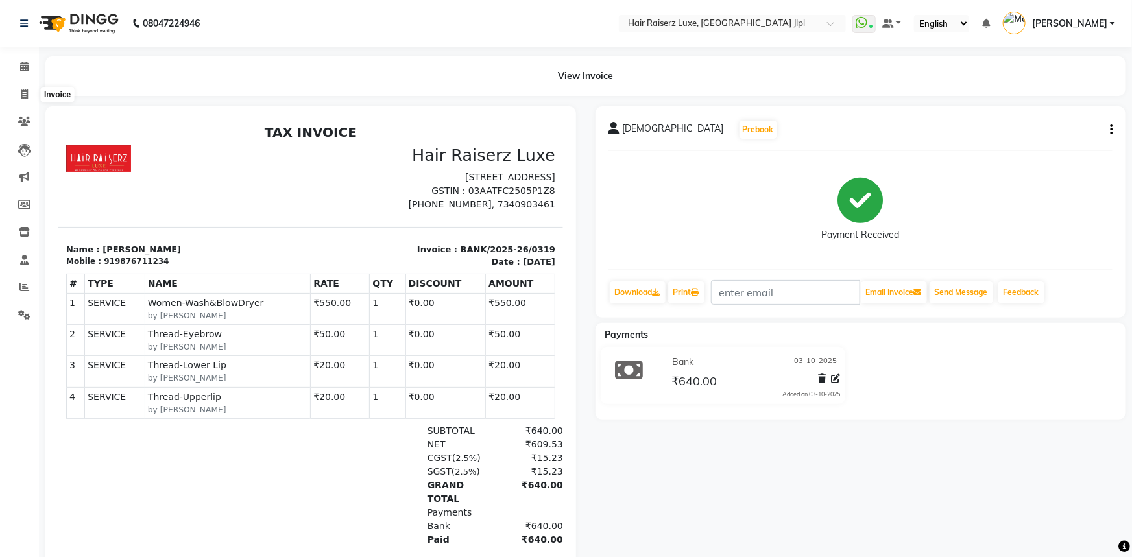
select select "service"
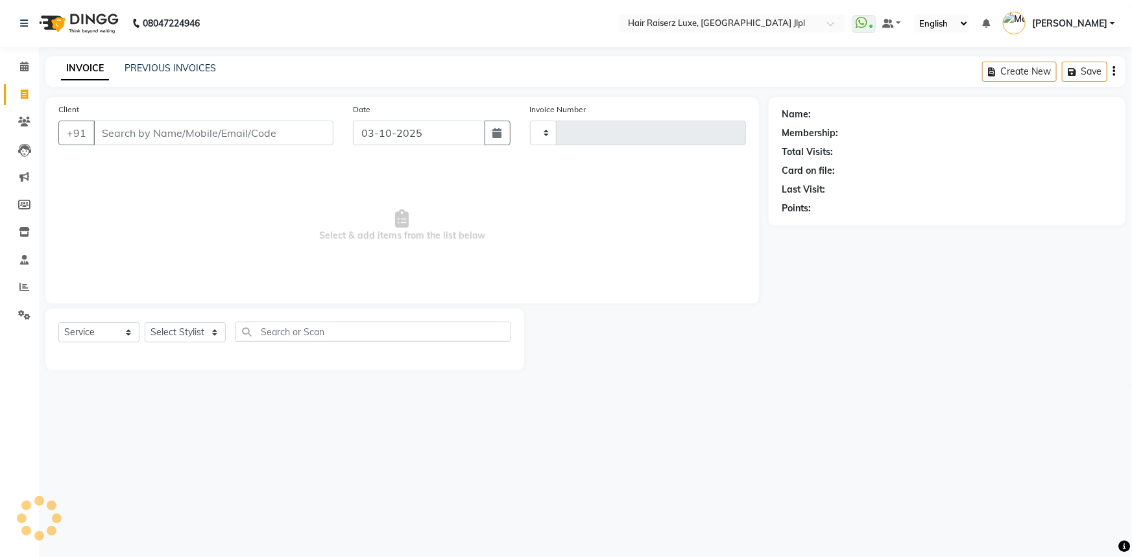
type input "3767"
select select "5409"
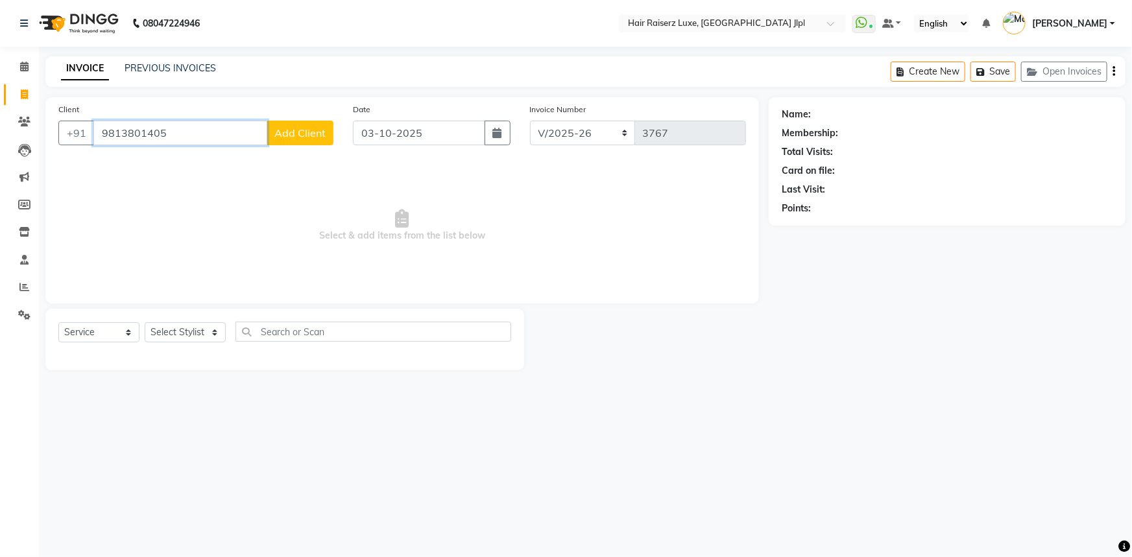
type input "9813801405"
click at [232, 213] on span "Select & add items from the list below" at bounding box center [402, 226] width 688 height 130
click at [162, 131] on input "9813801405" at bounding box center [180, 133] width 174 height 25
click at [199, 332] on select "Select Stylist [PERSON_NAME] [PERSON_NAME] Asma [PERSON_NAME] C&Gs Vogue [PERSO…" at bounding box center [185, 332] width 81 height 20
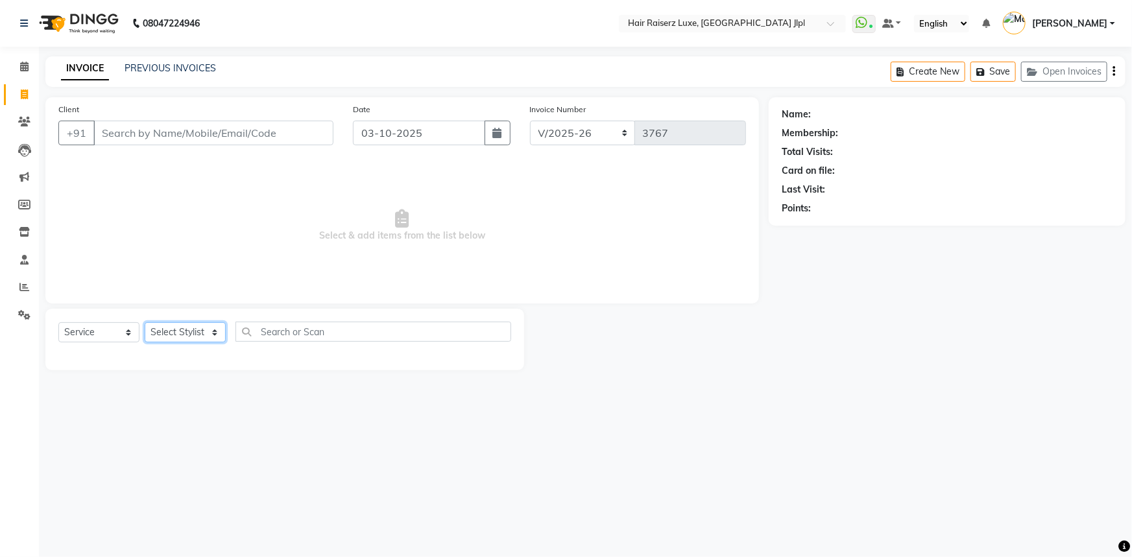
select select "64563"
click at [145, 322] on select "Select Stylist [PERSON_NAME] [PERSON_NAME] Asma [PERSON_NAME] C&Gs Vogue [PERSO…" at bounding box center [185, 332] width 81 height 20
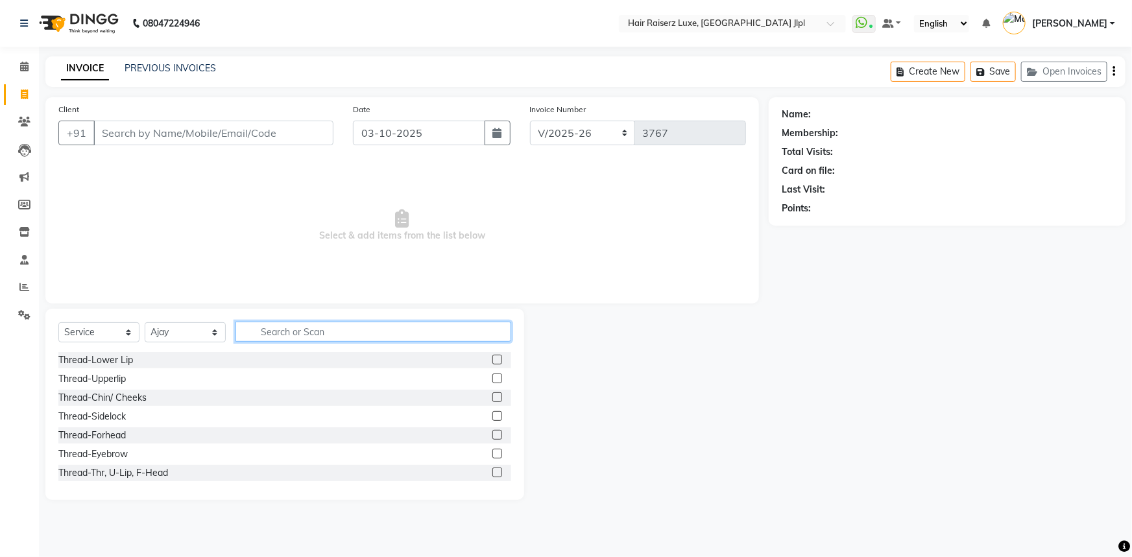
click at [266, 322] on input "text" at bounding box center [373, 332] width 276 height 20
type input "cut"
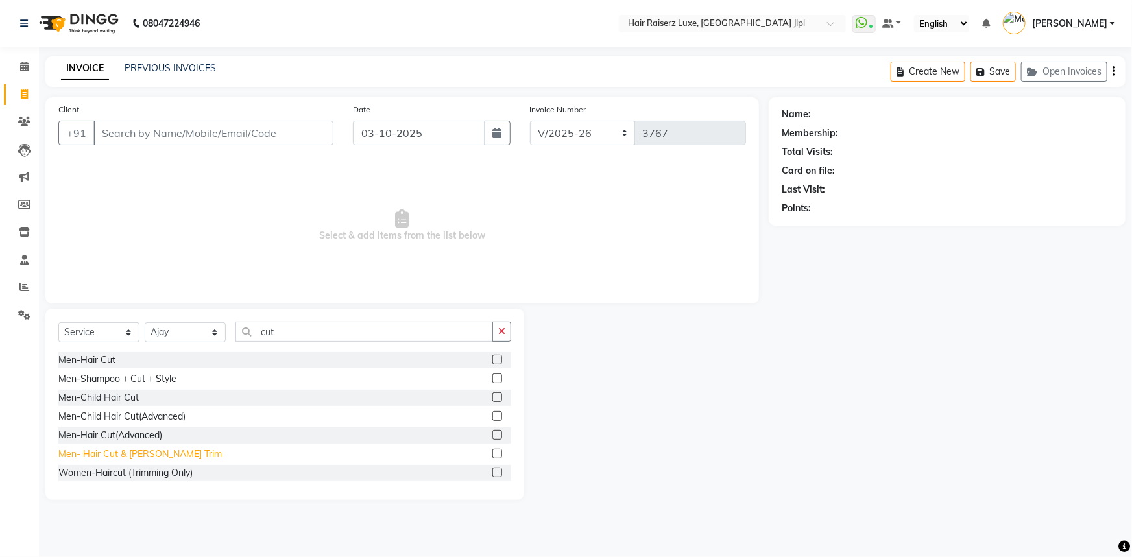
click at [138, 453] on div "Men- Hair Cut & [PERSON_NAME] Trim" at bounding box center [139, 455] width 163 height 14
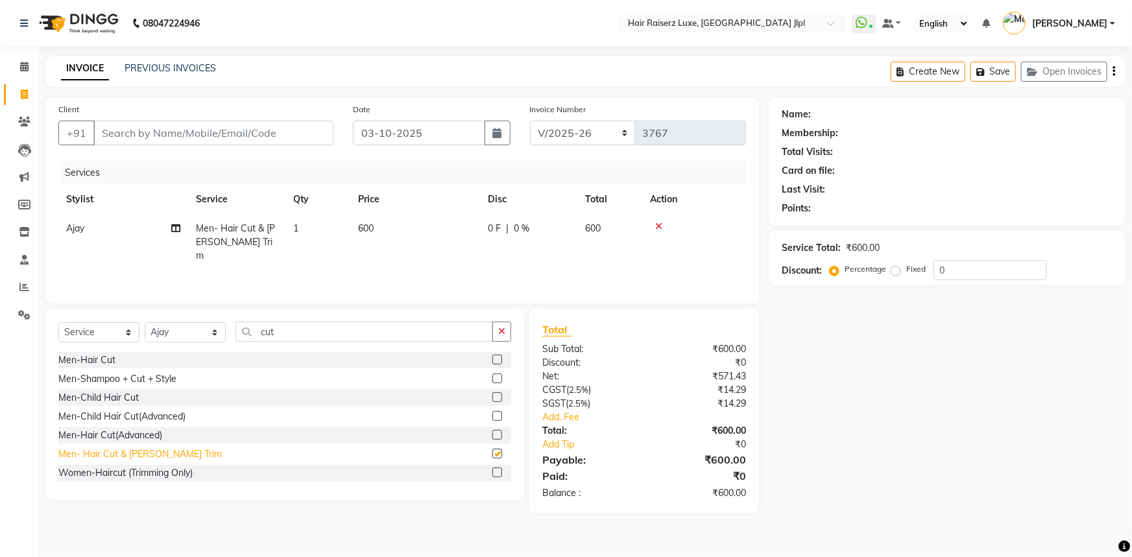
checkbox input "false"
click at [950, 422] on div "Name: Membership: Total Visits: Card on file: Last Visit: Points: Service Total…" at bounding box center [952, 305] width 367 height 416
drag, startPoint x: 302, startPoint y: 326, endPoint x: 2, endPoint y: 354, distance: 301.0
click at [0, 352] on app-home "08047224946 Select Location × Hair Raiserz Luxe, Sector 91 Jlpl WhatsApp Status…" at bounding box center [566, 266] width 1132 height 533
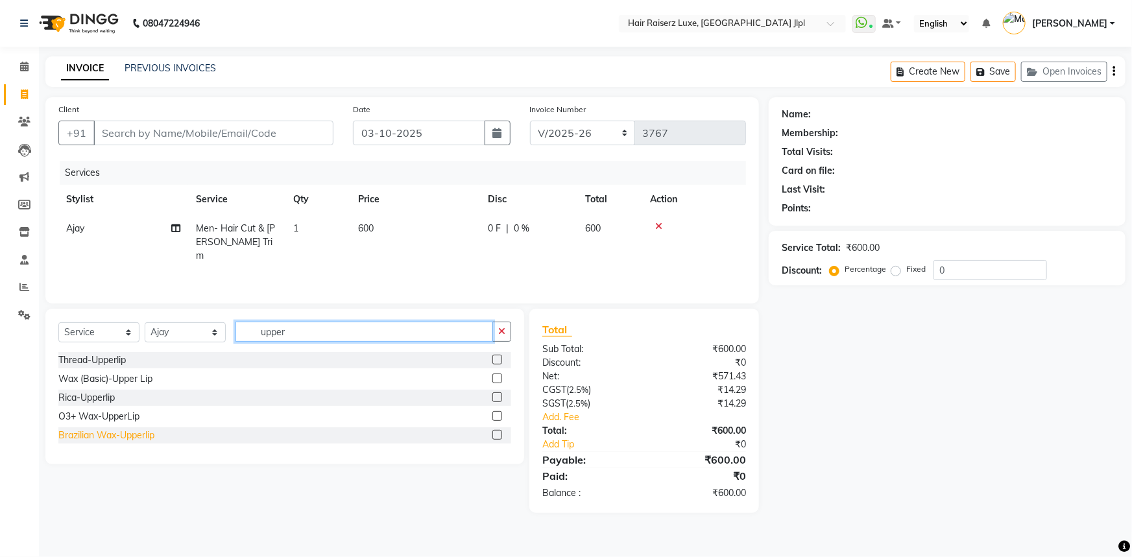
type input "upper"
click at [97, 435] on div "Brazilian Wax-Upperlip" at bounding box center [106, 436] width 96 height 14
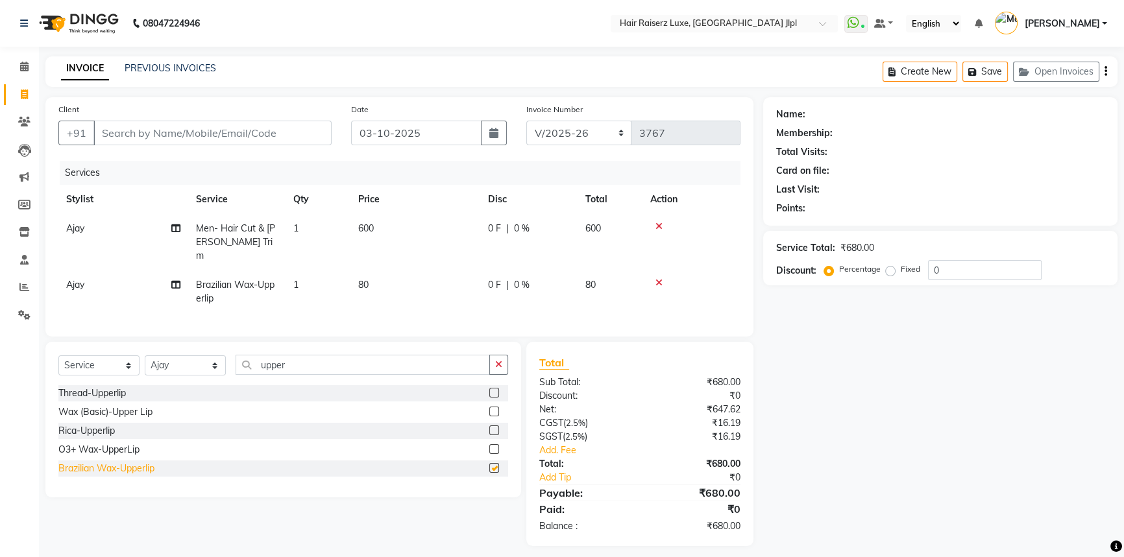
checkbox input "false"
click at [659, 278] on icon at bounding box center [658, 282] width 7 height 9
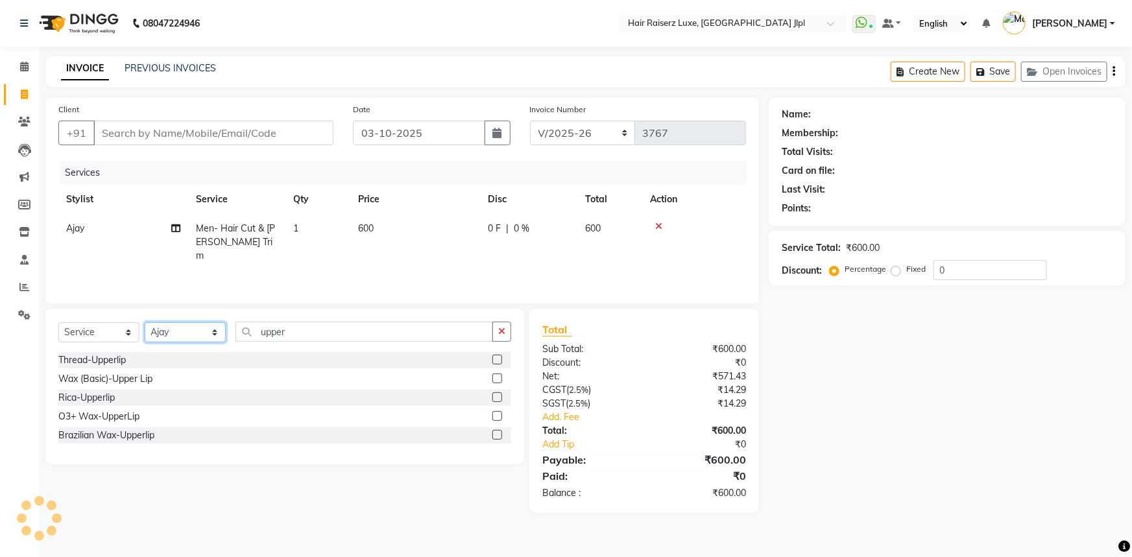
click at [210, 328] on select "Select Stylist [PERSON_NAME] [PERSON_NAME] Asma [PERSON_NAME] C&Gs Vogue [PERSO…" at bounding box center [185, 332] width 81 height 20
select select "47928"
click at [145, 322] on select "Select Stylist [PERSON_NAME] [PERSON_NAME] Asma [PERSON_NAME] C&Gs Vogue [PERSO…" at bounding box center [185, 332] width 81 height 20
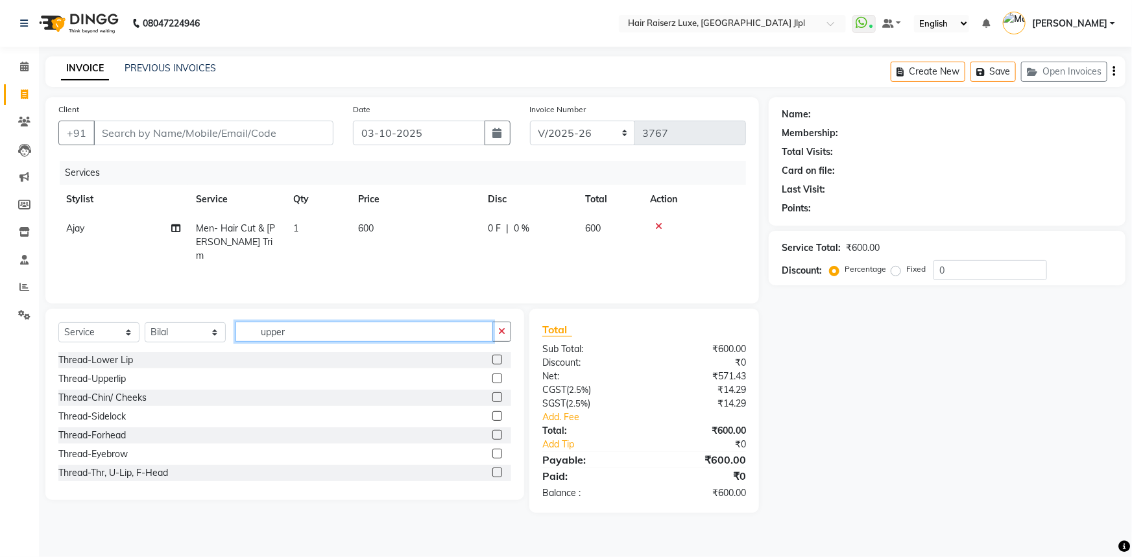
drag, startPoint x: 304, startPoint y: 332, endPoint x: 0, endPoint y: 312, distance: 304.2
click at [0, 324] on app-home "08047224946 Select Location × Hair Raiserz Luxe, Sector 91 Jlpl WhatsApp Status…" at bounding box center [566, 266] width 1132 height 533
type input "cut"
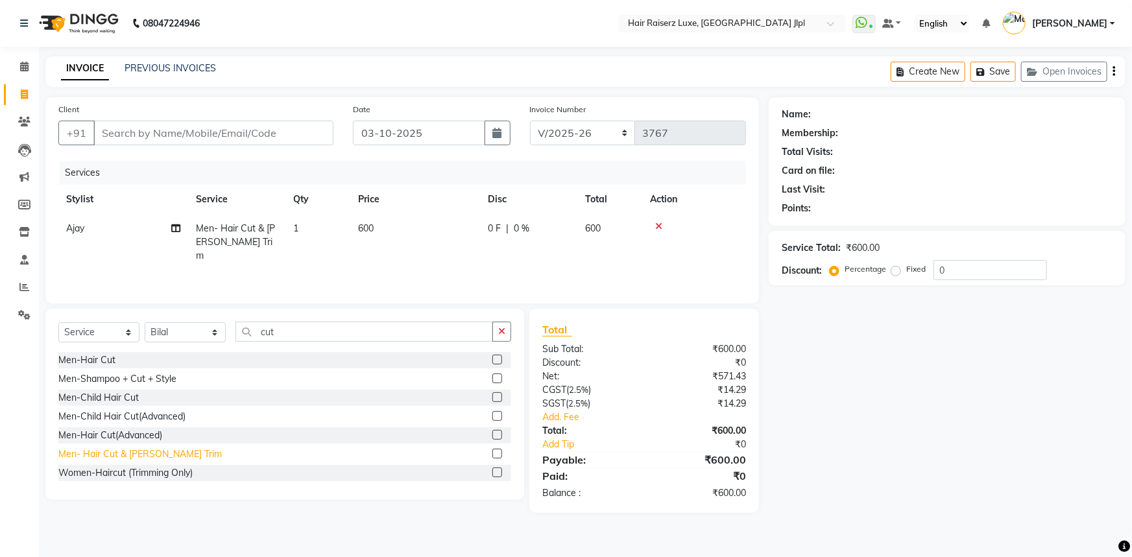
click at [135, 452] on div "Men- Hair Cut & [PERSON_NAME] Trim" at bounding box center [139, 455] width 163 height 14
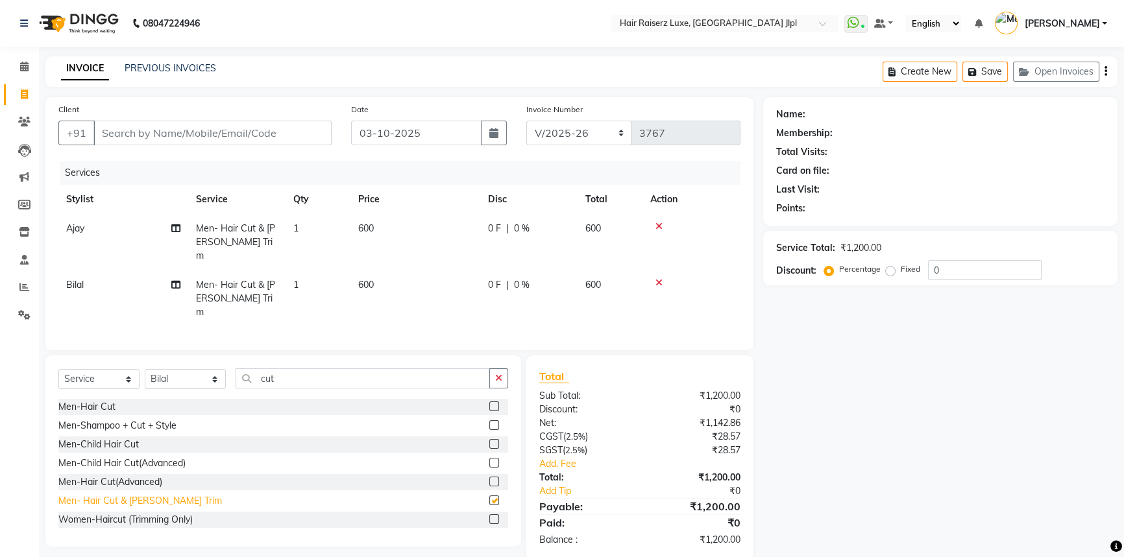
checkbox input "false"
click at [913, 408] on div "Name: Membership: Total Visits: Card on file: Last Visit: Points: Service Total…" at bounding box center [945, 328] width 364 height 463
click at [127, 135] on input "Client" at bounding box center [212, 133] width 238 height 25
type input "9813801405"
click at [299, 128] on span "Add Client" at bounding box center [297, 133] width 51 height 13
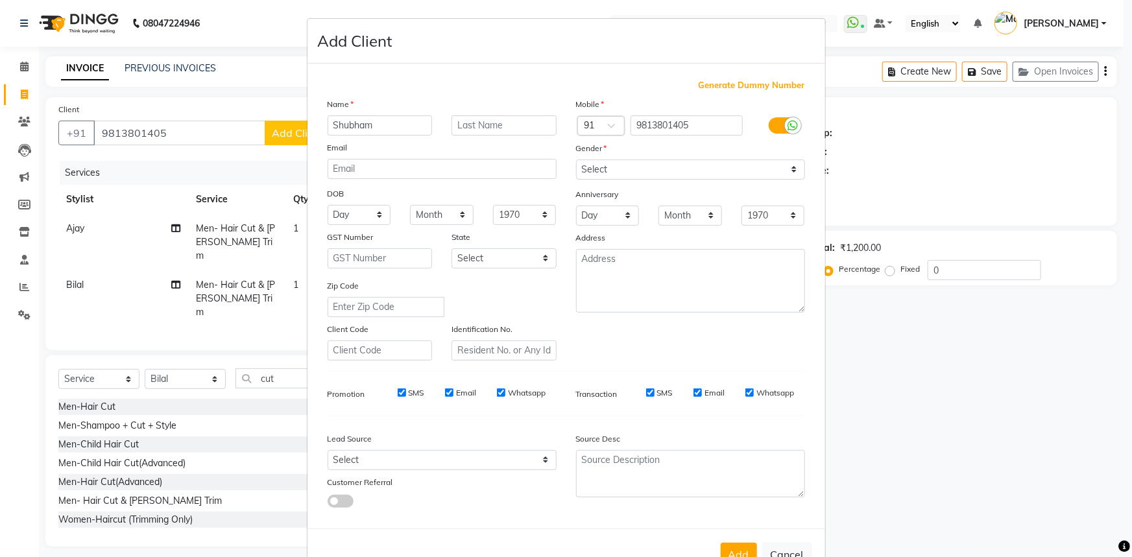
type input "Shubham"
click at [672, 173] on select "Select [DEMOGRAPHIC_DATA] [DEMOGRAPHIC_DATA] Other Prefer Not To Say" at bounding box center [690, 170] width 229 height 20
select select "male"
click at [576, 160] on select "Select [DEMOGRAPHIC_DATA] [DEMOGRAPHIC_DATA] Other Prefer Not To Say" at bounding box center [690, 170] width 229 height 20
click at [496, 466] on select "Select Walk-in Referral Internet Friend Word of Mouth Advertisement Facebook Ju…" at bounding box center [442, 460] width 229 height 20
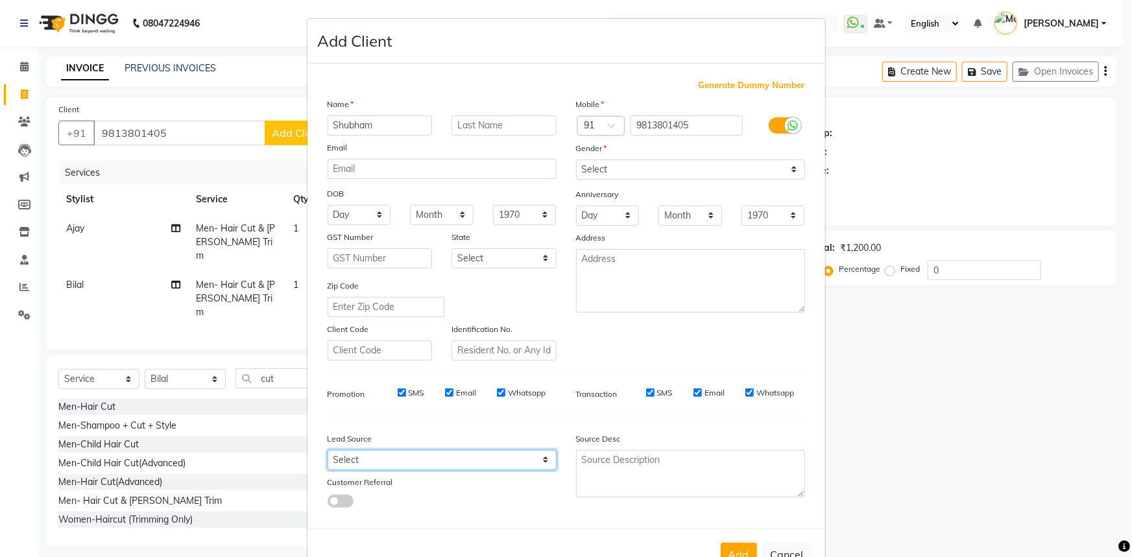
select select "35138"
click at [328, 453] on select "Select Walk-in Referral Internet Friend Word of Mouth Advertisement Facebook Ju…" at bounding box center [442, 460] width 229 height 20
click at [742, 548] on button "Add" at bounding box center [739, 554] width 36 height 23
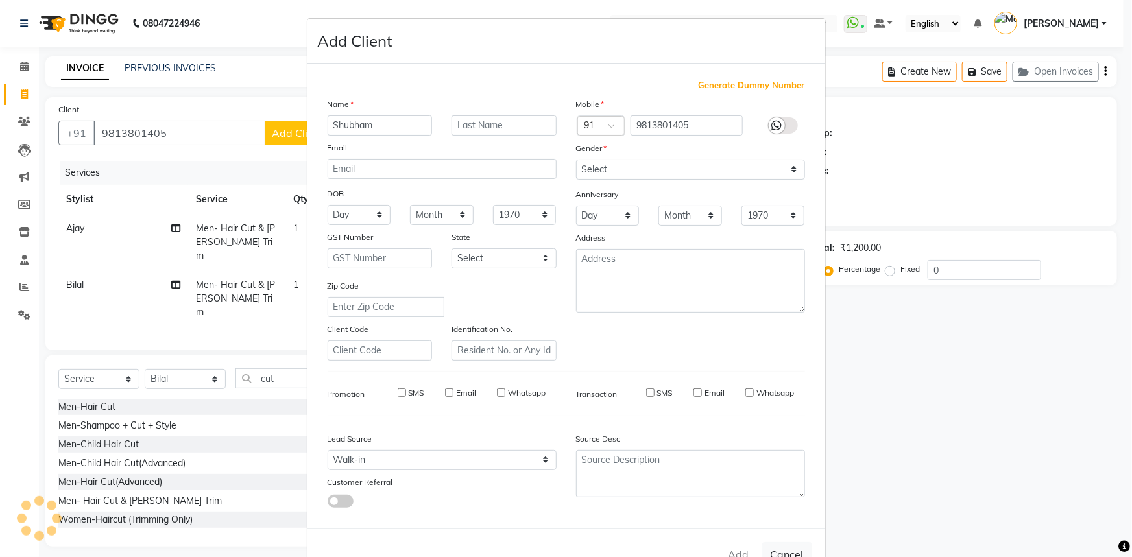
select select
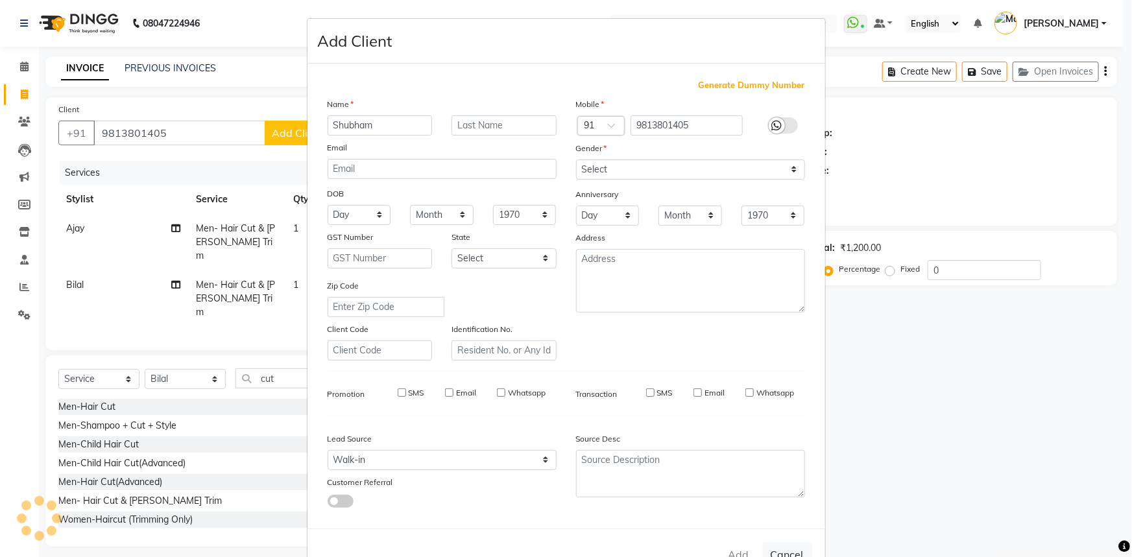
select select
checkbox input "false"
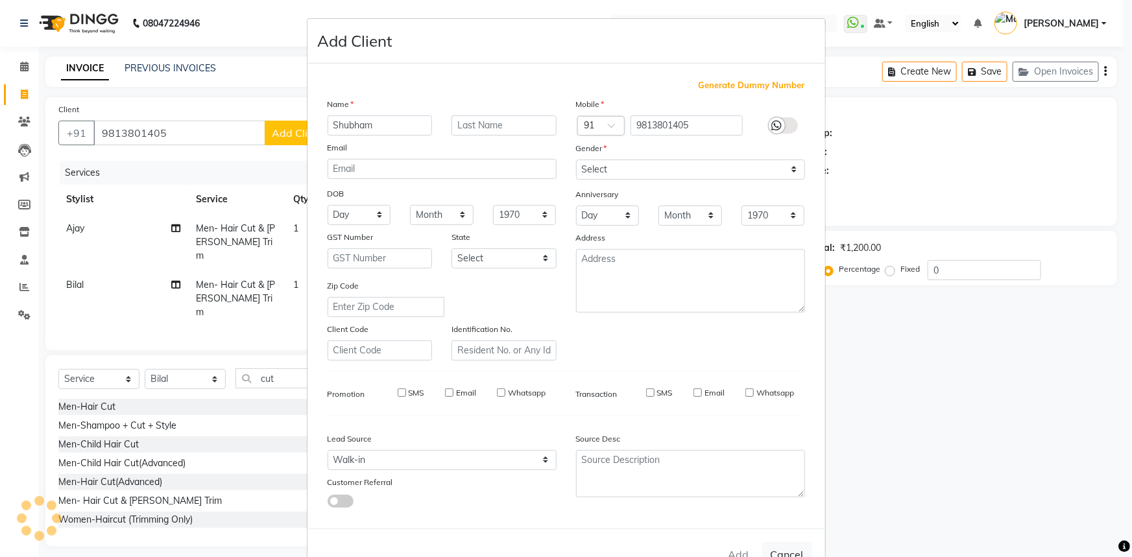
checkbox input "false"
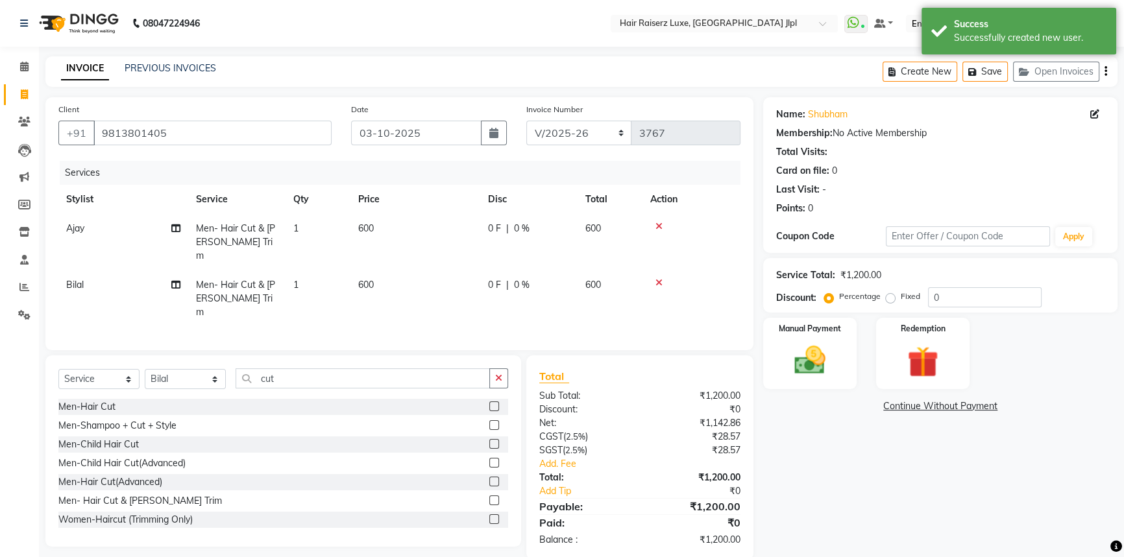
click at [807, 501] on div "Name: Shubham Membership: No Active Membership Total Visits: Card on file: 0 La…" at bounding box center [945, 328] width 364 height 463
click at [821, 358] on img at bounding box center [810, 360] width 53 height 37
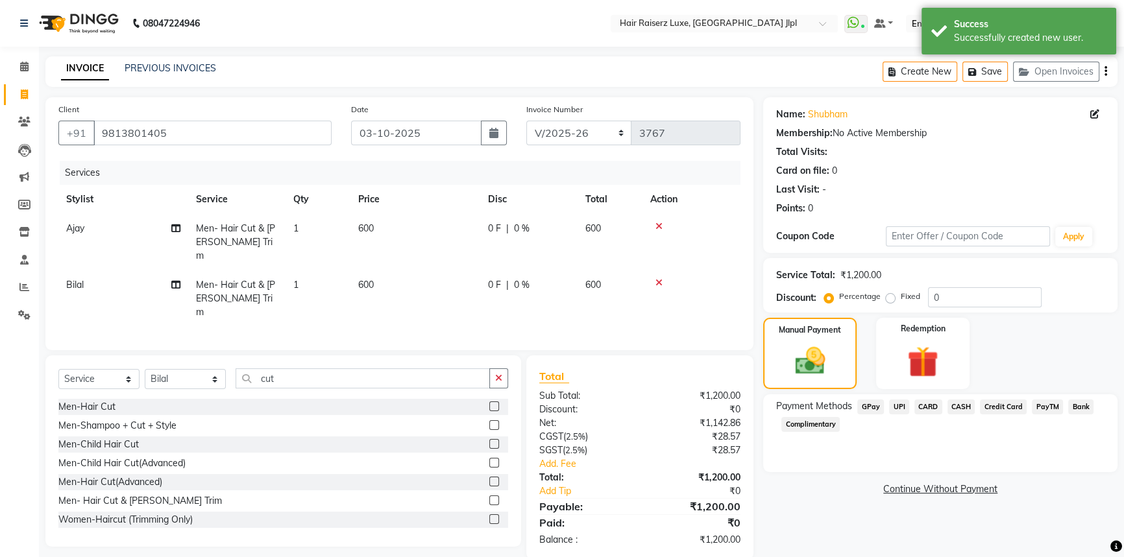
click at [899, 409] on span "UPI" at bounding box center [899, 407] width 20 height 15
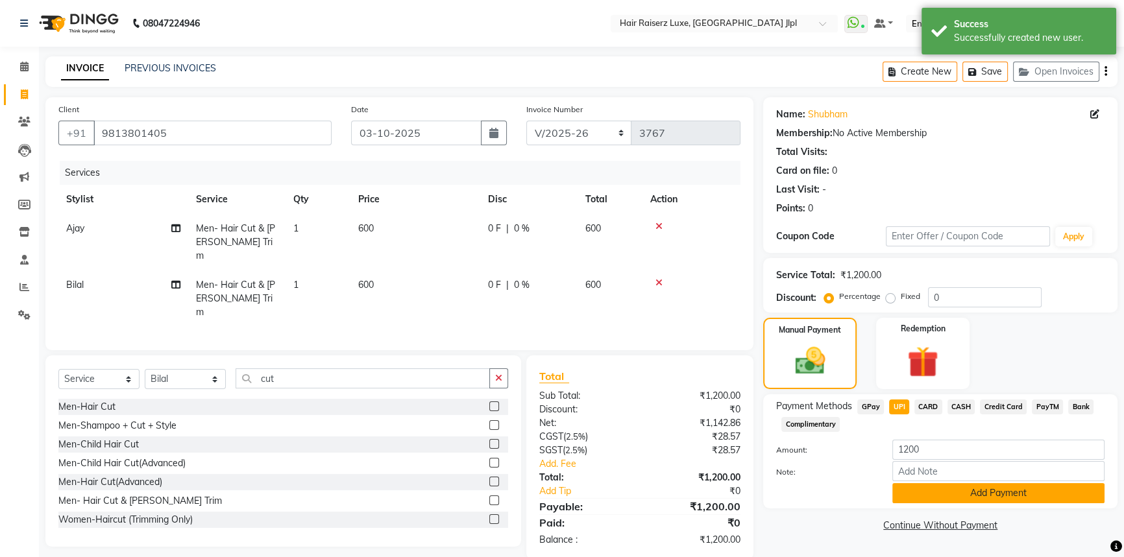
click at [939, 496] on button "Add Payment" at bounding box center [998, 493] width 212 height 20
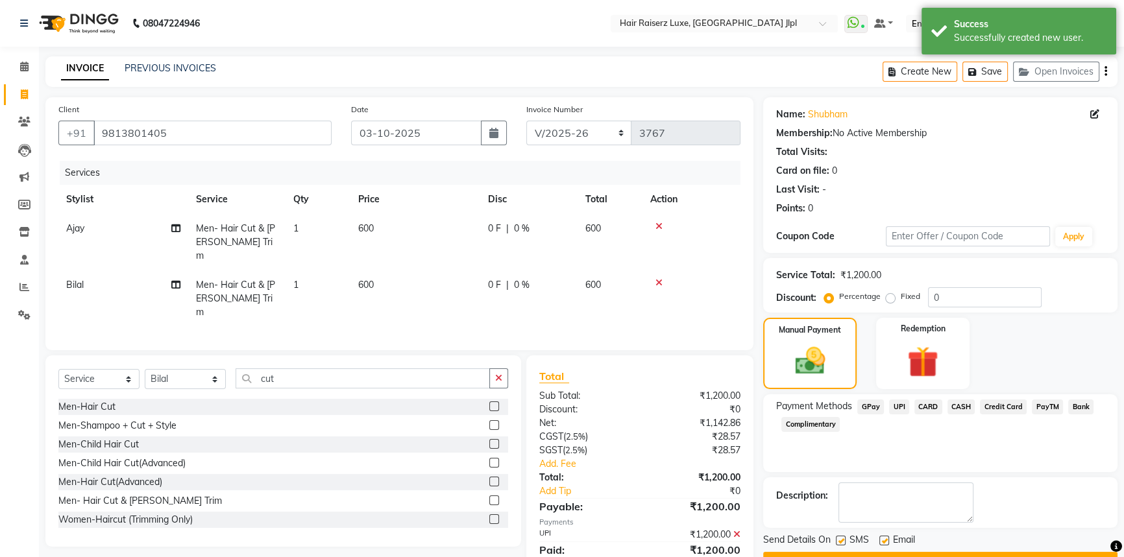
scroll to position [33, 0]
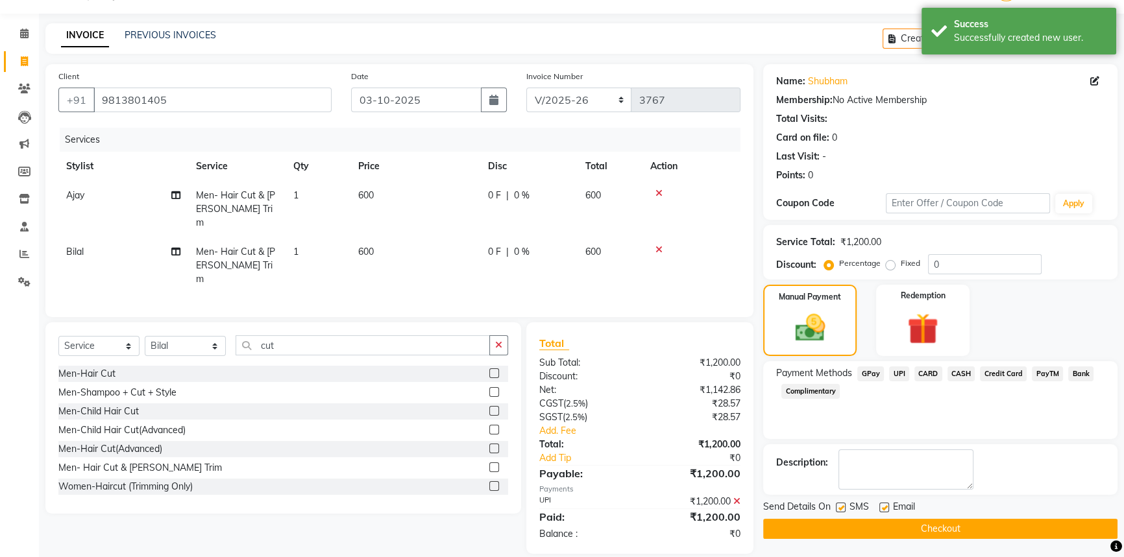
click at [886, 511] on label at bounding box center [884, 508] width 10 height 10
click at [886, 511] on input "checkbox" at bounding box center [883, 508] width 8 height 8
checkbox input "false"
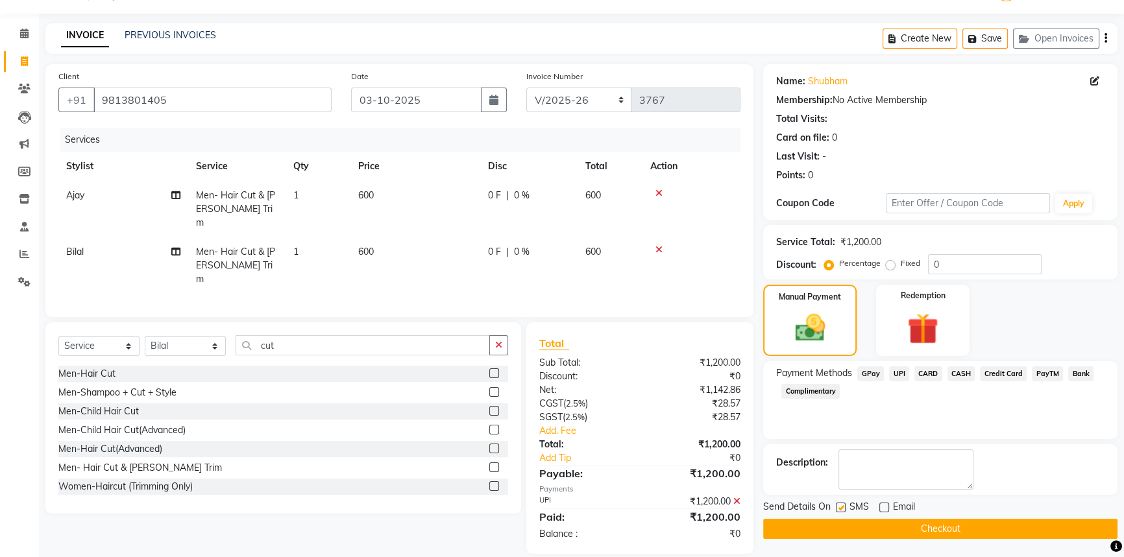
click at [956, 522] on button "Checkout" at bounding box center [940, 529] width 354 height 20
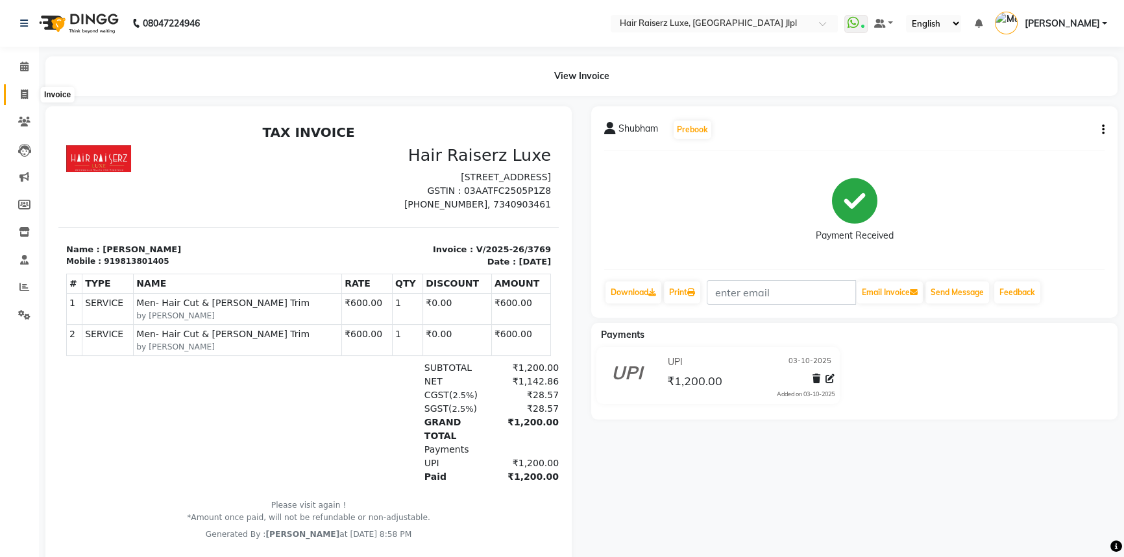
drag, startPoint x: 29, startPoint y: 88, endPoint x: 36, endPoint y: 86, distance: 7.3
click at [29, 88] on span at bounding box center [24, 95] width 23 height 15
select select "service"
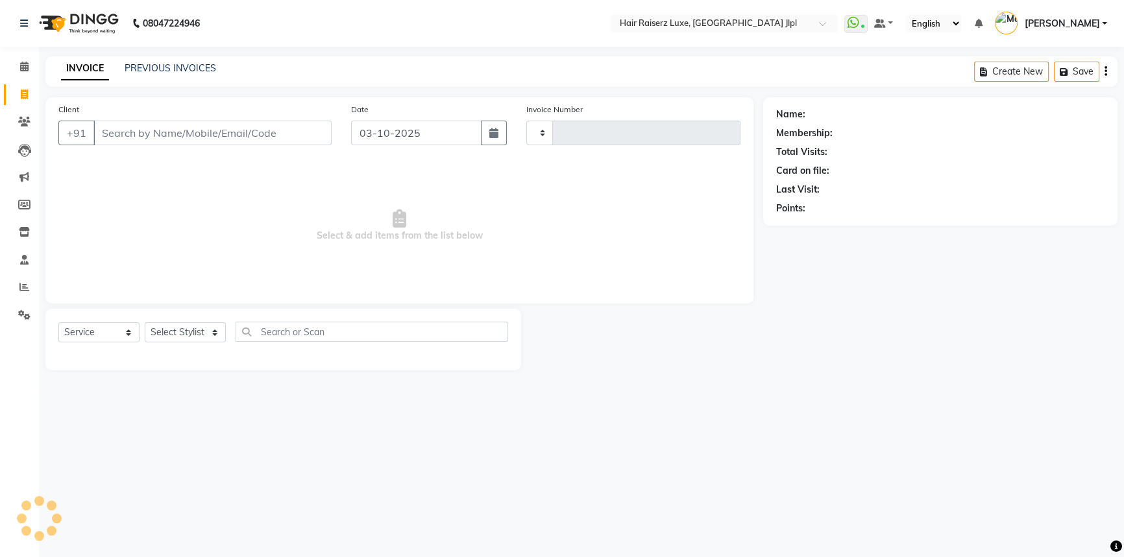
type input "3770"
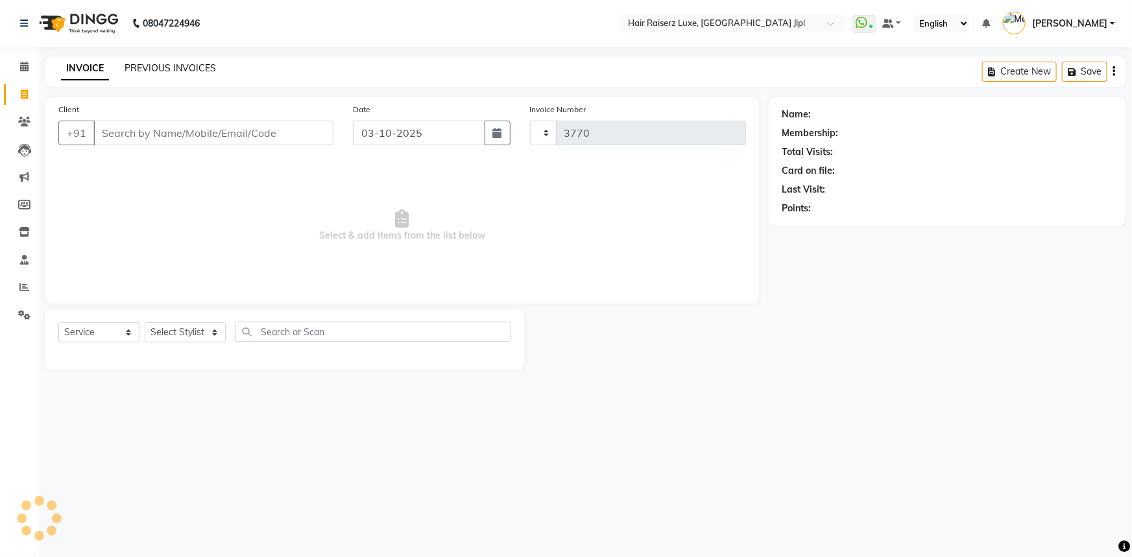
select select "5409"
click at [138, 66] on link "PREVIOUS INVOICES" at bounding box center [170, 68] width 91 height 12
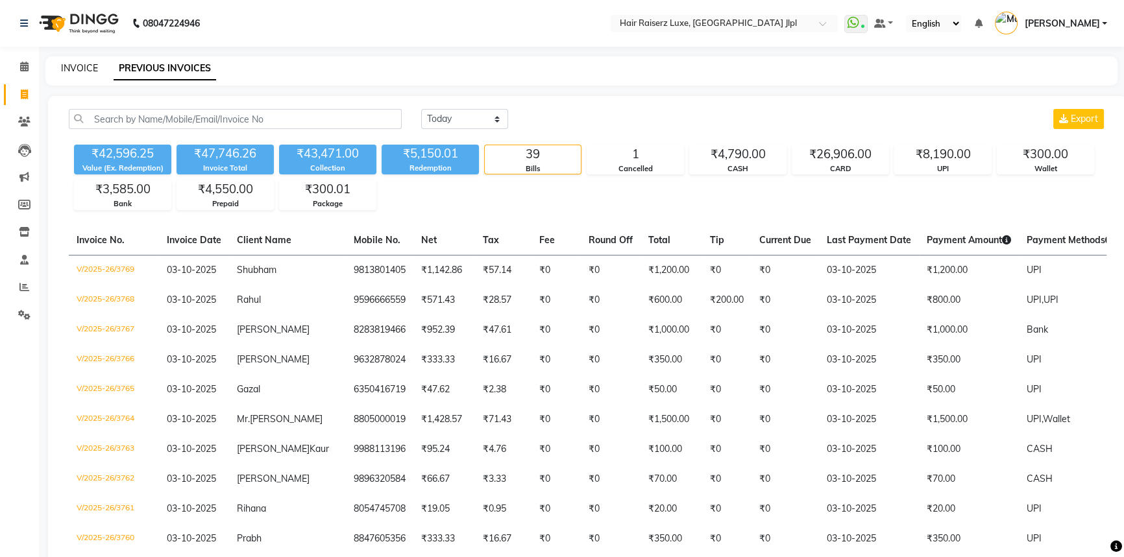
click at [94, 67] on link "INVOICE" at bounding box center [79, 68] width 37 height 12
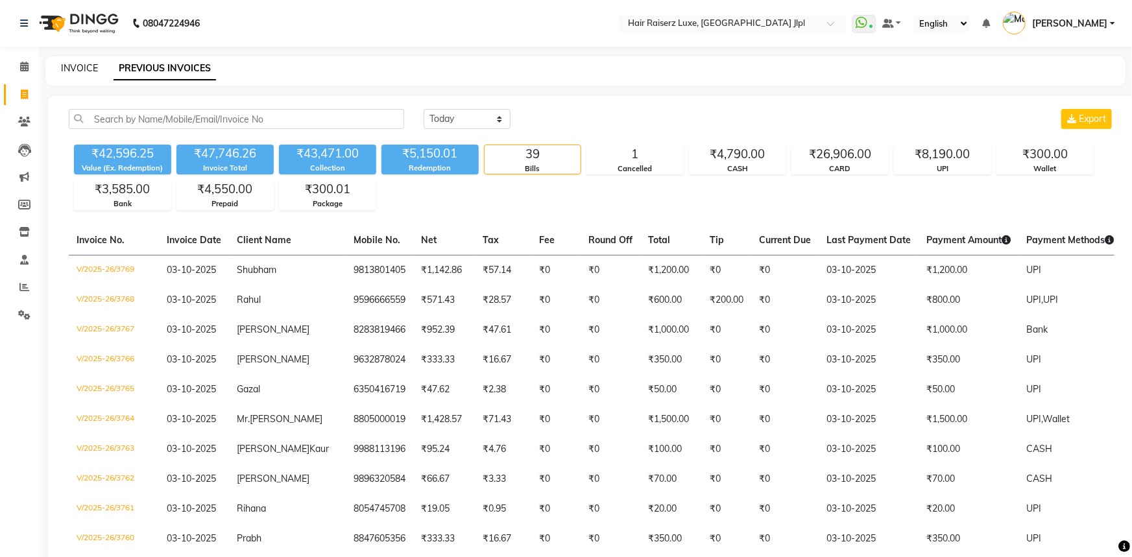
select select "5409"
select select "service"
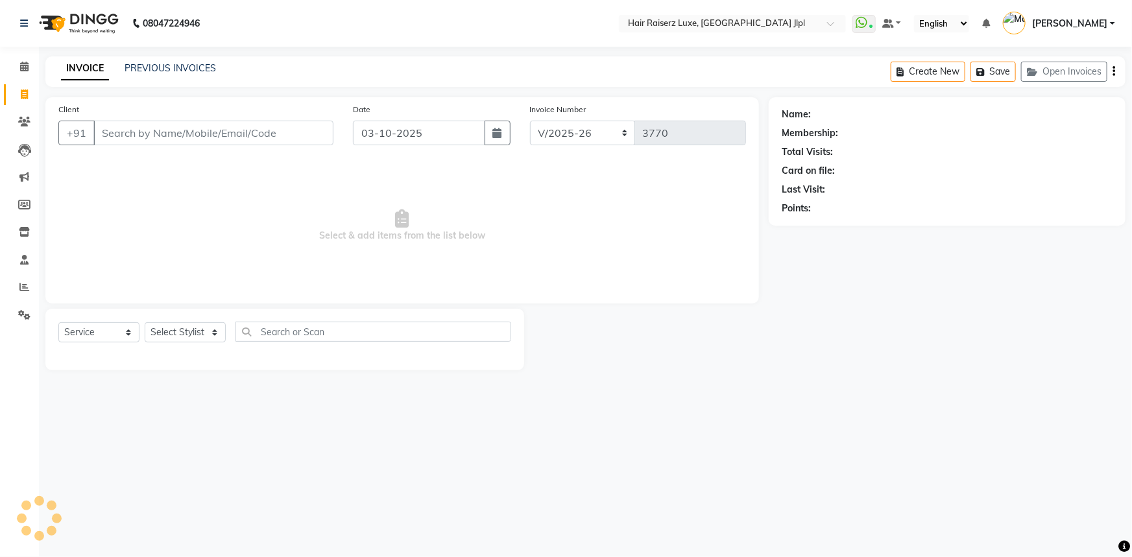
click at [263, 67] on div "INVOICE PREVIOUS INVOICES Create New Save Open Invoices" at bounding box center [585, 71] width 1080 height 30
click at [193, 67] on link "PREVIOUS INVOICES" at bounding box center [170, 68] width 91 height 12
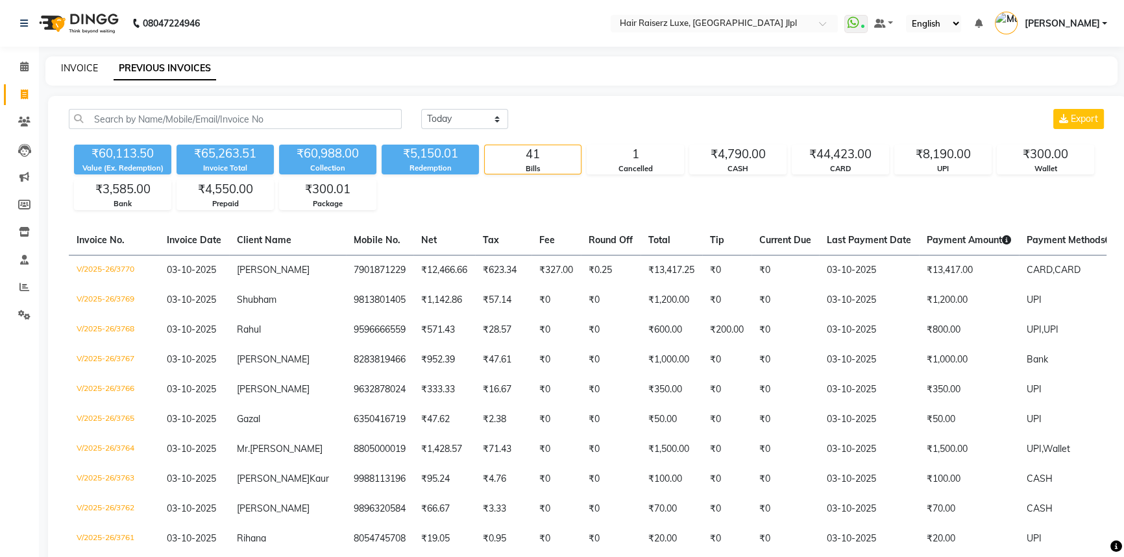
click at [61, 64] on link "INVOICE" at bounding box center [79, 68] width 37 height 12
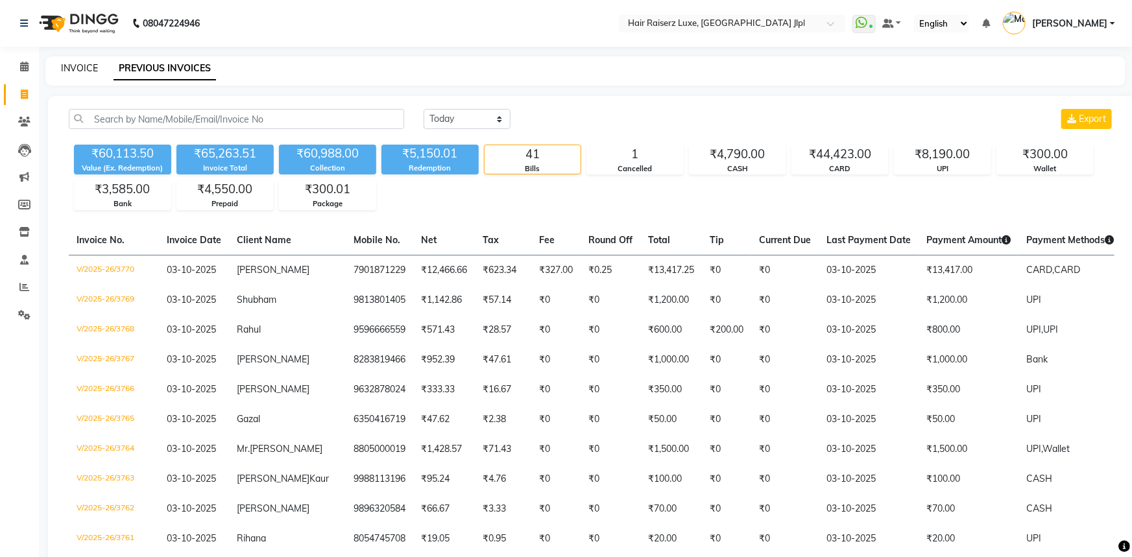
select select "5409"
select select "service"
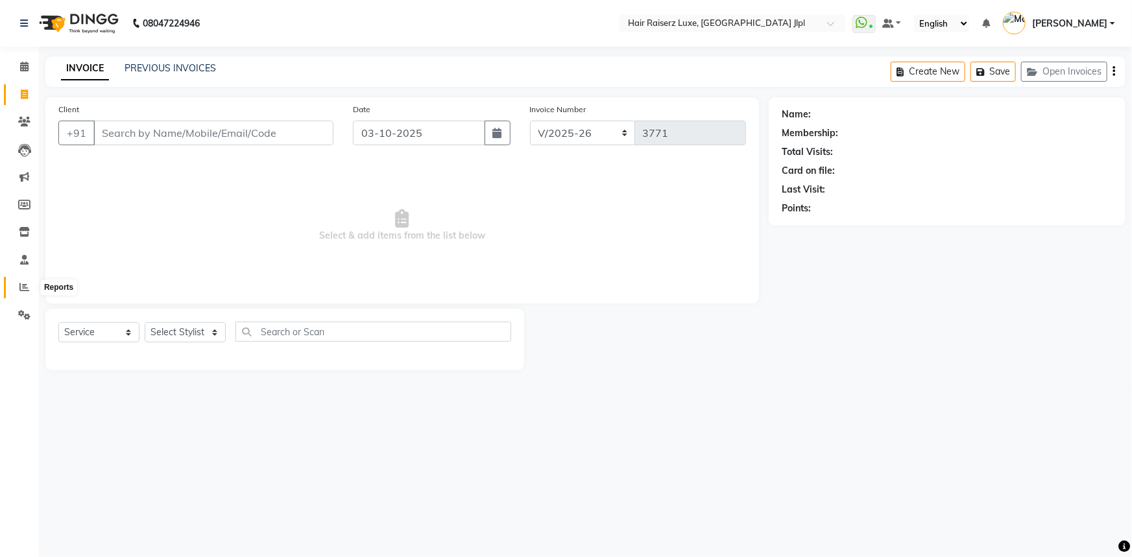
click at [25, 282] on icon at bounding box center [24, 287] width 10 height 10
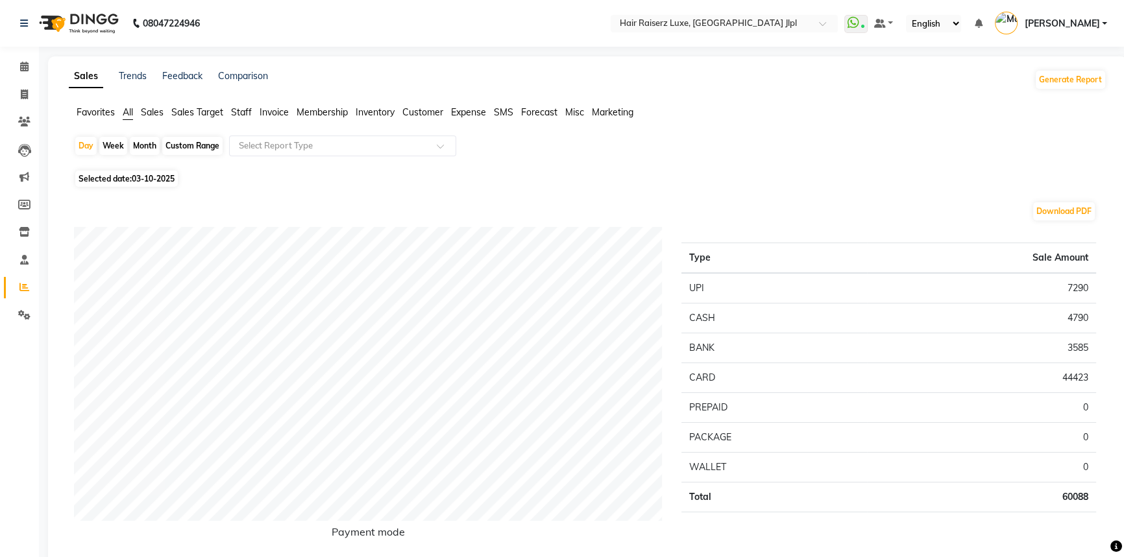
click at [195, 108] on span "Sales Target" at bounding box center [197, 112] width 52 height 12
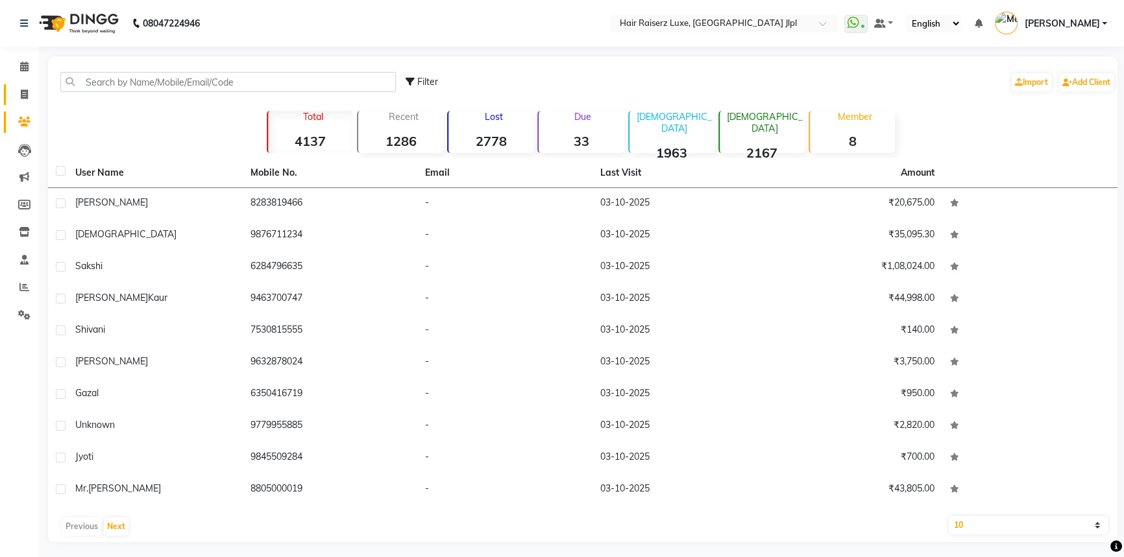
click at [23, 93] on icon at bounding box center [24, 95] width 7 height 10
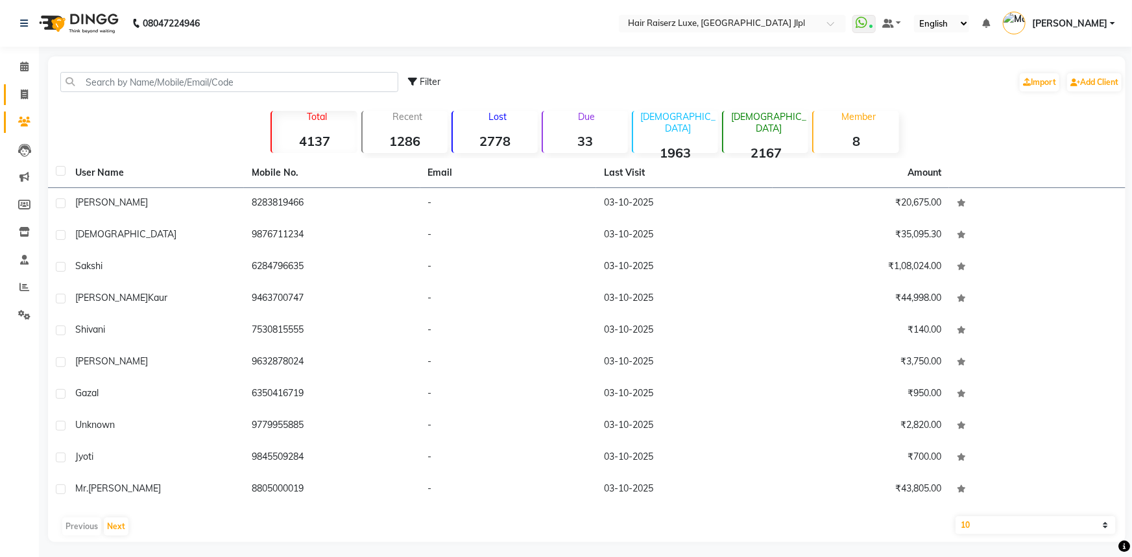
select select "5409"
select select "service"
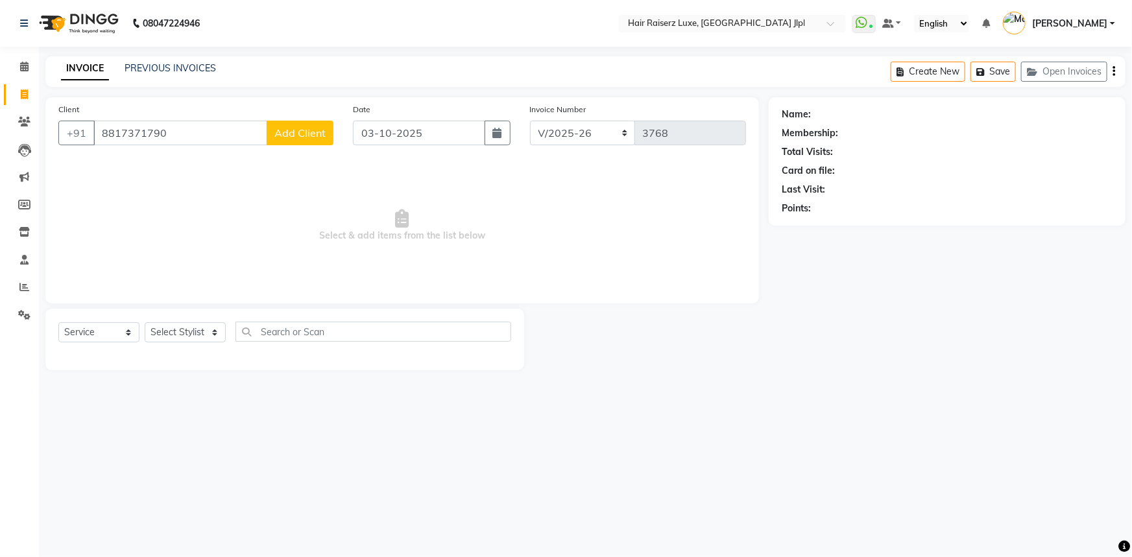
type input "8817371790"
click at [319, 136] on span "Add Client" at bounding box center [299, 133] width 51 height 13
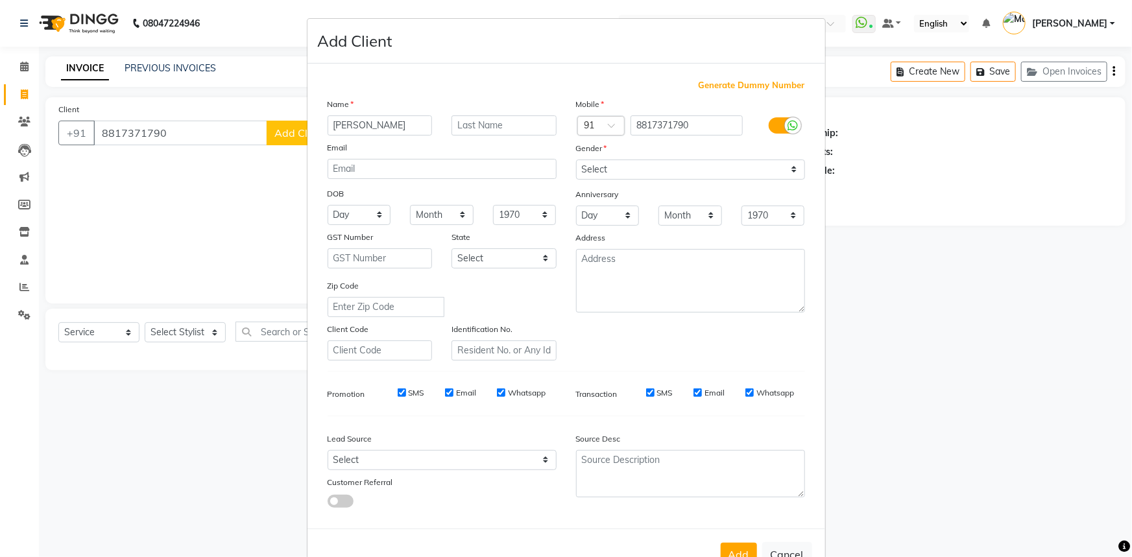
type input "[PERSON_NAME]"
click at [603, 165] on select "Select [DEMOGRAPHIC_DATA] [DEMOGRAPHIC_DATA] Other Prefer Not To Say" at bounding box center [690, 170] width 229 height 20
select select "[DEMOGRAPHIC_DATA]"
click at [576, 160] on select "Select [DEMOGRAPHIC_DATA] [DEMOGRAPHIC_DATA] Other Prefer Not To Say" at bounding box center [690, 170] width 229 height 20
click at [503, 460] on select "Select Walk-in Referral Internet Friend Word of Mouth Advertisement Facebook Ju…" at bounding box center [442, 460] width 229 height 20
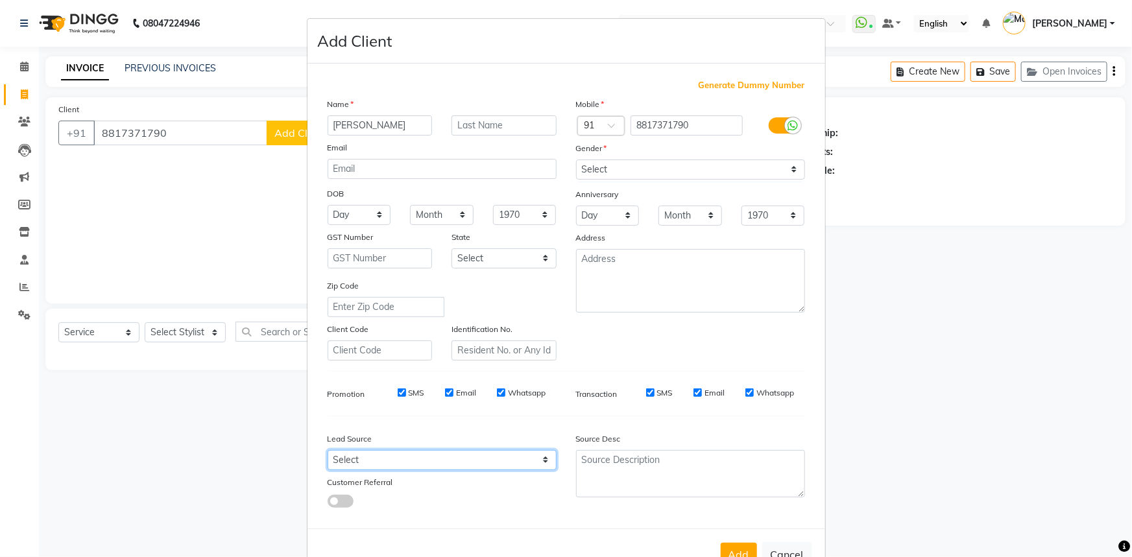
select select "35138"
click at [328, 453] on select "Select Walk-in Referral Internet Friend Word of Mouth Advertisement Facebook Ju…" at bounding box center [442, 460] width 229 height 20
click at [736, 548] on button "Add" at bounding box center [739, 554] width 36 height 23
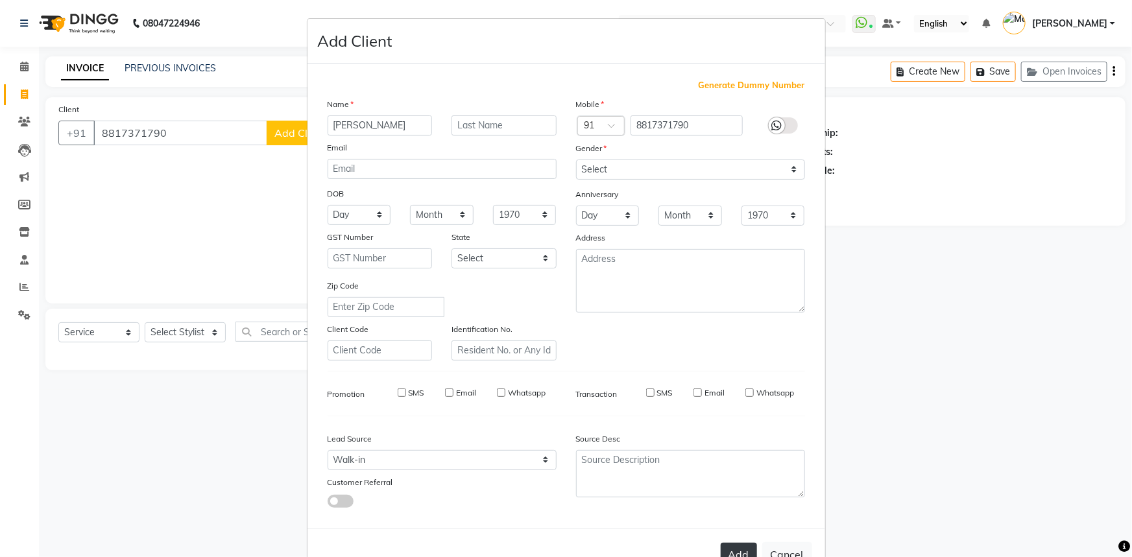
select select
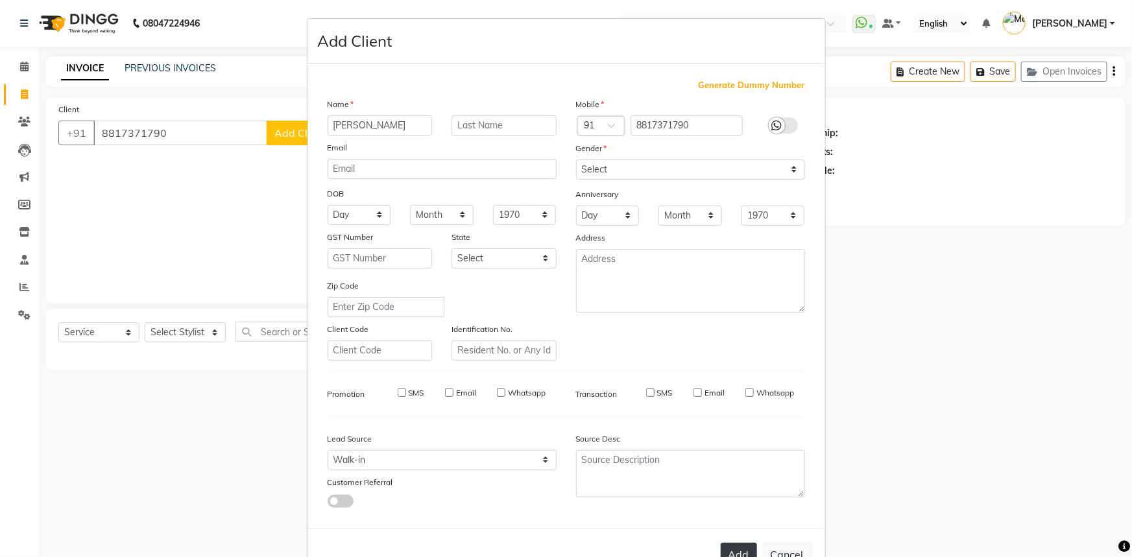
select select
checkbox input "false"
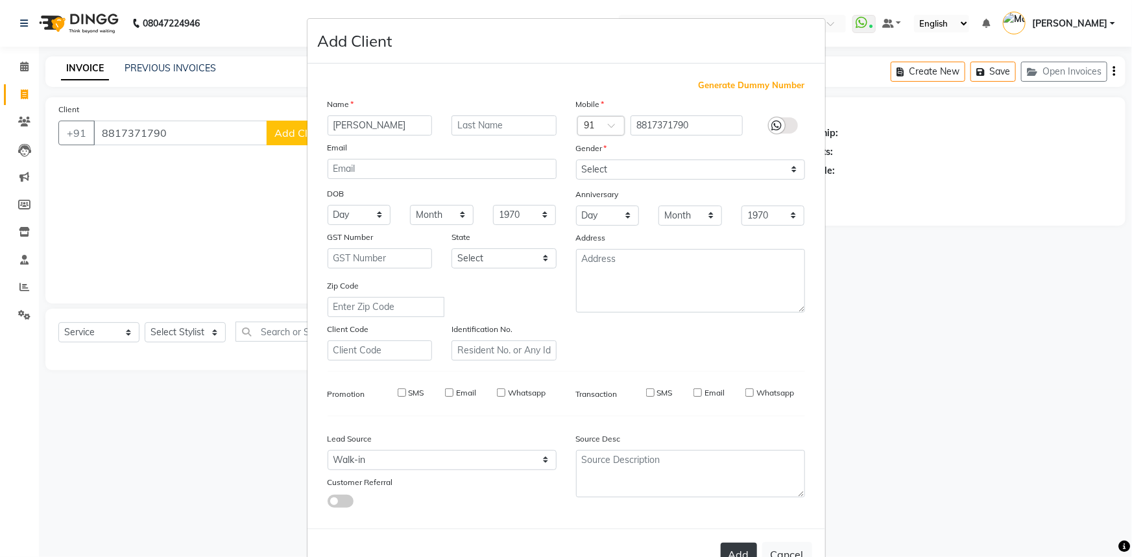
checkbox input "false"
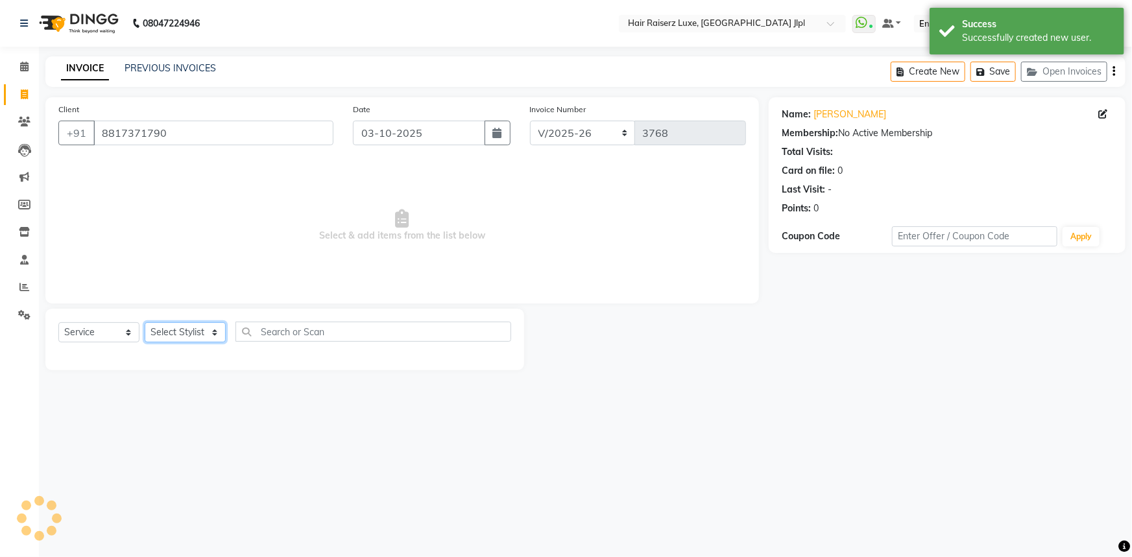
click at [195, 330] on select "Select Stylist [PERSON_NAME] [PERSON_NAME] Asma [PERSON_NAME] C&Gs Vogue [PERSO…" at bounding box center [185, 332] width 81 height 20
select select "68900"
click at [145, 322] on select "Select Stylist [PERSON_NAME] [PERSON_NAME] Asma [PERSON_NAME] C&Gs Vogue [PERSO…" at bounding box center [185, 332] width 81 height 20
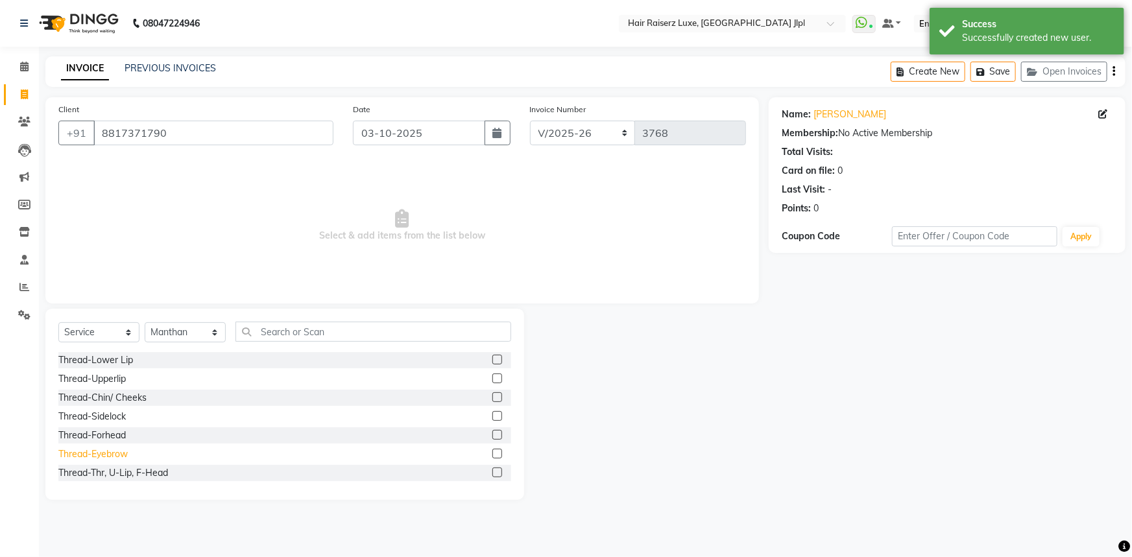
click at [109, 454] on div "Thread-Eyebrow" at bounding box center [92, 455] width 69 height 14
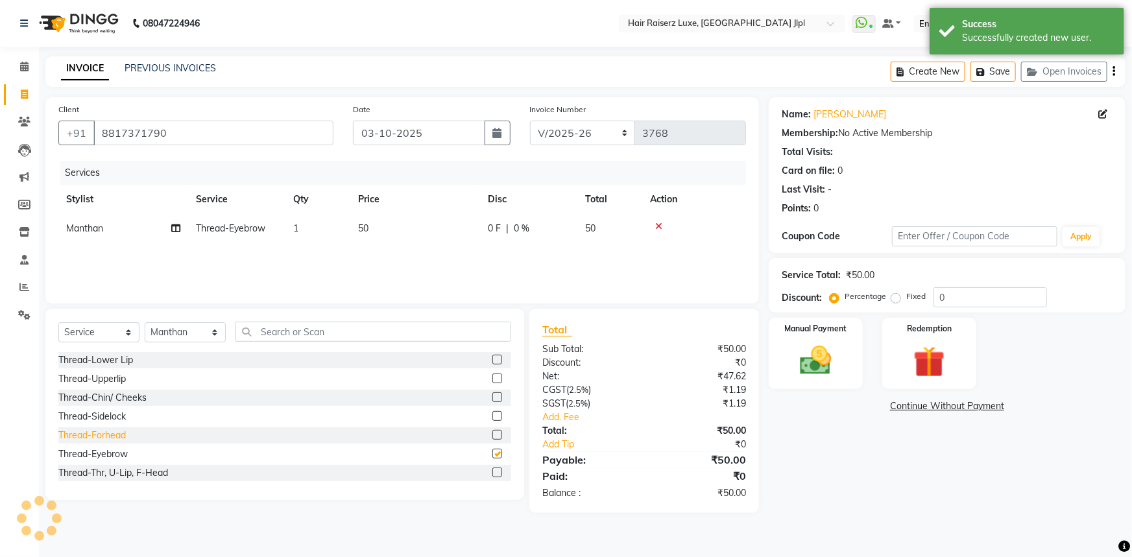
checkbox input "false"
drag, startPoint x: 195, startPoint y: 329, endPoint x: 205, endPoint y: 329, distance: 10.4
click at [195, 329] on select "Select Stylist [PERSON_NAME] [PERSON_NAME] Asma [PERSON_NAME] C&Gs Vogue [PERSO…" at bounding box center [185, 332] width 81 height 20
select select "92224"
click at [145, 322] on select "Select Stylist [PERSON_NAME] [PERSON_NAME] Asma [PERSON_NAME] C&Gs Vogue [PERSO…" at bounding box center [185, 332] width 81 height 20
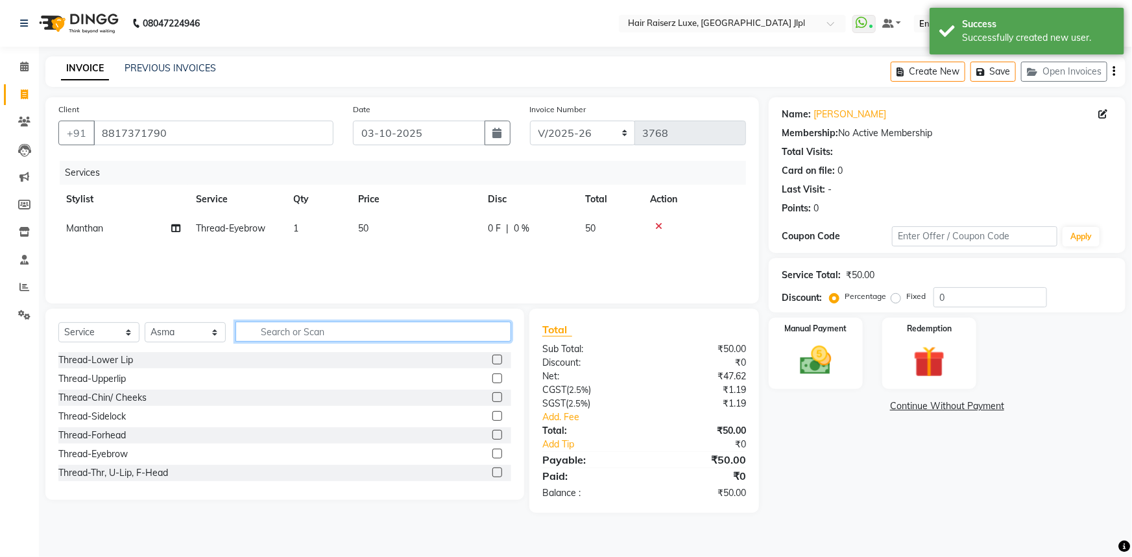
click at [321, 332] on input "text" at bounding box center [373, 332] width 276 height 20
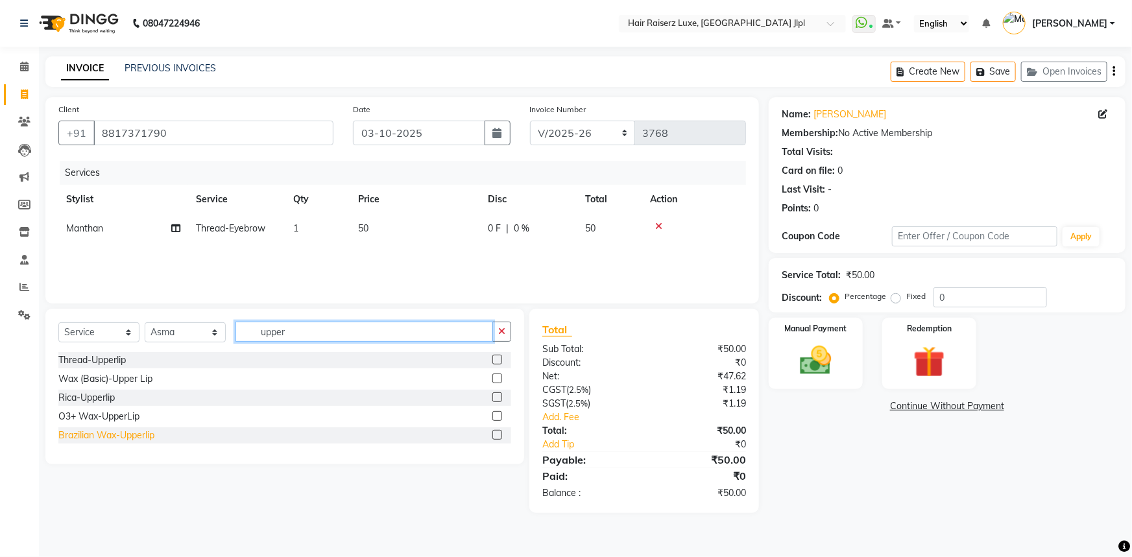
type input "upper"
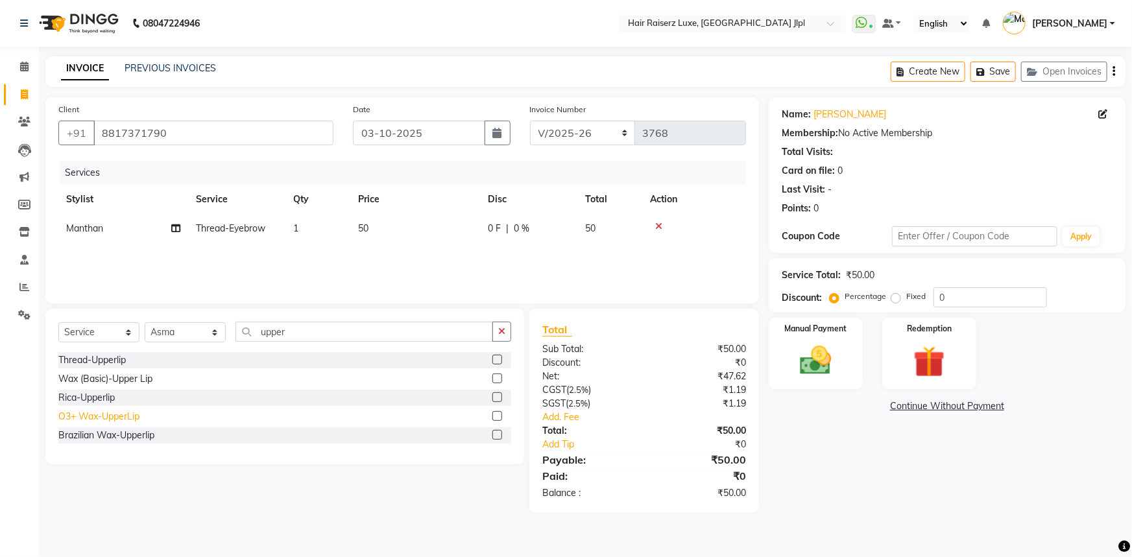
click at [92, 437] on div "Brazilian Wax-Upperlip" at bounding box center [106, 436] width 96 height 14
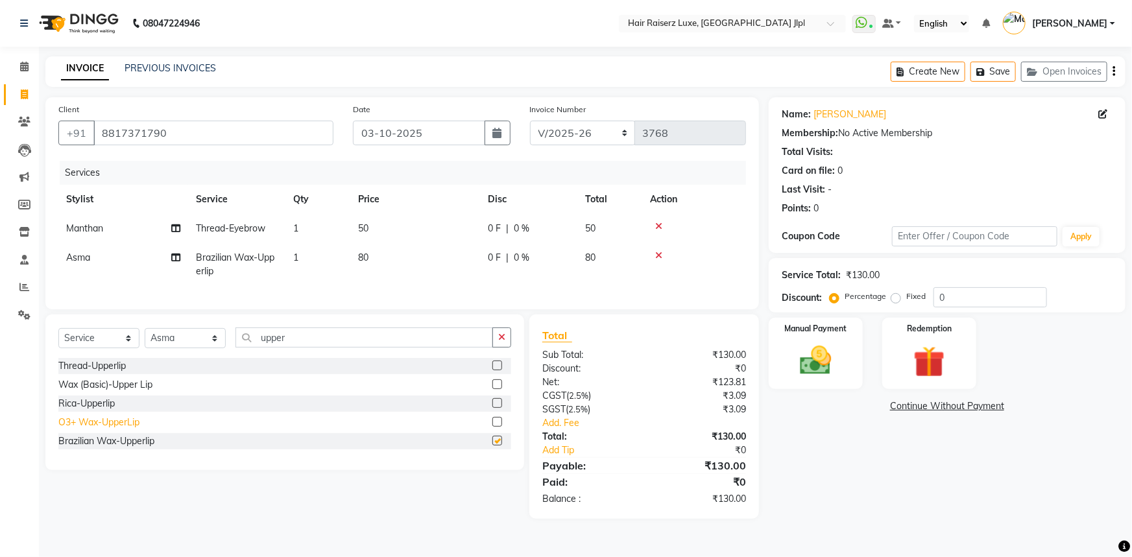
checkbox input "false"
click at [581, 141] on select "FF/2025-26 PreP/2025-26 BANK/2025-26 Paytm/2025-26 CASH/2025-26 V/2025-26" at bounding box center [583, 133] width 106 height 25
select select "8499"
click at [530, 121] on select "FF/2025-26 PreP/2025-26 BANK/2025-26 Paytm/2025-26 CASH/2025-26 V/2025-26" at bounding box center [583, 133] width 106 height 25
type input "0320"
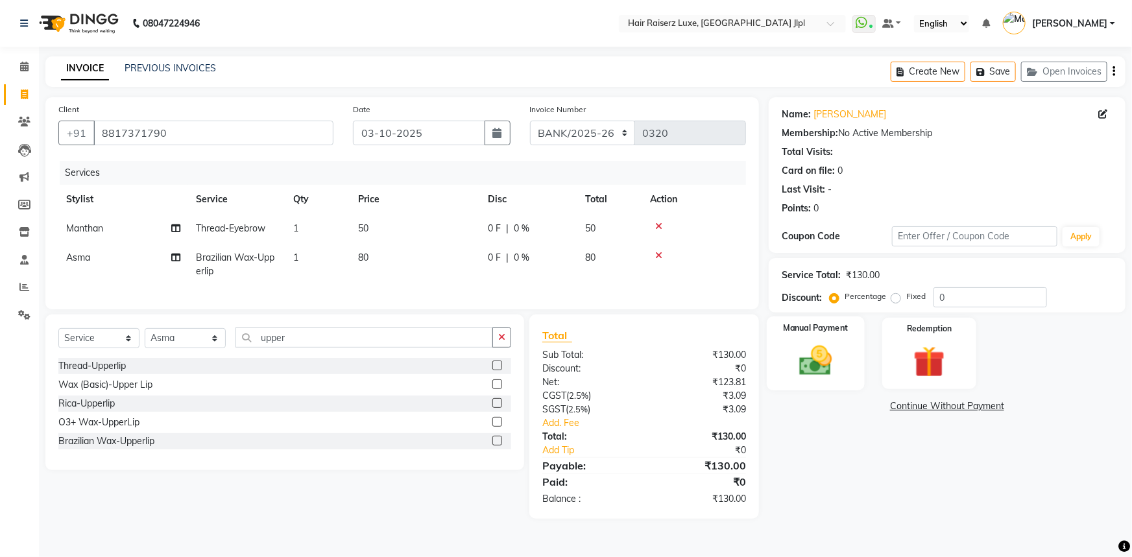
click at [817, 361] on img at bounding box center [816, 361] width 53 height 38
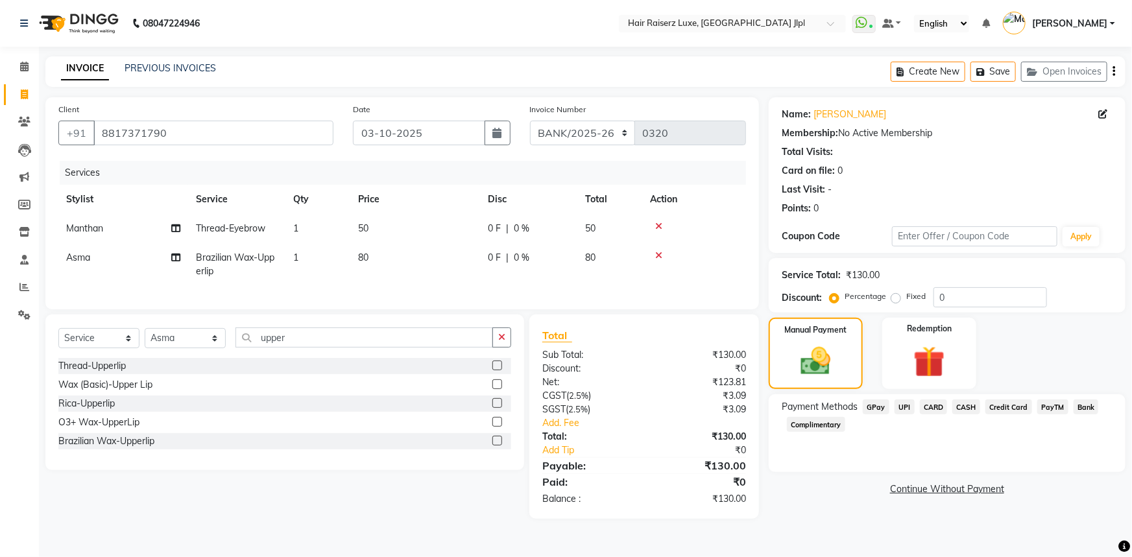
click at [1086, 405] on span "Bank" at bounding box center [1086, 407] width 25 height 15
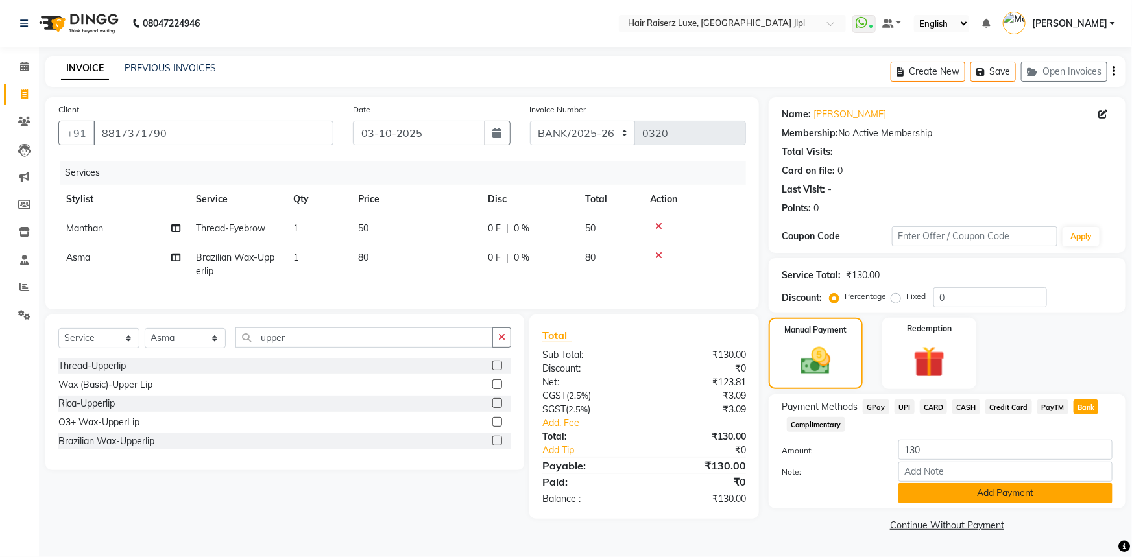
click at [937, 496] on button "Add Payment" at bounding box center [1006, 493] width 214 height 20
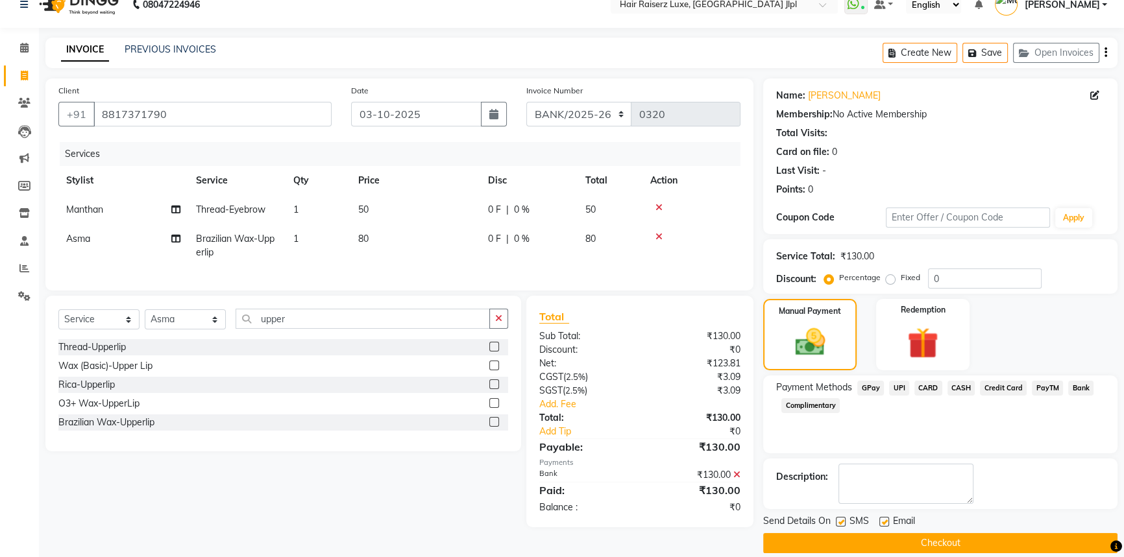
scroll to position [33, 0]
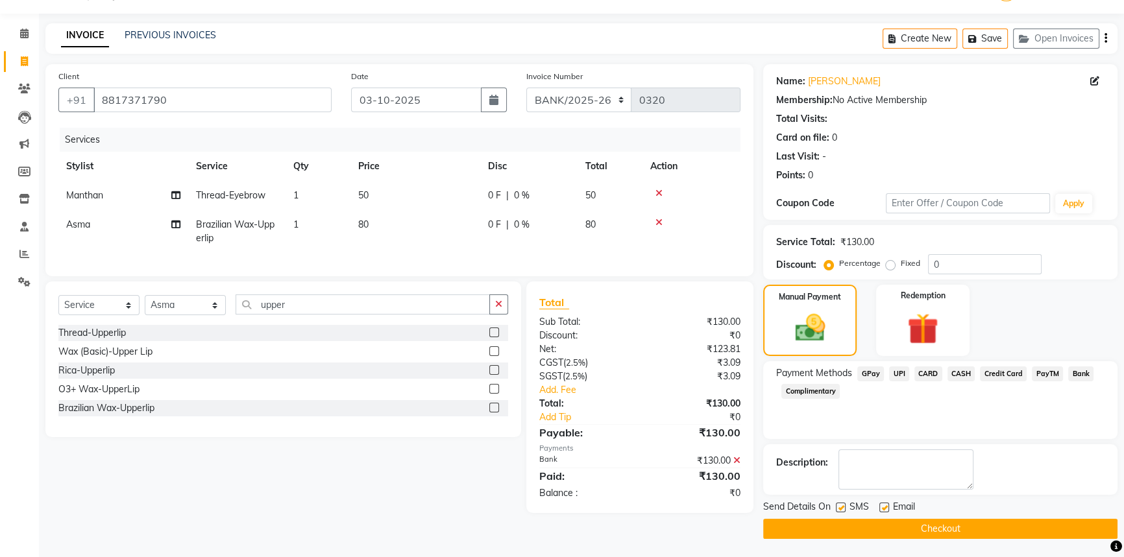
click at [886, 510] on label at bounding box center [884, 508] width 10 height 10
click at [886, 510] on input "checkbox" at bounding box center [883, 508] width 8 height 8
checkbox input "false"
click at [914, 524] on button "Checkout" at bounding box center [940, 529] width 354 height 20
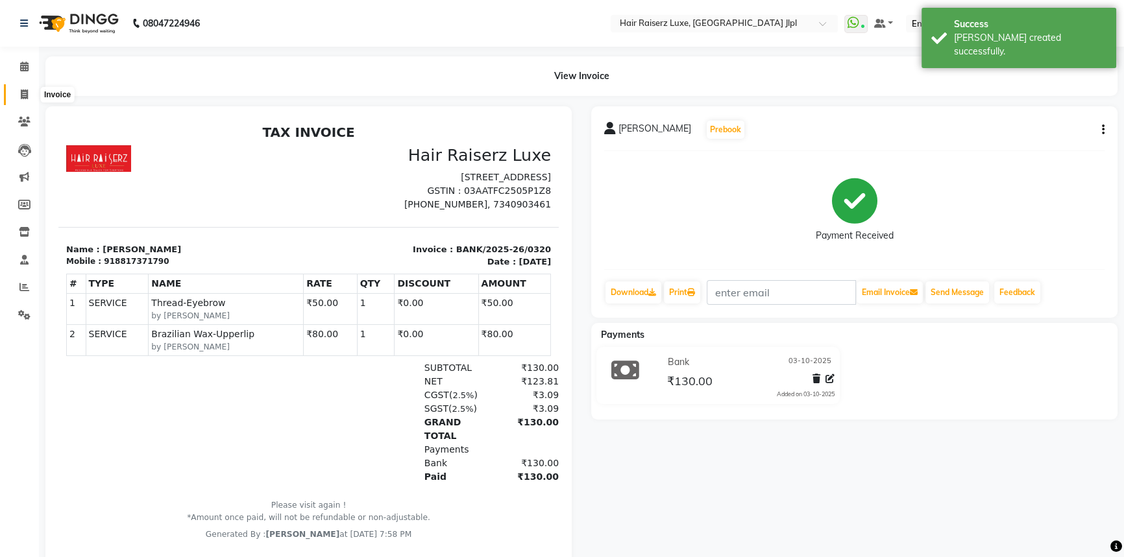
click at [30, 94] on span at bounding box center [24, 95] width 23 height 15
select select "service"
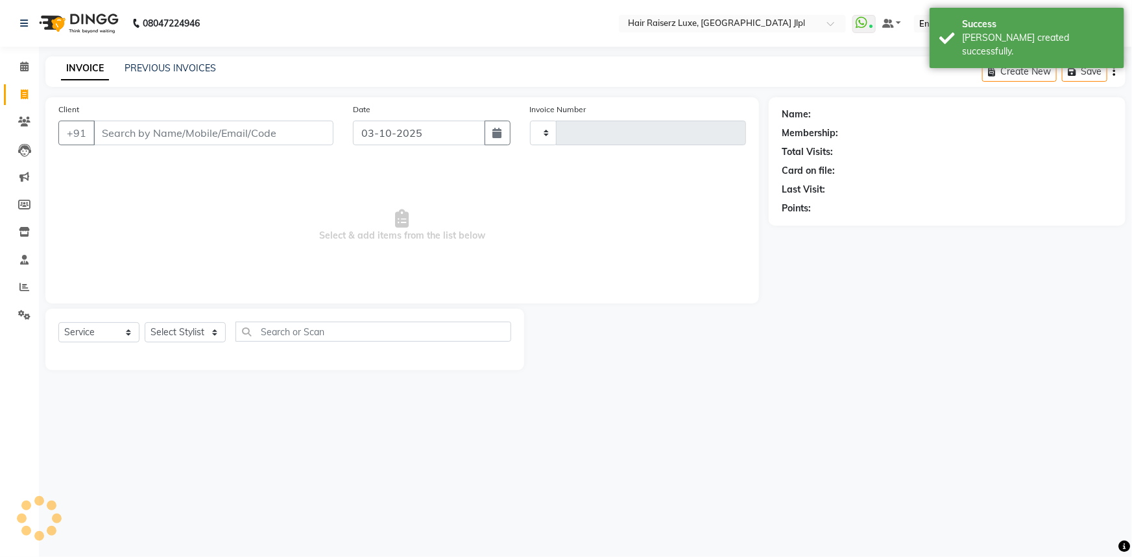
type input "3768"
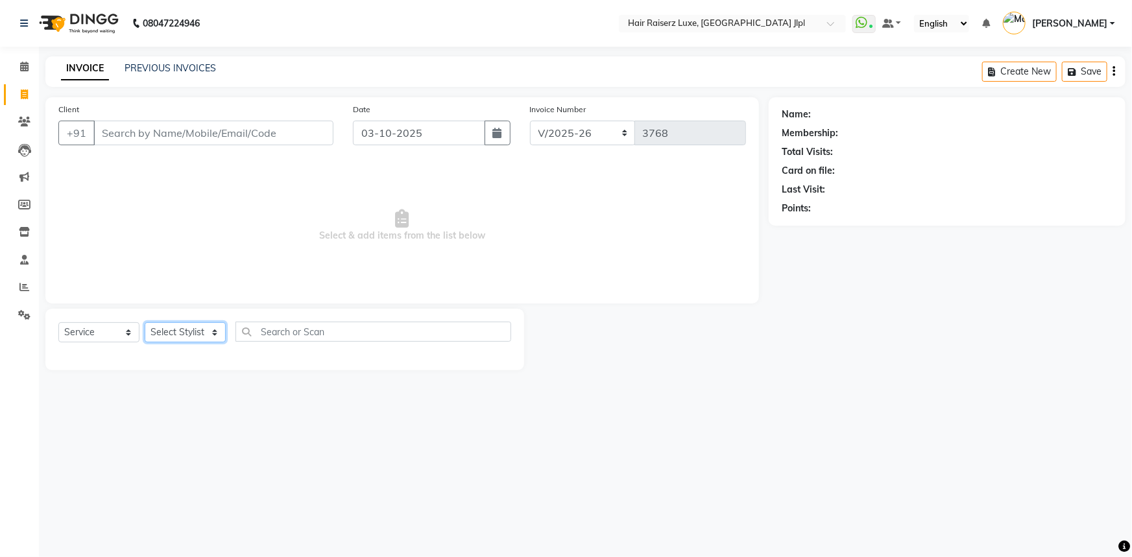
click at [218, 330] on select "Select Stylist [PERSON_NAME] [PERSON_NAME] Asma [PERSON_NAME] C&Gs Vogue [PERSO…" at bounding box center [185, 332] width 81 height 20
click at [603, 132] on select "FF/2025-26 PreP/2025-26 BANK/2025-26 Paytm/2025-26 CASH/2025-26 V/2025-26" at bounding box center [583, 133] width 106 height 25
select select "8662"
click at [530, 121] on select "FF/2025-26 PreP/2025-26 BANK/2025-26 Paytm/2025-26 CASH/2025-26 V/2025-26" at bounding box center [583, 133] width 106 height 25
type input "0137"
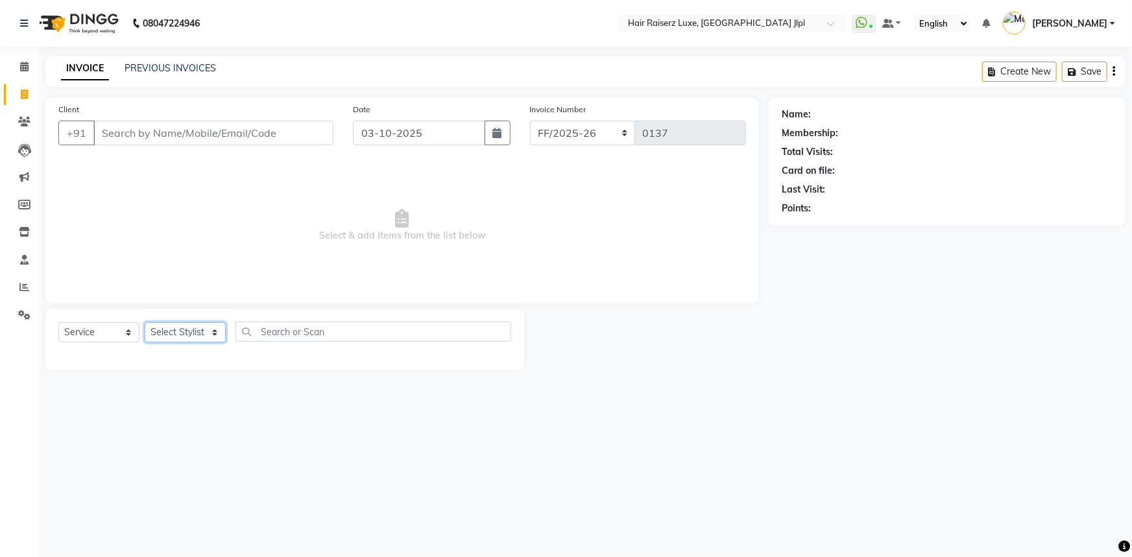
click at [208, 334] on select "Select Stylist [PERSON_NAME] [PERSON_NAME] Asma [PERSON_NAME] C&Gs Vogue [PERSO…" at bounding box center [185, 332] width 81 height 20
select select "80489"
click at [145, 322] on select "Select Stylist [PERSON_NAME] [PERSON_NAME] Asma [PERSON_NAME] C&Gs Vogue [PERSO…" at bounding box center [185, 332] width 81 height 20
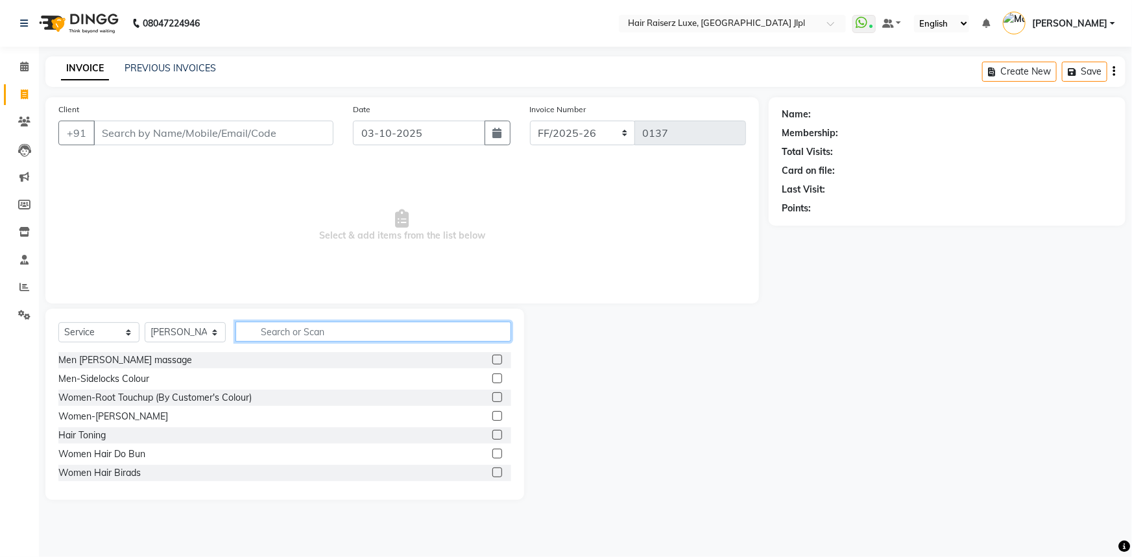
click at [268, 333] on input "text" at bounding box center [373, 332] width 276 height 20
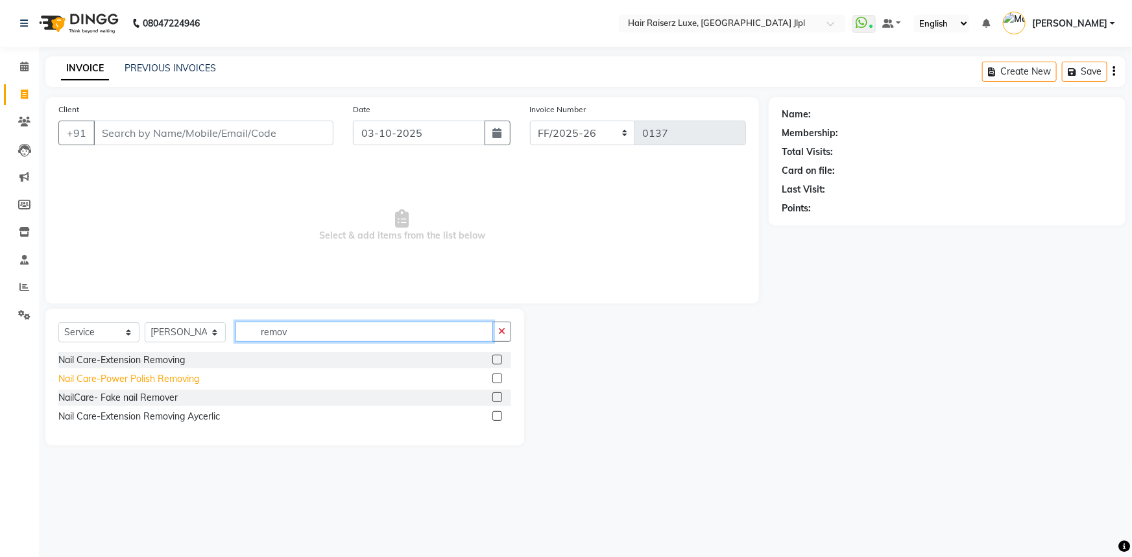
type input "remov"
click at [144, 381] on div "Nail Care-Power Polish Removing" at bounding box center [128, 379] width 141 height 14
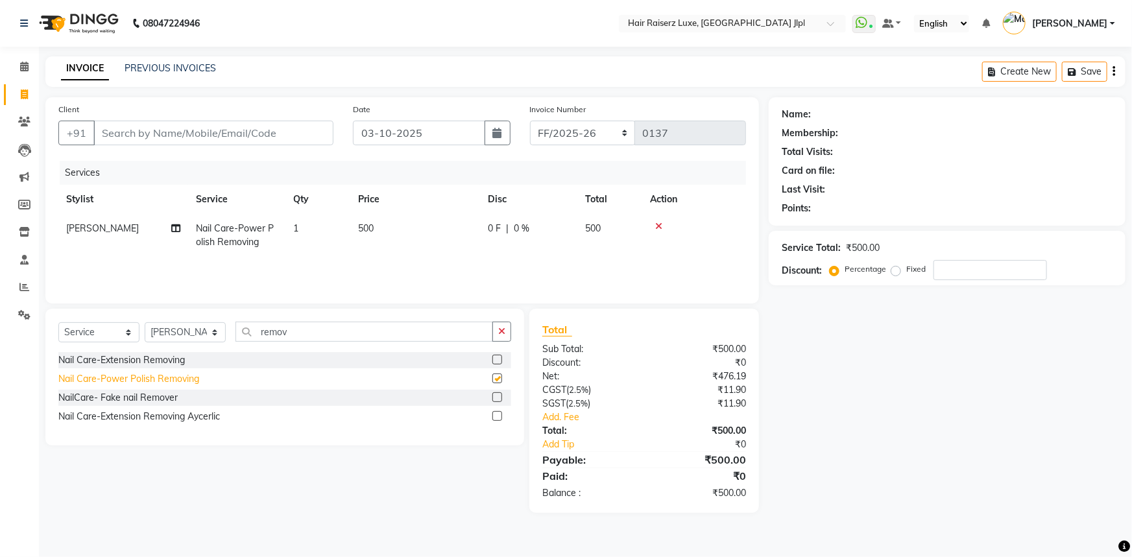
checkbox input "false"
click at [269, 333] on input "remov" at bounding box center [364, 332] width 258 height 20
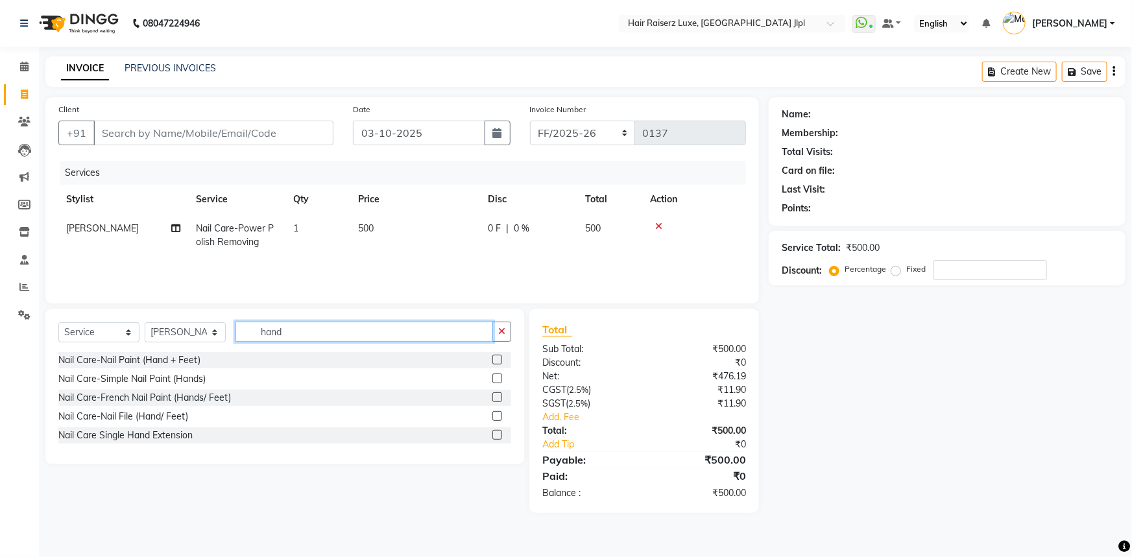
drag, startPoint x: 306, startPoint y: 331, endPoint x: 40, endPoint y: 340, distance: 265.5
click at [45, 340] on div "Select Service Product Membership Package Voucher Prepaid Gift Card Select Styl…" at bounding box center [284, 387] width 479 height 156
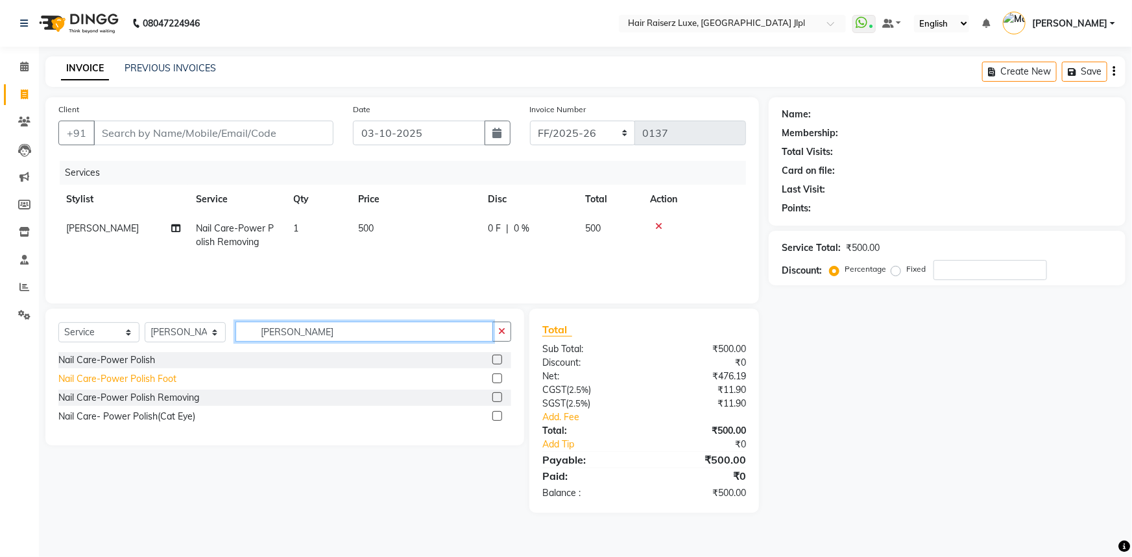
type input "[PERSON_NAME]"
click at [117, 376] on div "Nail Care-Power Polish Foot" at bounding box center [117, 379] width 118 height 14
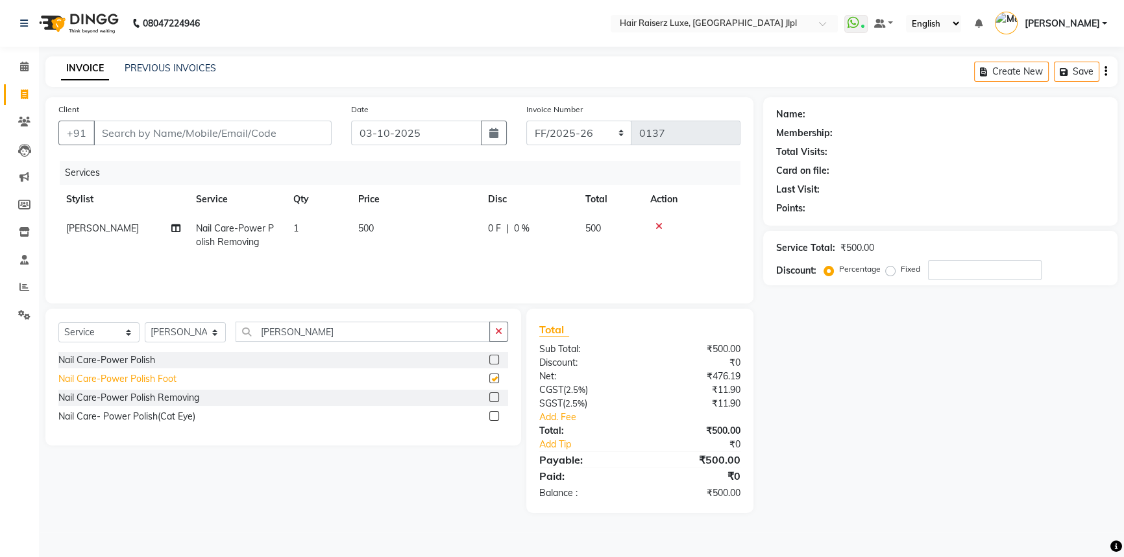
checkbox input "false"
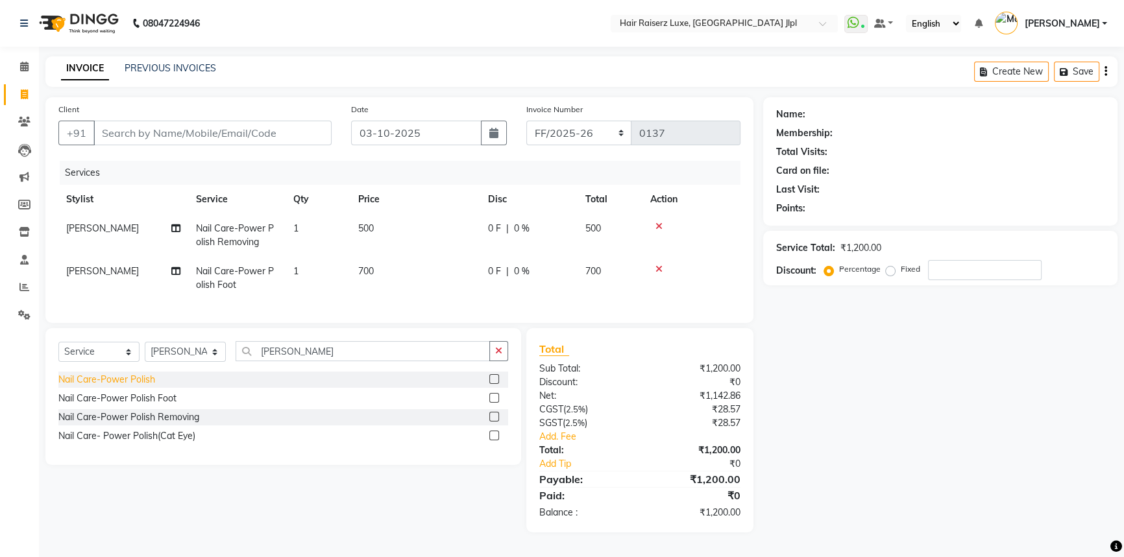
click at [123, 387] on div "Nail Care-Power Polish" at bounding box center [106, 380] width 97 height 14
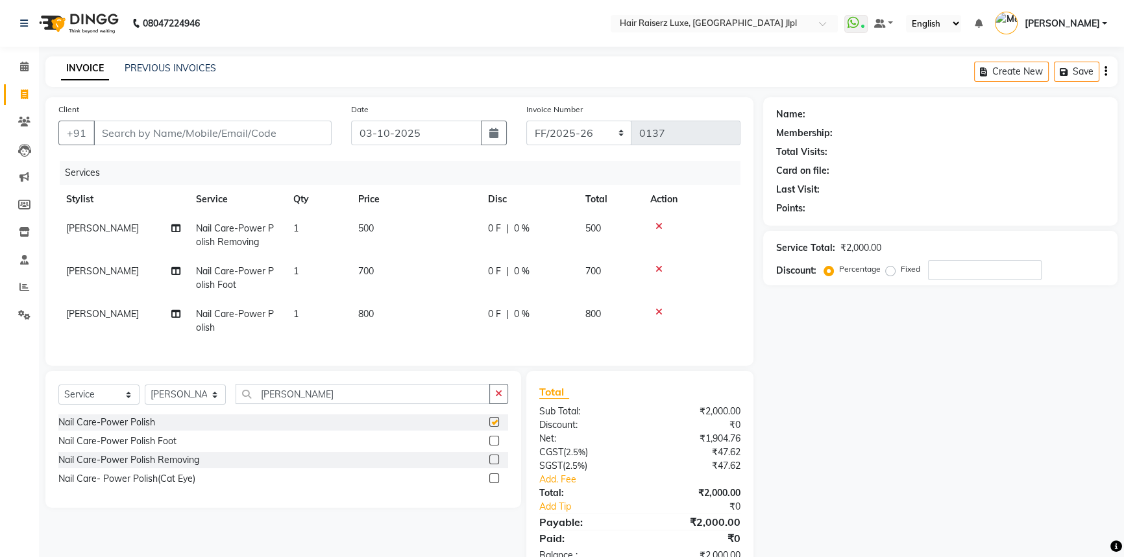
checkbox input "false"
click at [506, 270] on span "|" at bounding box center [507, 272] width 3 height 14
select select "80489"
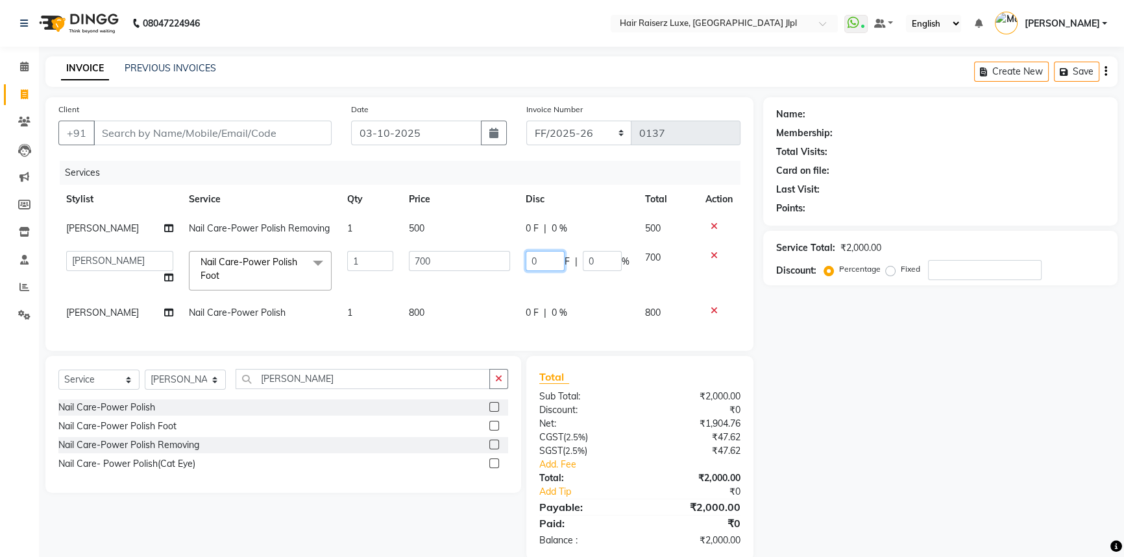
drag, startPoint x: 546, startPoint y: 255, endPoint x: 488, endPoint y: 260, distance: 58.6
click at [488, 260] on tr "Abhishek Aftab [PERSON_NAME] Asma [PERSON_NAME] C&Gs Vogue [PERSON_NAME] Duati …" at bounding box center [399, 270] width 682 height 55
type input "250"
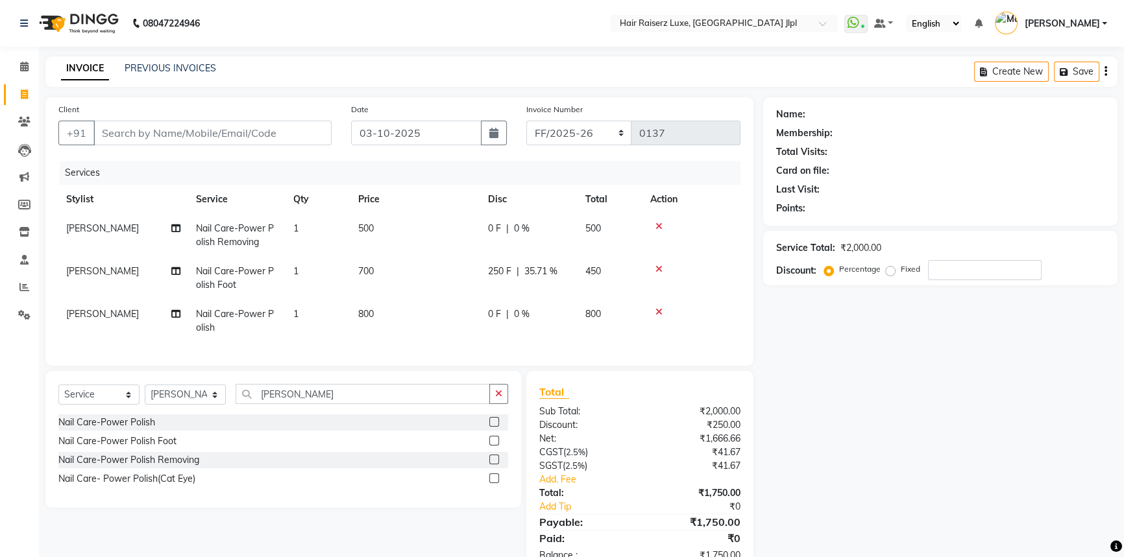
click at [543, 308] on div "0 F | 0 %" at bounding box center [529, 315] width 82 height 14
select select "80489"
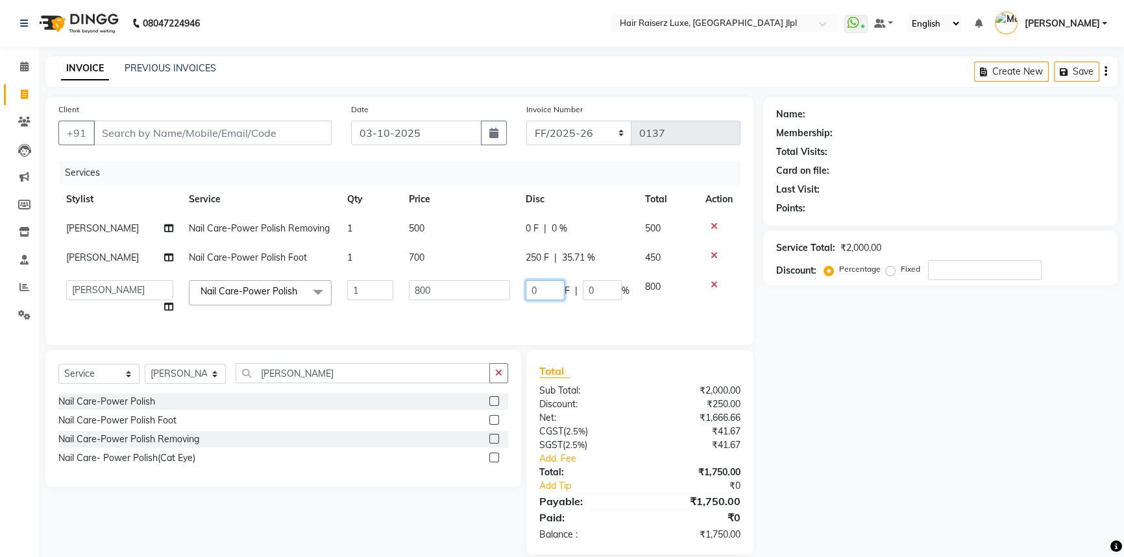
drag, startPoint x: 456, startPoint y: 287, endPoint x: 327, endPoint y: 304, distance: 130.1
click at [411, 292] on tr "Abhishek Aftab [PERSON_NAME] Asma [PERSON_NAME] C&Gs Vogue [PERSON_NAME] Duati …" at bounding box center [399, 296] width 682 height 49
type input "250"
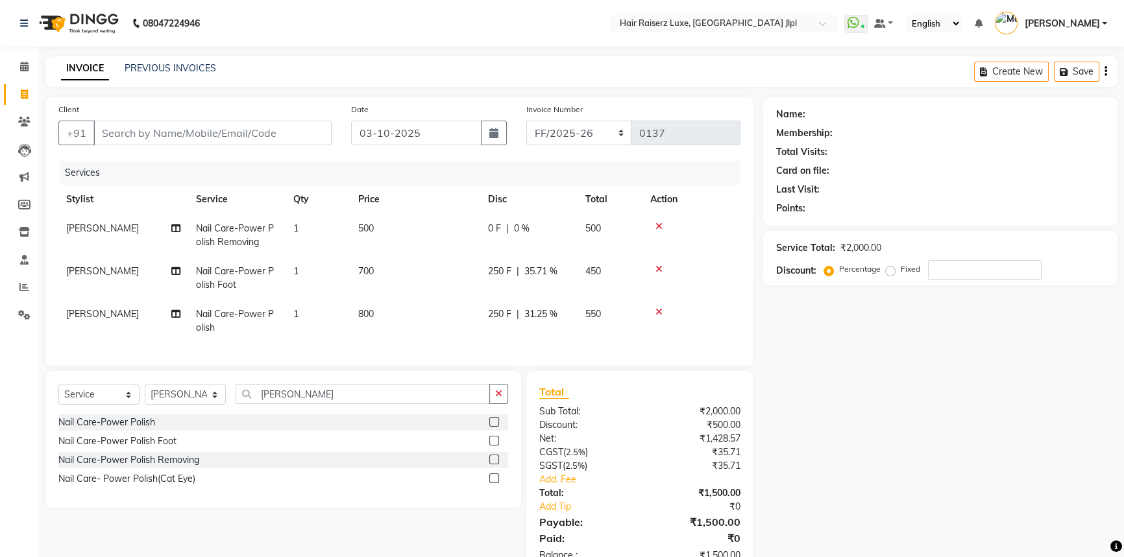
click at [810, 455] on div "Name: Membership: Total Visits: Card on file: Last Visit: Points: Service Total…" at bounding box center [945, 336] width 364 height 478
click at [206, 125] on input "Client" at bounding box center [212, 133] width 238 height 25
paste input "8559011487"
type input "8559011487"
type input "0"
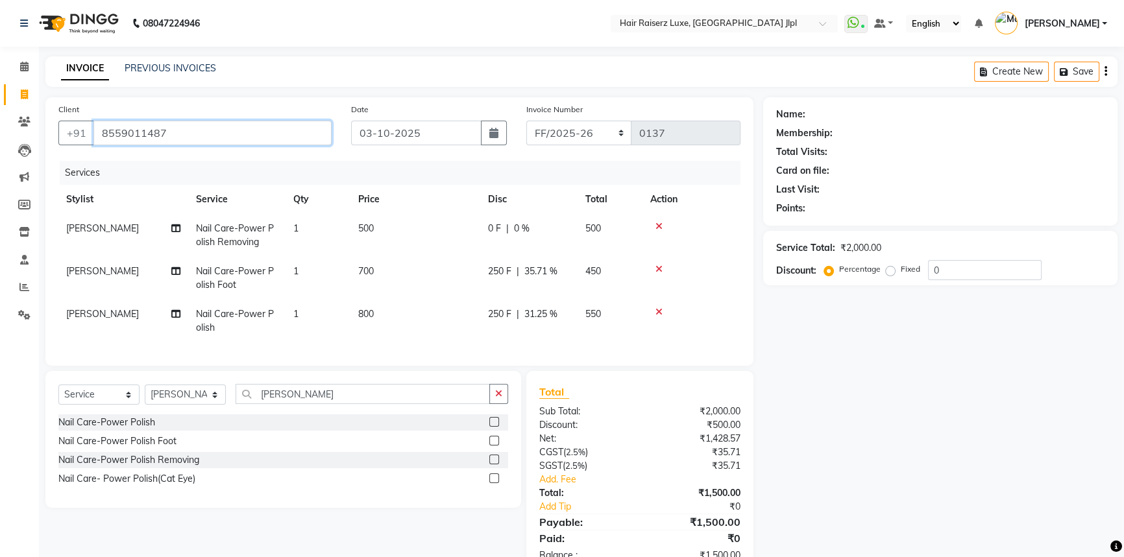
type input "8559011487"
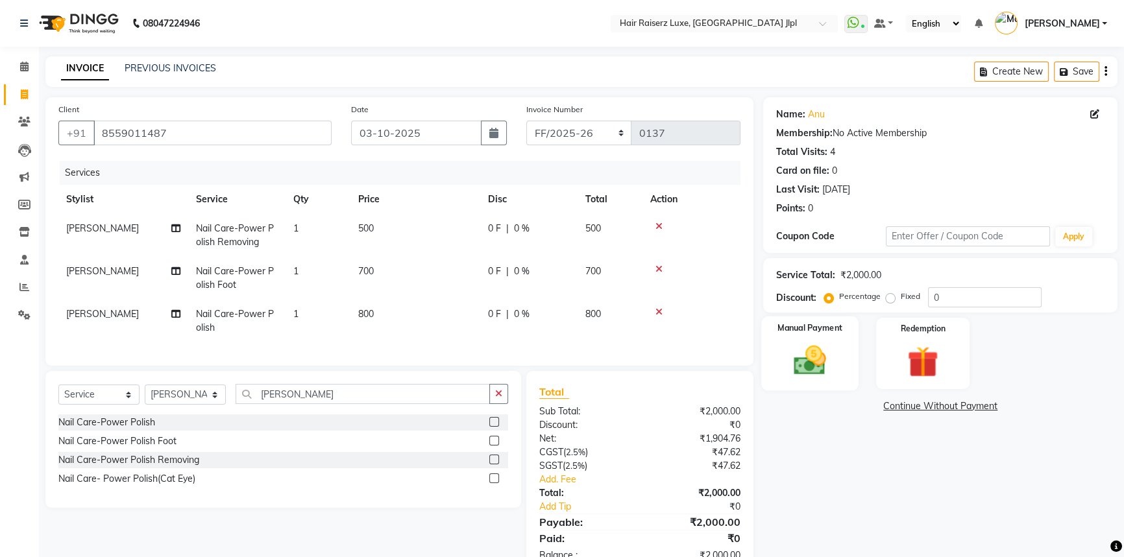
scroll to position [47, 0]
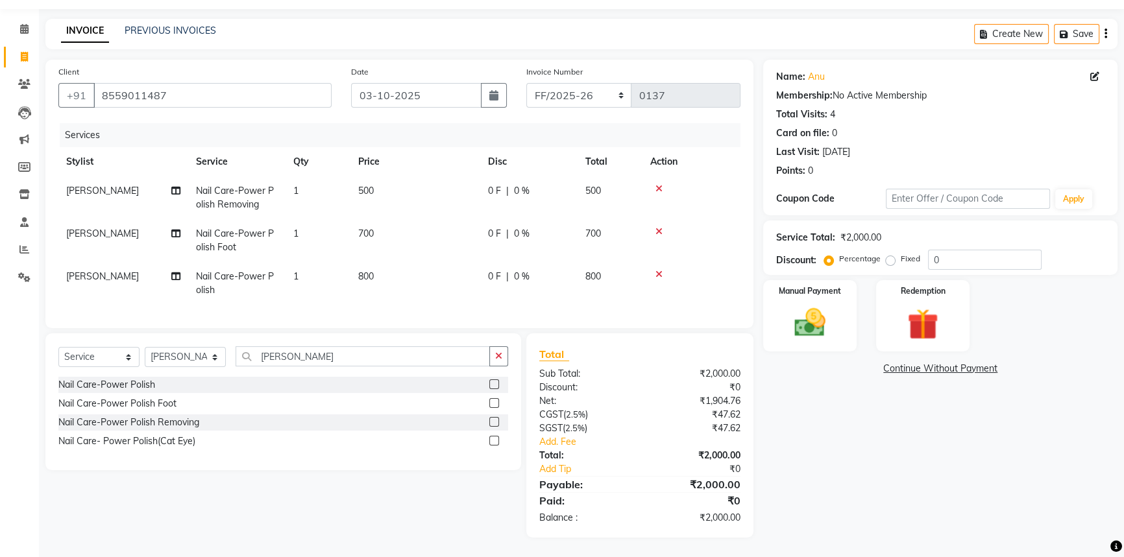
click at [500, 227] on span "0 F" at bounding box center [494, 234] width 13 height 14
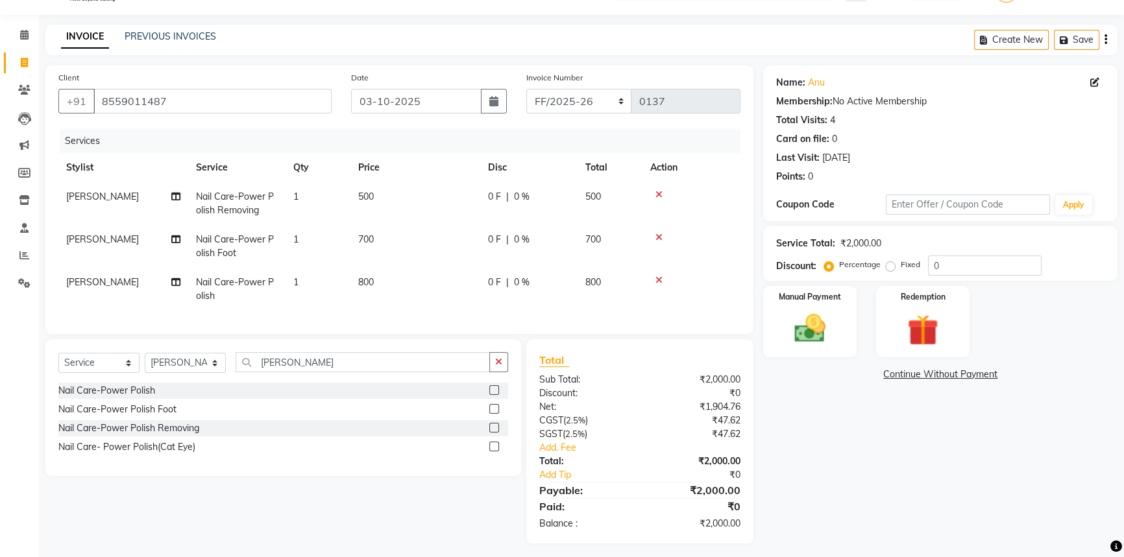
select select "80489"
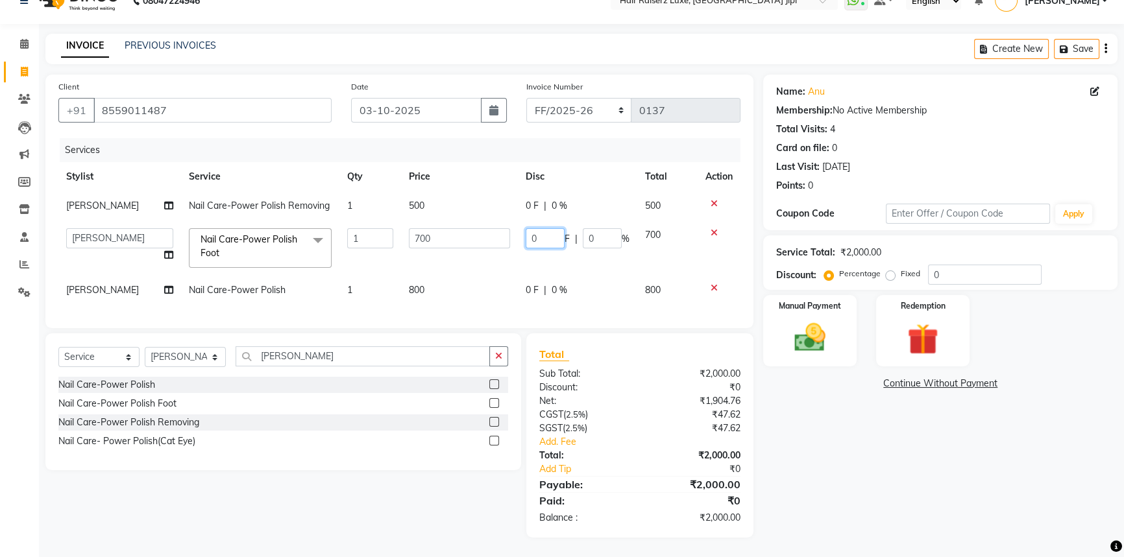
drag, startPoint x: 537, startPoint y: 225, endPoint x: 511, endPoint y: 234, distance: 26.9
click at [511, 234] on tr "Abhishek Aftab [PERSON_NAME] Asma [PERSON_NAME] C&Gs Vogue [PERSON_NAME] Duati …" at bounding box center [399, 248] width 682 height 55
type input "250"
click at [539, 284] on div "0 F | 0 %" at bounding box center [577, 291] width 104 height 14
select select "80489"
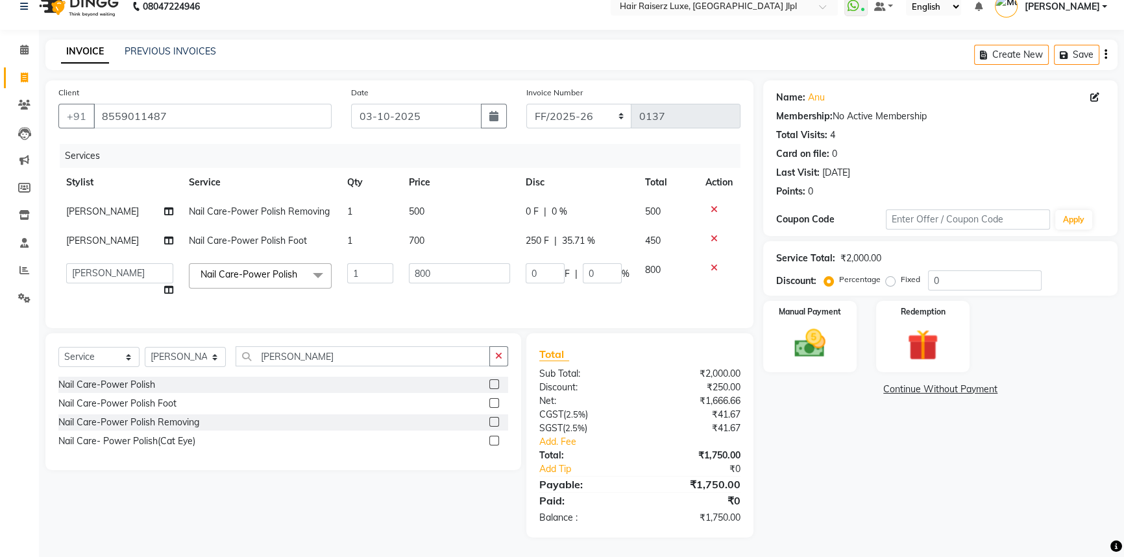
scroll to position [26, 0]
drag, startPoint x: 540, startPoint y: 264, endPoint x: 448, endPoint y: 261, distance: 92.8
click at [448, 261] on tr "Abhishek Aftab [PERSON_NAME] Asma [PERSON_NAME] C&Gs Vogue [PERSON_NAME] Duati …" at bounding box center [399, 280] width 682 height 49
type input "250"
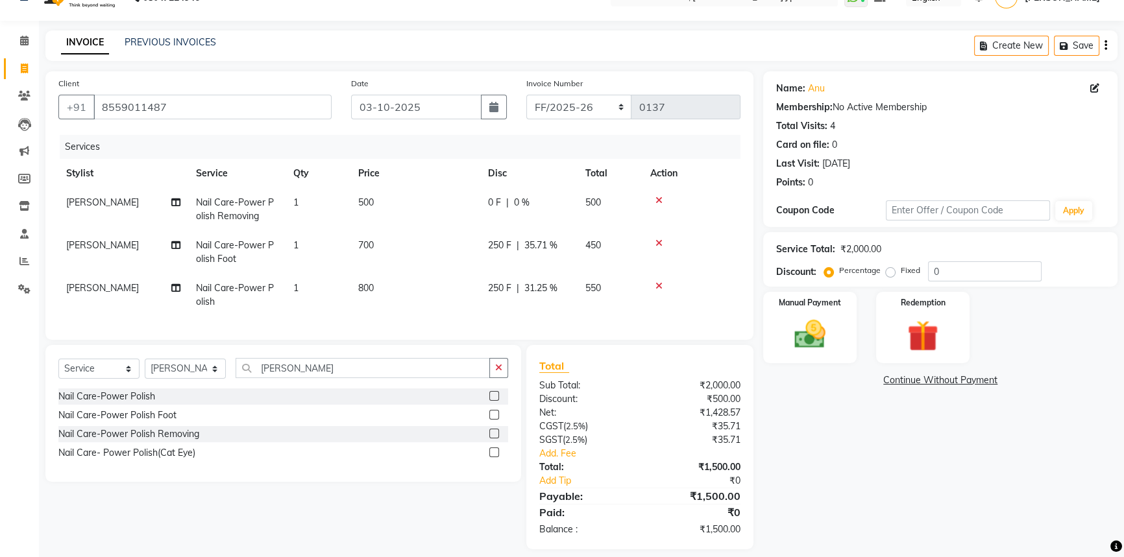
click at [817, 468] on div "Name: Anu Membership: No Active Membership Total Visits: 4 Card on file: 0 Last…" at bounding box center [945, 310] width 364 height 478
click at [817, 318] on img at bounding box center [810, 334] width 53 height 37
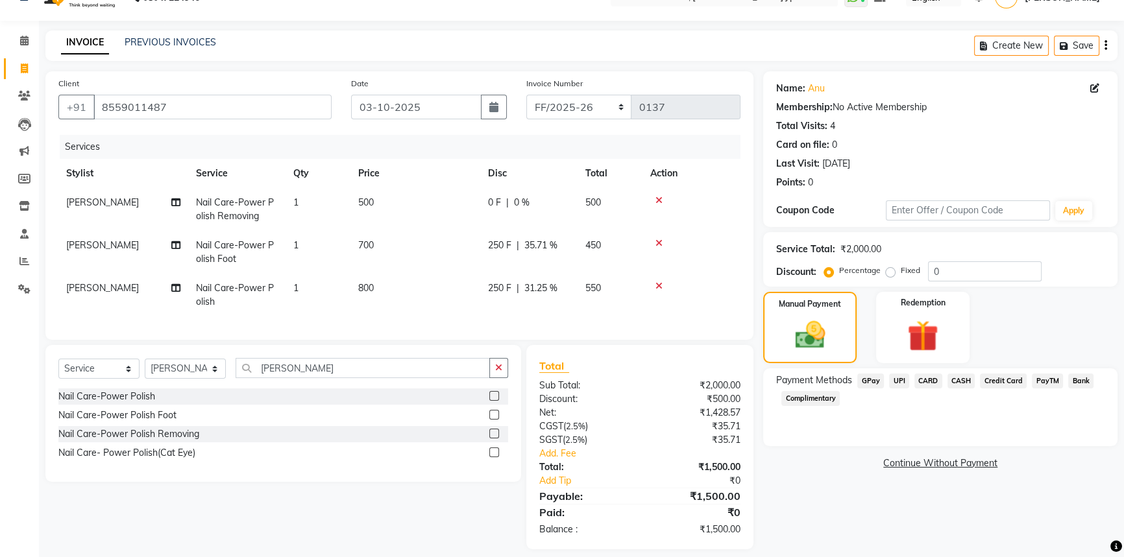
click at [959, 381] on span "CASH" at bounding box center [961, 381] width 28 height 15
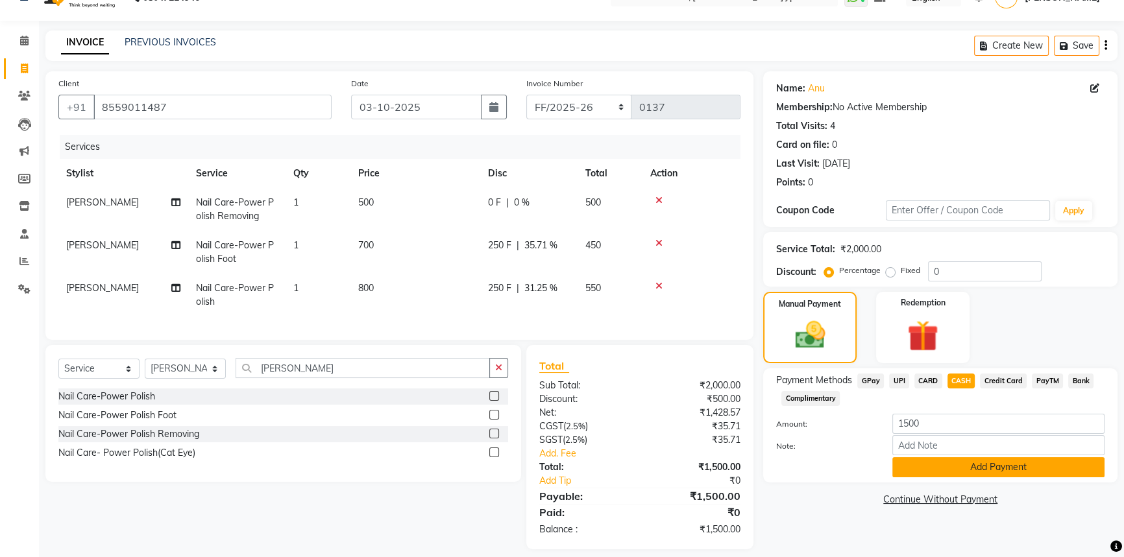
click at [934, 466] on button "Add Payment" at bounding box center [998, 467] width 212 height 20
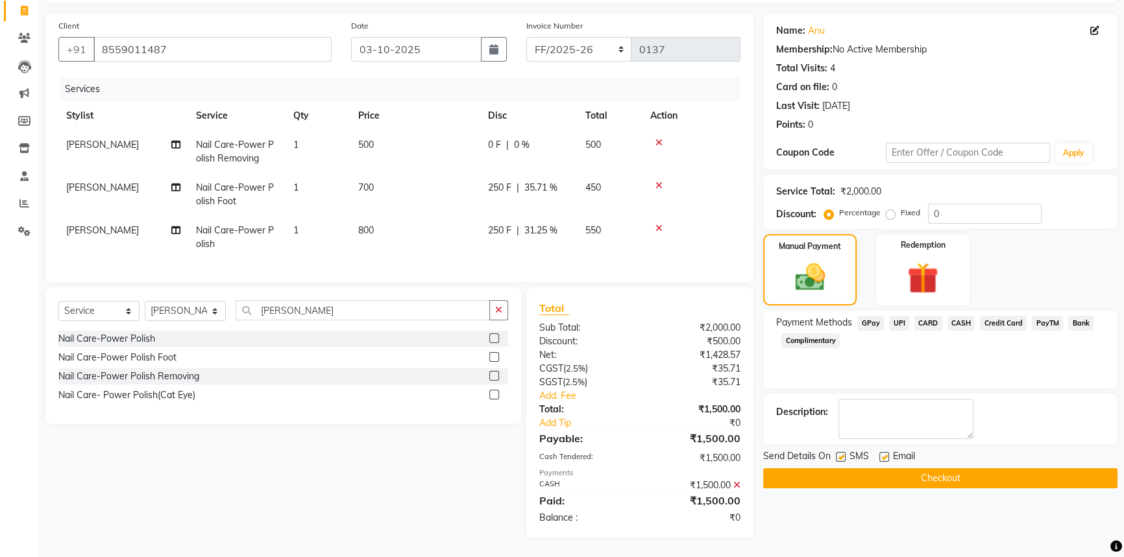
scroll to position [93, 0]
click at [883, 452] on label at bounding box center [884, 457] width 10 height 10
click at [883, 453] on input "checkbox" at bounding box center [883, 457] width 8 height 8
checkbox input "false"
click at [895, 468] on button "Checkout" at bounding box center [940, 478] width 354 height 20
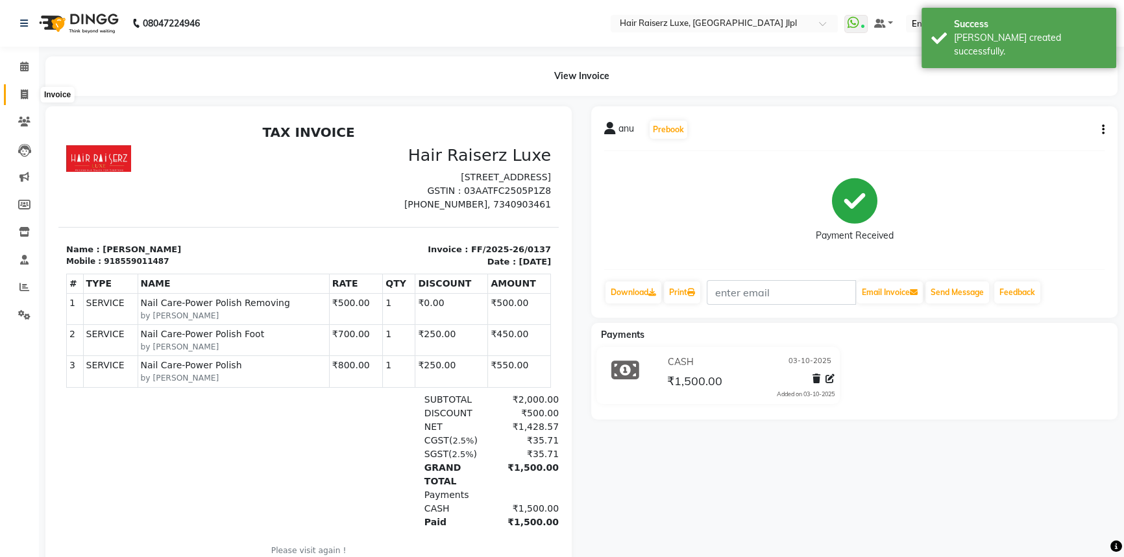
click at [31, 90] on span at bounding box center [24, 95] width 23 height 15
select select "service"
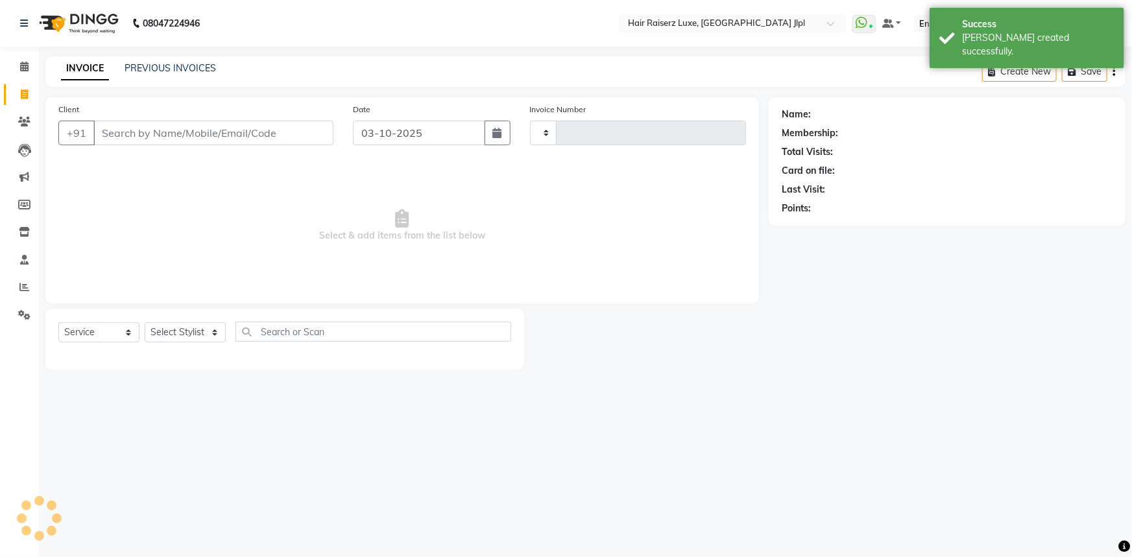
type input "3768"
select select "5409"
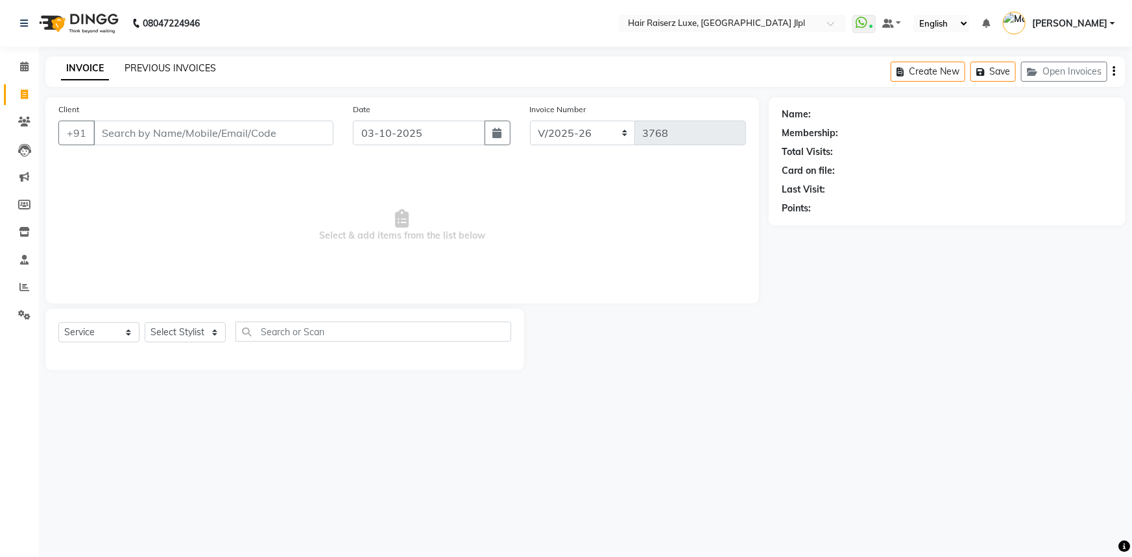
click at [145, 68] on link "PREVIOUS INVOICES" at bounding box center [170, 68] width 91 height 12
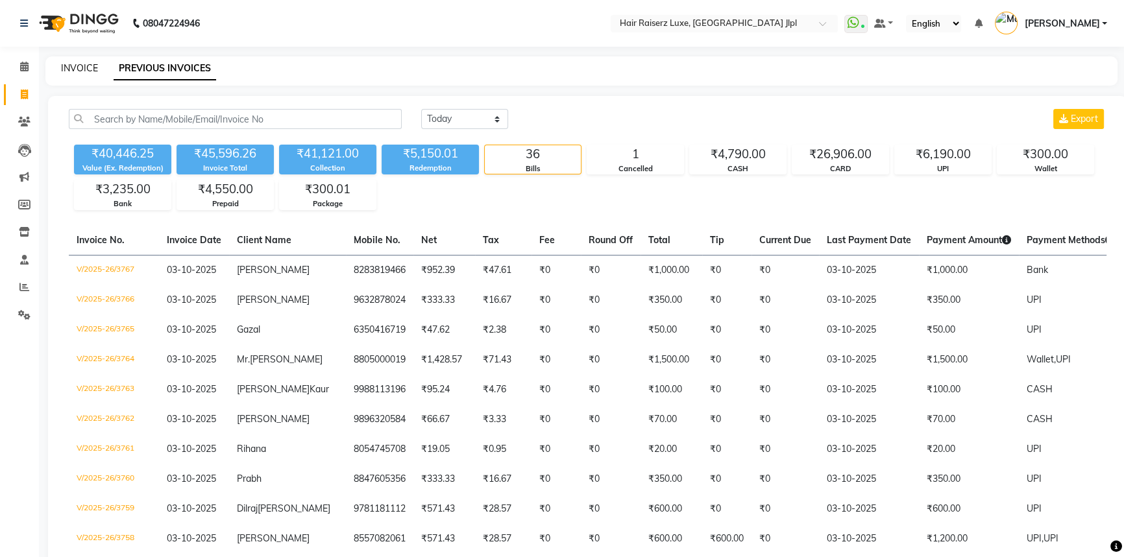
click at [80, 66] on link "INVOICE" at bounding box center [79, 68] width 37 height 12
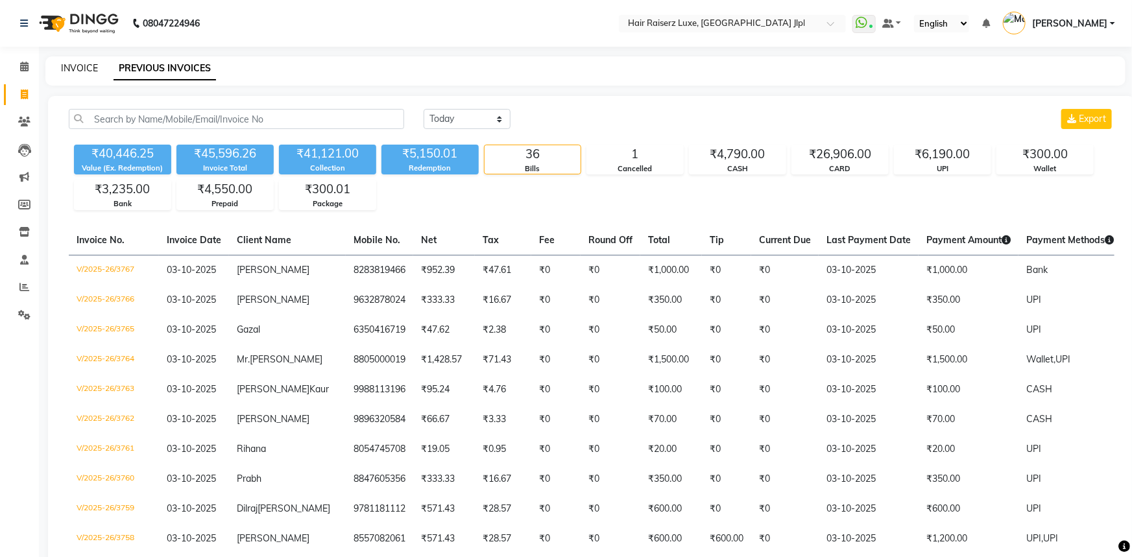
select select "5409"
select select "service"
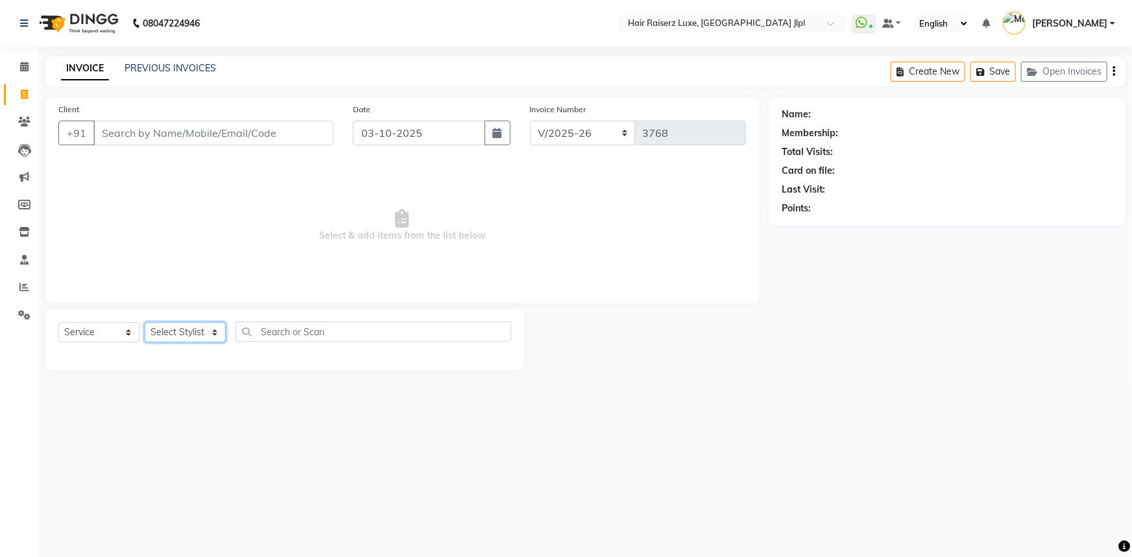
click at [207, 331] on select "Select Stylist [PERSON_NAME] [PERSON_NAME] Asma [PERSON_NAME] C&Gs Vogue [PERSO…" at bounding box center [185, 332] width 81 height 20
select select "36164"
click at [145, 322] on select "Select Stylist [PERSON_NAME] [PERSON_NAME] Asma [PERSON_NAME] C&Gs Vogue [PERSO…" at bounding box center [185, 332] width 81 height 20
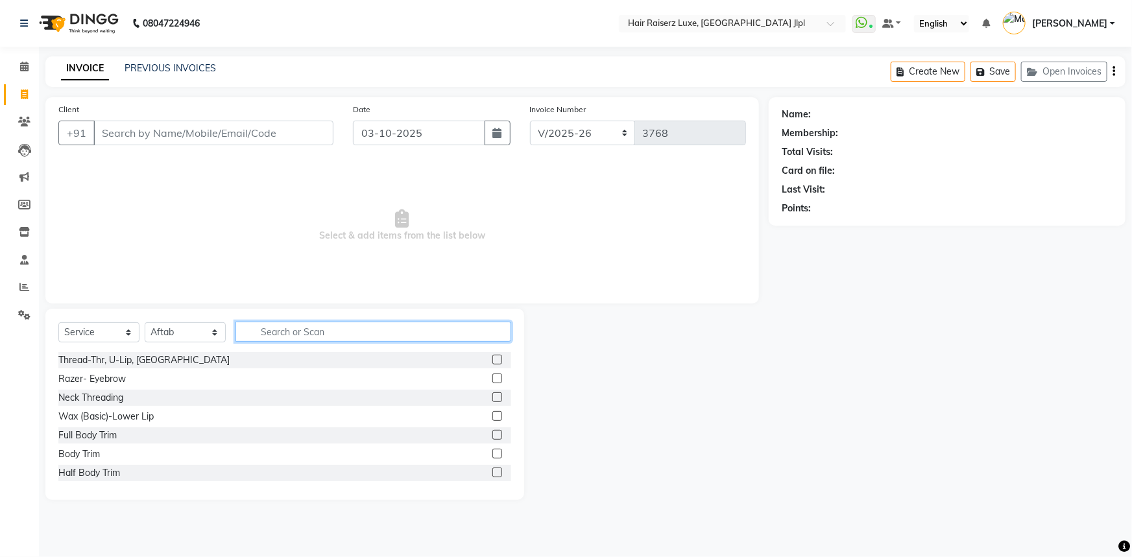
click at [309, 327] on input "text" at bounding box center [373, 332] width 276 height 20
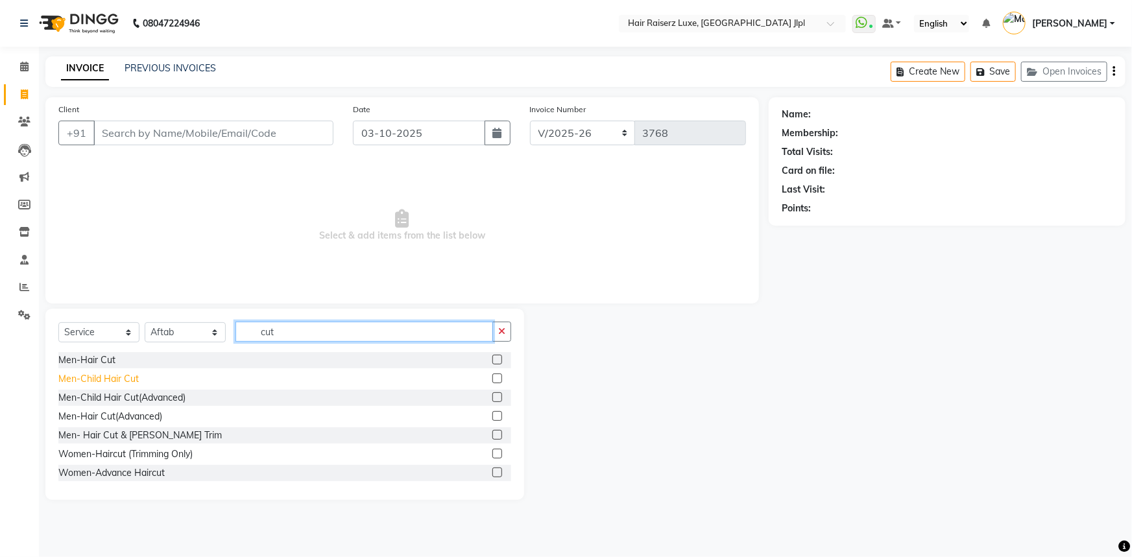
type input "cut"
click at [91, 376] on div "Men-Child Hair Cut" at bounding box center [98, 379] width 80 height 14
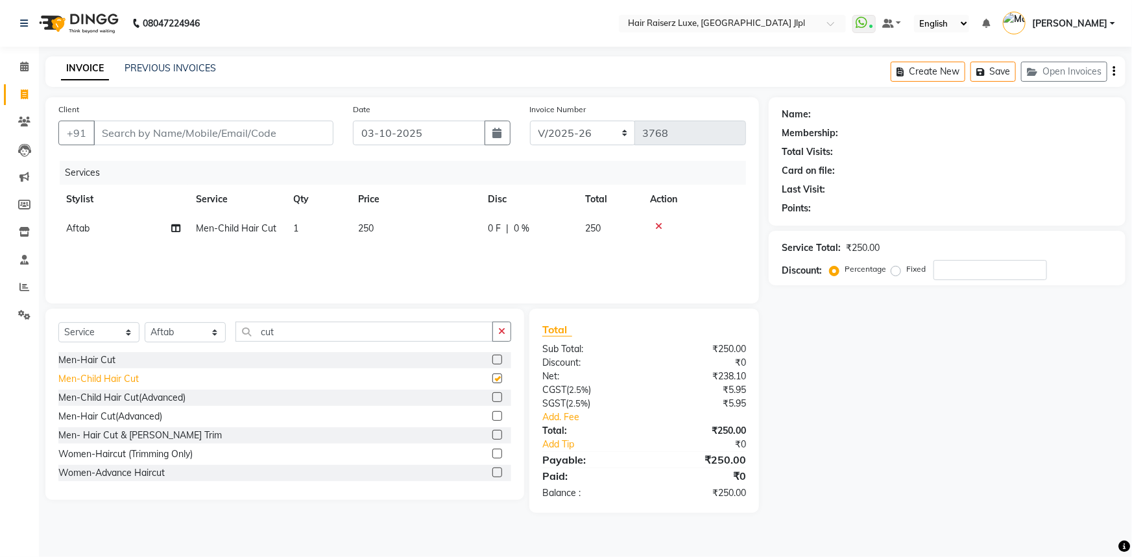
checkbox input "false"
click at [97, 361] on div "Men-Hair Cut" at bounding box center [86, 361] width 57 height 14
checkbox input "false"
click at [655, 227] on icon at bounding box center [658, 226] width 7 height 9
click at [184, 140] on input "Client" at bounding box center [213, 133] width 240 height 25
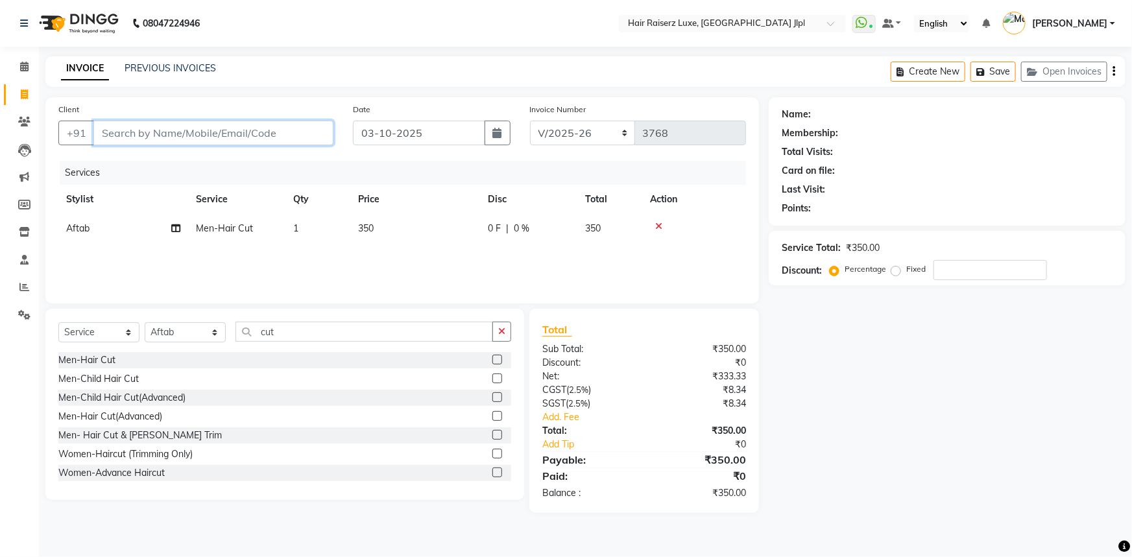
type input "8"
type input "0"
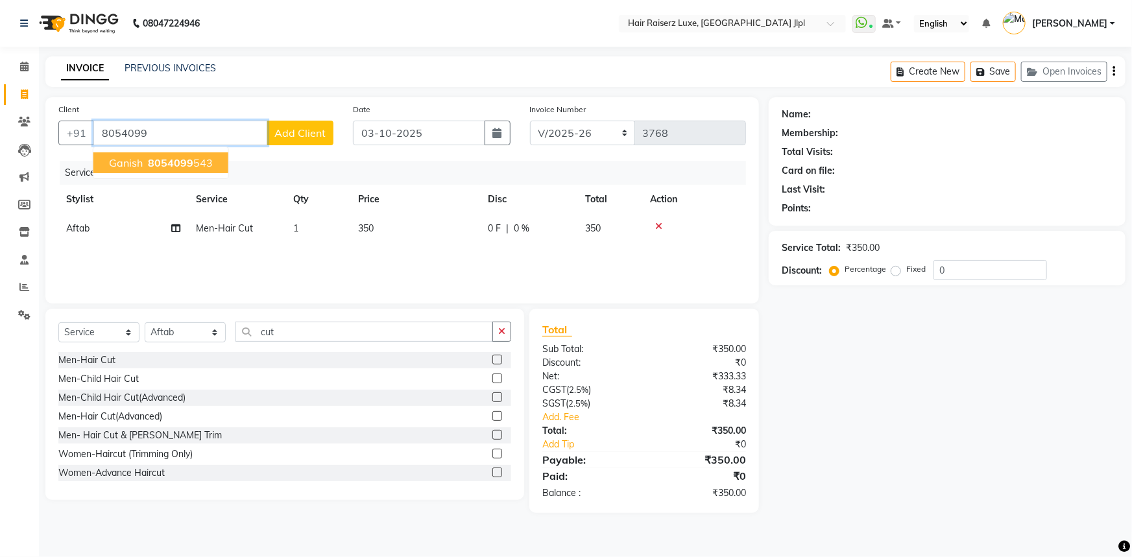
click at [175, 168] on span "8054099" at bounding box center [170, 162] width 45 height 13
type input "8054099543"
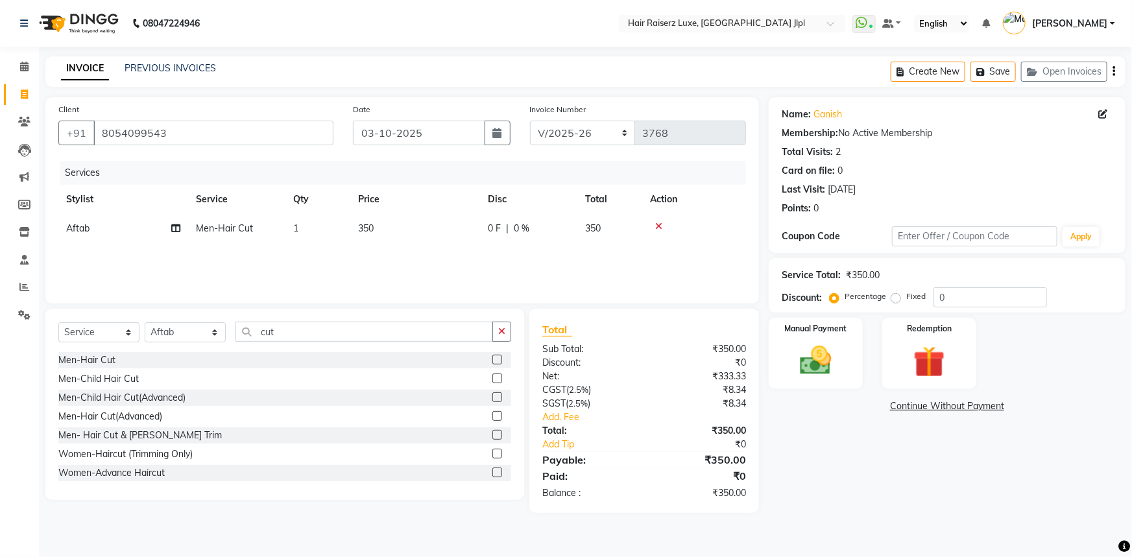
click at [821, 424] on div "Name: Ganish Membership: No Active Membership Total Visits: 2 Card on file: 0 L…" at bounding box center [952, 305] width 367 height 416
click at [600, 132] on select "FF/2025-26 PreP/2025-26 BANK/2025-26 Paytm/2025-26 CASH/2025-26 V/2025-26" at bounding box center [583, 133] width 106 height 25
select select "8499"
click at [530, 121] on select "FF/2025-26 PreP/2025-26 BANK/2025-26 Paytm/2025-26 CASH/2025-26 V/2025-26" at bounding box center [583, 133] width 106 height 25
type input "0323"
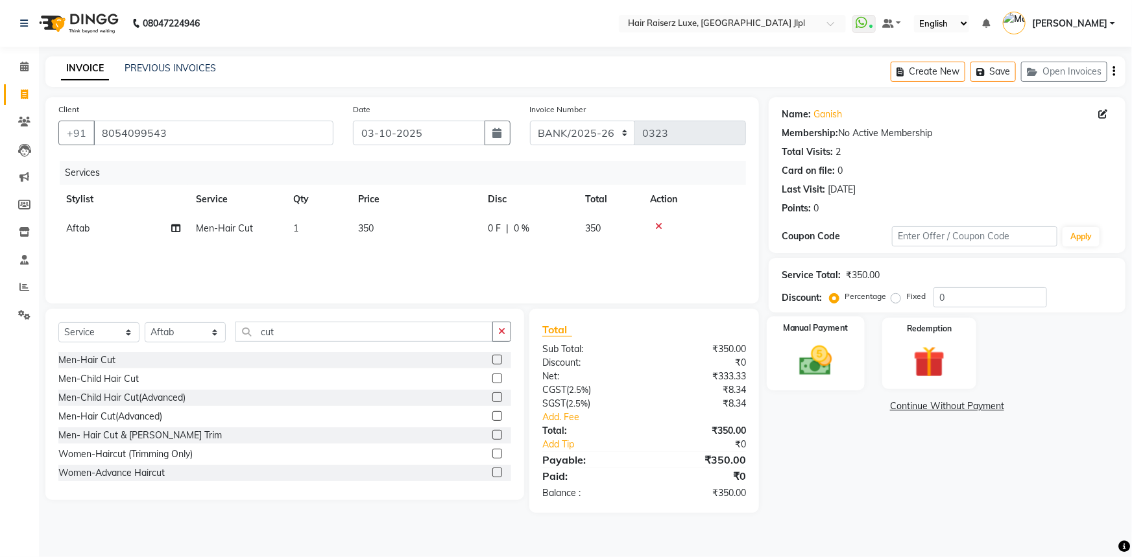
click at [814, 365] on img at bounding box center [816, 361] width 53 height 38
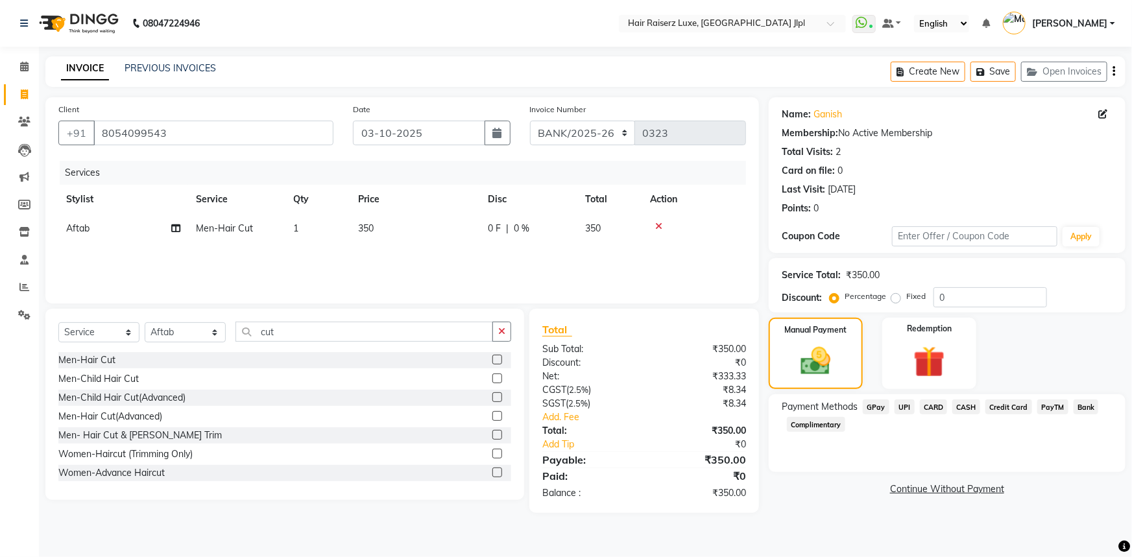
click at [1083, 409] on span "Bank" at bounding box center [1086, 407] width 25 height 15
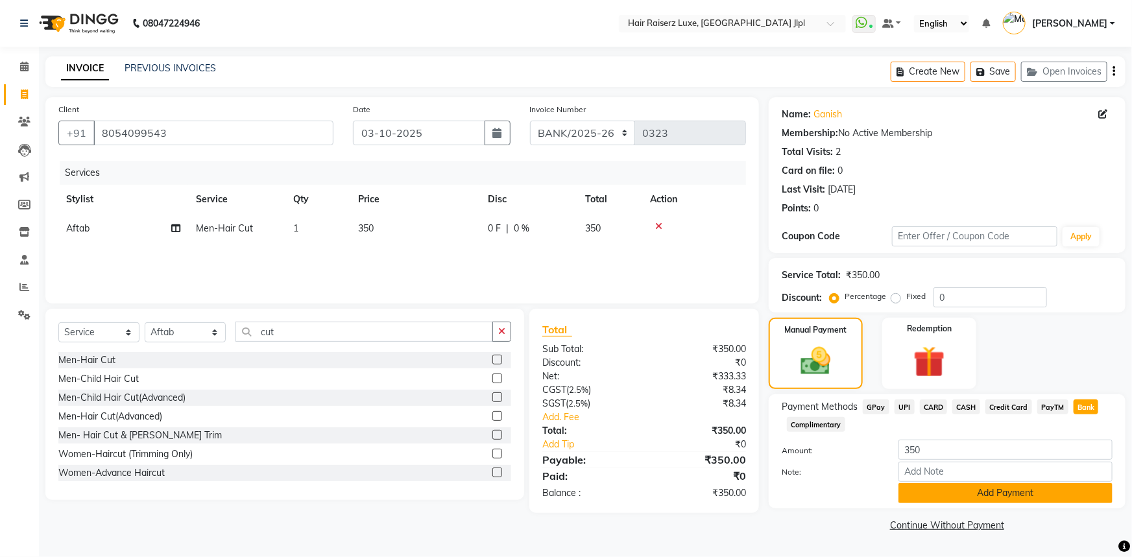
click at [997, 493] on button "Add Payment" at bounding box center [1006, 493] width 214 height 20
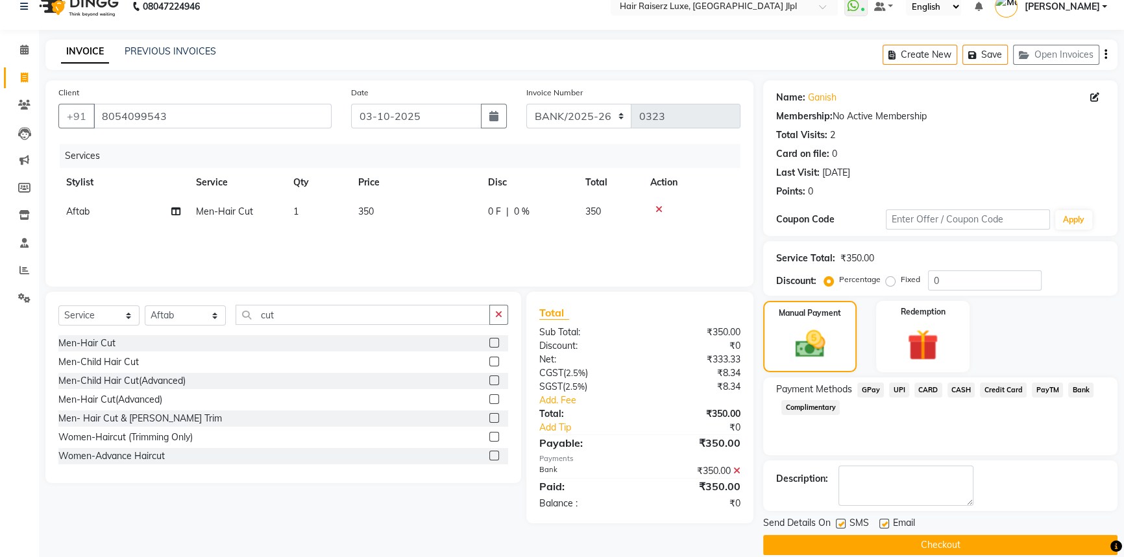
scroll to position [33, 0]
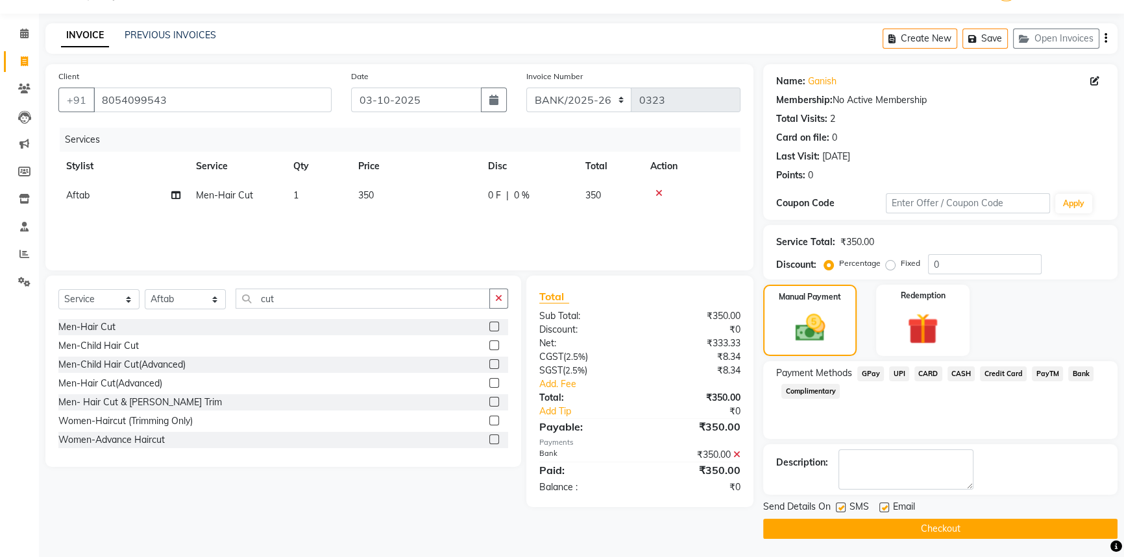
click at [885, 508] on label at bounding box center [884, 508] width 10 height 10
click at [885, 508] on input "checkbox" at bounding box center [883, 508] width 8 height 8
checkbox input "false"
click at [878, 523] on button "Checkout" at bounding box center [940, 529] width 354 height 20
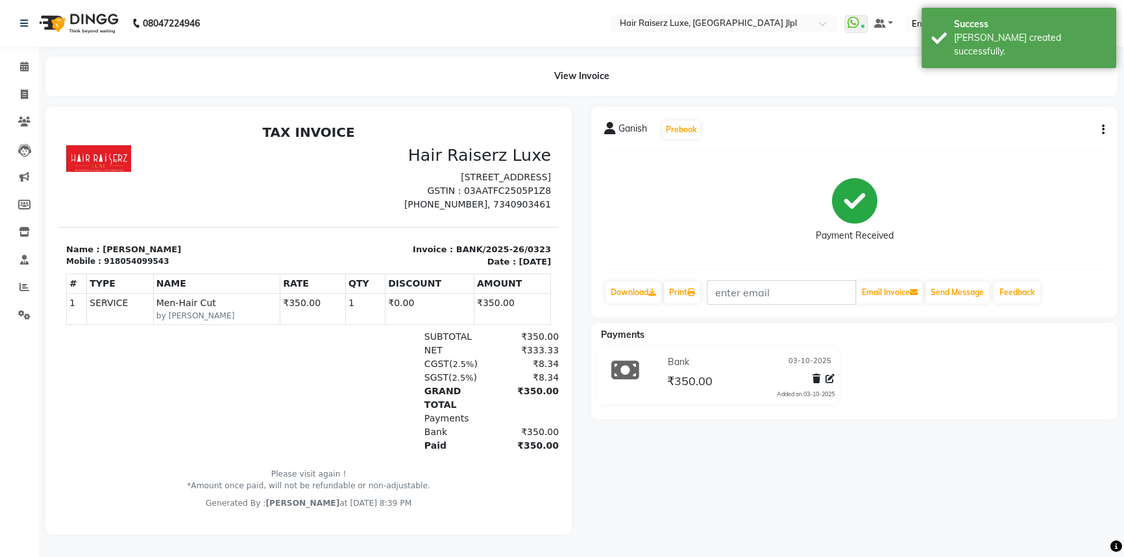
scroll to position [5, 0]
click at [21, 90] on icon at bounding box center [24, 95] width 7 height 10
select select "service"
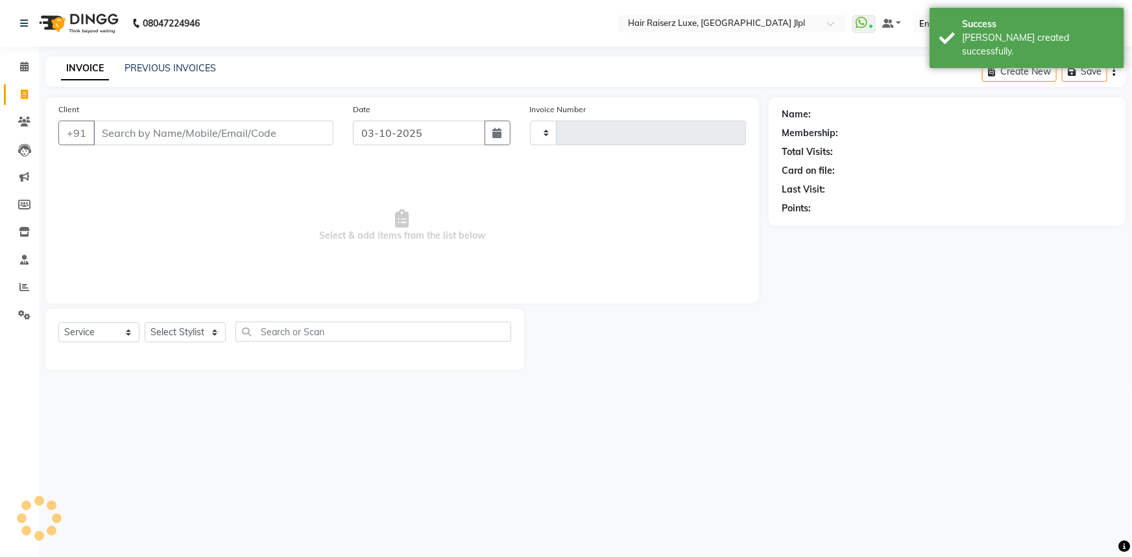
type input "3768"
select select "5409"
click at [162, 67] on link "PREVIOUS INVOICES" at bounding box center [170, 68] width 91 height 12
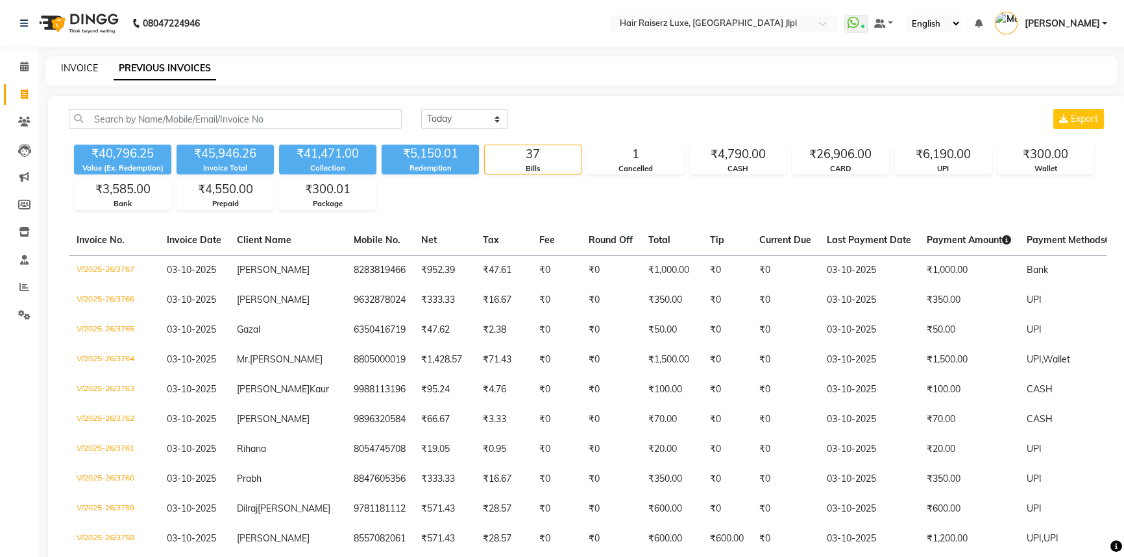
click at [91, 66] on link "INVOICE" at bounding box center [79, 68] width 37 height 12
select select "5409"
select select "service"
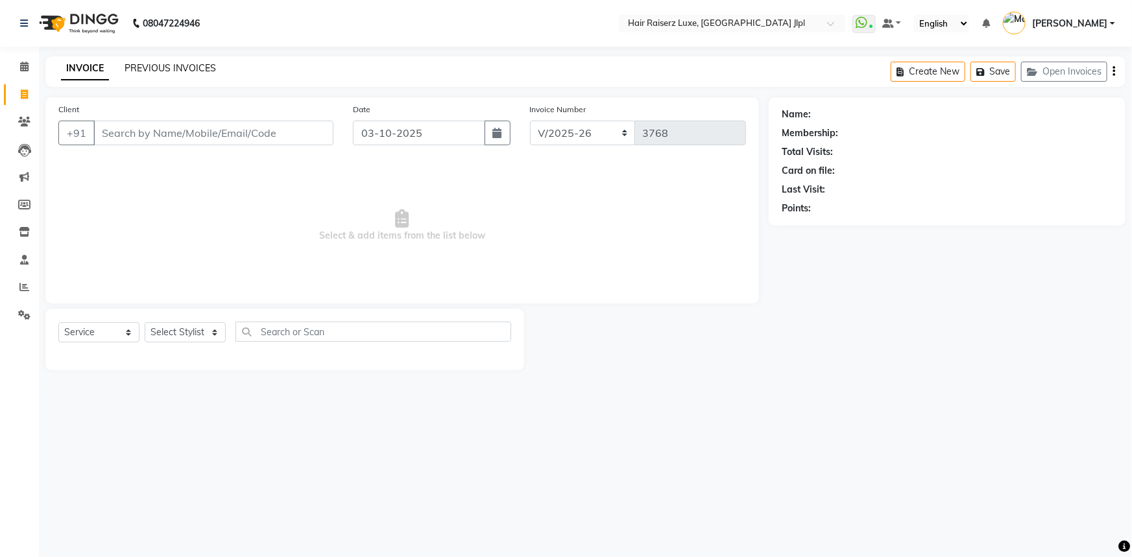
click at [175, 71] on link "PREVIOUS INVOICES" at bounding box center [170, 68] width 91 height 12
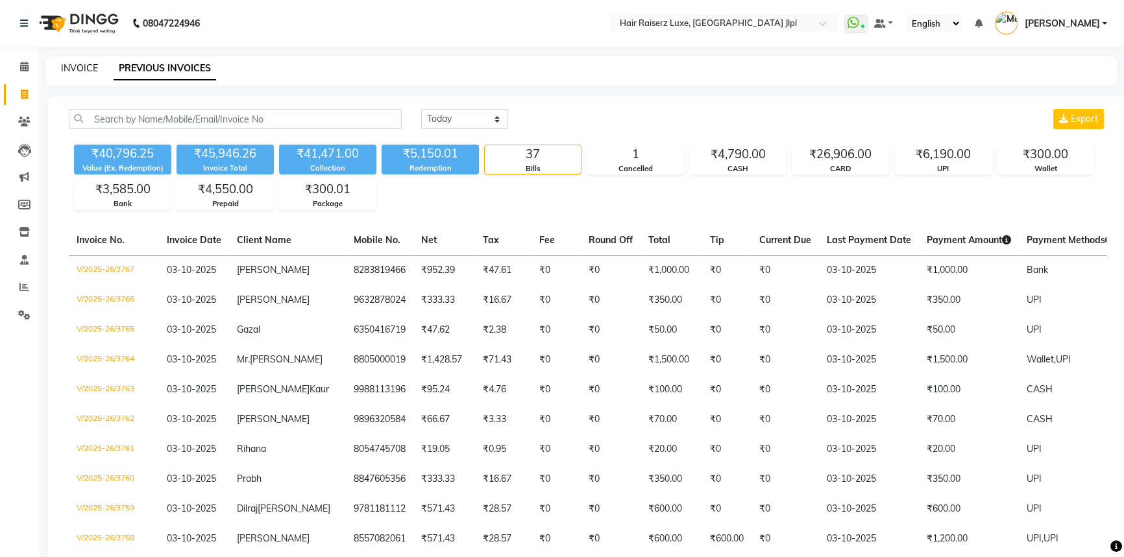
click at [89, 63] on link "INVOICE" at bounding box center [79, 68] width 37 height 12
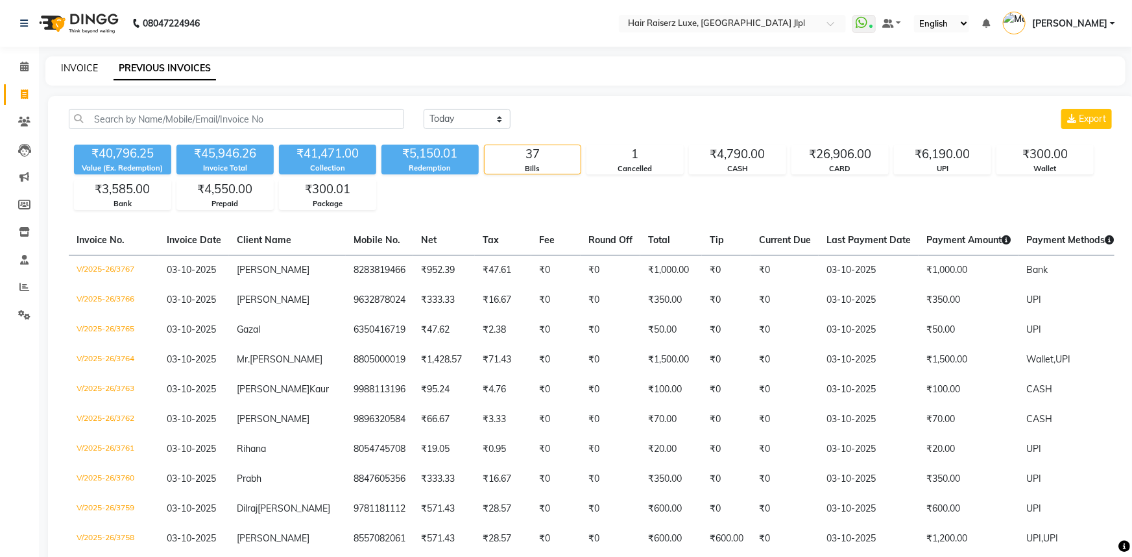
select select "5409"
select select "service"
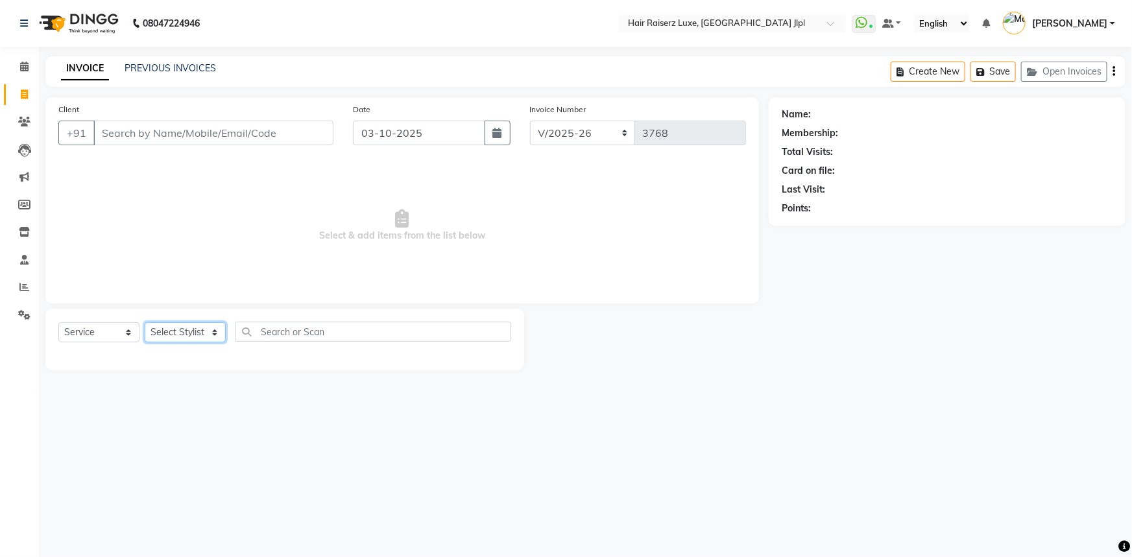
click at [185, 333] on select "Select Stylist [PERSON_NAME] [PERSON_NAME] Asma [PERSON_NAME] C&Gs Vogue [PERSO…" at bounding box center [185, 332] width 81 height 20
click at [173, 334] on select "Select Stylist [PERSON_NAME] [PERSON_NAME] Asma [PERSON_NAME] C&Gs Vogue [PERSO…" at bounding box center [185, 332] width 81 height 20
select select "92918"
click at [145, 322] on select "Select Stylist [PERSON_NAME] [PERSON_NAME] Asma [PERSON_NAME] C&Gs Vogue [PERSO…" at bounding box center [185, 332] width 81 height 20
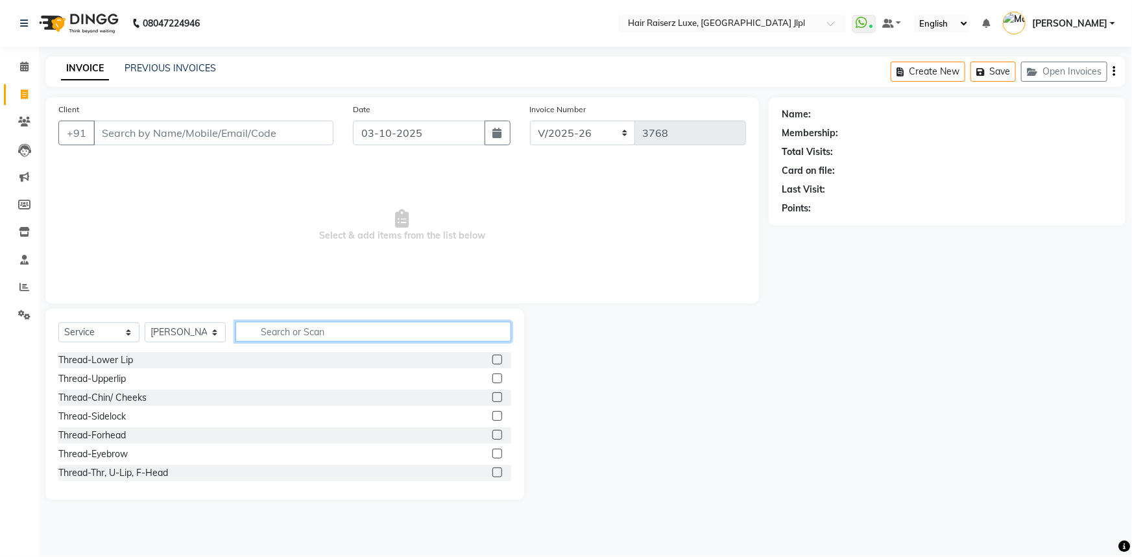
click at [263, 335] on input "text" at bounding box center [373, 332] width 276 height 20
type input "cut"
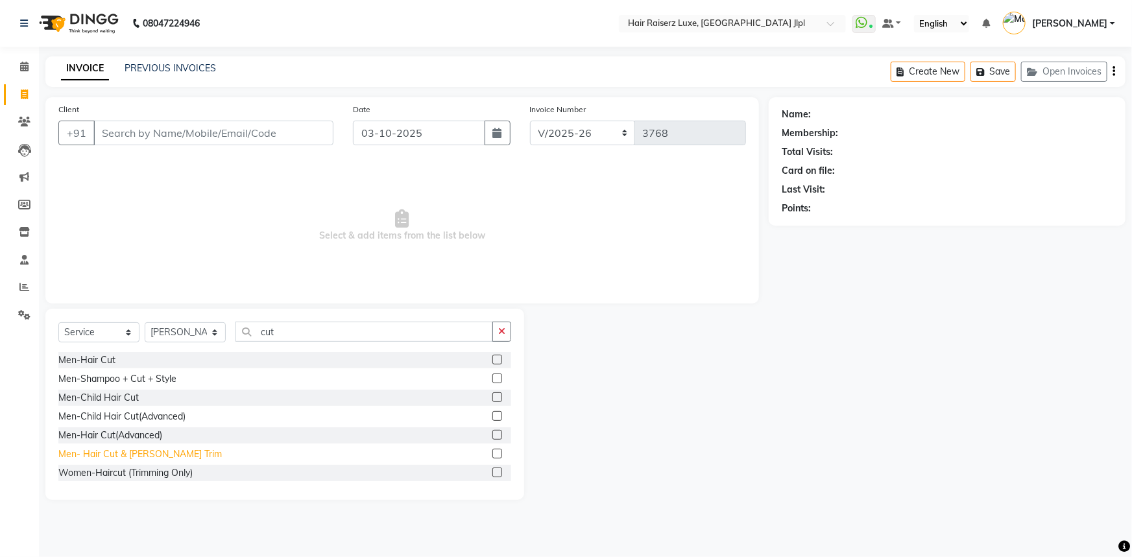
click at [159, 449] on div "Men- Hair Cut & [PERSON_NAME] Trim" at bounding box center [139, 455] width 163 height 14
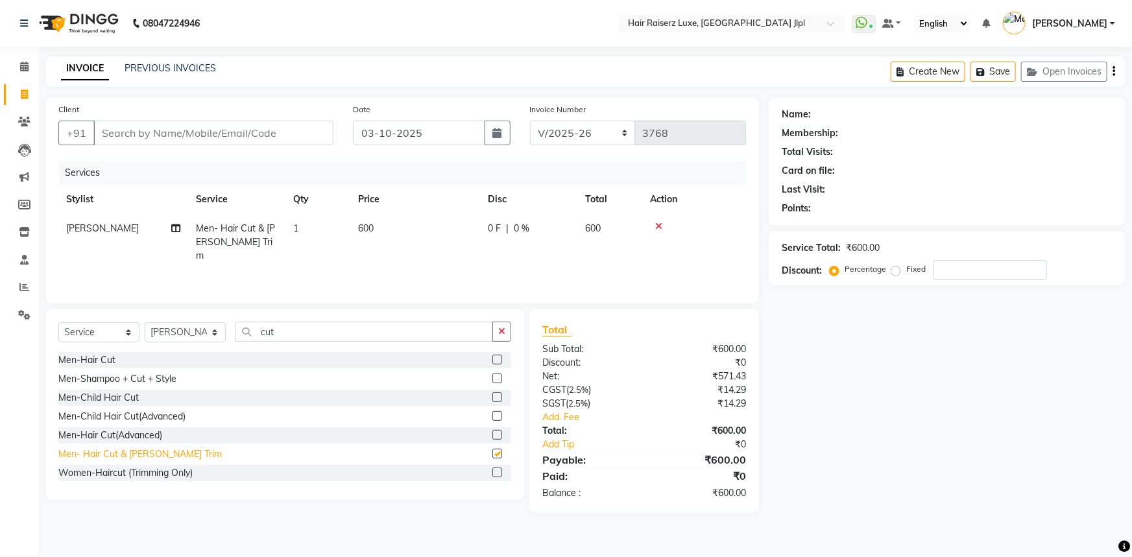
checkbox input "false"
click at [868, 441] on div "Name: Membership: Total Visits: Card on file: Last Visit: Points: Service Total…" at bounding box center [952, 305] width 367 height 416
click at [155, 141] on input "Client" at bounding box center [213, 133] width 240 height 25
type input "9"
type input "0"
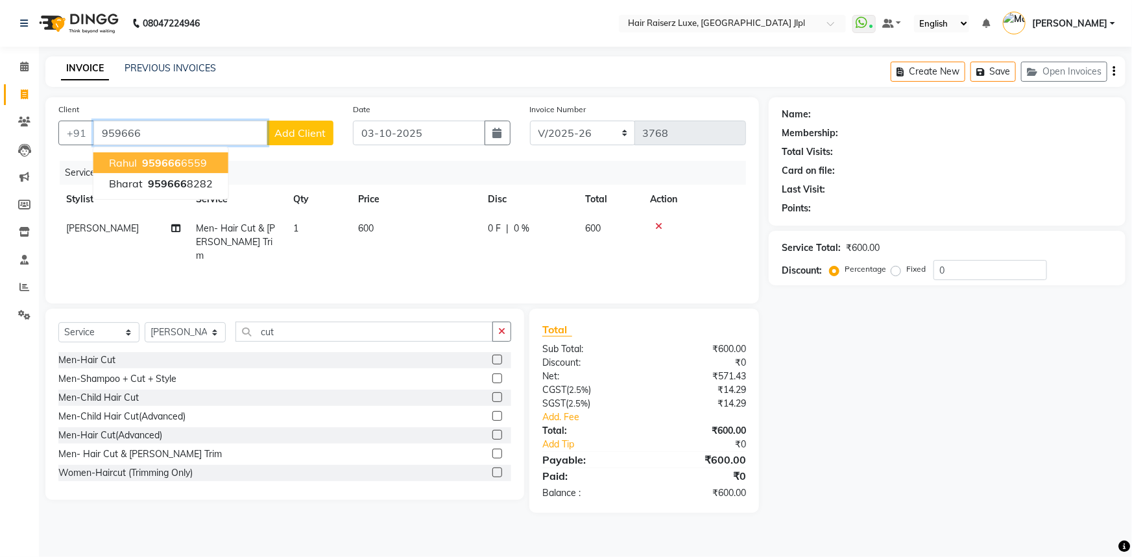
click at [190, 164] on ngb-highlight "959666 6559" at bounding box center [172, 162] width 67 height 13
type input "9596666559"
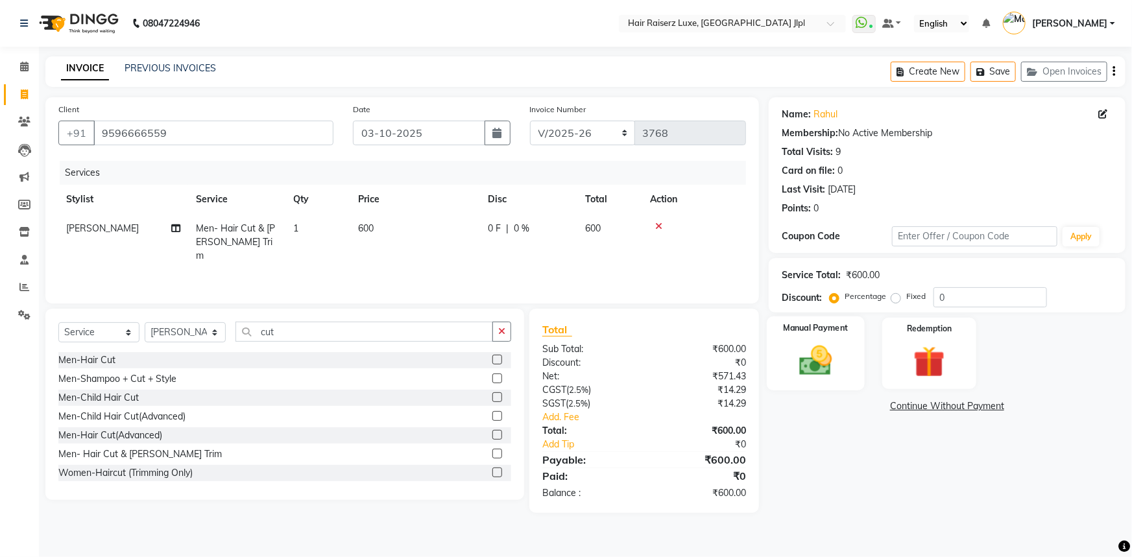
click at [845, 370] on div "Manual Payment" at bounding box center [816, 354] width 98 height 75
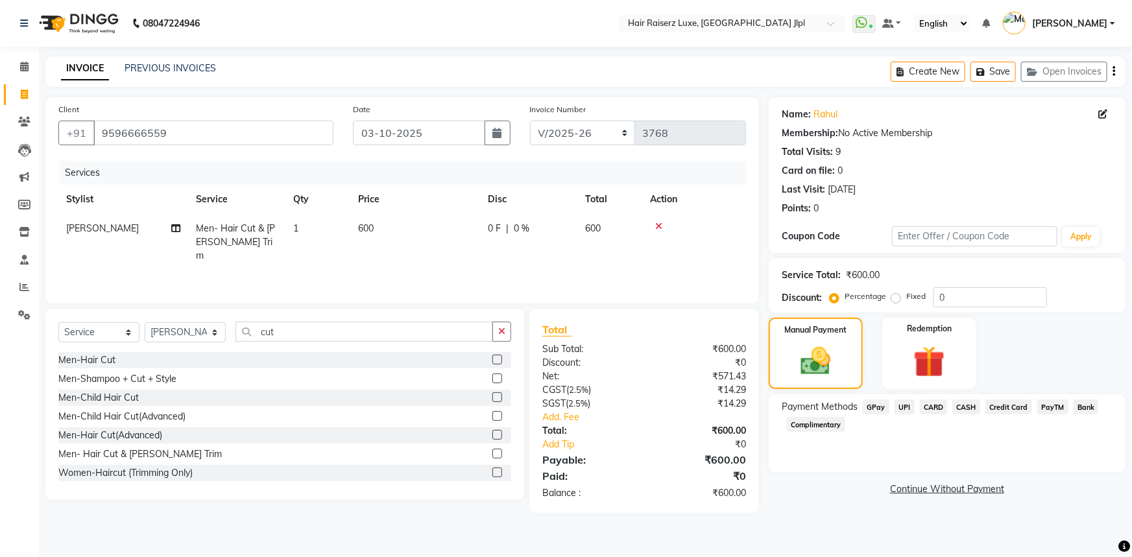
click at [908, 409] on span "UPI" at bounding box center [905, 407] width 20 height 15
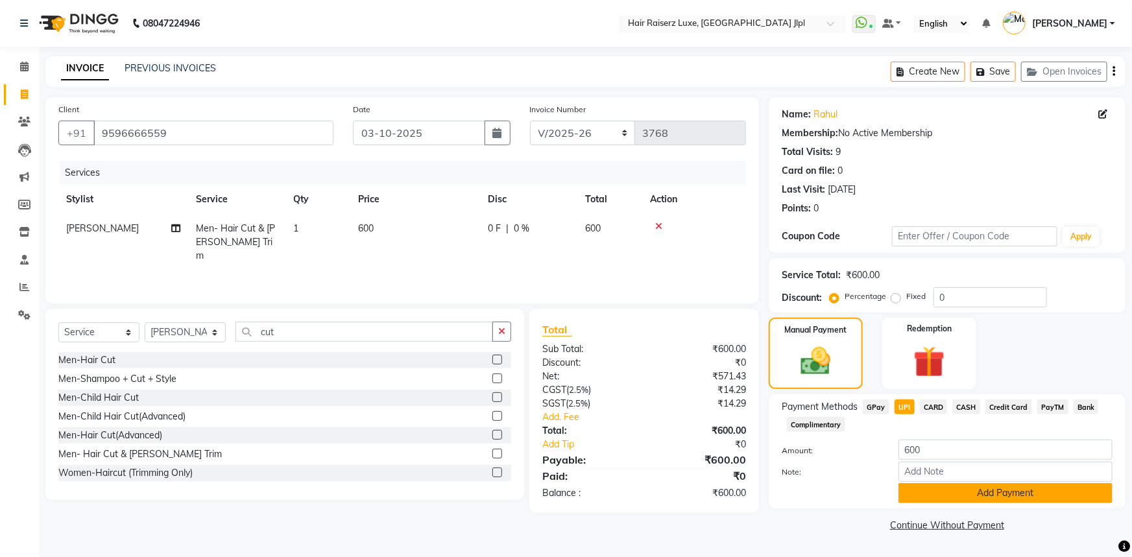
click at [960, 493] on button "Add Payment" at bounding box center [1006, 493] width 214 height 20
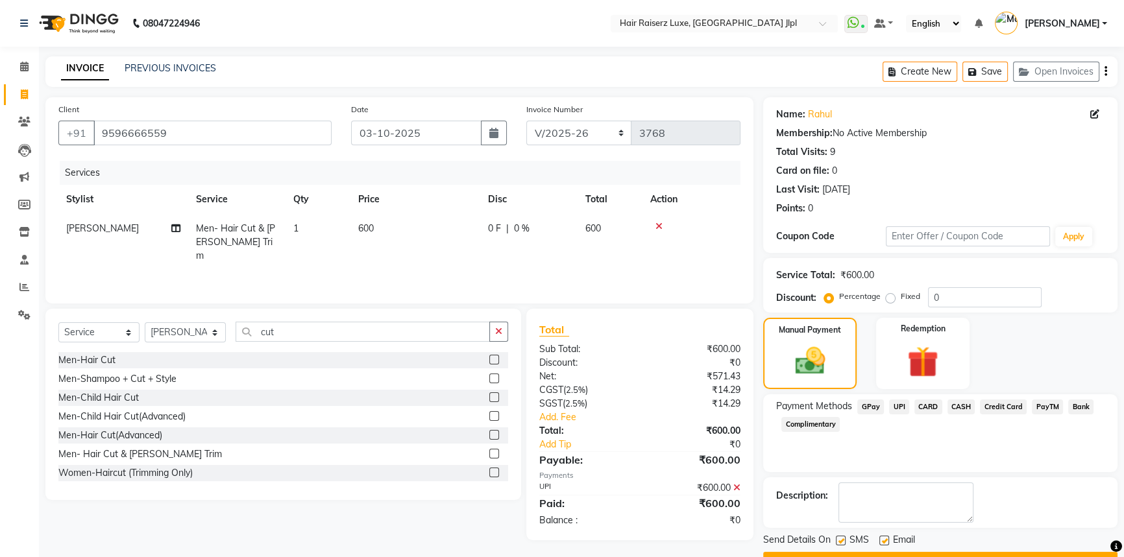
click at [882, 543] on label at bounding box center [884, 541] width 10 height 10
click at [882, 543] on input "checkbox" at bounding box center [883, 541] width 8 height 8
checkbox input "false"
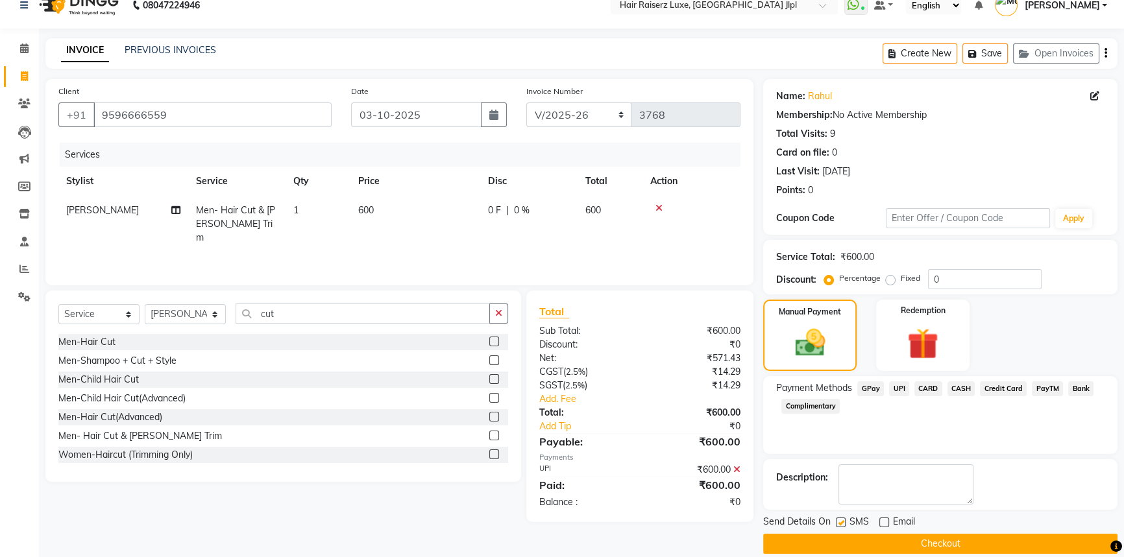
scroll to position [33, 0]
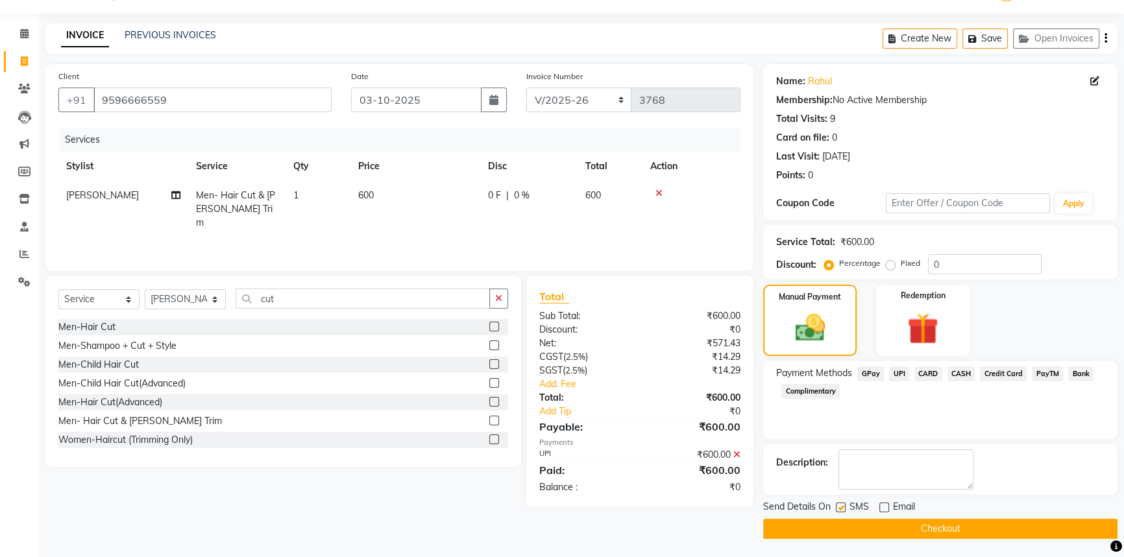
click at [736, 455] on icon at bounding box center [736, 454] width 7 height 9
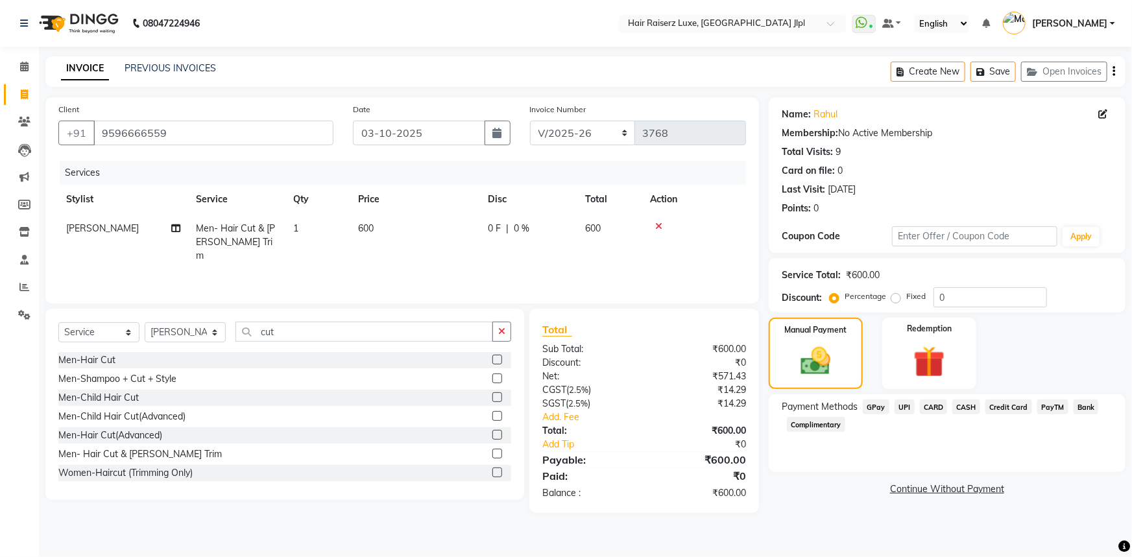
click at [902, 407] on span "UPI" at bounding box center [905, 407] width 20 height 15
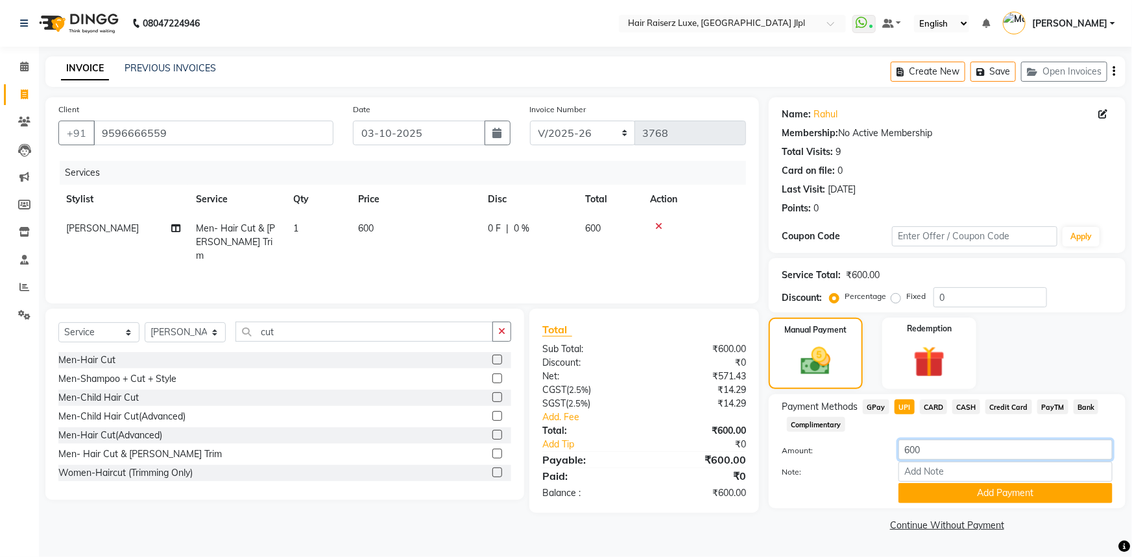
drag, startPoint x: 927, startPoint y: 453, endPoint x: 744, endPoint y: 449, distance: 183.0
click at [745, 449] on div "Client [PHONE_NUMBER] Date [DATE] Invoice Number FF/2025-26 PreP/2025-26 BANK/2…" at bounding box center [586, 316] width 1100 height 438
type input "800"
click at [937, 489] on button "Add Payment" at bounding box center [1006, 493] width 214 height 20
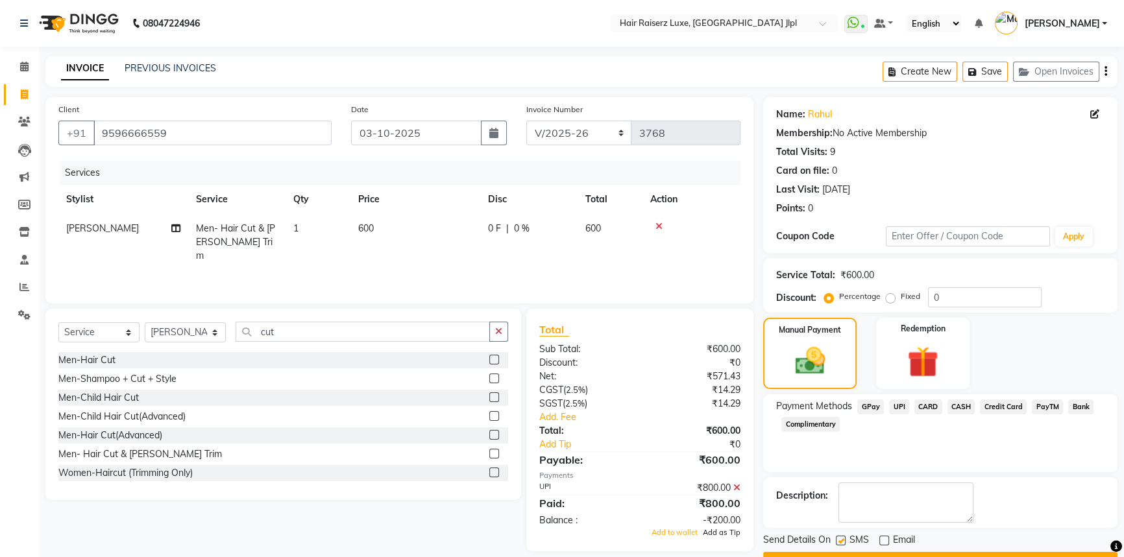
click at [718, 532] on span "Add as Tip" at bounding box center [722, 532] width 38 height 9
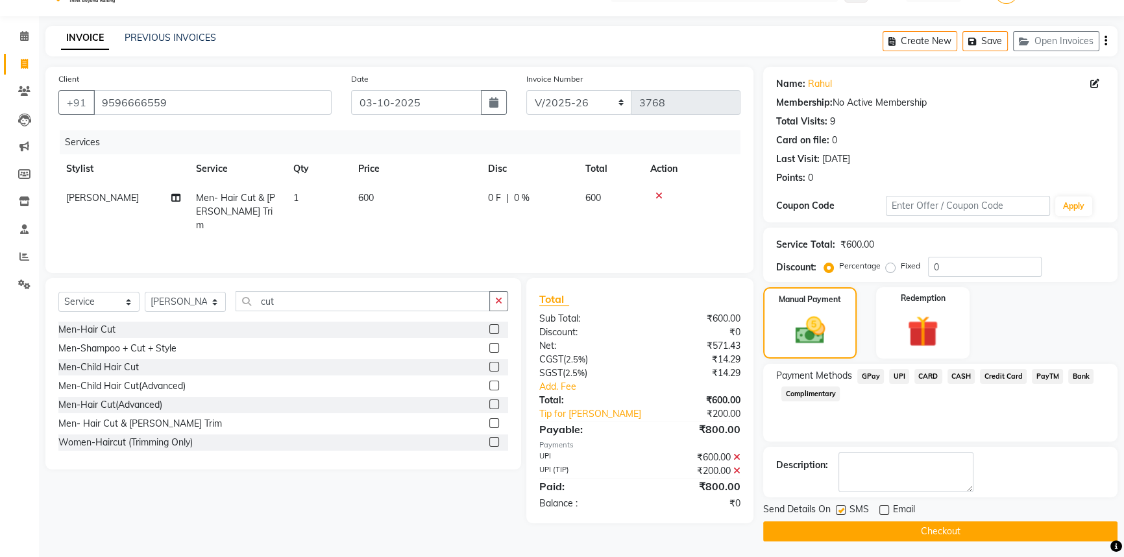
scroll to position [33, 0]
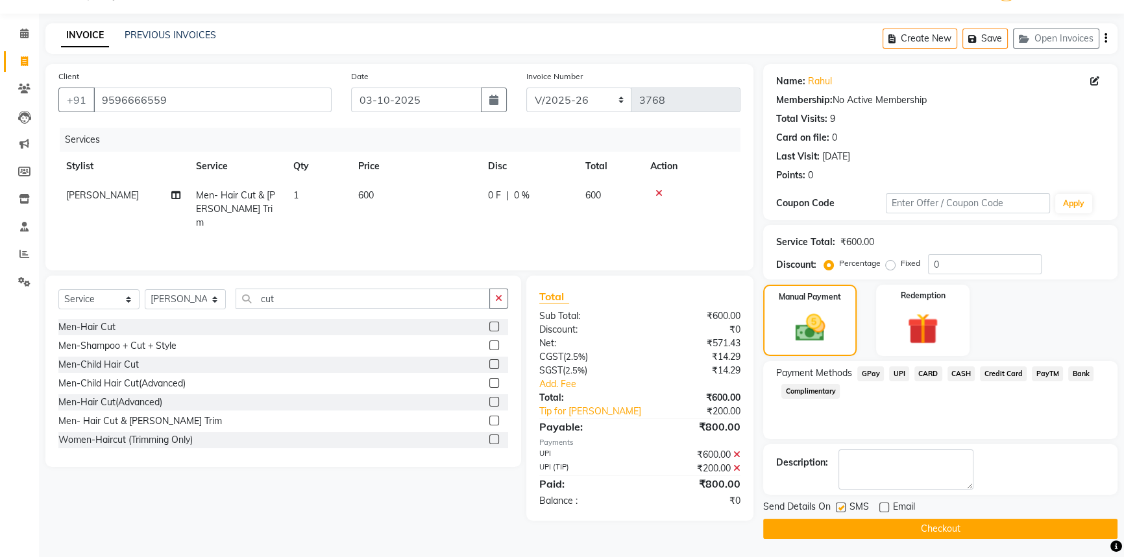
click at [846, 527] on button "Checkout" at bounding box center [940, 529] width 354 height 20
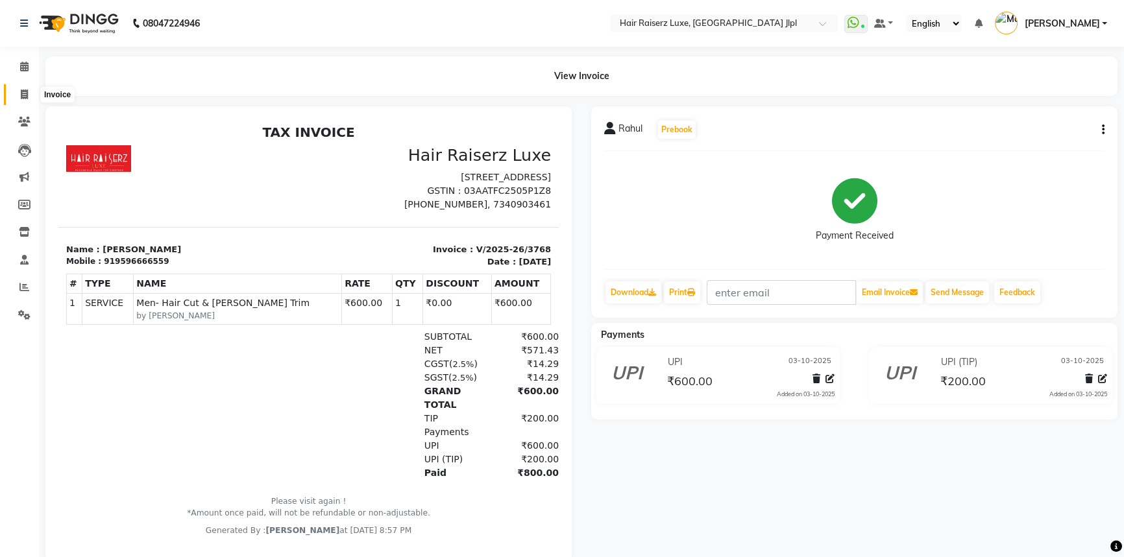
click at [26, 97] on icon at bounding box center [24, 95] width 7 height 10
select select "service"
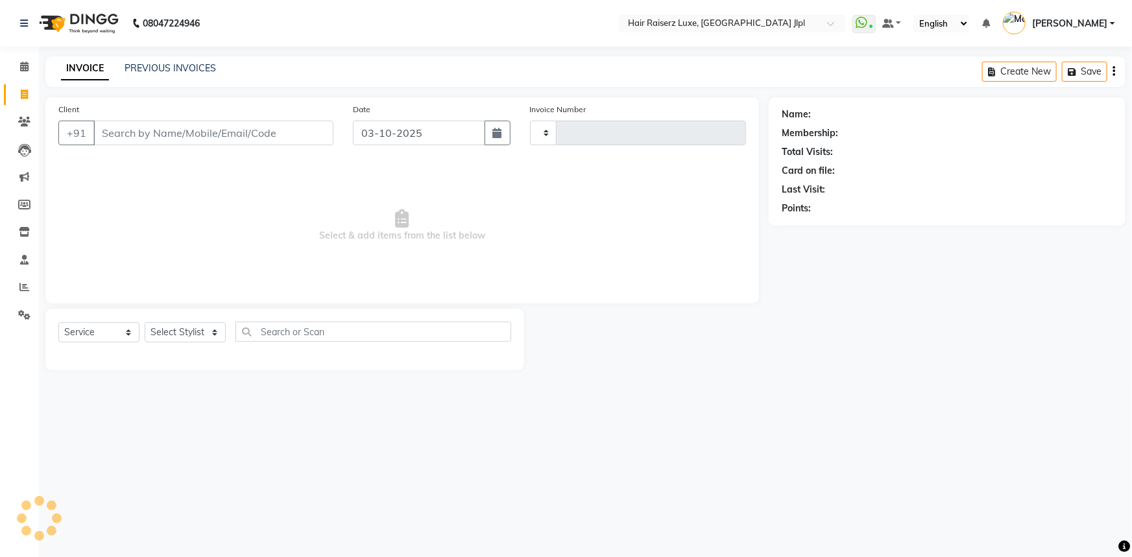
type input "3769"
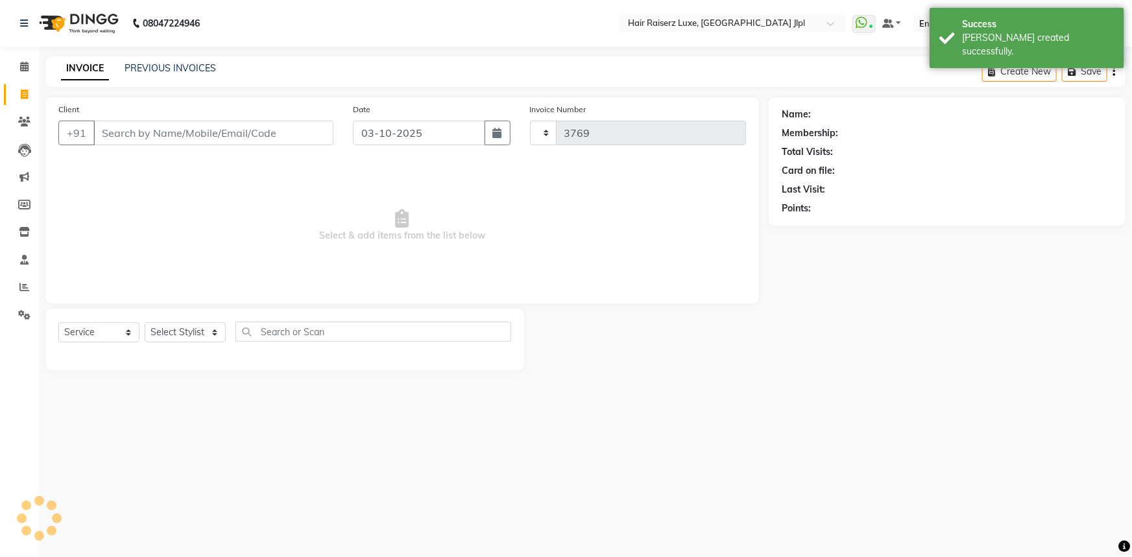
select select "5409"
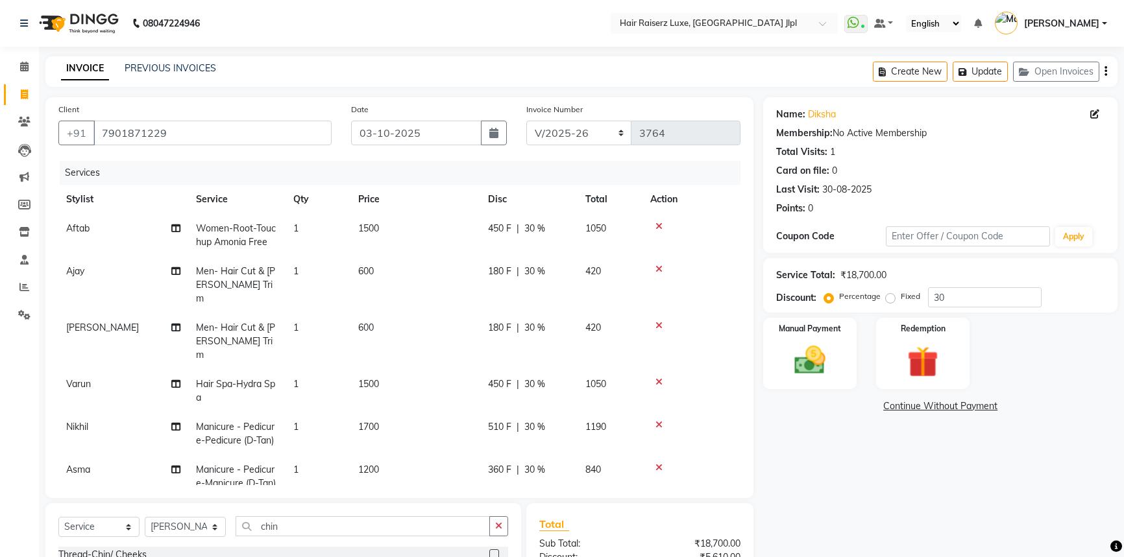
select select "5409"
select select "service"
select select "84848"
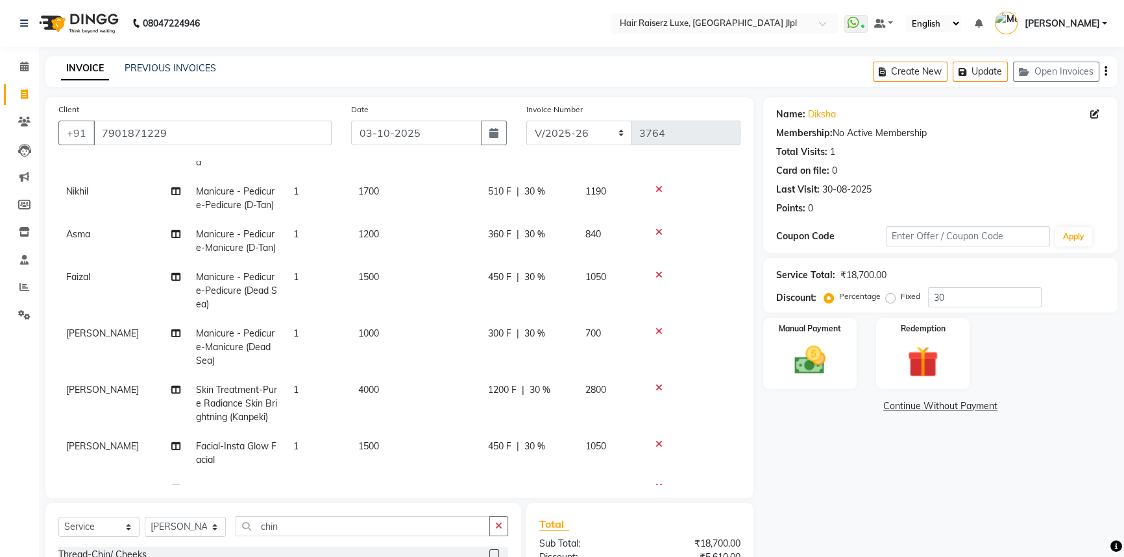
scroll to position [176, 0]
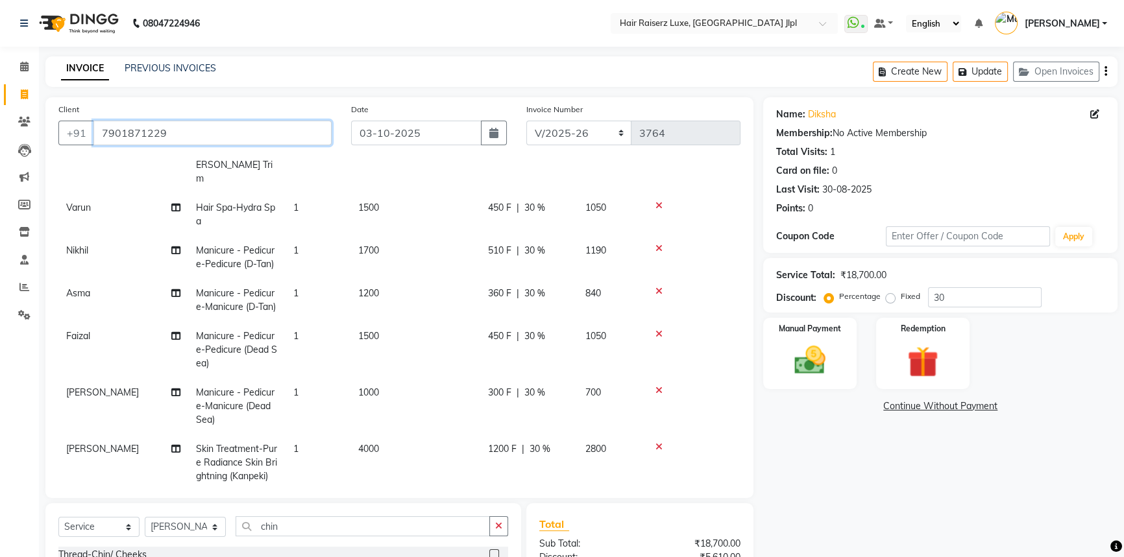
drag, startPoint x: 191, startPoint y: 132, endPoint x: 34, endPoint y: 134, distance: 157.0
click at [34, 134] on app-home "08047224946 Select Location × Hair Raiserz Luxe, [GEOGRAPHIC_DATA] Jlpl WhatsAp…" at bounding box center [562, 363] width 1124 height 727
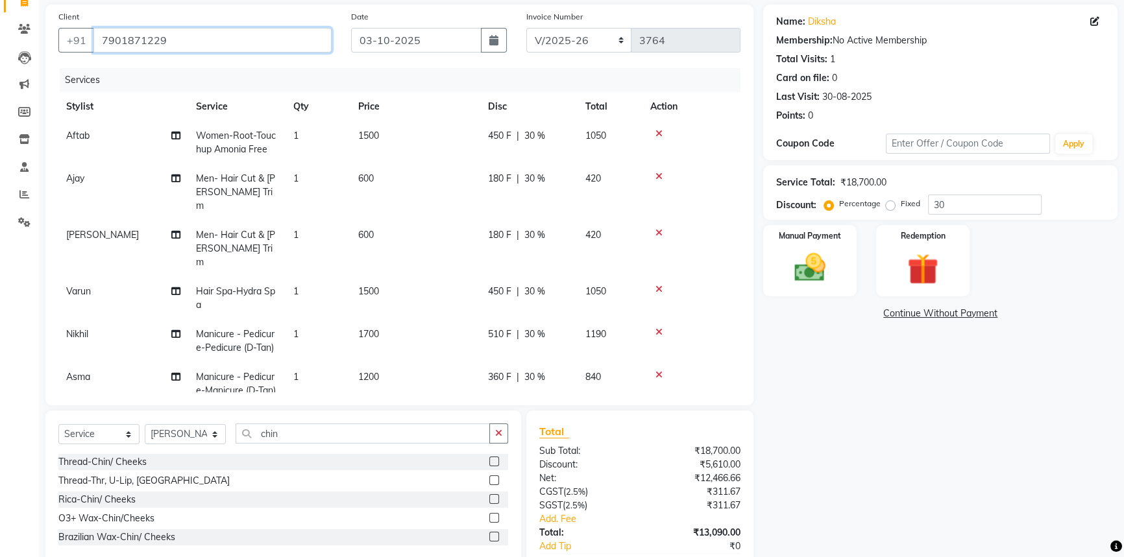
scroll to position [0, 0]
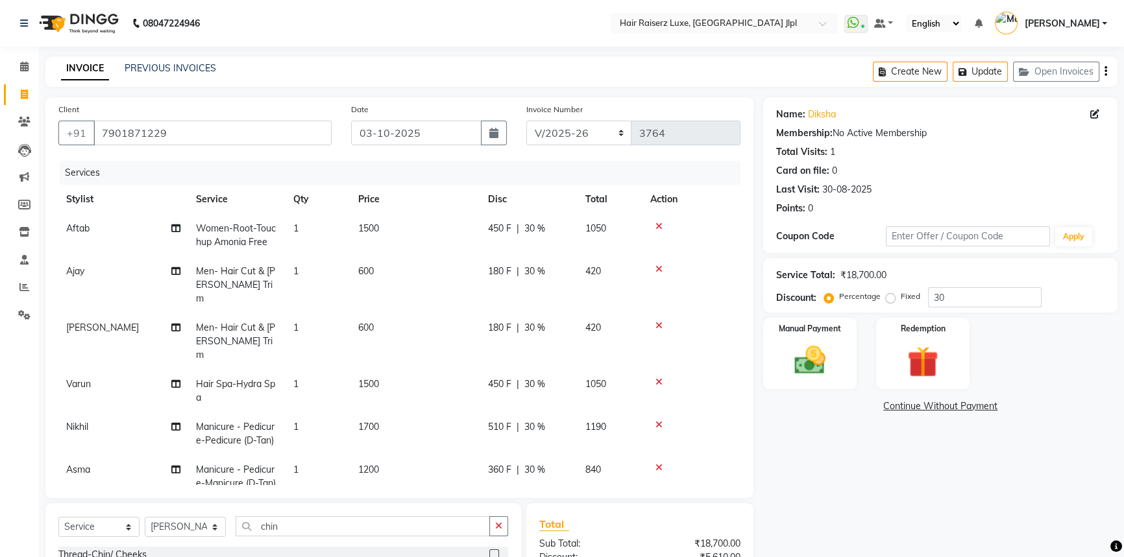
click at [800, 444] on div "Name: [PERSON_NAME] Membership: No Active Membership Total Visits: 1 Card on fi…" at bounding box center [945, 402] width 364 height 610
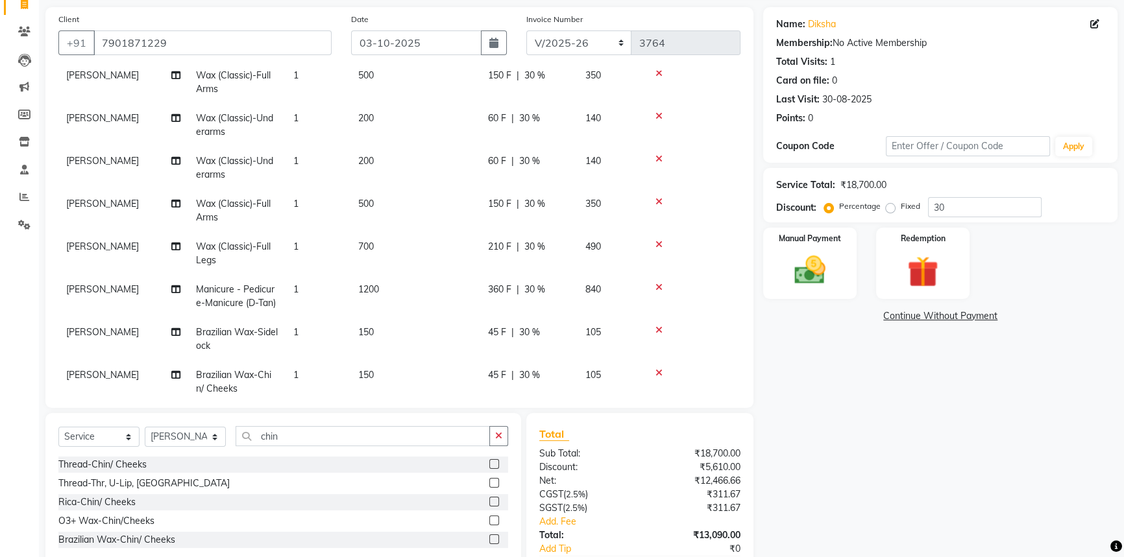
scroll to position [170, 0]
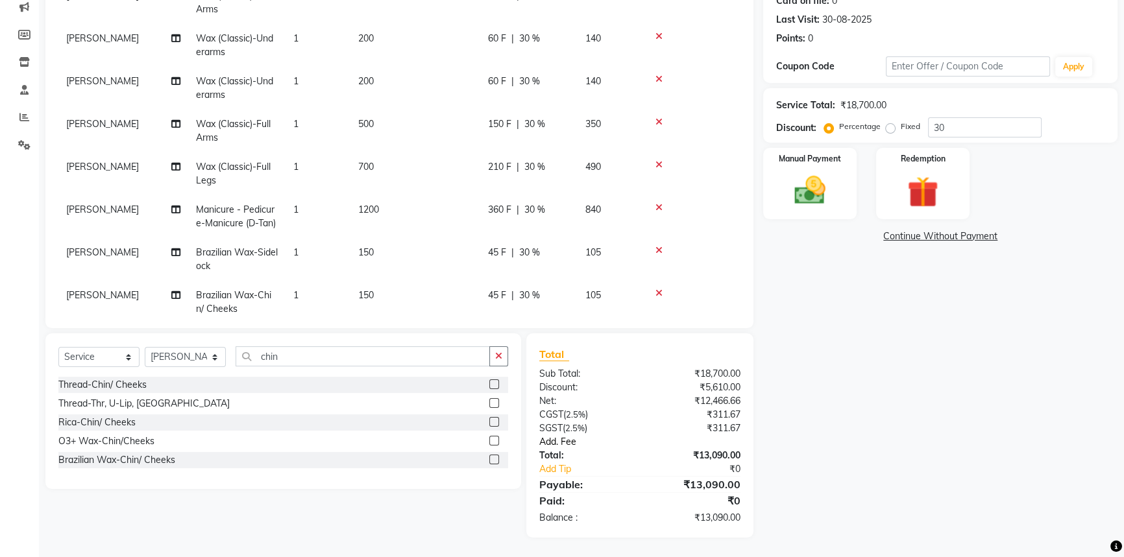
click at [557, 441] on link "Add. Fee" at bounding box center [639, 442] width 221 height 14
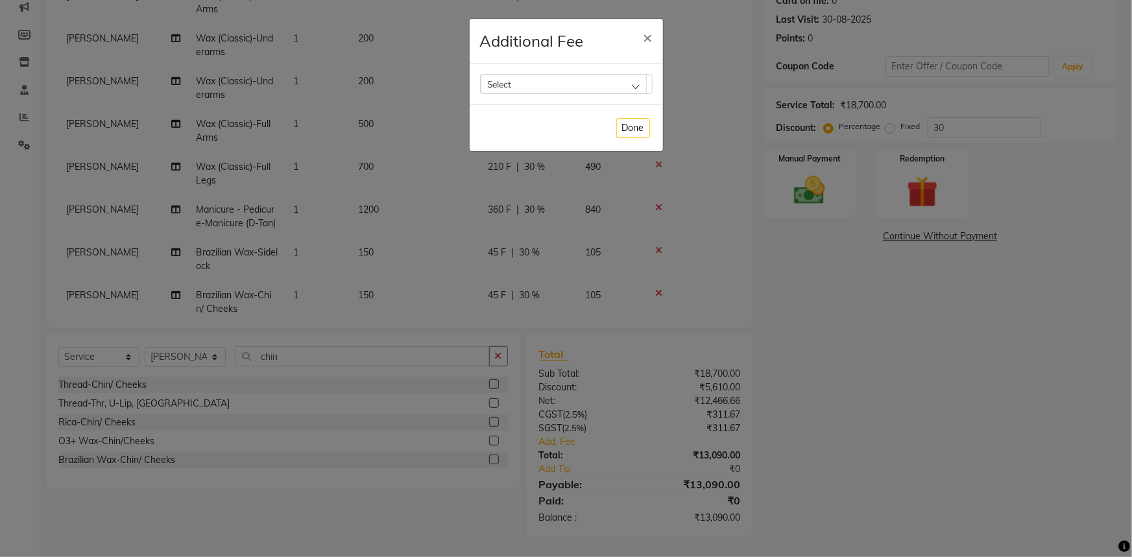
click at [634, 84] on div "Select" at bounding box center [564, 83] width 166 height 19
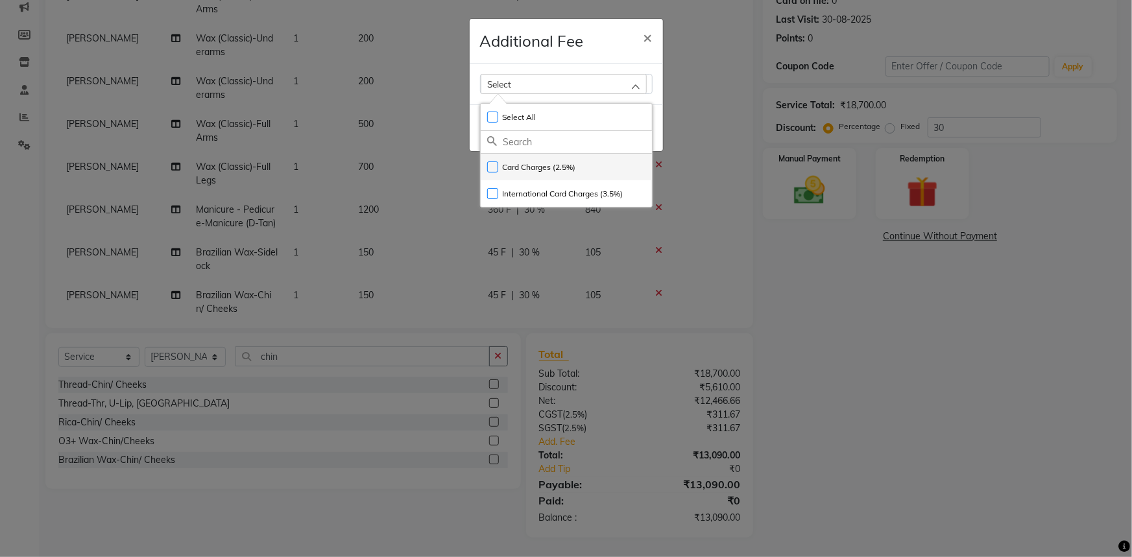
click at [495, 169] on label "Card Charges (2.5%)" at bounding box center [531, 168] width 89 height 12
checkbox input "true"
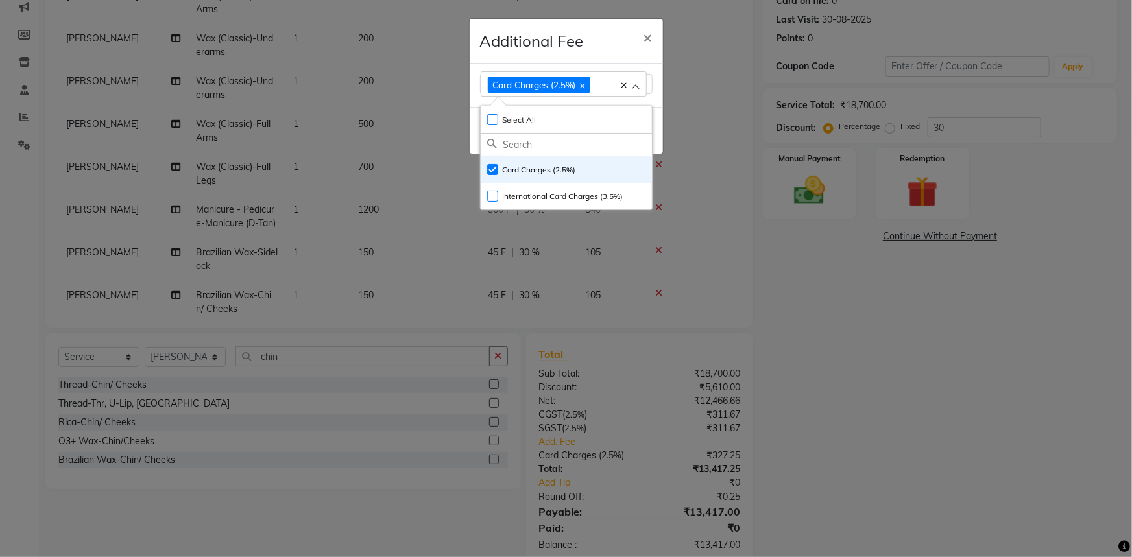
click at [871, 461] on ngb-modal-window "Additional Fee × Card Charges (2.5%) Select All UnSelect All Card Charges (2.5%…" at bounding box center [566, 278] width 1132 height 557
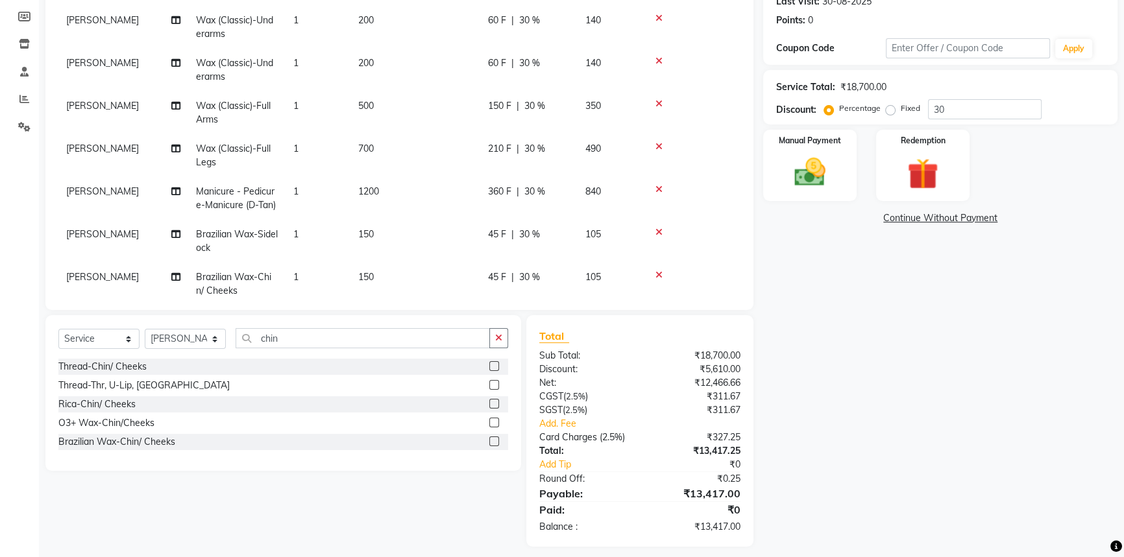
scroll to position [197, 0]
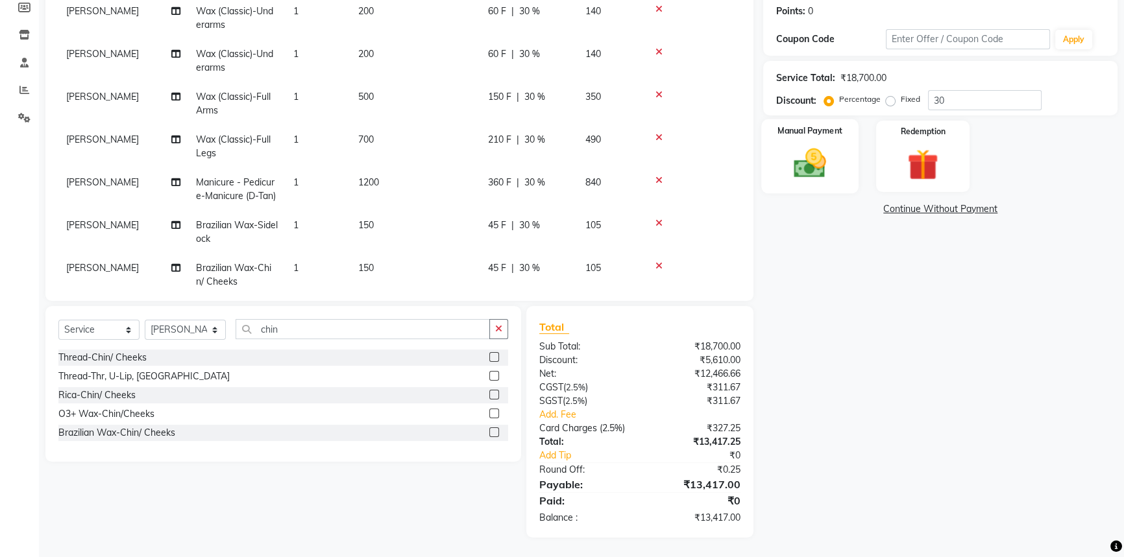
click at [828, 139] on div "Manual Payment" at bounding box center [809, 156] width 97 height 74
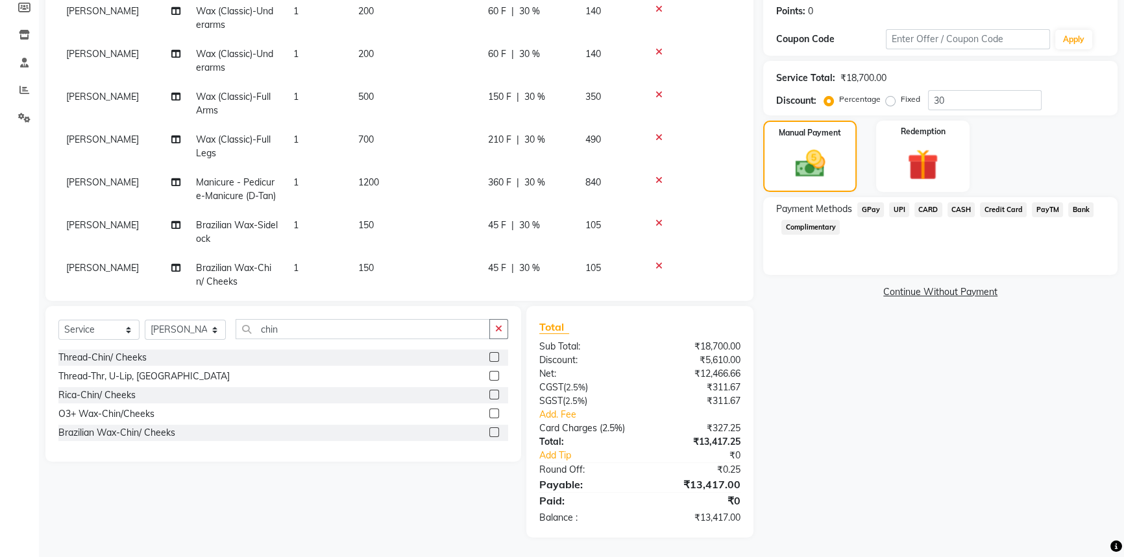
click at [928, 207] on span "CARD" at bounding box center [928, 209] width 28 height 15
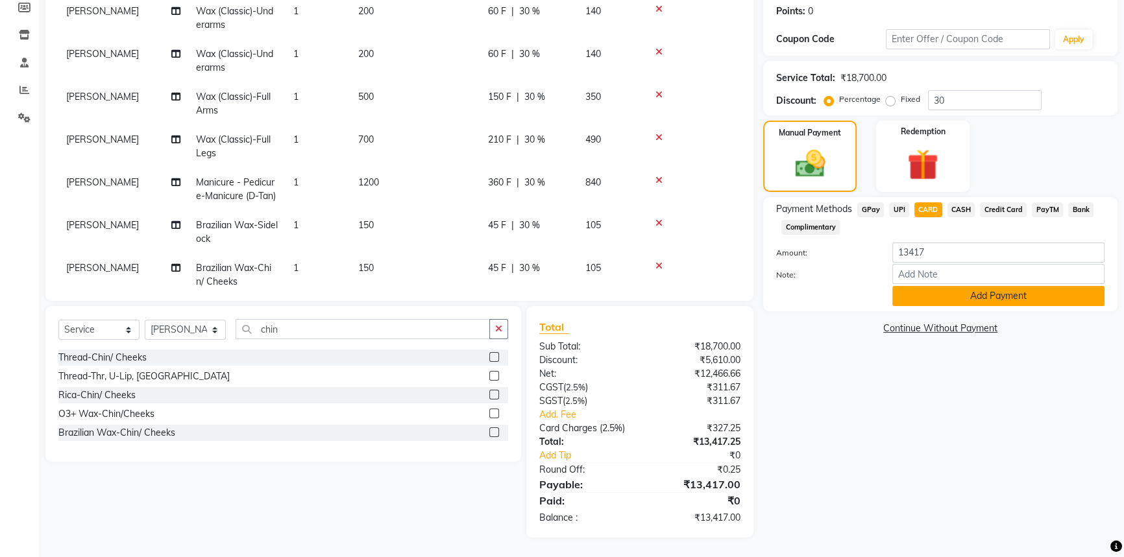
click at [930, 295] on button "Add Payment" at bounding box center [998, 296] width 212 height 20
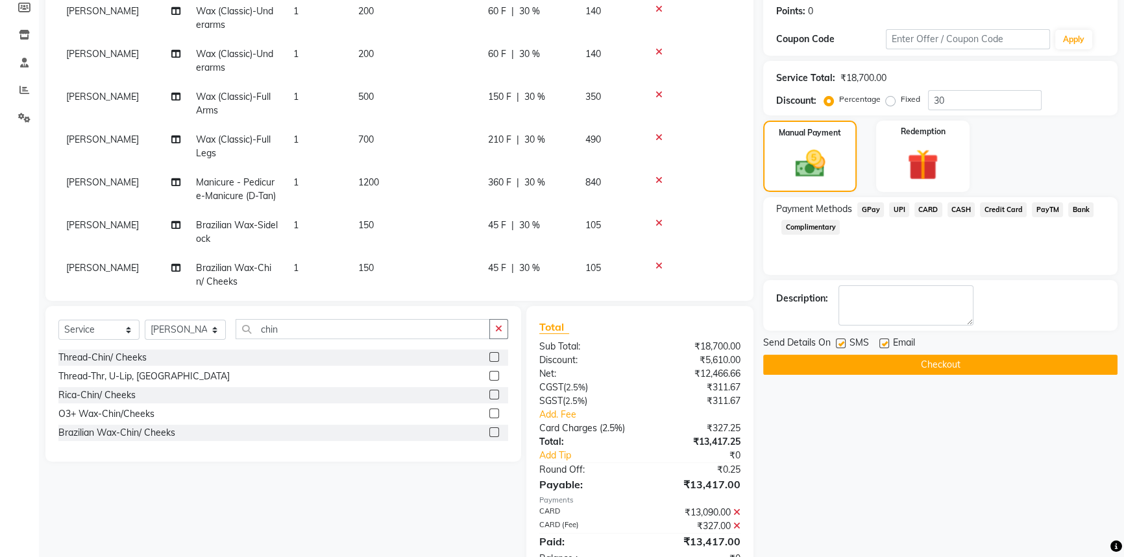
click at [887, 341] on label at bounding box center [884, 344] width 10 height 10
click at [887, 341] on input "checkbox" at bounding box center [883, 344] width 8 height 8
checkbox input "false"
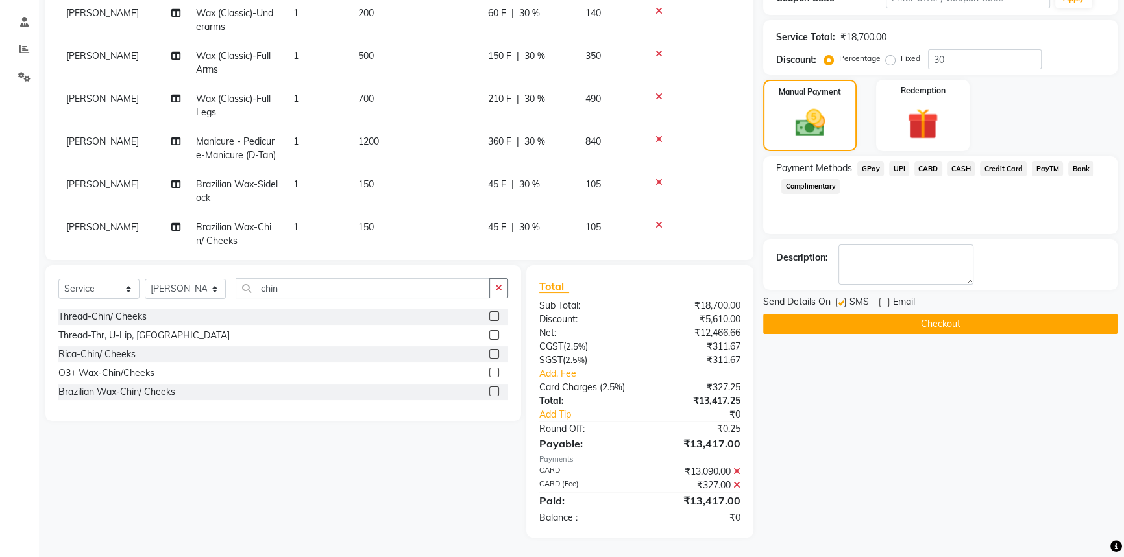
click at [910, 315] on button "Checkout" at bounding box center [940, 324] width 354 height 20
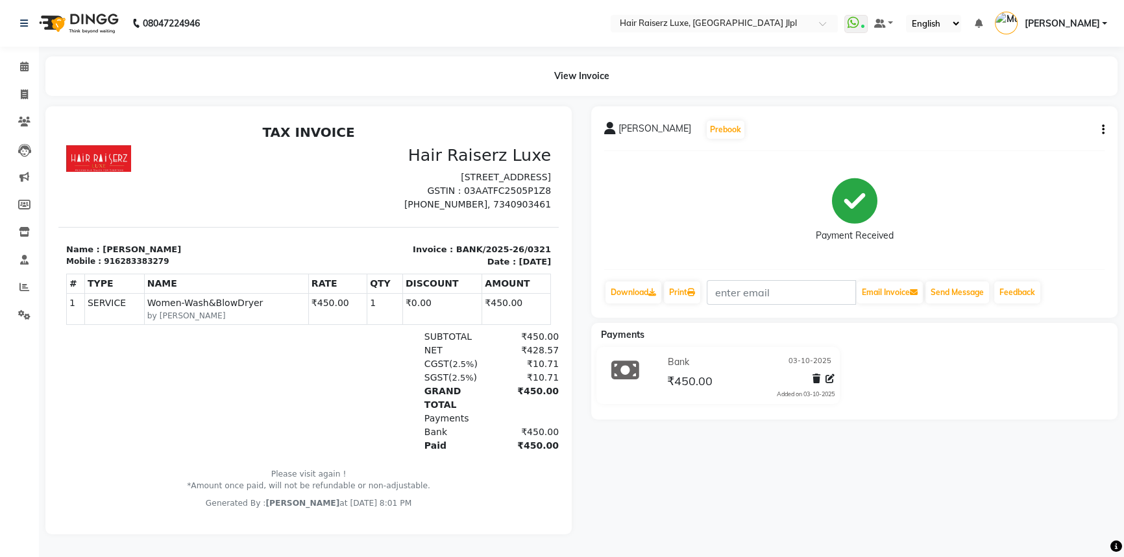
click at [1103, 130] on icon "button" at bounding box center [1103, 130] width 3 height 1
click at [1037, 151] on div "Edit Invoice" at bounding box center [1037, 146] width 89 height 16
select select "service"
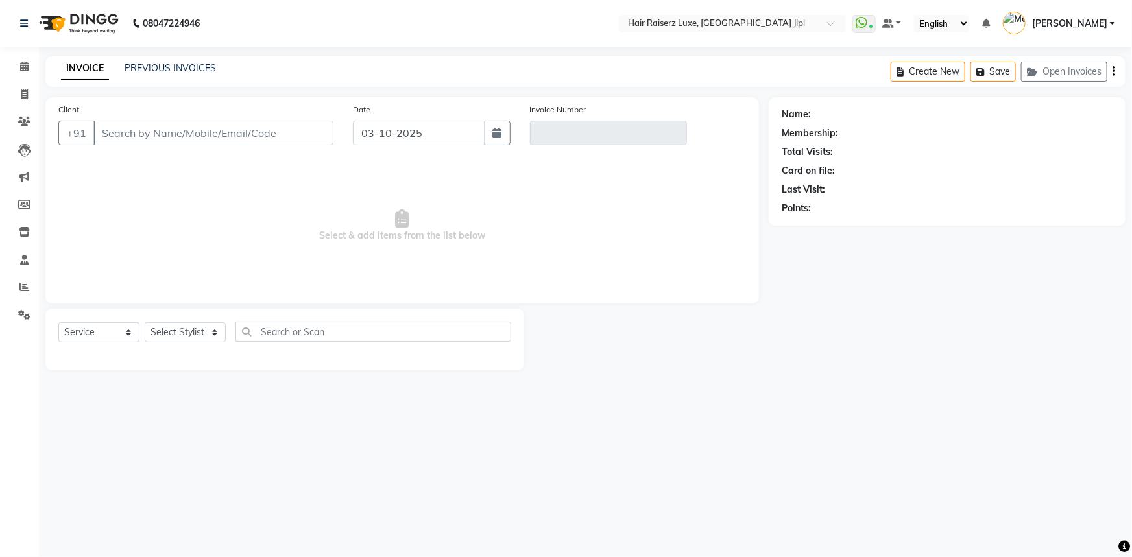
type input "6283383279"
type input "BANK/2025-26/0321"
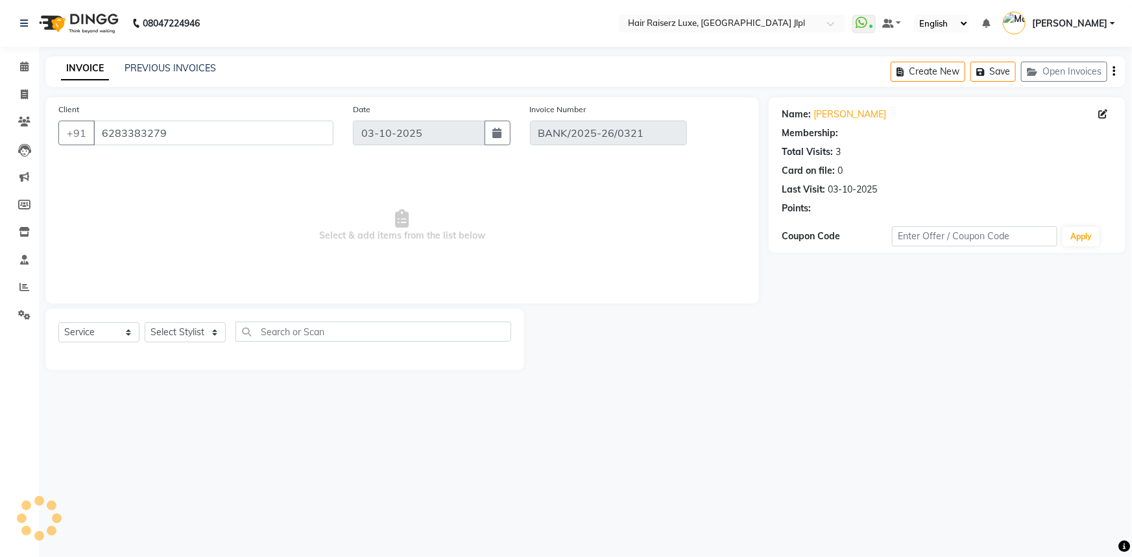
select select "select"
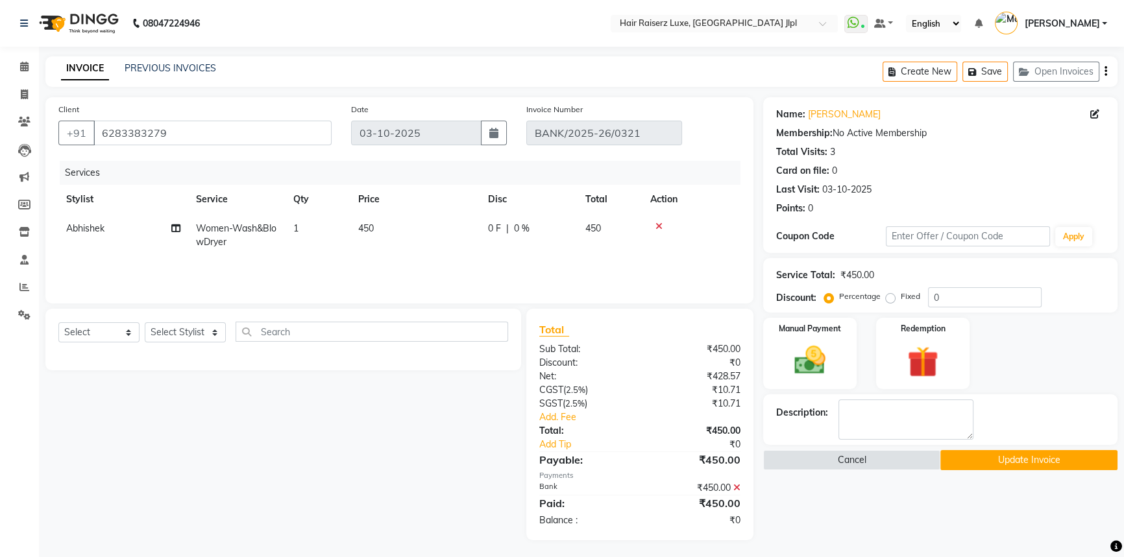
click at [734, 488] on icon at bounding box center [736, 487] width 7 height 9
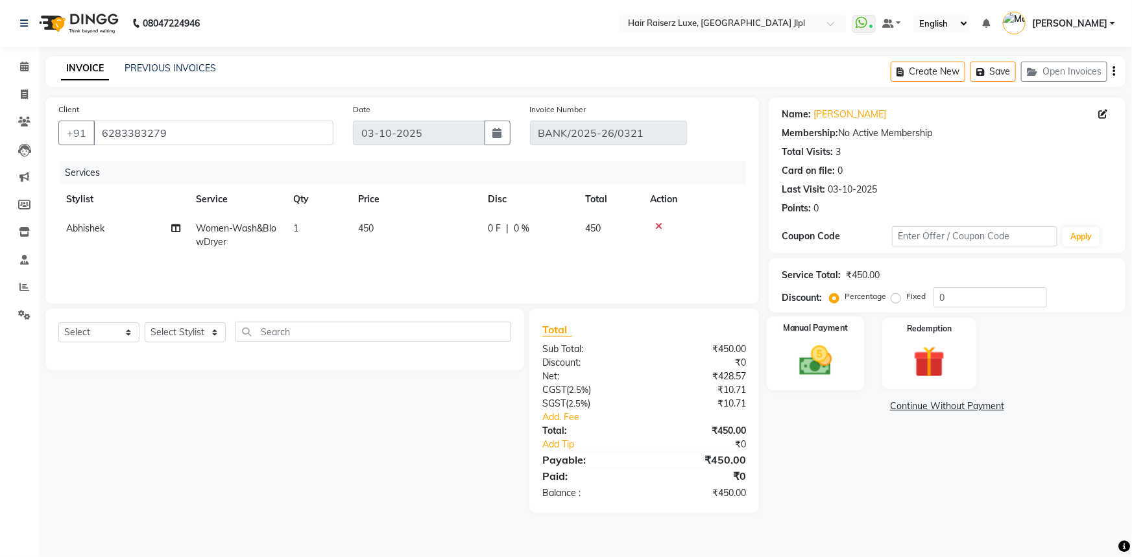
click at [816, 348] on img at bounding box center [816, 361] width 53 height 38
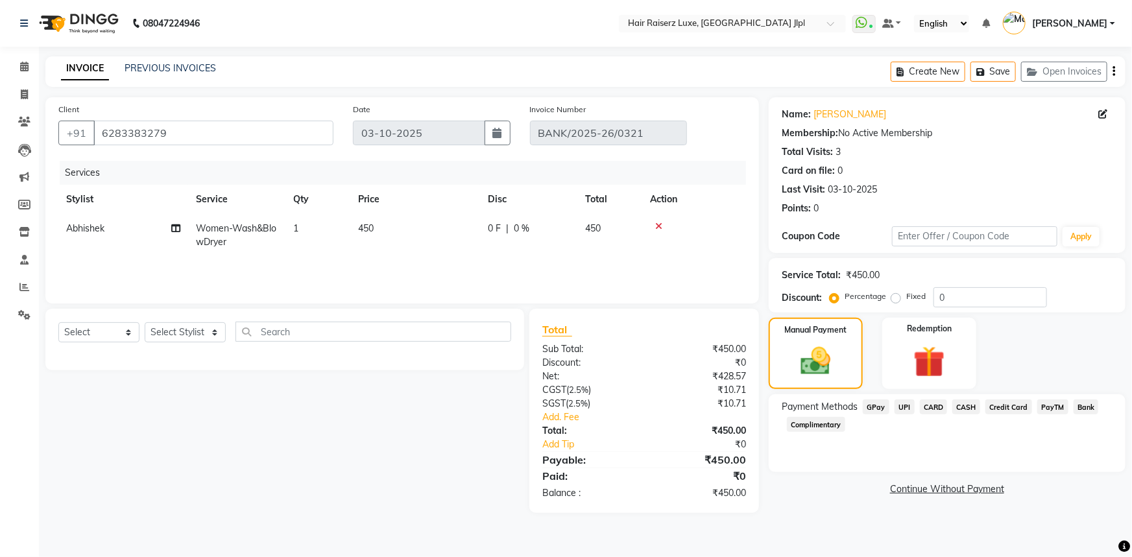
click at [1078, 408] on span "Bank" at bounding box center [1086, 407] width 25 height 15
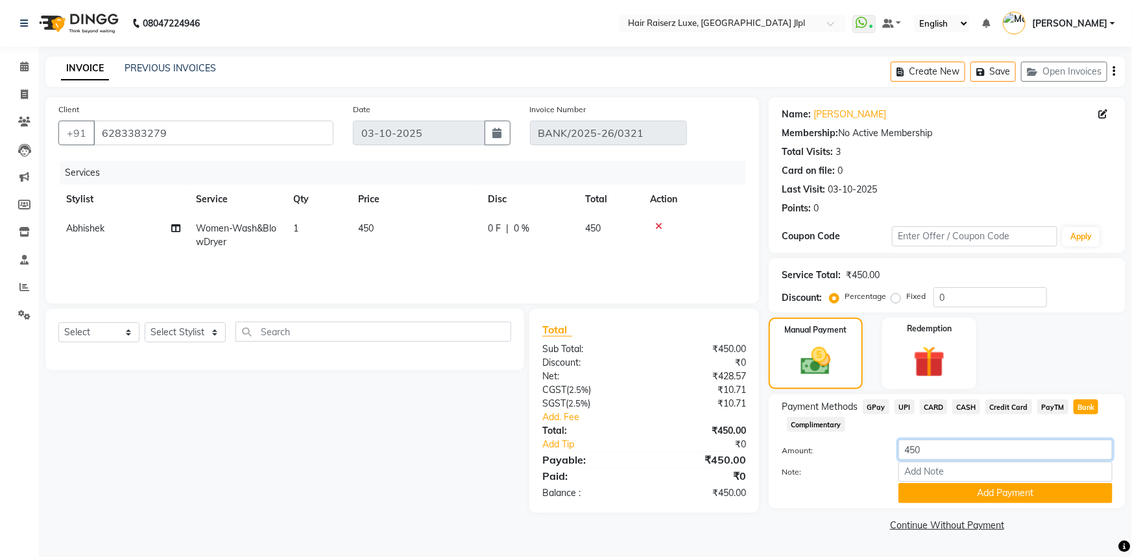
drag, startPoint x: 923, startPoint y: 450, endPoint x: 897, endPoint y: 445, distance: 27.1
click at [897, 445] on div "450" at bounding box center [1006, 450] width 234 height 20
type input "415"
click at [966, 498] on button "Add Payment" at bounding box center [1006, 493] width 214 height 20
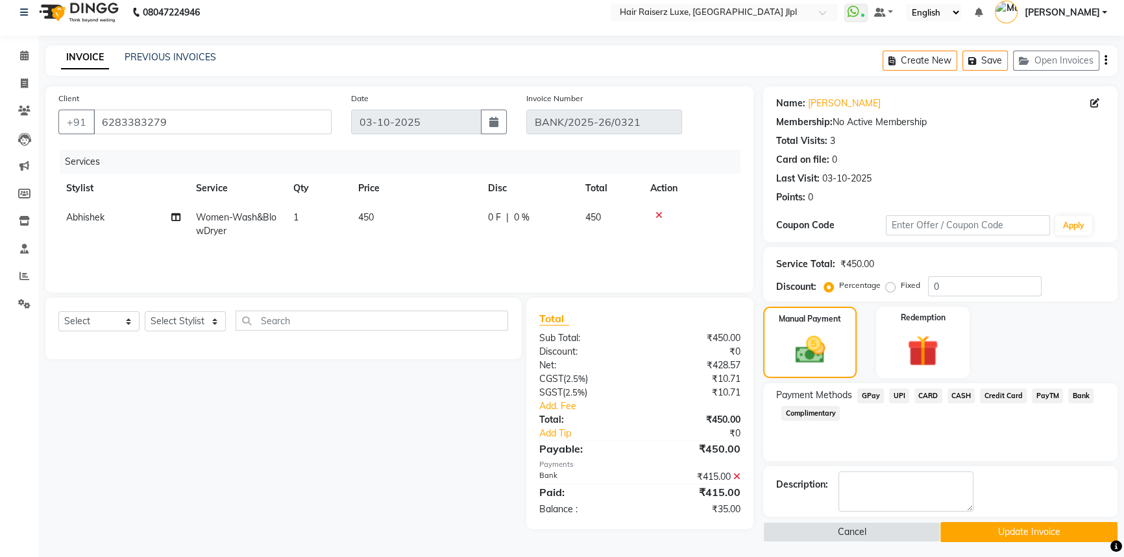
scroll to position [14, 0]
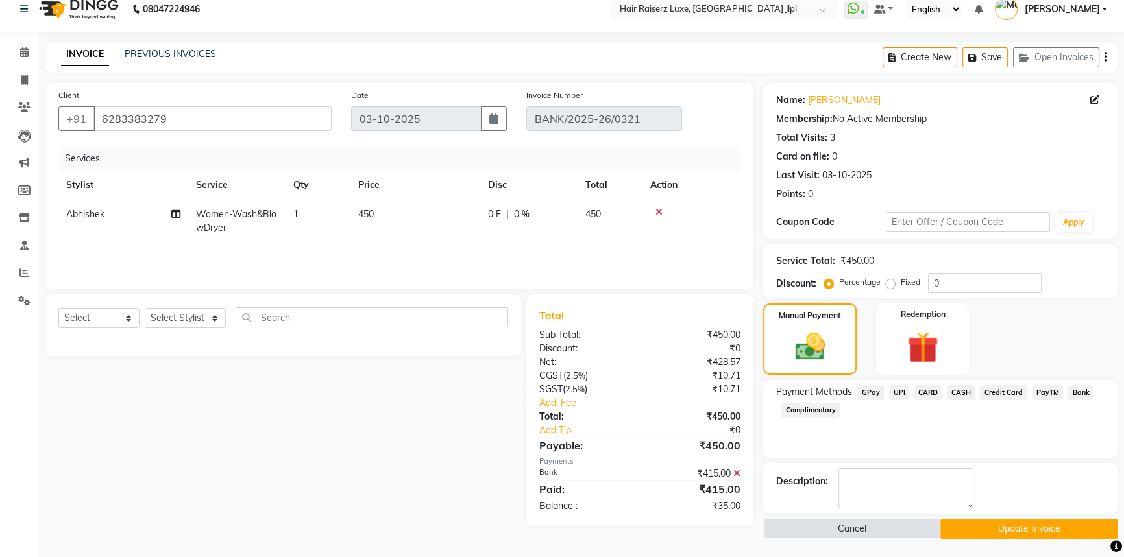
click at [993, 525] on button "Update Invoice" at bounding box center [1028, 529] width 177 height 20
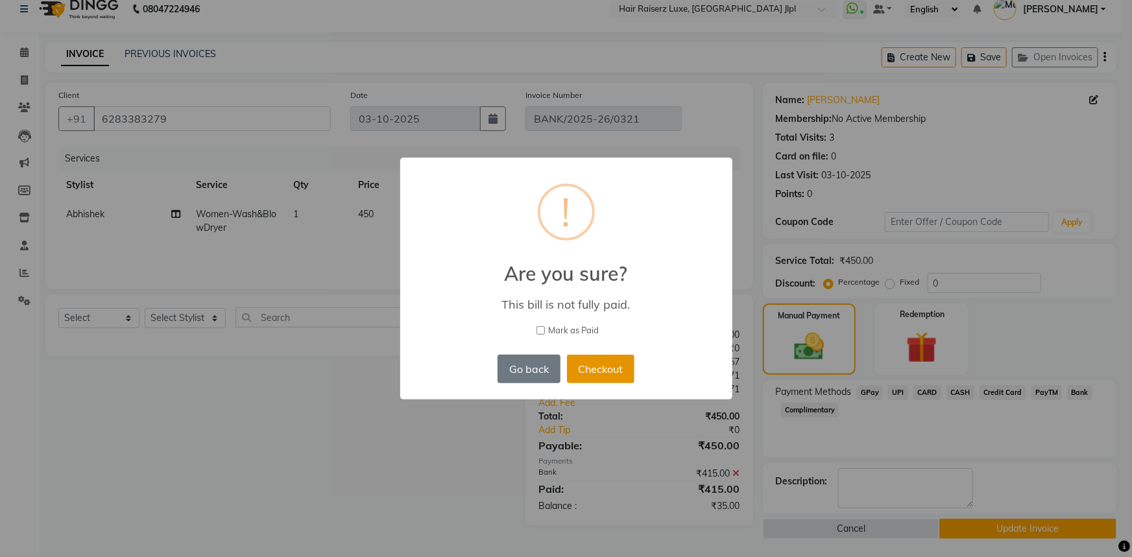
click at [599, 370] on button "Checkout" at bounding box center [600, 369] width 67 height 29
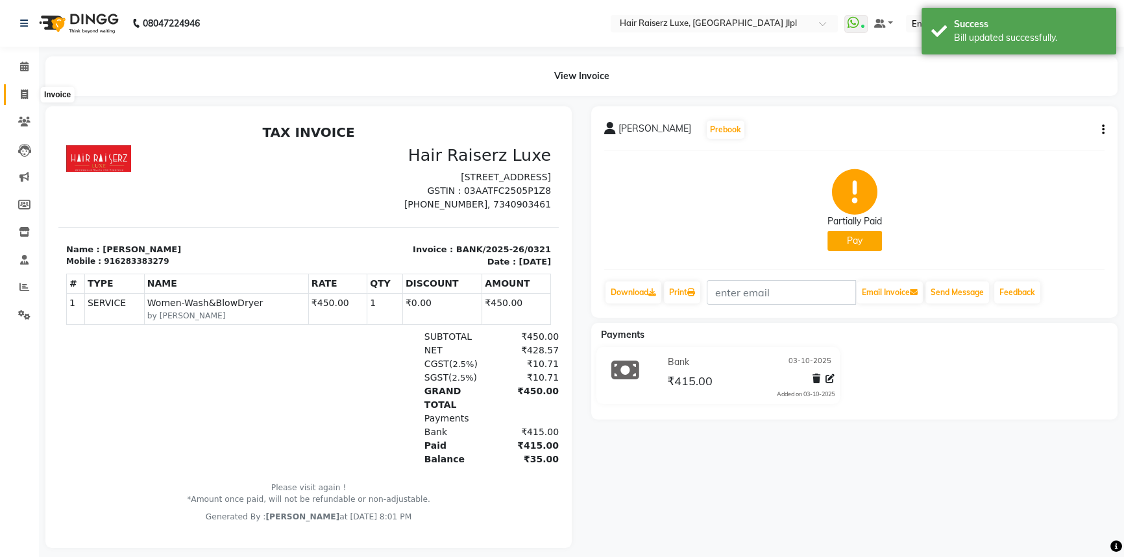
click at [22, 95] on icon at bounding box center [24, 95] width 7 height 10
select select "service"
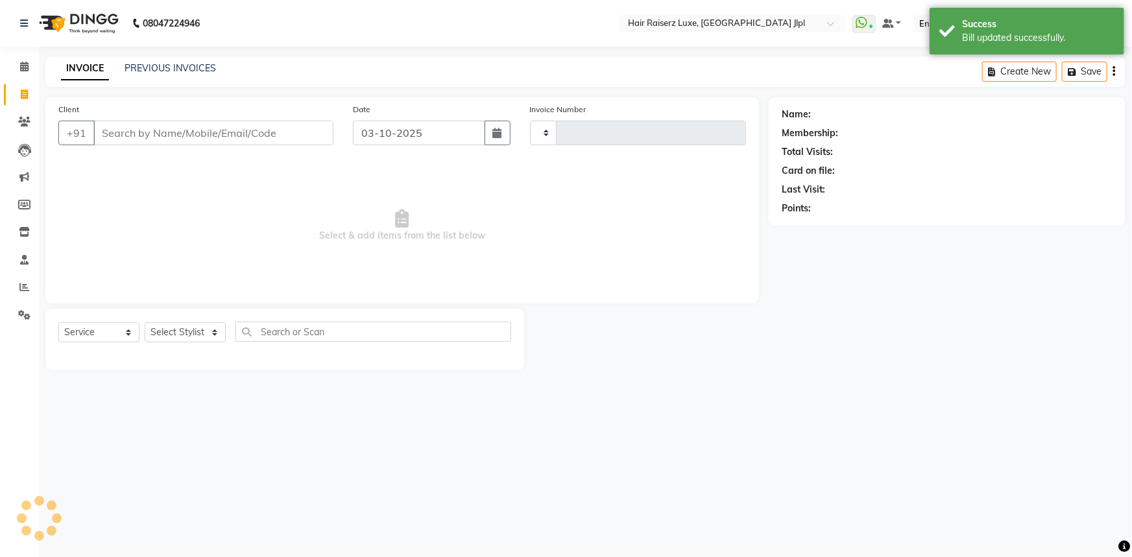
type input "3768"
select select "5409"
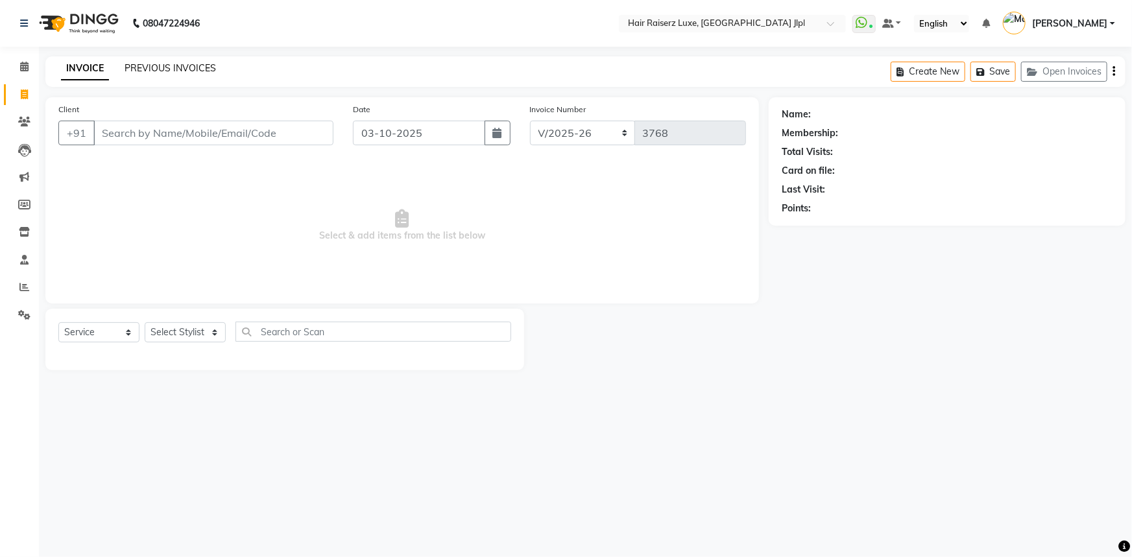
click at [161, 66] on link "PREVIOUS INVOICES" at bounding box center [170, 68] width 91 height 12
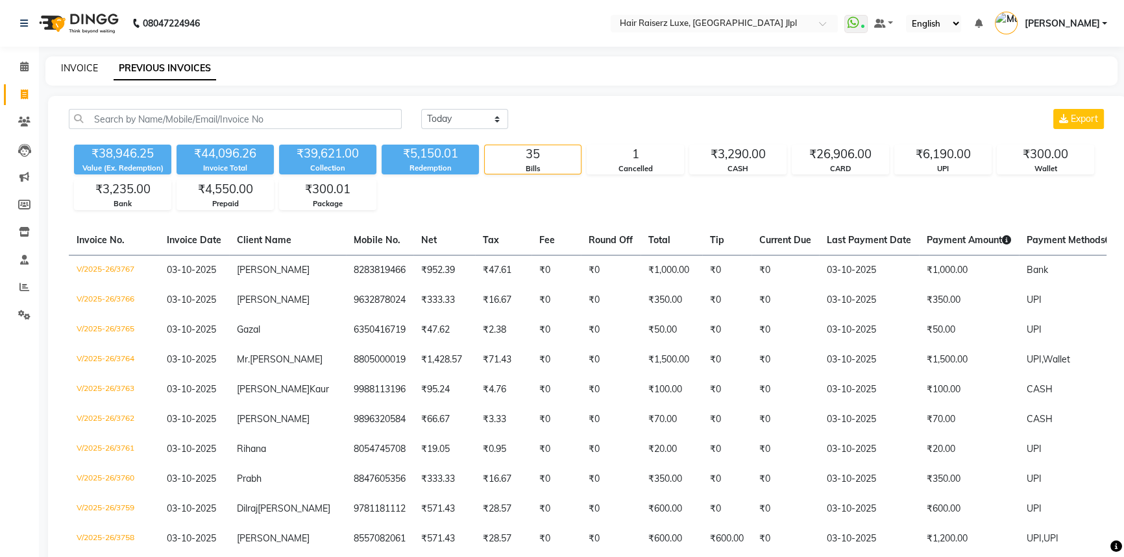
click at [75, 68] on link "INVOICE" at bounding box center [79, 68] width 37 height 12
select select "service"
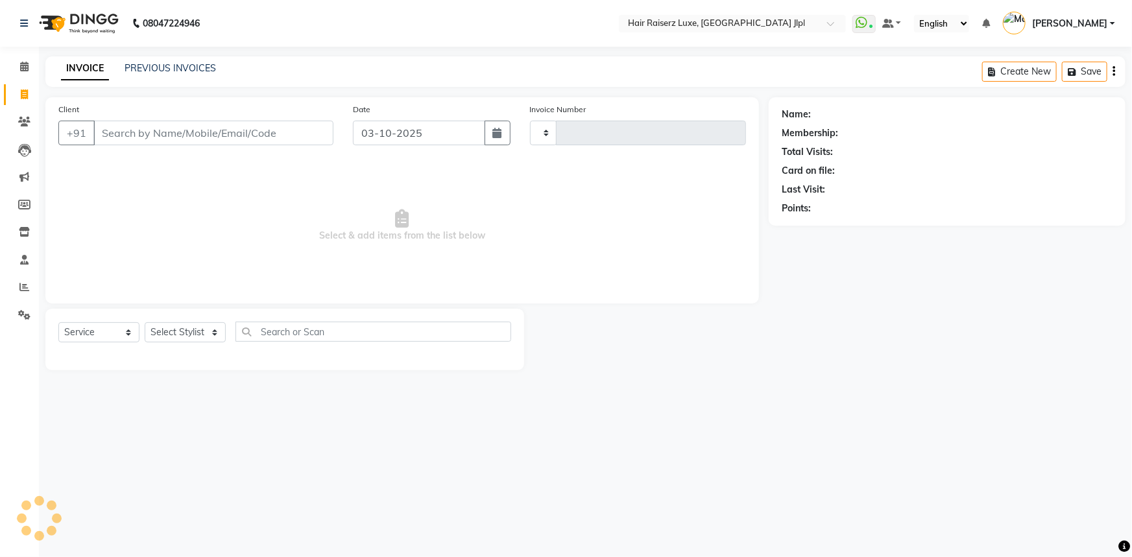
type input "3768"
select select "5409"
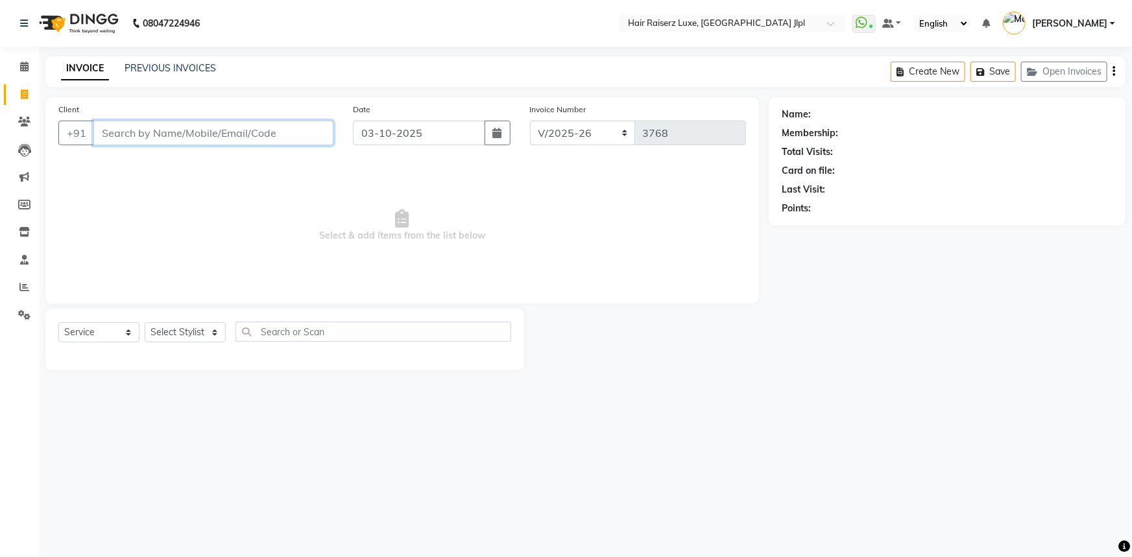
click at [200, 130] on input "Client" at bounding box center [213, 133] width 240 height 25
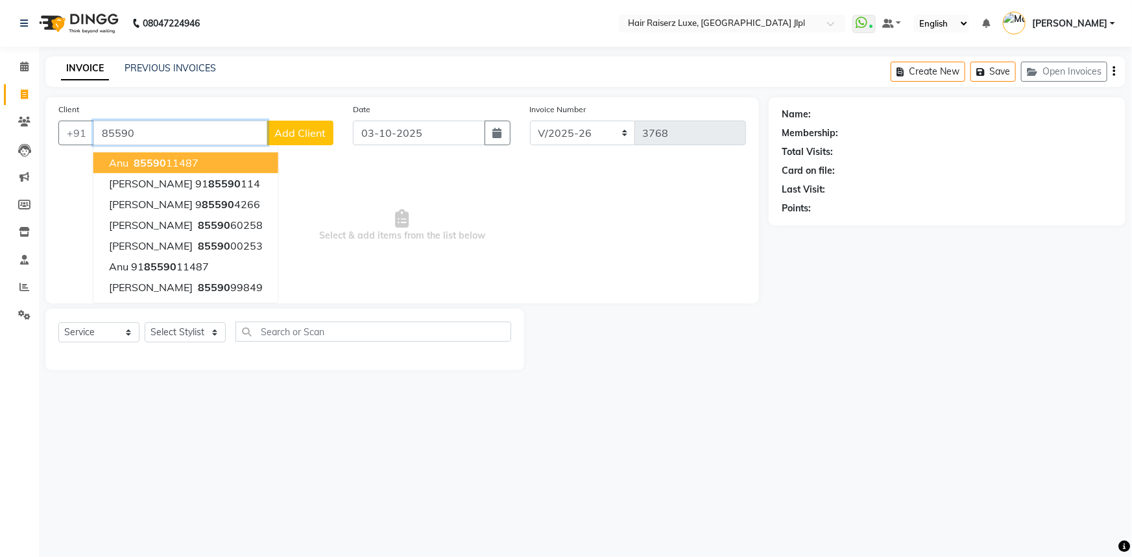
click at [211, 164] on button "anu 85590 11487" at bounding box center [185, 162] width 185 height 21
type input "8559011487"
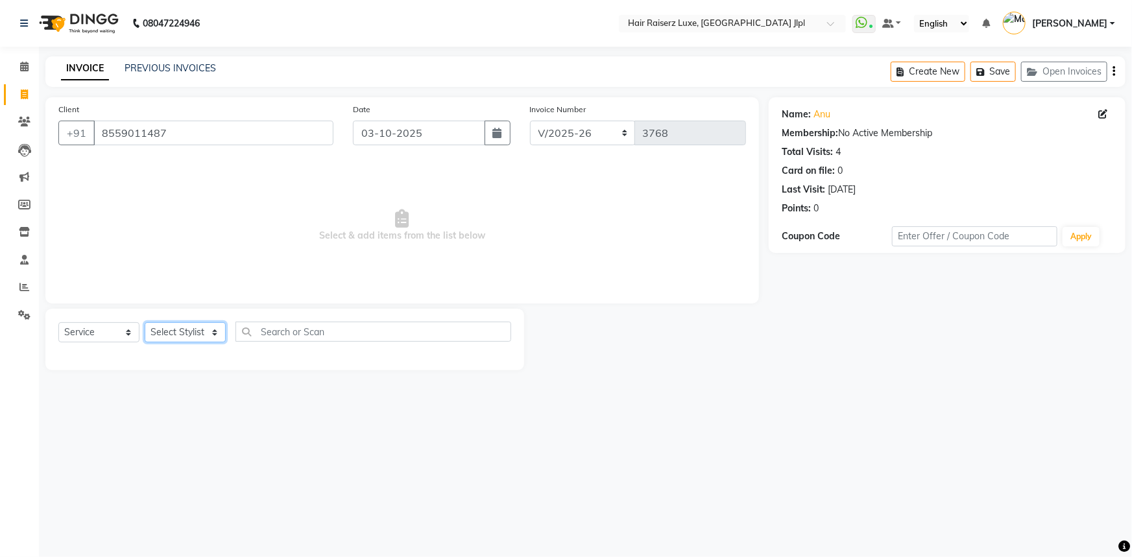
click at [202, 340] on select "Select Stylist [PERSON_NAME] [PERSON_NAME] Asma [PERSON_NAME] C&Gs Vogue [PERSO…" at bounding box center [185, 332] width 81 height 20
select select "80489"
click at [145, 322] on select "Select Stylist [PERSON_NAME] [PERSON_NAME] Asma [PERSON_NAME] C&Gs Vogue [PERSO…" at bounding box center [185, 332] width 81 height 20
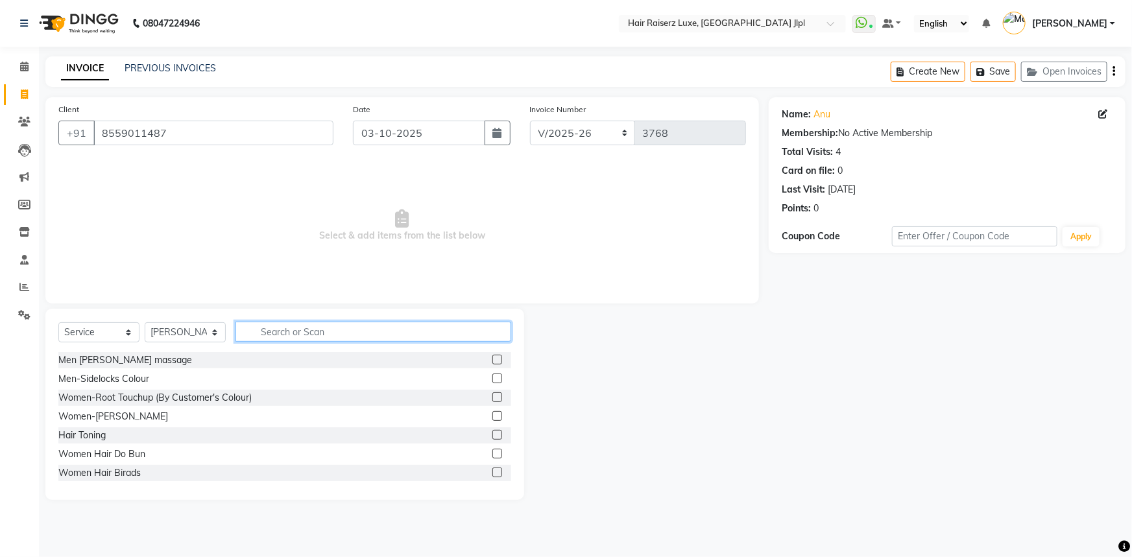
click at [278, 333] on input "text" at bounding box center [373, 332] width 276 height 20
drag, startPoint x: 208, startPoint y: 136, endPoint x: 0, endPoint y: 139, distance: 208.3
click at [0, 139] on app-home "08047224946 Select Location × Hair Raiserz Luxe, [GEOGRAPHIC_DATA] Jlpl WhatsAp…" at bounding box center [566, 260] width 1132 height 520
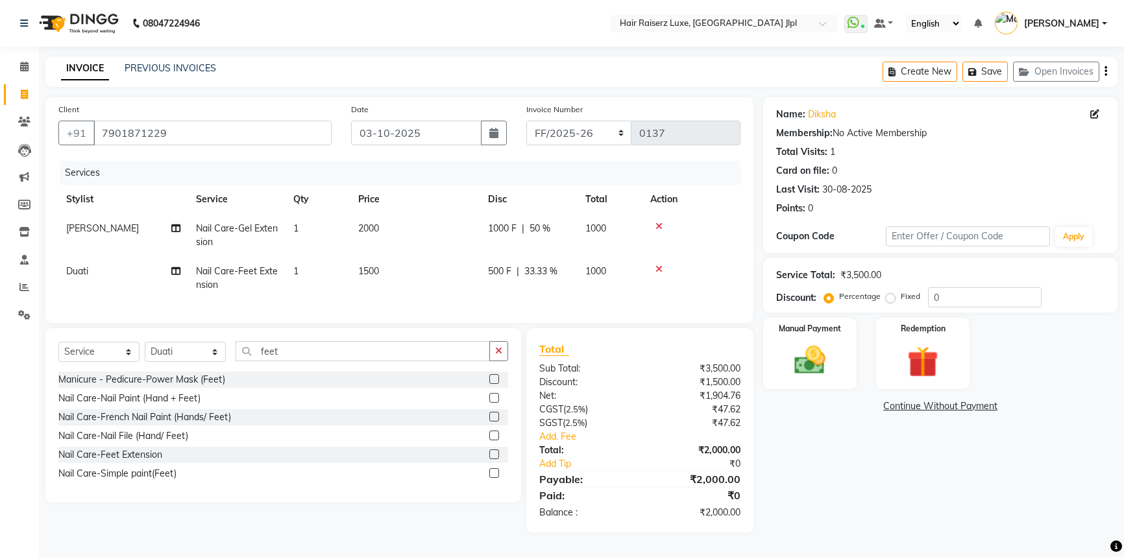
select select "service"
select select "36164"
click at [145, 347] on select "Select Stylist Abhishek Aftab Ajay Anand Asma Bhoomika Bilal C&Gs Vogue Chhavi …" at bounding box center [185, 352] width 81 height 20
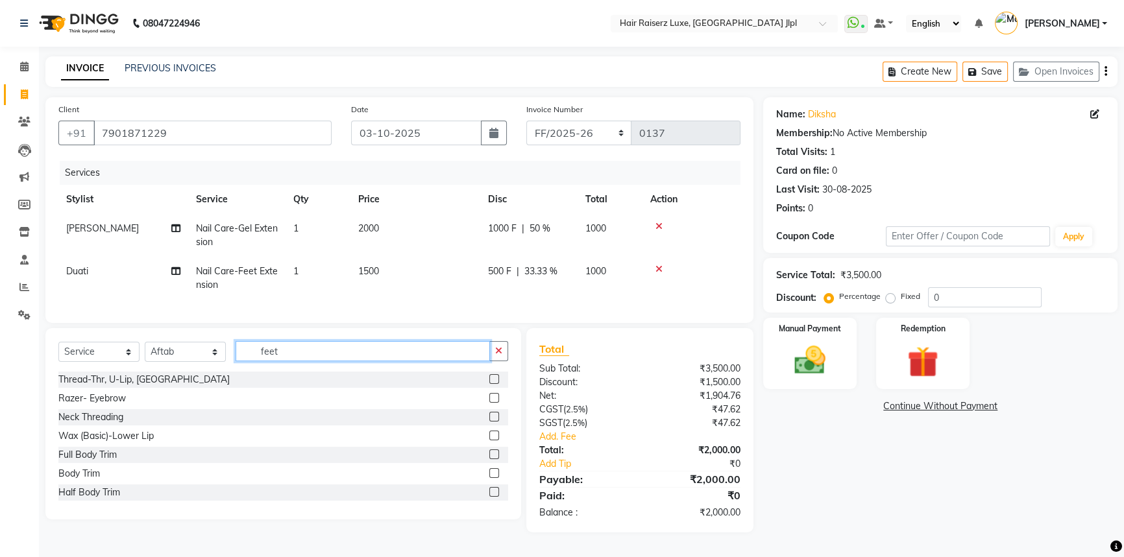
drag, startPoint x: 288, startPoint y: 358, endPoint x: 234, endPoint y: 358, distance: 53.8
click at [234, 358] on div "Select Service Product Membership Package Voucher Prepaid Gift Card Select Styl…" at bounding box center [283, 356] width 450 height 30
click at [230, 223] on span "Nail Care-Gel Extension" at bounding box center [237, 235] width 82 height 25
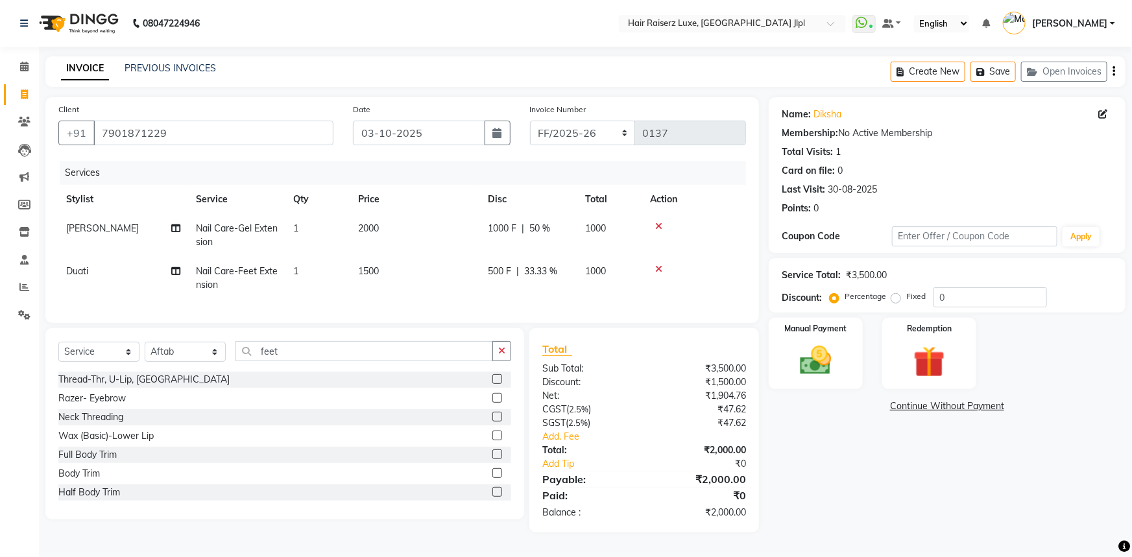
select select "80489"
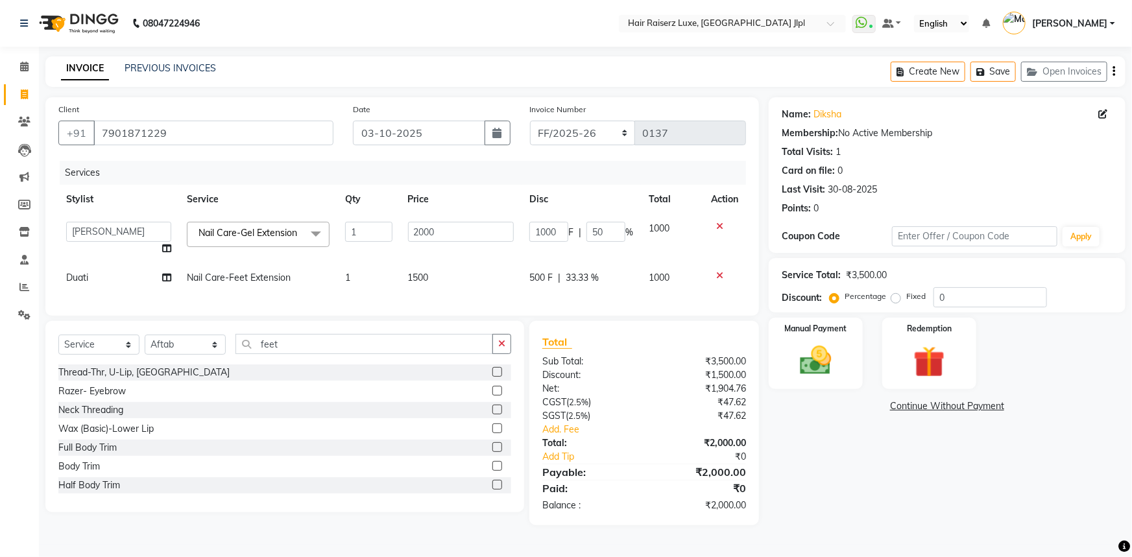
click at [297, 232] on span "Nail Care-Gel Extension" at bounding box center [248, 233] width 99 height 12
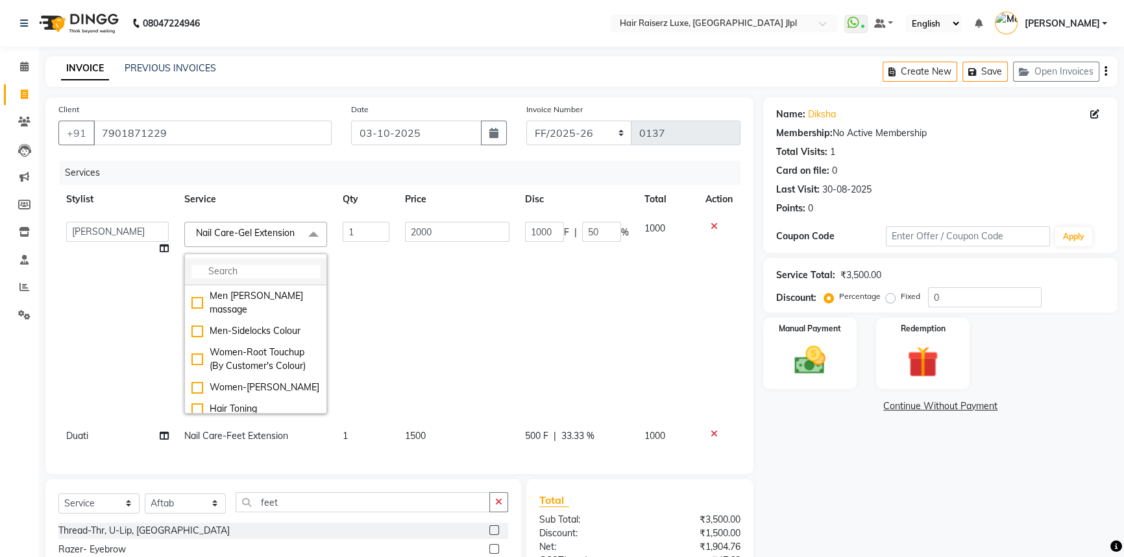
click at [248, 271] on input "multiselect-search" at bounding box center [255, 272] width 128 height 14
type input "a"
type input "exte"
click at [193, 357] on div "Nail Care-Aycerlic Nail Extension" at bounding box center [255, 359] width 128 height 27
checkbox input "false"
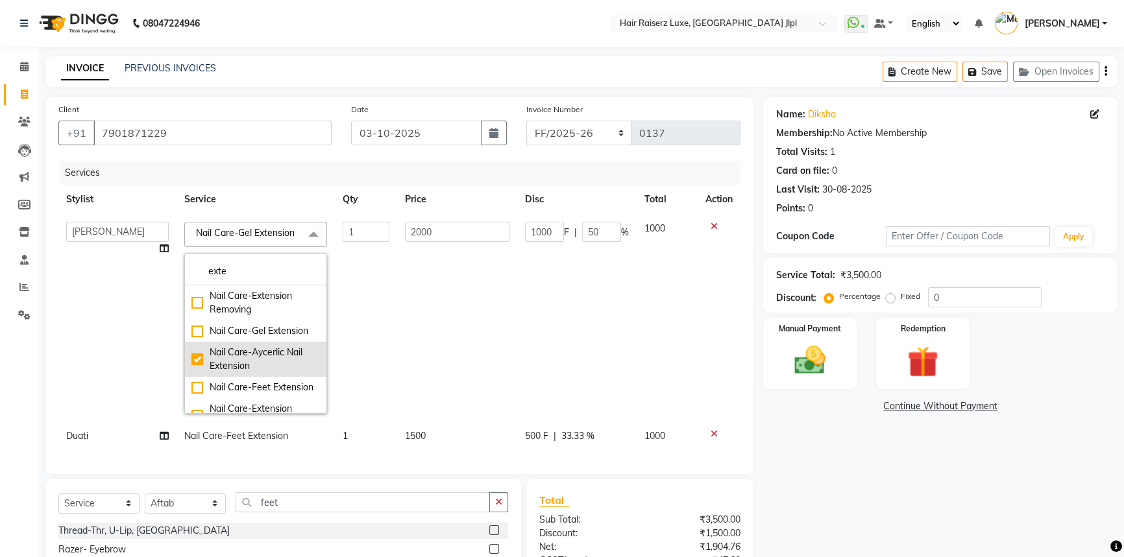
checkbox input "true"
type input "2500"
type input "0"
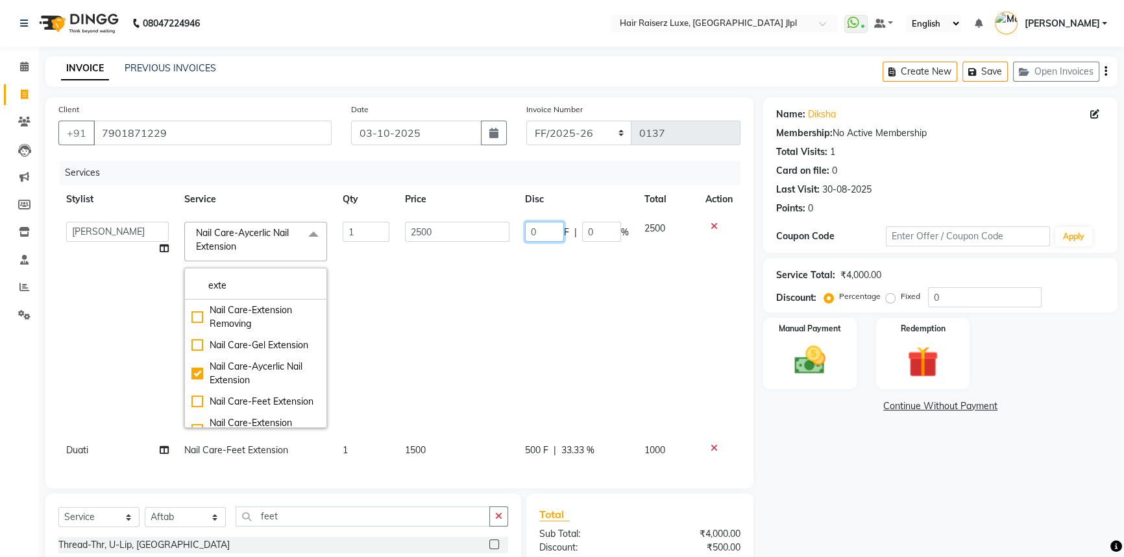
click at [538, 236] on input "0" at bounding box center [544, 232] width 39 height 20
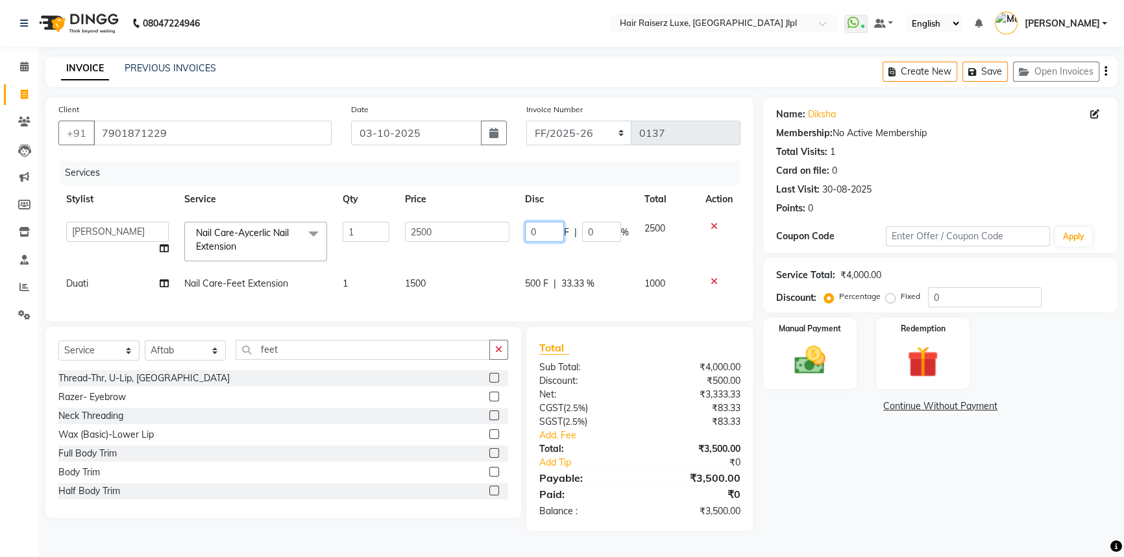
drag, startPoint x: 538, startPoint y: 234, endPoint x: 507, endPoint y: 234, distance: 31.8
click at [507, 234] on tr "Abhishek Aftab Ajay Anand Asma Bhoomika Bilal C&Gs Vogue Chhavi Duati Faizal In…" at bounding box center [399, 241] width 682 height 55
type input "1500"
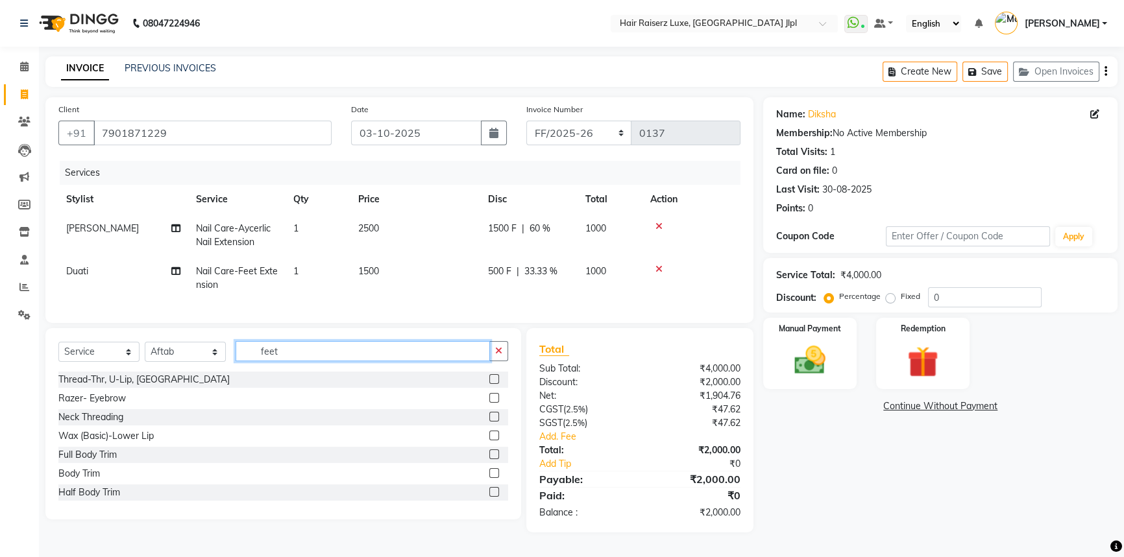
click at [285, 359] on input "feet" at bounding box center [362, 351] width 254 height 20
drag, startPoint x: 297, startPoint y: 359, endPoint x: 156, endPoint y: 359, distance: 141.4
click at [156, 359] on div "Select Service Product Membership Package Voucher Prepaid Gift Card Select Styl…" at bounding box center [283, 356] width 450 height 30
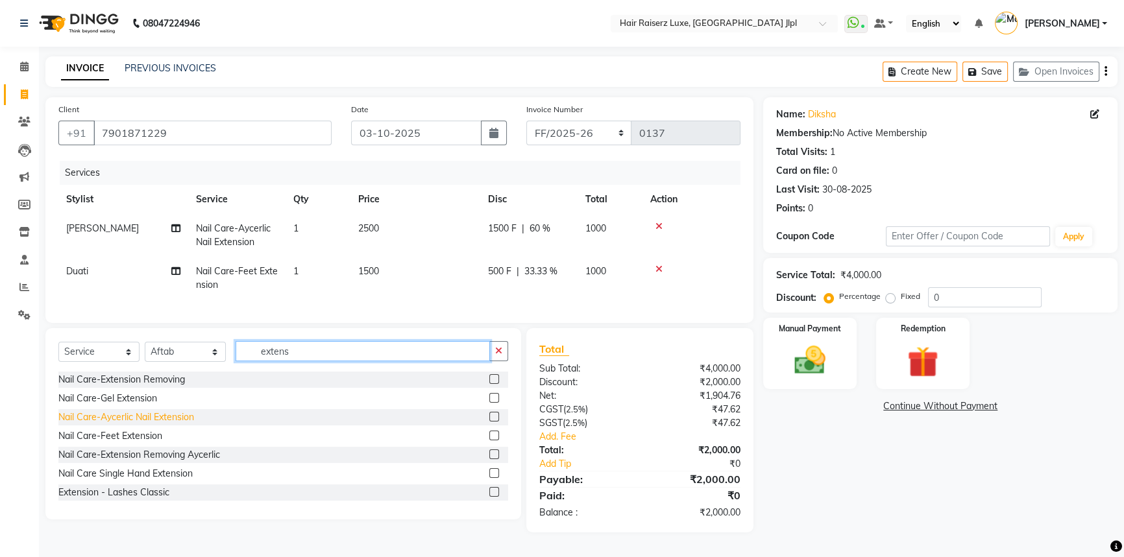
type input "extens"
click at [139, 424] on div "Nail Care-Aycerlic Nail Extension" at bounding box center [126, 418] width 136 height 14
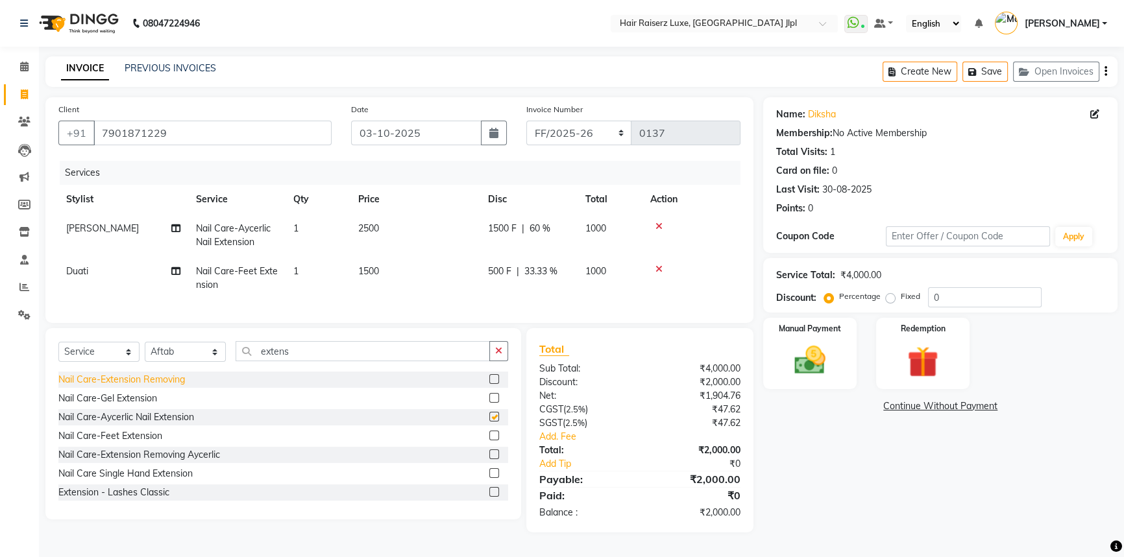
checkbox input "false"
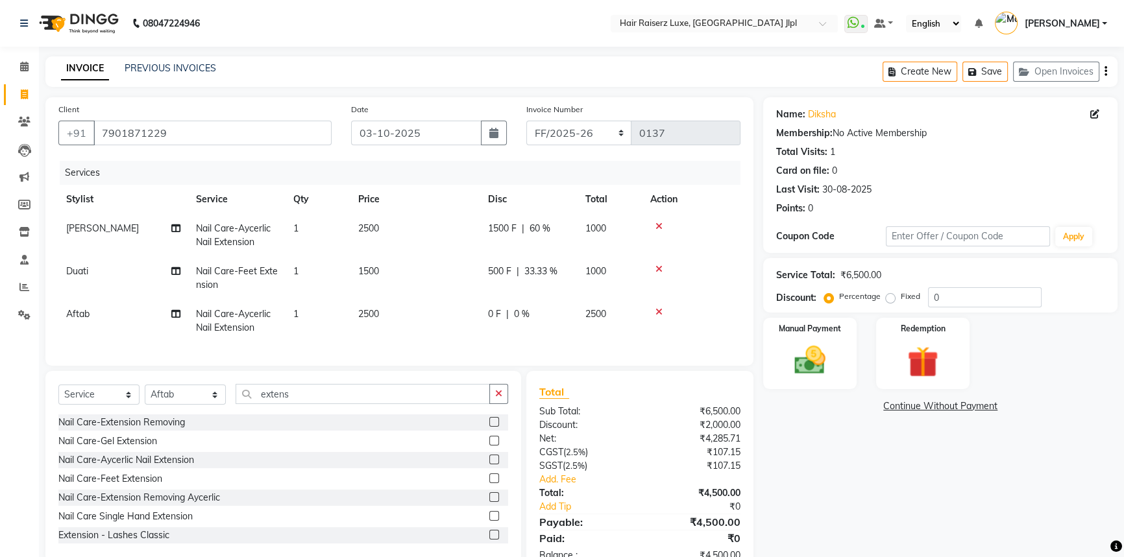
click at [507, 316] on span "|" at bounding box center [507, 315] width 3 height 14
select select "36164"
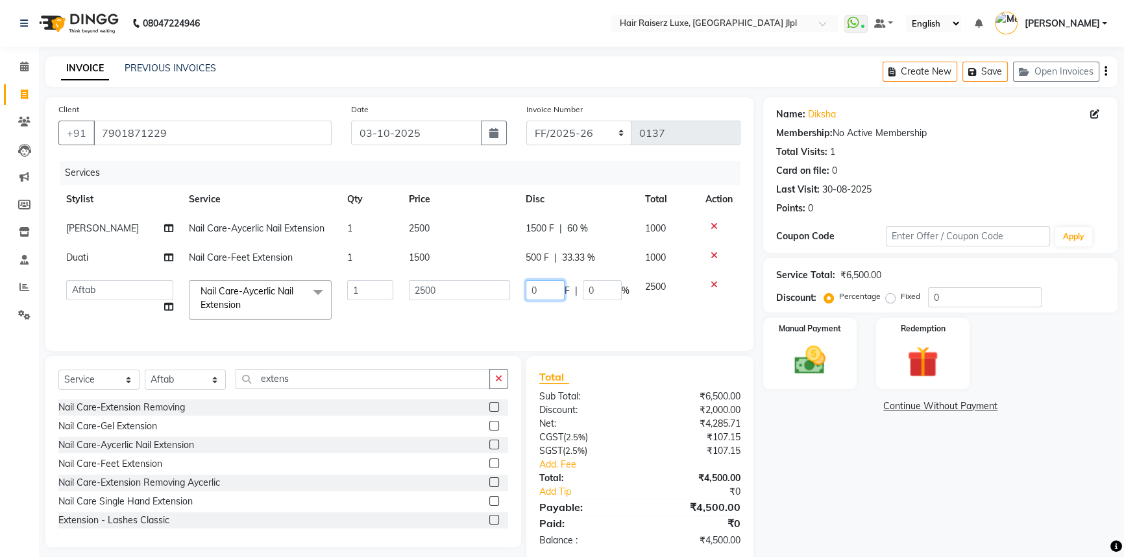
drag, startPoint x: 547, startPoint y: 292, endPoint x: 461, endPoint y: 281, distance: 87.0
click at [466, 280] on tr "Abhishek Aftab Ajay Anand Asma Bhoomika Bilal C&Gs Vogue Chhavi Duati Faizal In…" at bounding box center [399, 299] width 682 height 55
type input "1500"
click at [918, 517] on div "Name: Diksha Membership: No Active Membership Total Visits: 1 Card on file: 0 L…" at bounding box center [945, 328] width 364 height 463
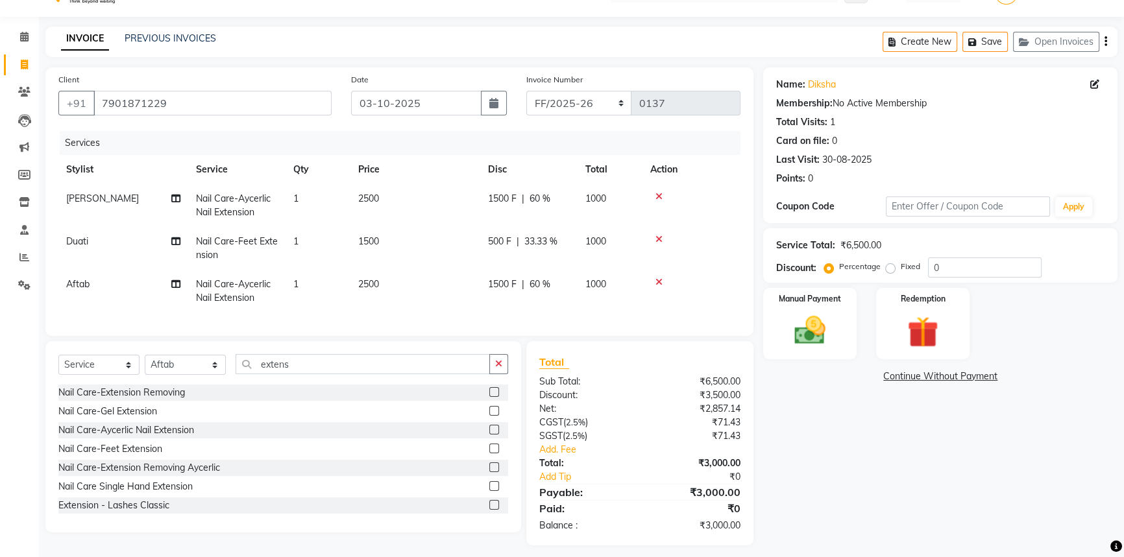
scroll to position [47, 0]
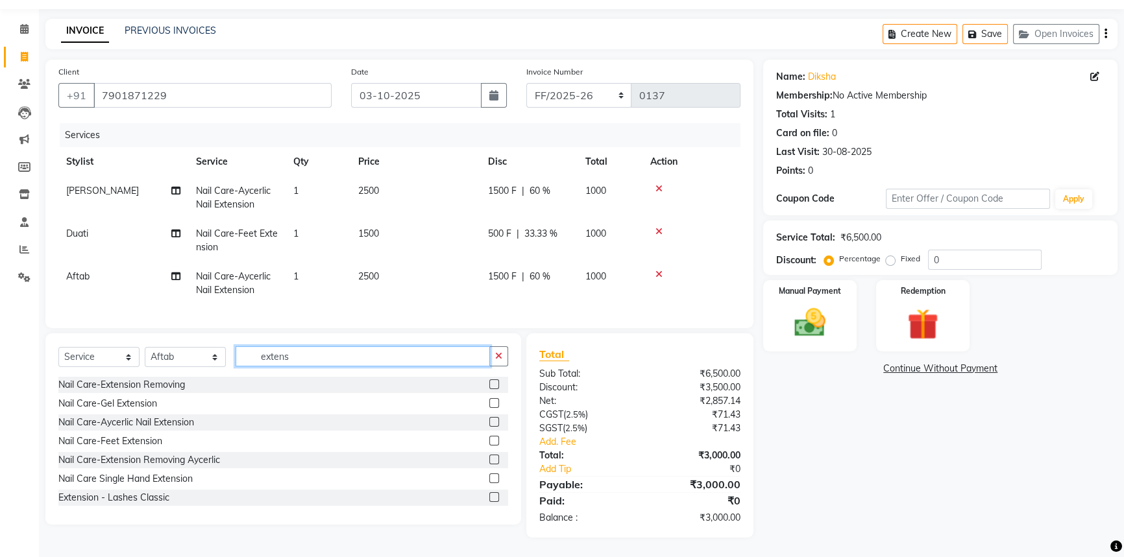
drag, startPoint x: 302, startPoint y: 351, endPoint x: 212, endPoint y: 350, distance: 89.5
click at [212, 350] on div "Select Service Product Membership Package Voucher Prepaid Gift Card Select Styl…" at bounding box center [283, 361] width 450 height 30
click at [188, 357] on select "Select Stylist Abhishek Aftab Ajay Anand Asma Bhoomika Bilal C&Gs Vogue Chhavi …" at bounding box center [185, 357] width 81 height 20
select select "86713"
click at [145, 347] on select "Select Stylist Abhishek Aftab Ajay Anand Asma Bhoomika Bilal C&Gs Vogue Chhavi …" at bounding box center [185, 357] width 81 height 20
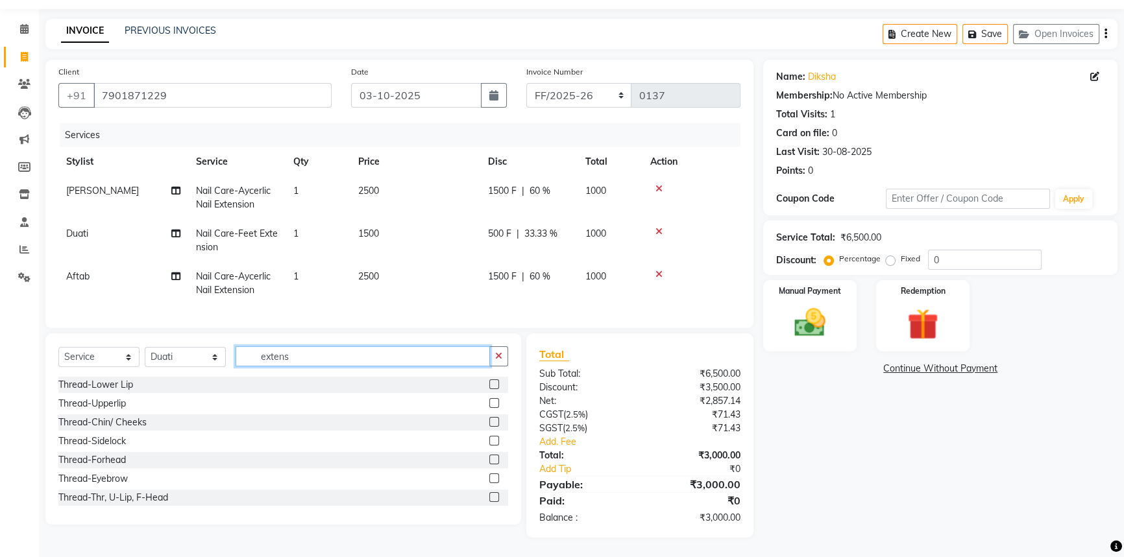
click at [297, 351] on input "extens" at bounding box center [362, 356] width 254 height 20
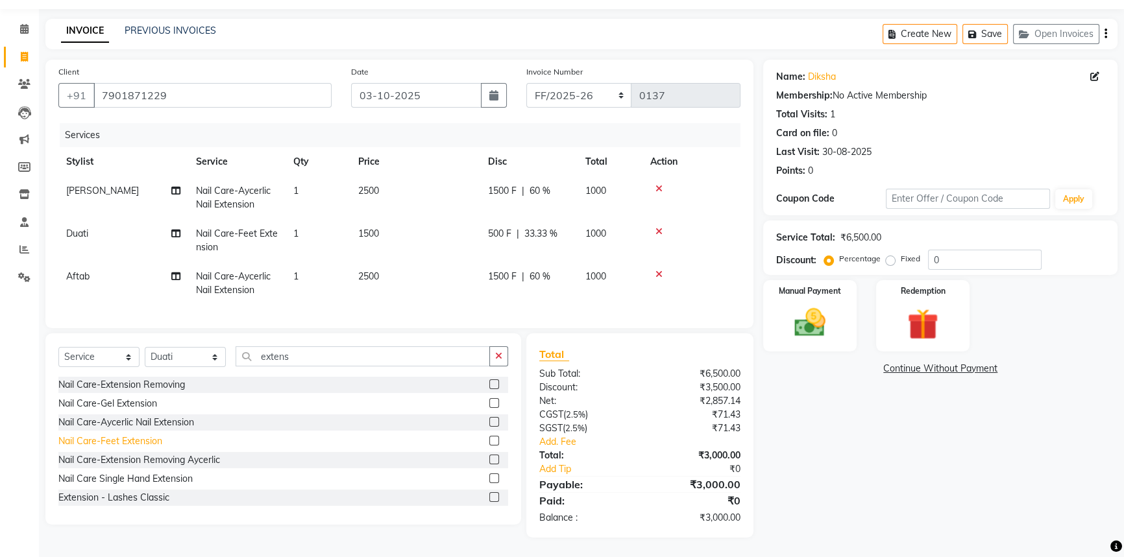
click at [119, 442] on div "Nail Care-Feet Extension" at bounding box center [110, 442] width 104 height 14
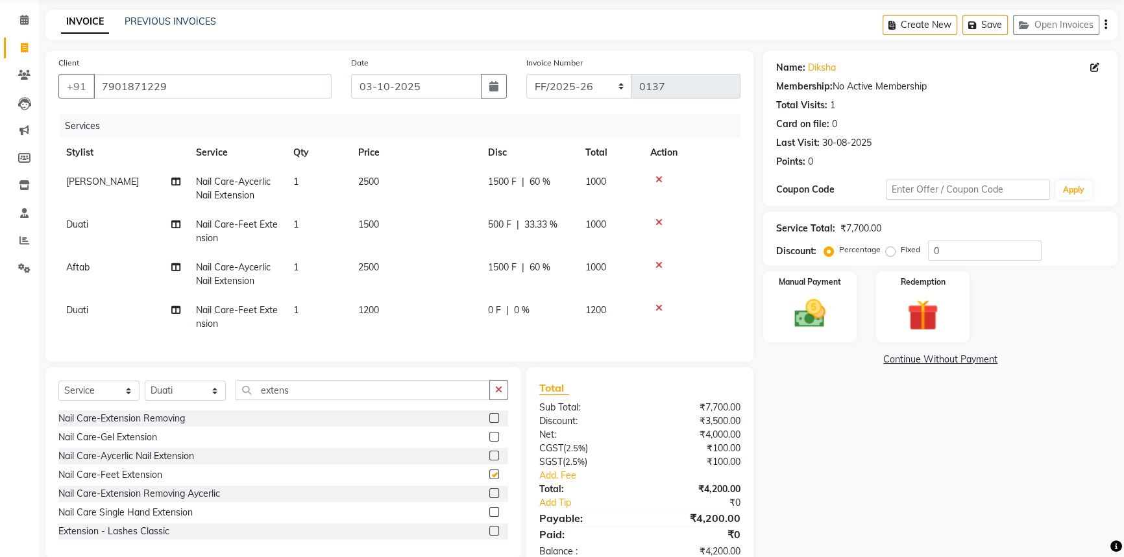
checkbox input "false"
click at [368, 306] on span "1200" at bounding box center [368, 310] width 21 height 12
select select "86713"
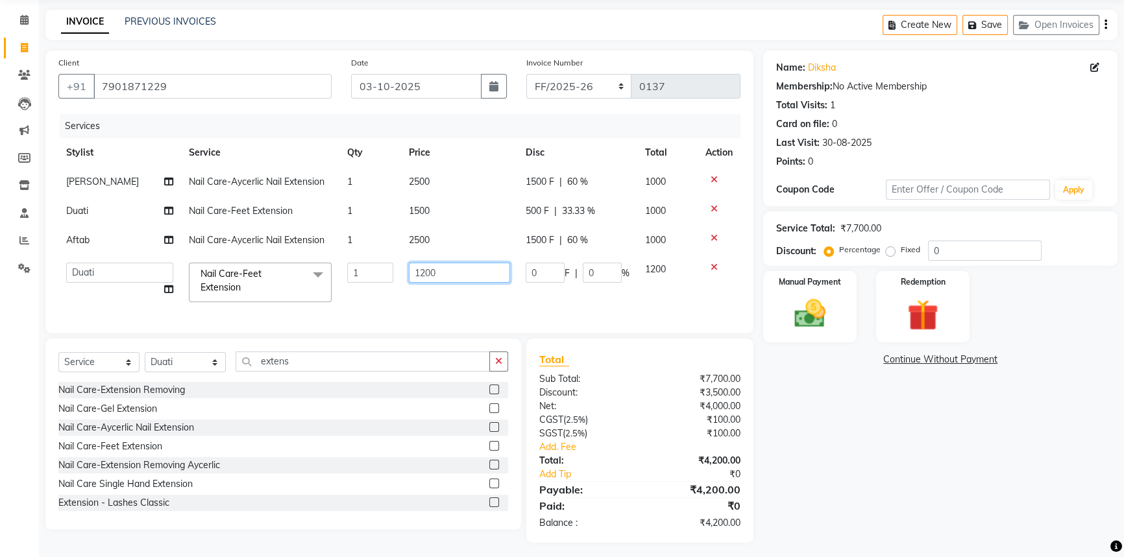
click at [413, 270] on input "1200" at bounding box center [459, 273] width 101 height 20
type input "1500"
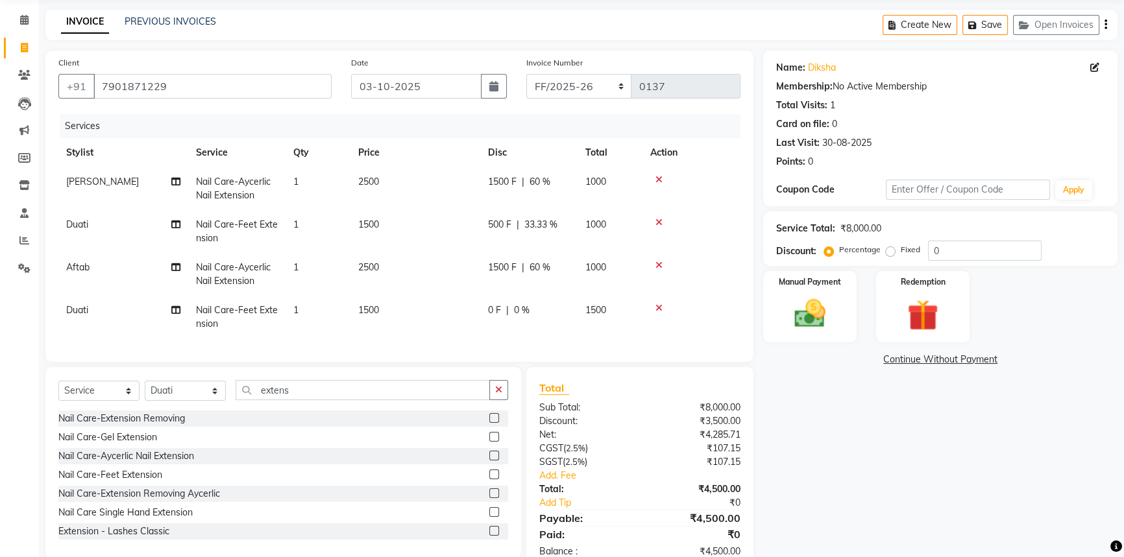
click at [510, 308] on div "0 F | 0 %" at bounding box center [529, 311] width 82 height 14
select select "86713"
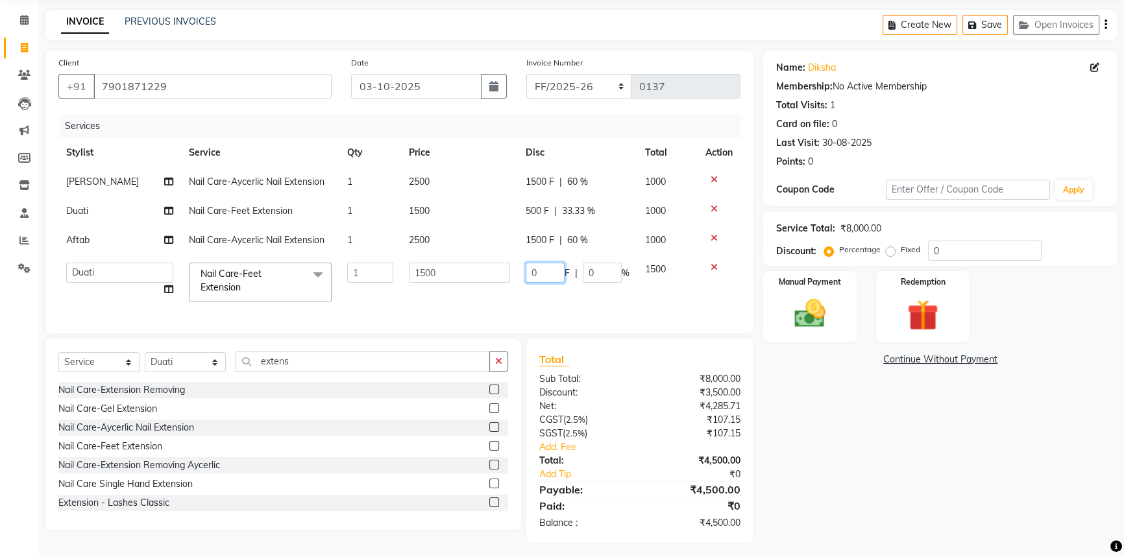
drag, startPoint x: 548, startPoint y: 278, endPoint x: 525, endPoint y: 275, distance: 22.3
click at [532, 275] on input "0" at bounding box center [544, 273] width 39 height 20
type input "500"
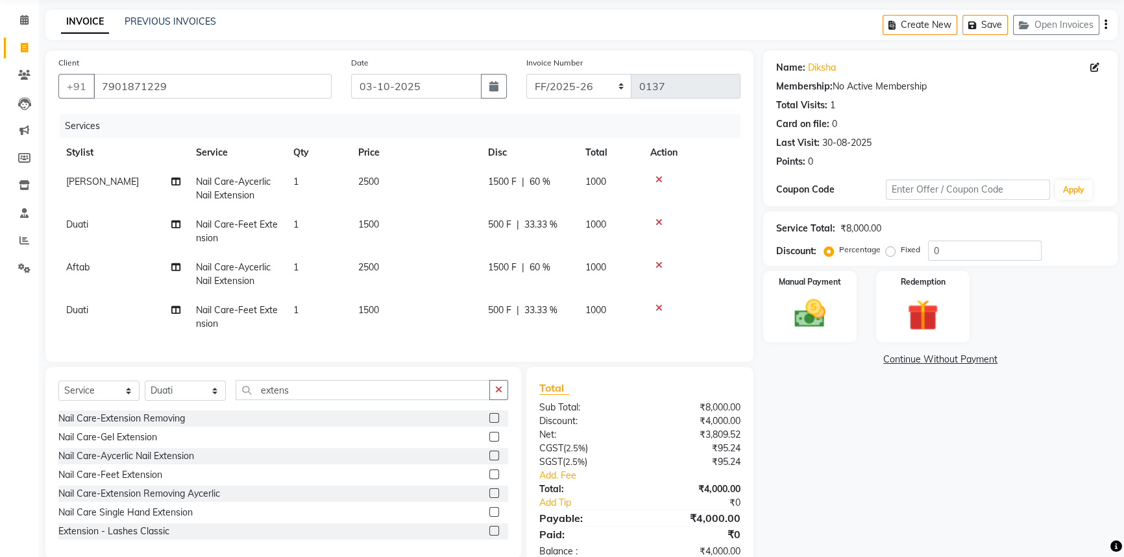
click at [845, 413] on div "Name: Diksha Membership: No Active Membership Total Visits: 1 Card on file: 0 L…" at bounding box center [945, 311] width 364 height 521
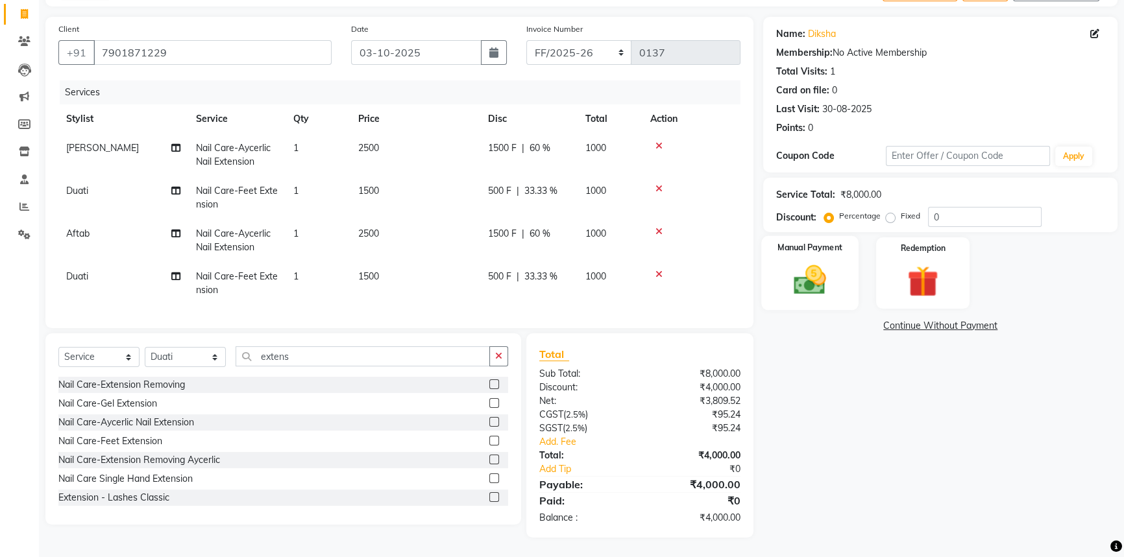
click at [835, 269] on img at bounding box center [810, 279] width 53 height 37
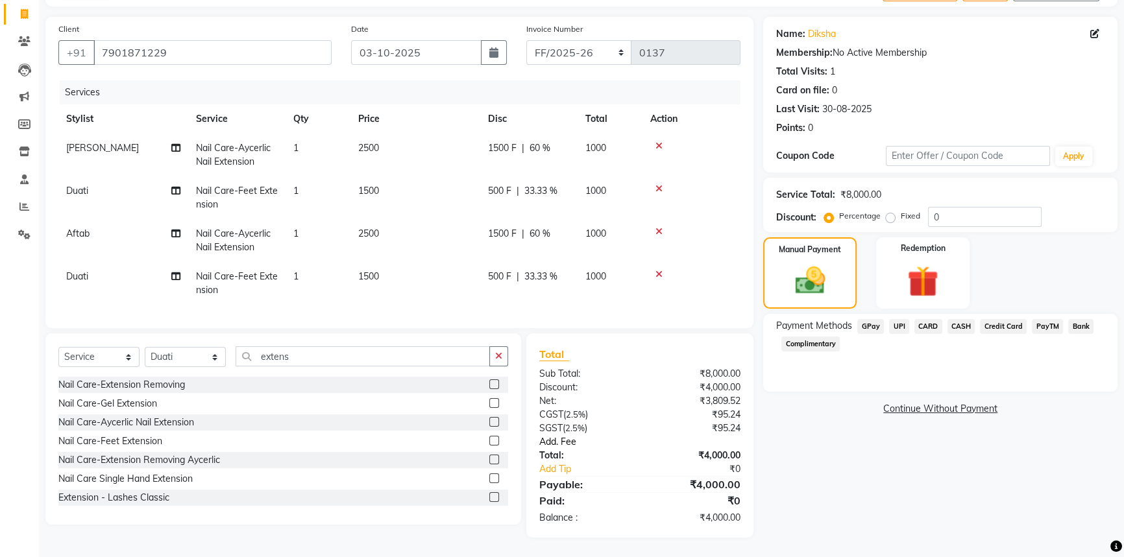
click at [566, 441] on link "Add. Fee" at bounding box center [639, 442] width 221 height 14
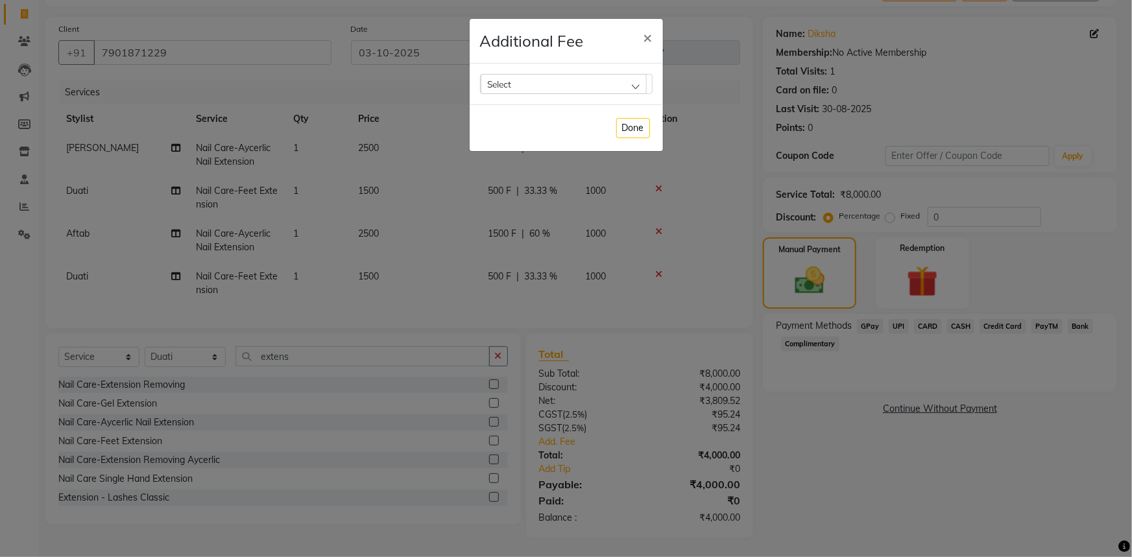
click at [629, 83] on div "Select" at bounding box center [564, 83] width 166 height 19
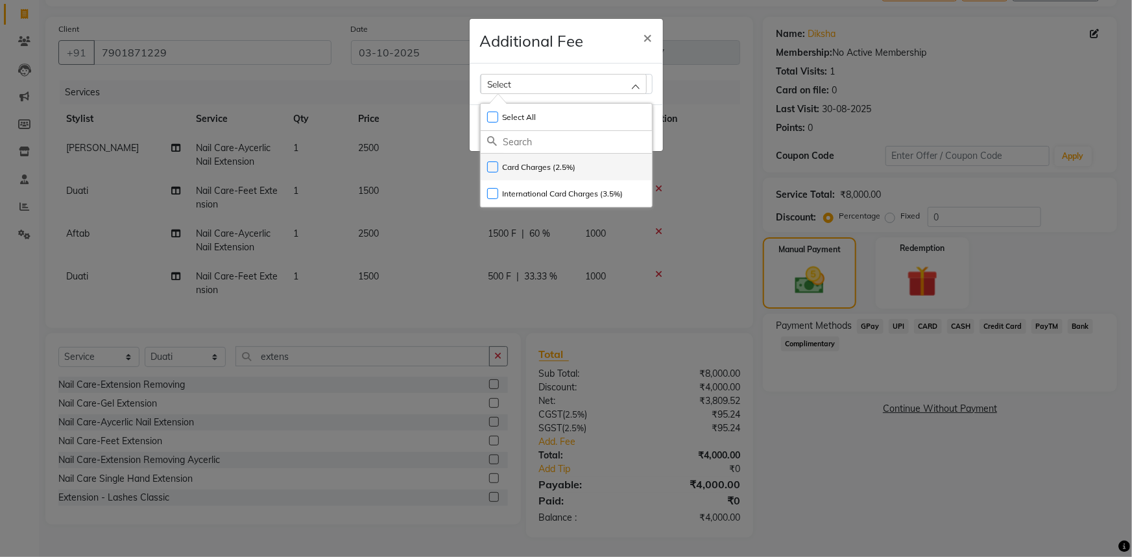
click at [491, 164] on label "Card Charges (2.5%)" at bounding box center [531, 168] width 89 height 12
checkbox input "true"
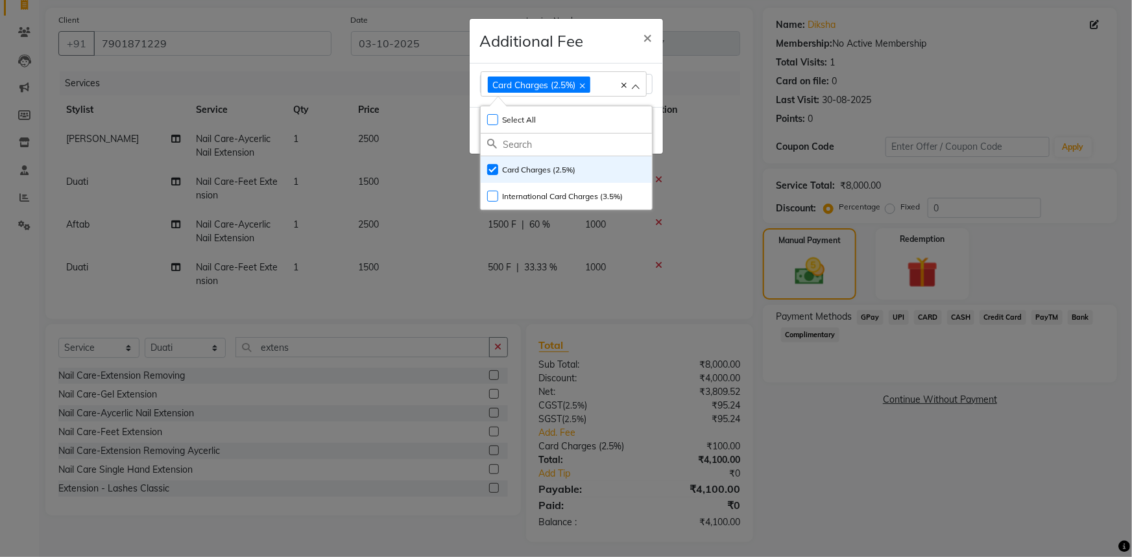
click at [853, 538] on ngb-modal-window "Additional Fee × Card Charges (2.5%) Select All UnSelect All Card Charges (2.5%…" at bounding box center [566, 278] width 1132 height 557
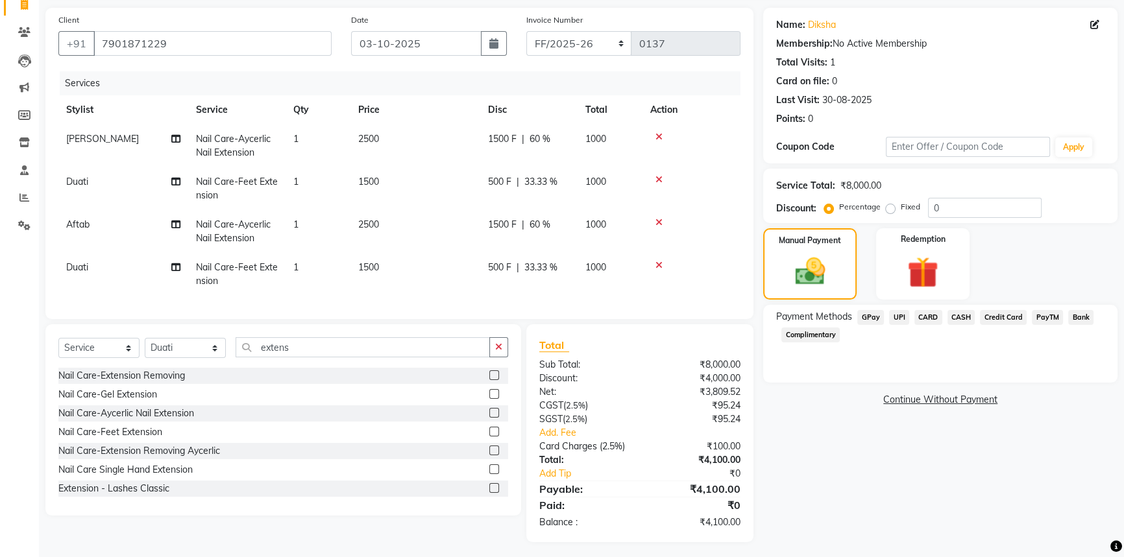
click at [929, 318] on span "CARD" at bounding box center [928, 317] width 28 height 15
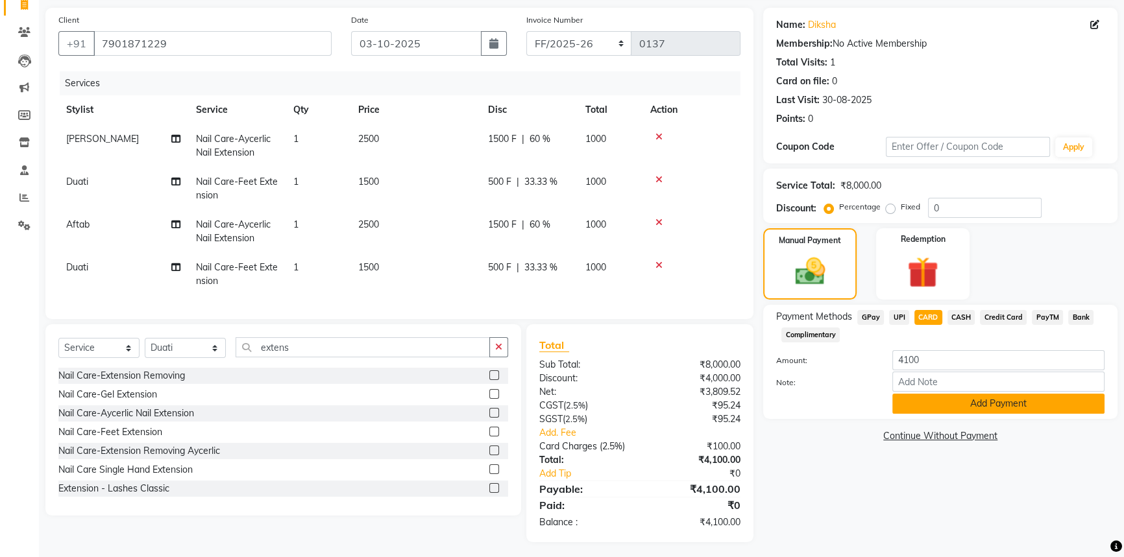
click at [926, 403] on button "Add Payment" at bounding box center [998, 404] width 212 height 20
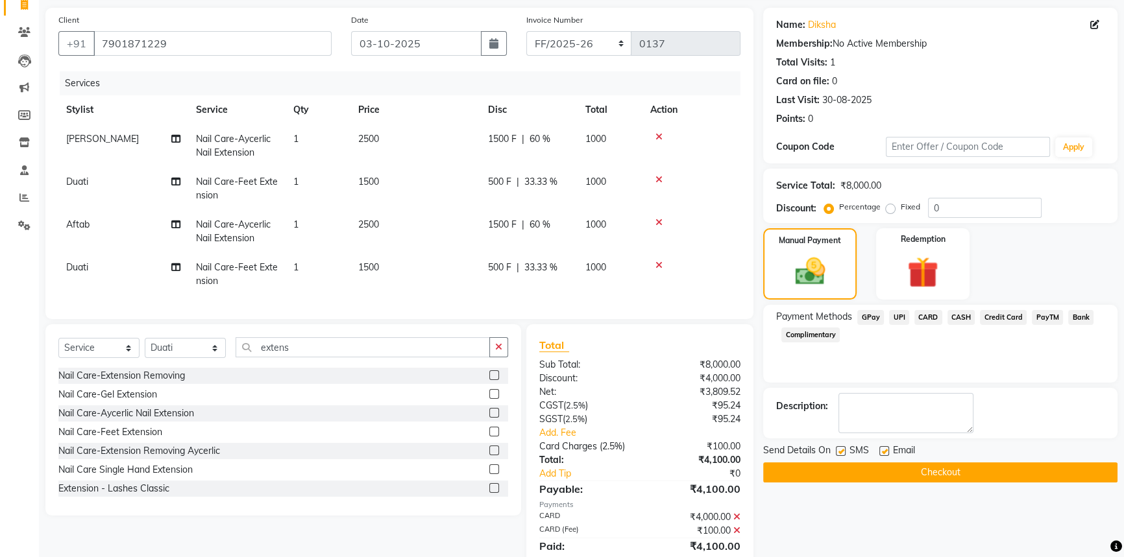
click at [884, 452] on label at bounding box center [884, 451] width 10 height 10
click at [884, 452] on input "checkbox" at bounding box center [883, 452] width 8 height 8
checkbox input "false"
click at [878, 474] on button "Checkout" at bounding box center [940, 473] width 354 height 20
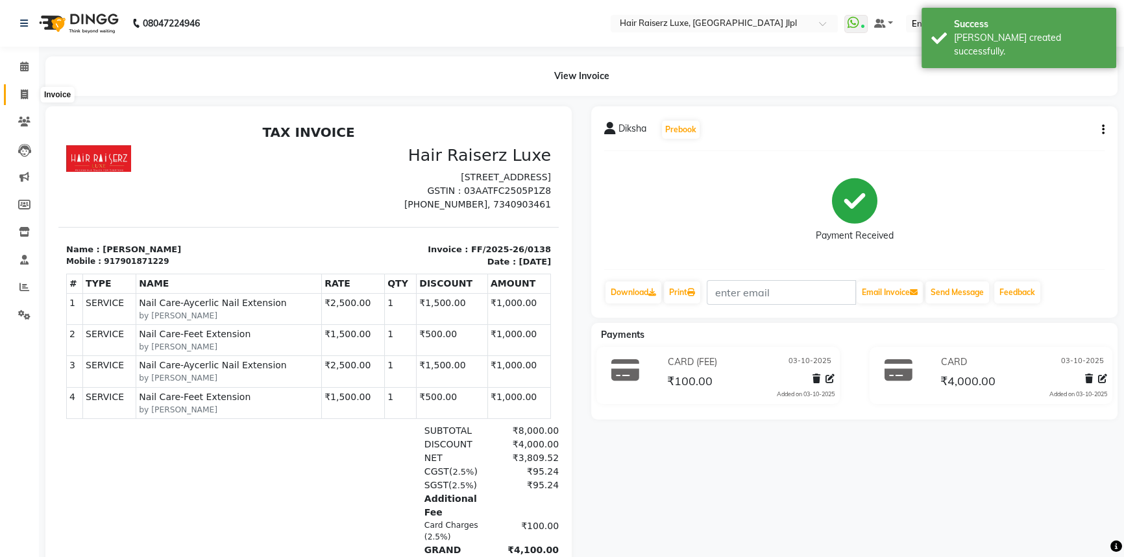
click at [24, 88] on span at bounding box center [24, 95] width 23 height 15
select select "service"
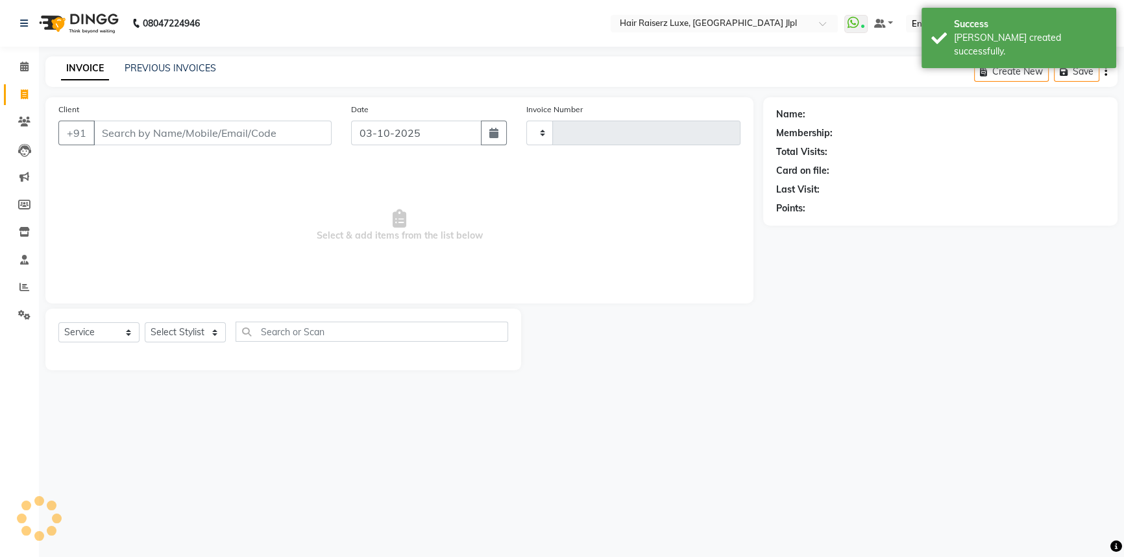
type input "3771"
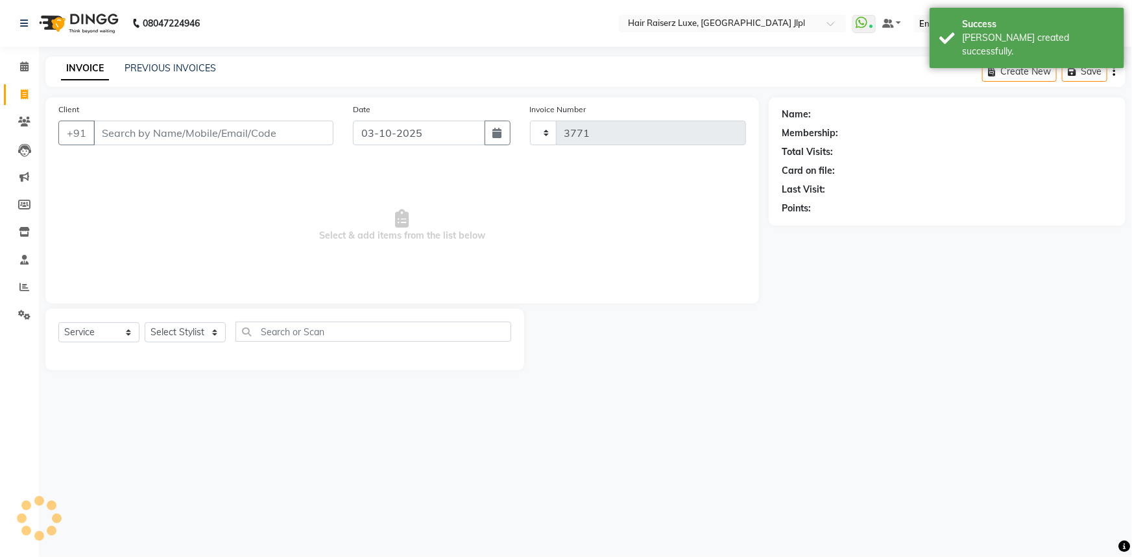
select select "5409"
click at [153, 66] on link "PREVIOUS INVOICES" at bounding box center [170, 68] width 91 height 12
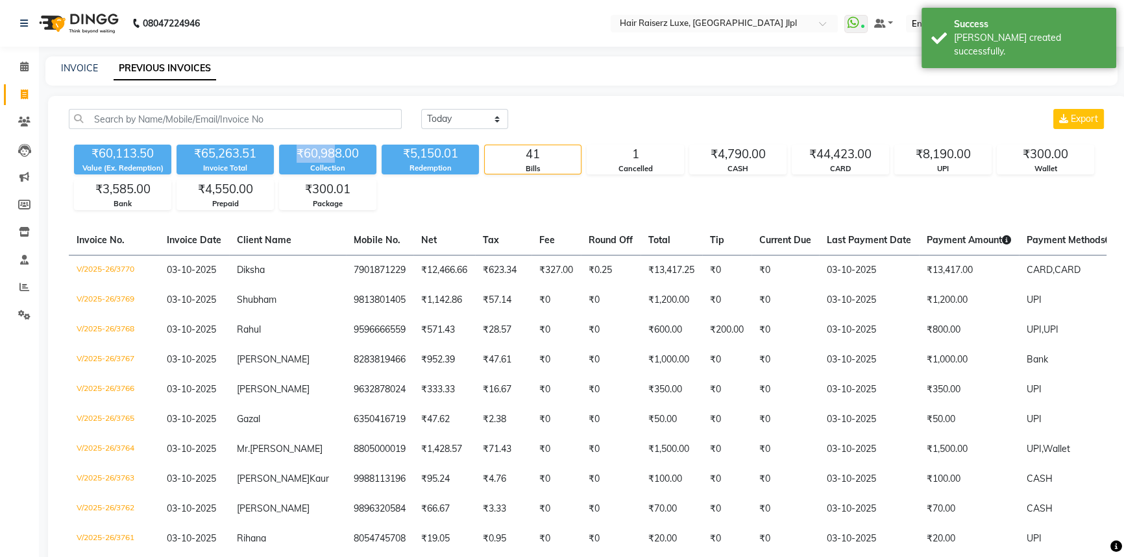
drag, startPoint x: 333, startPoint y: 152, endPoint x: 278, endPoint y: 152, distance: 55.1
click at [279, 152] on div "₹60,988.00" at bounding box center [327, 154] width 97 height 18
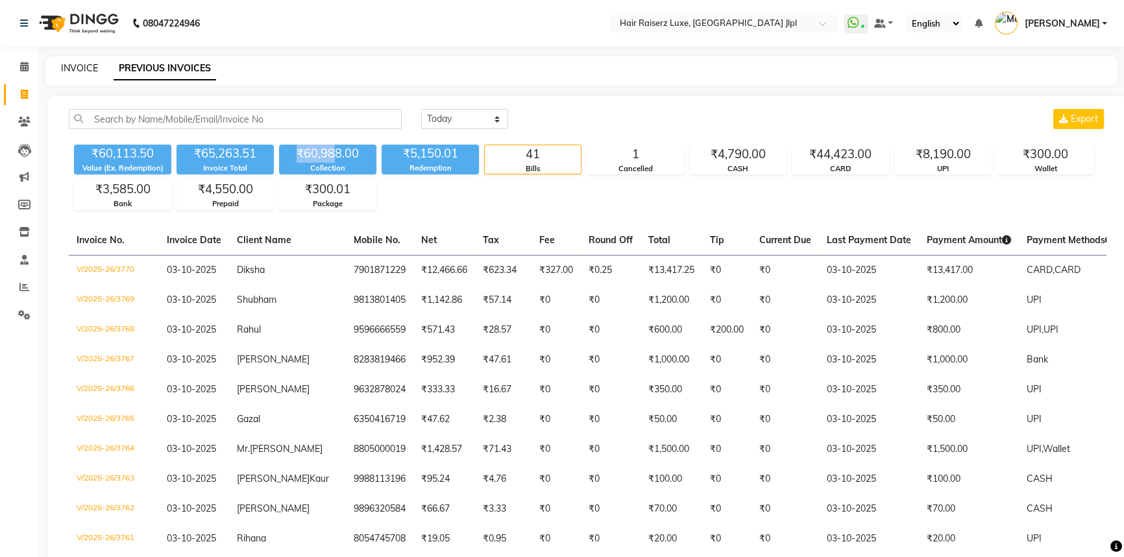
click at [74, 66] on link "INVOICE" at bounding box center [79, 68] width 37 height 12
select select "service"
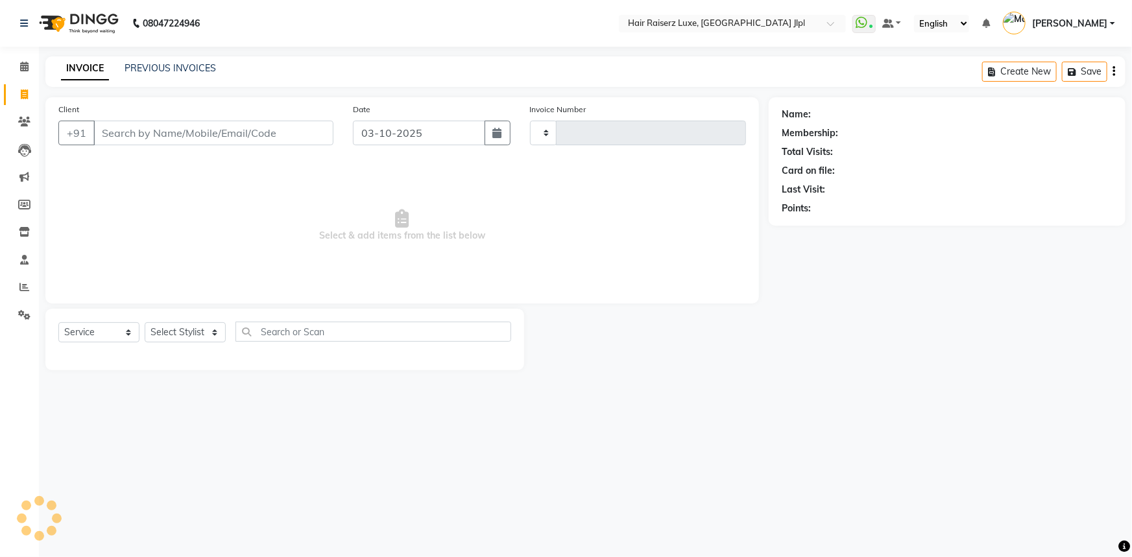
type input "3771"
select select "5409"
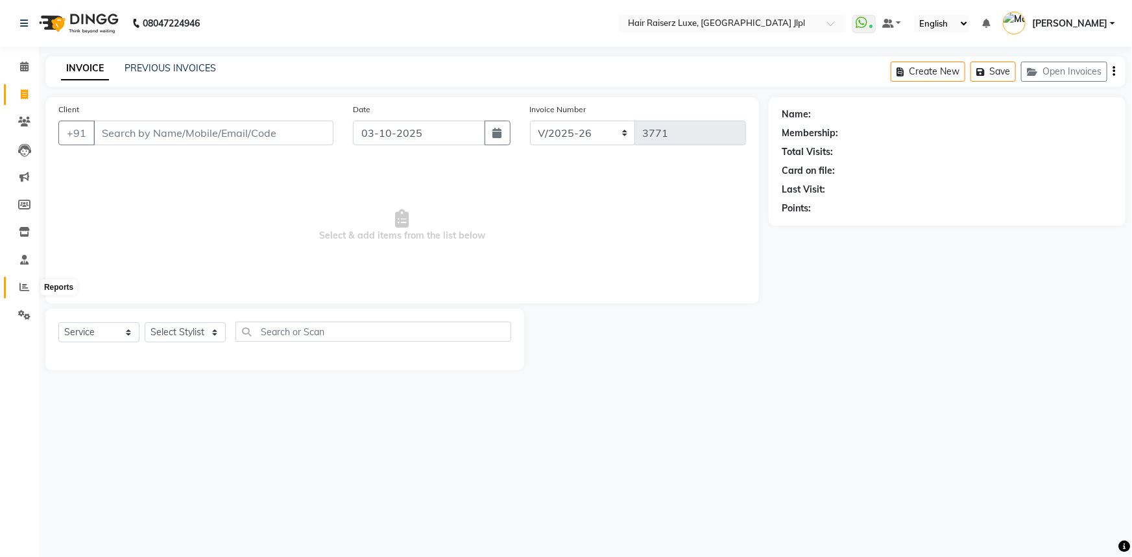
click at [25, 283] on icon at bounding box center [24, 287] width 10 height 10
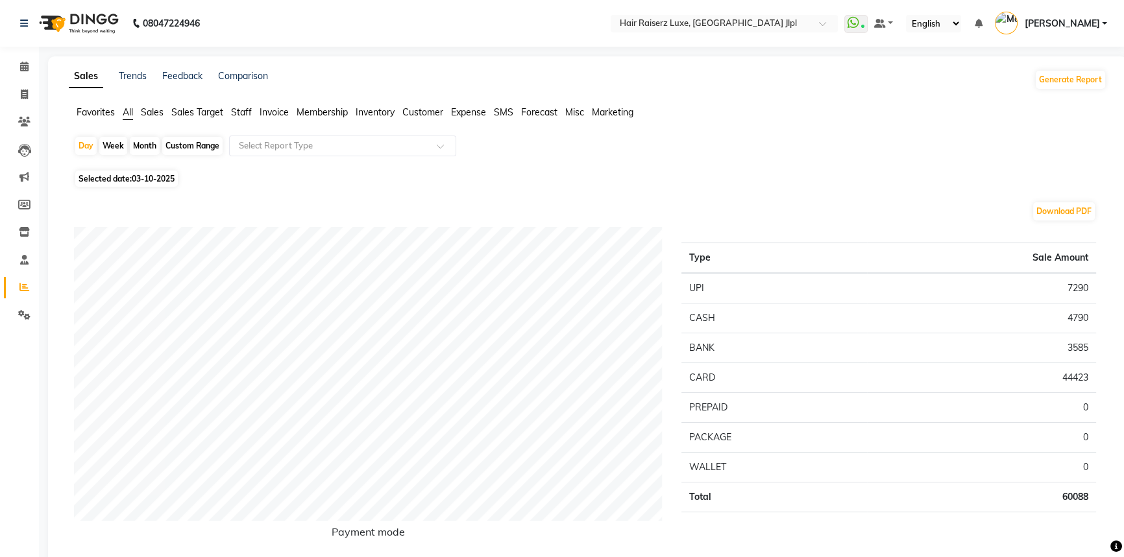
click at [204, 112] on span "Sales Target" at bounding box center [197, 112] width 52 height 12
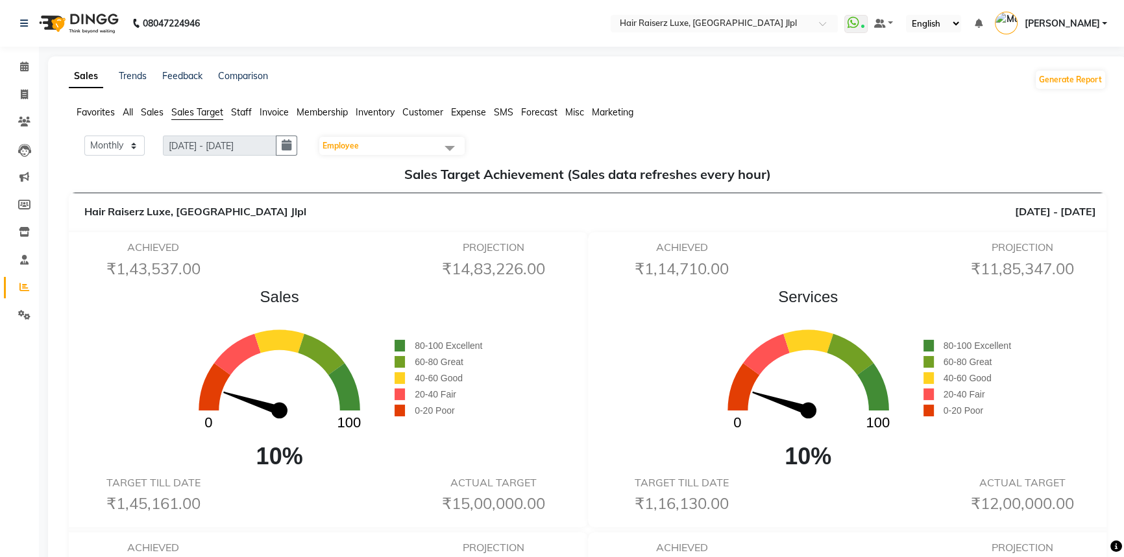
drag, startPoint x: 123, startPoint y: 267, endPoint x: 201, endPoint y: 261, distance: 78.0
click at [201, 261] on h6 "₹1,43,537.00" at bounding box center [153, 269] width 151 height 19
click at [32, 99] on span at bounding box center [24, 95] width 23 height 15
select select "service"
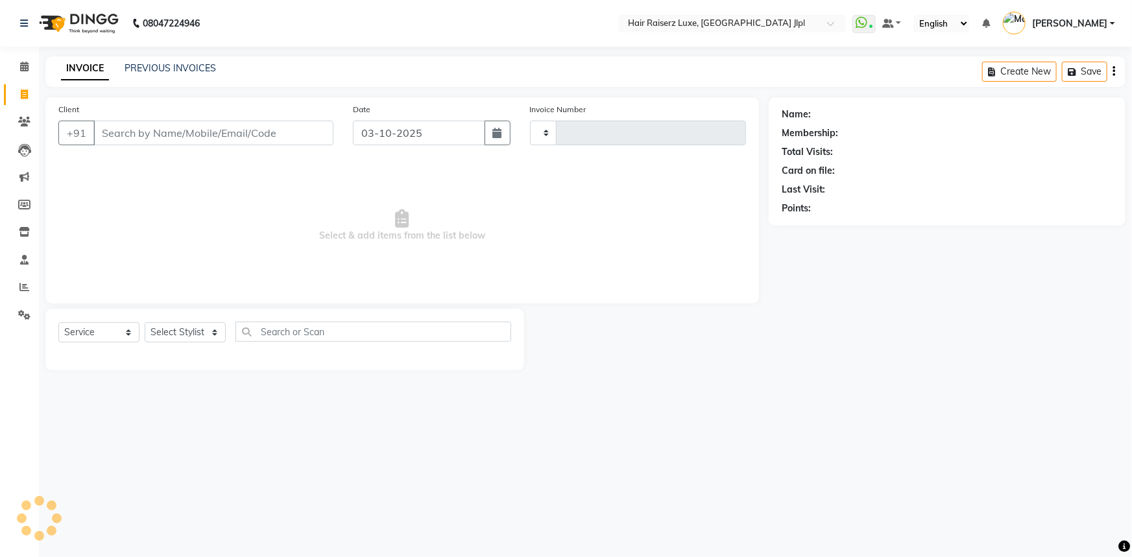
type input "3771"
select select "5409"
click at [168, 67] on link "PREVIOUS INVOICES" at bounding box center [170, 68] width 91 height 12
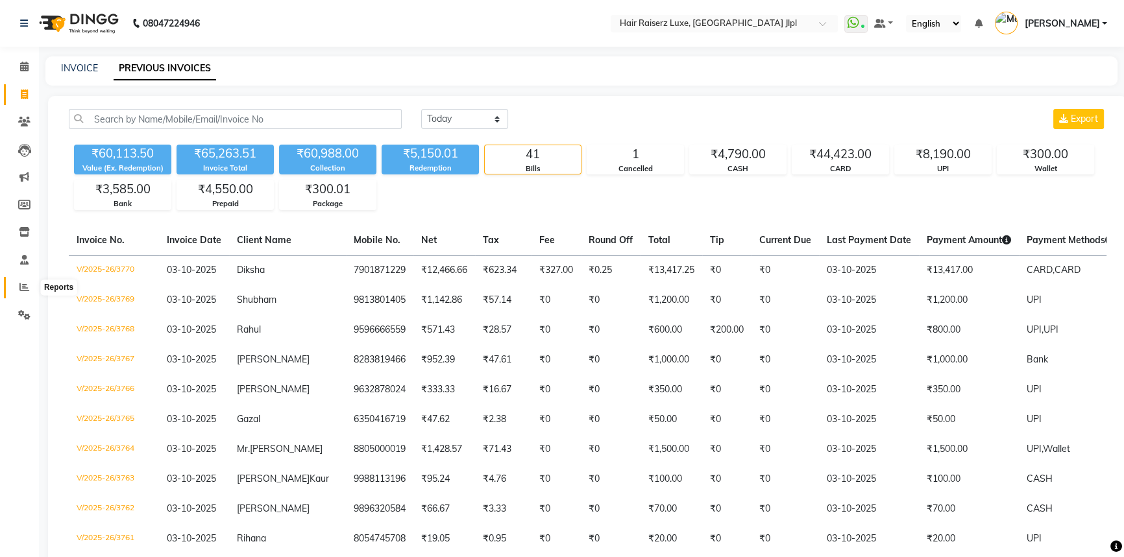
click at [26, 286] on icon at bounding box center [24, 287] width 10 height 10
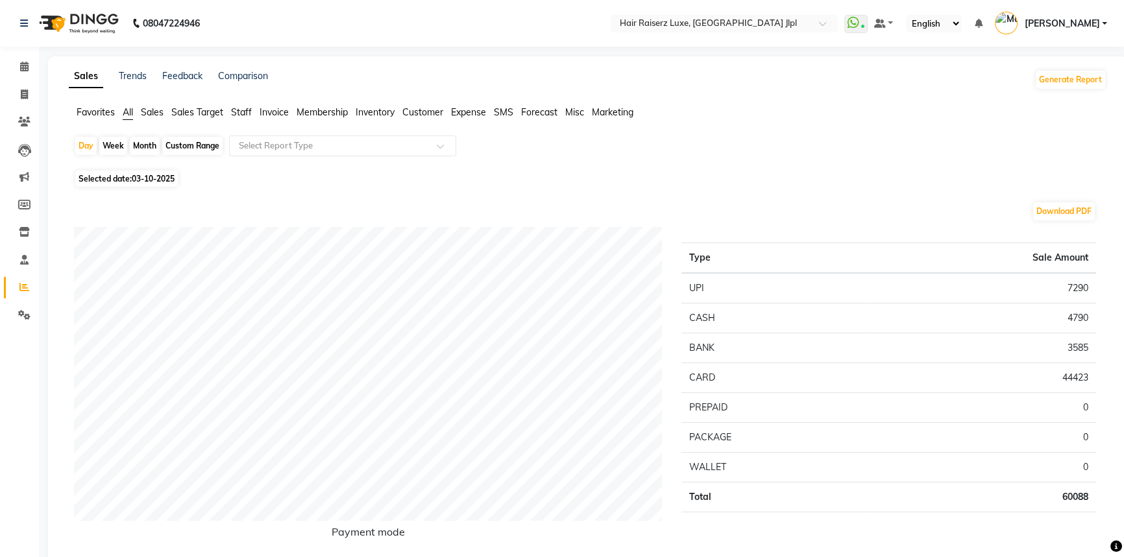
click at [249, 112] on span "Staff" at bounding box center [241, 112] width 21 height 12
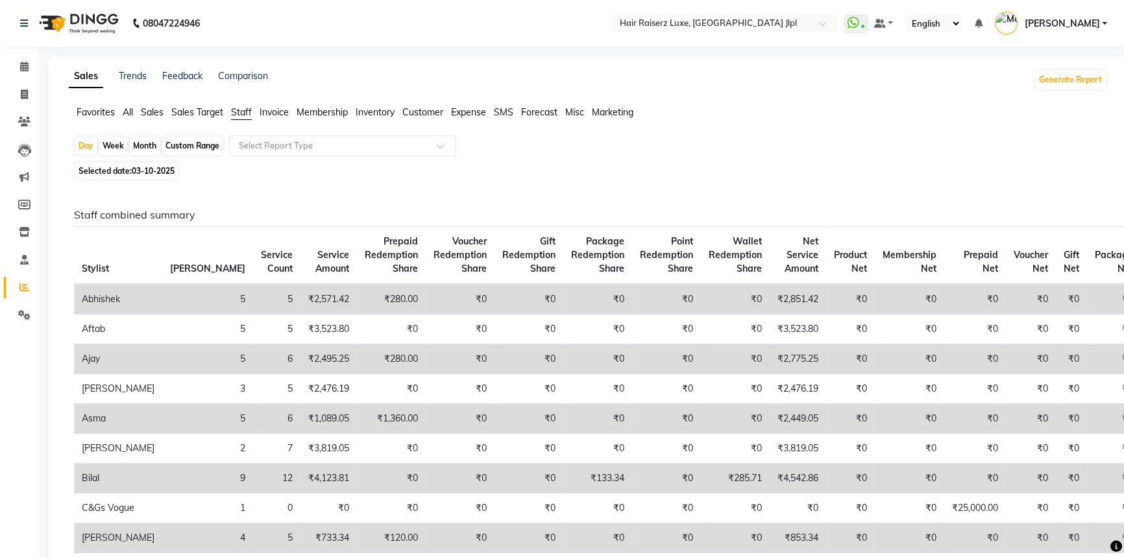
click at [154, 147] on div "Month" at bounding box center [145, 146] width 30 height 18
select select "10"
select select "2025"
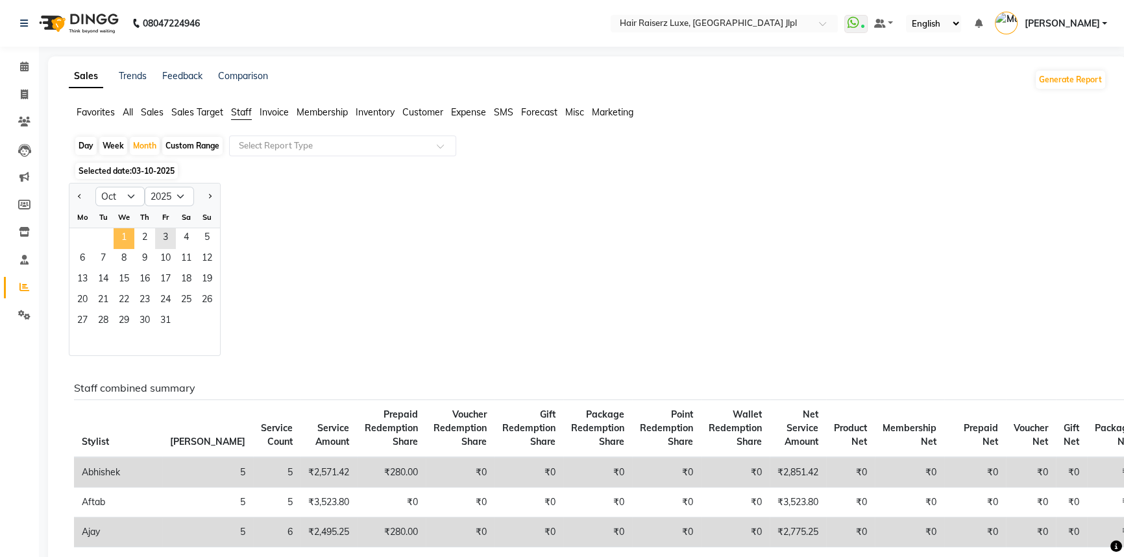
click at [116, 234] on span "1" at bounding box center [124, 238] width 21 height 21
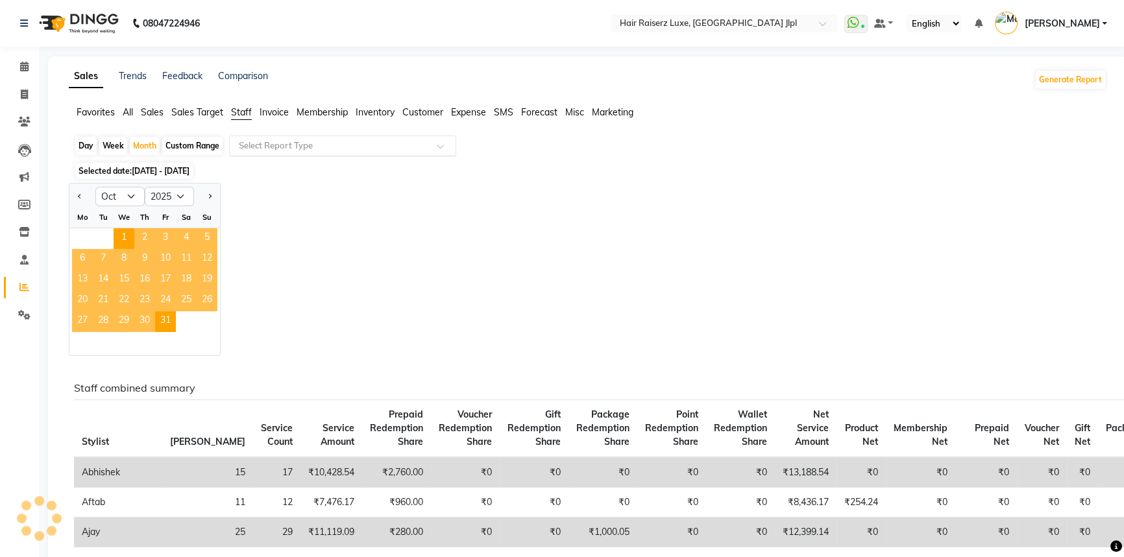
click at [307, 139] on input "text" at bounding box center [329, 145] width 187 height 13
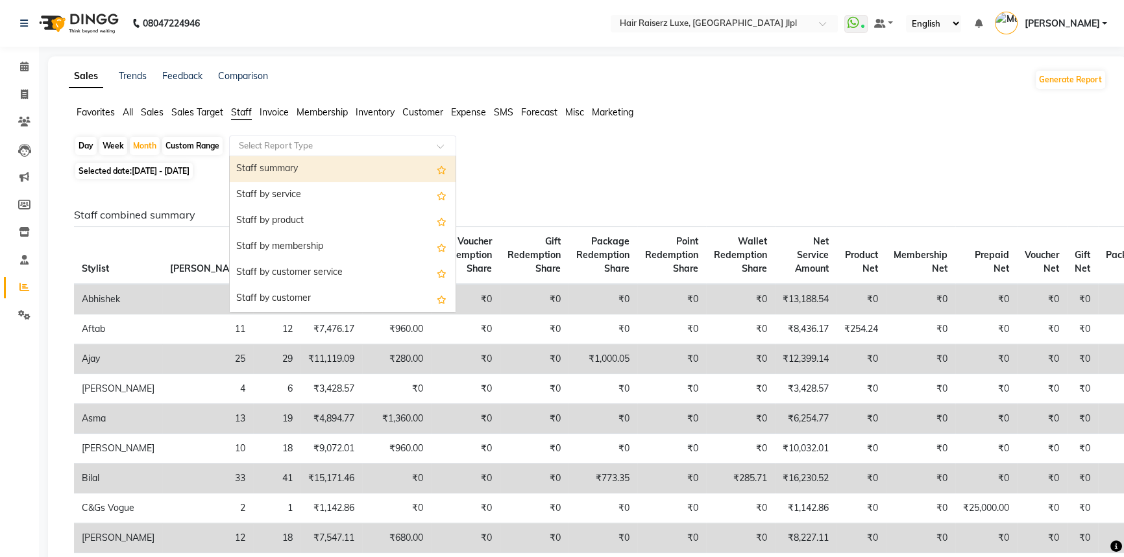
click at [304, 170] on div "Staff summary" at bounding box center [343, 169] width 226 height 26
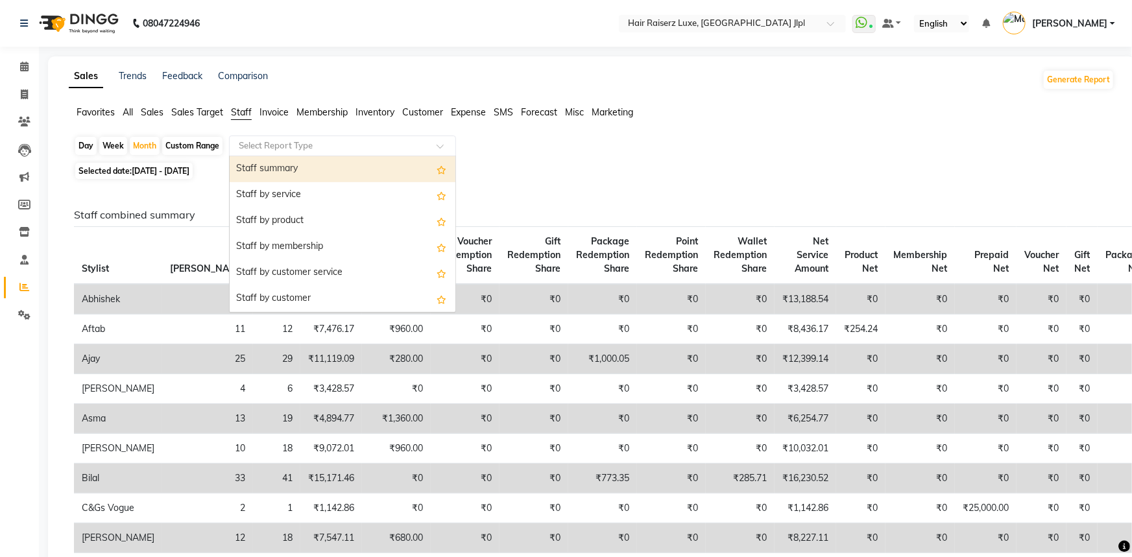
select select "filtered_report"
select select "csv"
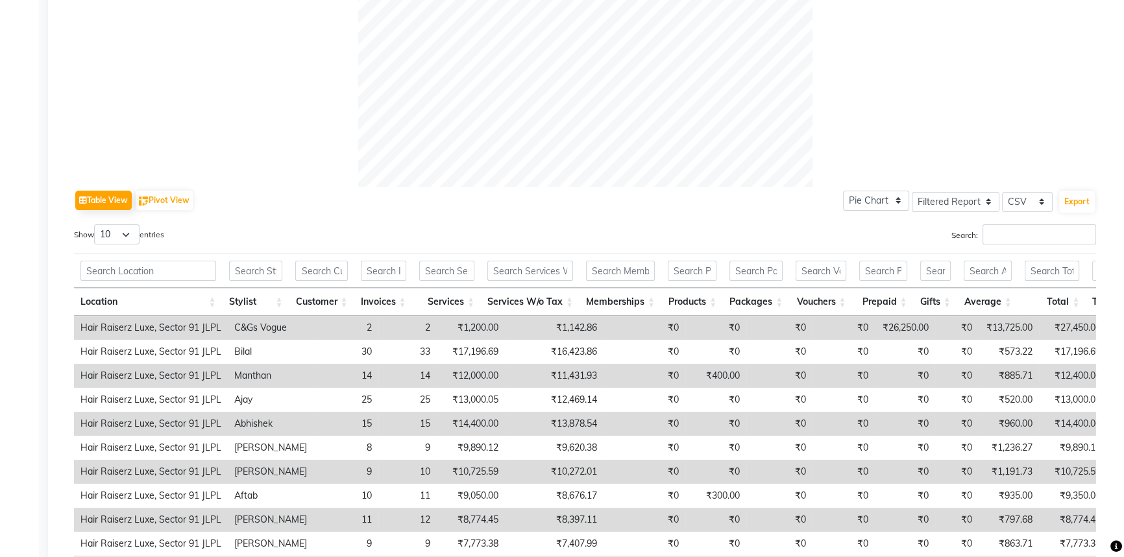
scroll to position [354, 0]
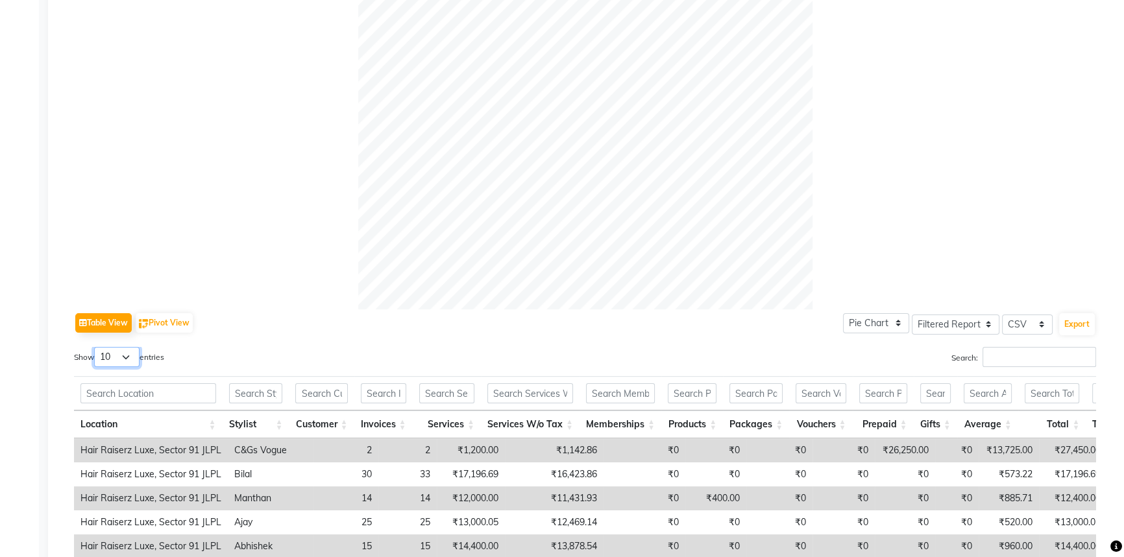
click at [128, 358] on select "10 25 50 100" at bounding box center [116, 357] width 45 height 20
select select "25"
click at [96, 347] on select "10 25 50 100" at bounding box center [116, 357] width 45 height 20
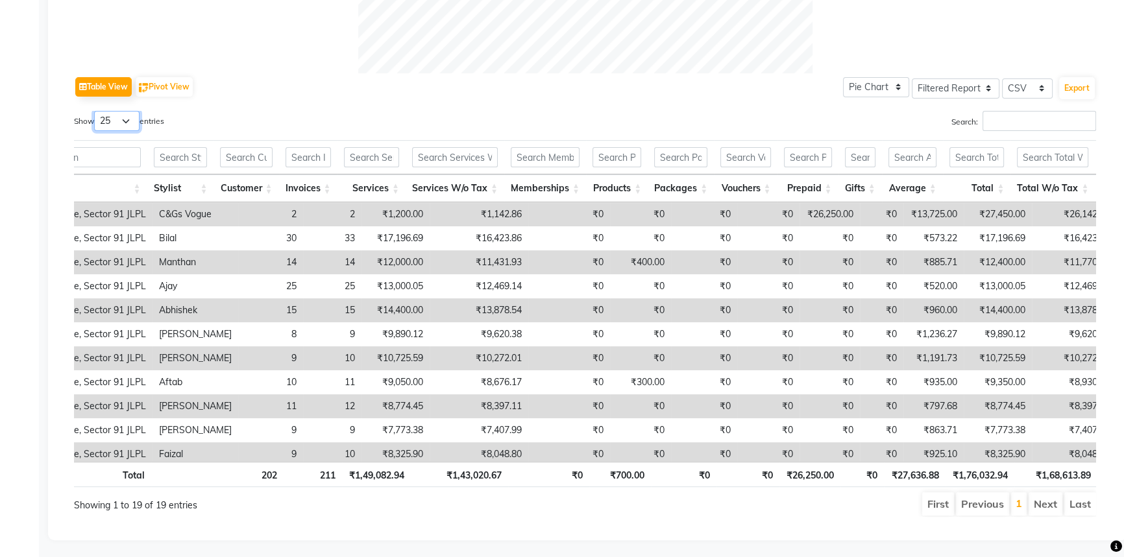
scroll to position [0, 0]
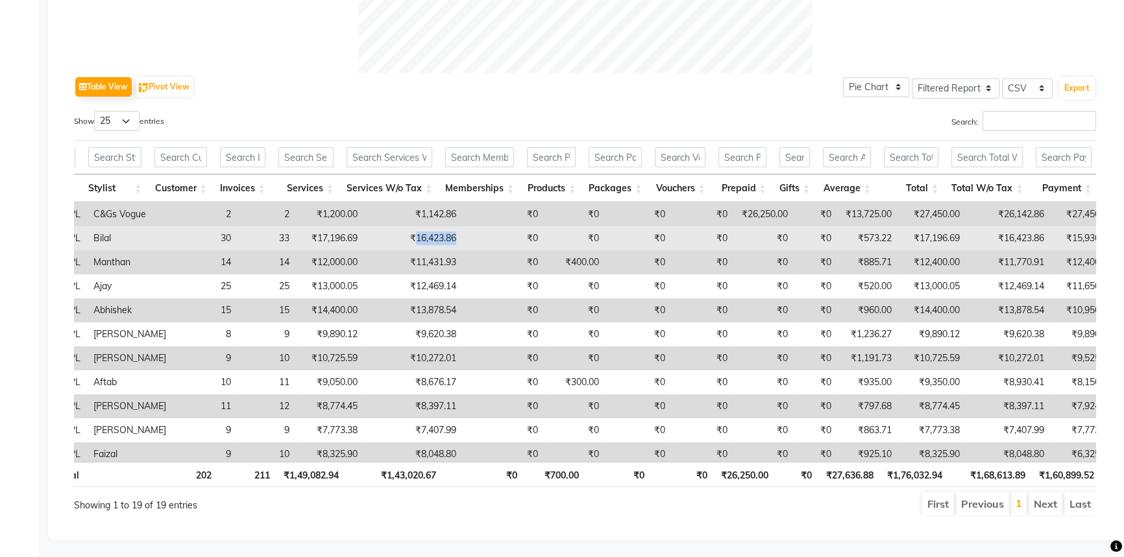
drag, startPoint x: 392, startPoint y: 237, endPoint x: 435, endPoint y: 236, distance: 42.8
click at [435, 236] on td "₹16,423.86" at bounding box center [413, 238] width 99 height 24
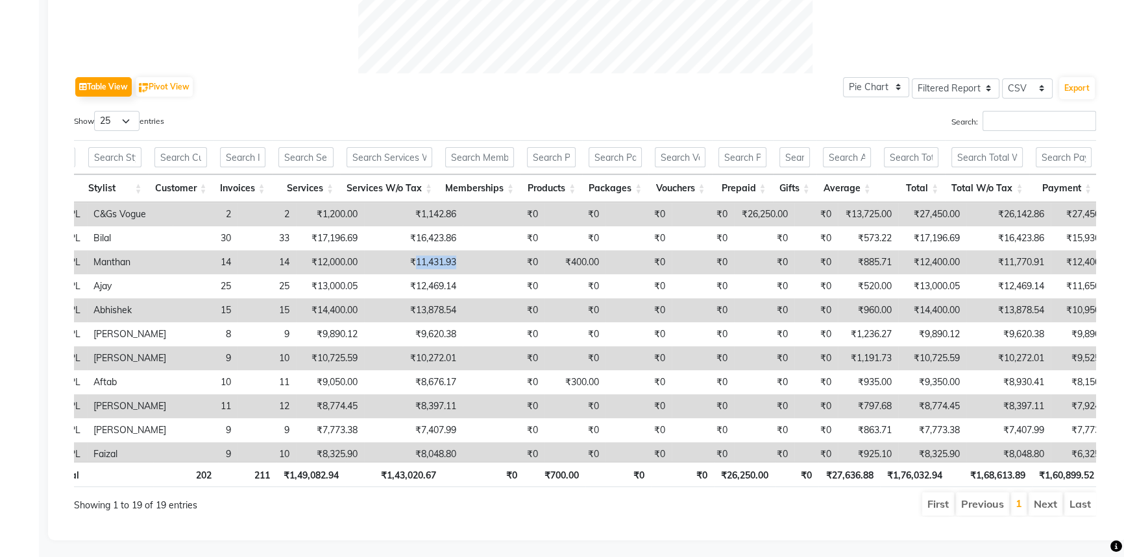
drag, startPoint x: 394, startPoint y: 263, endPoint x: 442, endPoint y: 262, distance: 48.7
click at [442, 262] on tr "Hair Raiserz Luxe, Sector 91 JLPL Manthan 14 14 ₹12,000.00 ₹11,431.93 ₹0 ₹400.0…" at bounding box center [650, 262] width 1434 height 24
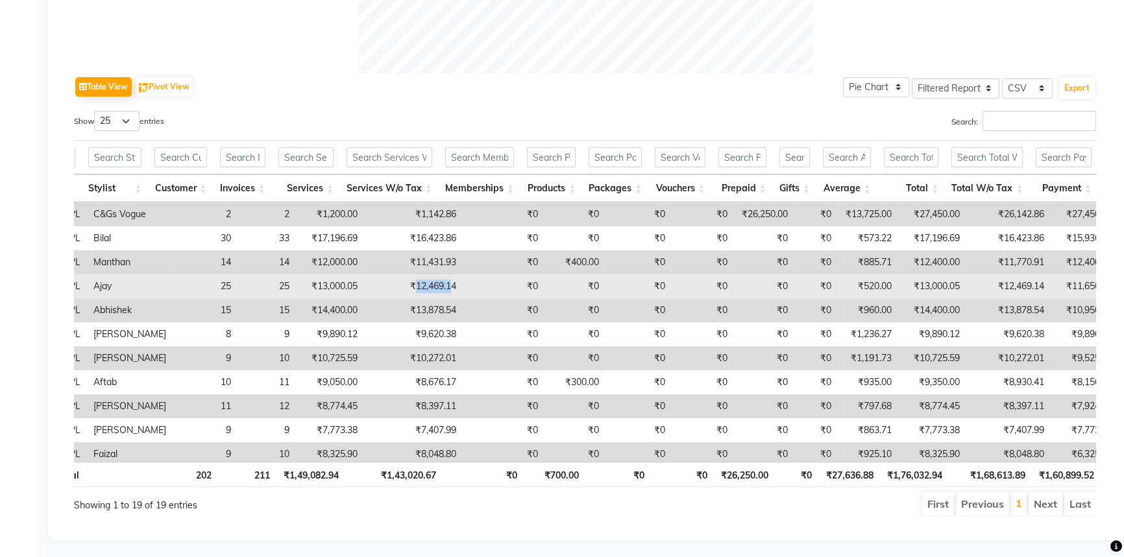
drag, startPoint x: 394, startPoint y: 287, endPoint x: 432, endPoint y: 288, distance: 38.3
click at [432, 288] on td "₹12,469.14" at bounding box center [413, 286] width 99 height 24
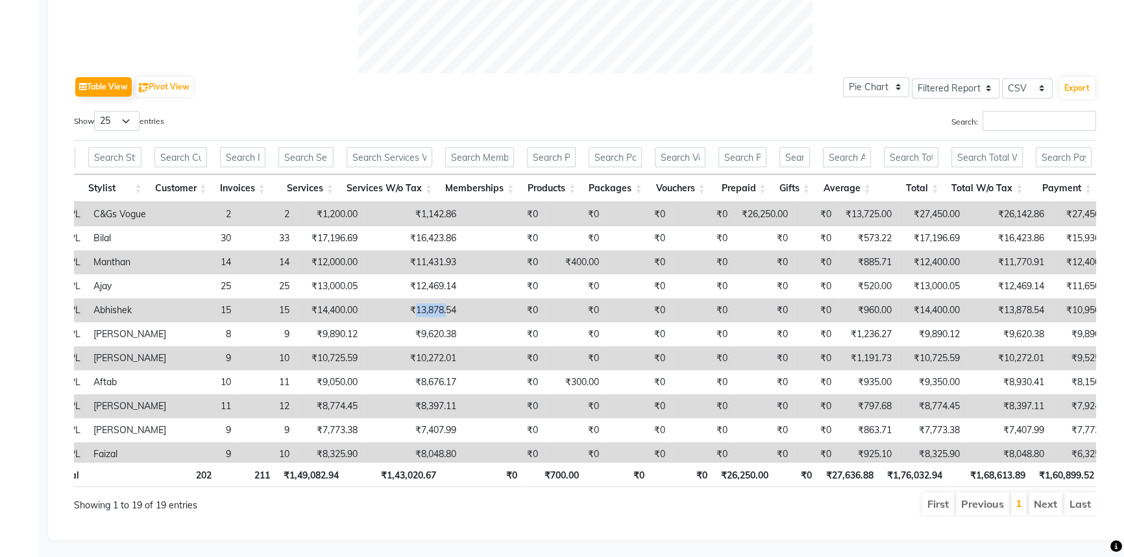
drag, startPoint x: 391, startPoint y: 308, endPoint x: 426, endPoint y: 308, distance: 35.0
click at [426, 308] on td "₹13,878.54" at bounding box center [413, 310] width 99 height 24
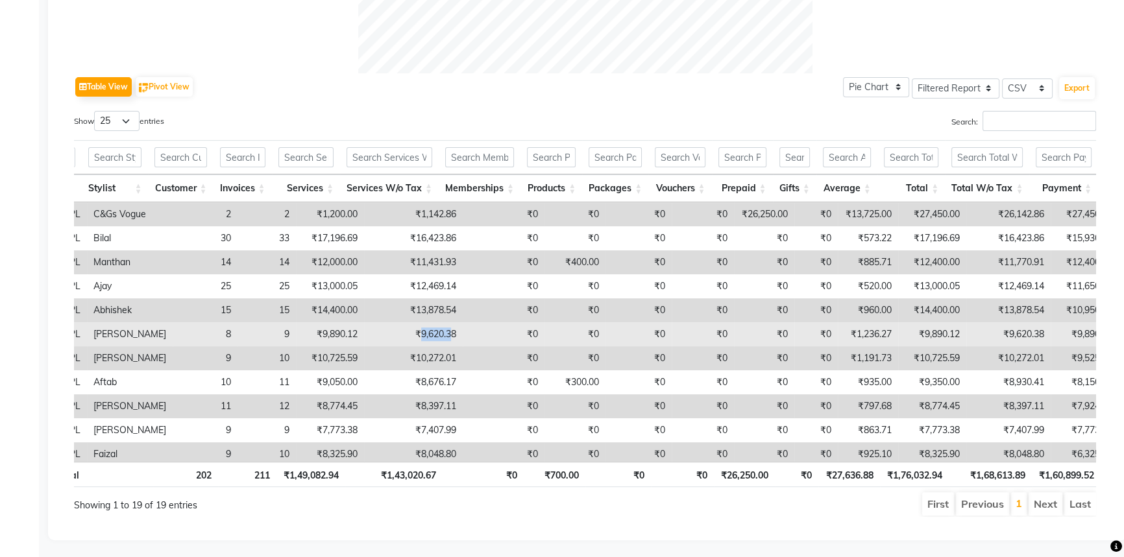
drag, startPoint x: 396, startPoint y: 336, endPoint x: 433, endPoint y: 334, distance: 36.4
click at [433, 334] on td "₹9,620.38" at bounding box center [413, 334] width 99 height 24
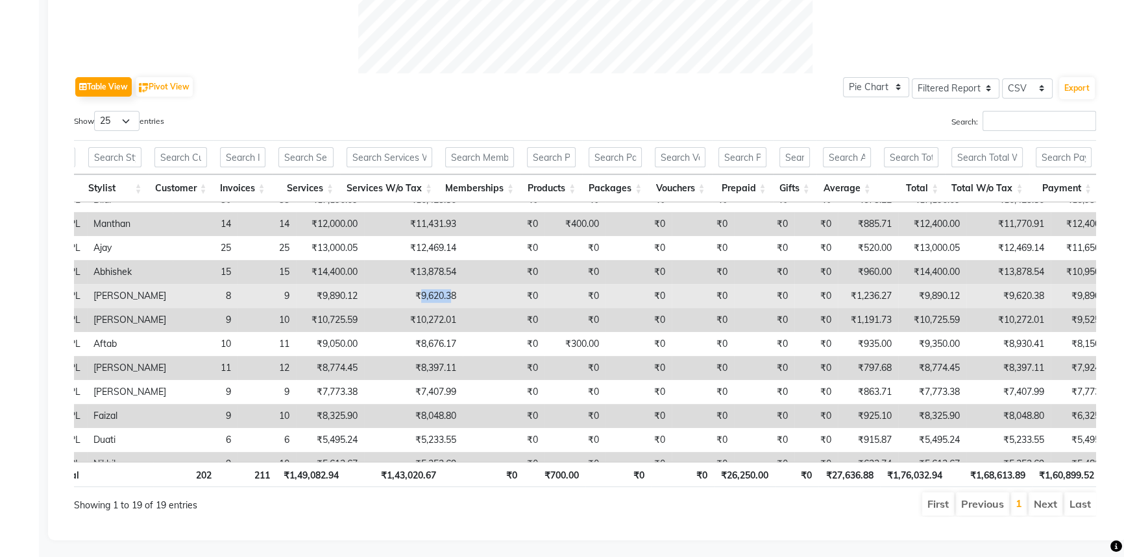
scroll to position [58, 141]
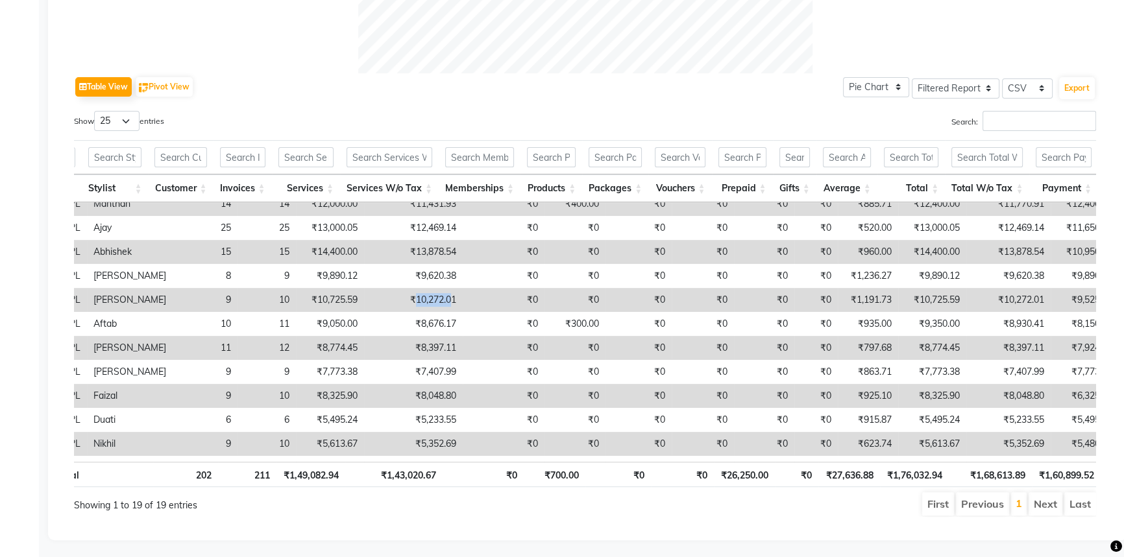
drag, startPoint x: 391, startPoint y: 295, endPoint x: 431, endPoint y: 298, distance: 40.4
click at [431, 298] on td "₹10,272.01" at bounding box center [413, 300] width 99 height 24
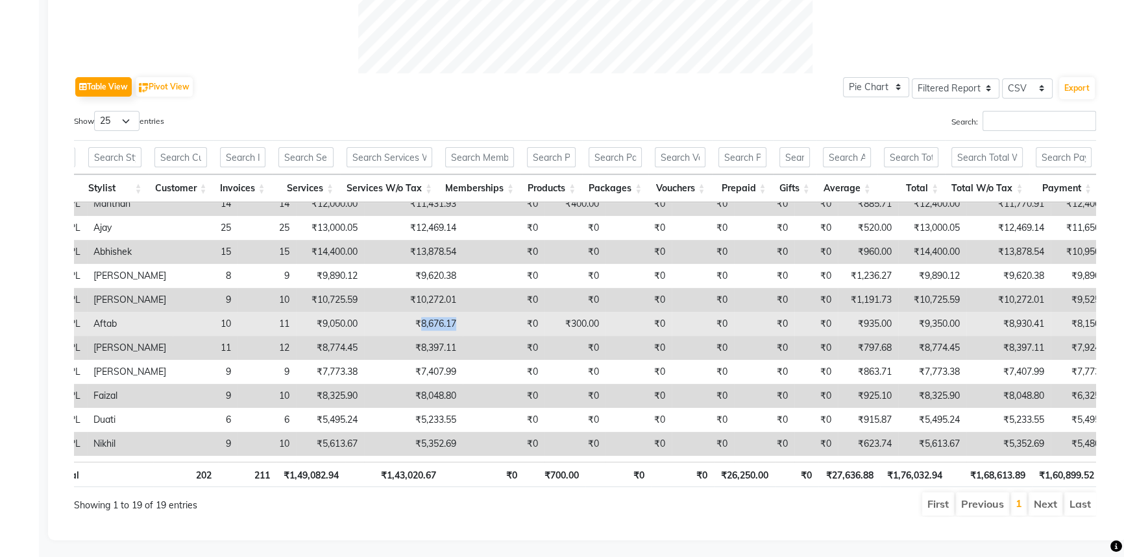
drag, startPoint x: 400, startPoint y: 324, endPoint x: 438, endPoint y: 322, distance: 38.3
click at [438, 322] on td "₹8,676.17" at bounding box center [413, 324] width 99 height 24
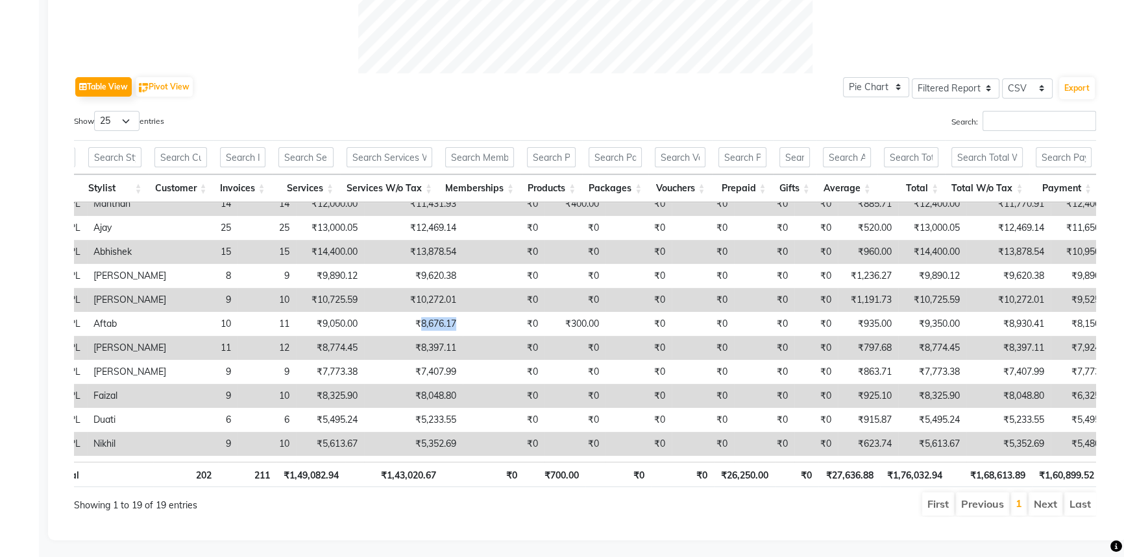
scroll to position [117, 141]
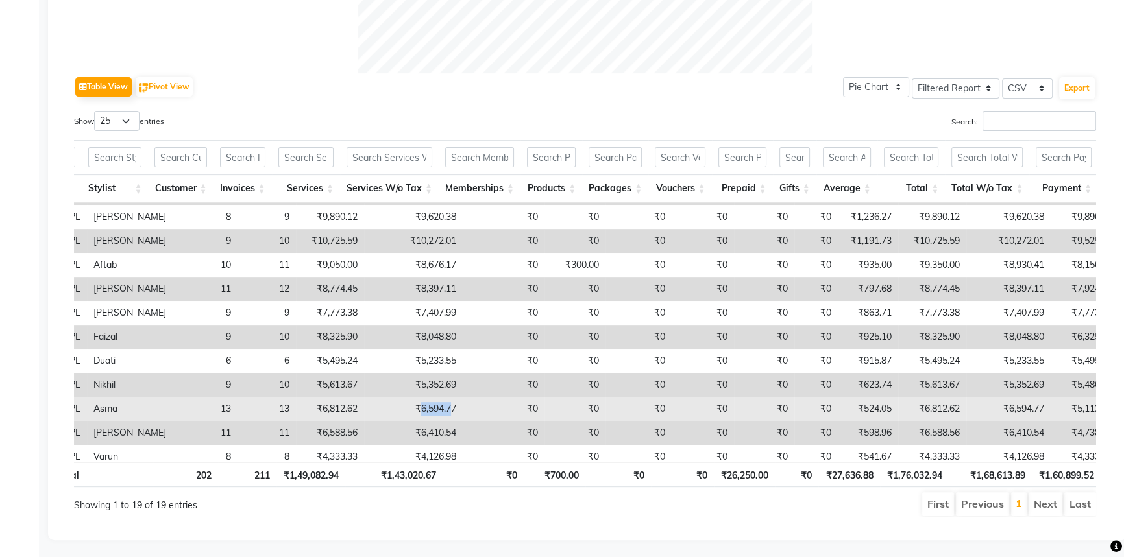
drag, startPoint x: 398, startPoint y: 408, endPoint x: 429, endPoint y: 402, distance: 31.0
click at [429, 402] on td "₹6,594.77" at bounding box center [413, 409] width 99 height 24
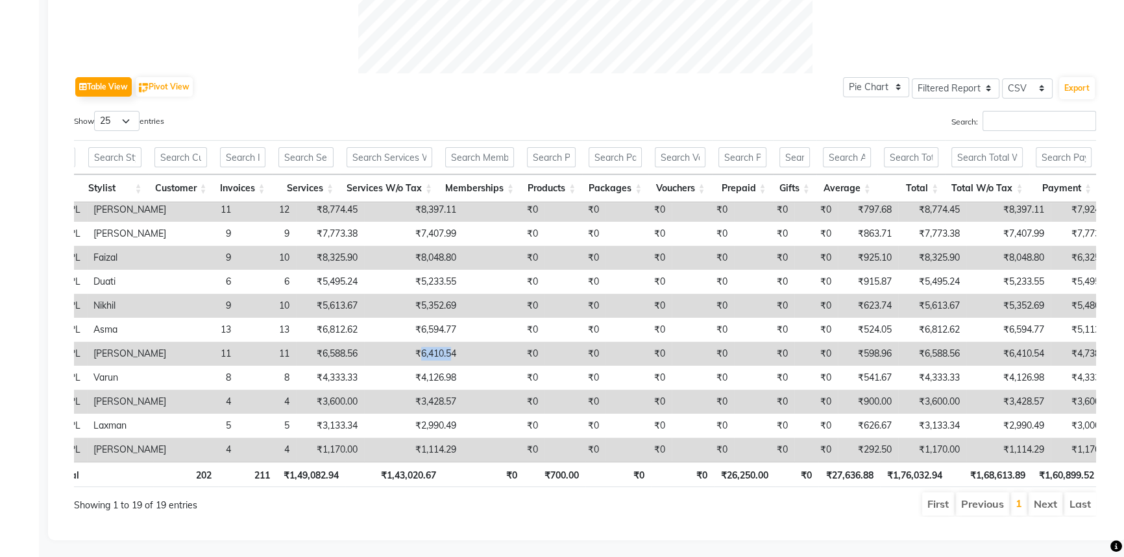
drag, startPoint x: 399, startPoint y: 344, endPoint x: 428, endPoint y: 346, distance: 29.3
click at [428, 346] on td "₹6,410.54" at bounding box center [413, 354] width 99 height 24
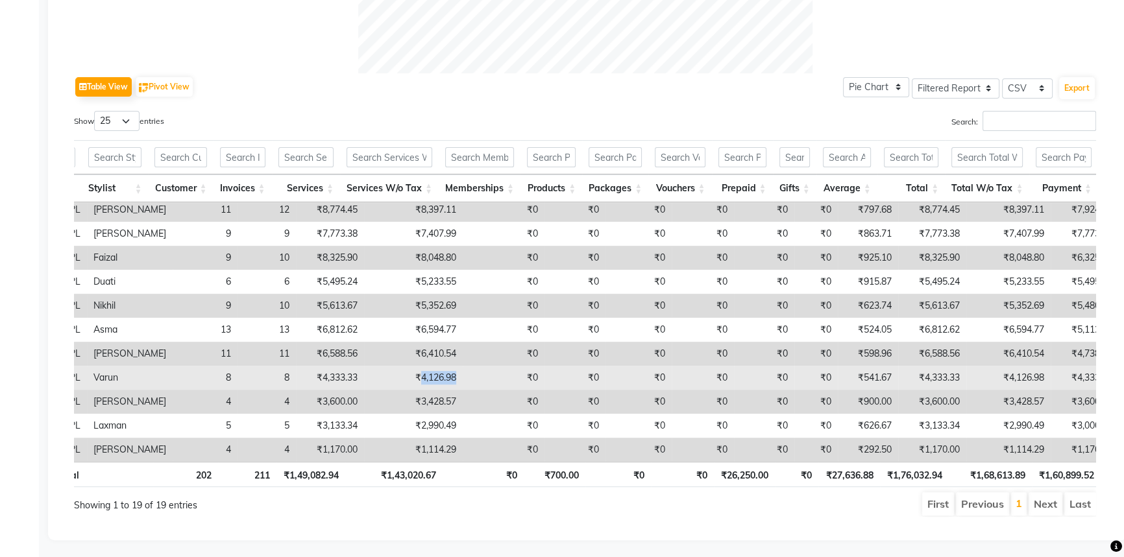
drag, startPoint x: 399, startPoint y: 368, endPoint x: 447, endPoint y: 367, distance: 48.0
click at [447, 367] on tr "Hair Raiserz Luxe, Sector 91 JLPL Varun 8 8 ₹4,333.33 ₹4,126.98 ₹0 ₹0 ₹0 ₹0 ₹0 …" at bounding box center [650, 378] width 1434 height 24
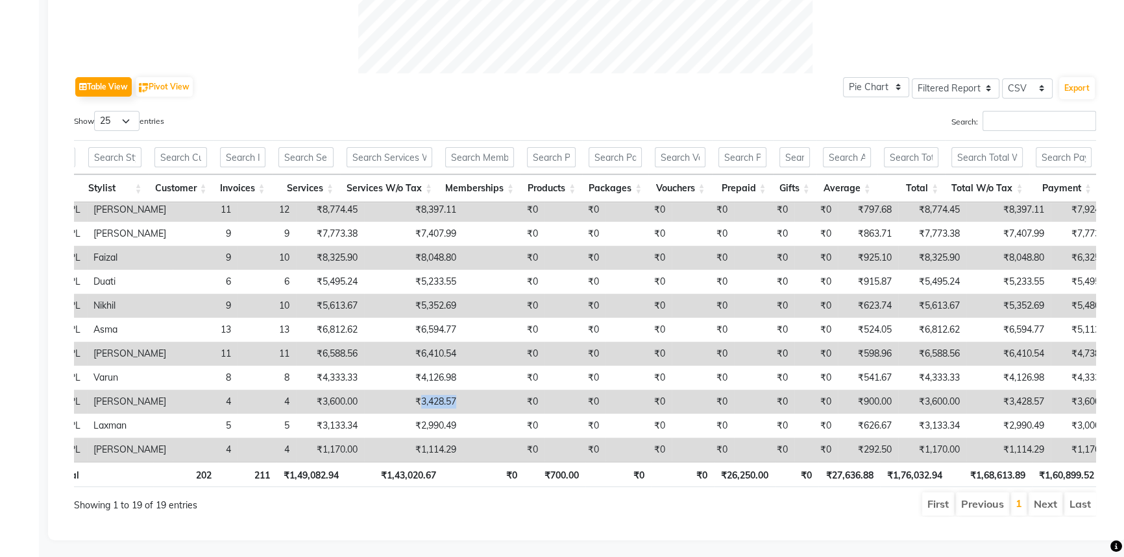
drag, startPoint x: 401, startPoint y: 394, endPoint x: 437, endPoint y: 391, distance: 36.5
click at [437, 391] on td "₹3,428.57" at bounding box center [413, 402] width 99 height 24
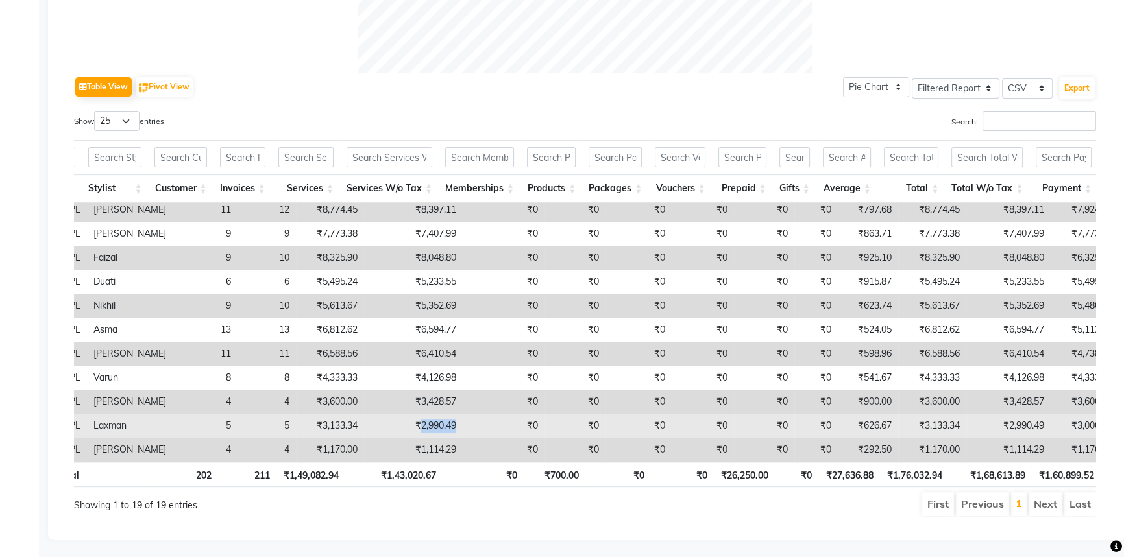
drag, startPoint x: 398, startPoint y: 419, endPoint x: 434, endPoint y: 415, distance: 35.9
click at [434, 415] on td "₹2,990.49" at bounding box center [413, 426] width 99 height 24
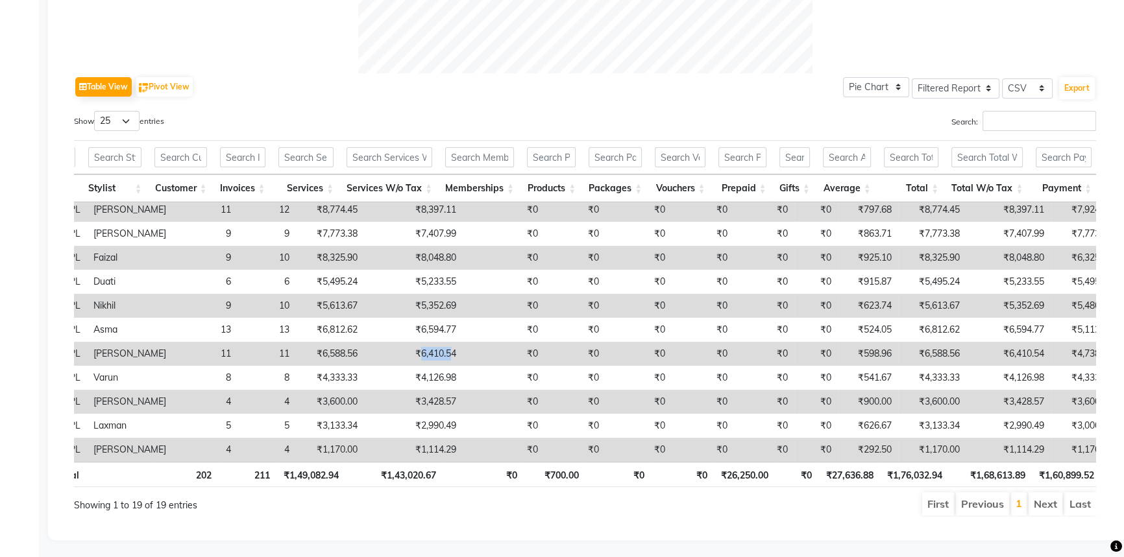
drag, startPoint x: 396, startPoint y: 346, endPoint x: 428, endPoint y: 346, distance: 31.8
click at [428, 346] on td "₹6,410.54" at bounding box center [413, 354] width 99 height 24
click at [411, 390] on td "₹3,428.57" at bounding box center [413, 402] width 99 height 24
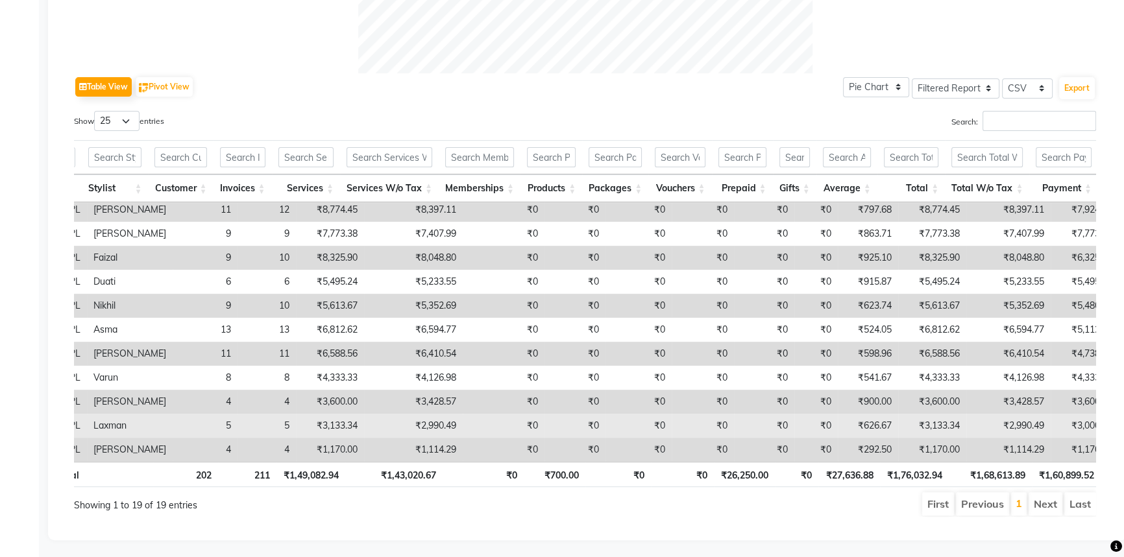
click at [410, 417] on td "₹2,990.49" at bounding box center [413, 426] width 99 height 24
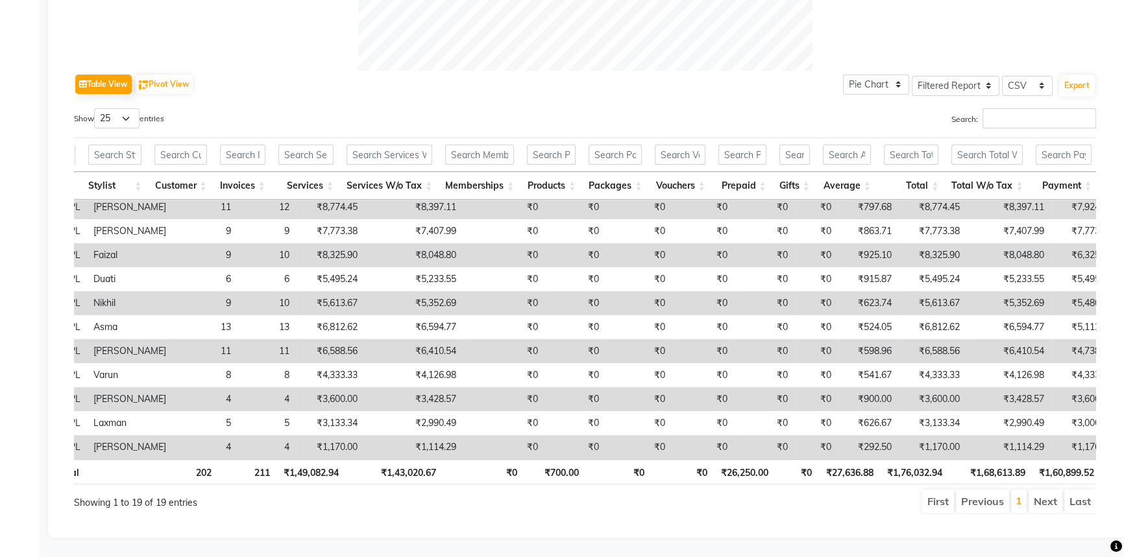
click at [418, 435] on td "₹1,114.29" at bounding box center [413, 447] width 99 height 24
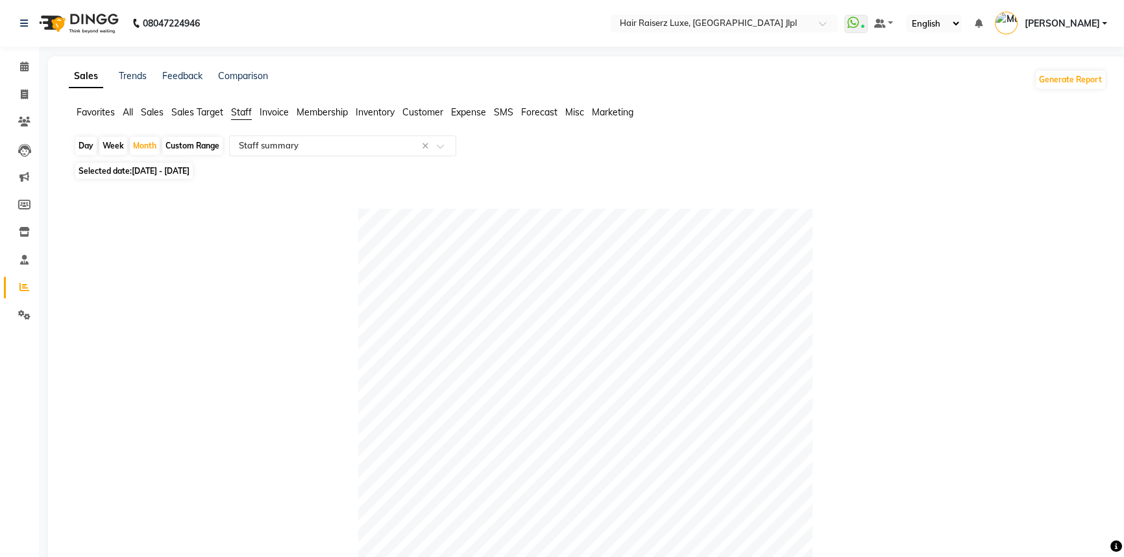
click at [209, 110] on span "Sales Target" at bounding box center [197, 112] width 52 height 12
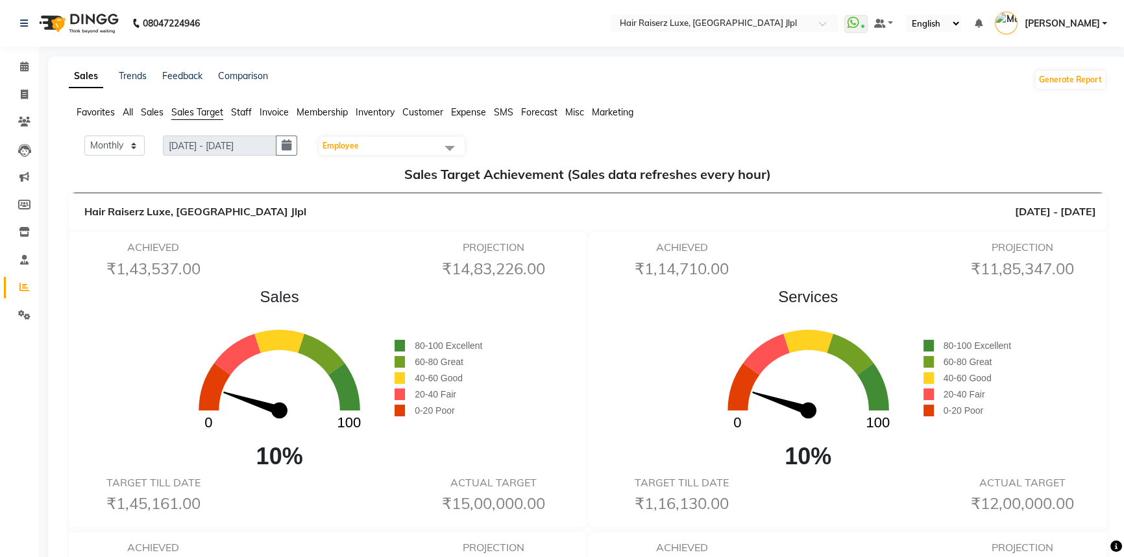
drag, startPoint x: 116, startPoint y: 269, endPoint x: 211, endPoint y: 271, distance: 95.4
click at [211, 271] on h6 "₹1,43,537.00" at bounding box center [153, 269] width 151 height 19
click at [16, 91] on span at bounding box center [24, 95] width 23 height 15
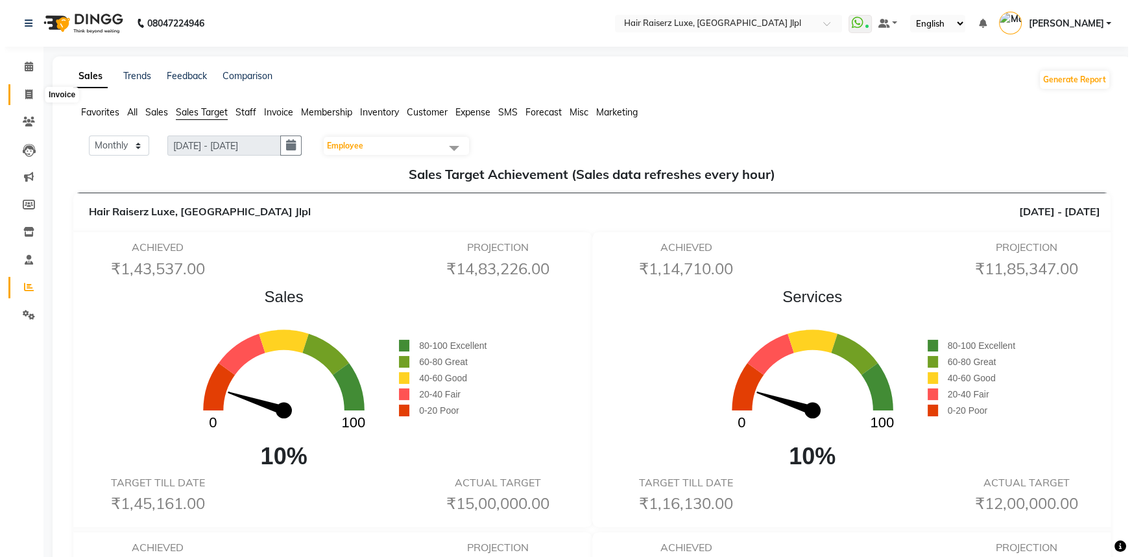
select select "service"
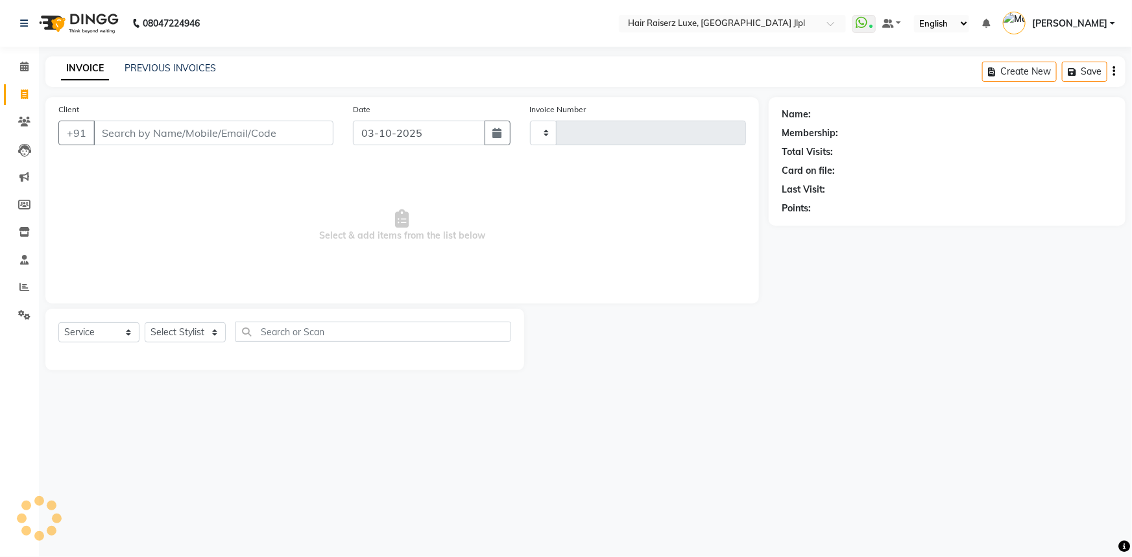
type input "3771"
select select "5409"
click at [127, 69] on link "PREVIOUS INVOICES" at bounding box center [170, 68] width 91 height 12
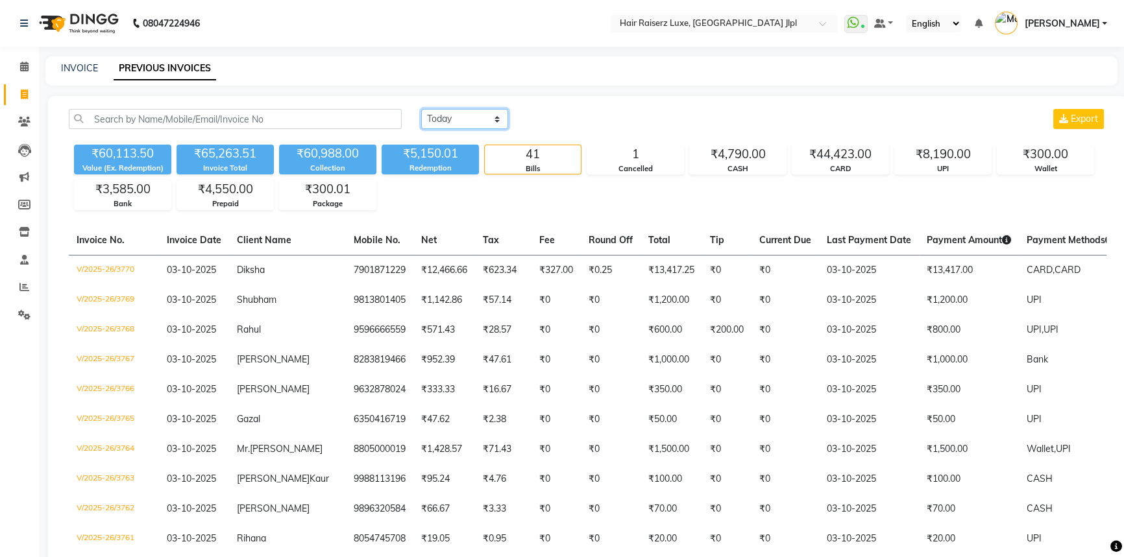
click at [457, 112] on select "Today Yesterday Custom Range" at bounding box center [464, 119] width 87 height 20
select select "range"
click at [421, 109] on select "Today Yesterday Custom Range" at bounding box center [464, 119] width 87 height 20
click at [583, 119] on input "03-10-2025" at bounding box center [570, 119] width 91 height 18
select select "10"
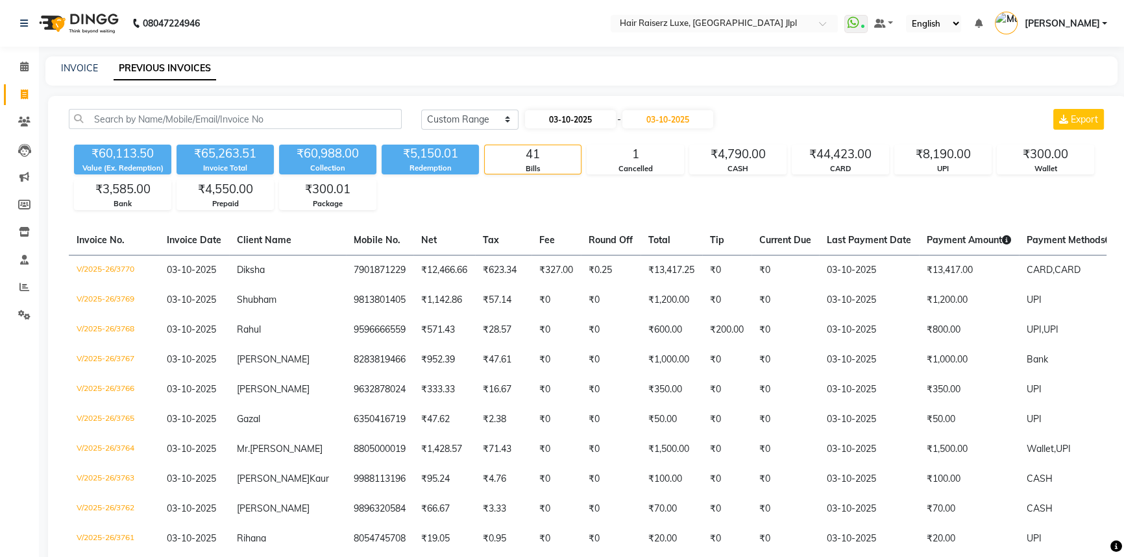
select select "2025"
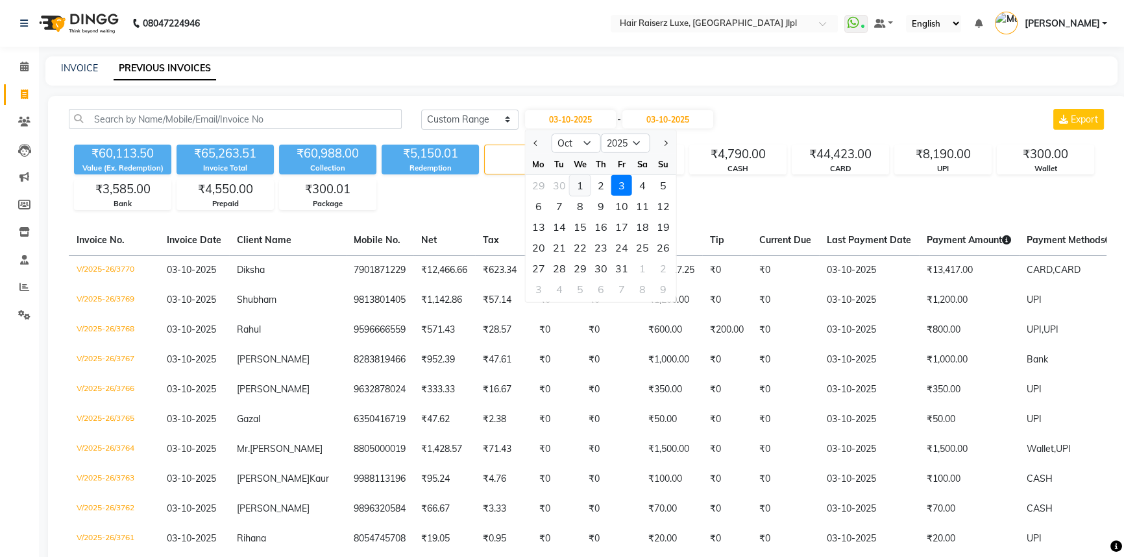
click at [579, 186] on div "1" at bounding box center [580, 185] width 21 height 21
type input "01-10-2025"
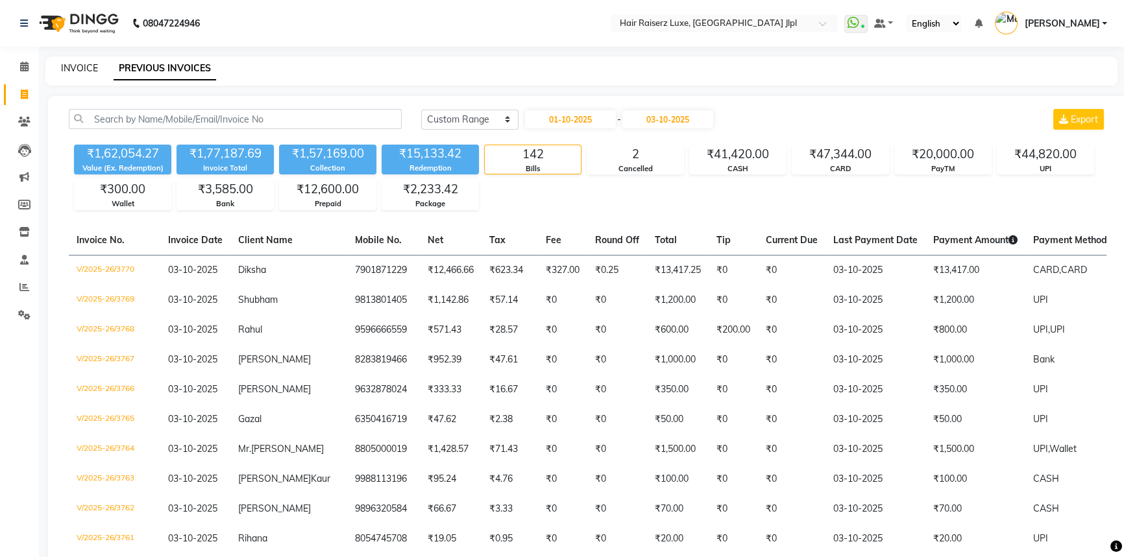
click at [88, 67] on link "INVOICE" at bounding box center [79, 68] width 37 height 12
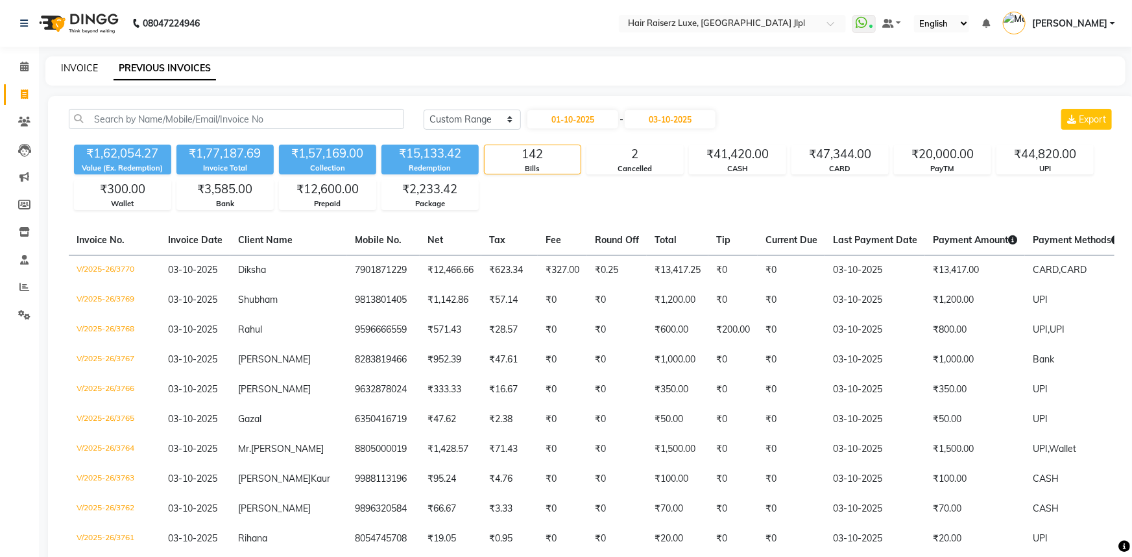
select select "service"
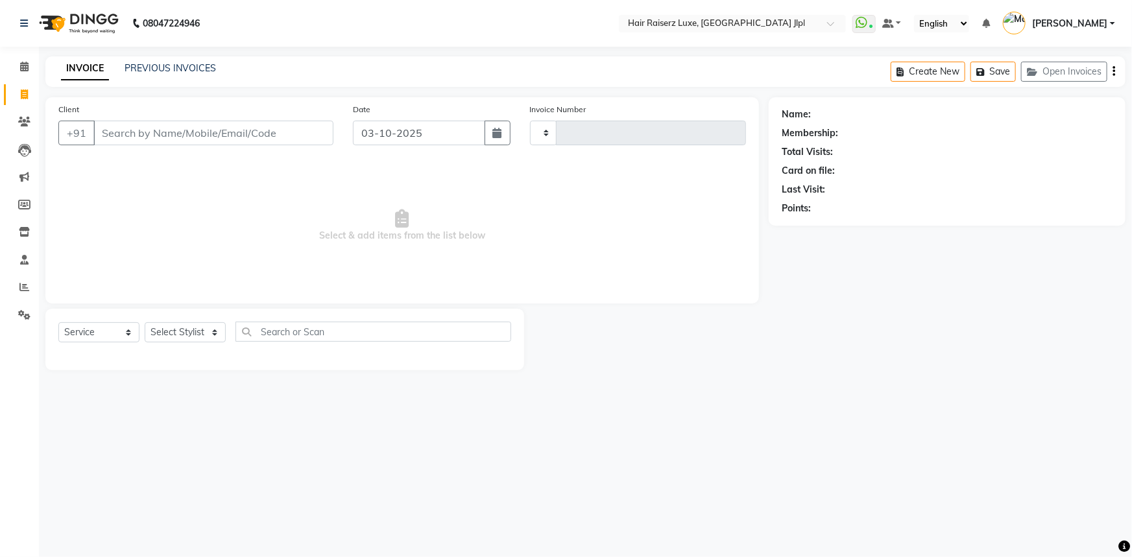
type input "3771"
select select "5409"
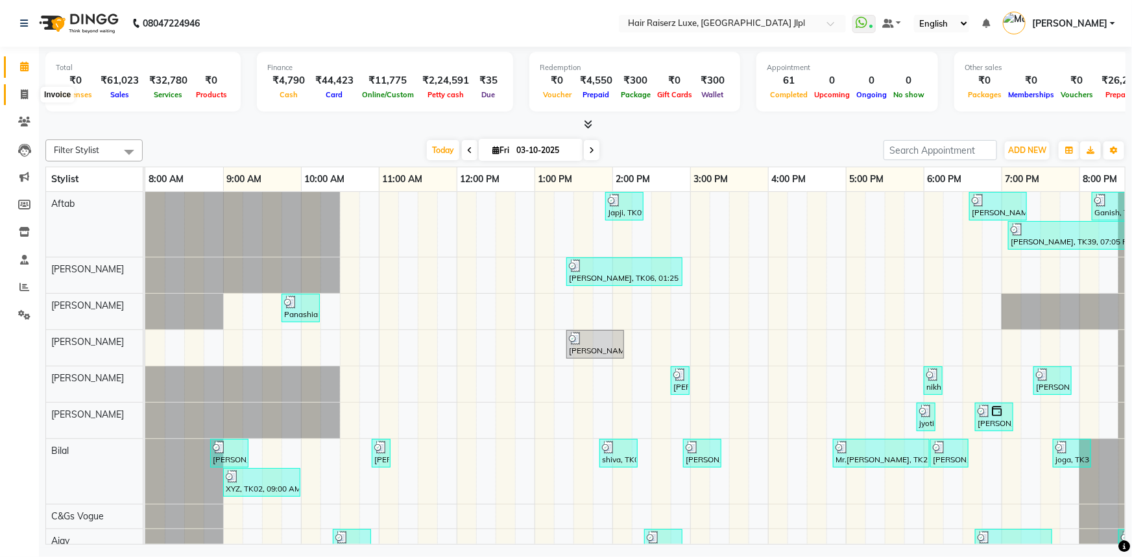
click at [26, 94] on icon at bounding box center [24, 95] width 7 height 10
select select "5409"
select select "service"
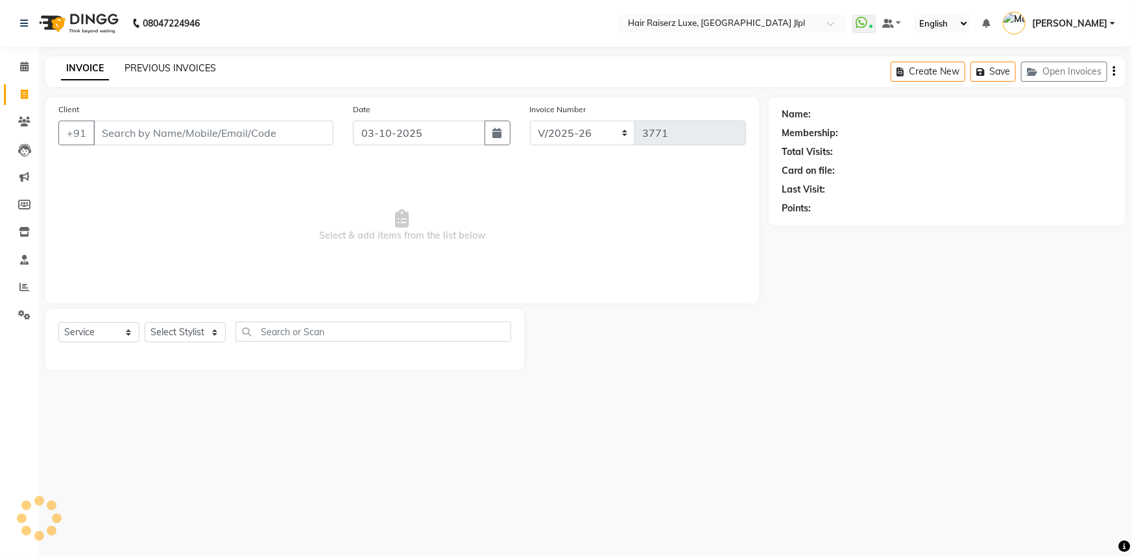
click at [172, 69] on link "PREVIOUS INVOICES" at bounding box center [170, 68] width 91 height 12
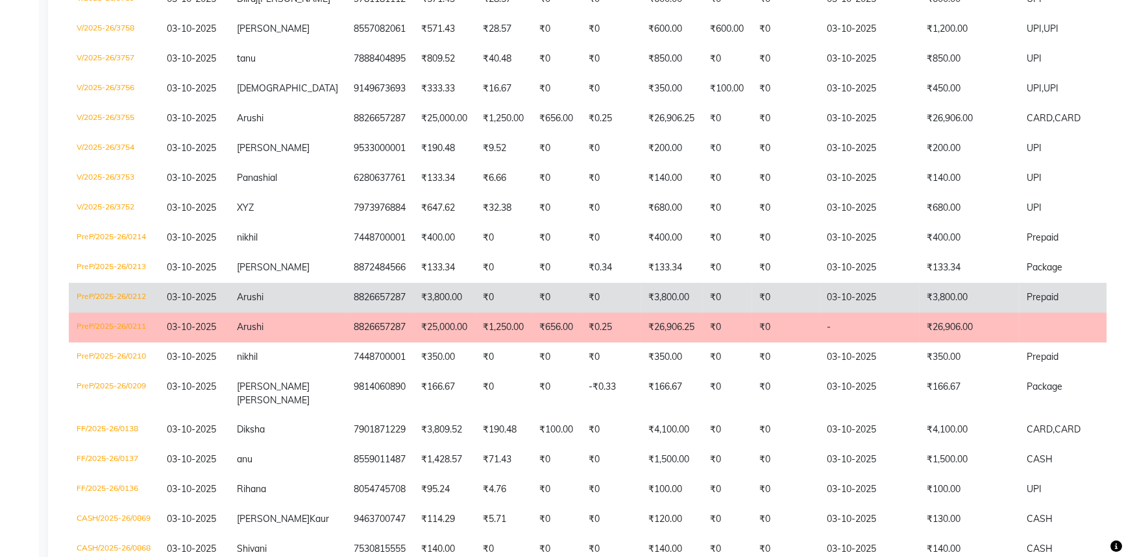
scroll to position [649, 0]
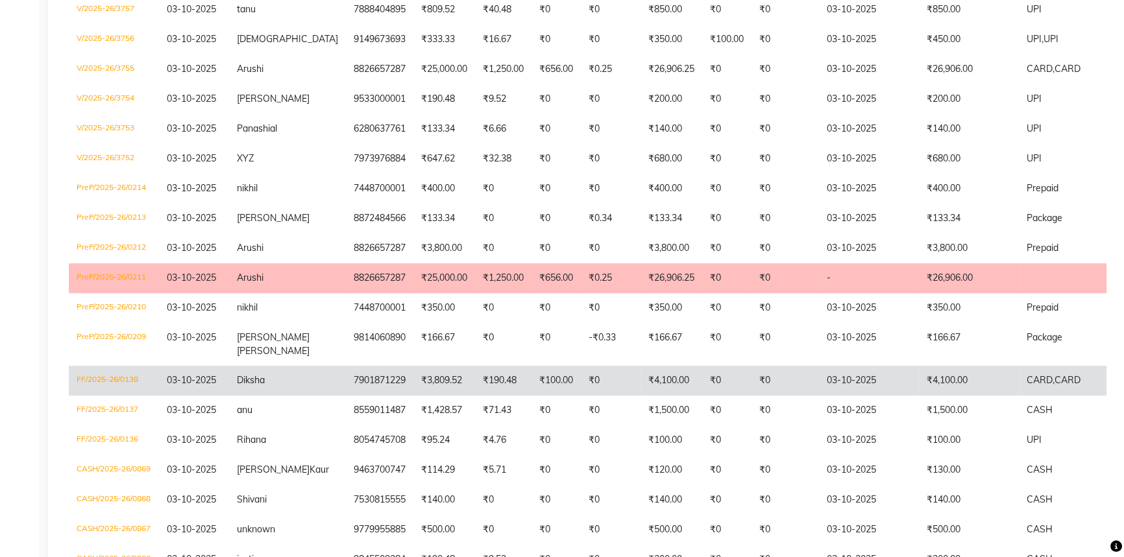
click at [285, 396] on td "Diksha" at bounding box center [287, 381] width 117 height 30
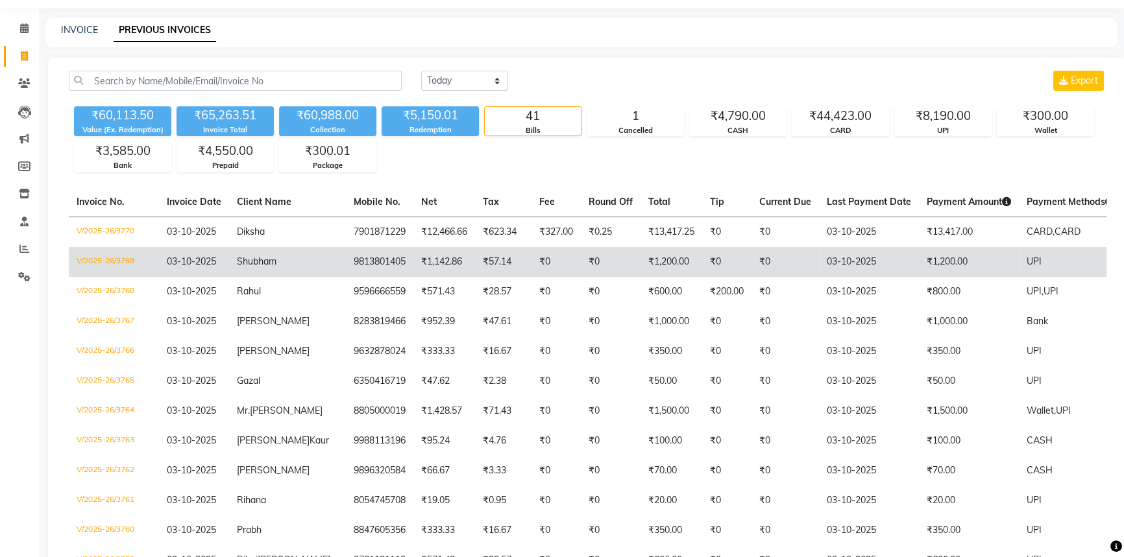
scroll to position [0, 0]
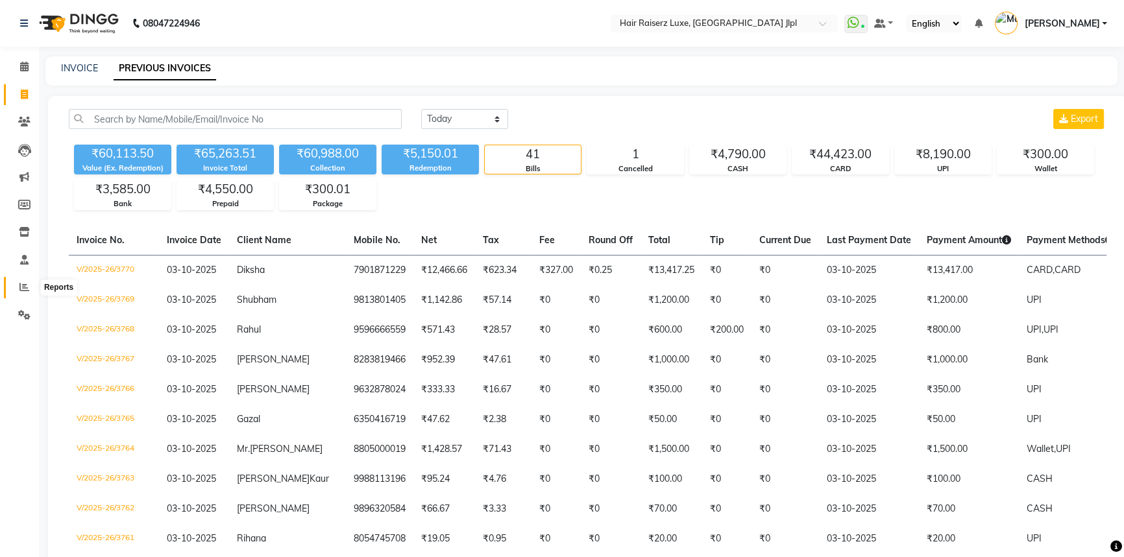
click at [17, 286] on span at bounding box center [24, 287] width 23 height 15
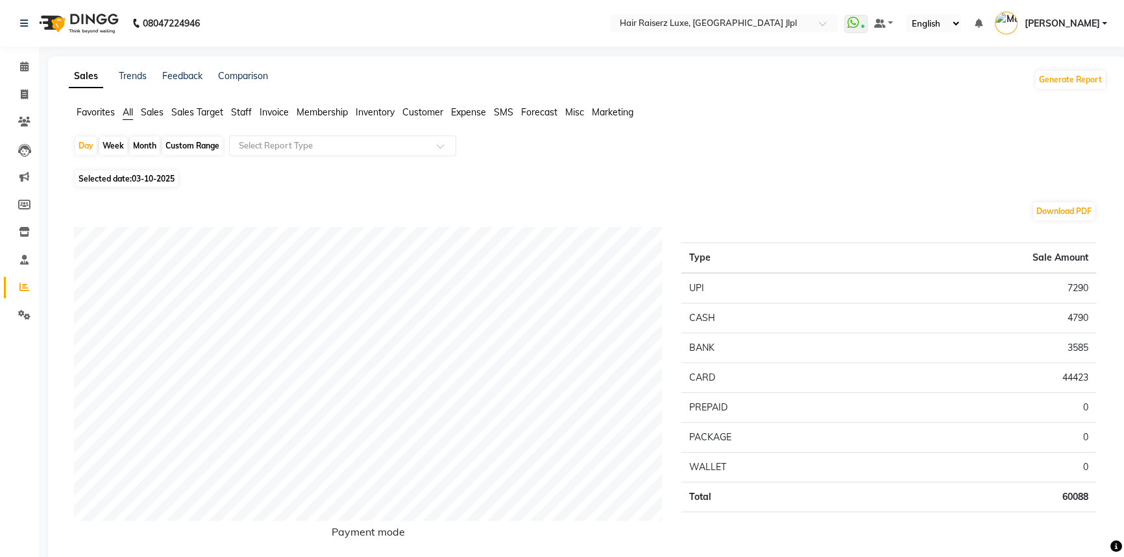
click at [213, 110] on span "Sales Target" at bounding box center [197, 112] width 52 height 12
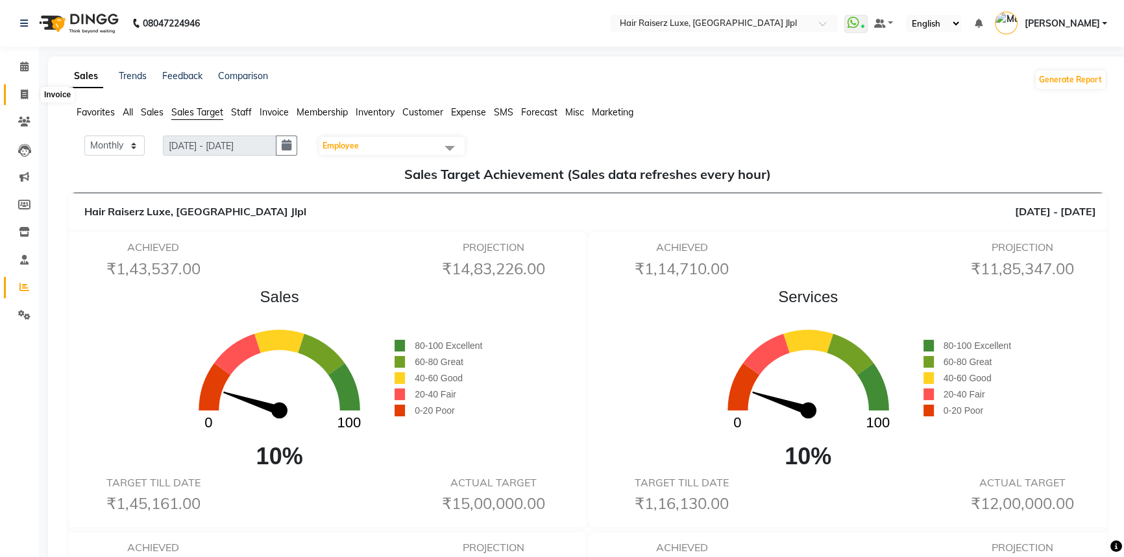
click at [34, 93] on span at bounding box center [24, 95] width 23 height 15
select select "service"
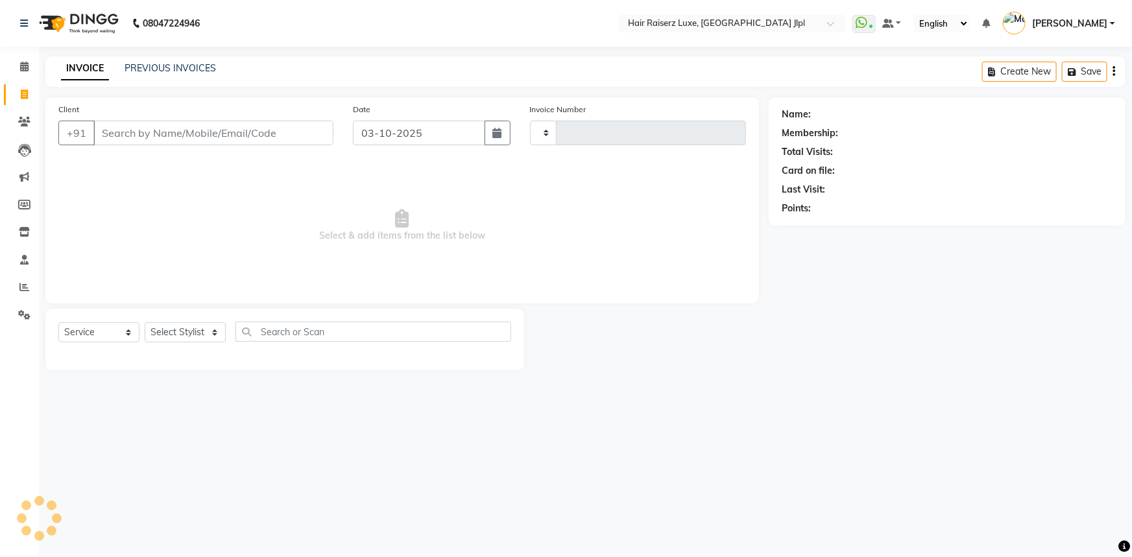
type input "3771"
select select "5409"
click at [182, 71] on link "PREVIOUS INVOICES" at bounding box center [170, 68] width 91 height 12
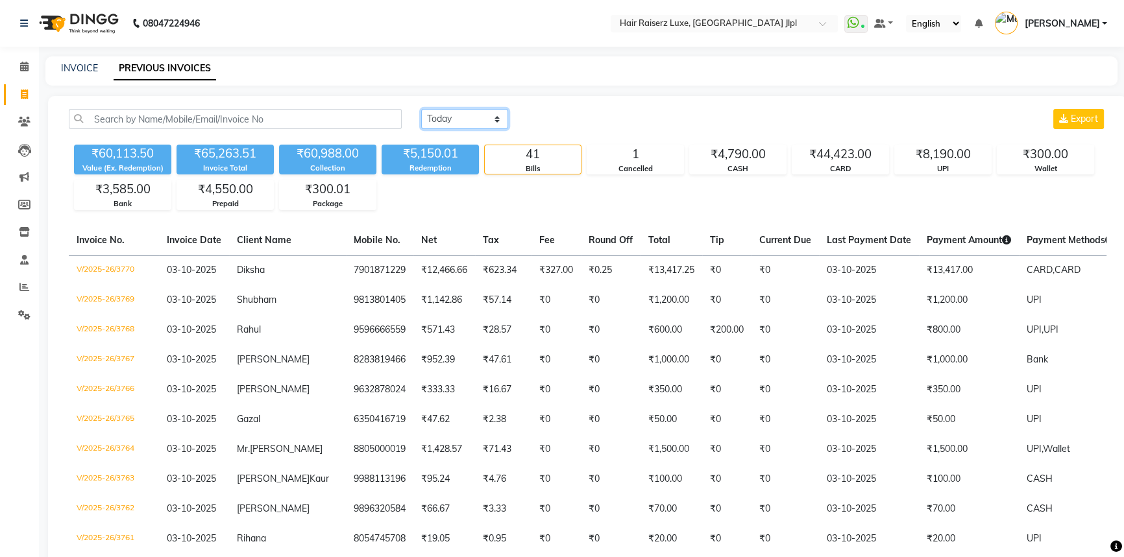
click at [449, 121] on select "[DATE] [DATE] Custom Range" at bounding box center [464, 119] width 87 height 20
click at [550, 114] on div "[DATE] [DATE] Custom Range Export" at bounding box center [763, 119] width 685 height 20
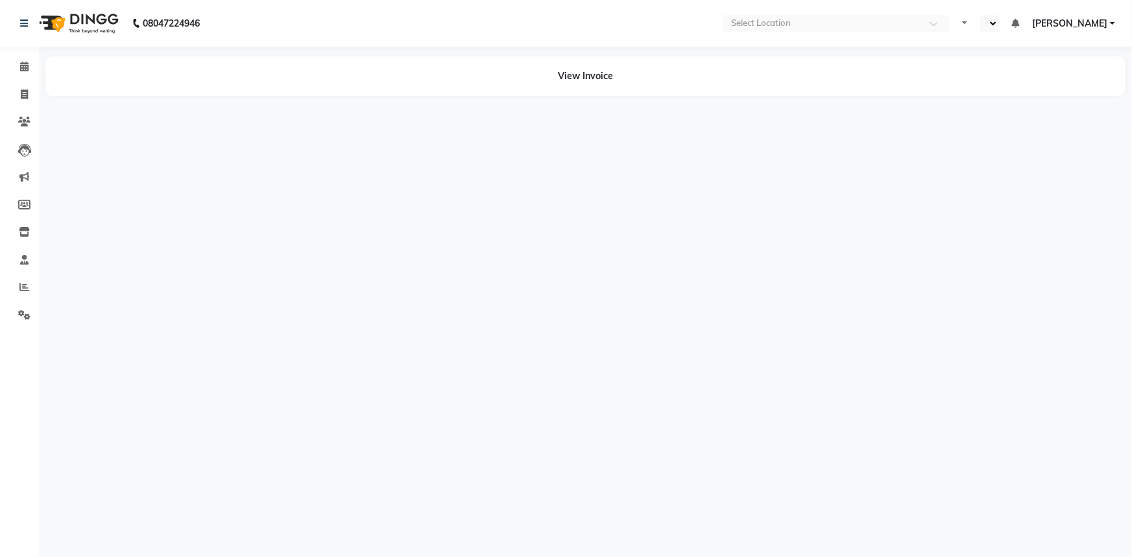
select select "en"
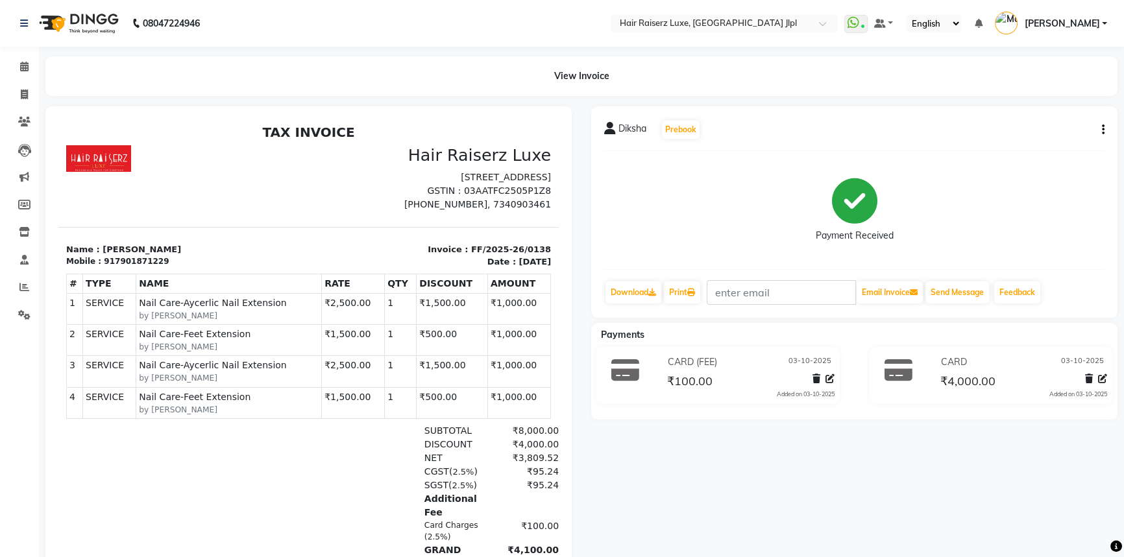
click at [1104, 134] on div "[PERSON_NAME] Prebook Payment Received Download Print Email Invoice Send Messag…" at bounding box center [854, 211] width 526 height 211
click at [1100, 133] on button "button" at bounding box center [1100, 130] width 8 height 14
click at [1048, 128] on div "Edit Item Staff" at bounding box center [1037, 129] width 89 height 16
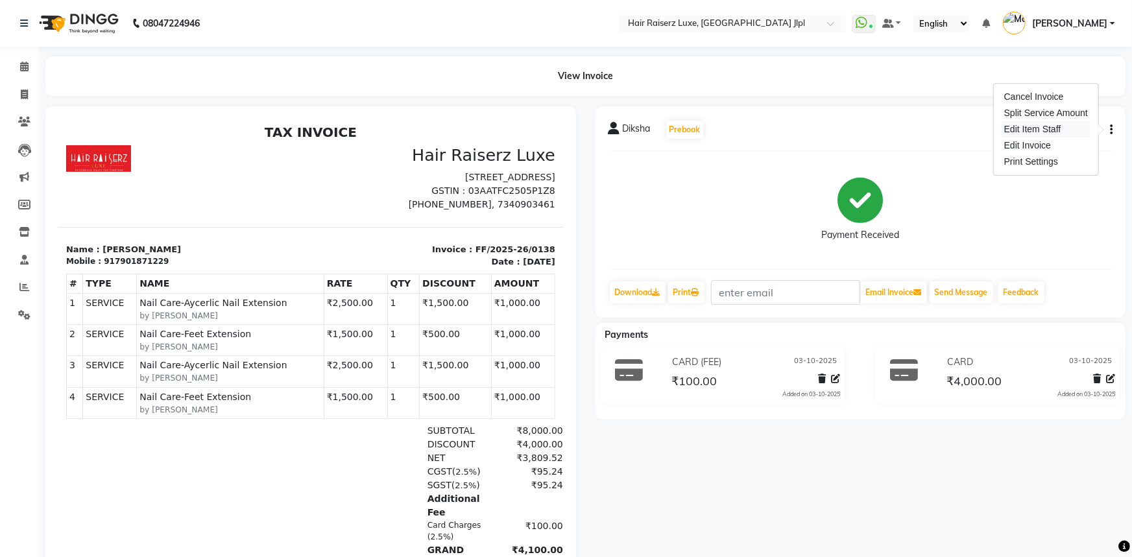
select select
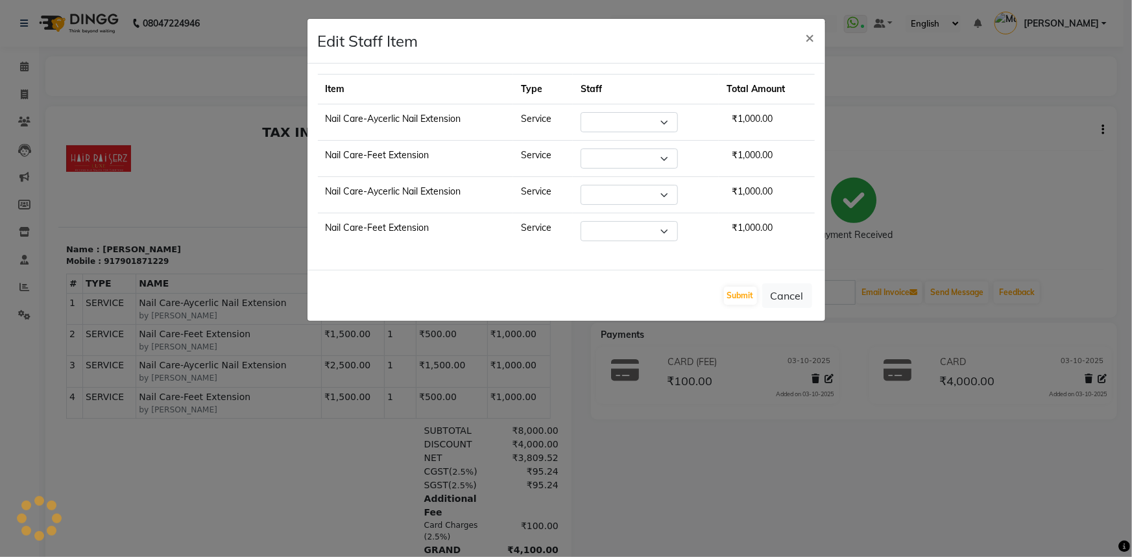
select select "80489"
select select "86713"
select select "36164"
select select "86713"
click at [644, 189] on select "Select Abhishek Aftab Ajay Anand Asma Bhoomika Bilal C&Gs Vogue Chhavi Duati Fa…" at bounding box center [629, 195] width 97 height 20
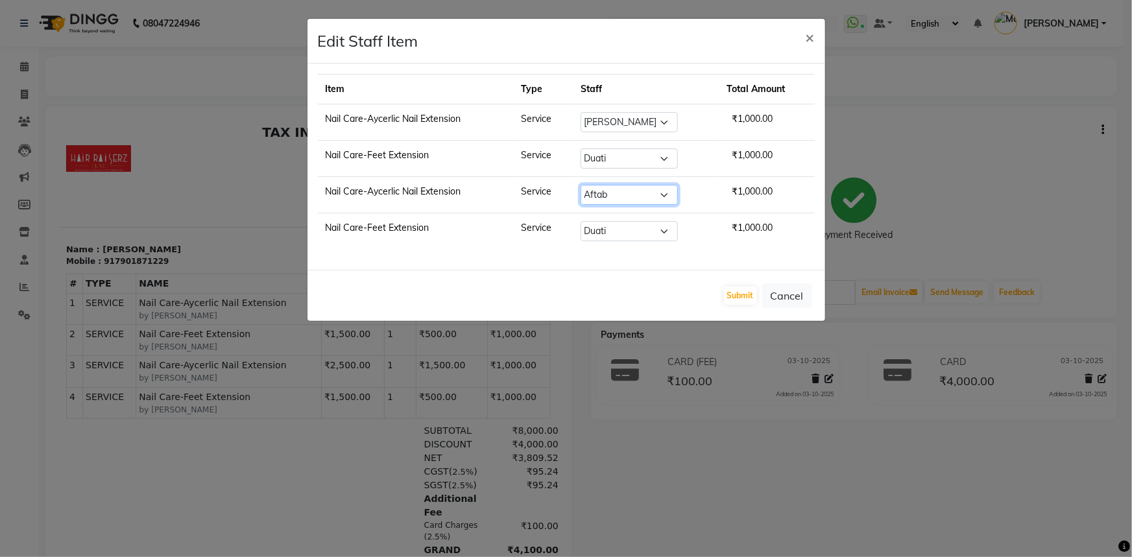
select select "80489"
click at [581, 185] on select "Select Abhishek Aftab Ajay Anand Asma Bhoomika Bilal C&Gs Vogue Chhavi Duati Fa…" at bounding box center [629, 195] width 97 height 20
click at [743, 297] on button "Submit" at bounding box center [740, 296] width 33 height 18
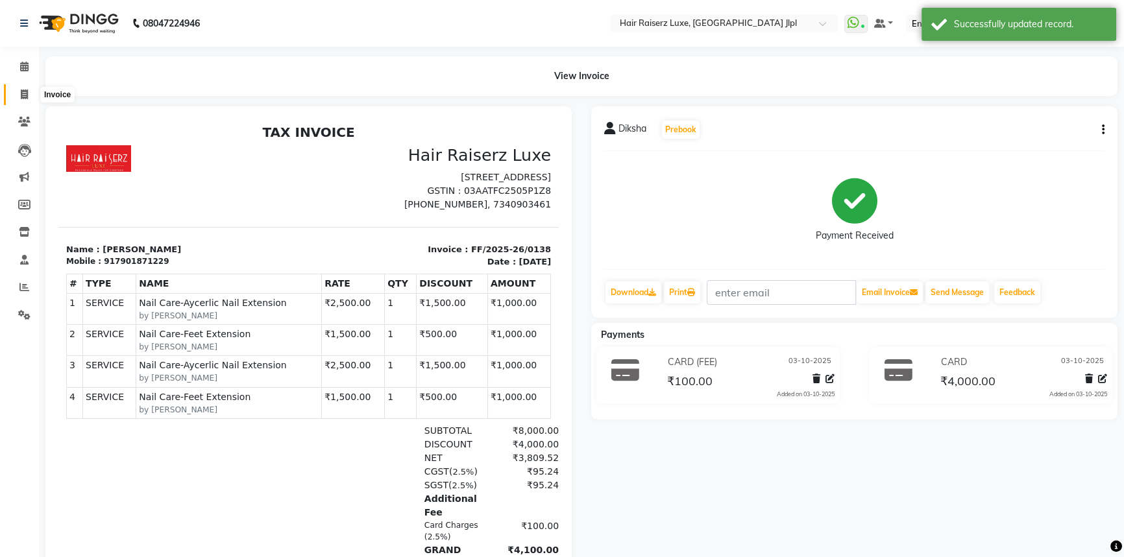
click at [31, 97] on span at bounding box center [24, 95] width 23 height 15
select select "service"
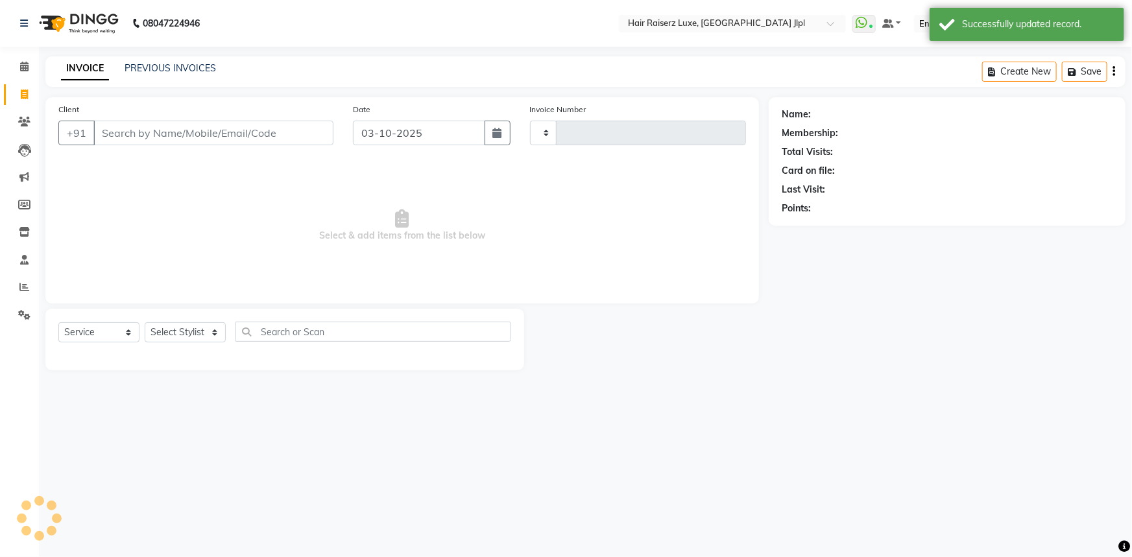
type input "3771"
select select "5409"
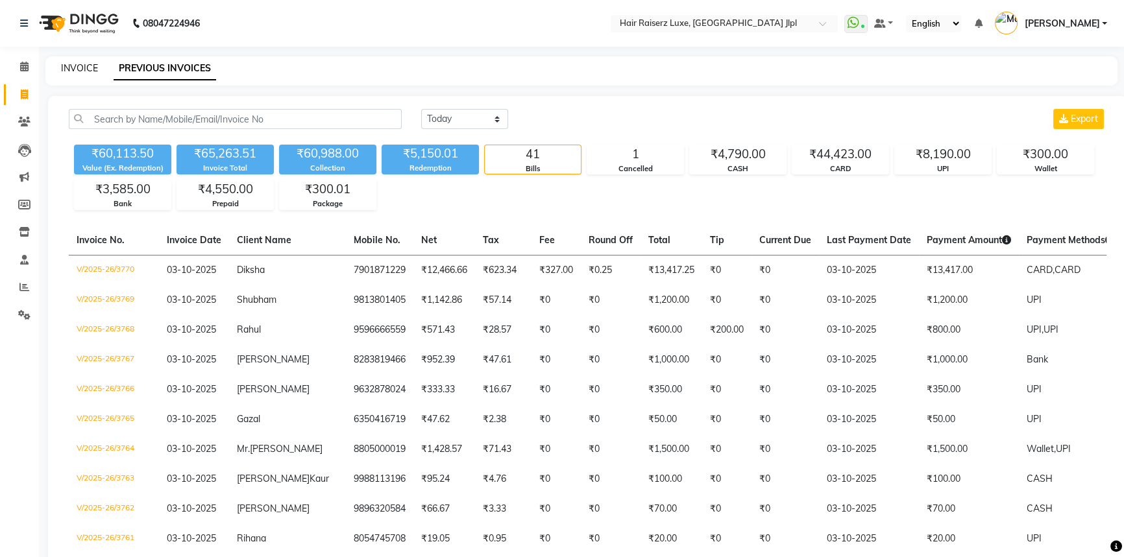
click at [75, 71] on link "INVOICE" at bounding box center [79, 68] width 37 height 12
select select "service"
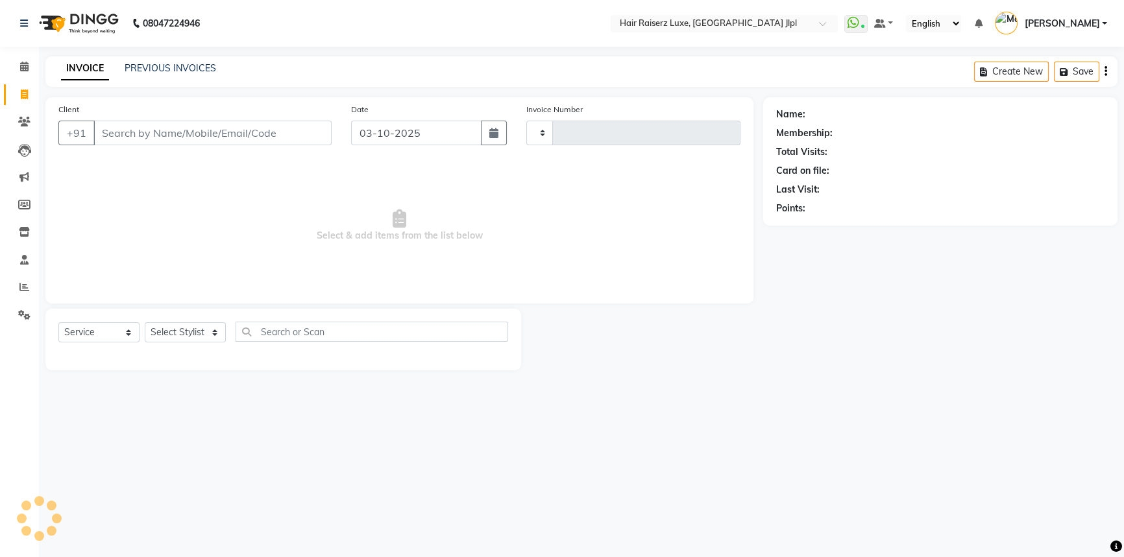
type input "3771"
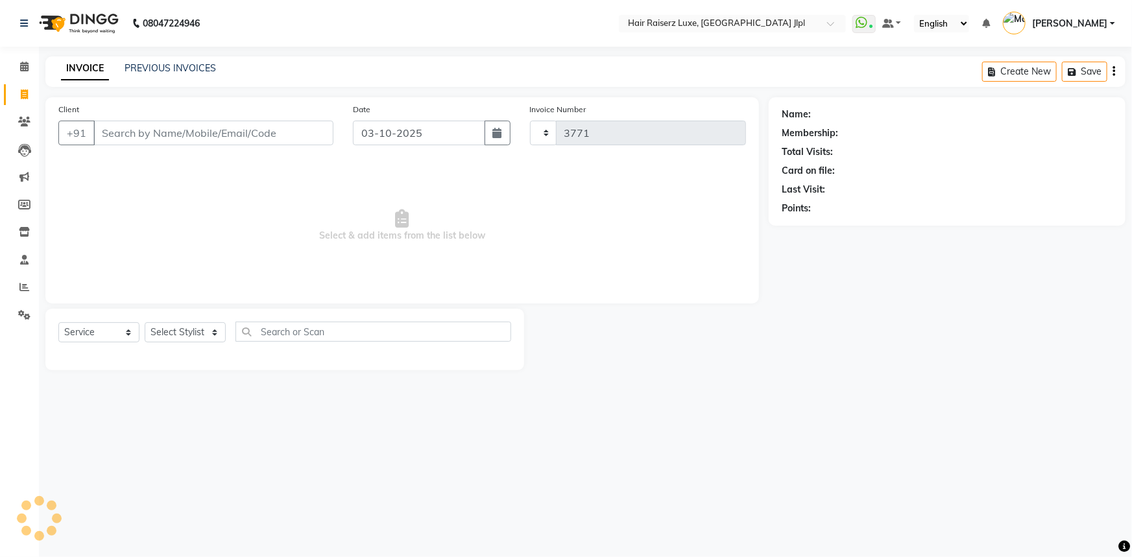
select select "5409"
type input "917901871229"
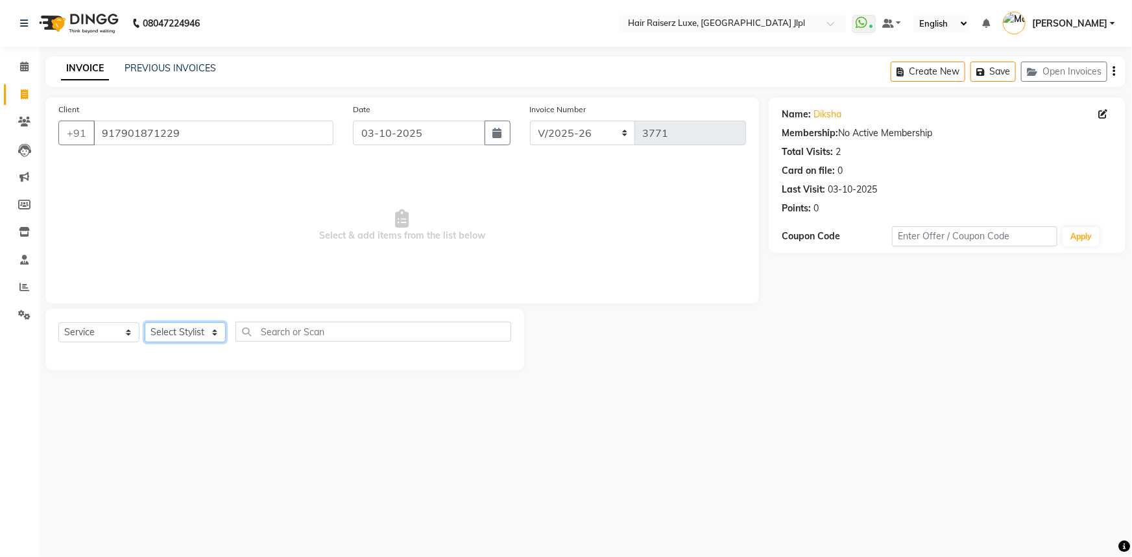
click at [186, 333] on select "Select Stylist [PERSON_NAME] [PERSON_NAME] Asma [PERSON_NAME] C&Gs Vogue [PERSO…" at bounding box center [185, 332] width 81 height 20
select select "80489"
click at [145, 322] on select "Select Stylist [PERSON_NAME] [PERSON_NAME] Asma [PERSON_NAME] C&Gs Vogue [PERSO…" at bounding box center [185, 332] width 81 height 20
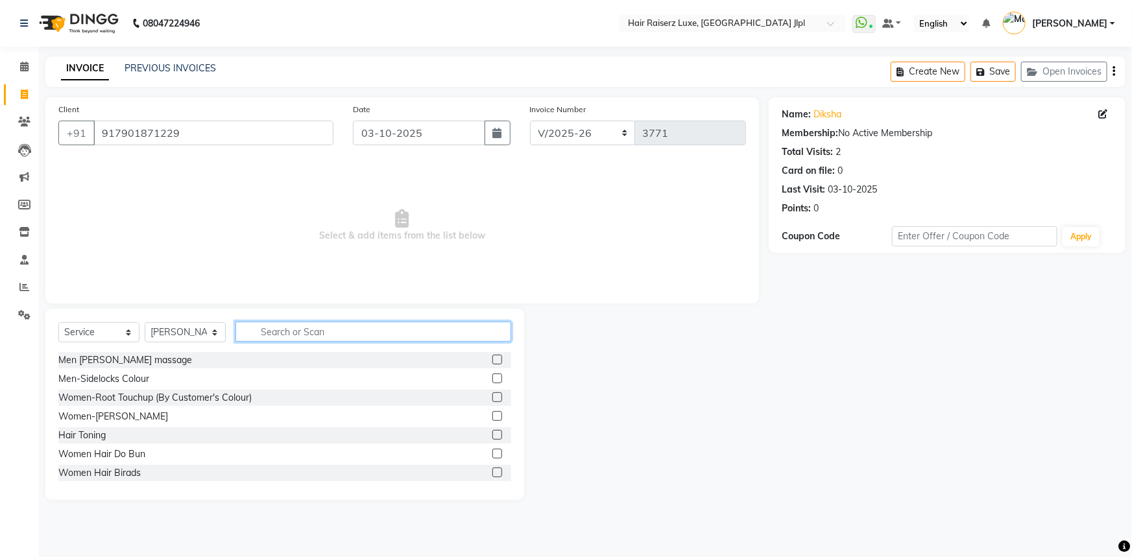
click at [309, 335] on input "text" at bounding box center [373, 332] width 276 height 20
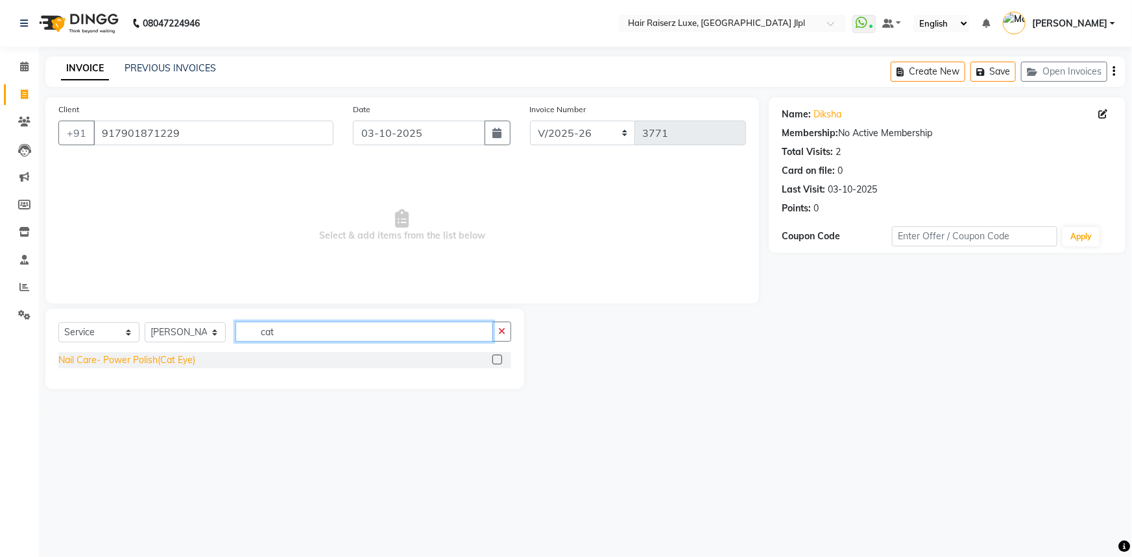
type input "cat"
click at [175, 360] on div "Nail Care- Power Polish(Cat Eye)" at bounding box center [126, 361] width 137 height 14
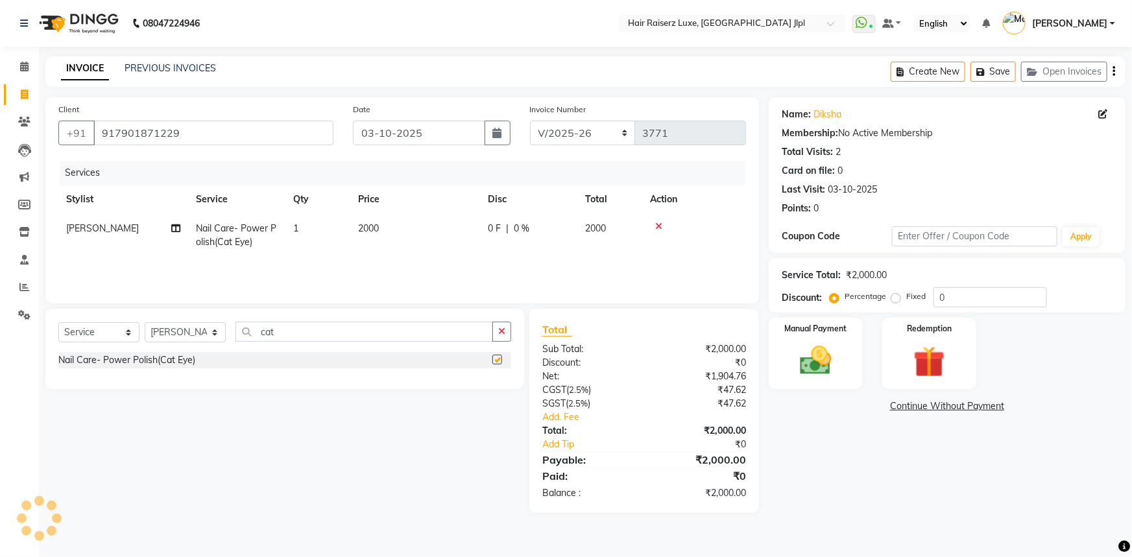
checkbox input "false"
click at [350, 226] on td "1" at bounding box center [317, 235] width 65 height 43
select select "80489"
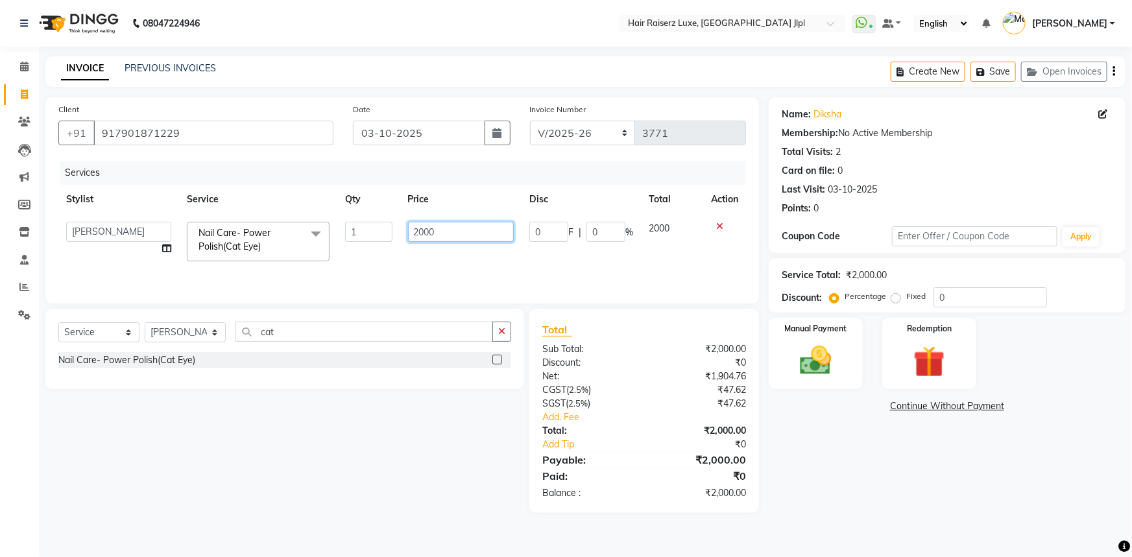
drag, startPoint x: 425, startPoint y: 229, endPoint x: 409, endPoint y: 230, distance: 15.6
click at [409, 230] on input "2000" at bounding box center [461, 232] width 106 height 20
type input "1000"
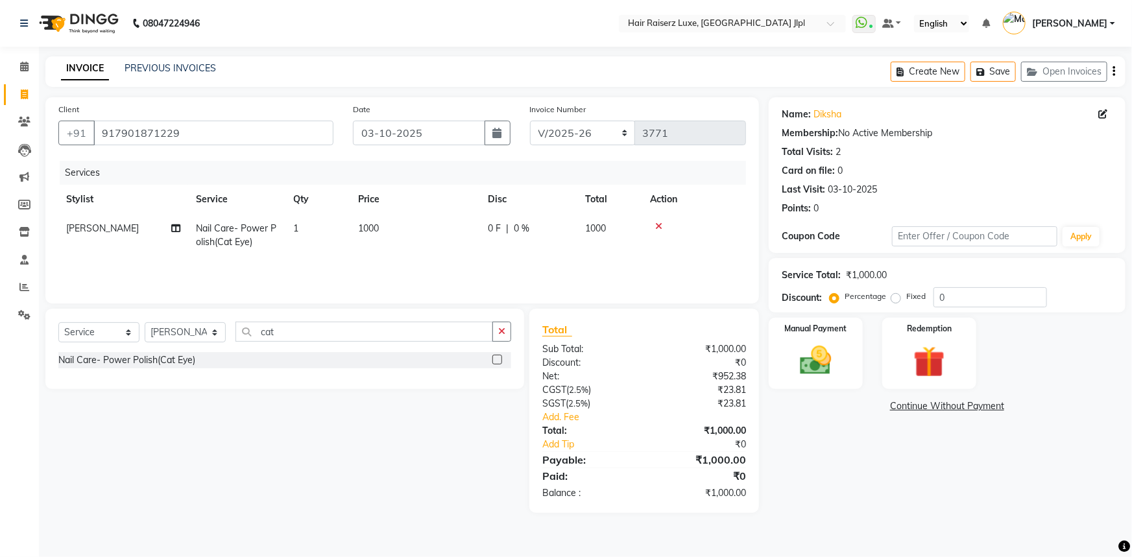
click at [282, 224] on td "Nail Care- Power Polish(Cat Eye)" at bounding box center [236, 235] width 97 height 43
select select "80489"
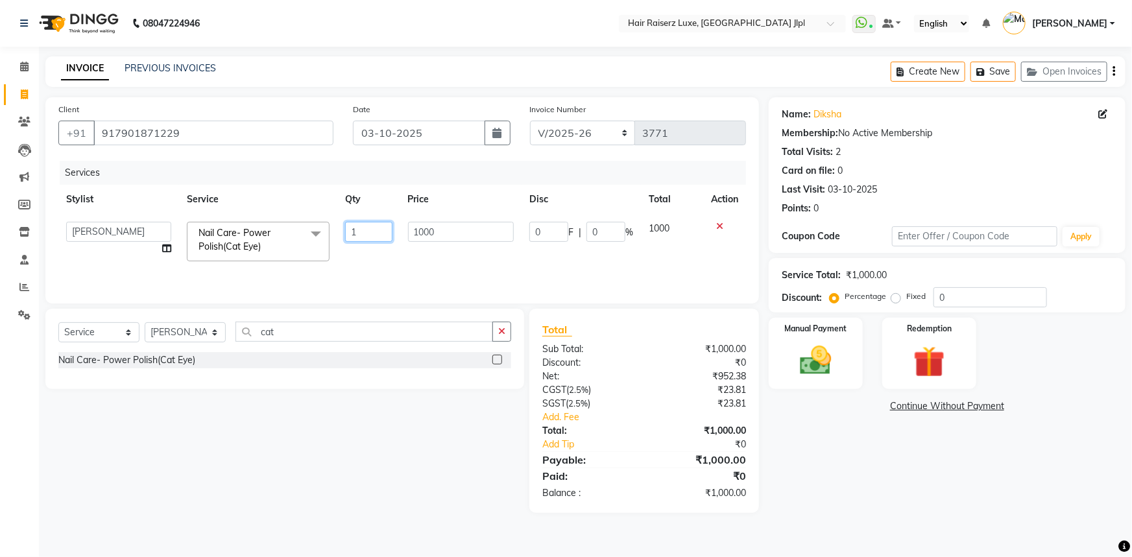
drag, startPoint x: 369, startPoint y: 230, endPoint x: 284, endPoint y: 228, distance: 85.0
click at [284, 228] on tr "Abhishek Aftab [PERSON_NAME] Asma [PERSON_NAME] C&Gs Vogue [PERSON_NAME] Duati …" at bounding box center [402, 241] width 688 height 55
type input "2"
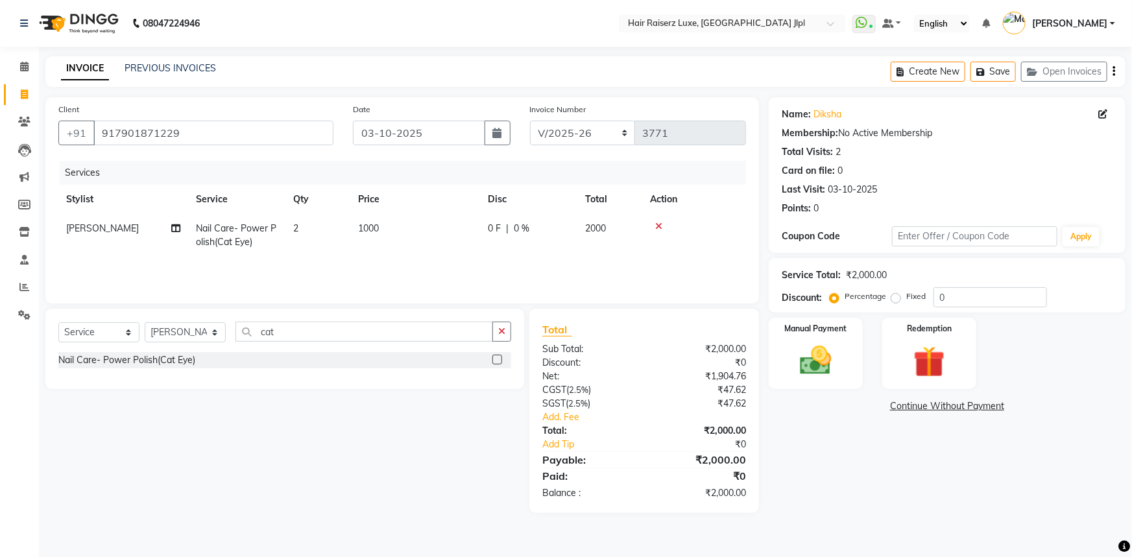
click at [501, 232] on div "0 F | 0 %" at bounding box center [529, 229] width 82 height 14
select select "80489"
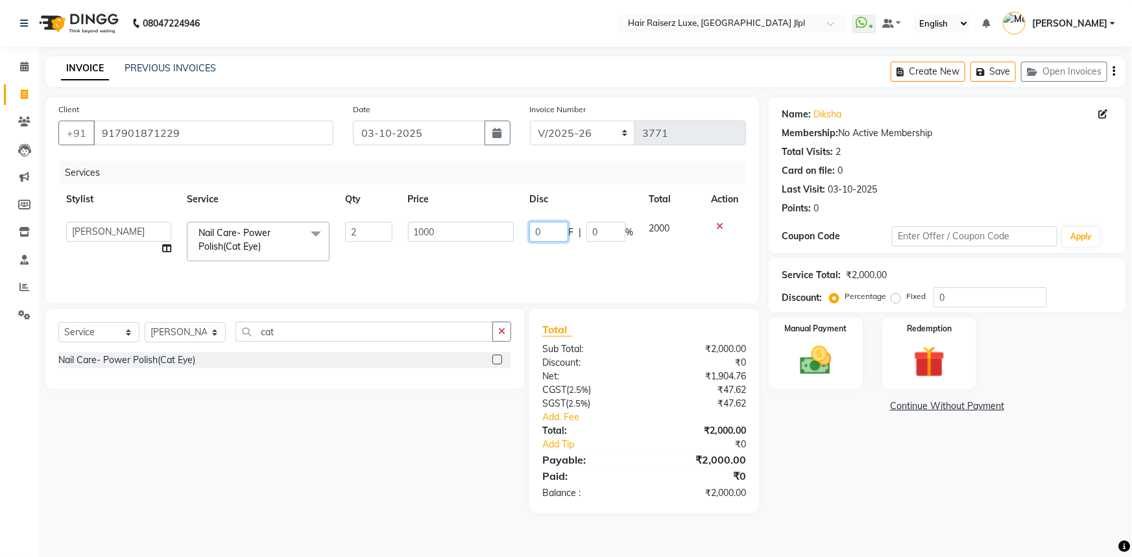
drag, startPoint x: 538, startPoint y: 230, endPoint x: 476, endPoint y: 230, distance: 62.3
click at [476, 230] on tr "Abhishek Aftab [PERSON_NAME] Asma [PERSON_NAME] C&Gs Vogue [PERSON_NAME] Duati …" at bounding box center [402, 241] width 688 height 55
type input "500"
click at [860, 442] on div "Name: [PERSON_NAME] Membership: No Active Membership Total Visits: 2 Card on fi…" at bounding box center [952, 305] width 367 height 416
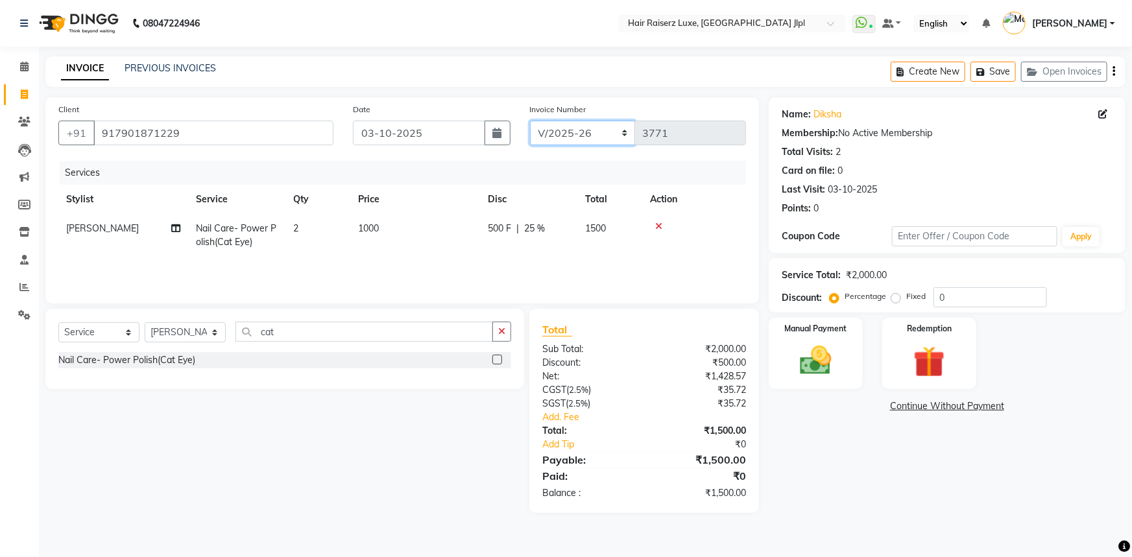
drag, startPoint x: 607, startPoint y: 132, endPoint x: 603, endPoint y: 139, distance: 8.1
click at [607, 132] on select "FF/2025-26 PreP/2025-26 BANK/2025-26 Paytm/2025-26 CASH/2025-26 V/2025-26" at bounding box center [583, 133] width 106 height 25
select select "8499"
click at [530, 121] on select "FF/2025-26 PreP/2025-26 BANK/2025-26 Paytm/2025-26 CASH/2025-26 V/2025-26" at bounding box center [583, 133] width 106 height 25
type input "0324"
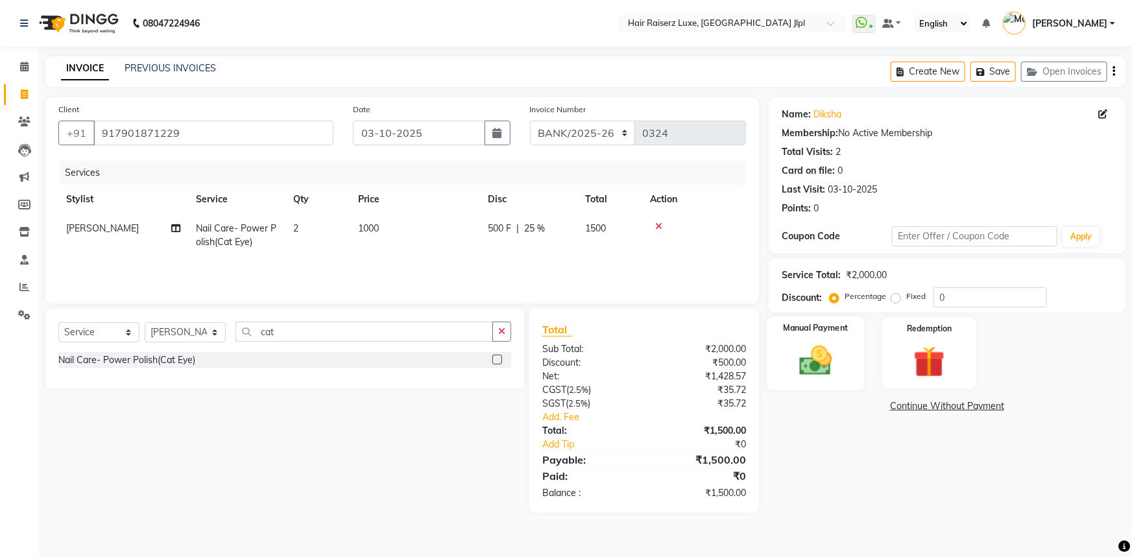
click at [837, 346] on img at bounding box center [816, 361] width 53 height 38
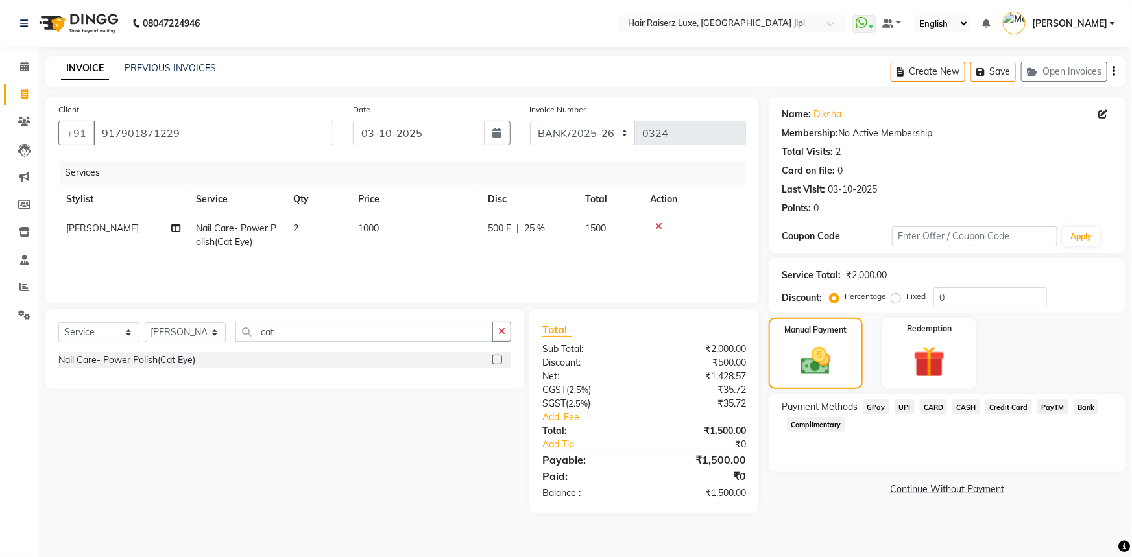
click at [1079, 406] on span "Bank" at bounding box center [1086, 407] width 25 height 15
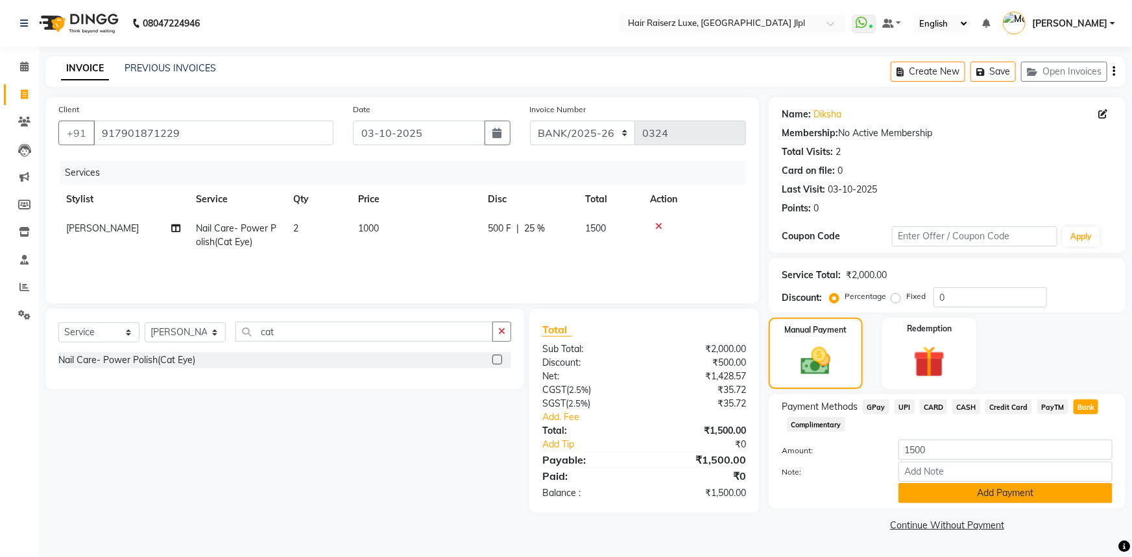
click at [947, 489] on button "Add Payment" at bounding box center [1006, 493] width 214 height 20
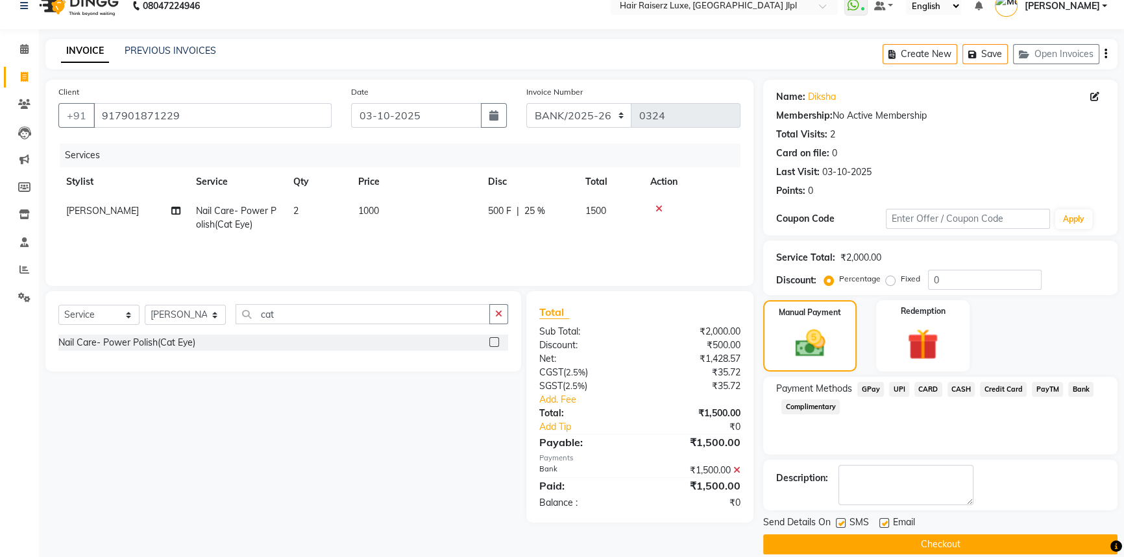
scroll to position [33, 0]
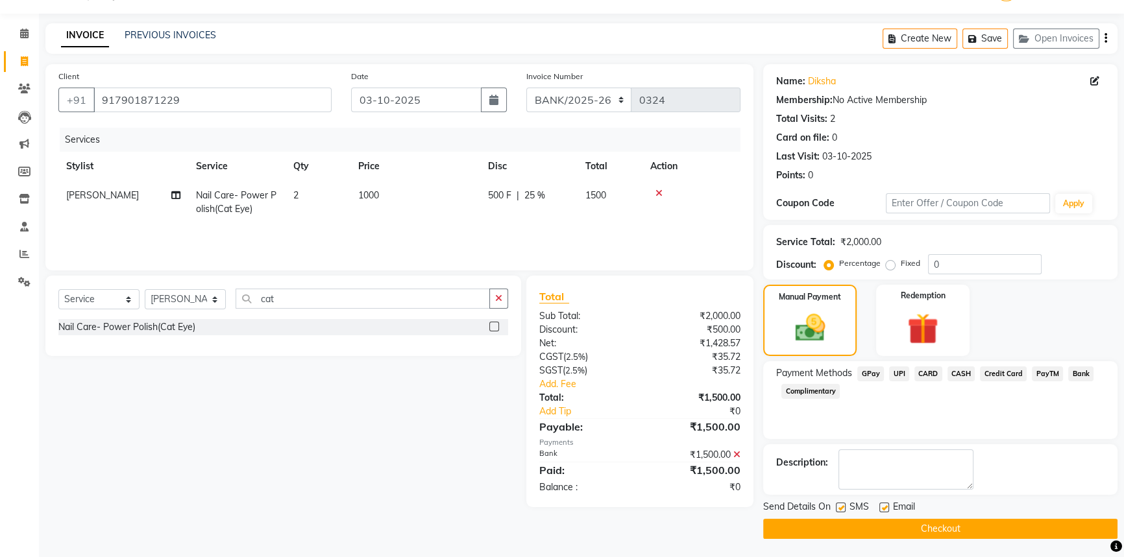
click at [915, 526] on button "Checkout" at bounding box center [940, 529] width 354 height 20
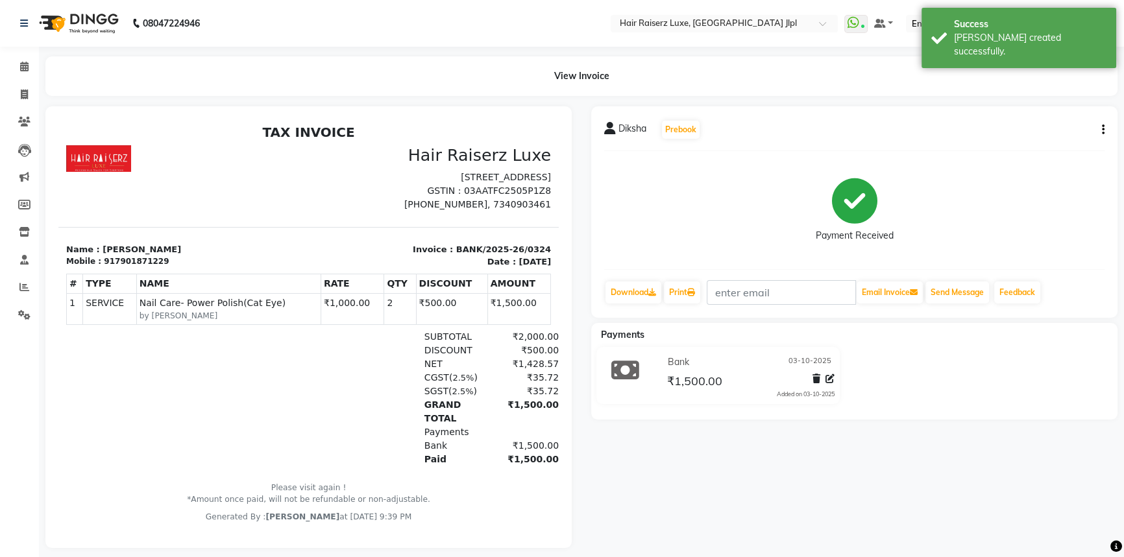
click at [1103, 130] on icon "button" at bounding box center [1103, 130] width 3 height 1
click at [1035, 93] on div "Cancel Invoice" at bounding box center [1037, 97] width 89 height 16
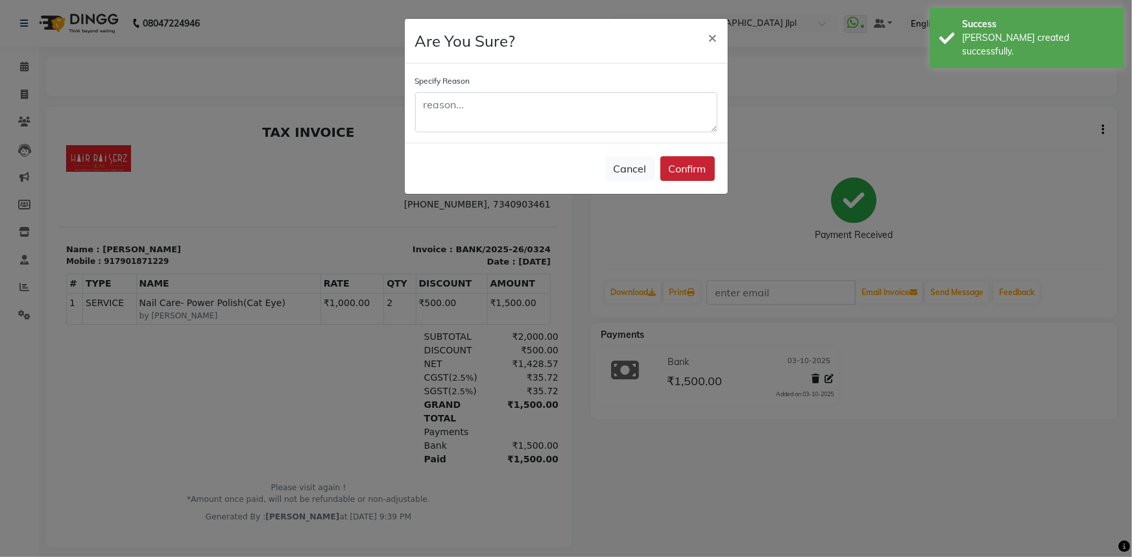
click at [685, 169] on button "Confirm" at bounding box center [687, 168] width 54 height 25
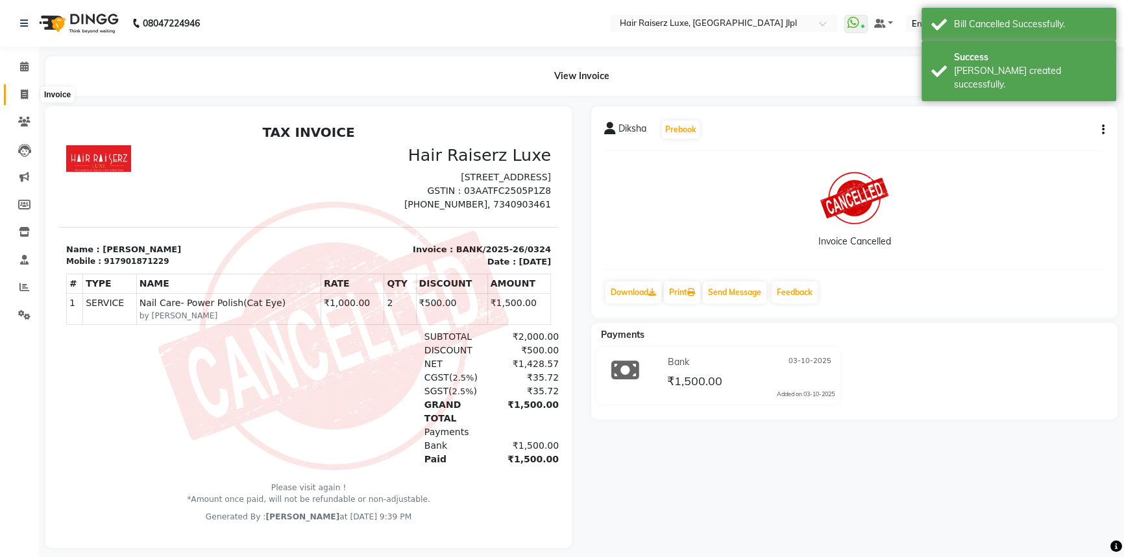
click at [24, 88] on span at bounding box center [24, 95] width 23 height 15
select select "5409"
select select "service"
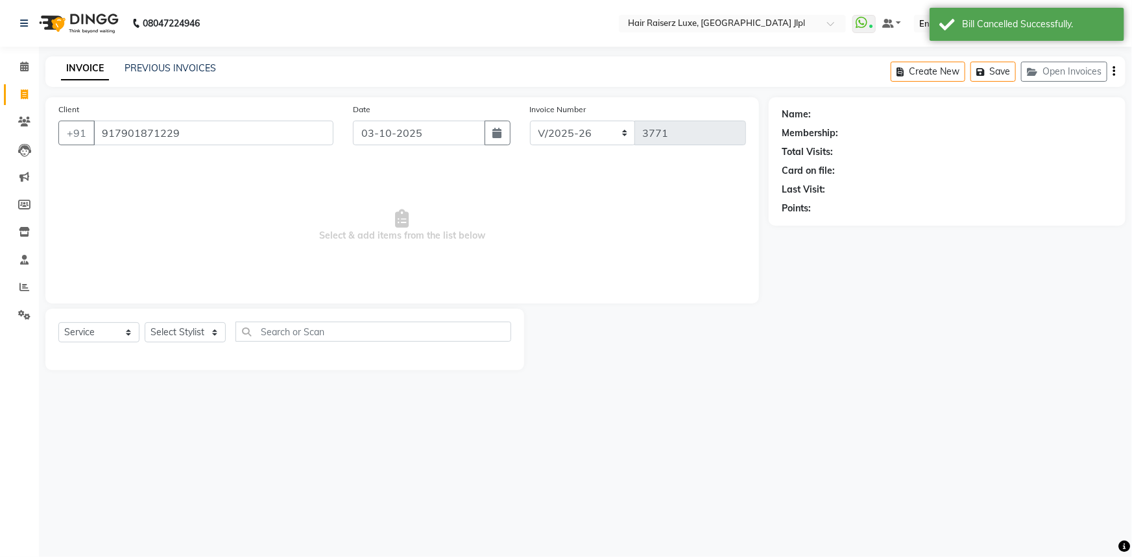
type input "917901871229"
click at [592, 139] on select "FF/2025-26 PreP/2025-26 BANK/2025-26 Paytm/2025-26 CASH/2025-26 V/2025-26" at bounding box center [583, 133] width 106 height 25
select select "8662"
click at [530, 121] on select "FF/2025-26 PreP/2025-26 BANK/2025-26 Paytm/2025-26 CASH/2025-26 V/2025-26" at bounding box center [583, 133] width 106 height 25
type input "0139"
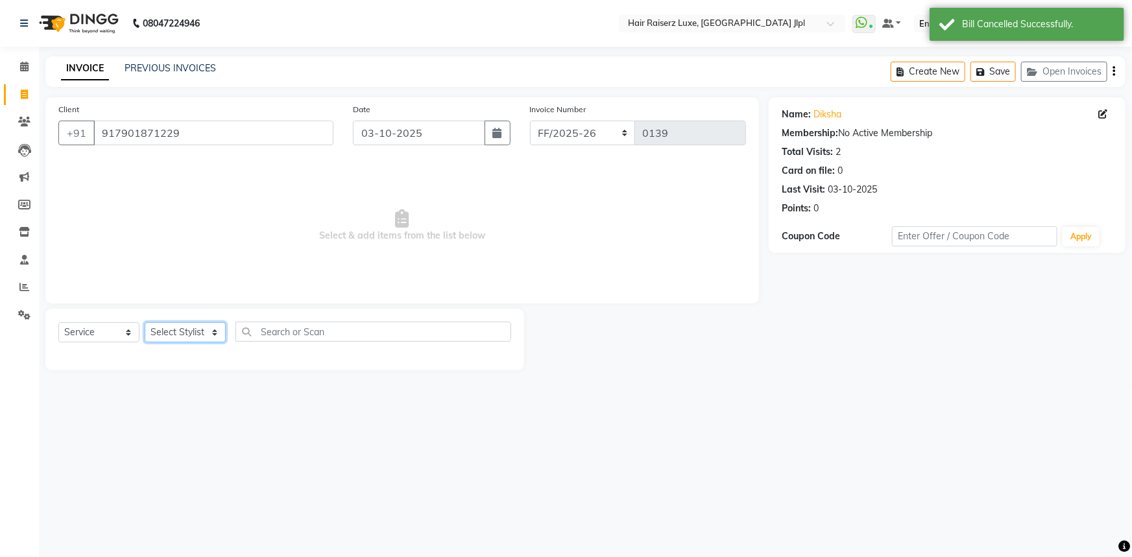
click at [188, 330] on select "Select Stylist [PERSON_NAME] [PERSON_NAME] Asma [PERSON_NAME] C&Gs Vogue [PERSO…" at bounding box center [185, 332] width 81 height 20
select select "80489"
click at [145, 322] on select "Select Stylist [PERSON_NAME] [PERSON_NAME] Asma [PERSON_NAME] C&Gs Vogue [PERSO…" at bounding box center [185, 332] width 81 height 20
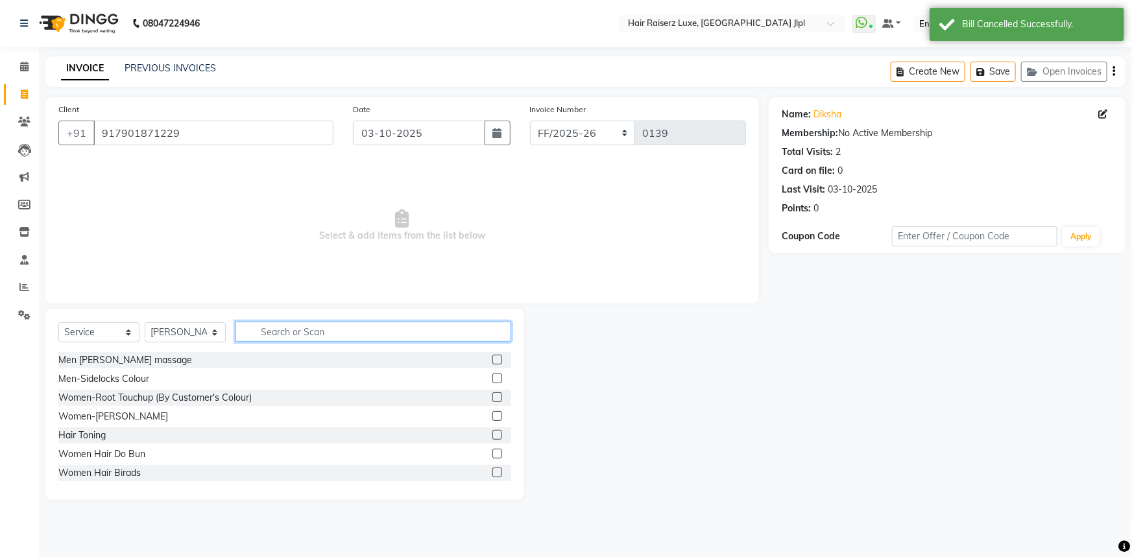
click at [311, 330] on input "text" at bounding box center [373, 332] width 276 height 20
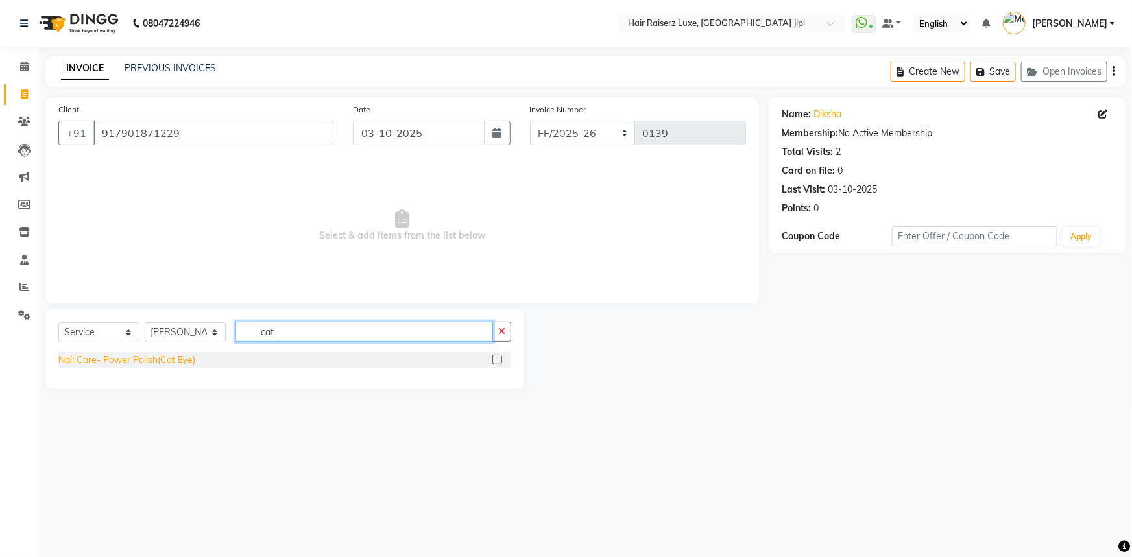
type input "cat"
click at [175, 363] on div "Nail Care- Power Polish(Cat Eye)" at bounding box center [126, 361] width 137 height 14
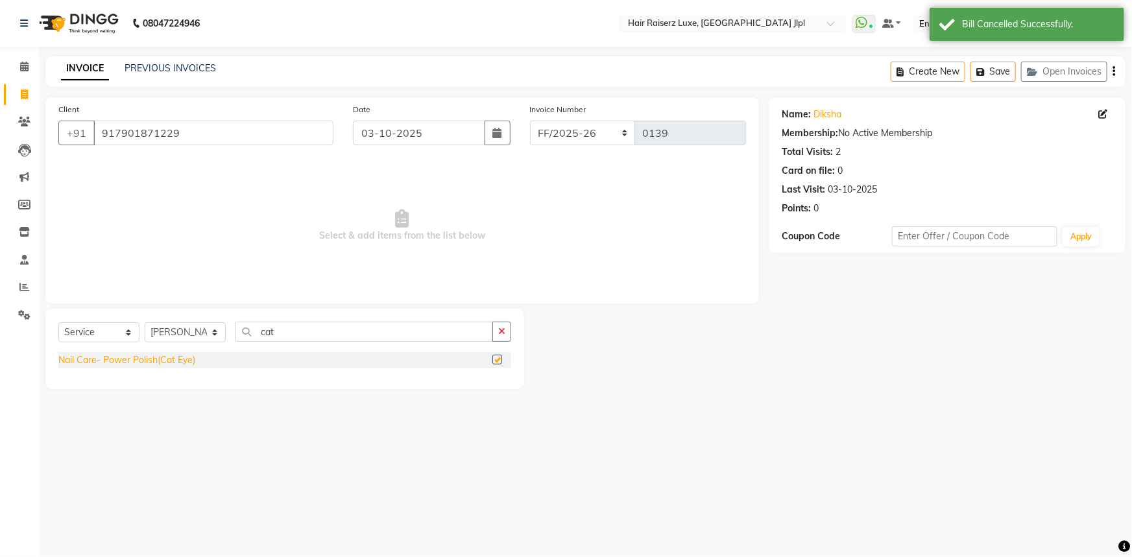
checkbox input "false"
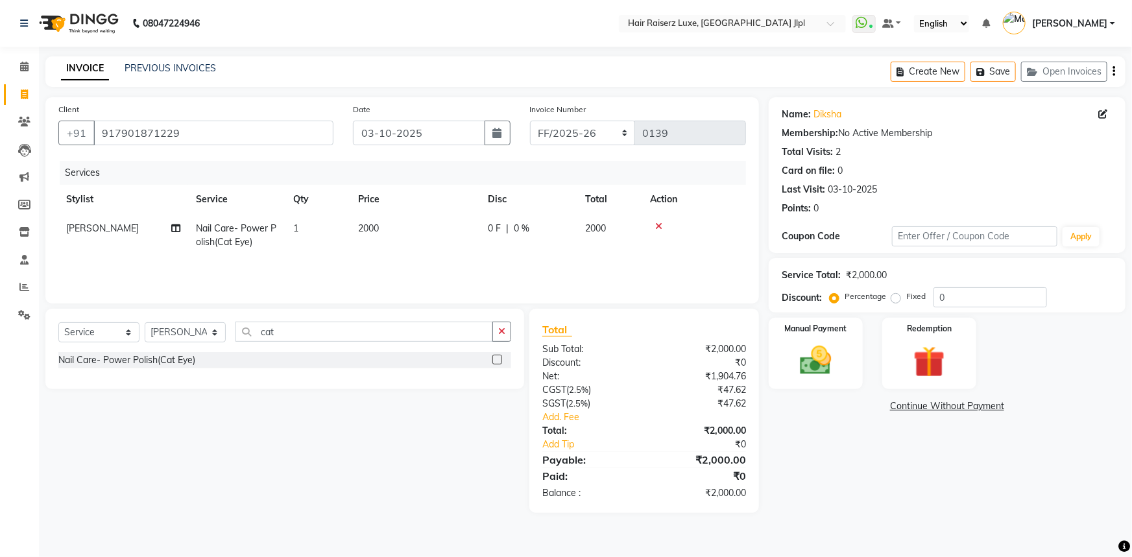
click at [370, 230] on span "2000" at bounding box center [368, 229] width 21 height 12
select select "80489"
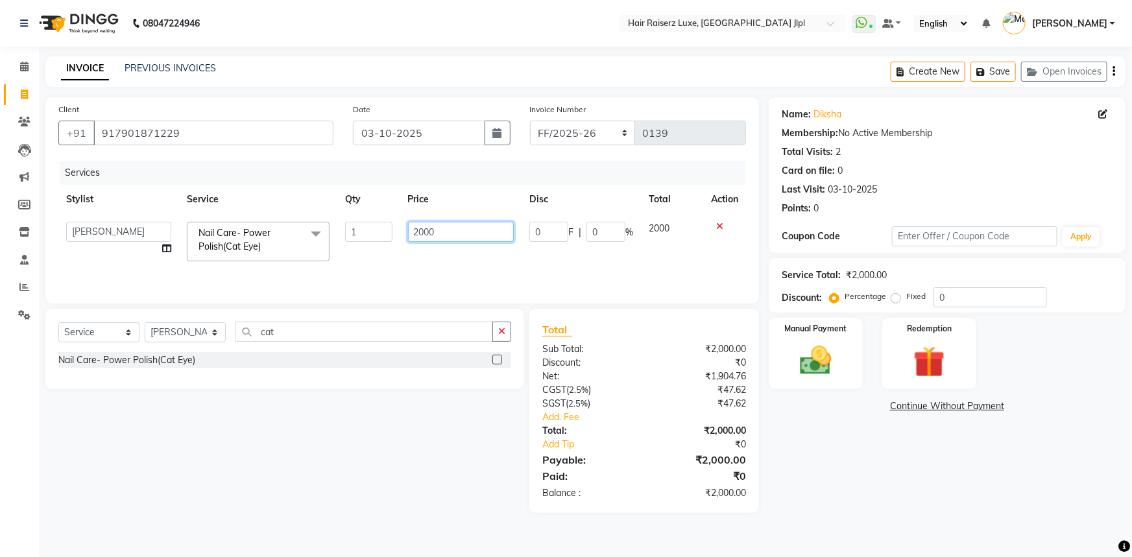
click at [418, 230] on input "2000" at bounding box center [461, 232] width 106 height 20
type input "1000"
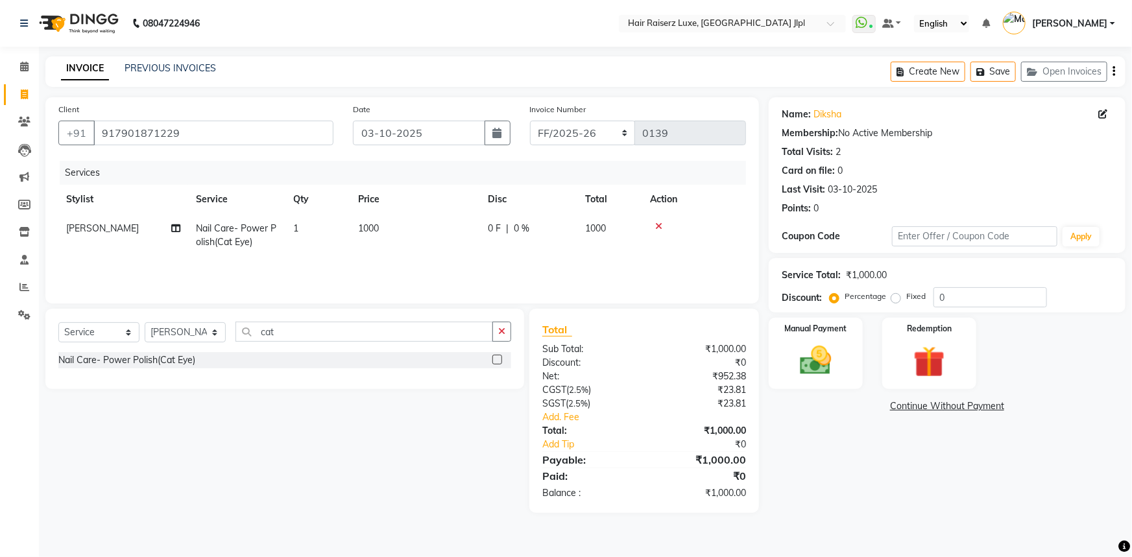
click at [320, 225] on td "1" at bounding box center [317, 235] width 65 height 43
select select "80489"
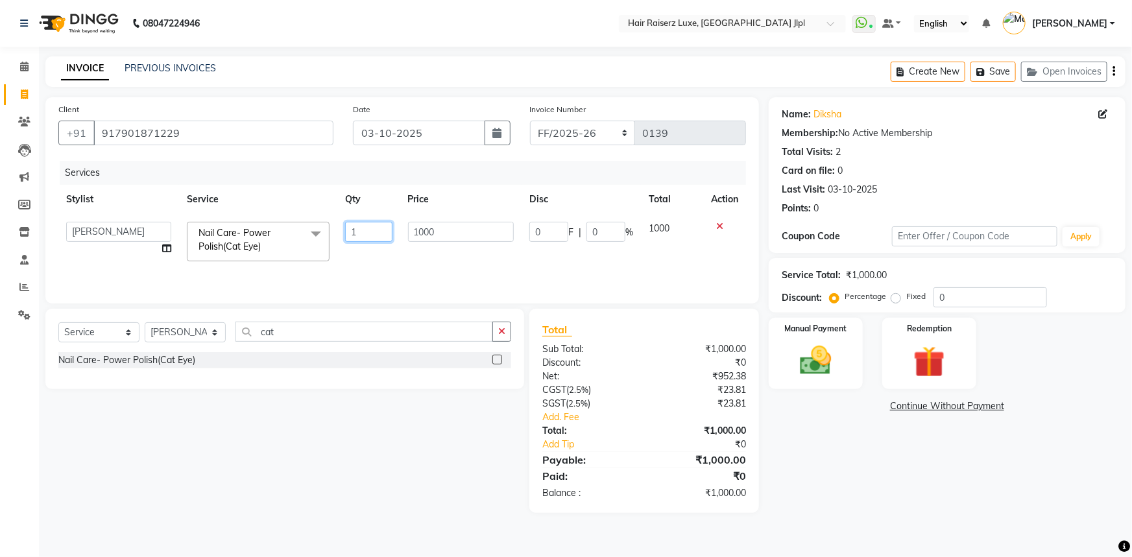
drag, startPoint x: 360, startPoint y: 229, endPoint x: 311, endPoint y: 227, distance: 49.3
click at [311, 227] on tr "Abhishek Aftab [PERSON_NAME] Asma [PERSON_NAME] C&Gs Vogue [PERSON_NAME] Duati …" at bounding box center [402, 241] width 688 height 55
type input "2"
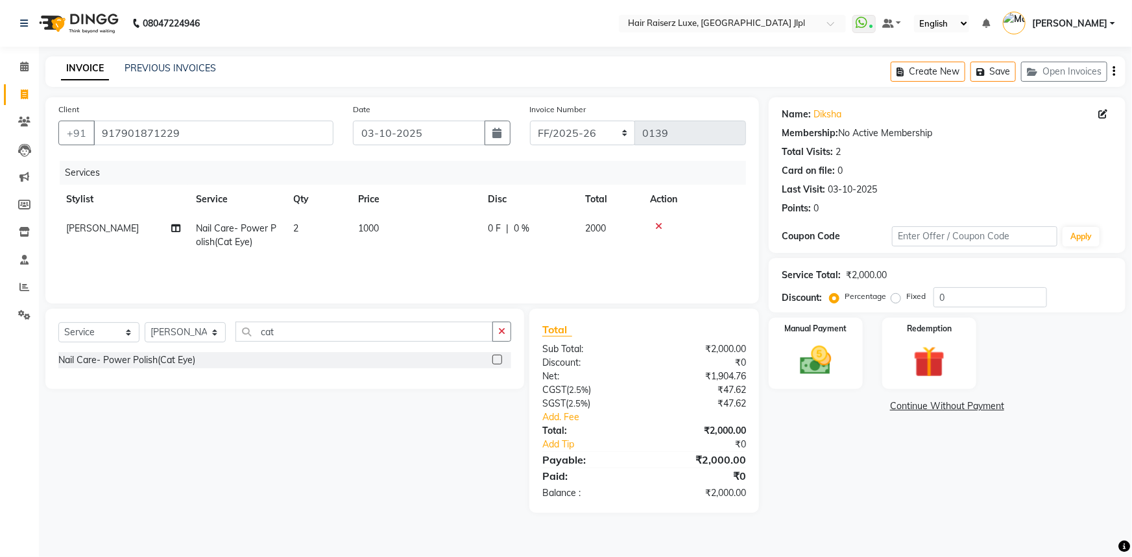
click at [497, 229] on span "0 F" at bounding box center [494, 229] width 13 height 14
select select "80489"
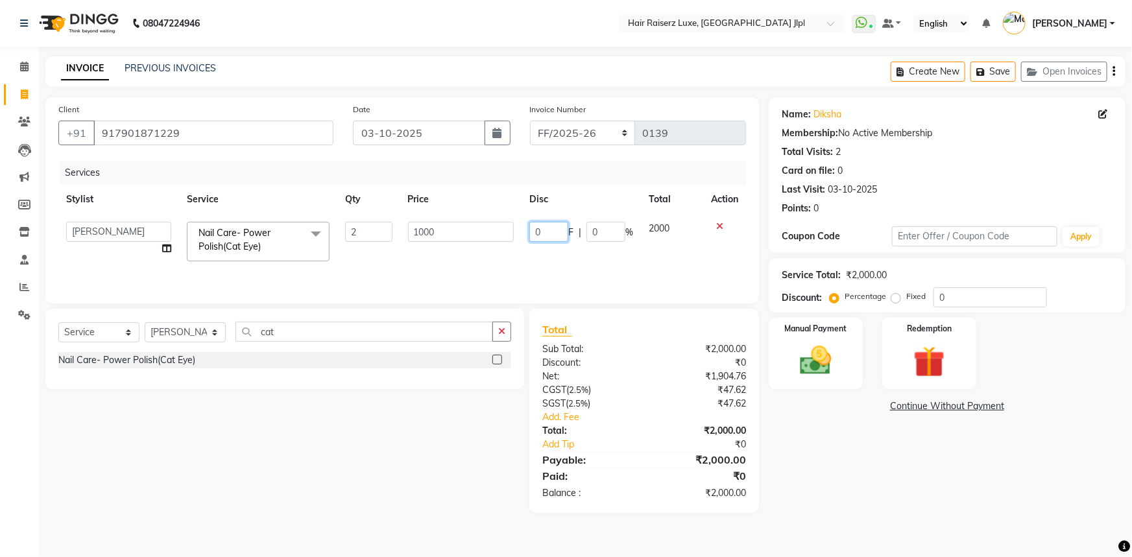
drag, startPoint x: 542, startPoint y: 230, endPoint x: 474, endPoint y: 219, distance: 69.0
click at [474, 219] on tr "Abhishek Aftab [PERSON_NAME] Asma [PERSON_NAME] C&Gs Vogue [PERSON_NAME] Duati …" at bounding box center [402, 241] width 688 height 55
type input "500"
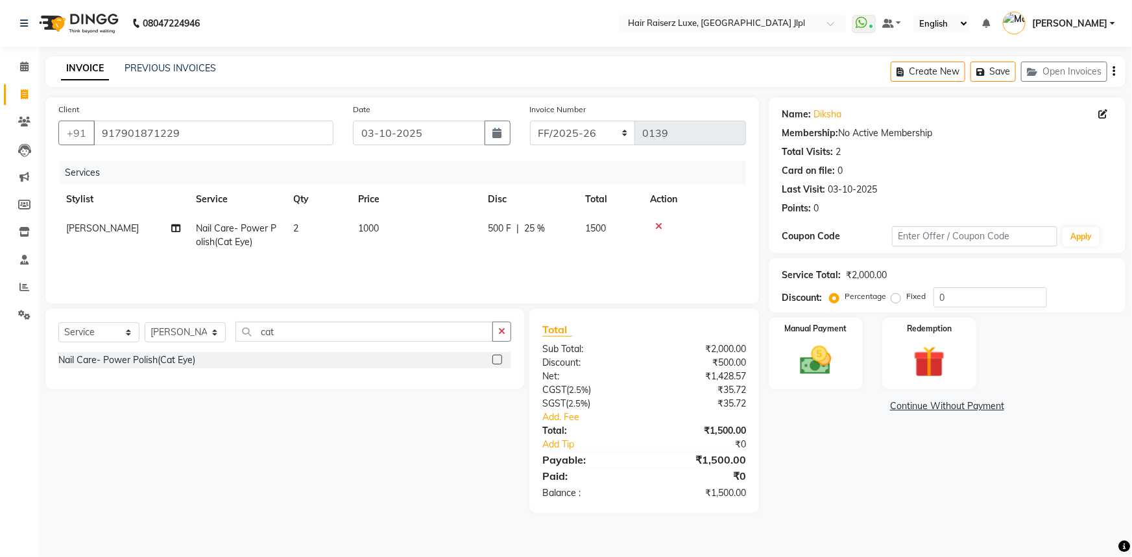
click at [843, 488] on div "Name: [PERSON_NAME] Membership: No Active Membership Total Visits: 2 Card on fi…" at bounding box center [952, 305] width 367 height 416
click at [1115, 72] on icon "button" at bounding box center [1114, 71] width 3 height 1
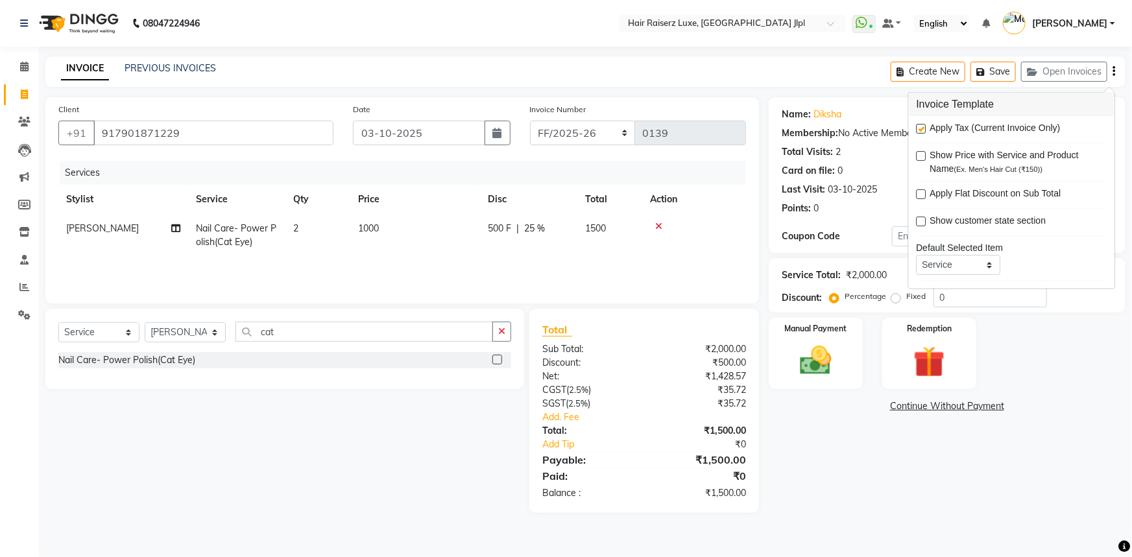
click at [913, 128] on div "Apply Tax (Current Invoice Only) Show Price with Service and Product Name (Ex. …" at bounding box center [1012, 202] width 206 height 173
click at [922, 127] on label at bounding box center [922, 129] width 10 height 10
click at [922, 127] on input "checkbox" at bounding box center [921, 129] width 8 height 8
checkbox input "false"
click at [820, 339] on div "Manual Payment" at bounding box center [816, 354] width 98 height 75
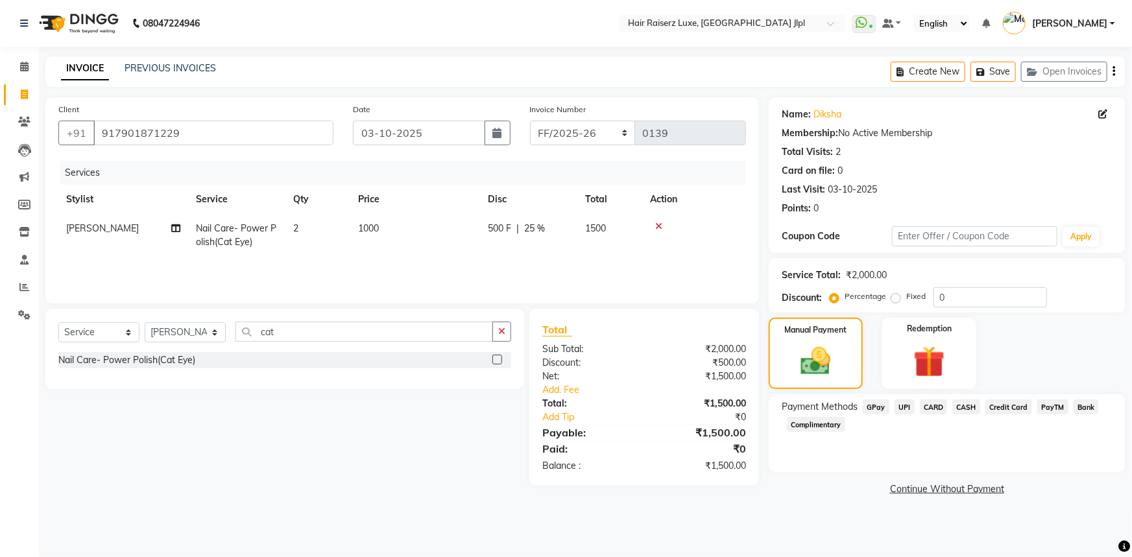
click at [1083, 409] on span "Bank" at bounding box center [1086, 407] width 25 height 15
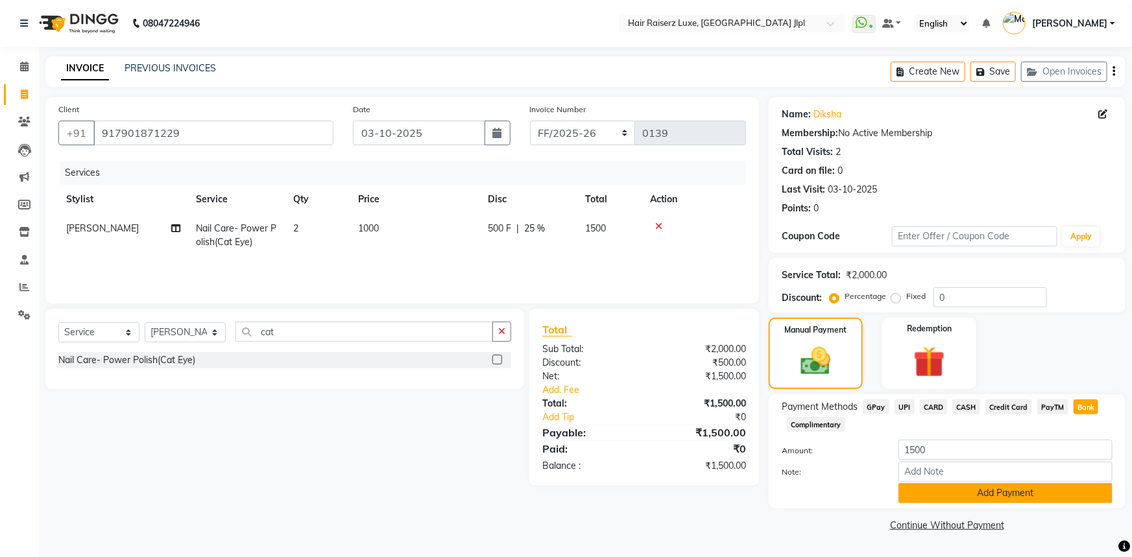
click at [947, 494] on button "Add Payment" at bounding box center [1006, 493] width 214 height 20
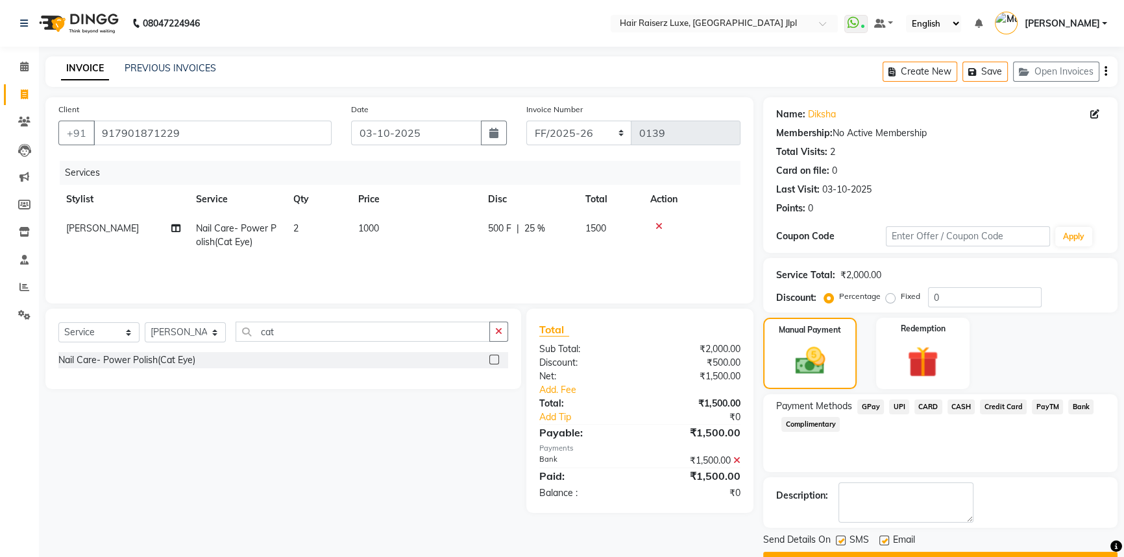
click at [881, 542] on label at bounding box center [884, 541] width 10 height 10
click at [881, 542] on input "checkbox" at bounding box center [883, 541] width 8 height 8
checkbox input "false"
click at [887, 555] on button "Checkout" at bounding box center [940, 562] width 354 height 20
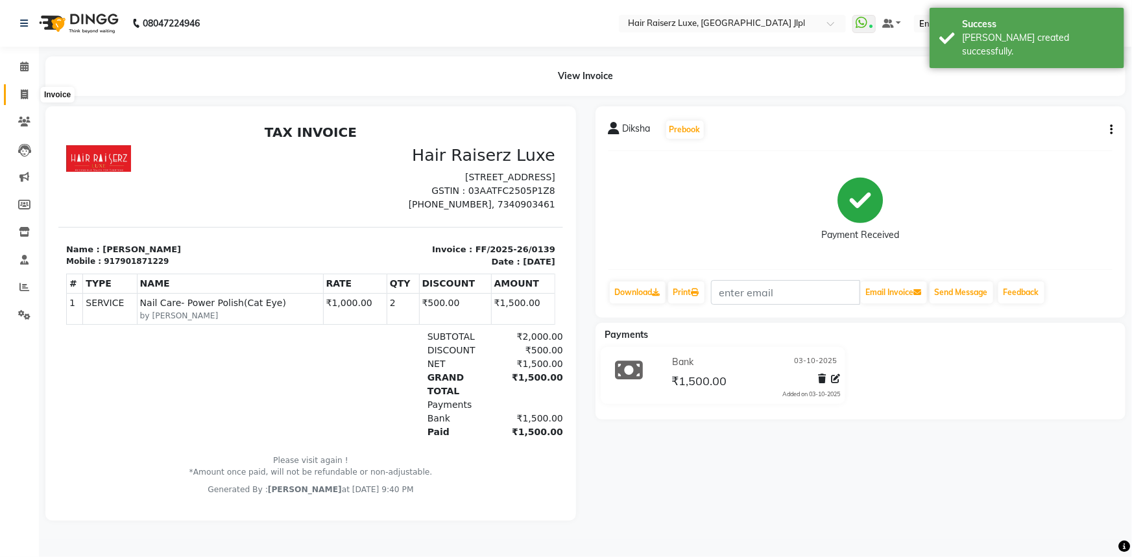
click at [29, 91] on span at bounding box center [24, 95] width 23 height 15
select select "5409"
select select "service"
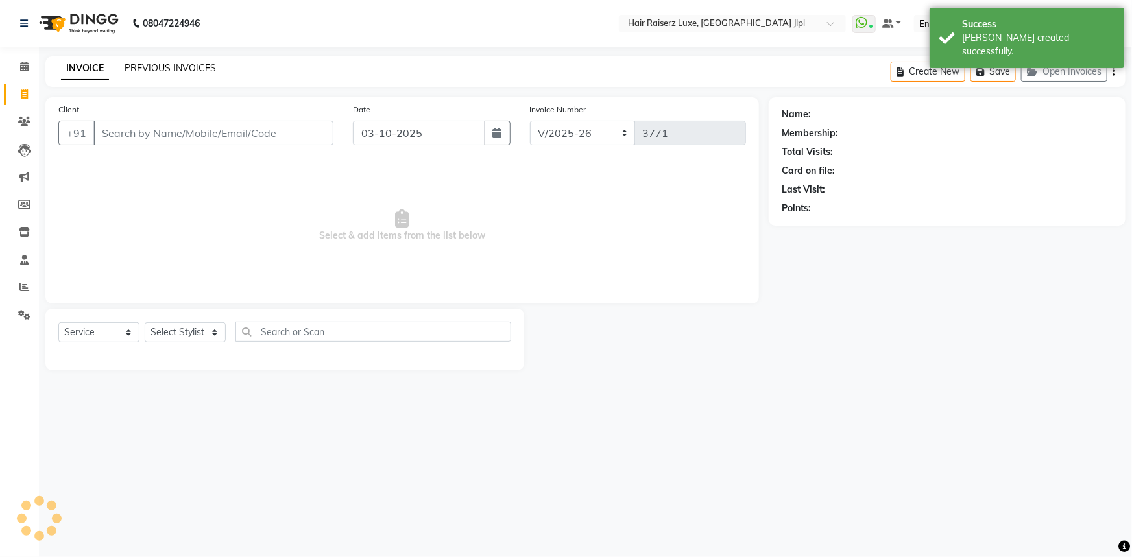
click at [145, 66] on link "PREVIOUS INVOICES" at bounding box center [170, 68] width 91 height 12
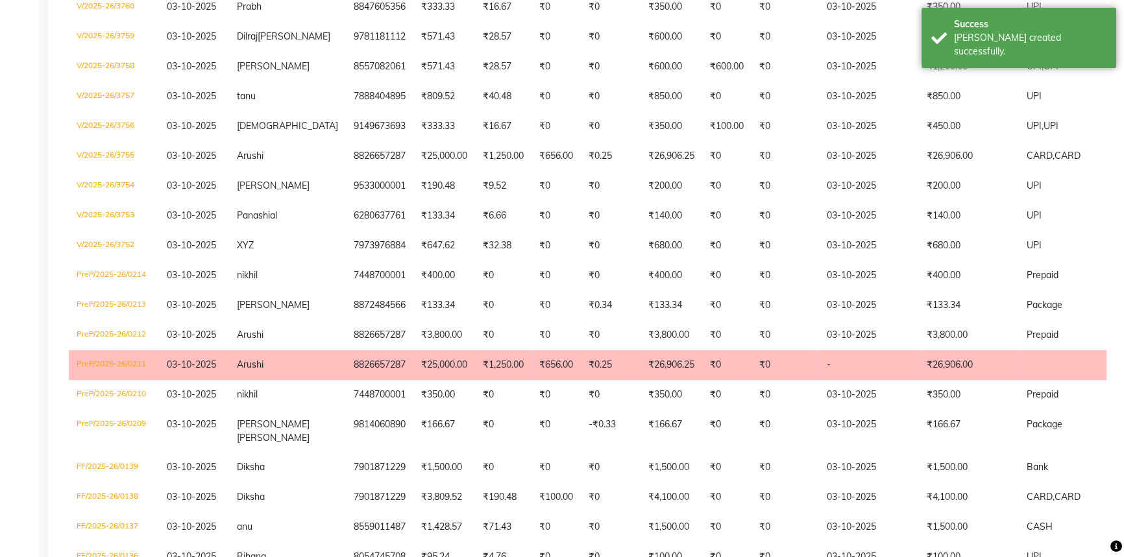
scroll to position [590, 0]
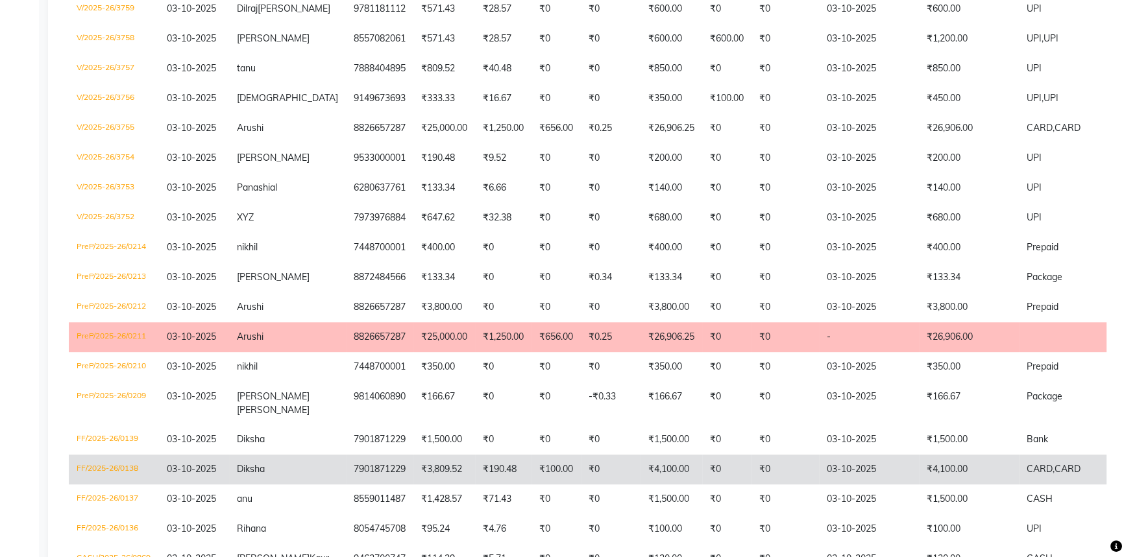
click at [254, 475] on span "Diksha" at bounding box center [251, 469] width 28 height 12
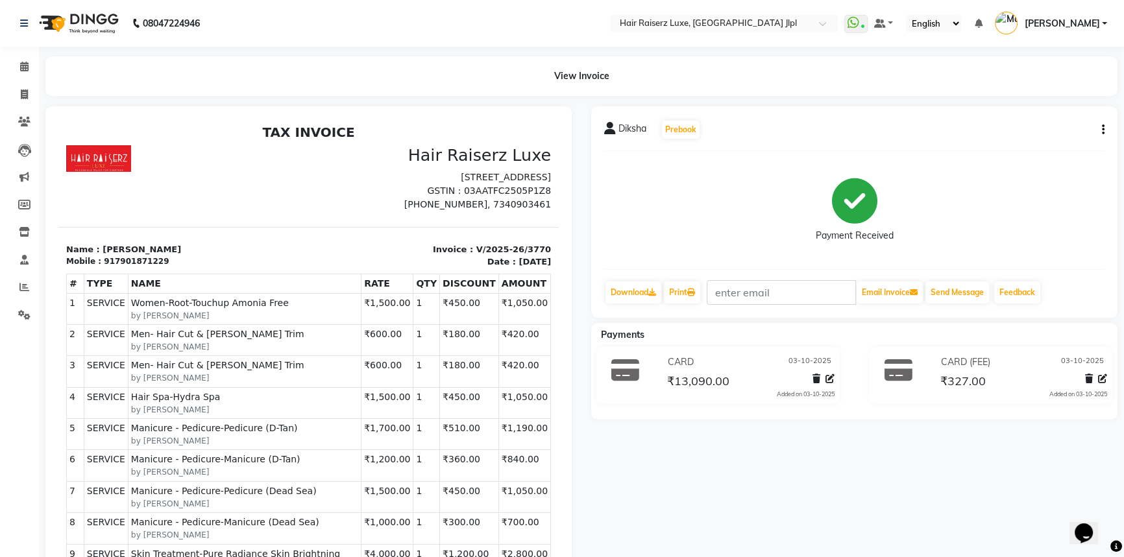
click at [147, 267] on div "917901871229" at bounding box center [136, 262] width 65 height 12
copy div "917901871229"
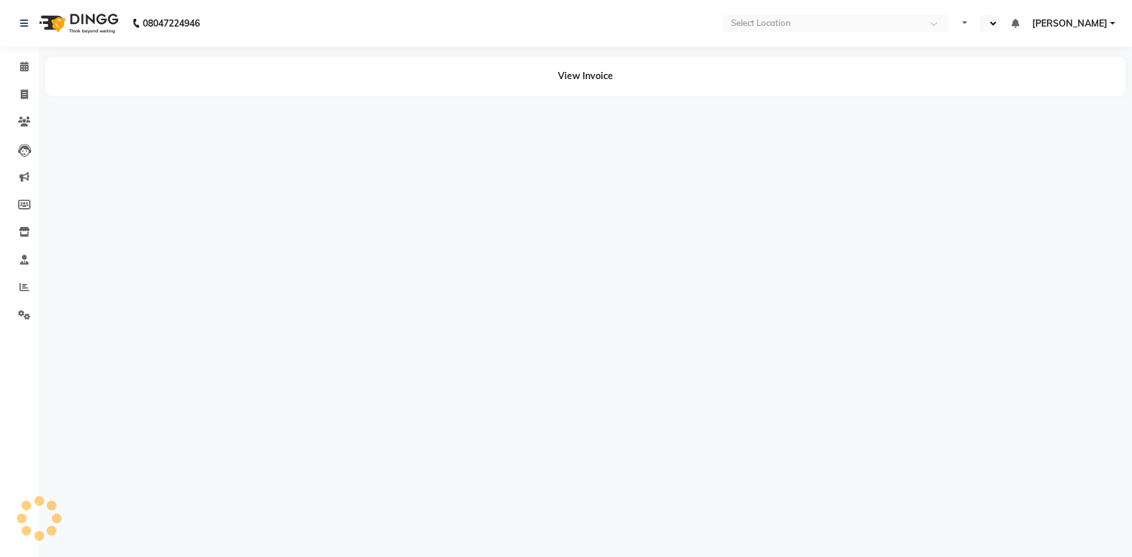
select select "en"
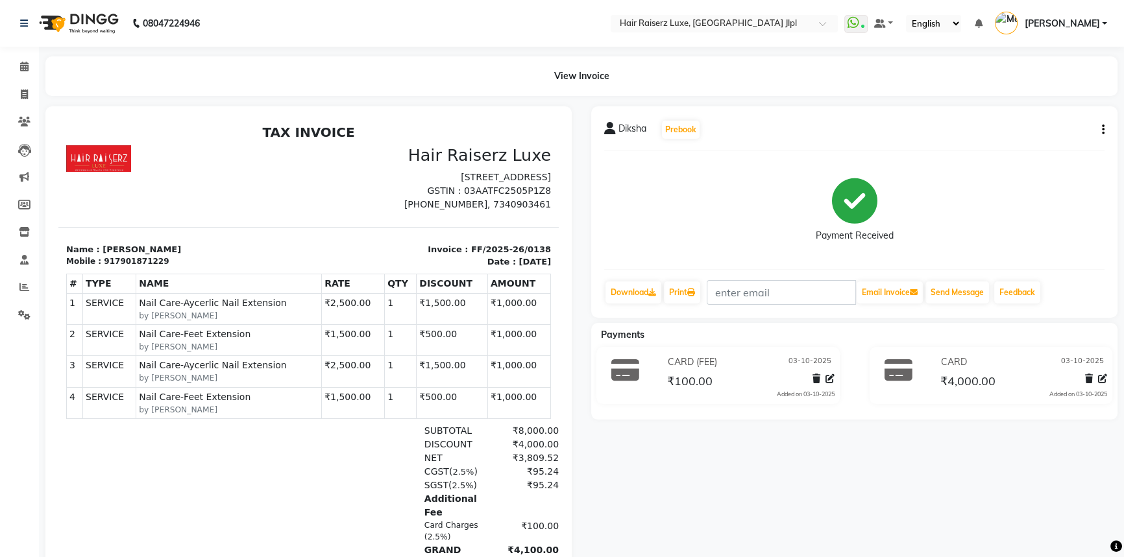
click at [1098, 125] on button "button" at bounding box center [1100, 130] width 8 height 14
click at [1023, 146] on div "Edit Invoice" at bounding box center [1037, 146] width 89 height 16
select select "service"
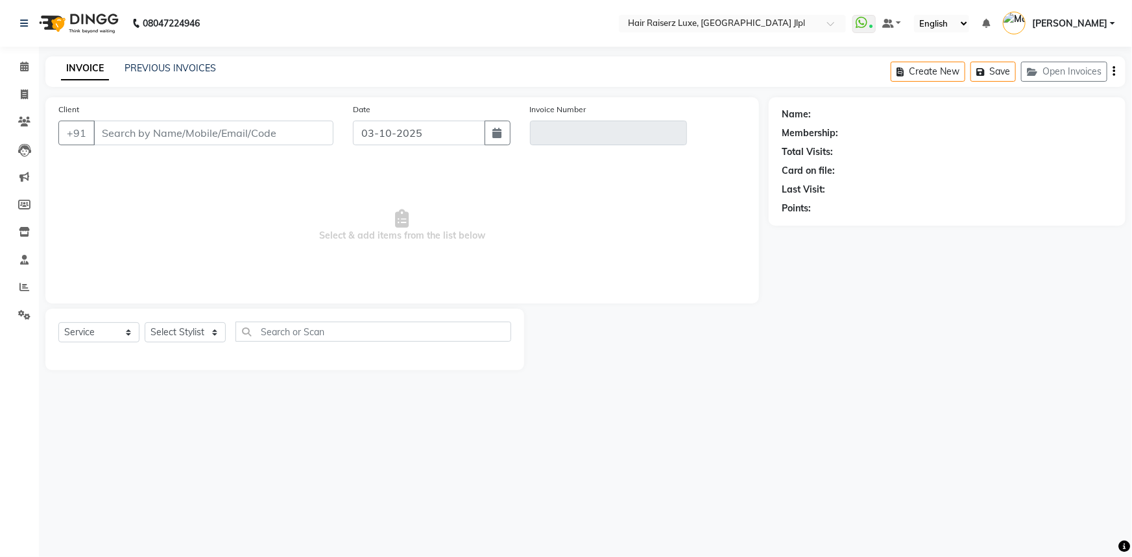
type input "7901871229"
type input "FF/2025-26/0138"
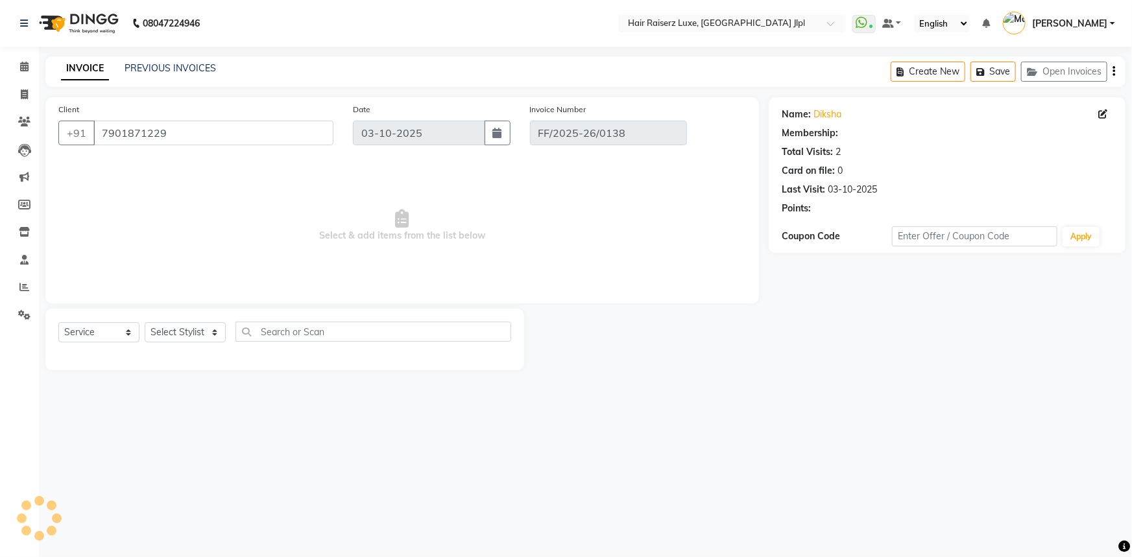
select select "select"
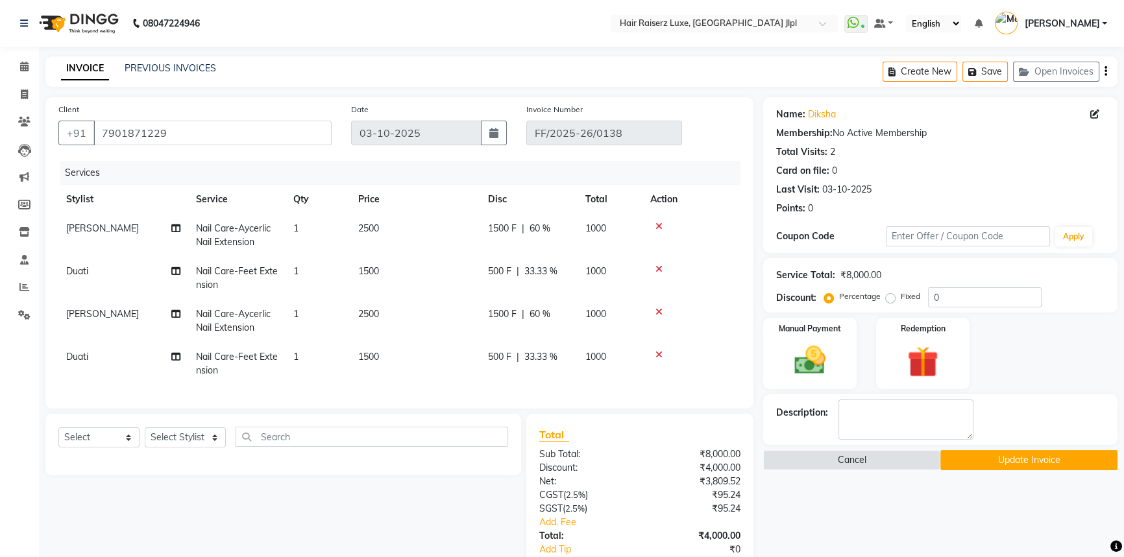
click at [249, 323] on span "Nail Care-Aycerlic Nail Extension" at bounding box center [233, 320] width 75 height 25
select select "80489"
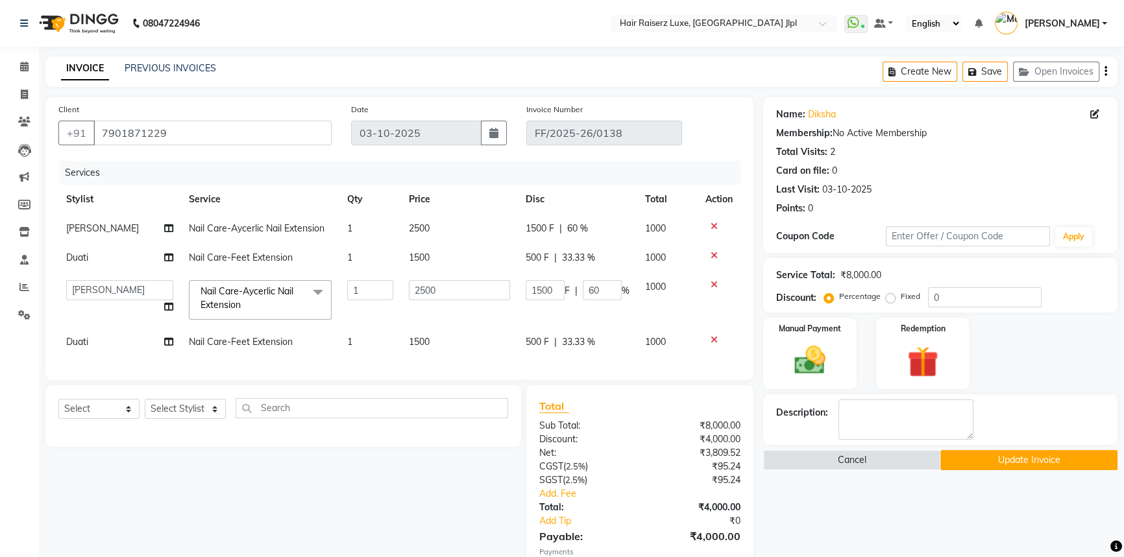
click at [311, 289] on span at bounding box center [318, 292] width 26 height 25
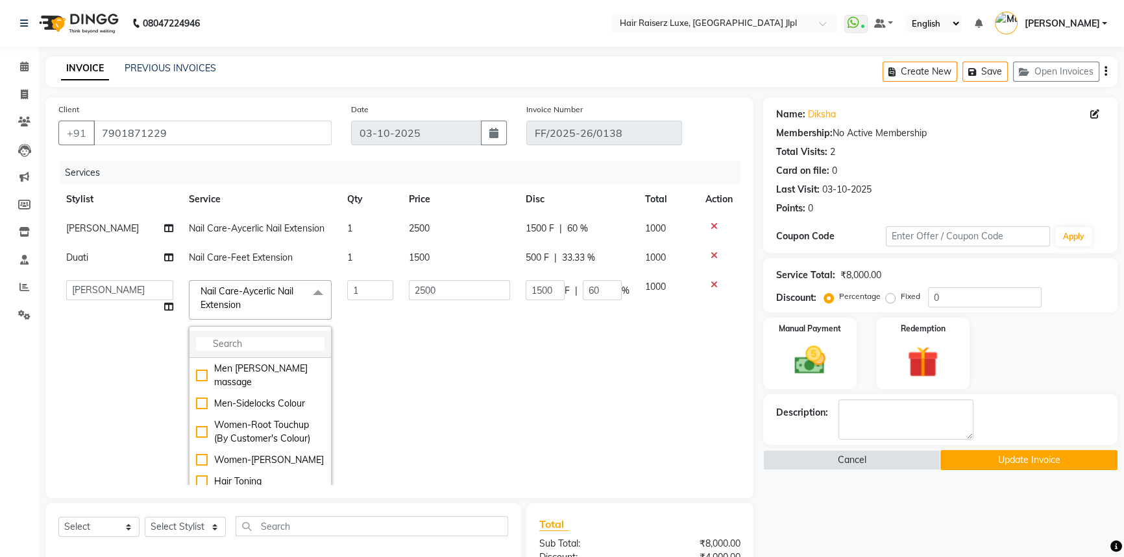
click at [246, 349] on input "multiselect-search" at bounding box center [260, 344] width 128 height 14
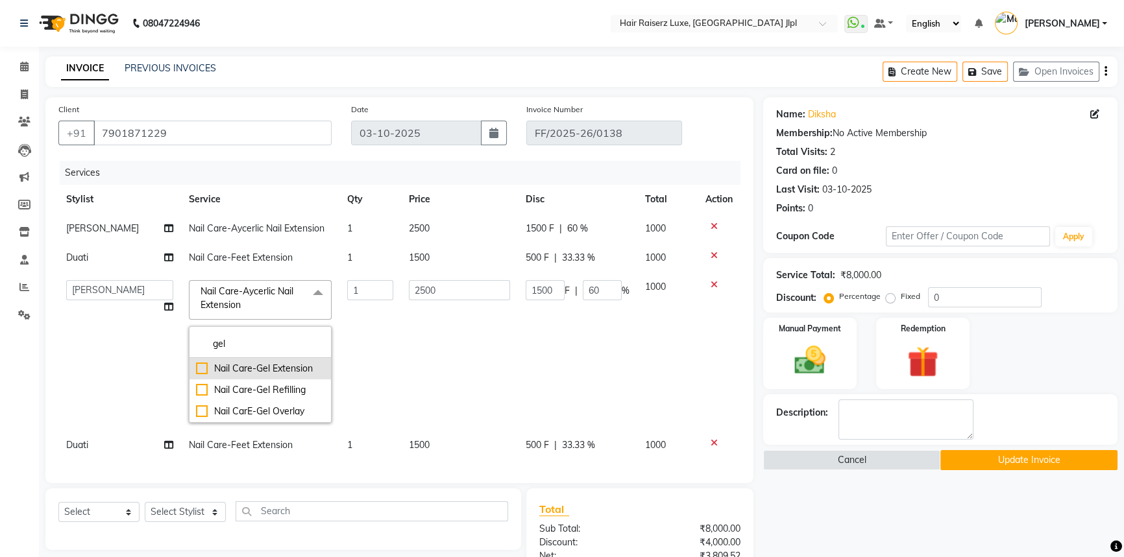
type input "gel"
click at [242, 371] on div "Nail Care-Gel Extension" at bounding box center [260, 369] width 128 height 14
checkbox input "true"
type input "2000"
type input "0"
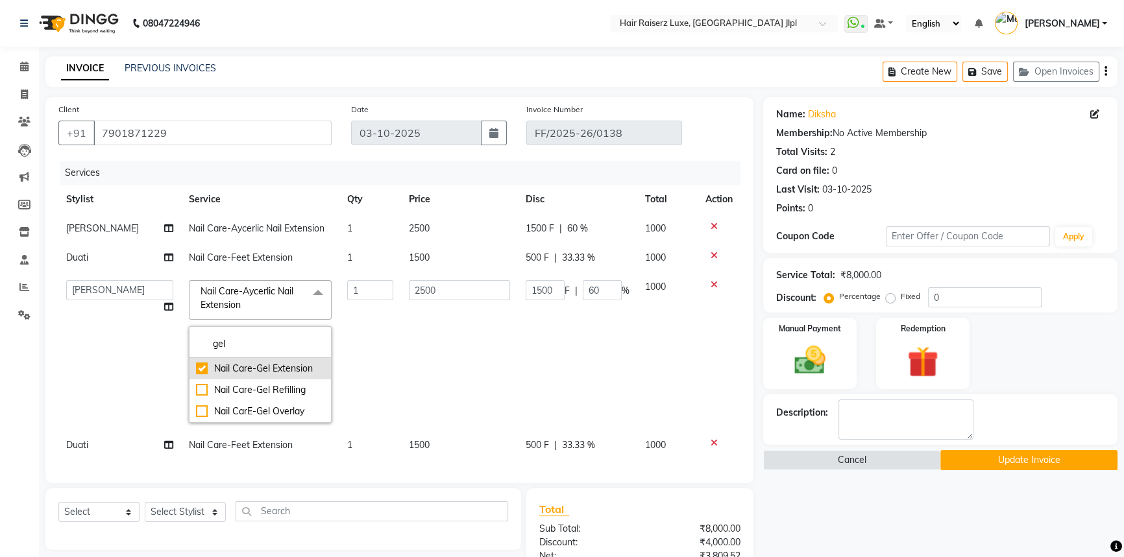
type input "0"
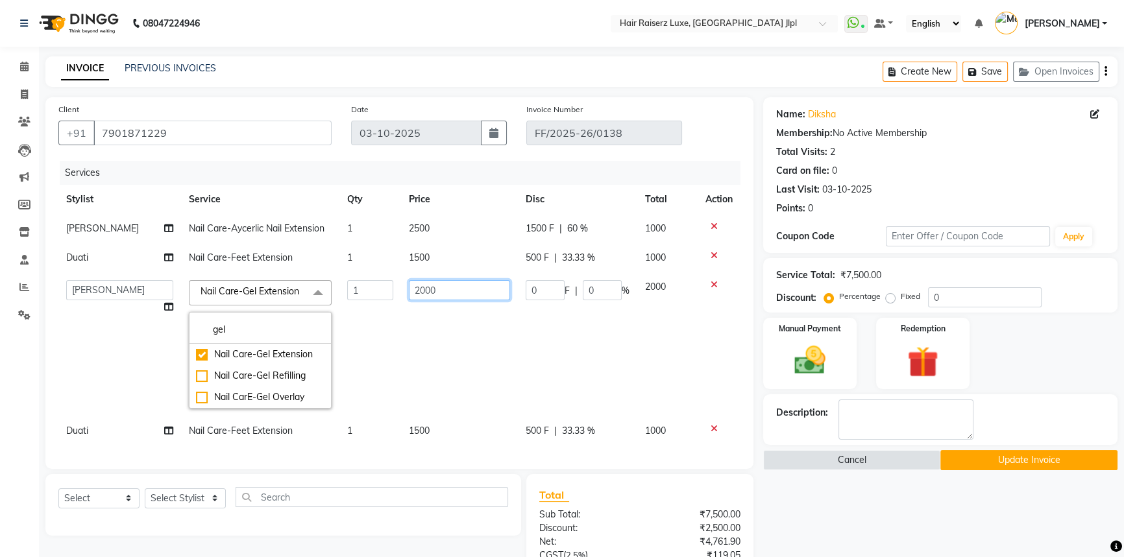
click at [481, 291] on input "2000" at bounding box center [459, 290] width 101 height 20
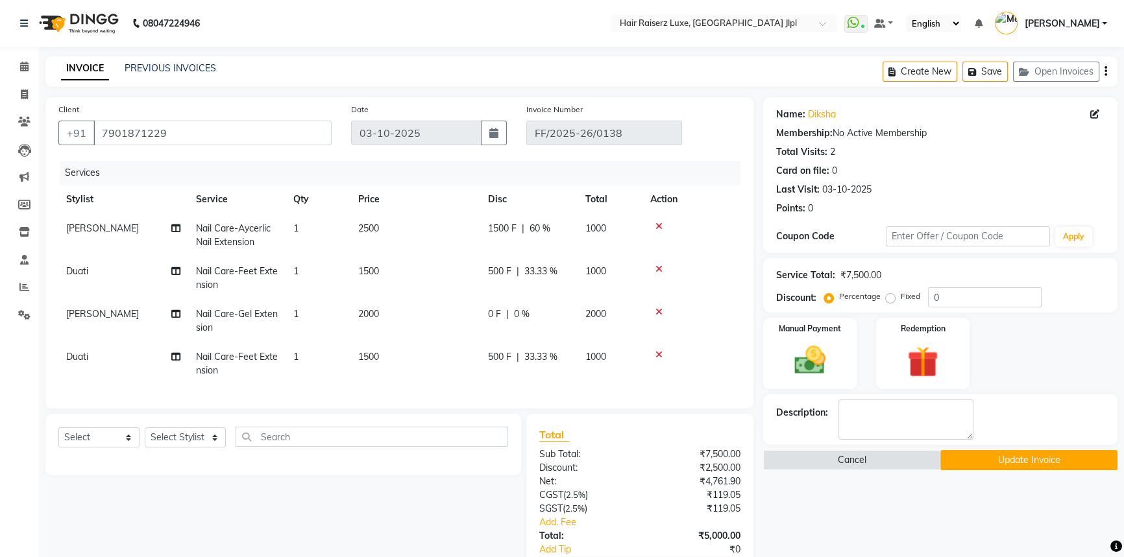
click at [510, 304] on td "0 F | 0 %" at bounding box center [528, 321] width 97 height 43
select select "80489"
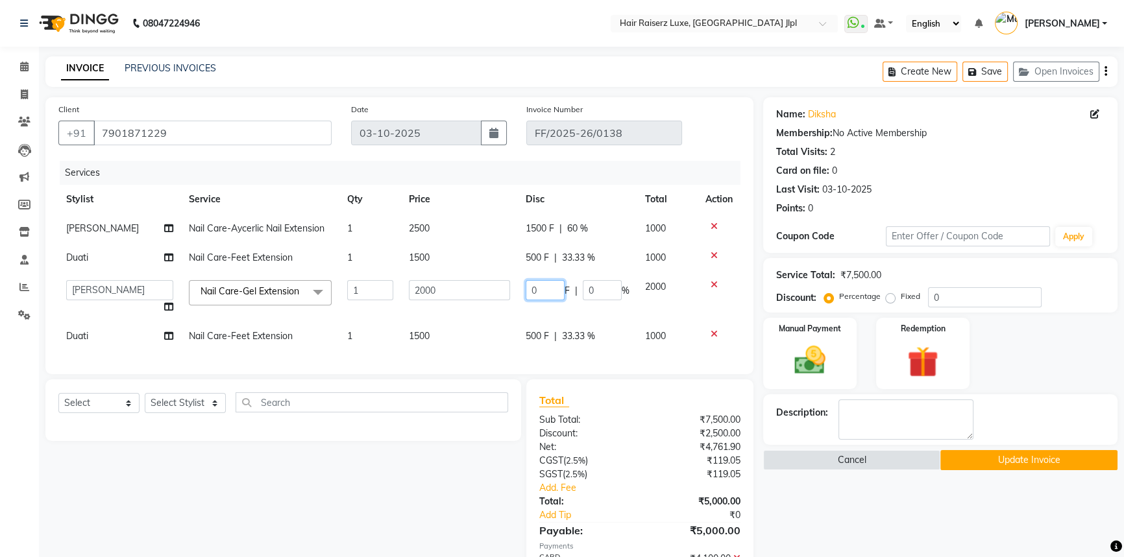
drag, startPoint x: 548, startPoint y: 293, endPoint x: 474, endPoint y: 293, distance: 74.0
click at [474, 293] on tr "Abhishek Aftab [PERSON_NAME] Asma [PERSON_NAME] C&Gs Vogue [PERSON_NAME] Duati …" at bounding box center [399, 296] width 682 height 49
type input "1000"
click at [1020, 461] on button "Update Invoice" at bounding box center [1028, 460] width 177 height 20
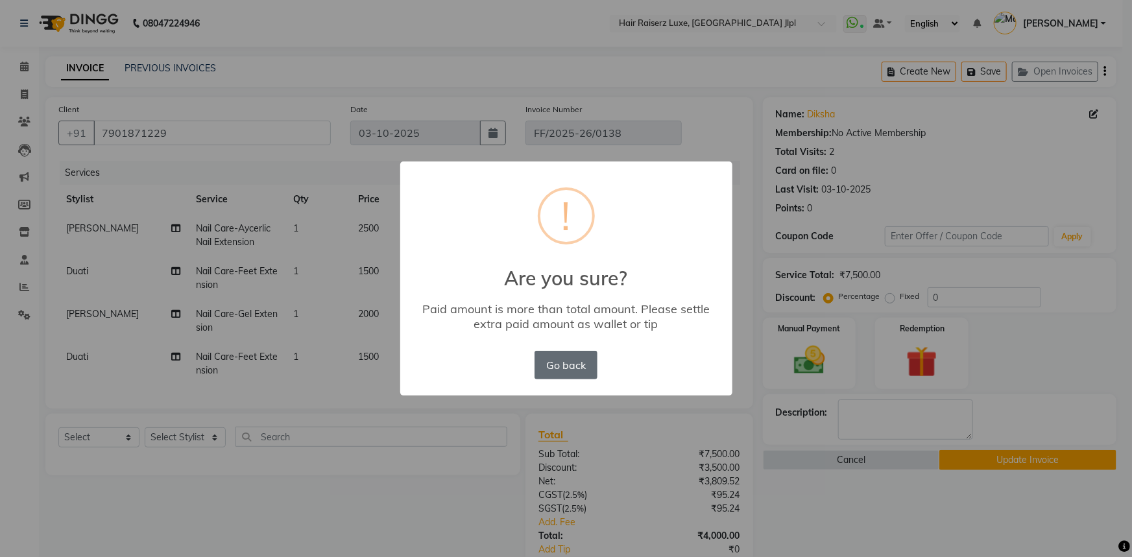
click at [544, 366] on button "Go back" at bounding box center [566, 365] width 62 height 29
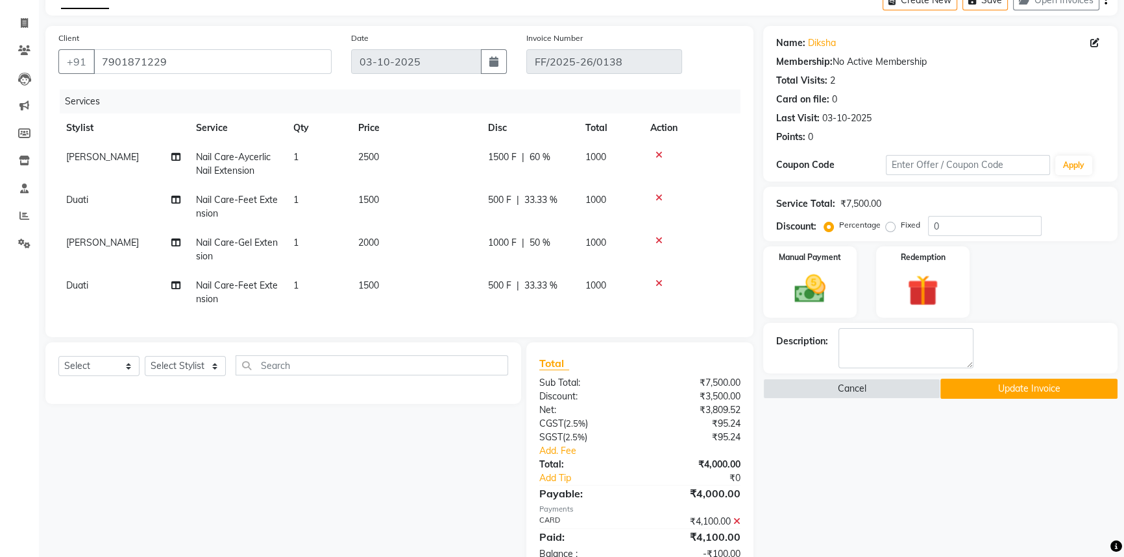
scroll to position [128, 0]
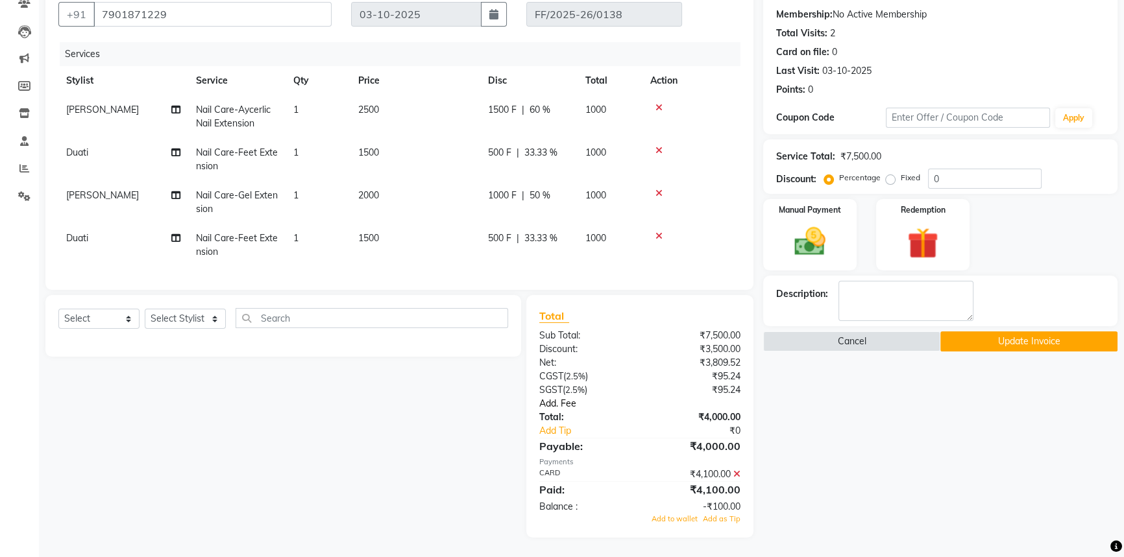
click at [554, 403] on link "Add. Fee" at bounding box center [639, 404] width 221 height 14
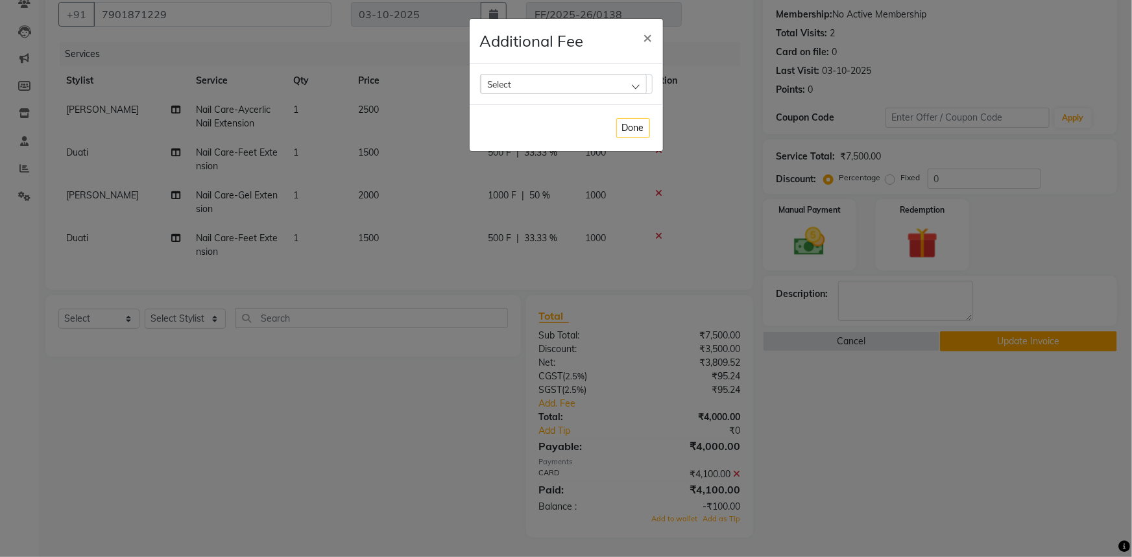
click at [634, 88] on div "Select" at bounding box center [564, 83] width 166 height 19
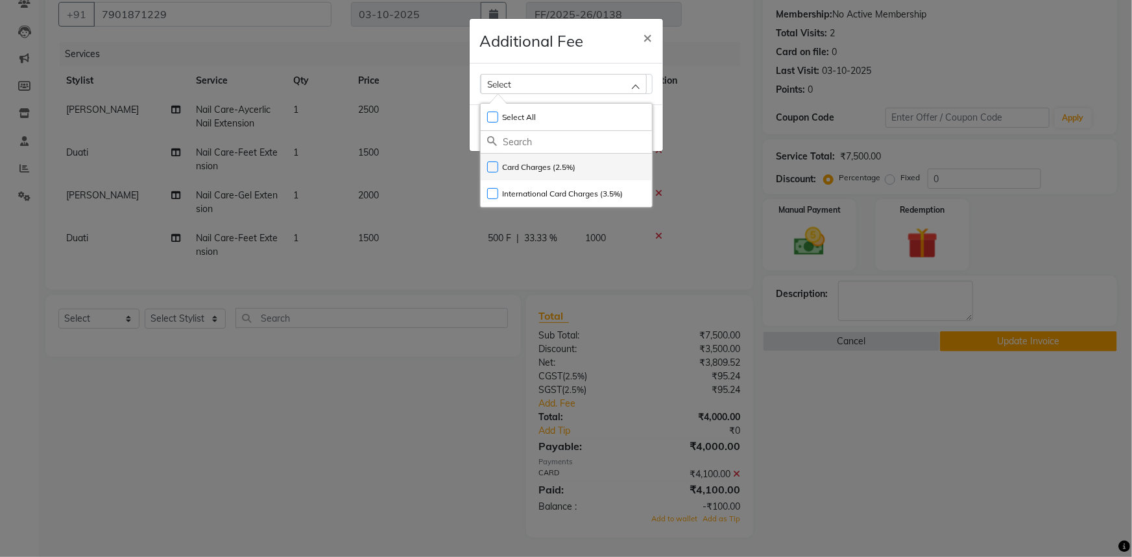
click at [487, 168] on label "Card Charges (2.5%)" at bounding box center [531, 168] width 89 height 12
checkbox input "true"
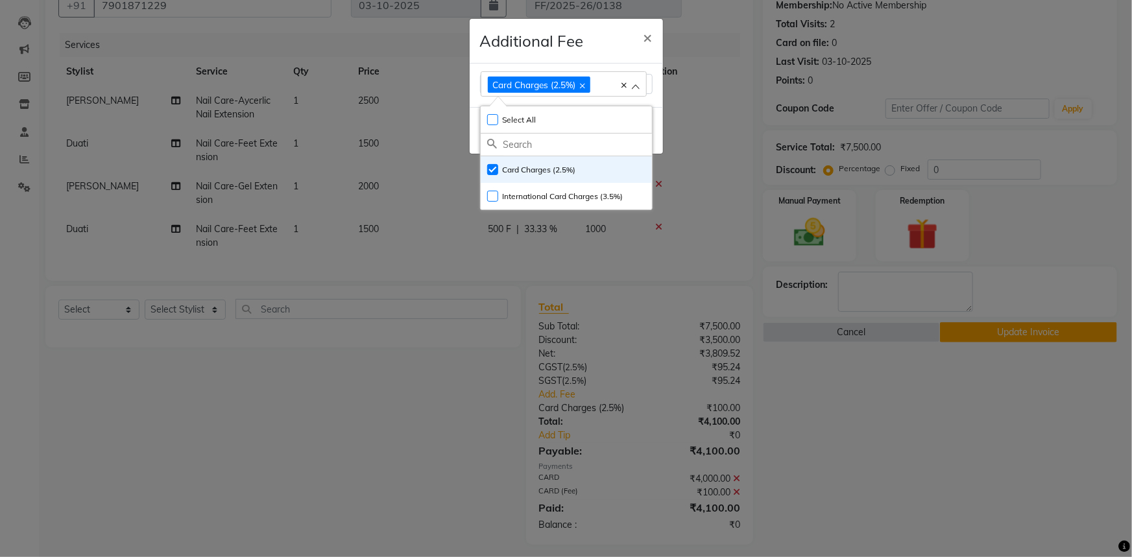
click at [851, 447] on ngb-modal-window "Additional Fee × Card Charges (2.5%) Select All UnSelect All Card Charges (2.5%…" at bounding box center [566, 278] width 1132 height 557
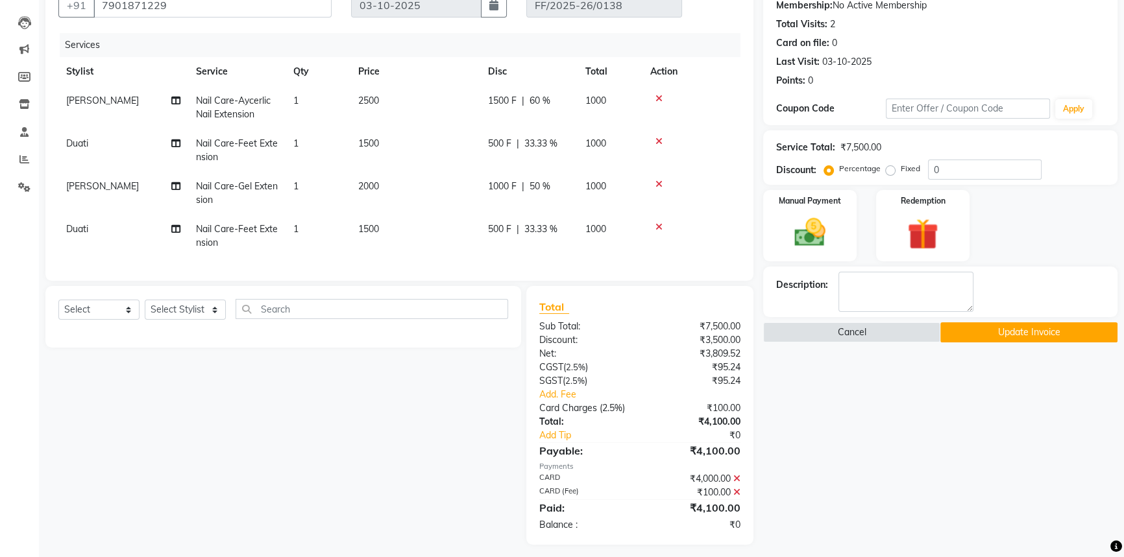
click at [1016, 337] on button "Update Invoice" at bounding box center [1028, 332] width 177 height 20
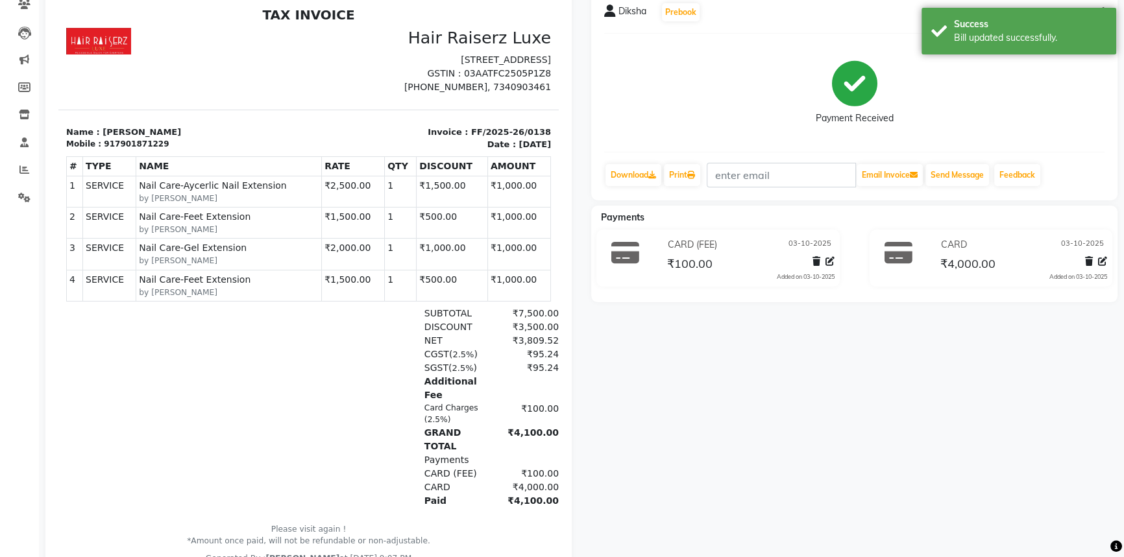
scroll to position [58, 0]
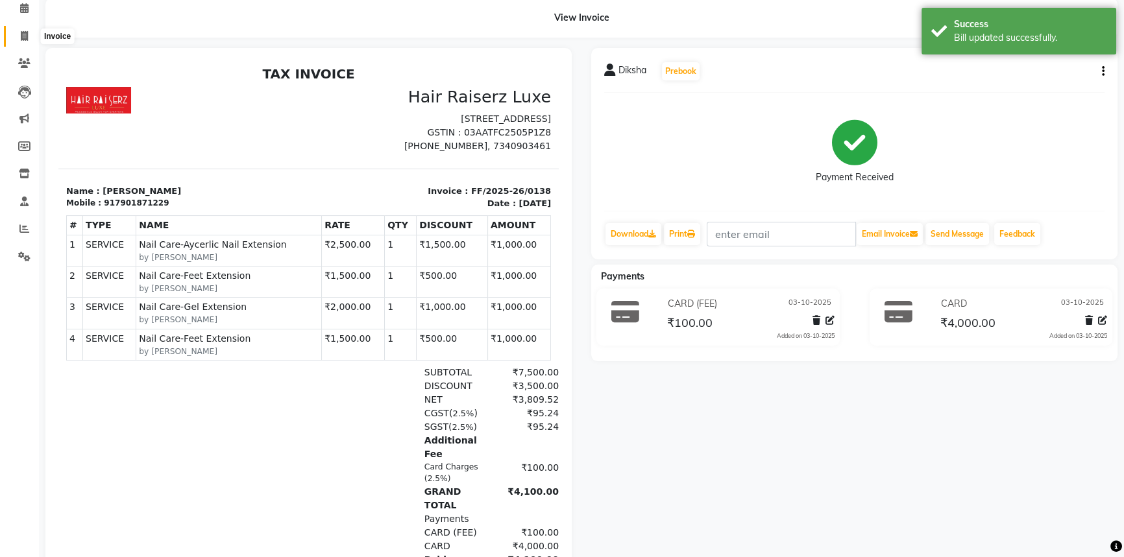
click at [18, 34] on span at bounding box center [24, 36] width 23 height 15
select select "5409"
select select "service"
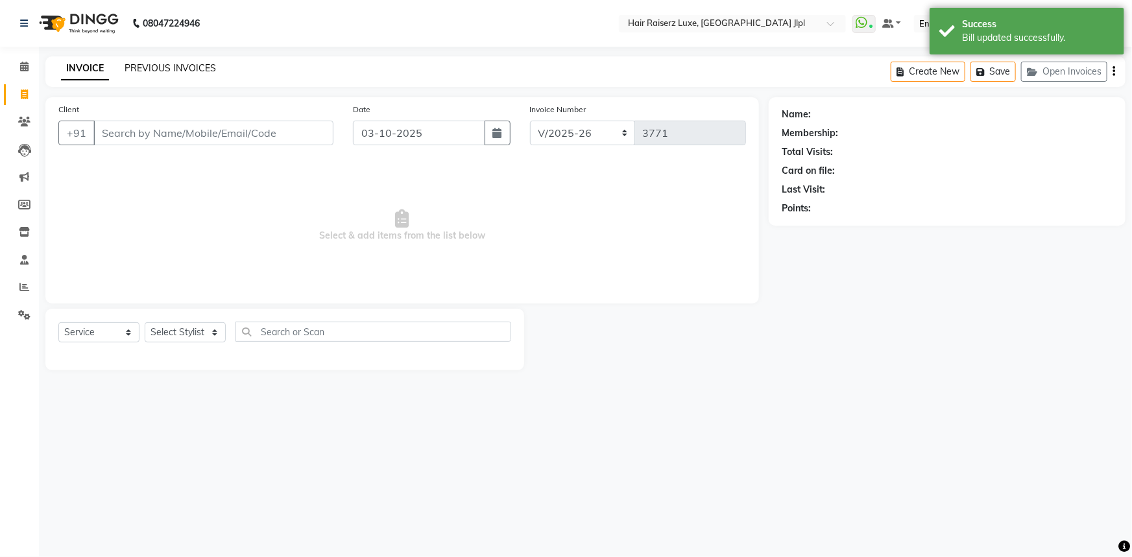
click at [171, 66] on link "PREVIOUS INVOICES" at bounding box center [170, 68] width 91 height 12
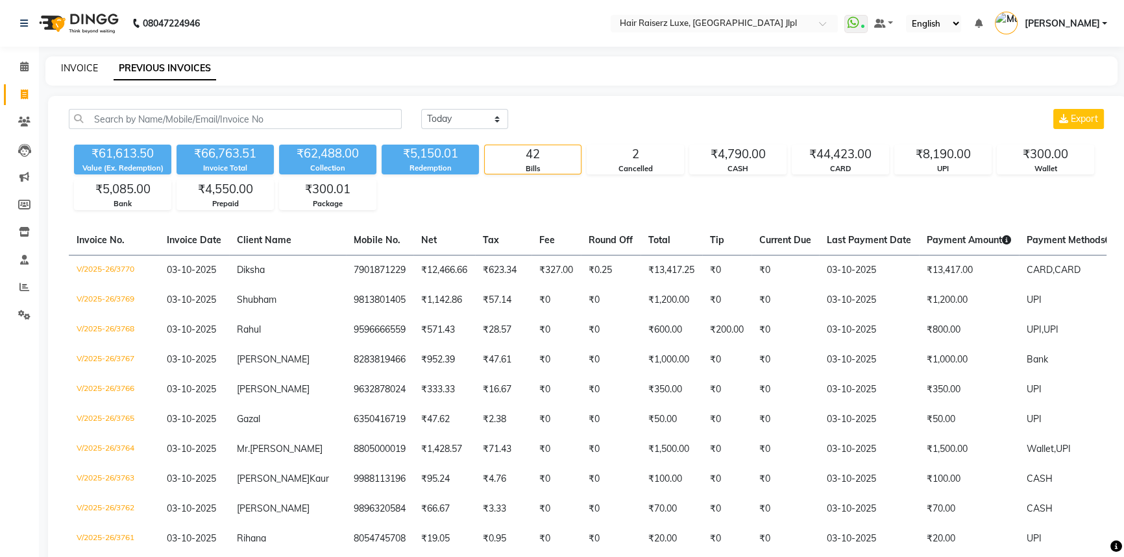
click at [90, 67] on link "INVOICE" at bounding box center [79, 68] width 37 height 12
select select "service"
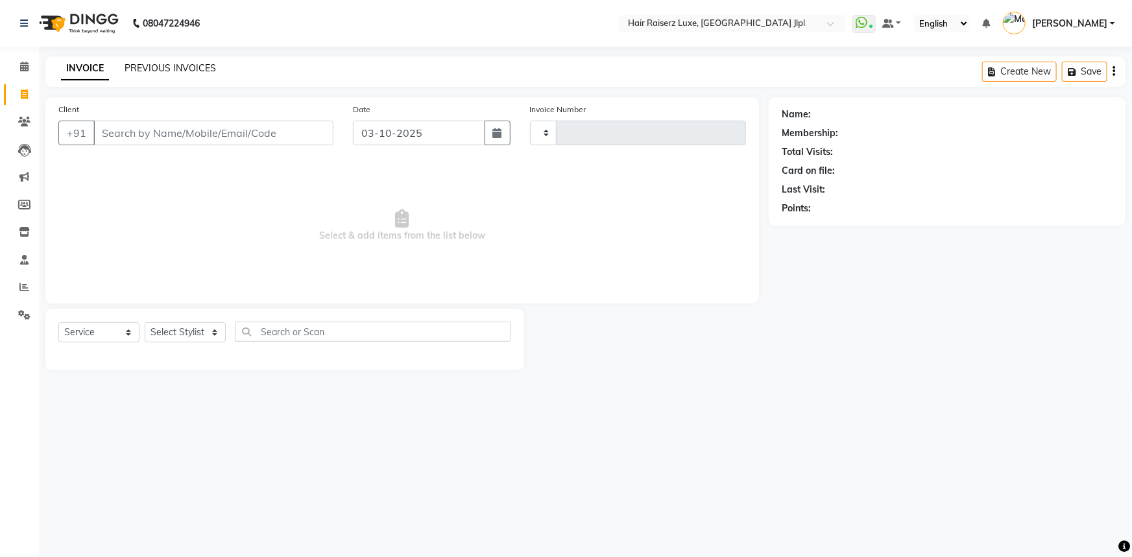
type input "3771"
select select "5409"
click at [152, 69] on link "PREVIOUS INVOICES" at bounding box center [170, 68] width 91 height 12
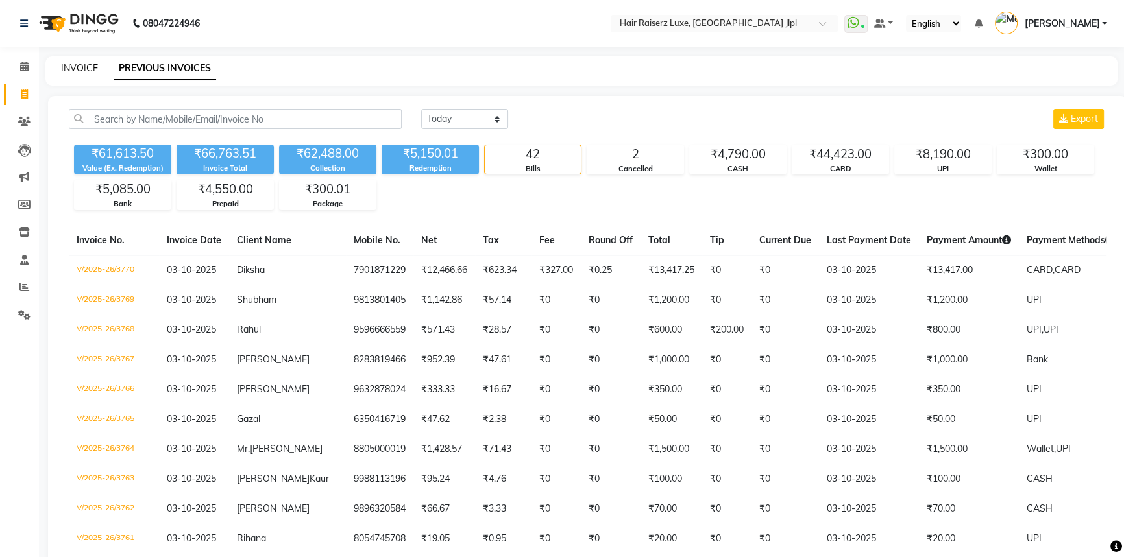
click at [93, 71] on link "INVOICE" at bounding box center [79, 68] width 37 height 12
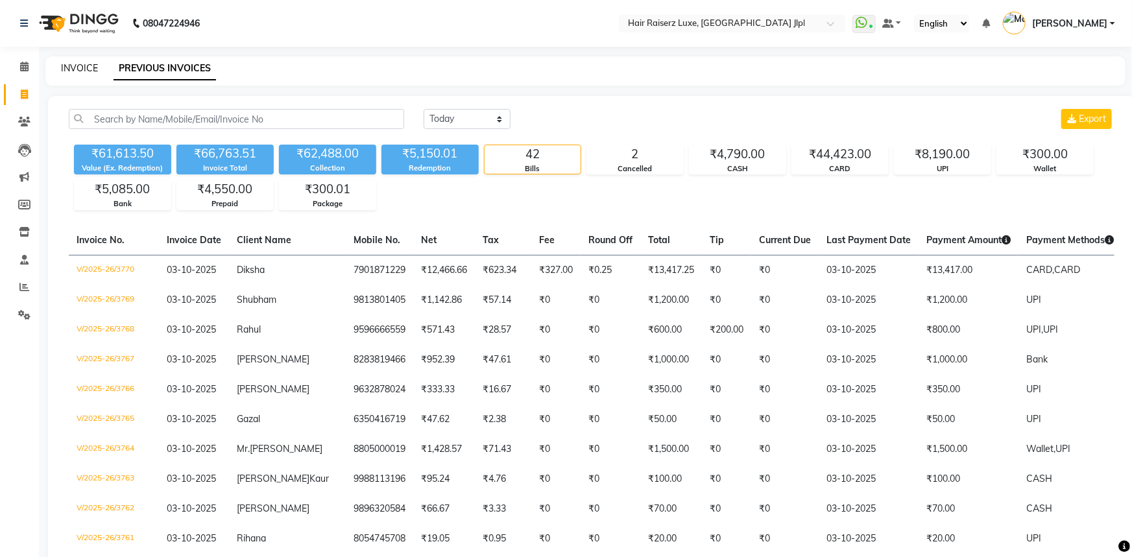
select select "service"
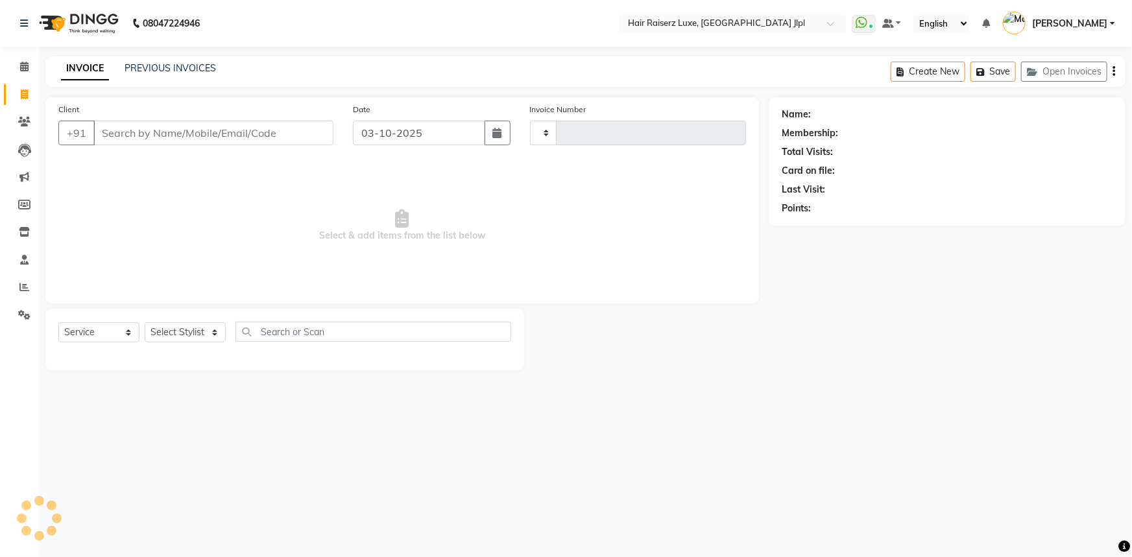
type input "3771"
select select "5409"
